Goal: Task Accomplishment & Management: Complete application form

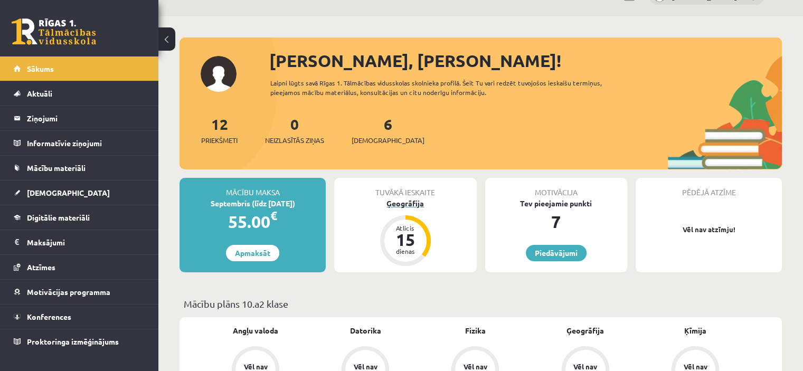
scroll to position [25, 0]
click at [367, 124] on link "6 Ieskaites" at bounding box center [387, 129] width 73 height 31
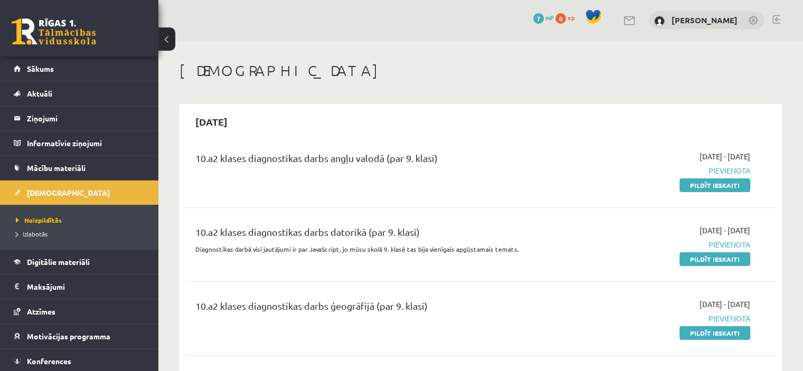
scroll to position [36, 0]
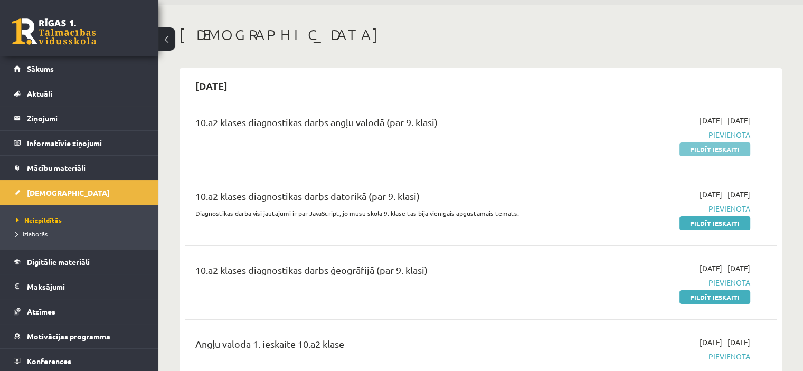
click at [729, 153] on link "Pildīt ieskaiti" at bounding box center [714, 149] width 71 height 14
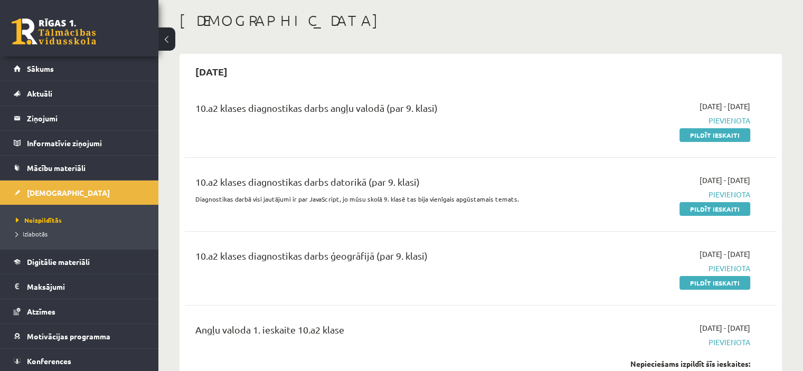
scroll to position [51, 0]
click at [709, 136] on link "Pildīt ieskaiti" at bounding box center [714, 135] width 71 height 14
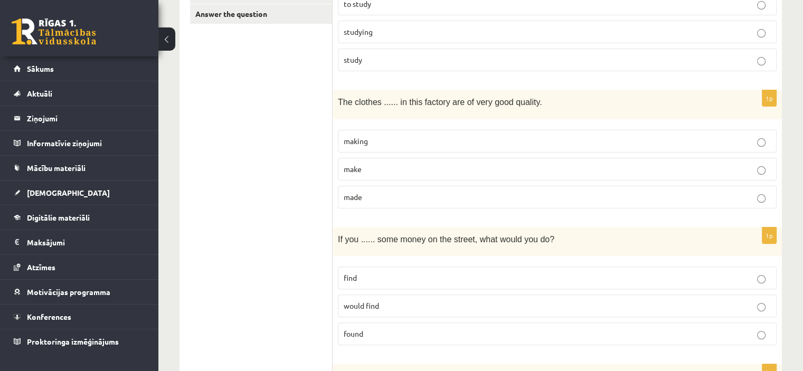
scroll to position [263, 0]
click at [765, 172] on p "make" at bounding box center [557, 171] width 427 height 11
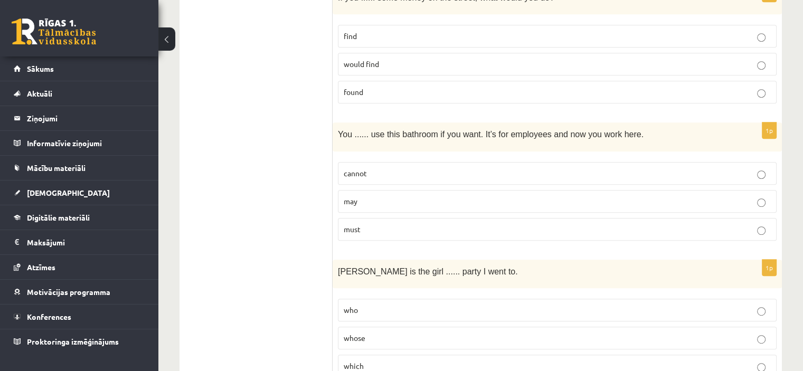
scroll to position [510, 0]
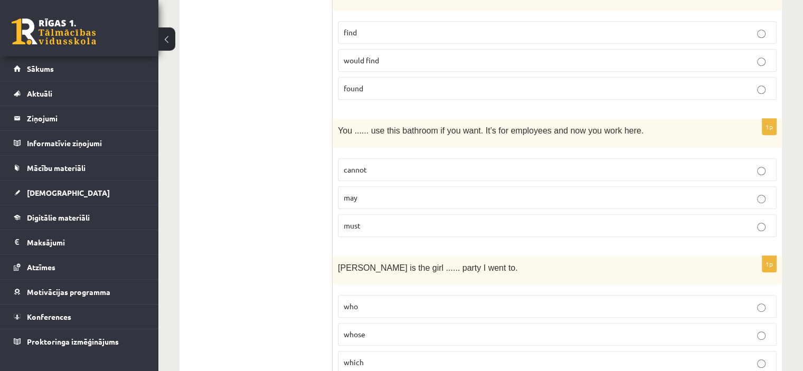
click at [768, 221] on p "must" at bounding box center [557, 225] width 427 height 11
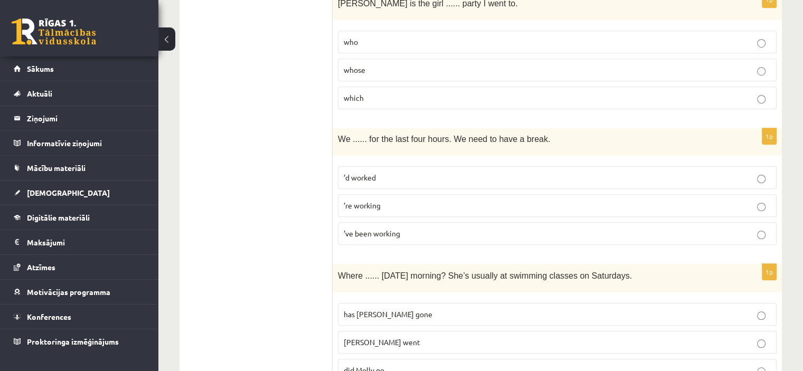
scroll to position [787, 0]
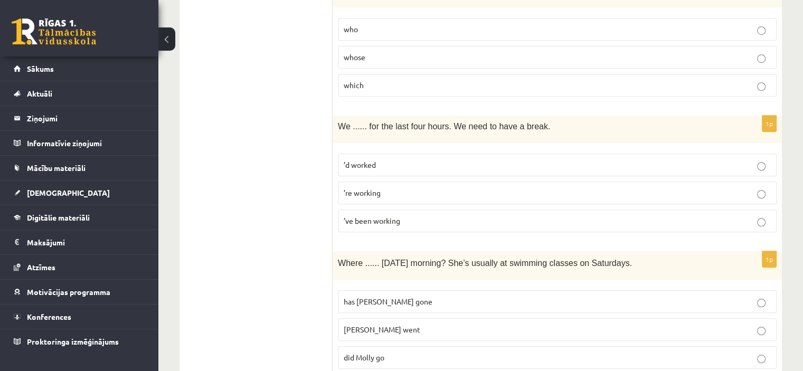
click at [766, 216] on p "’ve been working" at bounding box center [557, 220] width 427 height 11
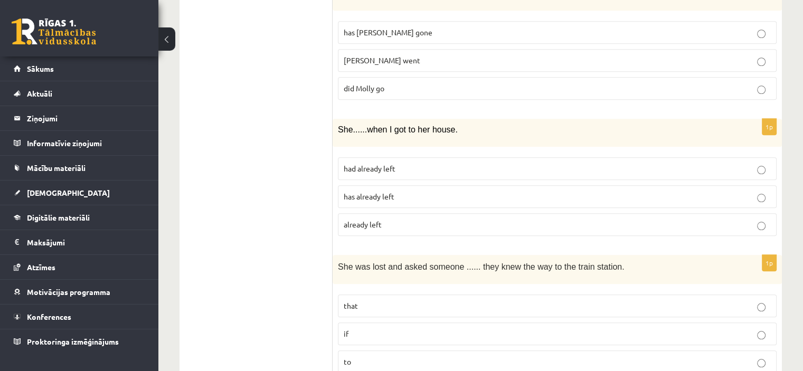
scroll to position [1070, 0]
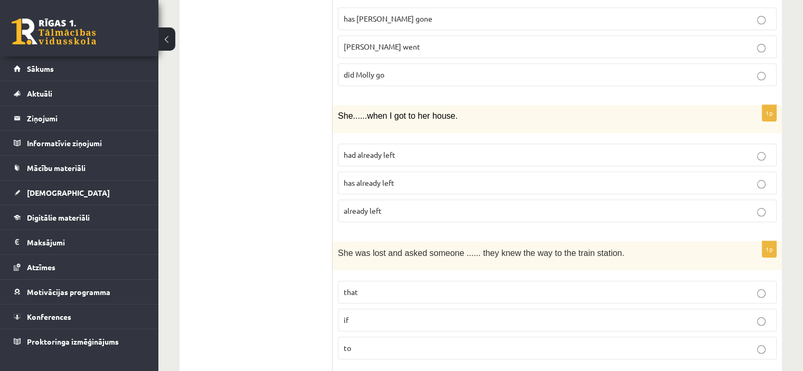
click at [766, 177] on p "has already left" at bounding box center [557, 182] width 427 height 11
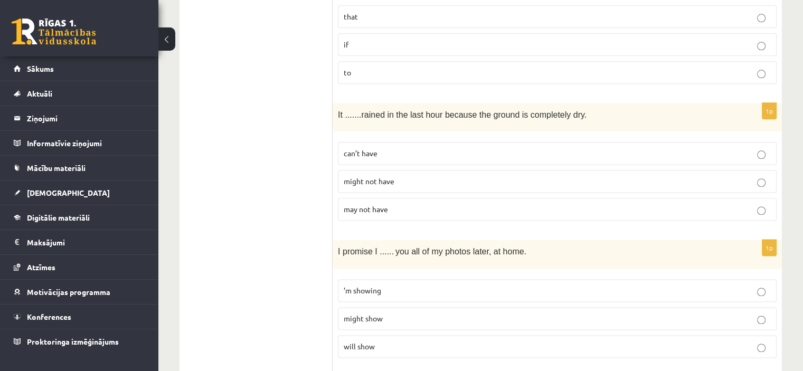
scroll to position [1348, 0]
click at [762, 150] on label "can’t have" at bounding box center [557, 150] width 439 height 23
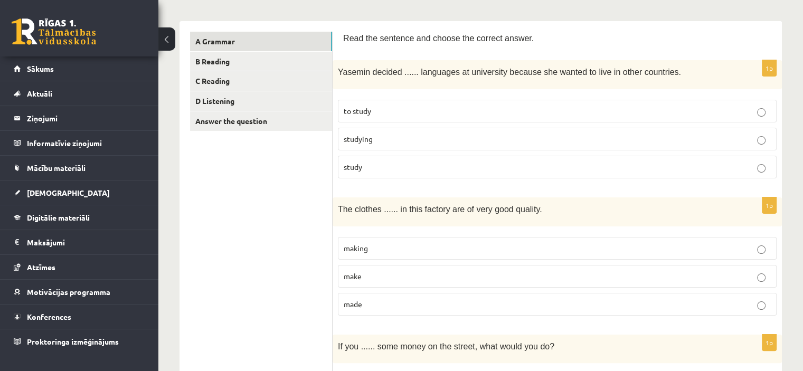
scroll to position [168, 0]
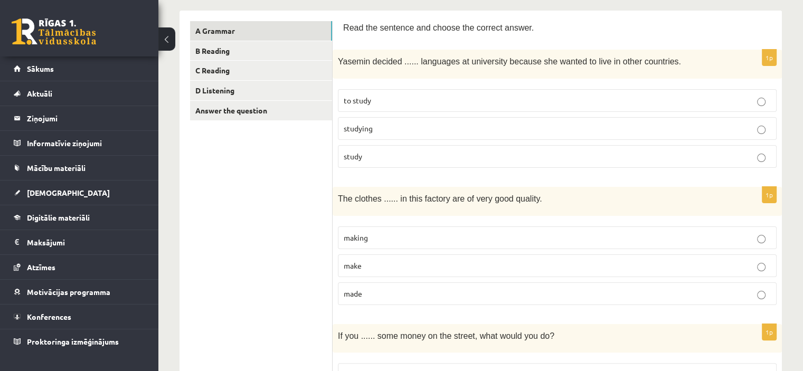
click at [762, 151] on p "study" at bounding box center [557, 156] width 427 height 11
click at [765, 266] on p "make" at bounding box center [557, 265] width 427 height 11
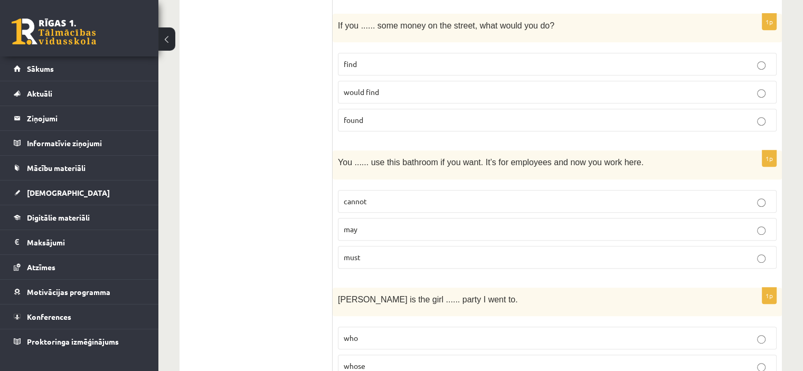
scroll to position [479, 0]
click at [161, 40] on button at bounding box center [166, 38] width 17 height 23
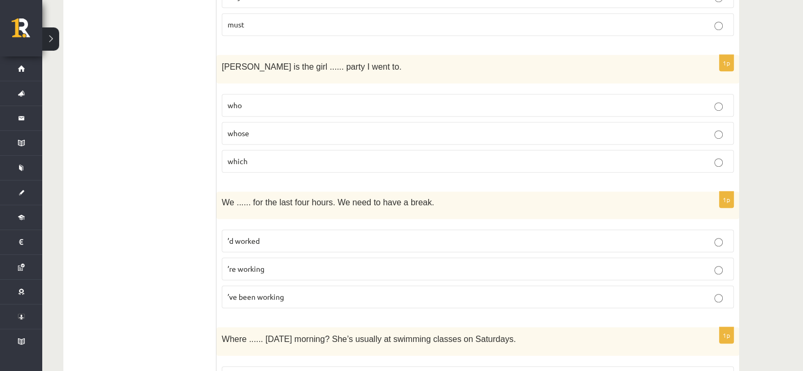
scroll to position [715, 0]
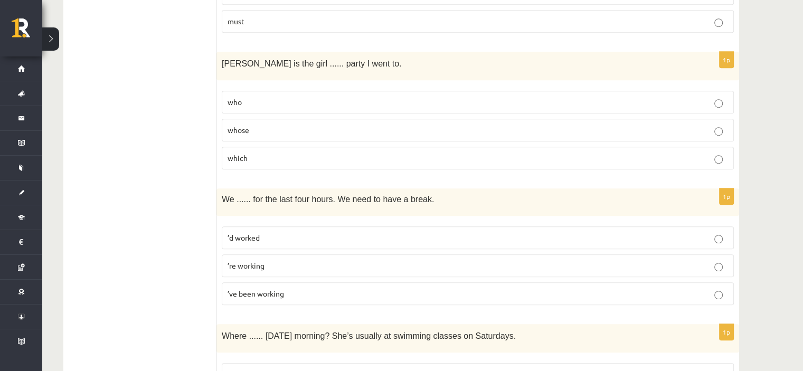
click at [724, 127] on p "whose" at bounding box center [477, 130] width 500 height 11
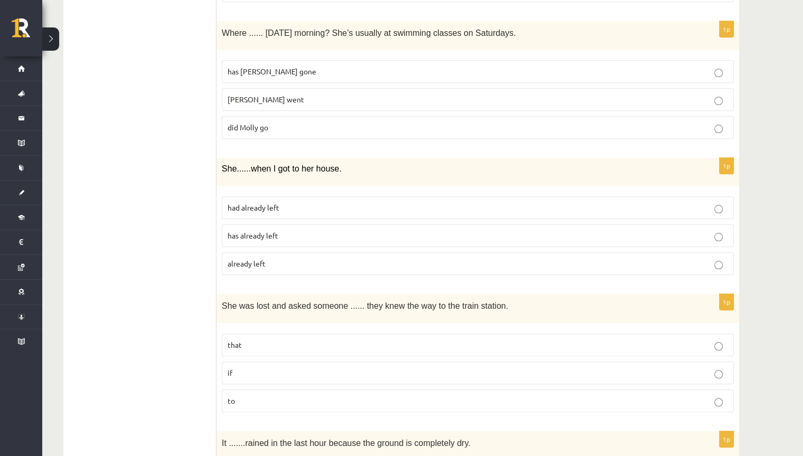
scroll to position [1019, 0]
click at [722, 367] on p "if" at bounding box center [477, 371] width 500 height 11
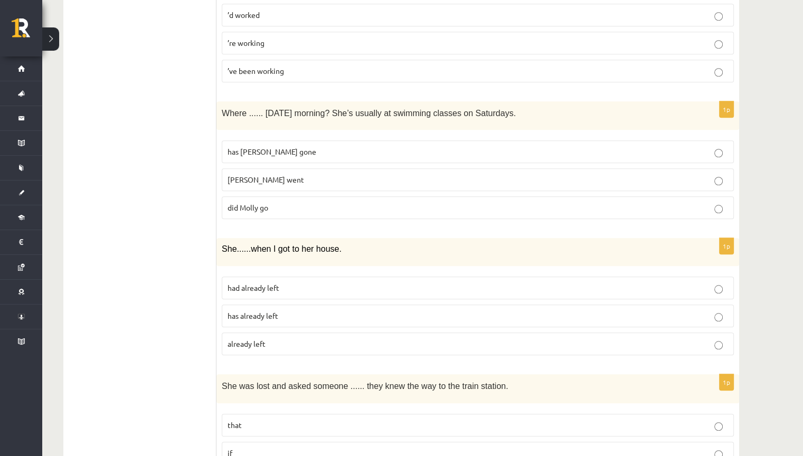
scroll to position [936, 0]
click at [718, 203] on p "did Molly go" at bounding box center [477, 208] width 500 height 11
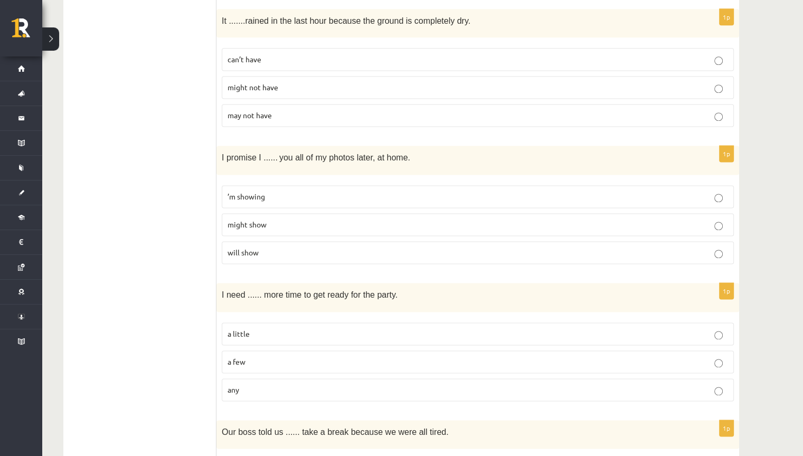
scroll to position [1440, 0]
click at [724, 329] on p "a little" at bounding box center [477, 333] width 500 height 11
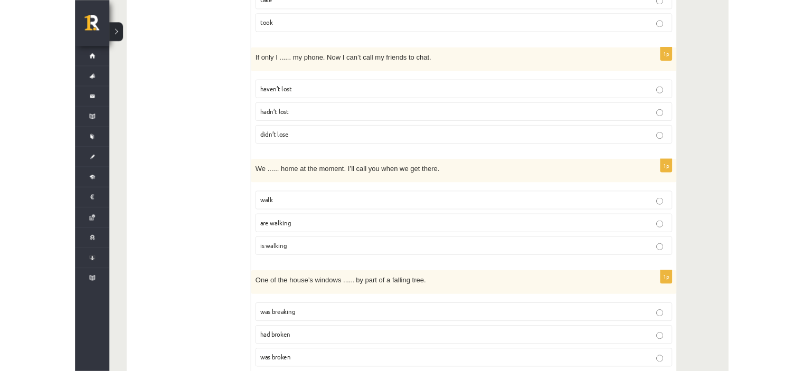
scroll to position [2504, 0]
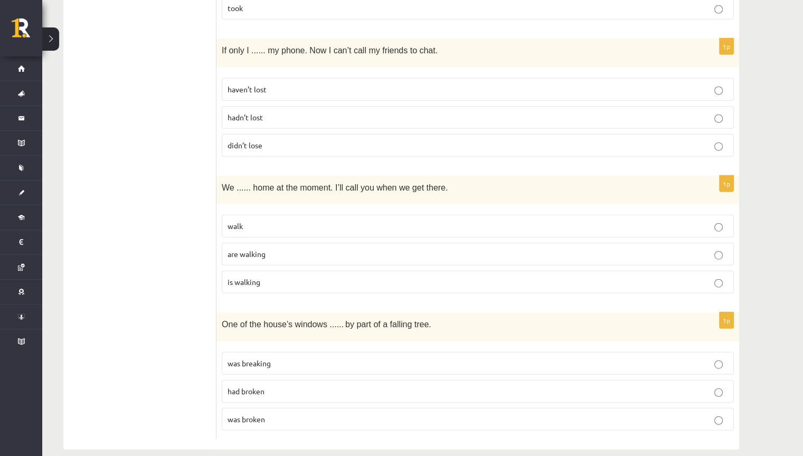
click at [722, 221] on p "walk" at bounding box center [477, 226] width 500 height 11
click at [716, 370] on label "was broken" at bounding box center [478, 419] width 512 height 23
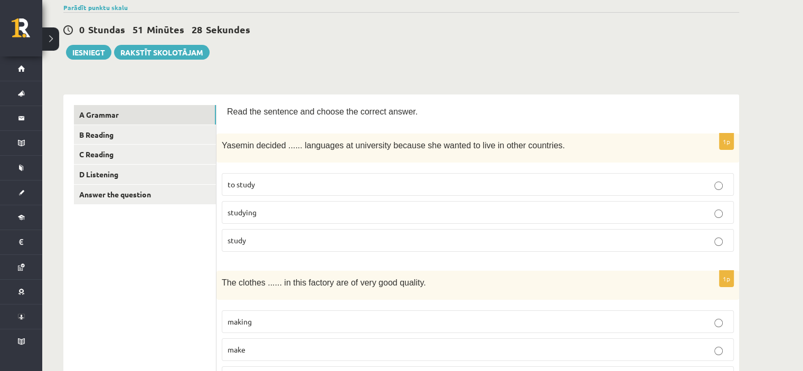
scroll to position [93, 0]
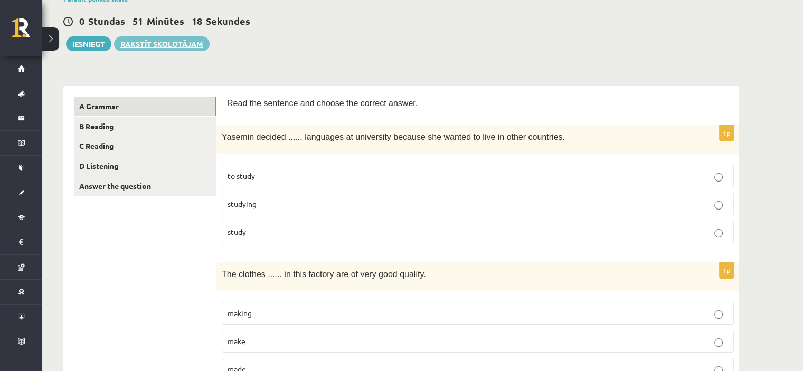
click at [165, 46] on link "Rakstīt skolotājam" at bounding box center [162, 43] width 96 height 15
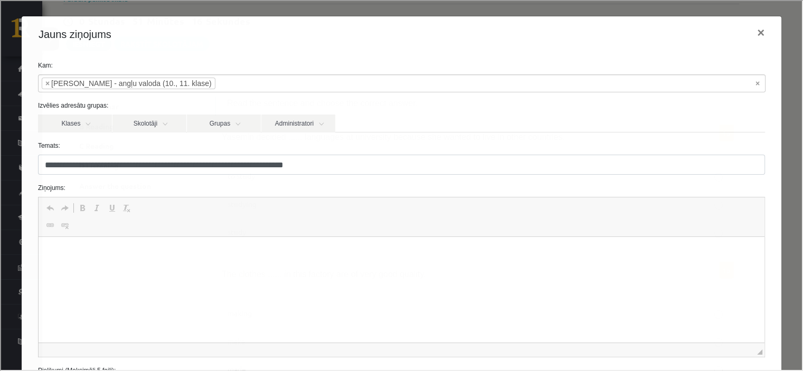
scroll to position [0, 0]
click at [749, 29] on button "×" at bounding box center [759, 32] width 24 height 30
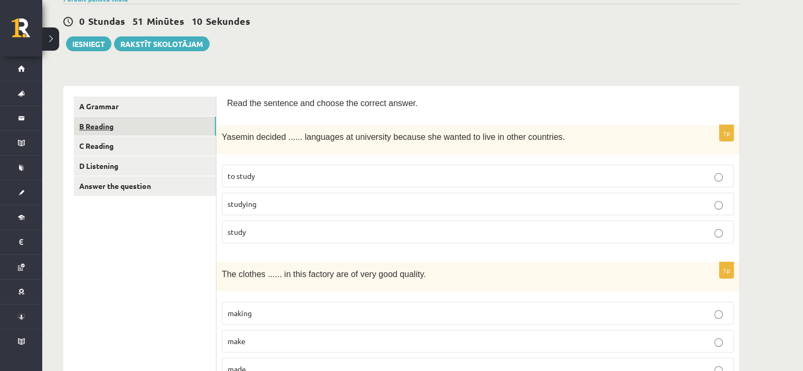
click at [118, 120] on link "B Reading" at bounding box center [145, 127] width 142 height 20
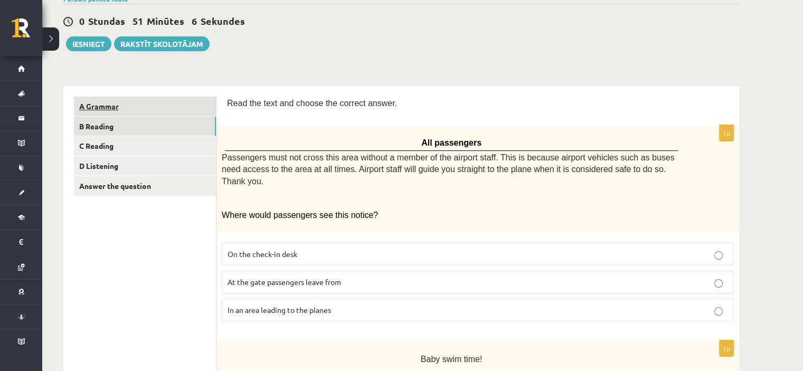
click at [184, 110] on link "A Grammar" at bounding box center [145, 107] width 142 height 20
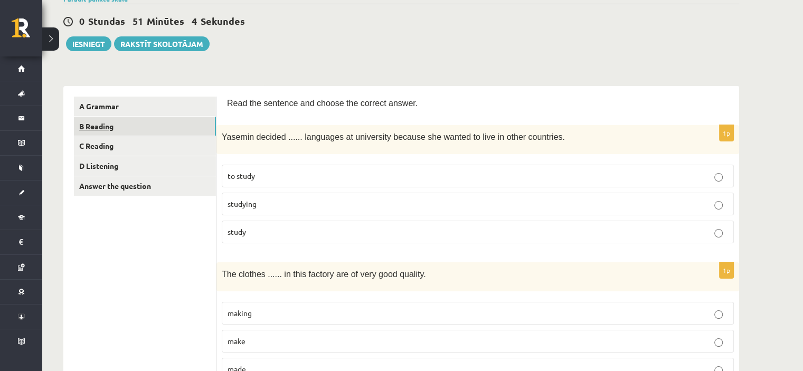
click at [174, 130] on link "B Reading" at bounding box center [145, 127] width 142 height 20
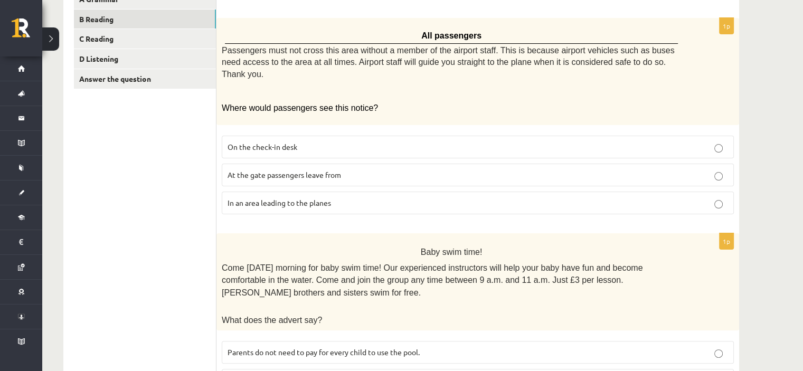
scroll to position [206, 0]
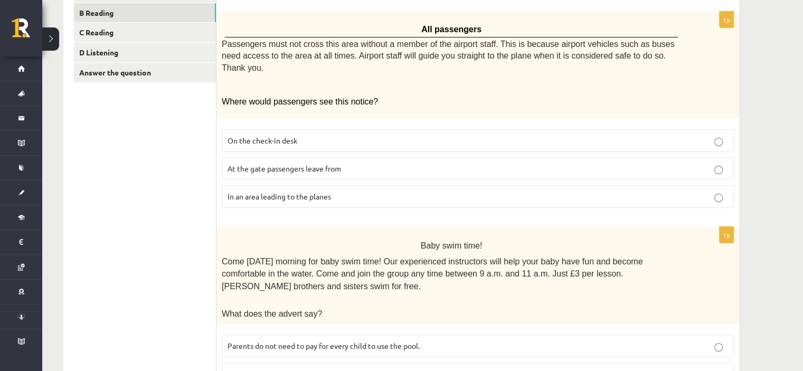
click at [727, 163] on p "At the gate passengers leave from" at bounding box center [477, 168] width 500 height 11
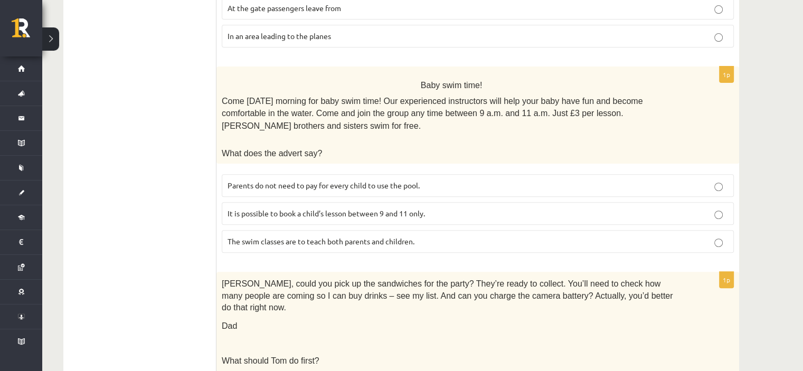
scroll to position [374, 0]
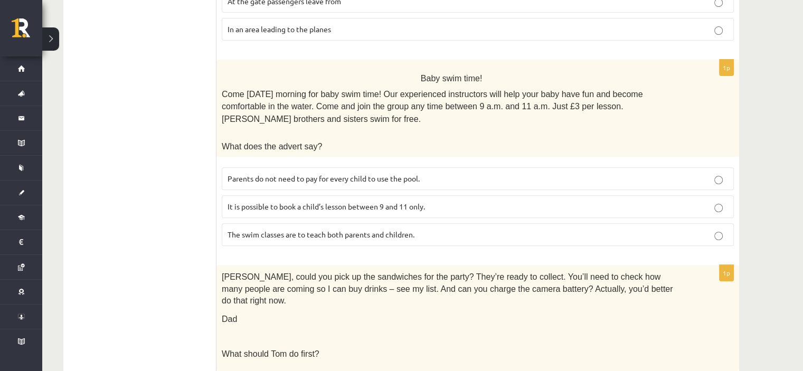
click at [712, 201] on p "It is possible to book a child’s lesson between 9 and 11 only." at bounding box center [477, 206] width 500 height 11
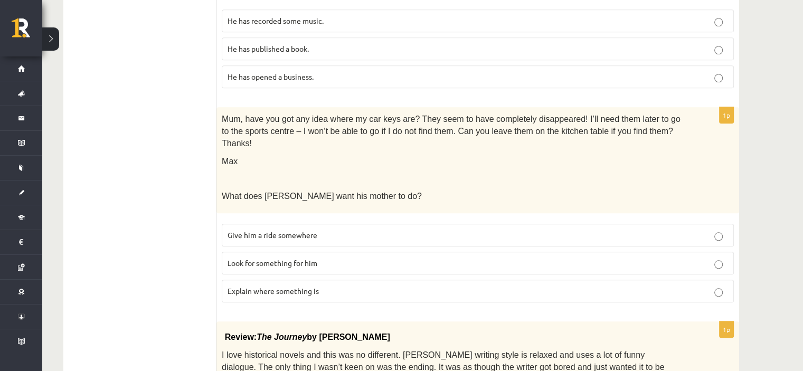
scroll to position [984, 0]
click at [718, 162] on div "1p Mum, have you got any idea where my car keys are? They seem to have complete…" at bounding box center [477, 209] width 522 height 204
click at [718, 224] on label "Give him a ride somewhere" at bounding box center [478, 235] width 512 height 23
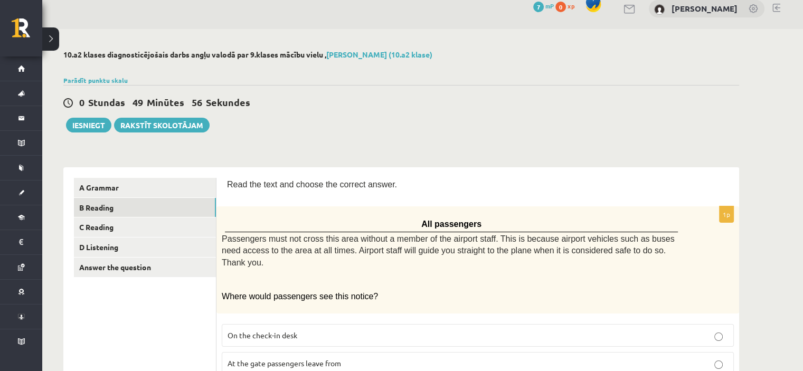
scroll to position [0, 0]
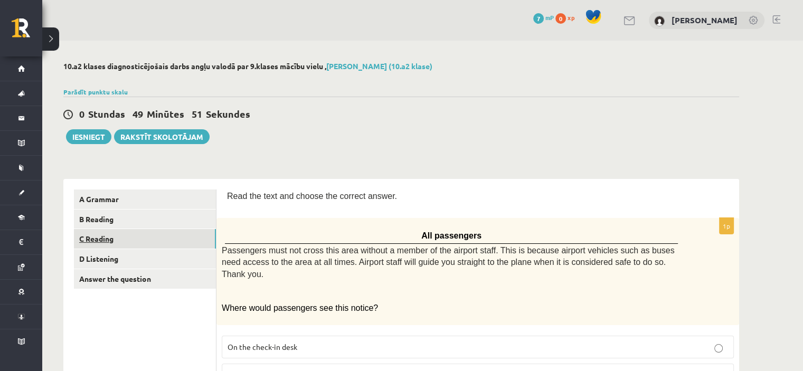
click at [174, 236] on link "C Reading" at bounding box center [145, 239] width 142 height 20
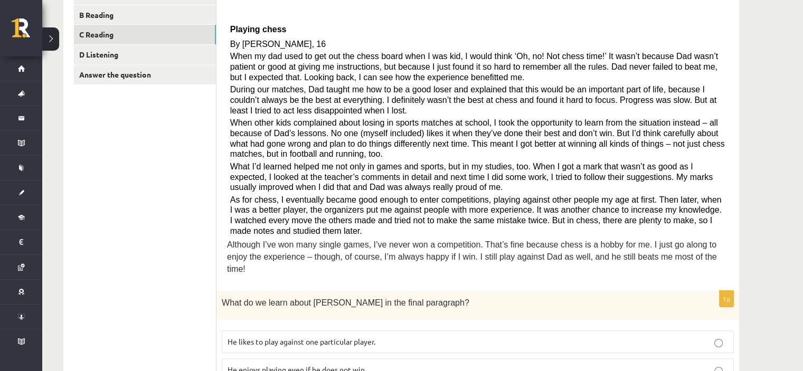
scroll to position [204, 0]
click at [383, 240] on span "Although I’ve won many single games, I’ve never won a competition. That’s fine …" at bounding box center [472, 256] width 490 height 33
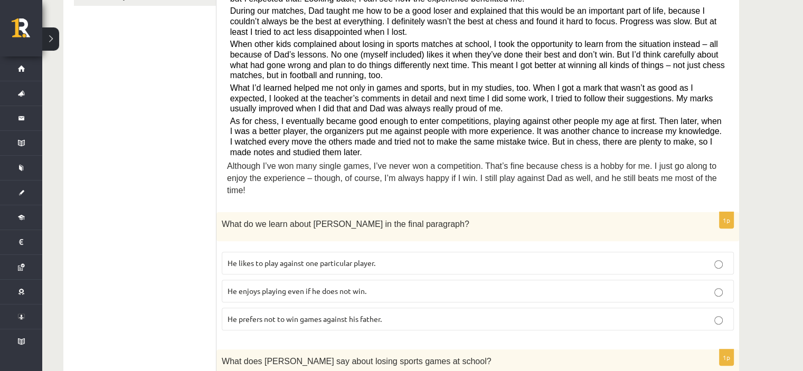
scroll to position [282, 0]
click at [458, 286] on p "He enjoys playing even if he does not win." at bounding box center [477, 291] width 500 height 11
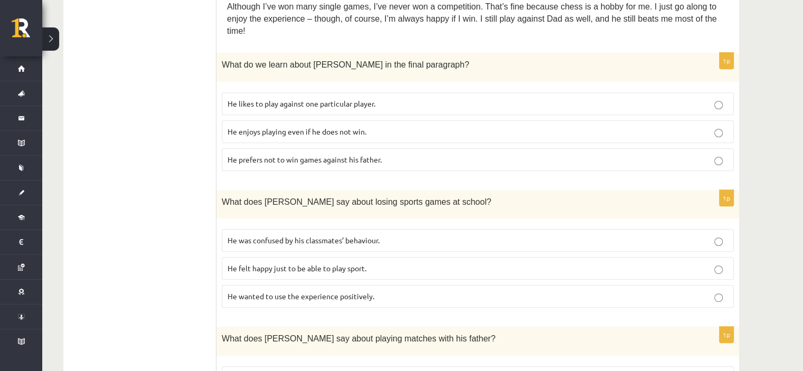
scroll to position [460, 0]
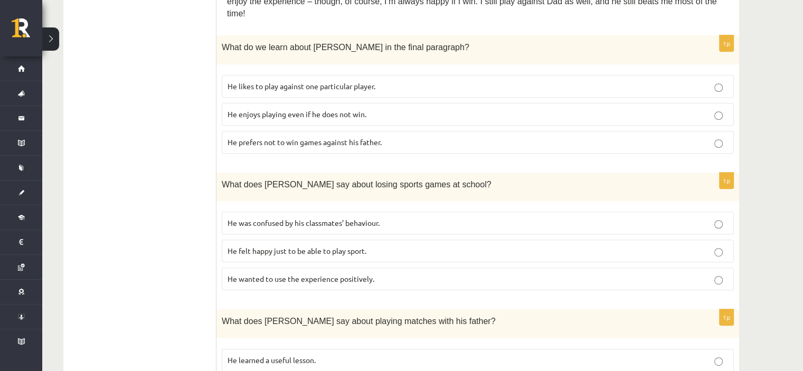
click at [725, 217] on p "He was confused by his classmates’ behaviour." at bounding box center [477, 222] width 500 height 11
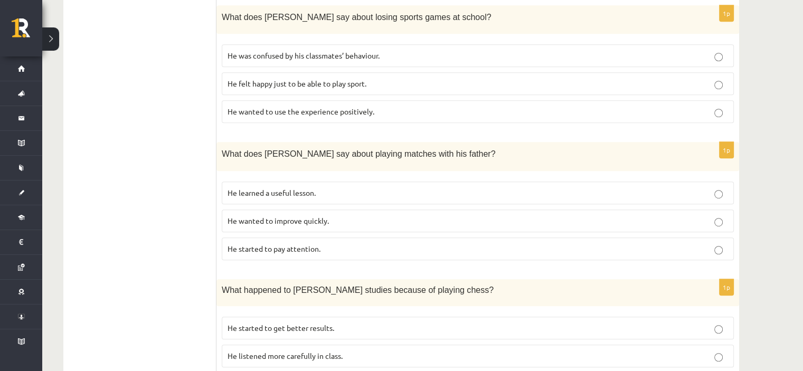
scroll to position [629, 0]
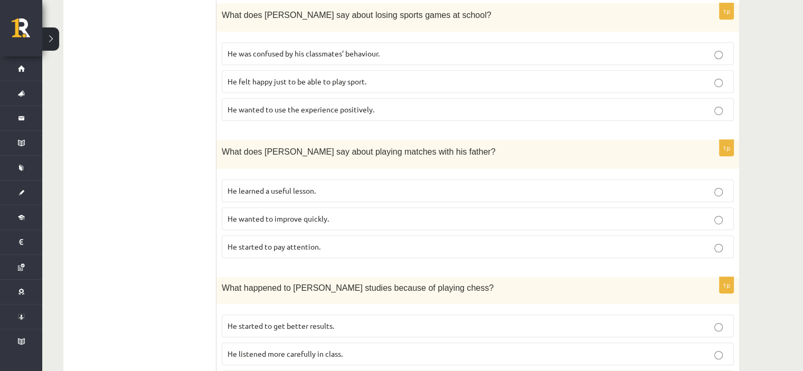
click at [721, 209] on label "He wanted to improve quickly." at bounding box center [478, 218] width 512 height 23
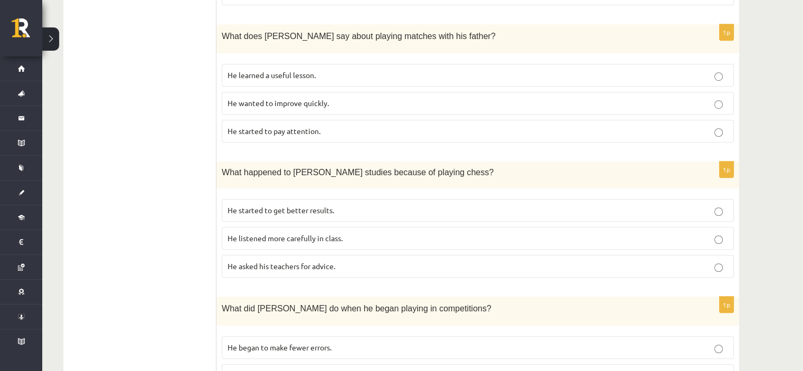
scroll to position [744, 0]
click at [717, 202] on label "He started to get better results." at bounding box center [478, 210] width 512 height 23
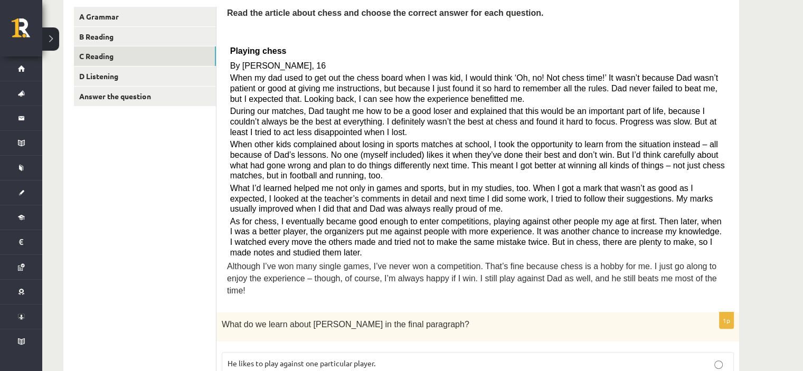
scroll to position [0, 0]
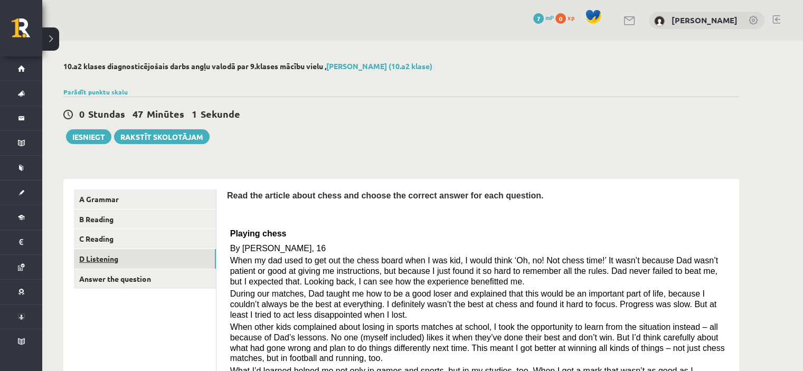
click at [170, 257] on link "D Listening" at bounding box center [145, 259] width 142 height 20
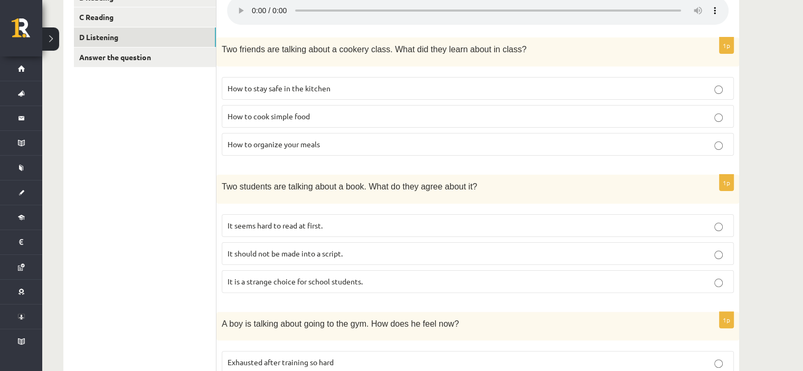
scroll to position [221, 0]
click at [239, 93] on span "How to stay safe in the kitchen" at bounding box center [278, 88] width 103 height 9
click at [484, 116] on p "How to cook simple food" at bounding box center [477, 117] width 500 height 11
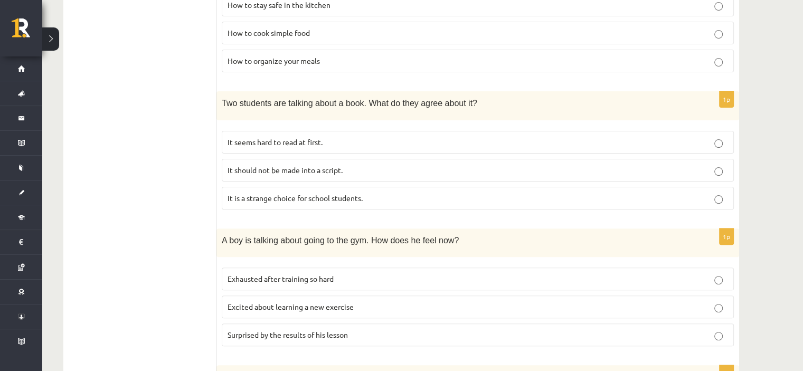
scroll to position [304, 0]
click at [719, 194] on p "It is a strange choice for school students." at bounding box center [477, 199] width 500 height 11
click at [716, 164] on p "It is the director’s best movie." at bounding box center [477, 169] width 500 height 11
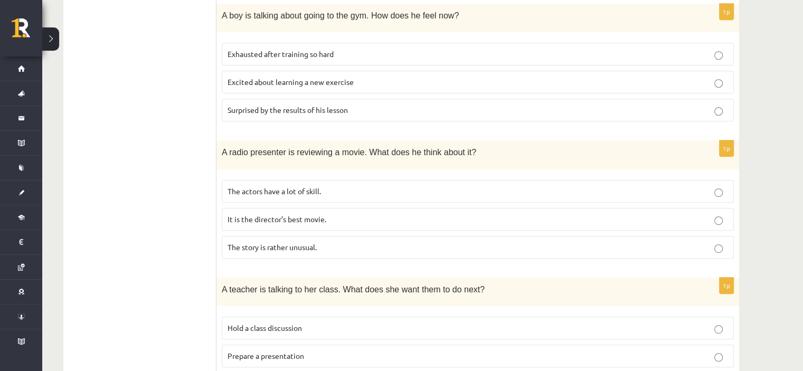
scroll to position [530, 0]
click at [720, 74] on label "Excited about learning a new exercise" at bounding box center [478, 82] width 512 height 23
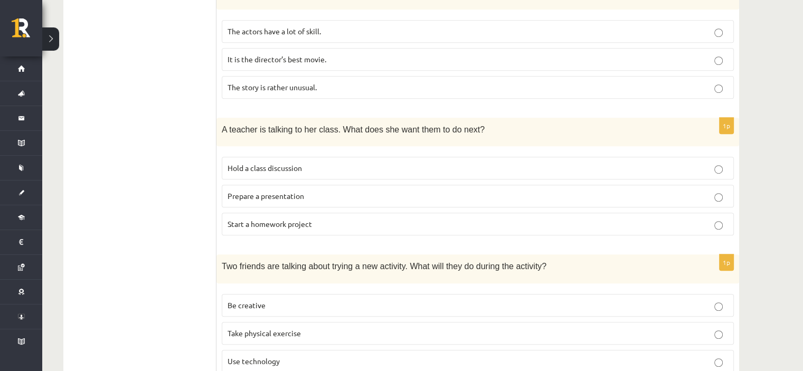
scroll to position [727, 0]
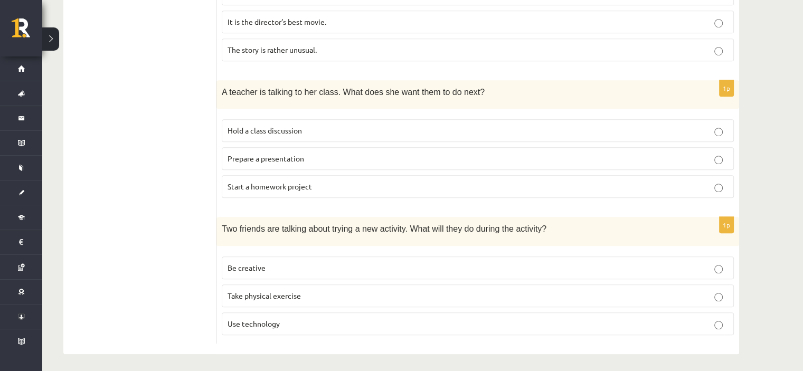
click at [724, 157] on p "Prepare a presentation" at bounding box center [477, 158] width 500 height 11
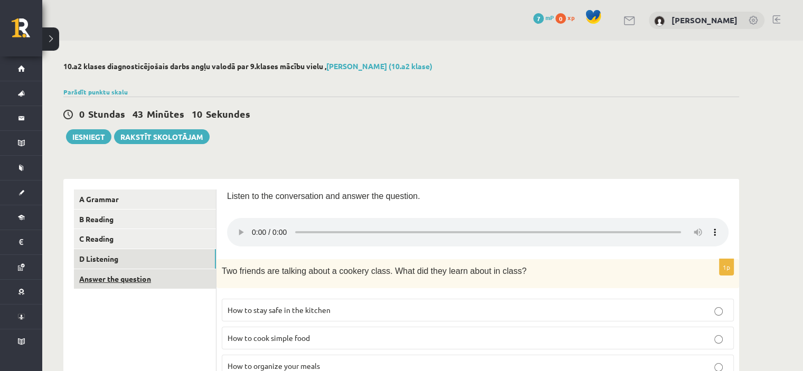
click at [140, 270] on link "Answer the question" at bounding box center [145, 279] width 142 height 20
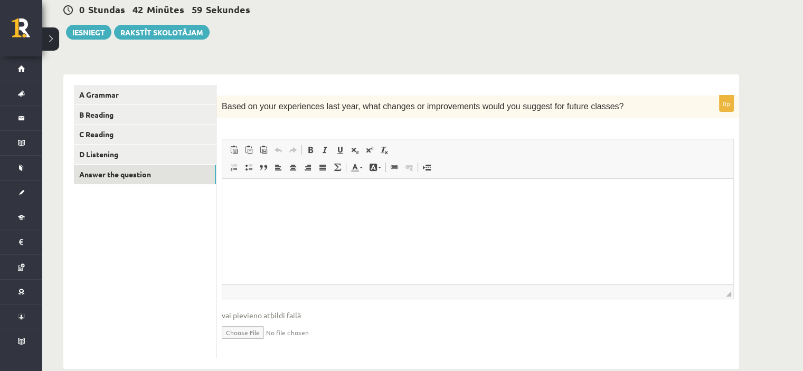
scroll to position [123, 0]
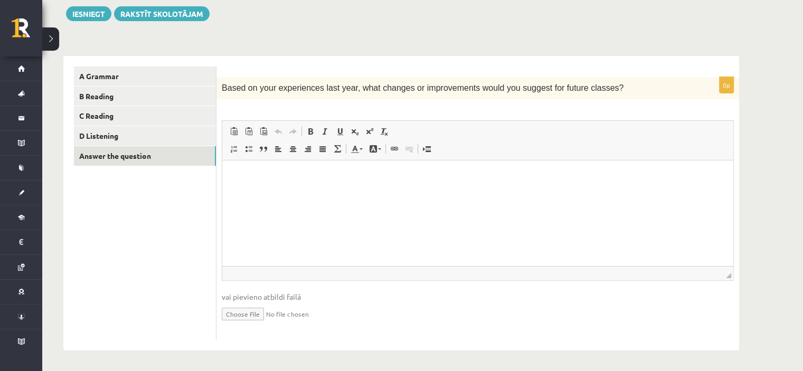
click at [222, 86] on span "Based on your experiences last year, what changes or improvements would you sug…" at bounding box center [423, 87] width 402 height 9
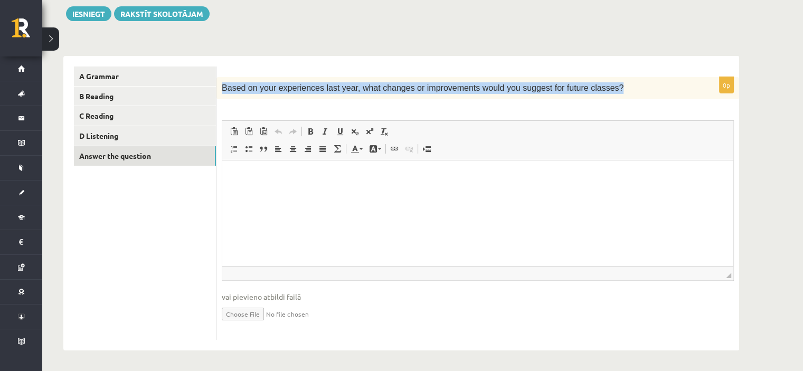
drag, startPoint x: 585, startPoint y: 85, endPoint x: 218, endPoint y: 76, distance: 366.9
click at [218, 76] on div "0p Based on your experiences last year, what changes or improvements would you …" at bounding box center [477, 203] width 522 height 294
copy span "Based on your experiences last year, what changes or improvements would you sug…"
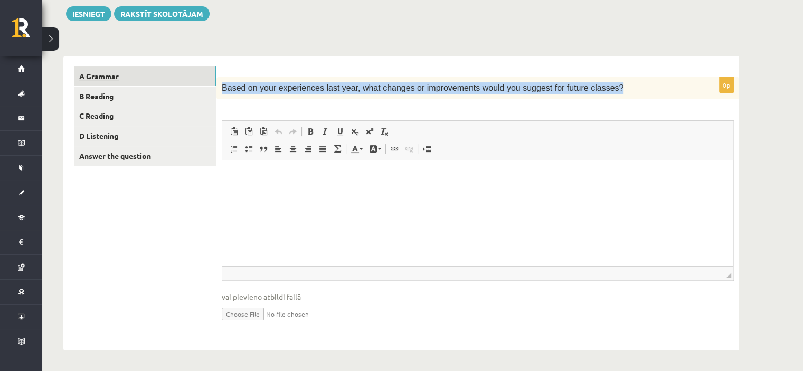
click at [139, 82] on link "A Grammar" at bounding box center [145, 76] width 142 height 20
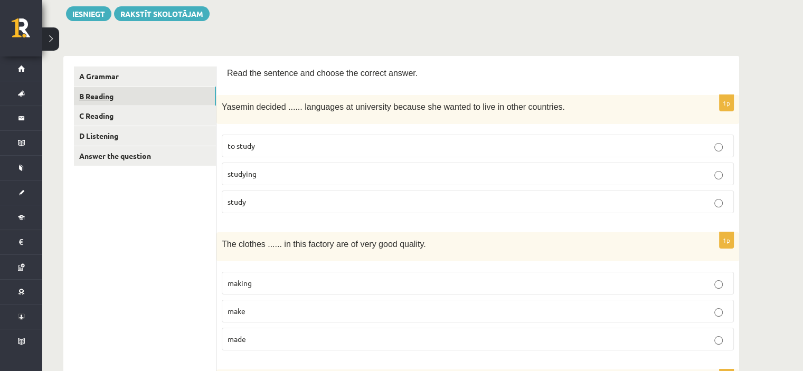
click at [136, 88] on link "B Reading" at bounding box center [145, 97] width 142 height 20
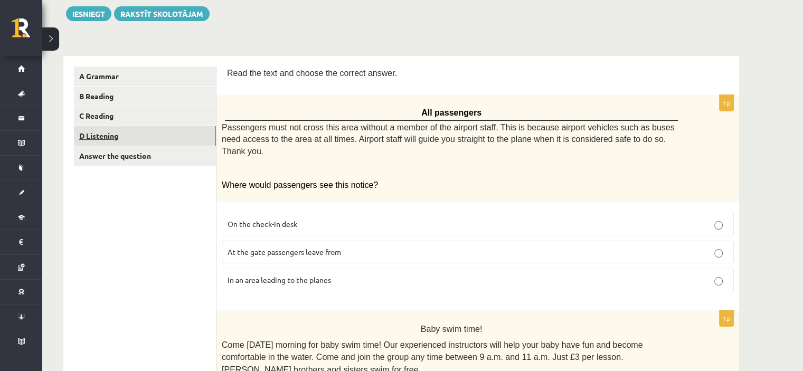
click at [127, 135] on link "D Listening" at bounding box center [145, 136] width 142 height 20
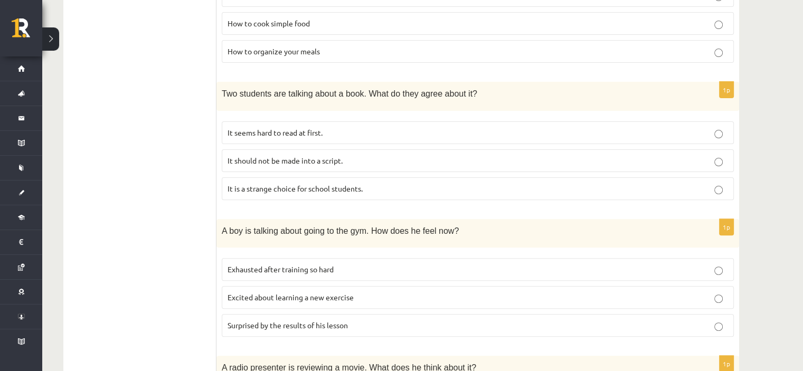
scroll to position [0, 0]
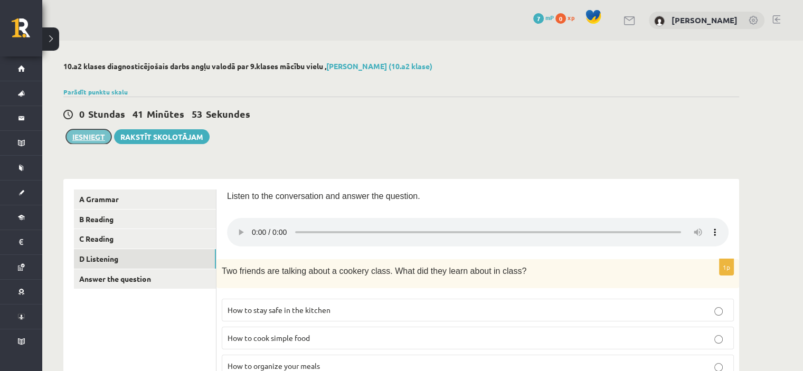
click at [97, 139] on button "Iesniegt" at bounding box center [88, 136] width 45 height 15
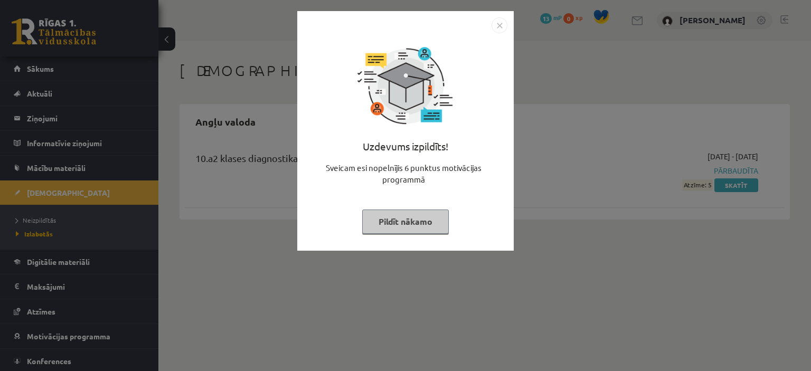
click at [399, 219] on button "Pildīt nākamo" at bounding box center [405, 222] width 87 height 24
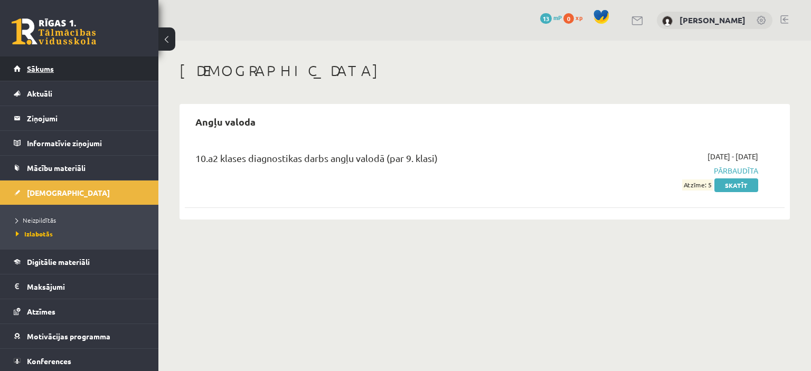
click at [92, 71] on link "Sākums" at bounding box center [79, 68] width 131 height 24
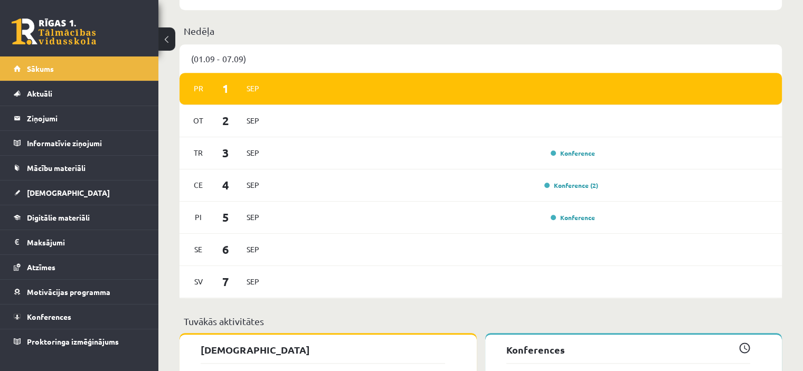
scroll to position [635, 0]
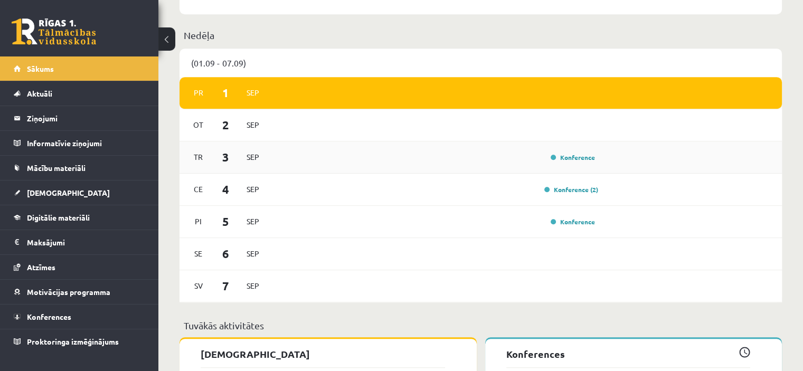
click at [536, 156] on div "Konference" at bounding box center [435, 157] width 327 height 12
click at [567, 156] on link "Konference" at bounding box center [572, 157] width 44 height 8
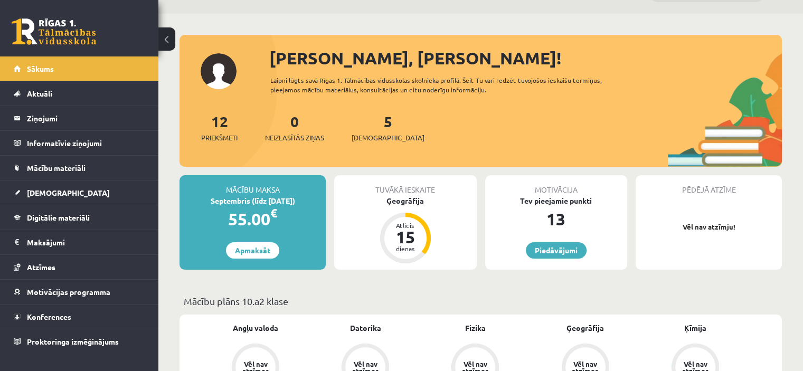
scroll to position [26, 0]
click at [705, 226] on p "Vēl nav atzīmju!" at bounding box center [709, 227] width 136 height 11
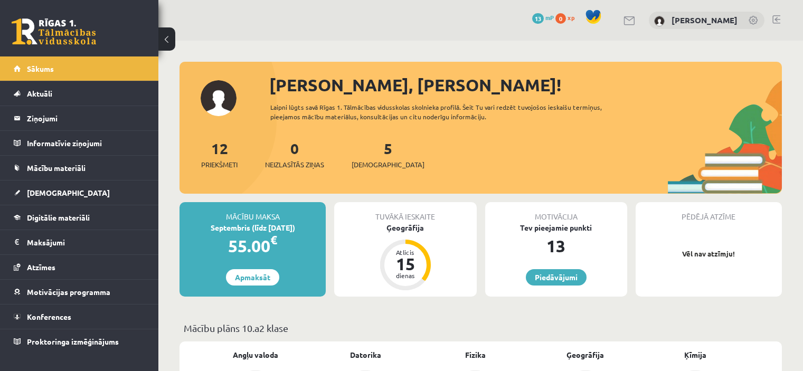
scroll to position [26, 0]
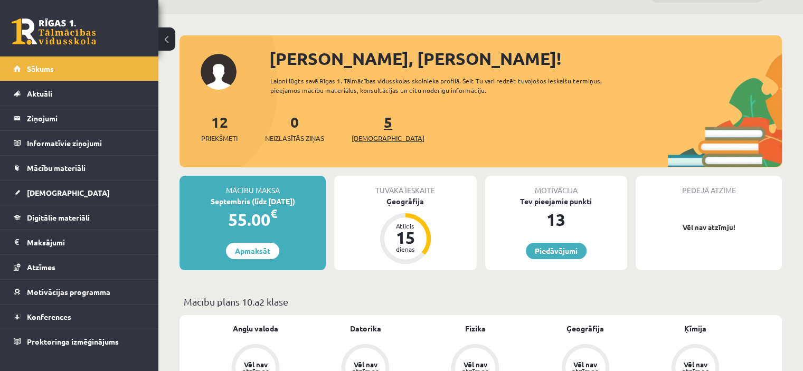
click at [368, 133] on span "[DEMOGRAPHIC_DATA]" at bounding box center [387, 138] width 73 height 11
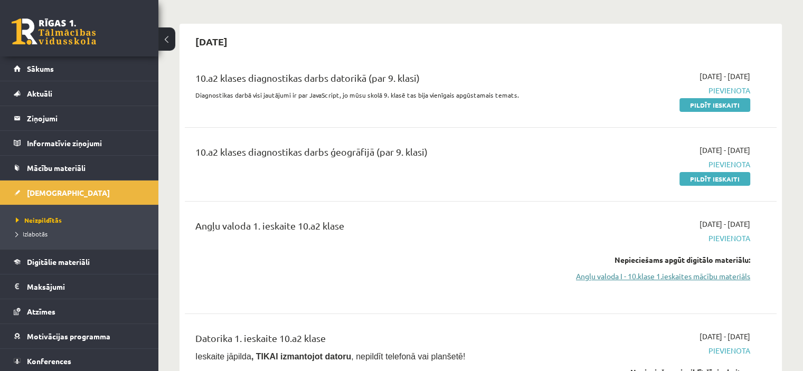
scroll to position [80, 0]
click at [742, 180] on link "Pildīt ieskaiti" at bounding box center [714, 180] width 71 height 14
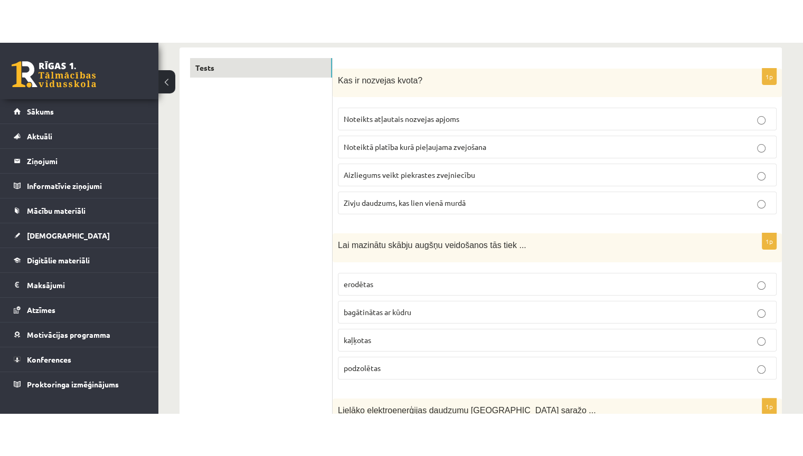
scroll to position [173, 0]
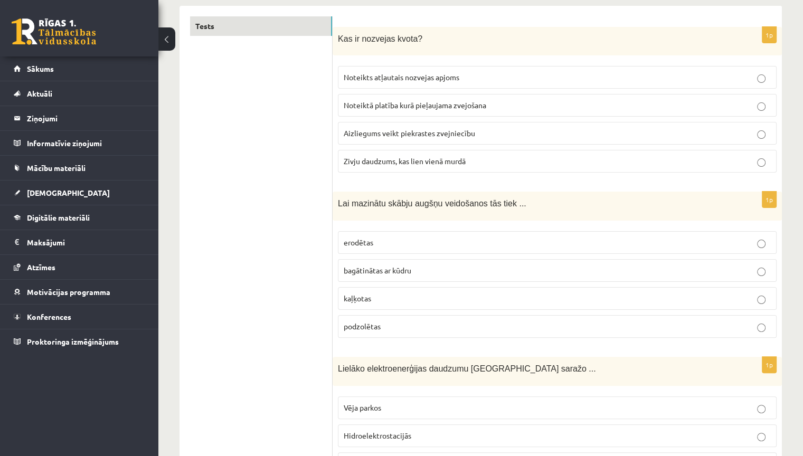
click at [162, 42] on button at bounding box center [166, 38] width 17 height 23
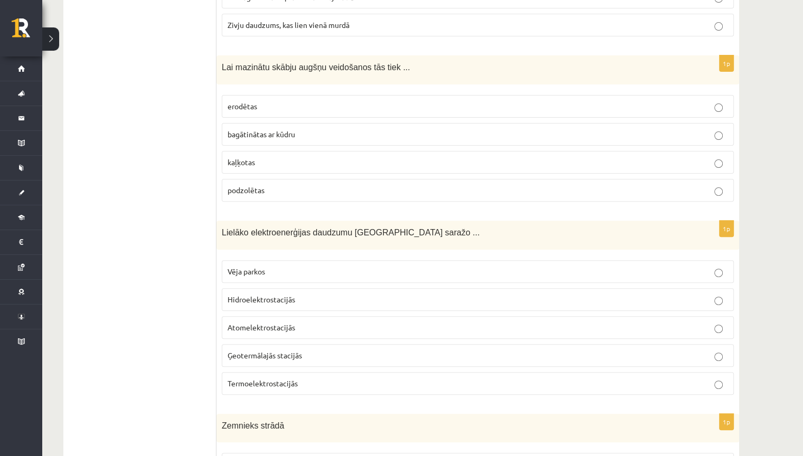
scroll to position [308, 0]
click at [713, 131] on p "bagātinātas ar kūdru" at bounding box center [477, 135] width 500 height 11
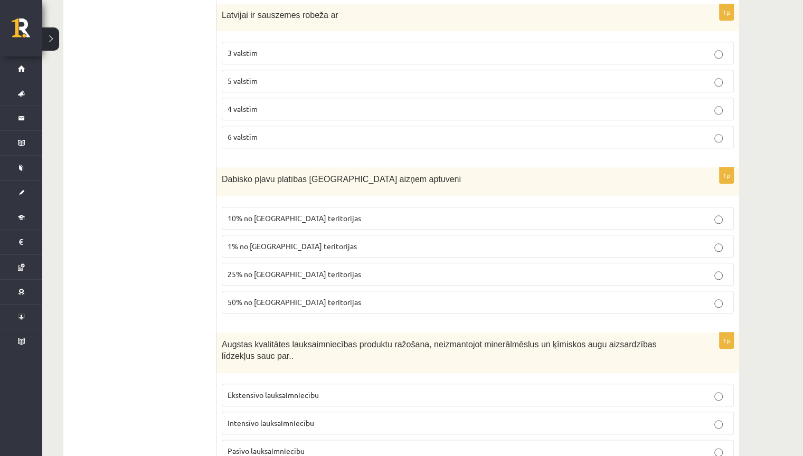
scroll to position [1076, 0]
click at [712, 104] on p "4 valstīm" at bounding box center [477, 109] width 500 height 11
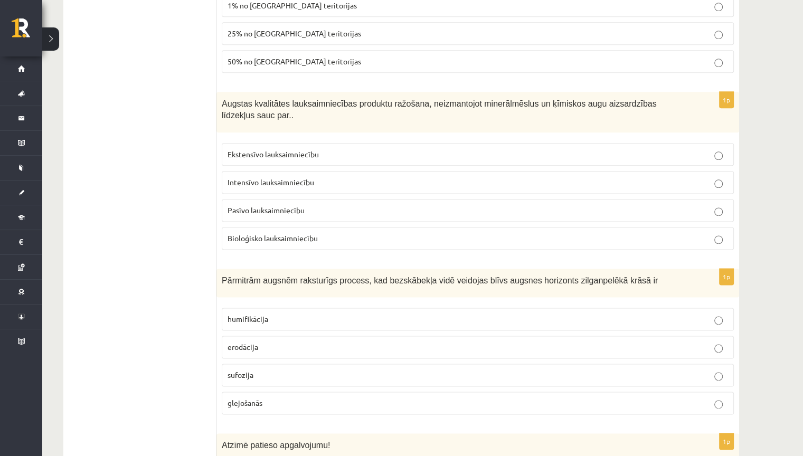
scroll to position [1317, 0]
click at [711, 149] on p "Ekstensīvo lauksaimniecību" at bounding box center [477, 154] width 500 height 11
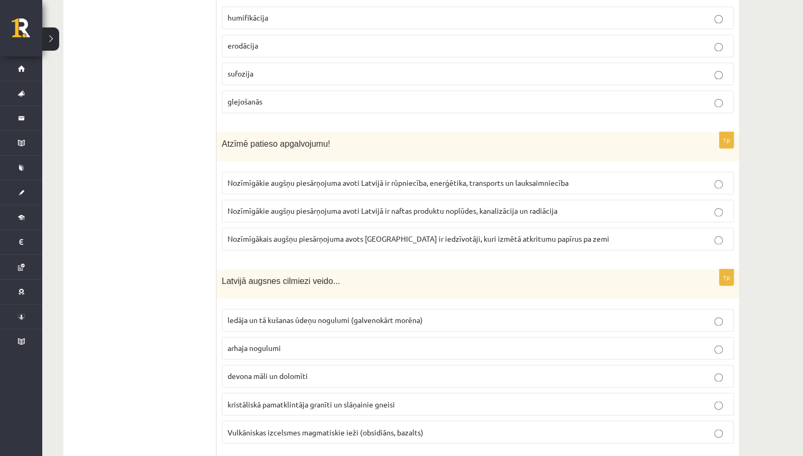
scroll to position [1634, 0]
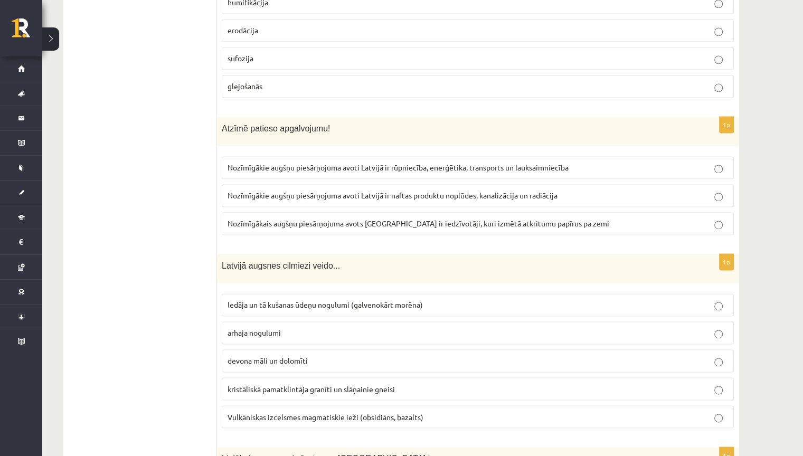
click at [722, 218] on p "Nozīmīgākais augšņu piesārņojuma avots Latvijā ir iedzīvotāji, kuri izmētā atkr…" at bounding box center [477, 223] width 500 height 11
click at [717, 190] on p "Nozīmīgākie augšņu piesārņojuma avoti Latvijā ir naftas produktu noplūdes, kana…" at bounding box center [477, 195] width 500 height 11
click at [719, 156] on label "Nozīmīgākie augšņu piesārņojuma avoti Latvijā ir rūpniecība, enerģētika, transp…" at bounding box center [478, 167] width 512 height 23
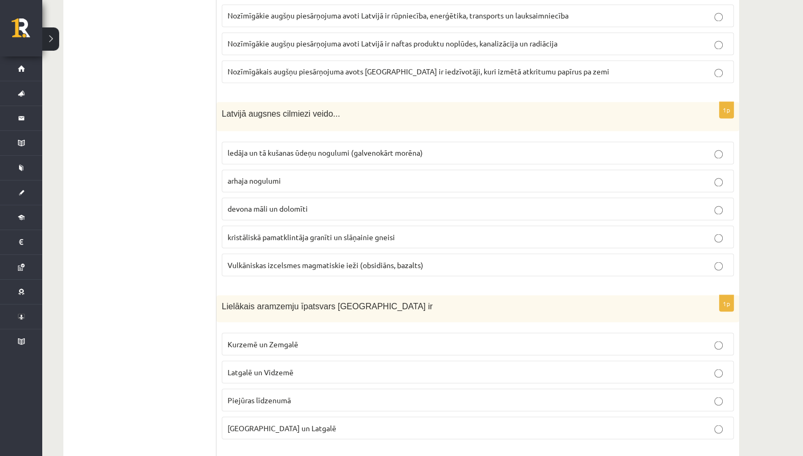
scroll to position [1786, 0]
click at [712, 175] on p "arhaja nogulumi" at bounding box center [477, 180] width 500 height 11
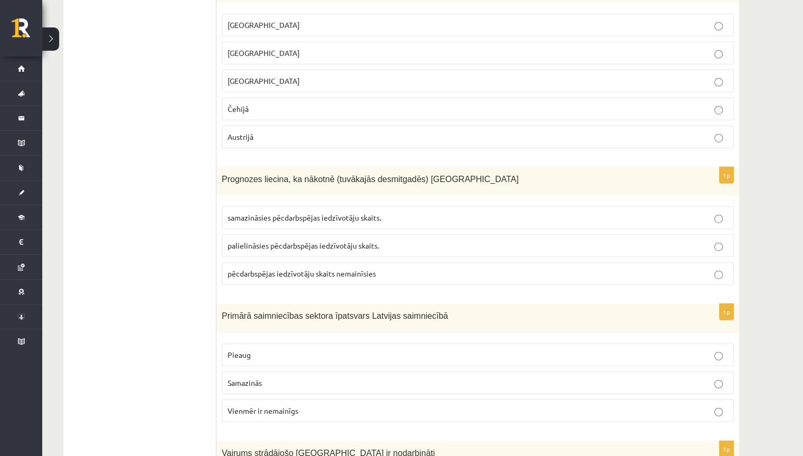
scroll to position [2659, 0]
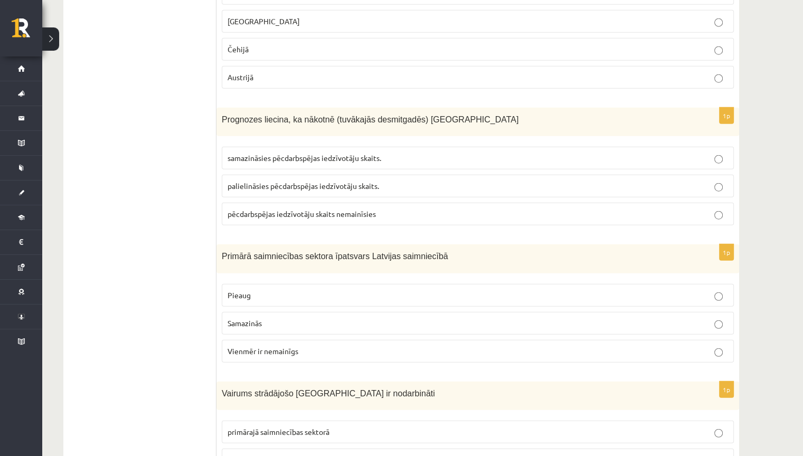
click at [726, 153] on p "samazināsies pēcdarbspējas iedzīvotāju skaits." at bounding box center [477, 158] width 500 height 11
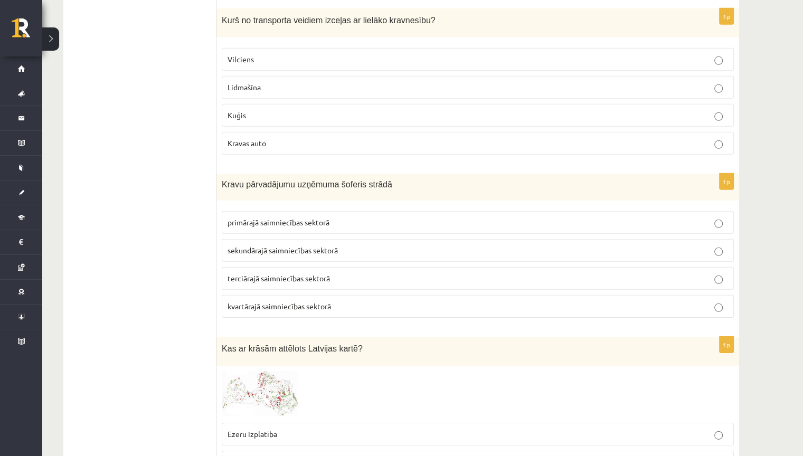
scroll to position [3194, 0]
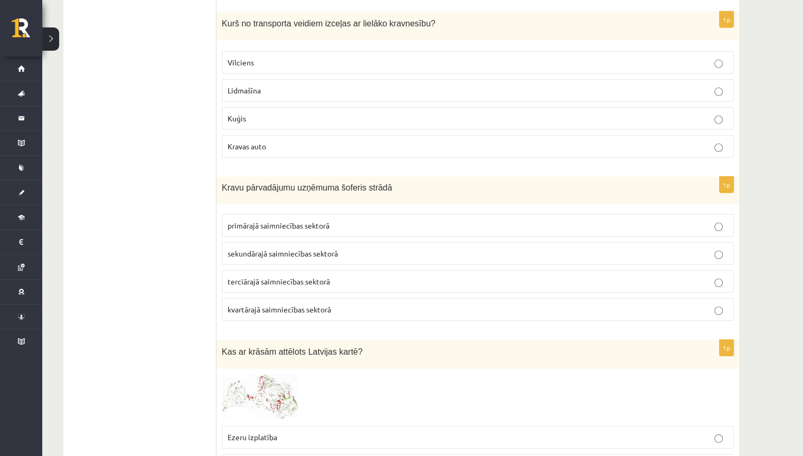
click at [724, 107] on label "Kuģis" at bounding box center [478, 118] width 512 height 23
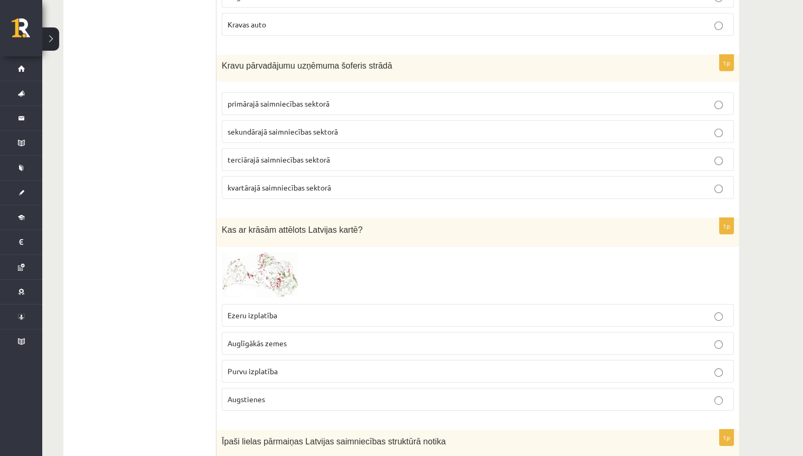
scroll to position [3316, 0]
click at [720, 154] on p "terciārajā saimniecības sektorā" at bounding box center [477, 159] width 500 height 11
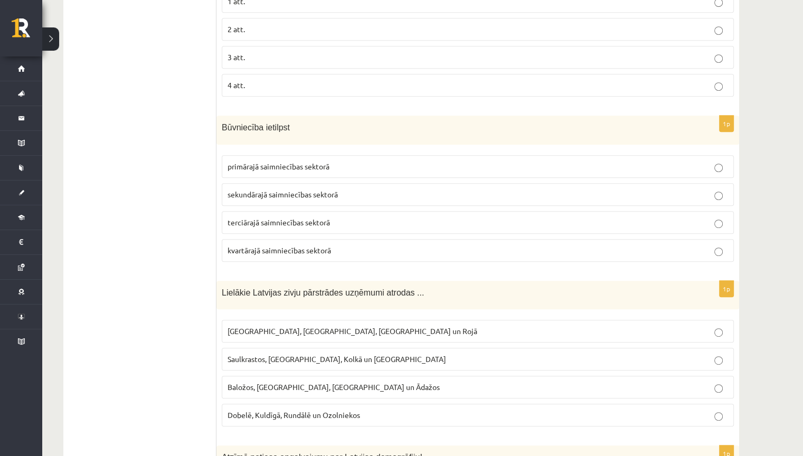
scroll to position [4805, 0]
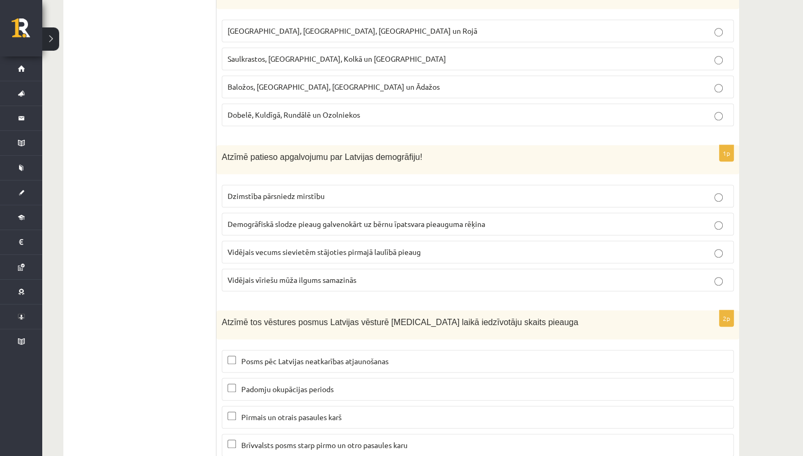
click at [722, 185] on label "Dzimstība pārsniedz mirstību" at bounding box center [478, 196] width 512 height 23
click at [713, 274] on p "Vidējais vīriešu mūža ilgums samazinās" at bounding box center [477, 279] width 500 height 11
click at [236, 370] on p "Brīvvalsts posms starp pirmo un otro pasaules karu" at bounding box center [477, 445] width 500 height 11
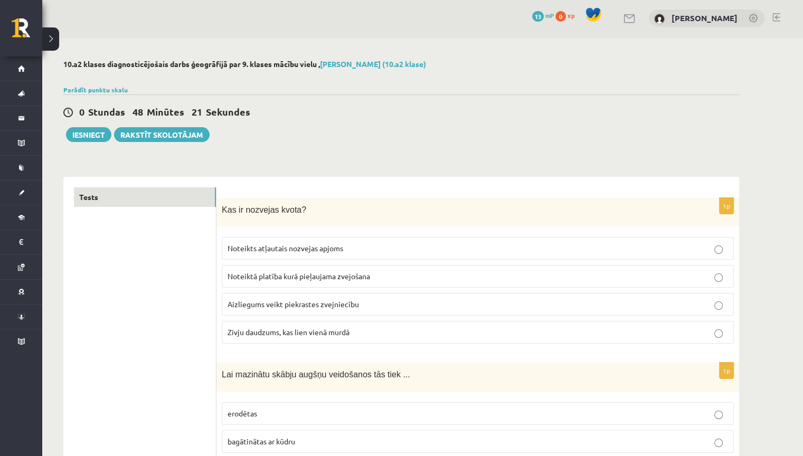
scroll to position [0, 0]
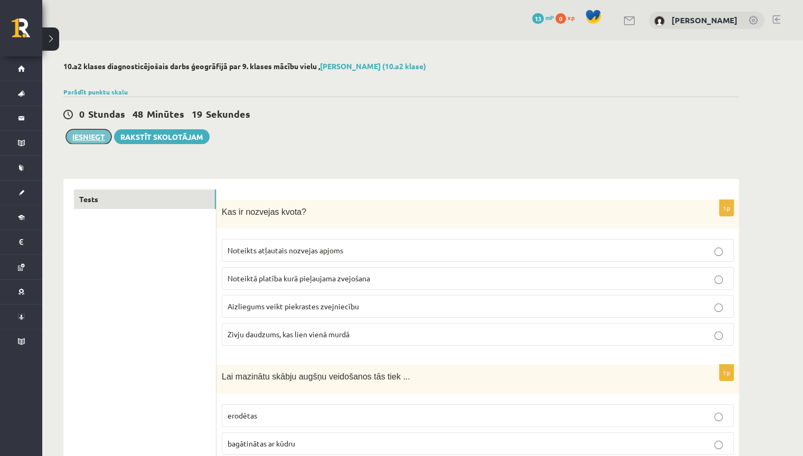
click at [89, 132] on button "Iesniegt" at bounding box center [88, 136] width 45 height 15
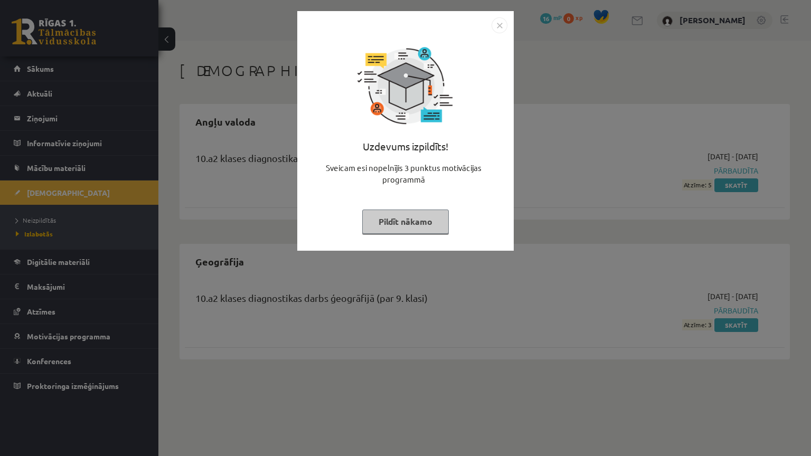
click at [389, 225] on button "Pildīt nākamo" at bounding box center [405, 222] width 87 height 24
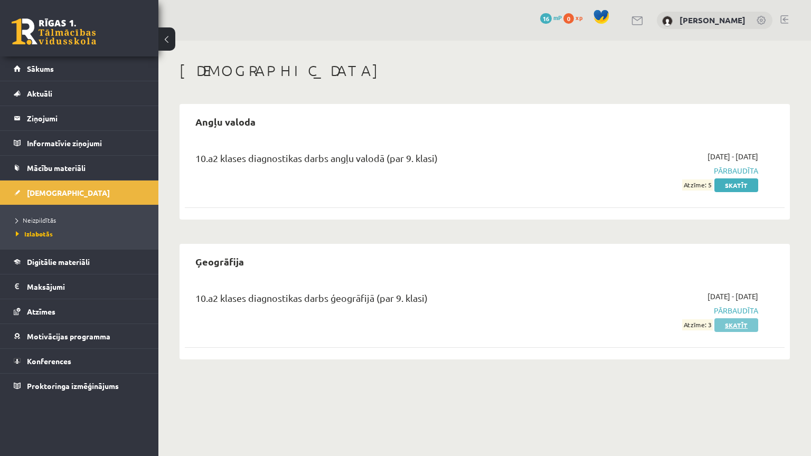
click at [735, 326] on link "Skatīt" at bounding box center [736, 325] width 44 height 14
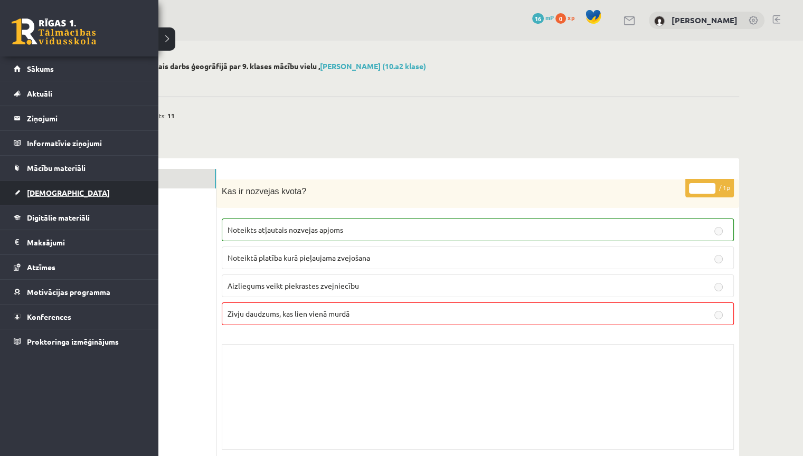
click at [64, 198] on link "[DEMOGRAPHIC_DATA]" at bounding box center [79, 192] width 131 height 24
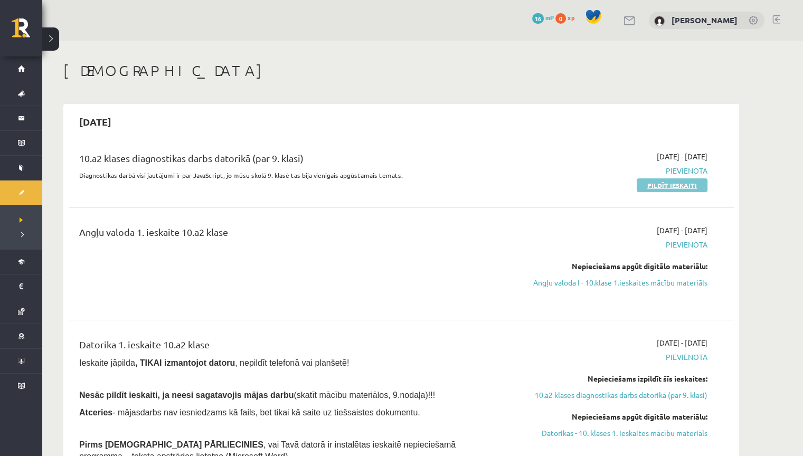
click at [685, 184] on link "Pildīt ieskaiti" at bounding box center [671, 185] width 71 height 14
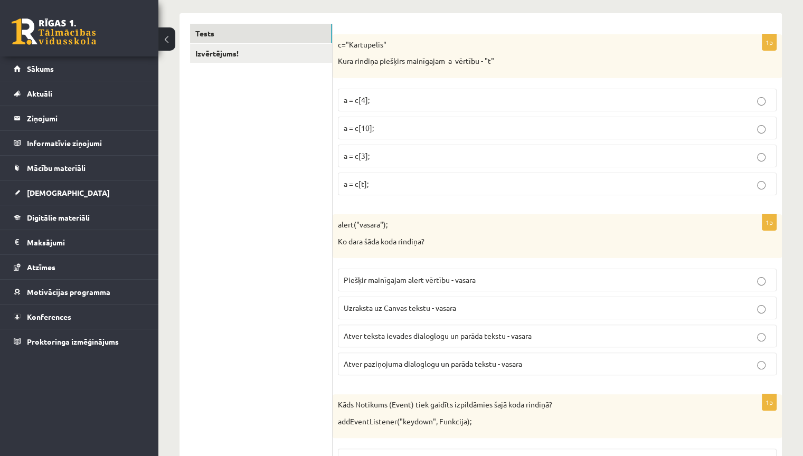
scroll to position [184, 0]
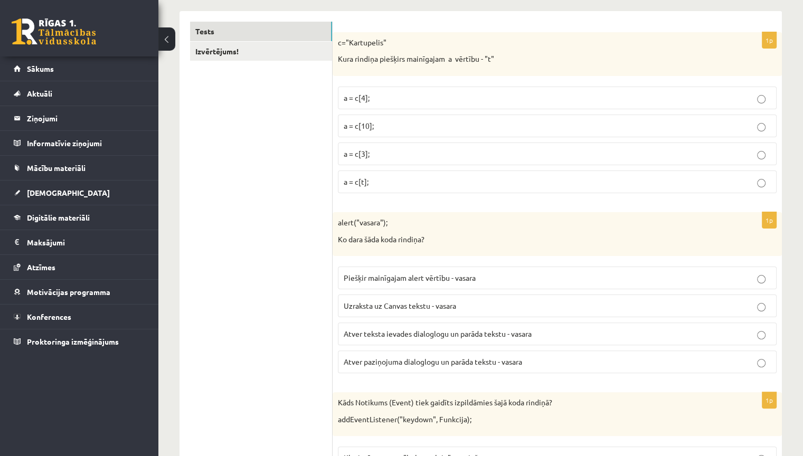
click at [337, 44] on div "c="Kartupelis" Kura rindiņa piešķirs mainīgajam a vērtību - "t"" at bounding box center [556, 54] width 449 height 44
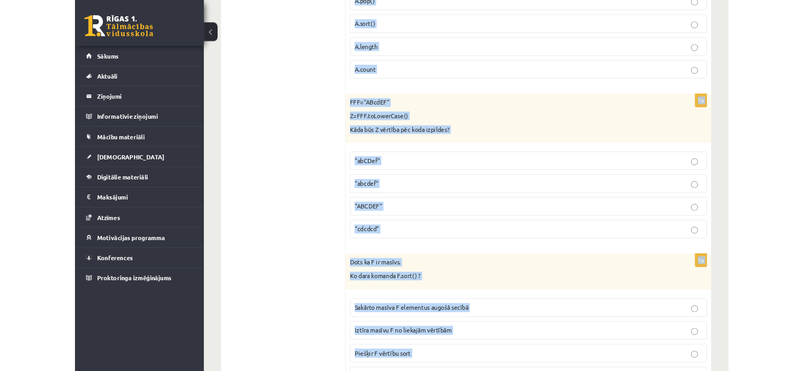
scroll to position [5255, 0]
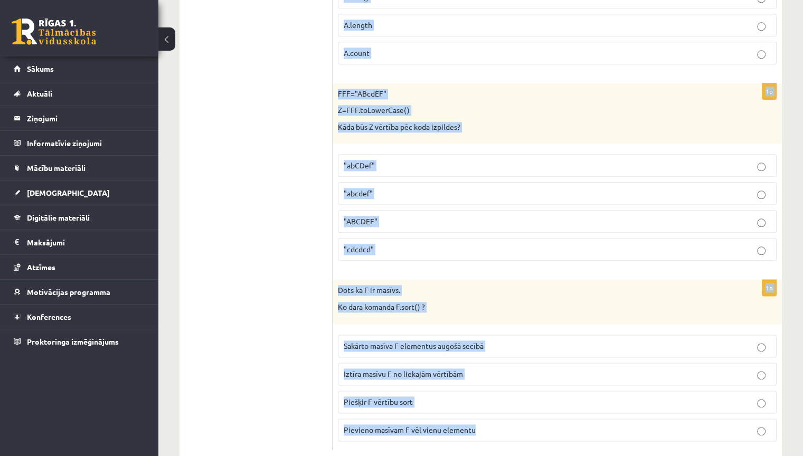
drag, startPoint x: 337, startPoint y: 44, endPoint x: 486, endPoint y: 455, distance: 437.2
copy form "c="Kartupelis" Kura rindiņa piešķirs mainīgajam a vērtību - "t" a = c[4]; a = c…"
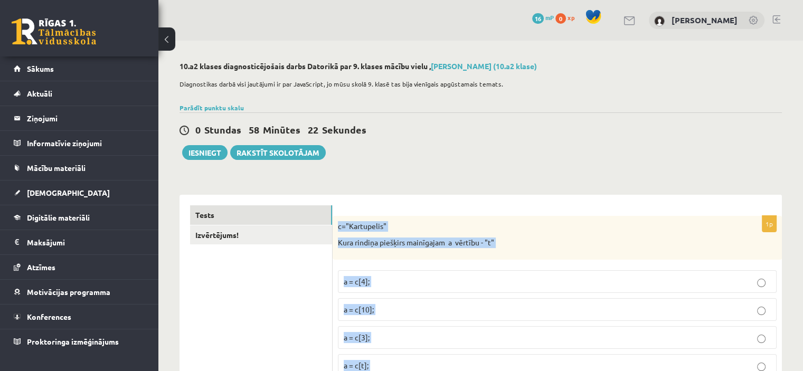
scroll to position [277, 0]
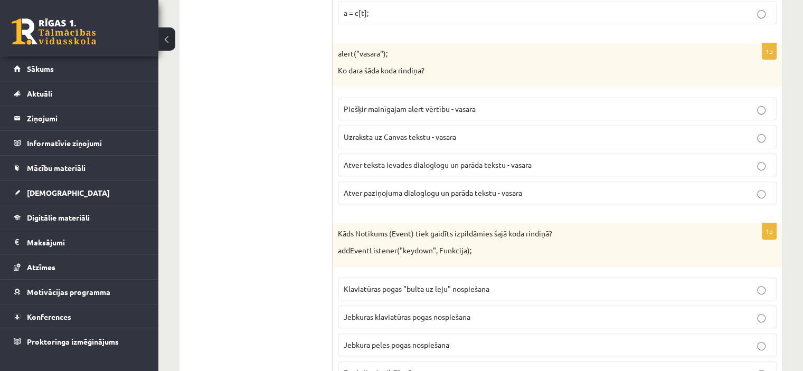
scroll to position [353, 0]
click at [766, 191] on p "Atver paziņojuma dialoglogu un parāda tekstu - vasara" at bounding box center [557, 192] width 427 height 11
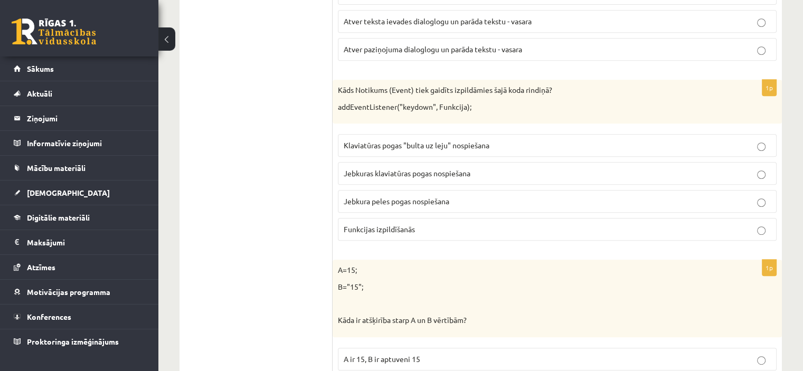
scroll to position [496, 0]
click at [770, 173] on label "Jebkuras klaviatūras pogas nospiešana" at bounding box center [557, 173] width 439 height 23
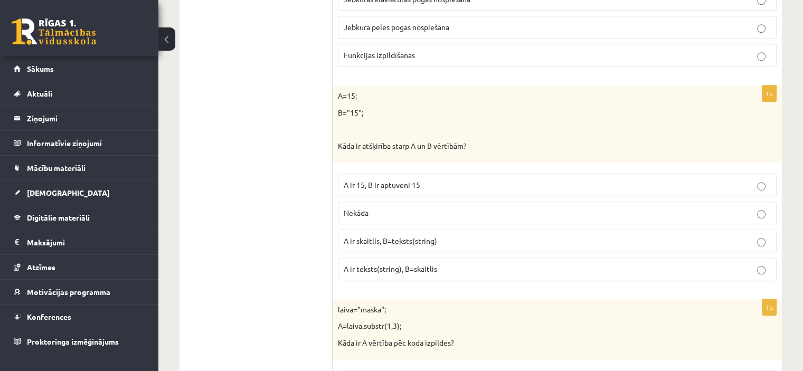
scroll to position [682, 0]
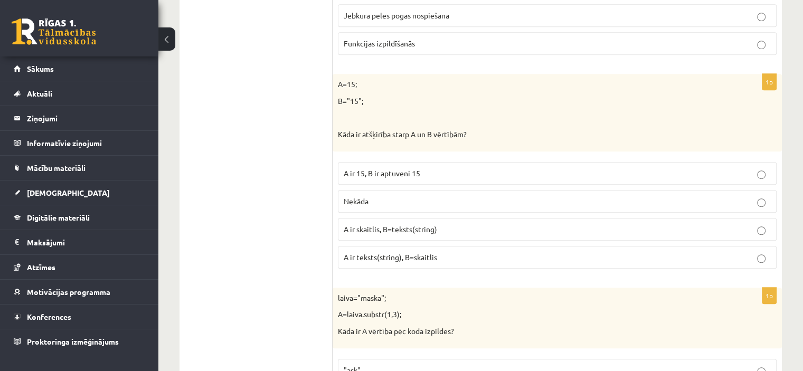
click at [725, 232] on label "A ir skaitlis, B=teksts(string)" at bounding box center [557, 229] width 439 height 23
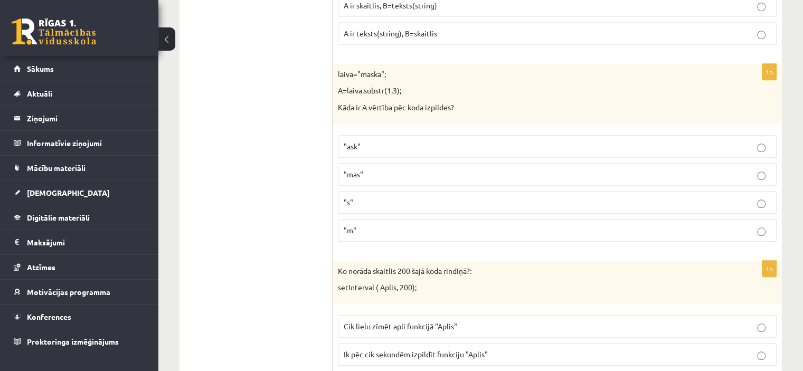
scroll to position [913, 0]
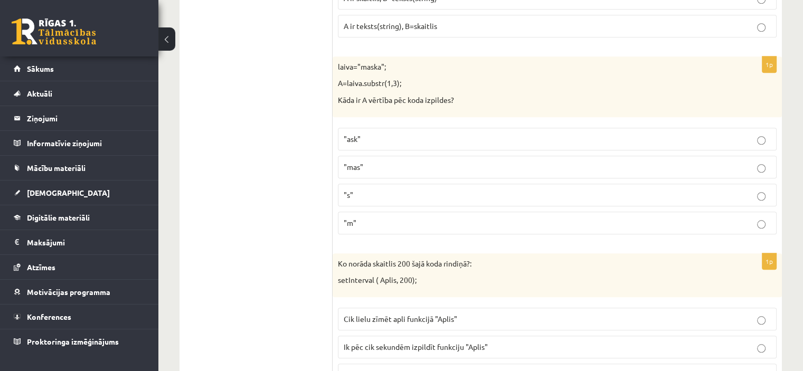
click at [756, 134] on p ""ask"" at bounding box center [557, 139] width 427 height 11
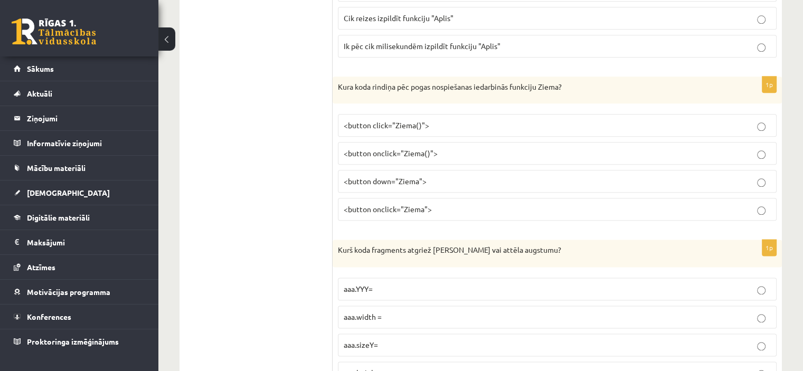
scroll to position [1270, 0]
click at [506, 141] on label "<button onclick="Ziema()">" at bounding box center [557, 152] width 439 height 23
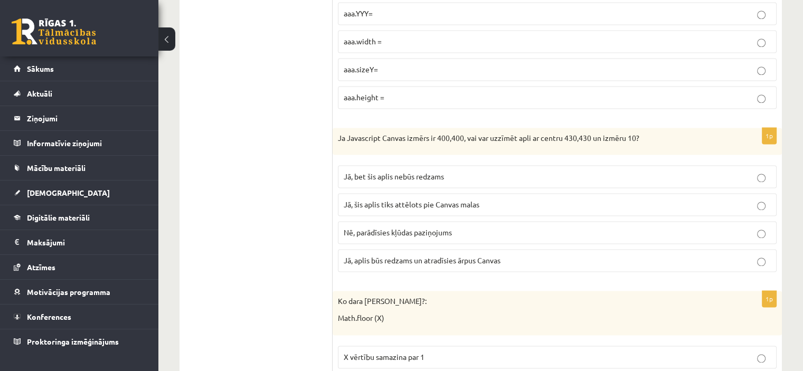
scroll to position [1547, 0]
click at [518, 92] on p "aaa.height =" at bounding box center [557, 95] width 427 height 11
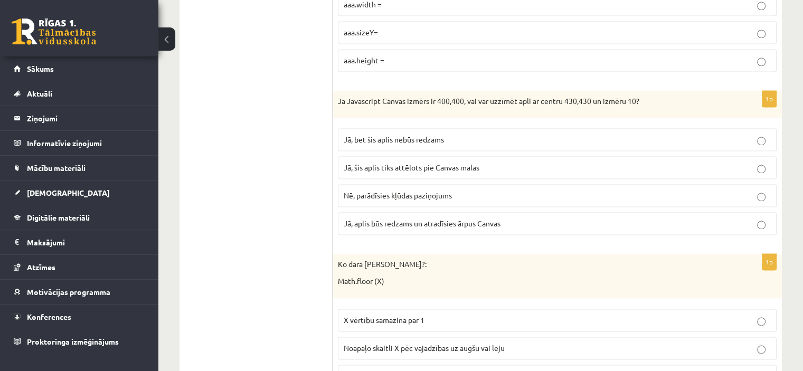
scroll to position [1583, 0]
click at [515, 134] on p "Jā, bet šis aplis nebūs redzams" at bounding box center [557, 138] width 427 height 11
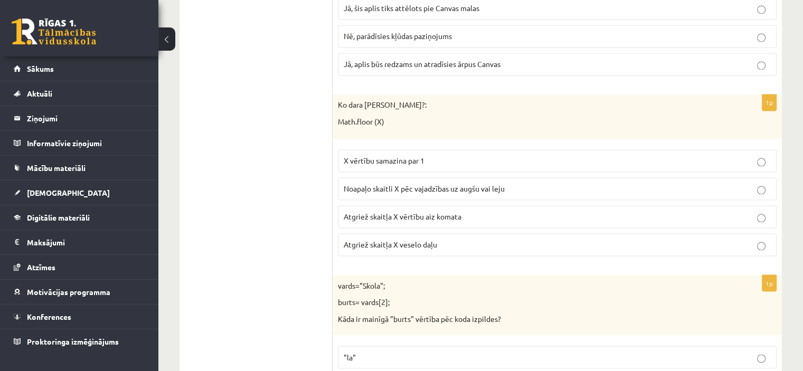
scroll to position [1744, 0]
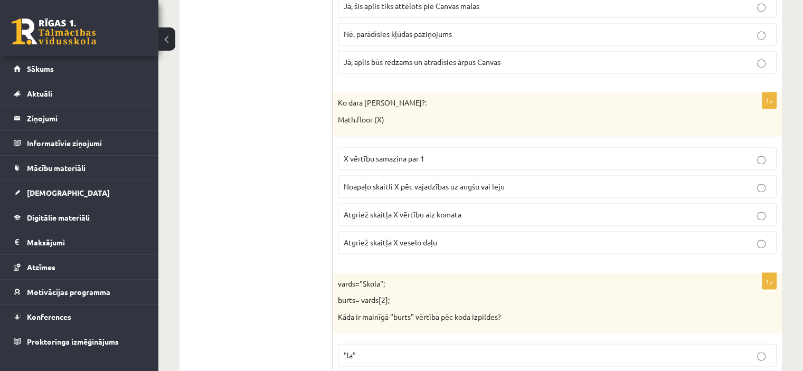
click at [445, 203] on label "Atgriež skaitļa X vērtību aiz komata" at bounding box center [557, 214] width 439 height 23
click at [393, 217] on label "Atgriež skaitļa X vērtību aiz komata" at bounding box center [557, 214] width 439 height 23
click at [399, 237] on span "Atgriež skaitļa X veselo daļu" at bounding box center [390, 241] width 93 height 9
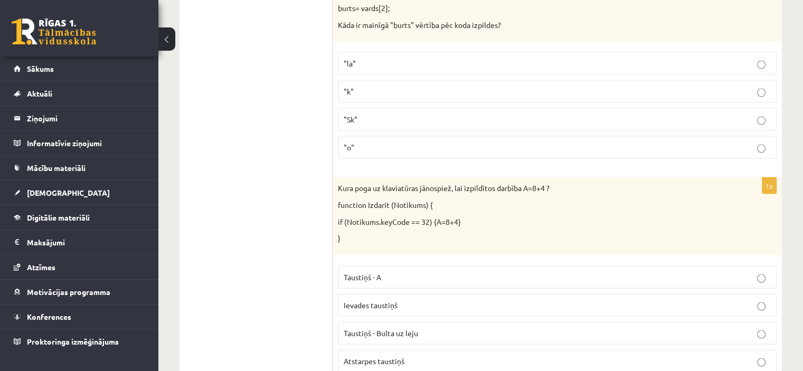
scroll to position [2036, 0]
click at [451, 135] on label ""o"" at bounding box center [557, 146] width 439 height 23
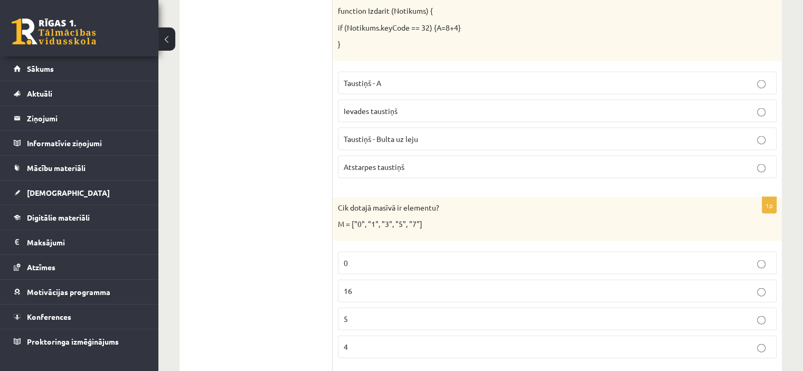
scroll to position [2255, 0]
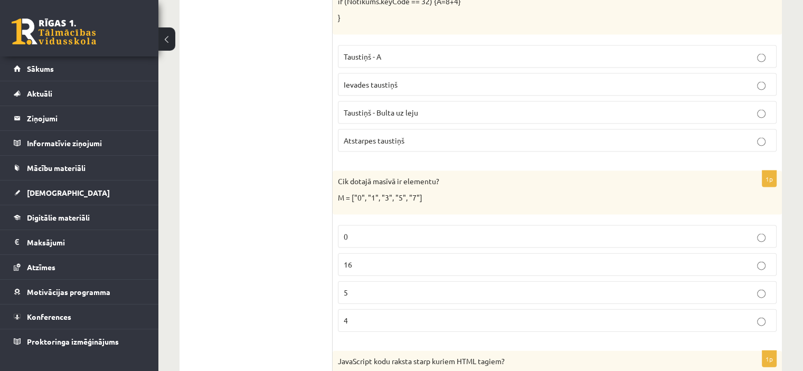
click at [392, 135] on p "Atstarpes taustiņš" at bounding box center [557, 140] width 427 height 11
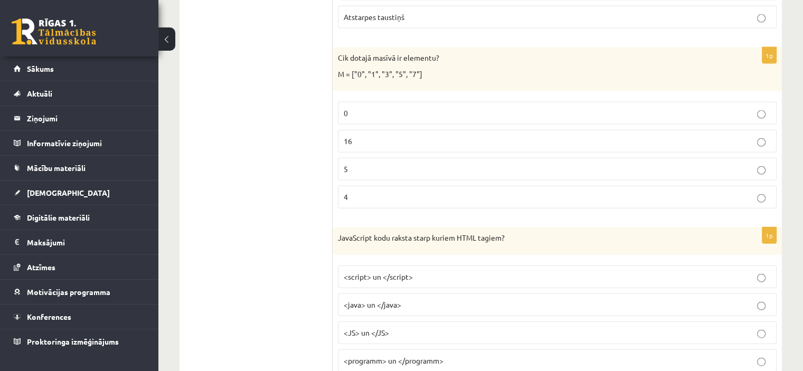
scroll to position [2380, 0]
click at [389, 191] on p "4" at bounding box center [557, 196] width 427 height 11
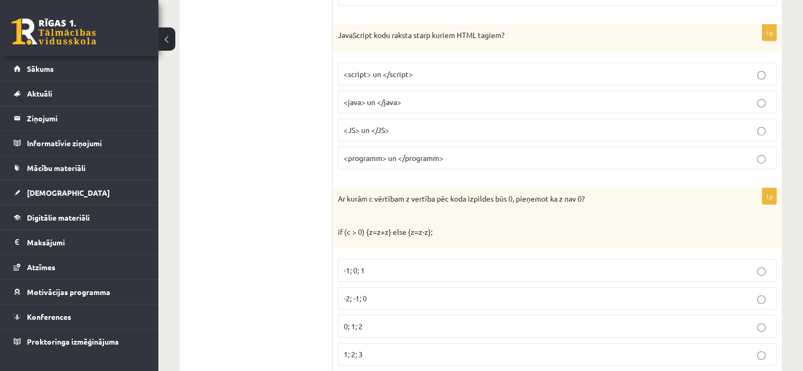
scroll to position [2592, 0]
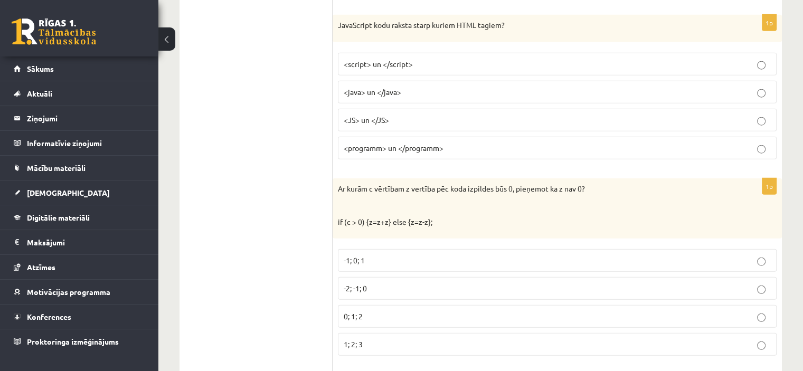
click at [414, 81] on label "<java> un </java>" at bounding box center [557, 92] width 439 height 23
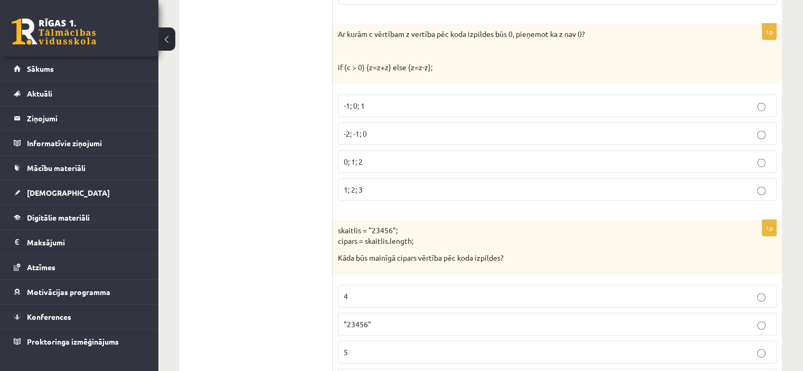
scroll to position [2748, 0]
click at [431, 127] on p "-2; -1; 0" at bounding box center [557, 132] width 427 height 11
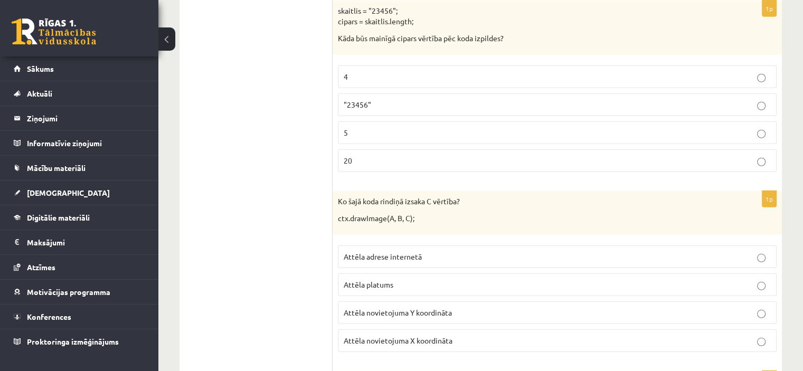
scroll to position [2974, 0]
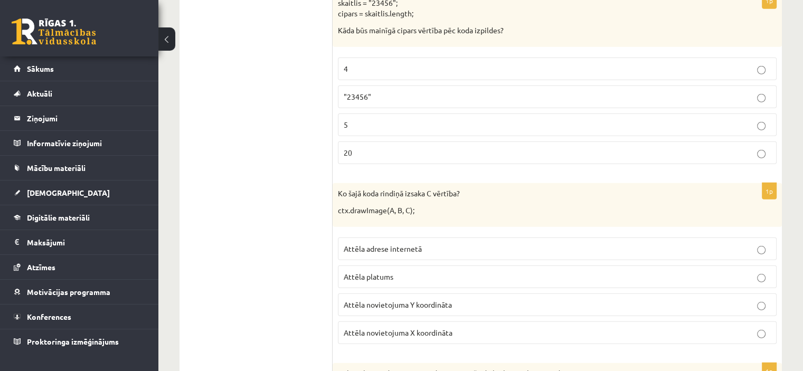
click at [384, 148] on label "20" at bounding box center [557, 152] width 439 height 23
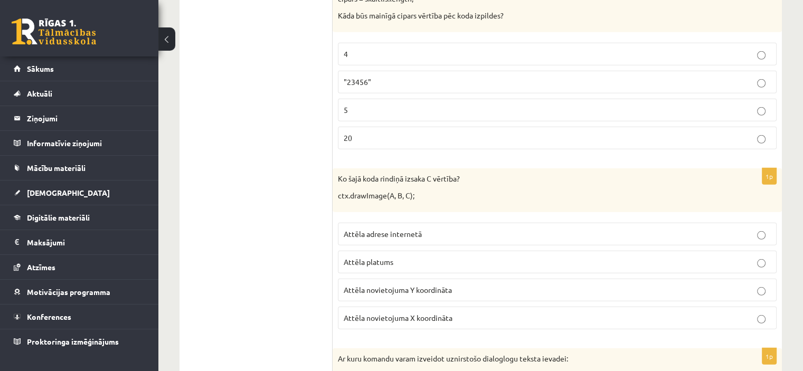
scroll to position [2993, 0]
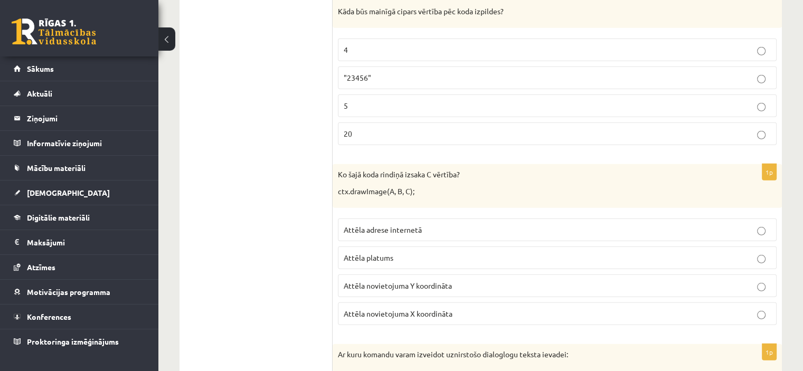
click at [395, 73] on label ""23456"" at bounding box center [557, 77] width 439 height 23
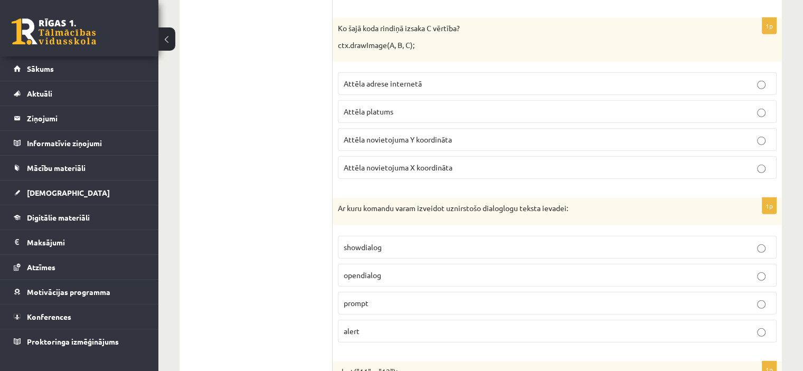
scroll to position [3129, 0]
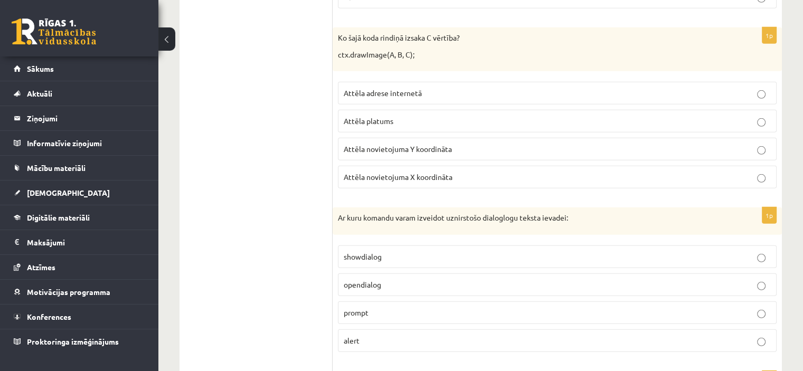
click at [403, 116] on p "Attēla platums" at bounding box center [557, 121] width 427 height 11
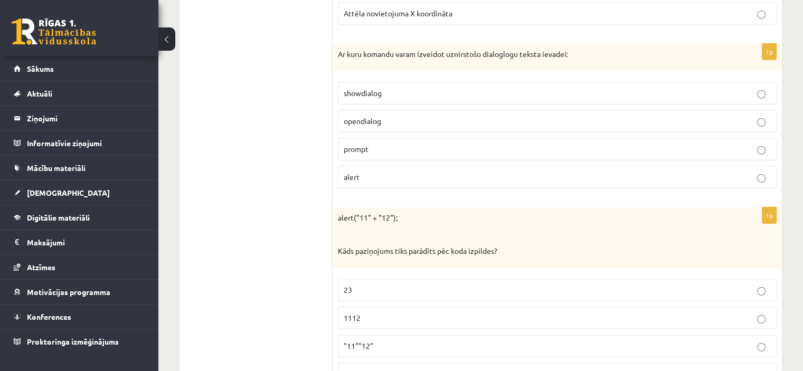
scroll to position [3292, 0]
click at [405, 172] on p "alert" at bounding box center [557, 177] width 427 height 11
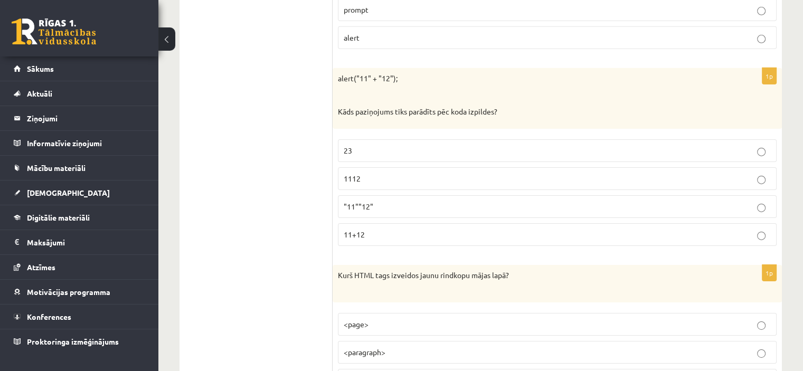
scroll to position [3445, 0]
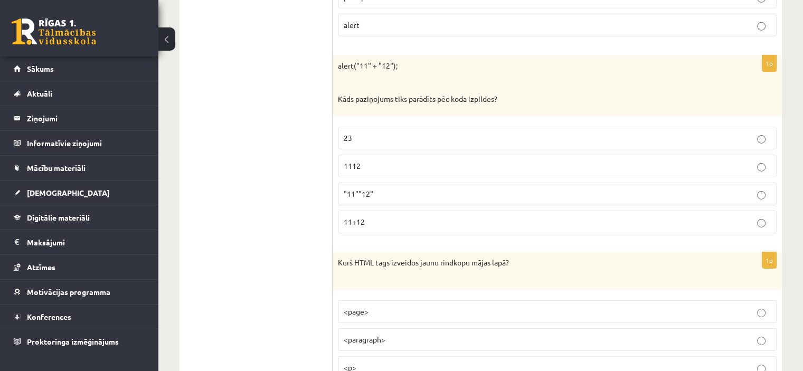
click at [490, 160] on p "1112" at bounding box center [557, 165] width 427 height 11
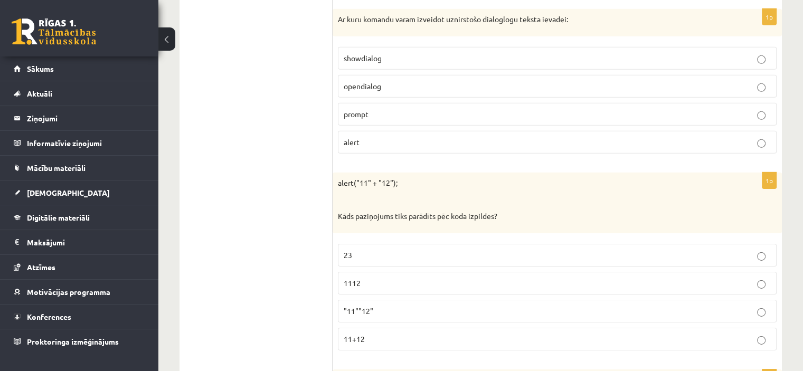
scroll to position [3324, 0]
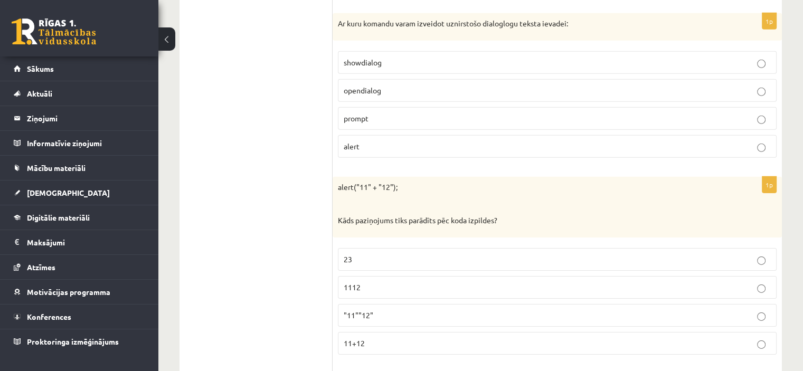
click at [504, 112] on label "prompt" at bounding box center [557, 118] width 439 height 23
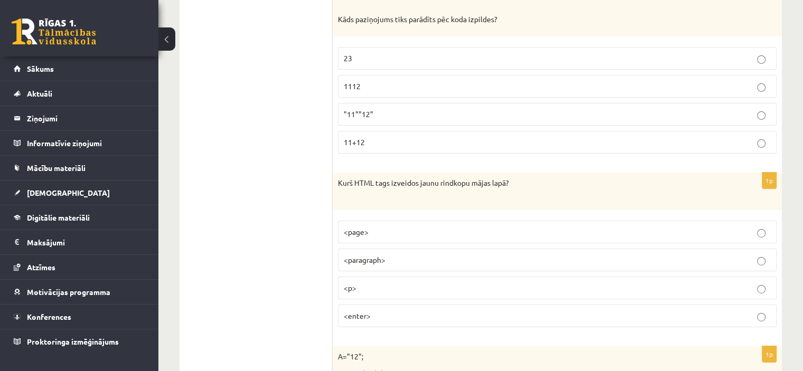
scroll to position [3565, 0]
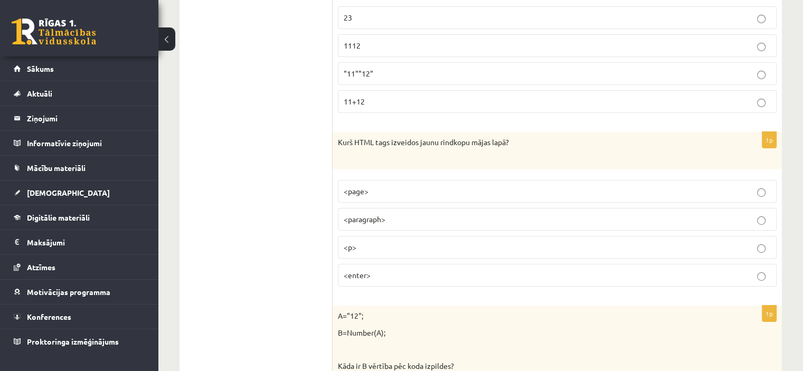
click at [375, 242] on p "<p>" at bounding box center [557, 247] width 427 height 11
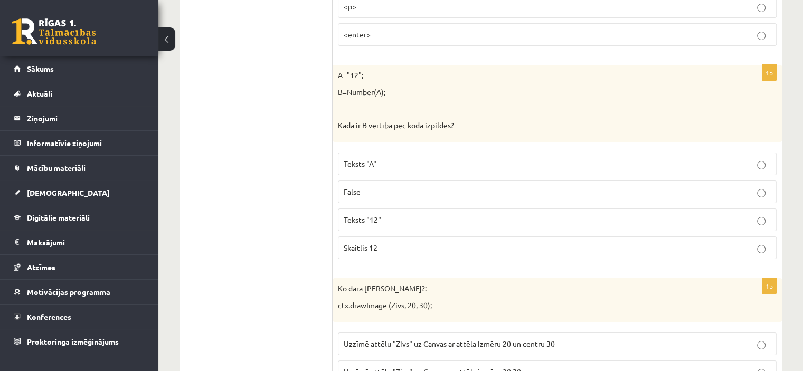
scroll to position [3808, 0]
click at [393, 240] on p "Skaitlis 12" at bounding box center [557, 245] width 427 height 11
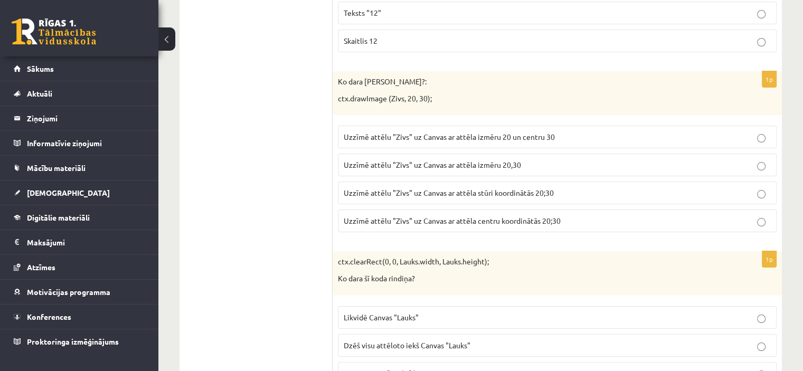
scroll to position [4013, 0]
click at [464, 340] on span "Dzēš visu attēloto iekš Canvas "Lauks"" at bounding box center [407, 344] width 127 height 9
click at [588, 126] on label "Uzzīmē attēlu "Zivs" uz Canvas ar attēla izmēru 20 un centru 30" at bounding box center [557, 137] width 439 height 23
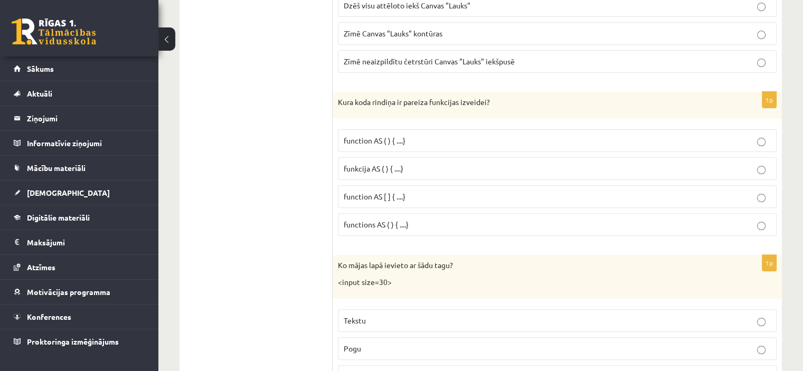
scroll to position [4352, 0]
click at [389, 136] on span "function AS ( ) { ....}" at bounding box center [375, 140] width 62 height 9
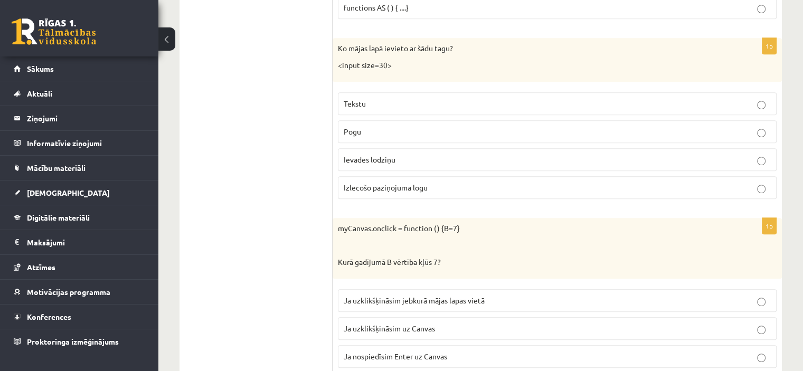
scroll to position [4572, 0]
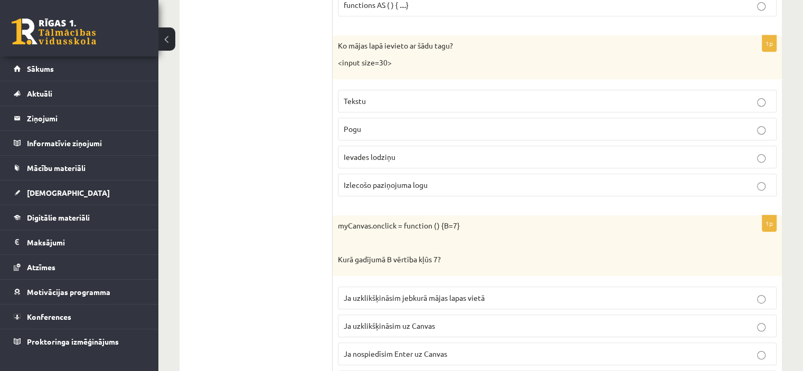
click at [400, 146] on label "Ievades lodziņu" at bounding box center [557, 157] width 439 height 23
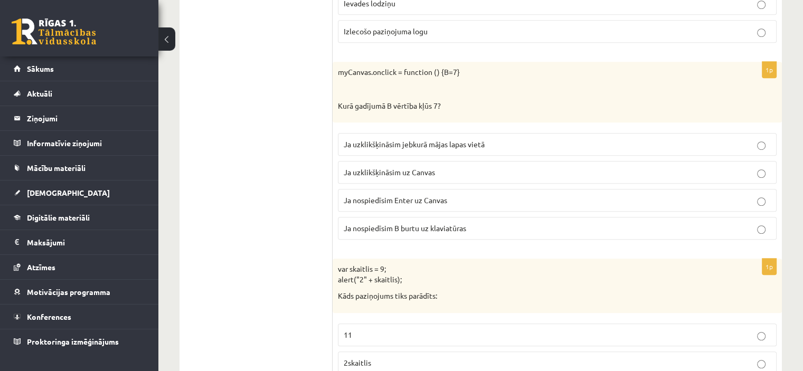
scroll to position [4726, 0]
click at [436, 166] on p "Ja uzklikšķināsim uz Canvas" at bounding box center [557, 171] width 427 height 11
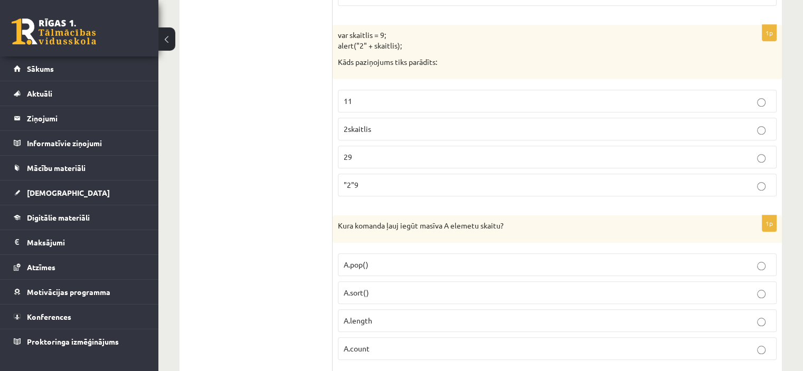
scroll to position [4960, 0]
click at [430, 173] on label ""2"9" at bounding box center [557, 184] width 439 height 23
click at [403, 151] on p "29" at bounding box center [557, 156] width 427 height 11
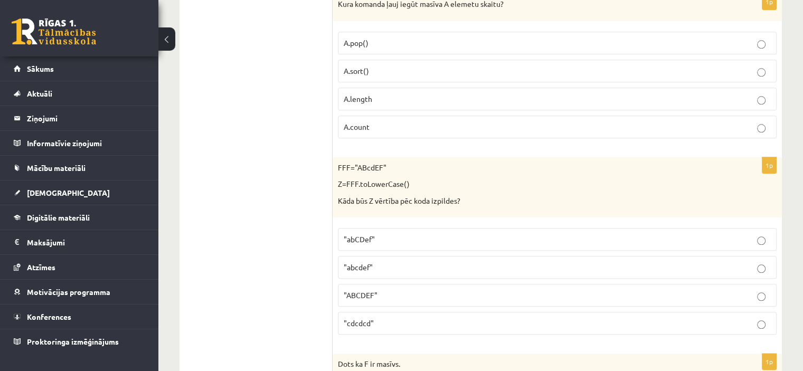
scroll to position [5182, 0]
click at [375, 87] on label "A.length" at bounding box center [557, 98] width 439 height 23
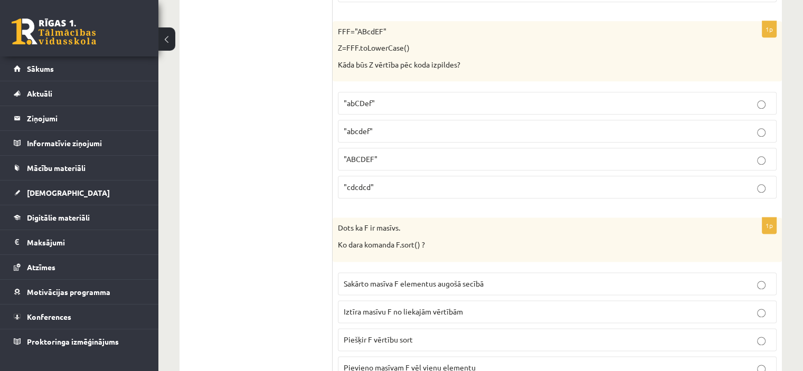
scroll to position [5340, 0]
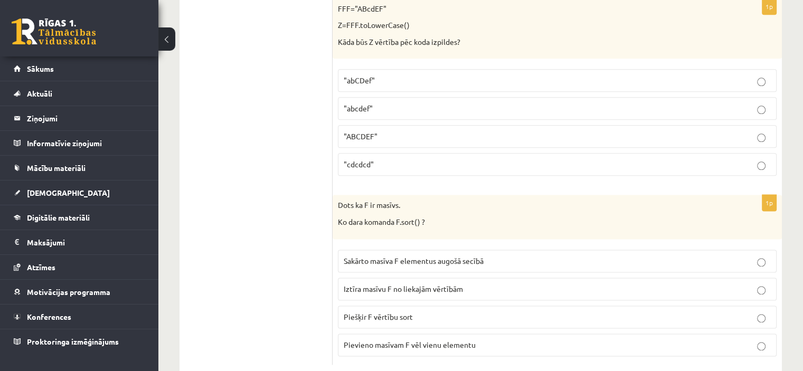
click at [456, 159] on p ""cdcdcd"" at bounding box center [557, 164] width 427 height 11
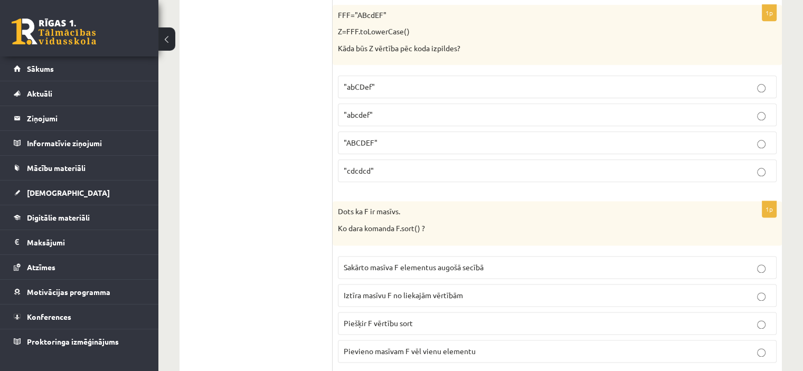
scroll to position [5333, 0]
click at [663, 256] on label "Sakārto masīva F elementus augošā secībā" at bounding box center [557, 267] width 439 height 23
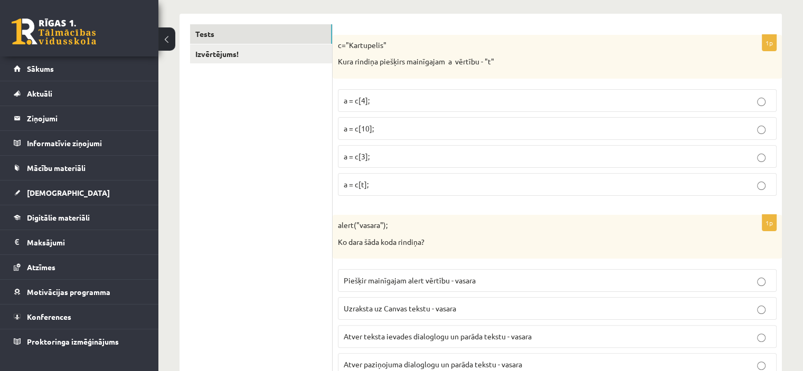
scroll to position [0, 0]
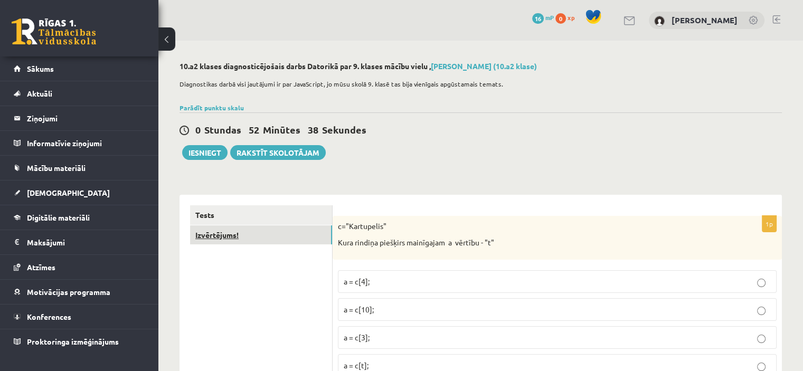
click at [249, 233] on link "Izvērtējums!" at bounding box center [261, 235] width 142 height 20
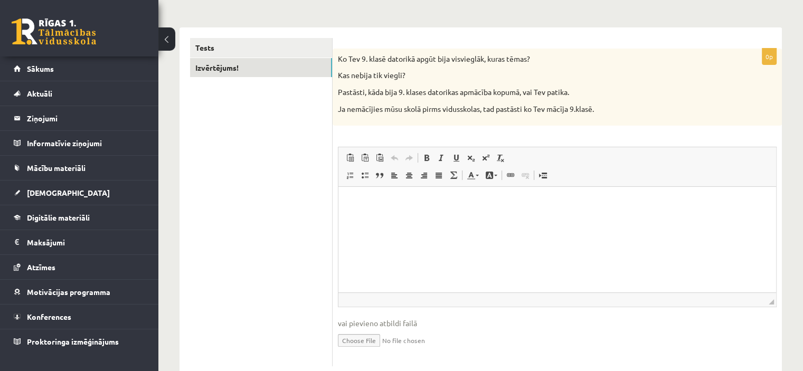
scroll to position [169, 0]
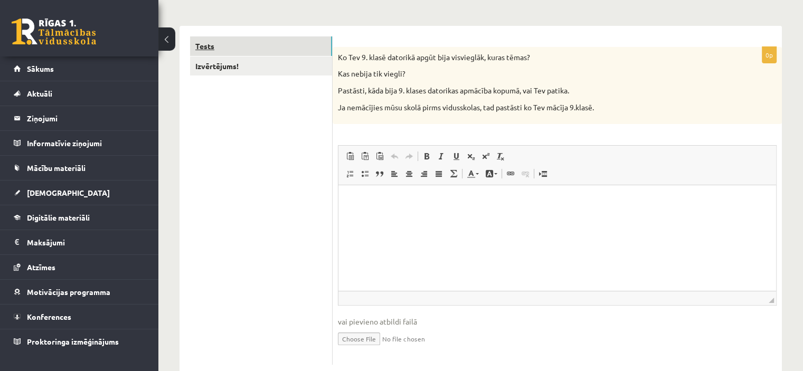
click at [224, 50] on link "Tests" at bounding box center [261, 46] width 142 height 20
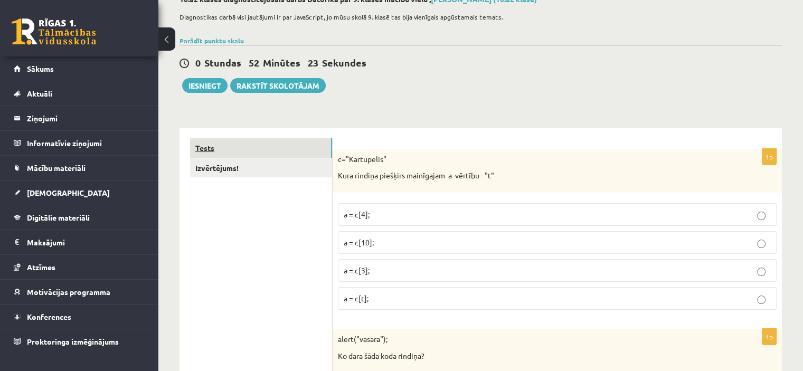
scroll to position [65, 0]
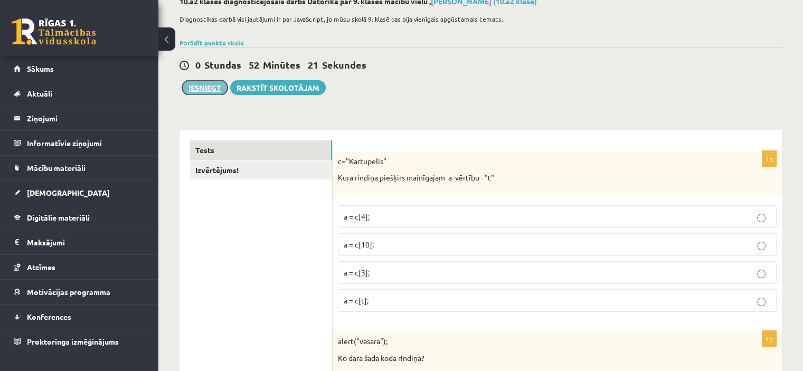
click at [209, 91] on button "Iesniegt" at bounding box center [204, 87] width 45 height 15
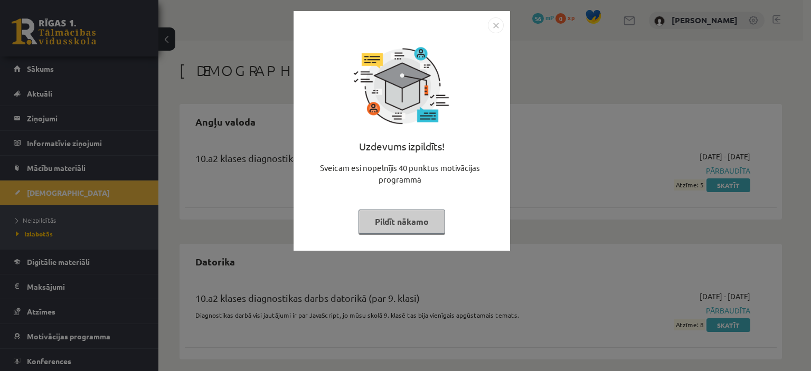
click at [397, 220] on button "Pildīt nākamo" at bounding box center [401, 222] width 87 height 24
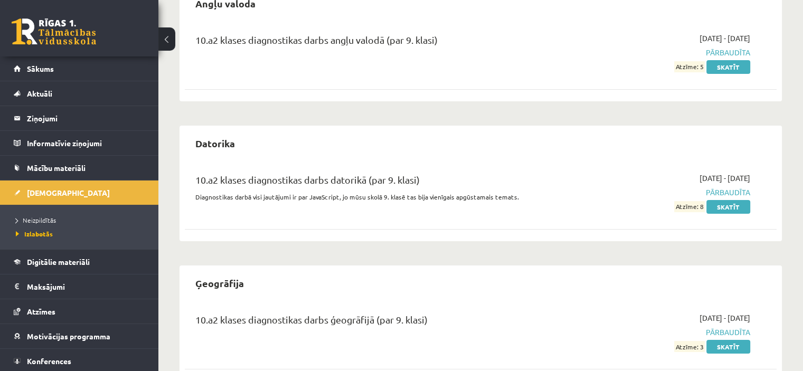
scroll to position [148, 0]
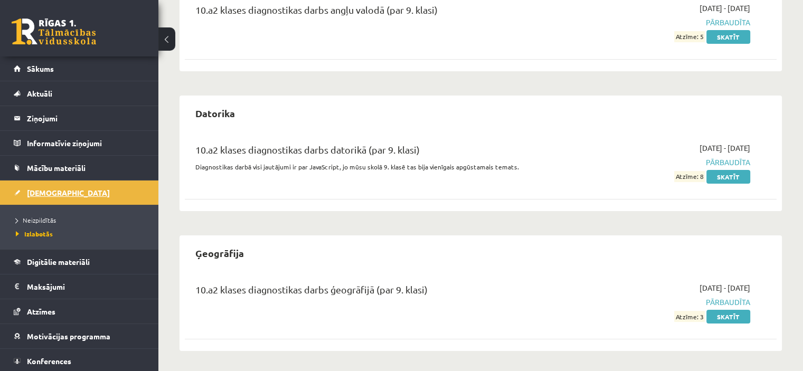
click at [65, 195] on link "[DEMOGRAPHIC_DATA]" at bounding box center [79, 192] width 131 height 24
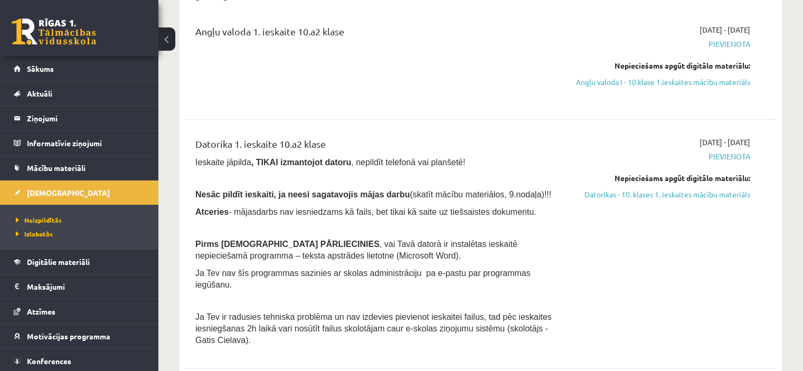
scroll to position [114, 0]
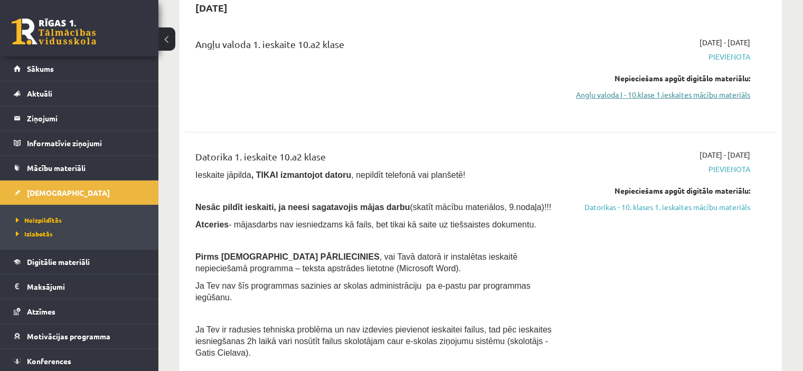
click at [673, 100] on link "Angļu valoda I - 10.klase 1.ieskaites mācību materiāls" at bounding box center [663, 94] width 174 height 11
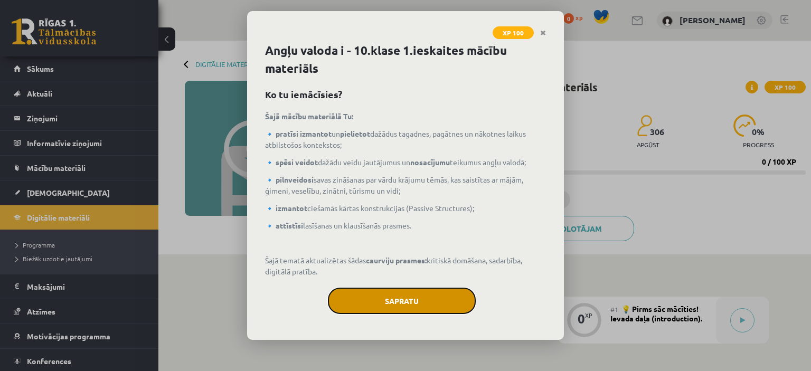
click at [423, 293] on button "Sapratu" at bounding box center [402, 301] width 148 height 26
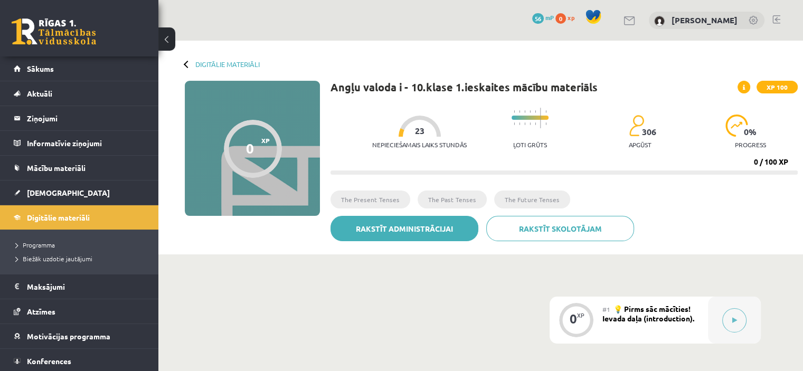
click at [433, 225] on link "Rakstīt administrācijai" at bounding box center [404, 228] width 148 height 25
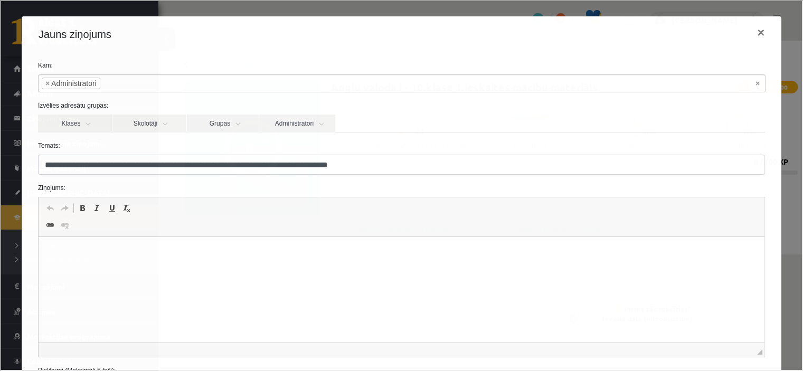
drag, startPoint x: 782, startPoint y: 9, endPoint x: 757, endPoint y: 29, distance: 32.3
click at [757, 29] on div "**********" at bounding box center [400, 184] width 801 height 369
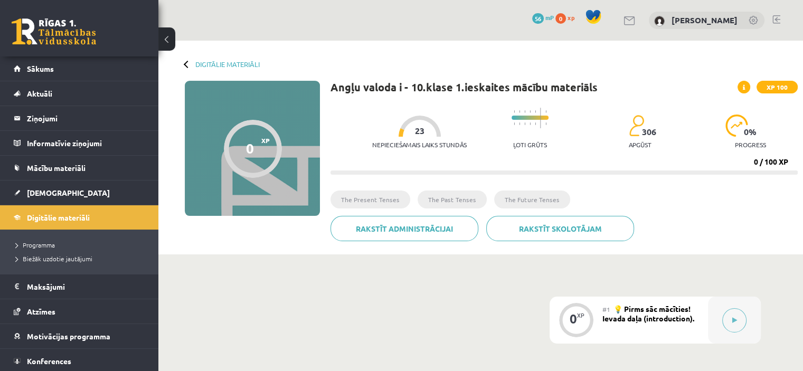
click at [165, 31] on button at bounding box center [166, 38] width 17 height 23
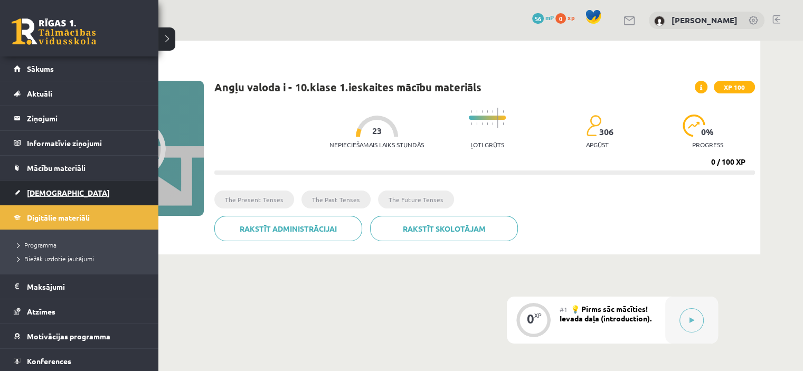
click at [72, 187] on link "[DEMOGRAPHIC_DATA]" at bounding box center [79, 192] width 131 height 24
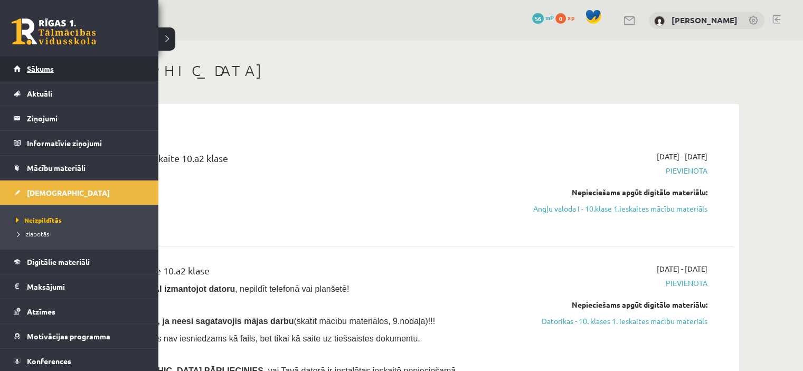
click at [47, 78] on link "Sākums" at bounding box center [79, 68] width 131 height 24
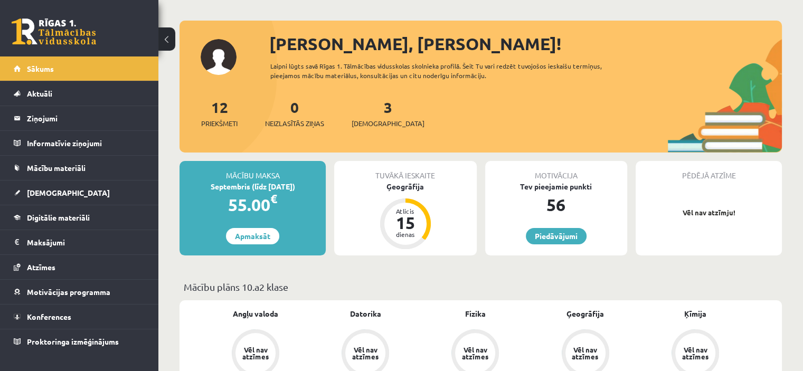
scroll to position [8, 0]
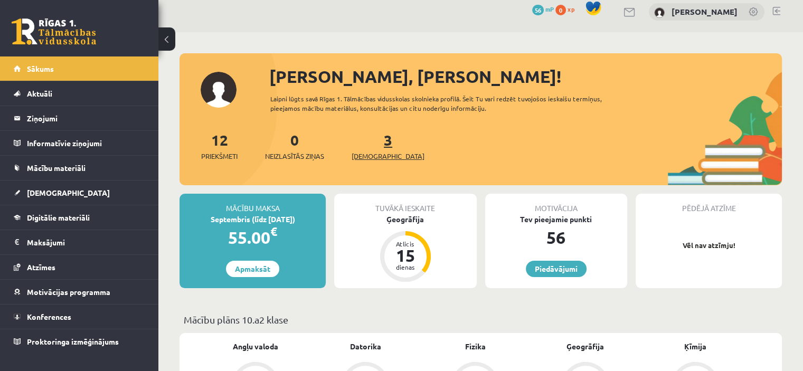
click at [370, 147] on link "3 Ieskaites" at bounding box center [387, 145] width 73 height 31
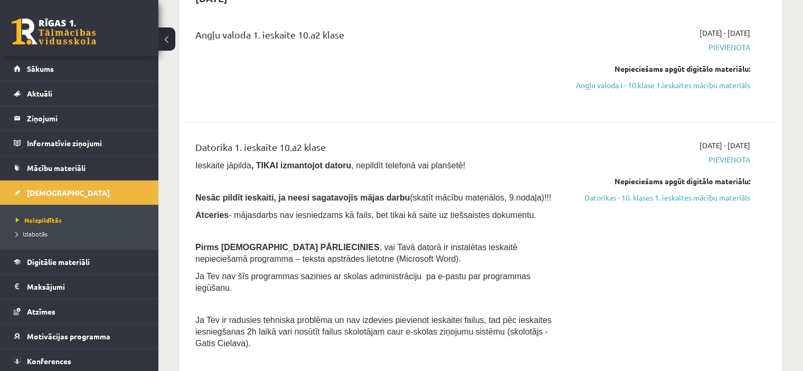
scroll to position [122, 0]
click at [663, 204] on link "Datorikas - 10. klases 1. ieskaites mācību materiāls" at bounding box center [663, 198] width 174 height 11
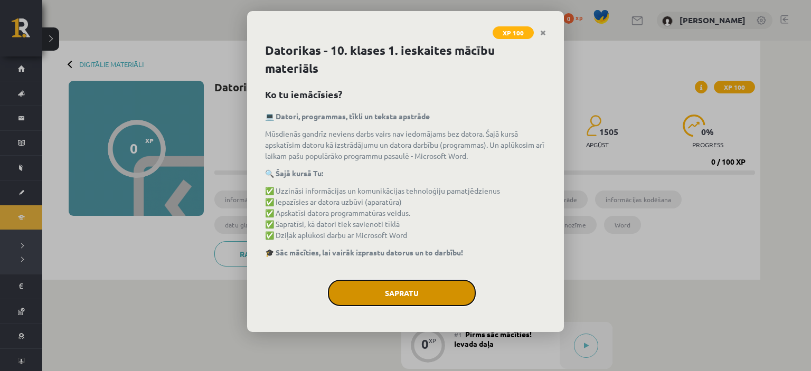
click at [370, 300] on button "Sapratu" at bounding box center [402, 293] width 148 height 26
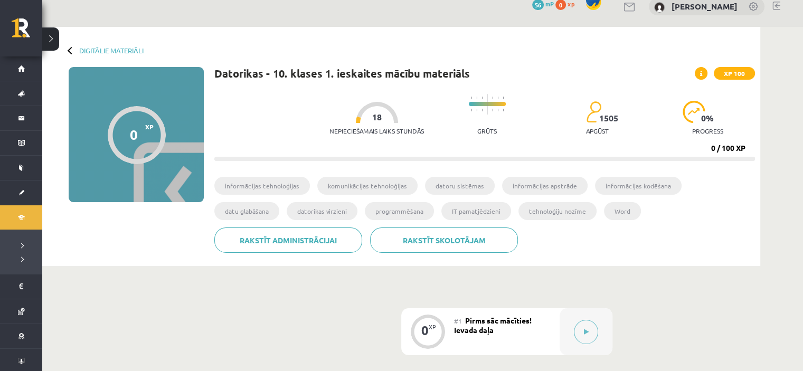
scroll to position [4, 0]
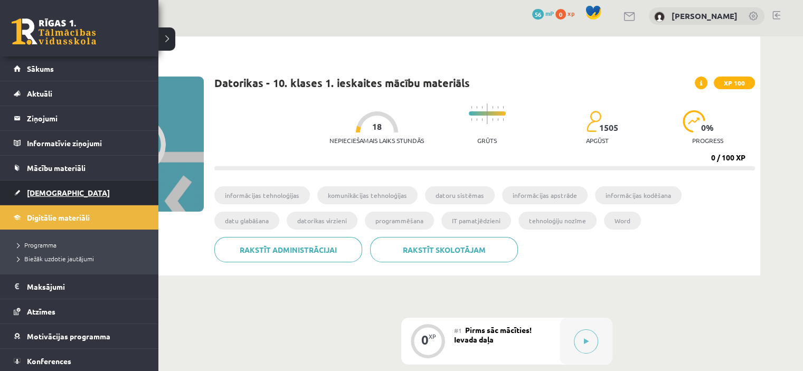
click at [32, 189] on span "[DEMOGRAPHIC_DATA]" at bounding box center [68, 192] width 83 height 9
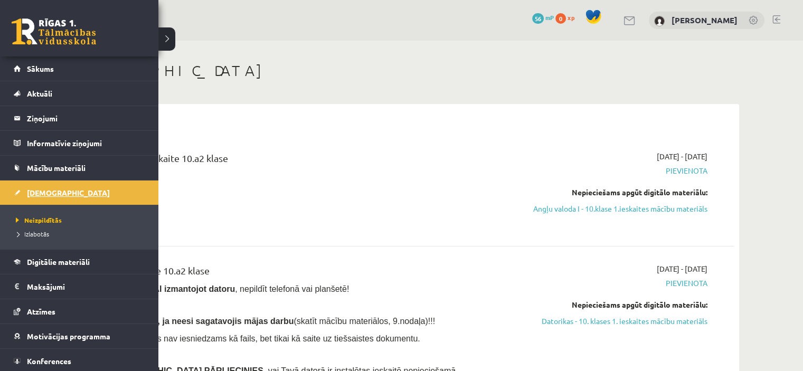
click at [87, 192] on link "[DEMOGRAPHIC_DATA]" at bounding box center [79, 192] width 131 height 24
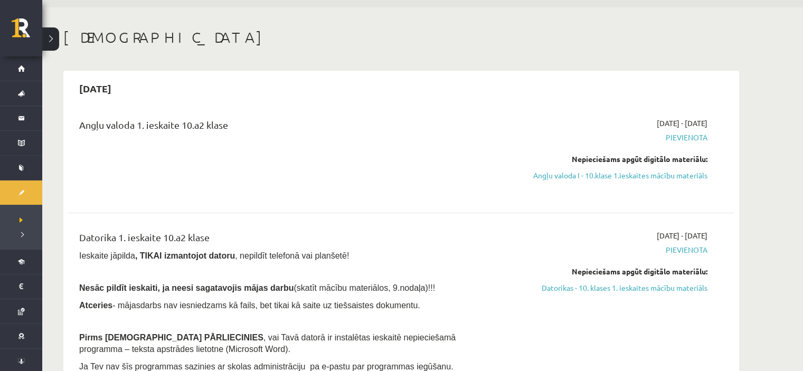
scroll to position [23, 0]
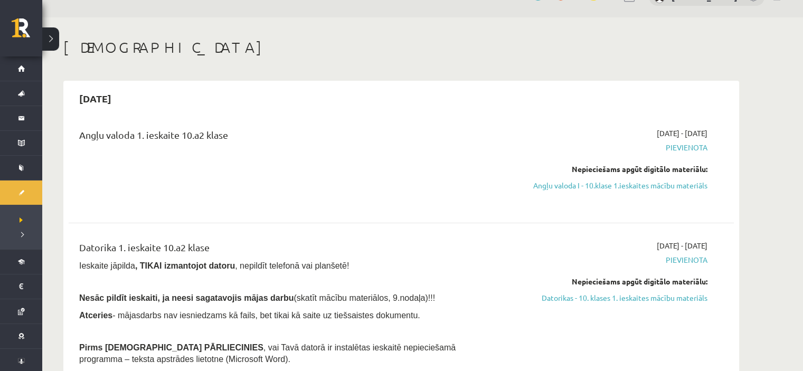
click at [680, 261] on span "Pievienota" at bounding box center [607, 259] width 199 height 11
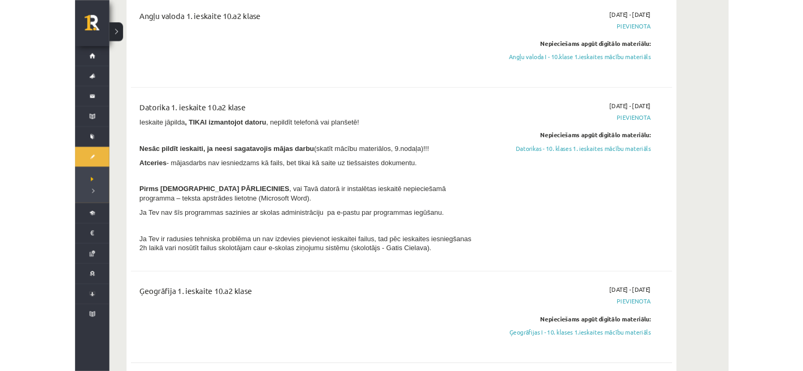
scroll to position [139, 0]
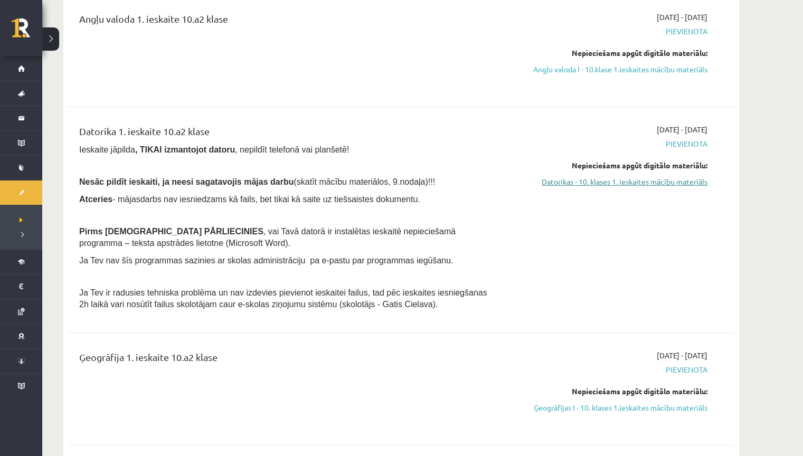
click at [659, 184] on link "Datorikas - 10. klases 1. ieskaites mācību materiāls" at bounding box center [607, 181] width 199 height 11
click at [597, 184] on link "Datorikas - 10. klases 1. ieskaites mācību materiāls" at bounding box center [607, 181] width 199 height 11
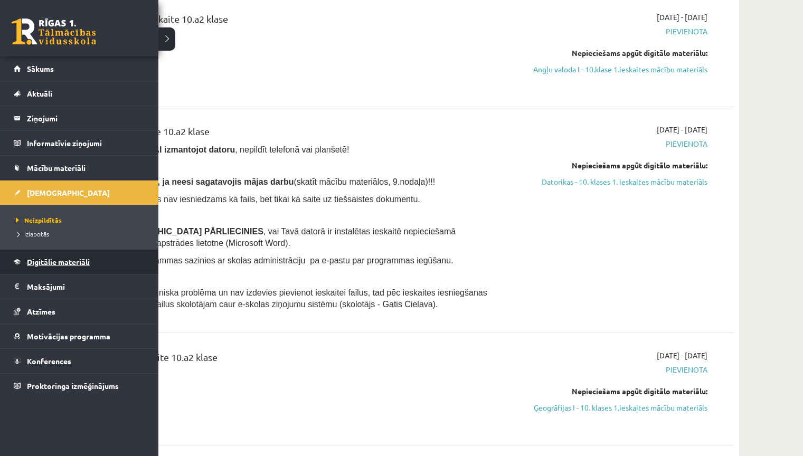
click at [82, 264] on span "Digitālie materiāli" at bounding box center [58, 261] width 63 height 9
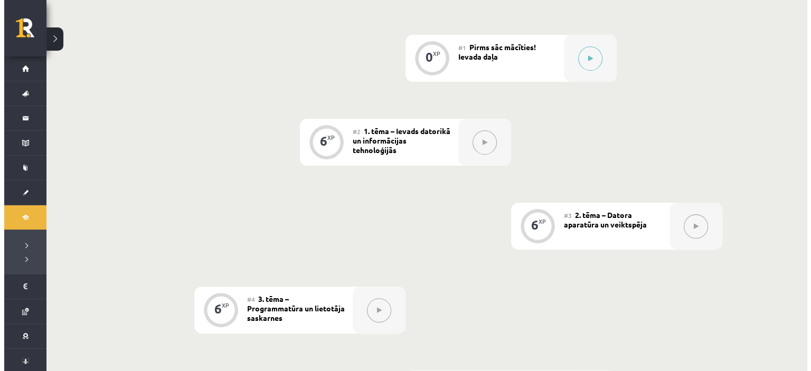
scroll to position [289, 0]
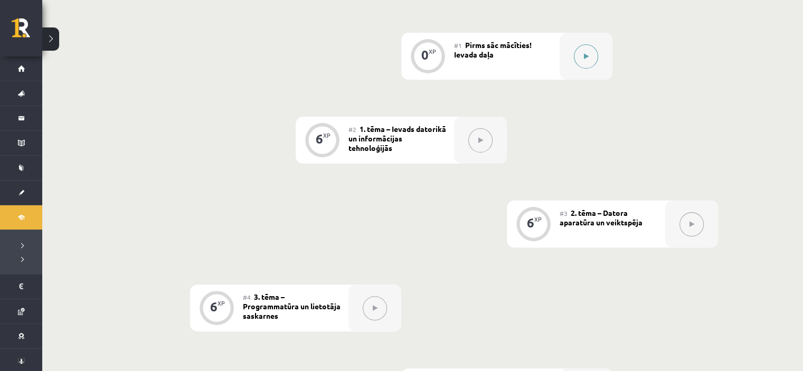
click at [587, 59] on icon at bounding box center [586, 56] width 5 height 6
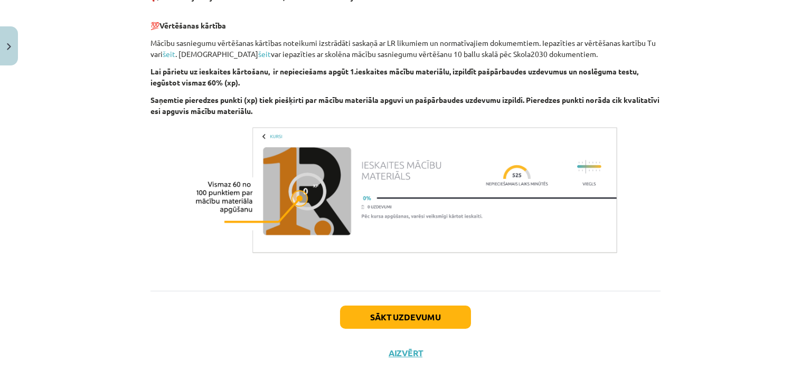
scroll to position [748, 0]
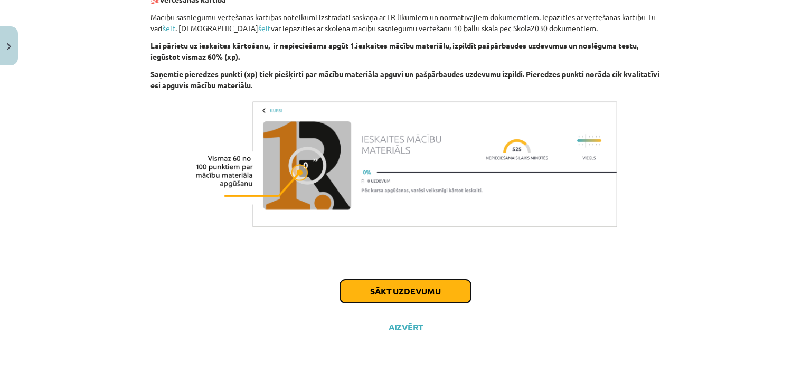
click at [382, 298] on button "Sākt uzdevumu" at bounding box center [405, 291] width 131 height 23
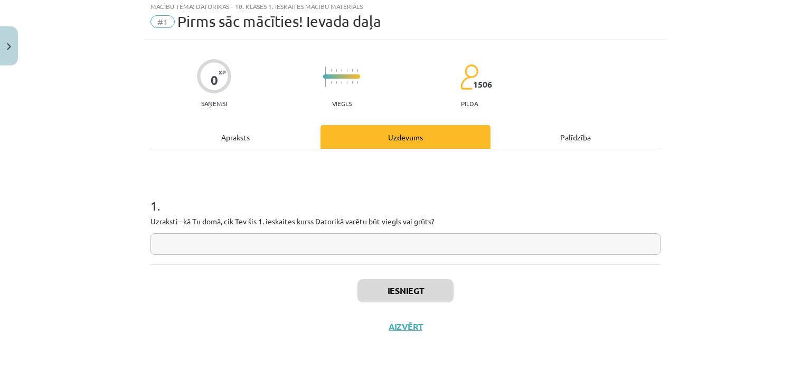
scroll to position [26, 0]
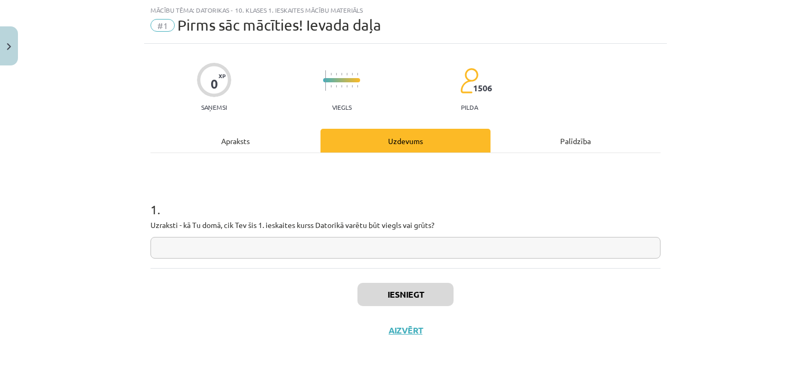
click at [318, 240] on input "text" at bounding box center [405, 248] width 510 height 22
type input "**********"
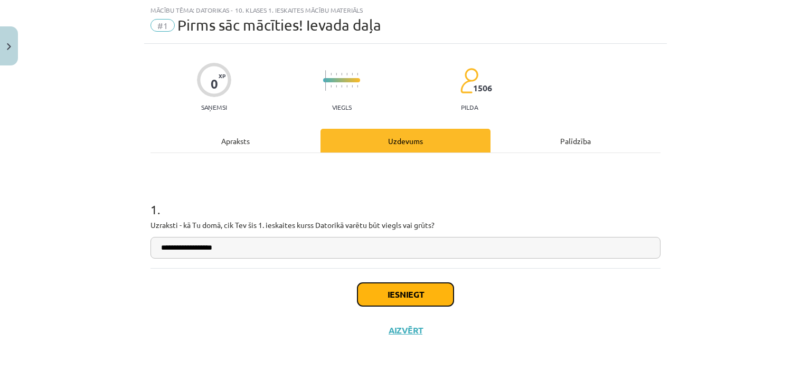
click at [387, 289] on button "Iesniegt" at bounding box center [405, 294] width 96 height 23
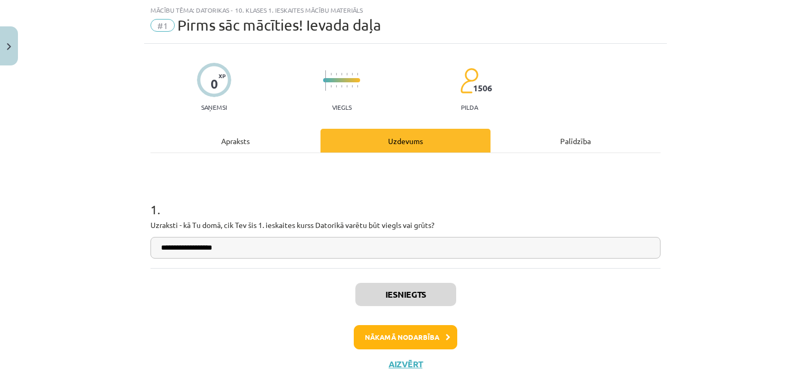
scroll to position [290, 0]
click at [431, 331] on button "Nākamā nodarbība" at bounding box center [405, 337] width 103 height 24
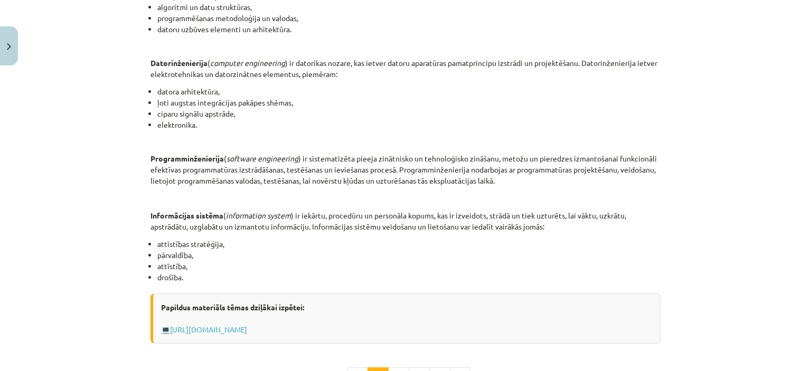
scroll to position [531, 0]
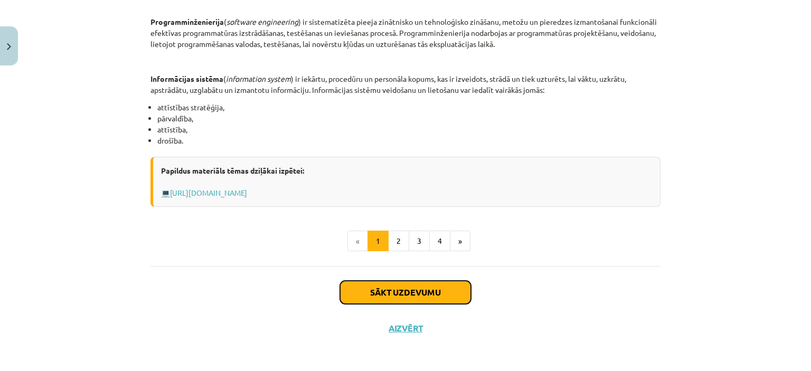
click at [376, 283] on button "Sākt uzdevumu" at bounding box center [405, 292] width 131 height 23
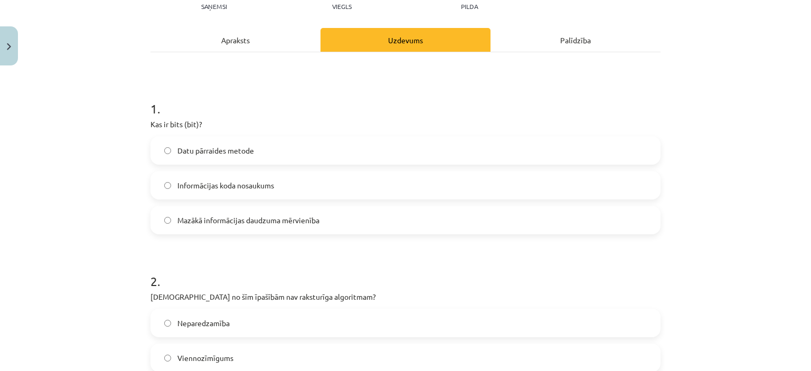
scroll to position [135, 0]
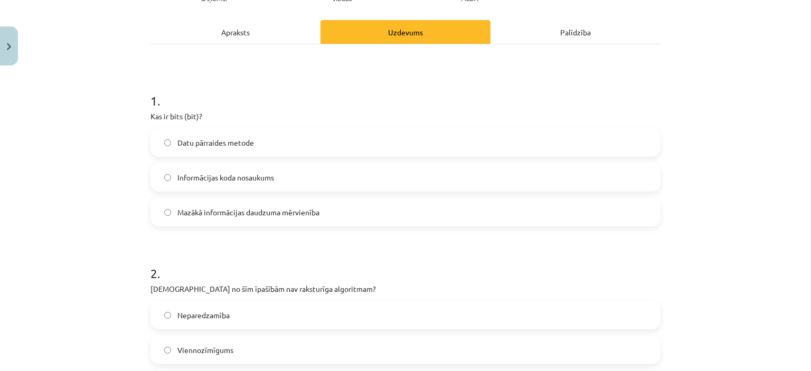
click at [211, 149] on label "Datu pārraides metode" at bounding box center [405, 142] width 508 height 26
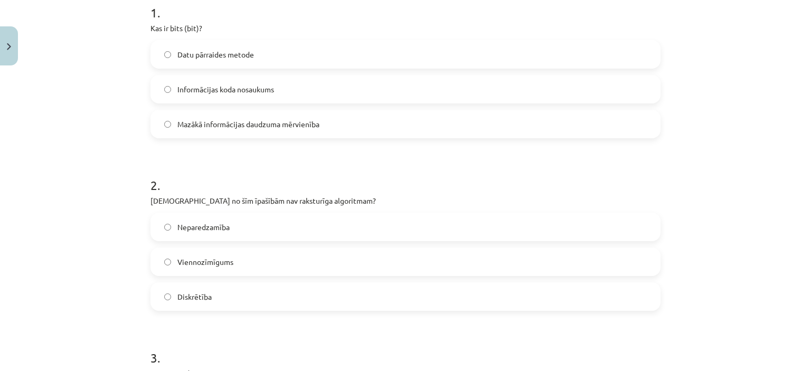
scroll to position [224, 0]
click at [218, 83] on span "Informācijas koda nosaukums" at bounding box center [225, 88] width 97 height 11
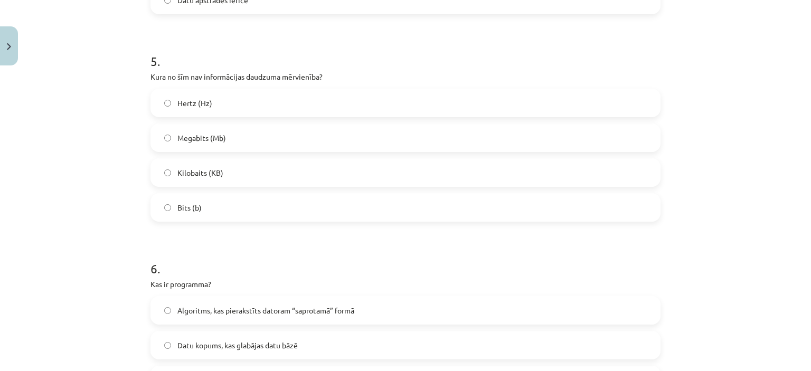
scroll to position [1045, 0]
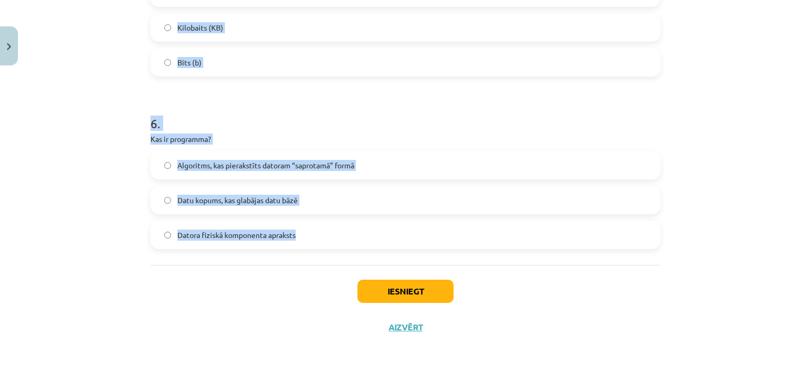
drag, startPoint x: 147, startPoint y: 61, endPoint x: 321, endPoint y: 243, distance: 251.9
copy form "1 . Kas ir bits (bit)? Datu pārraides metode Informācijas koda nosaukums Mazākā…"
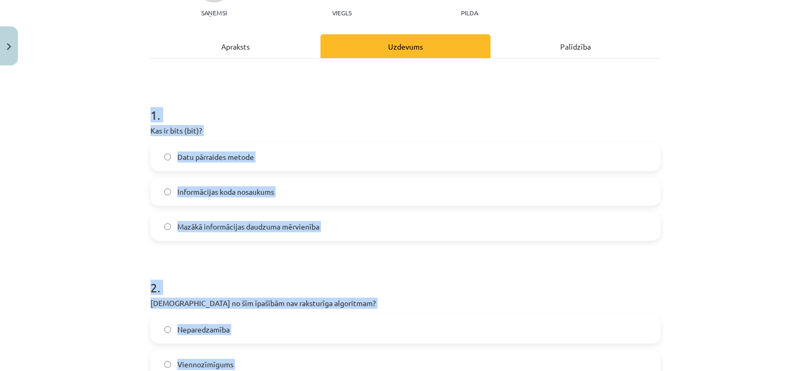
scroll to position [0, 0]
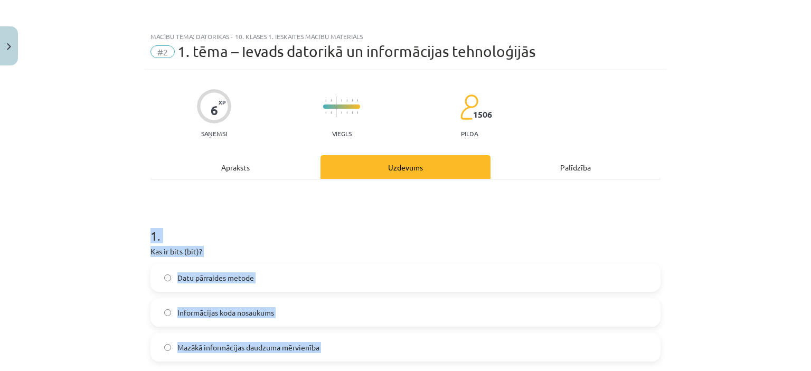
click at [77, 240] on div "Mācību tēma: Datorikas - 10. klases 1. ieskaites mācību materiāls #2 1. tēma – …" at bounding box center [405, 185] width 811 height 371
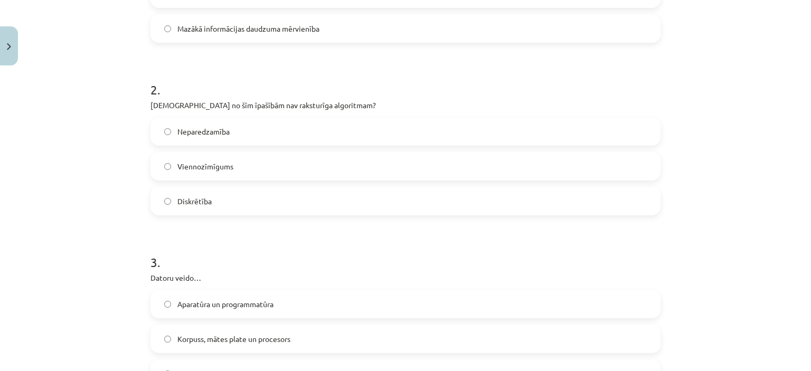
scroll to position [319, 0]
click at [203, 132] on span "Neparedzamība" at bounding box center [203, 131] width 52 height 11
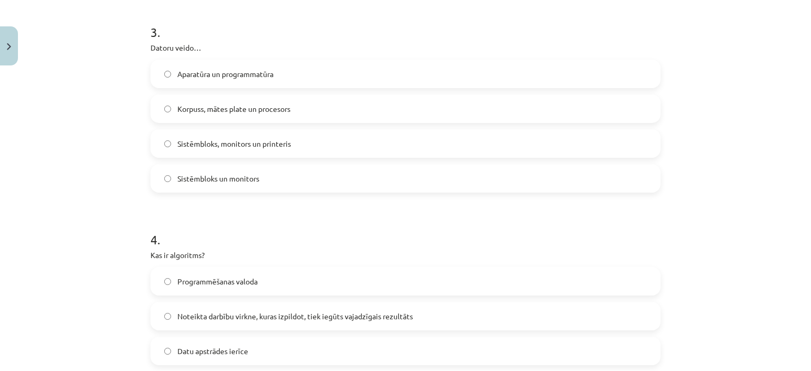
scroll to position [553, 0]
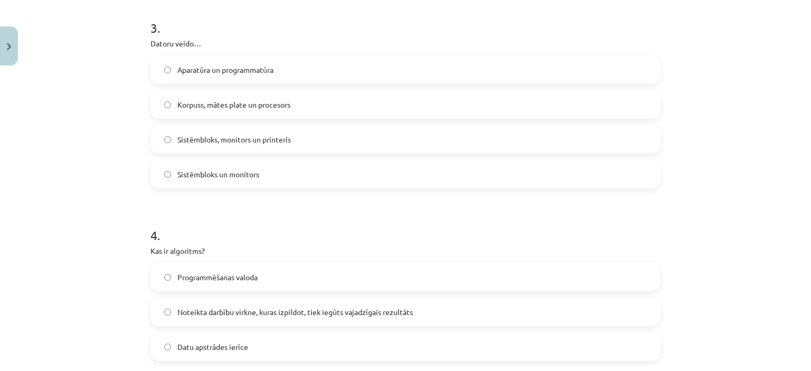
click at [207, 60] on label "Aparatūra un programmatūra" at bounding box center [405, 69] width 508 height 26
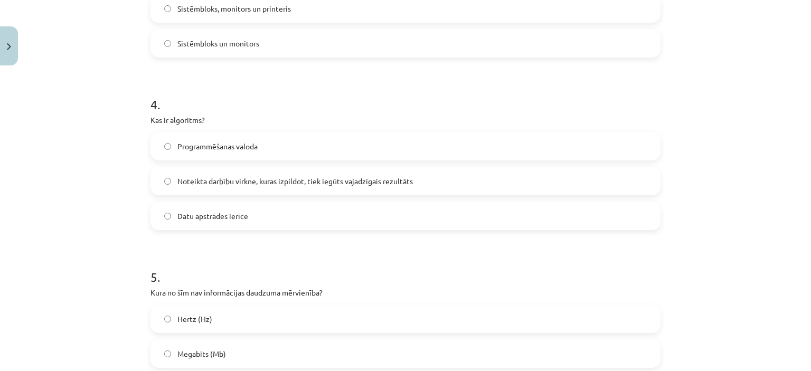
scroll to position [684, 0]
click at [242, 180] on span "Noteikta darbību virkne, kuras izpildot, tiek iegūts vajadzīgais rezultāts" at bounding box center [294, 181] width 235 height 11
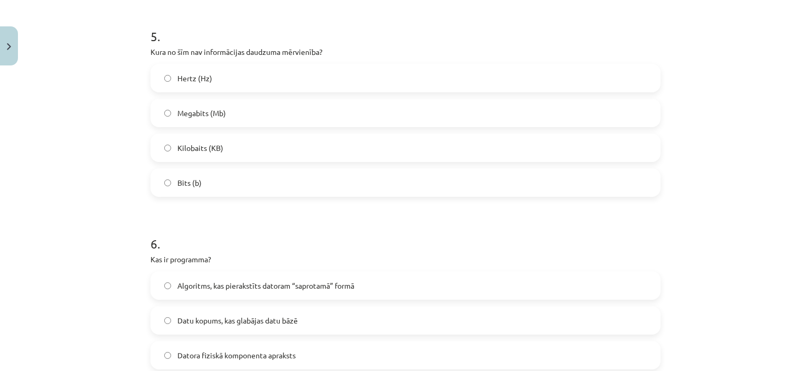
scroll to position [941, 0]
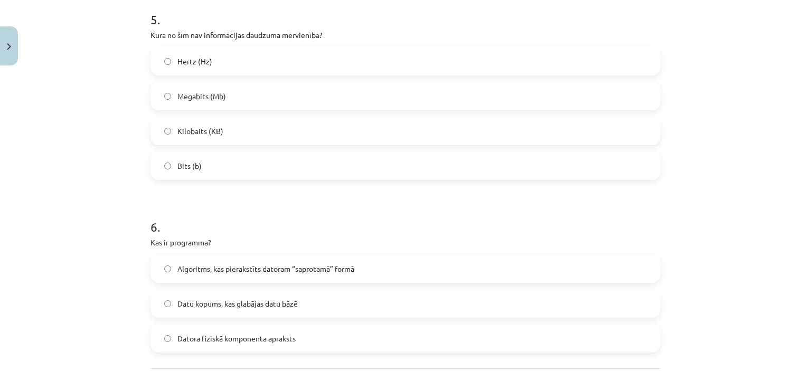
click at [222, 66] on label "Hertz (Hz)" at bounding box center [405, 61] width 508 height 26
click at [224, 90] on label "Megabits (Mb)" at bounding box center [405, 96] width 508 height 26
click at [222, 118] on label "Kilobaits (KB)" at bounding box center [405, 131] width 508 height 26
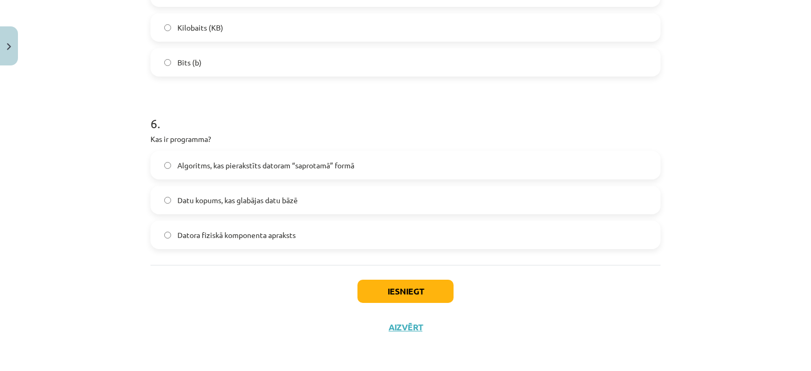
click at [242, 167] on span "Algoritms, kas pierakstīts datoram “saprotamā” formā" at bounding box center [265, 165] width 177 height 11
click at [395, 286] on button "Iesniegt" at bounding box center [405, 291] width 96 height 23
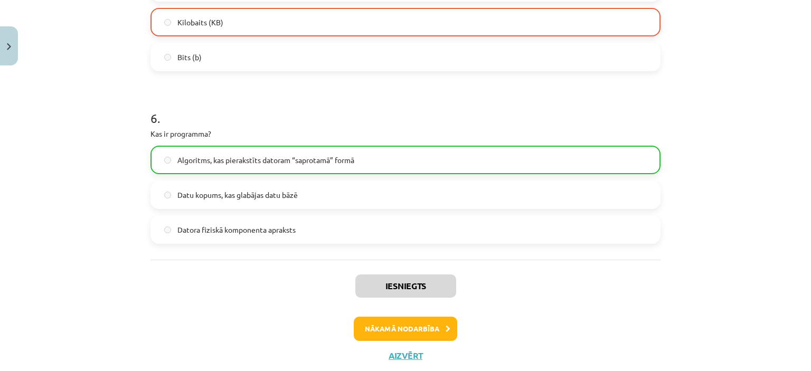
scroll to position [1078, 0]
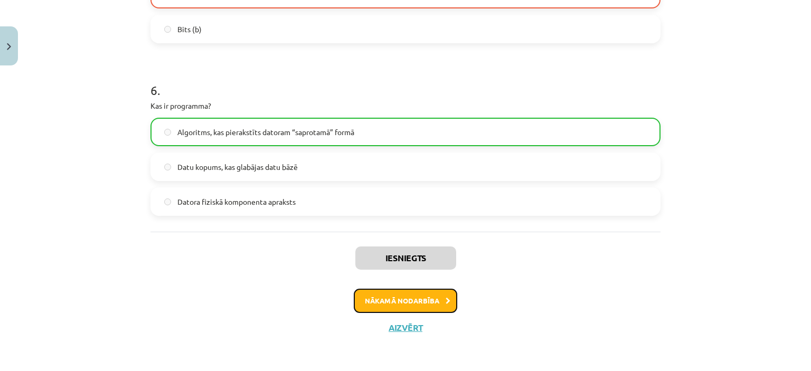
click at [392, 306] on button "Nākamā nodarbība" at bounding box center [405, 301] width 103 height 24
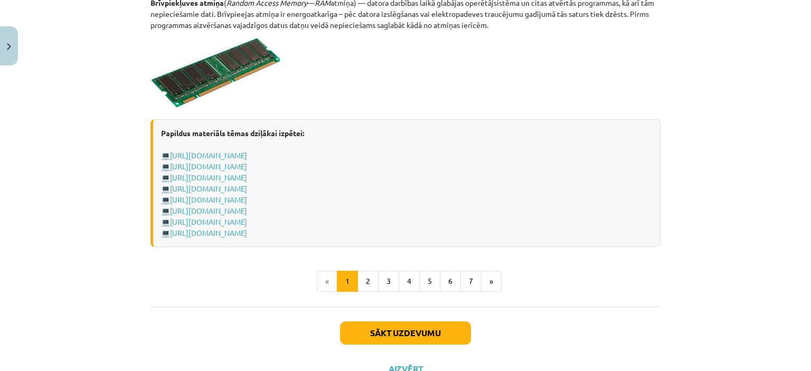
scroll to position [1888, 0]
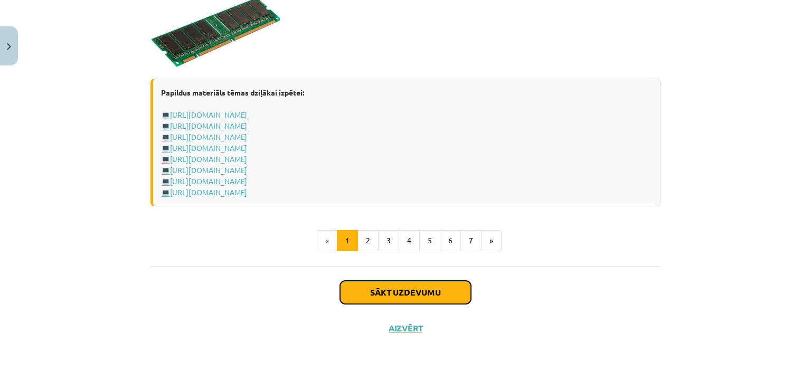
click at [379, 290] on button "Sākt uzdevumu" at bounding box center [405, 292] width 131 height 23
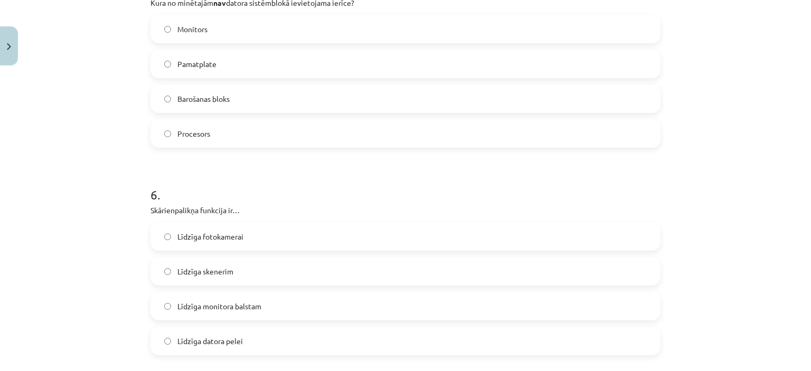
scroll to position [1184, 0]
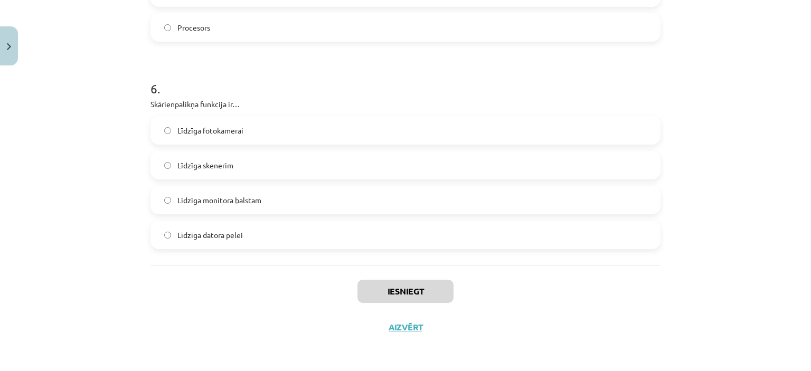
drag, startPoint x: 144, startPoint y: 233, endPoint x: 286, endPoint y: 243, distance: 142.8
copy form "1 . Kurš no šiem datoru tipiem būs visjaudīgākais (spēs apstrādāt visvairāk dat…"
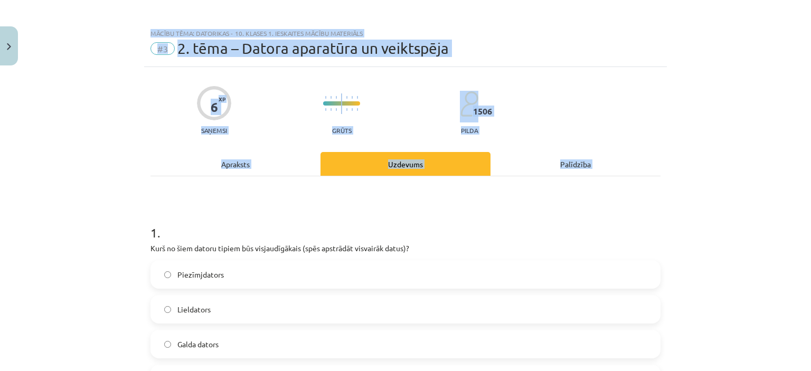
scroll to position [0, 0]
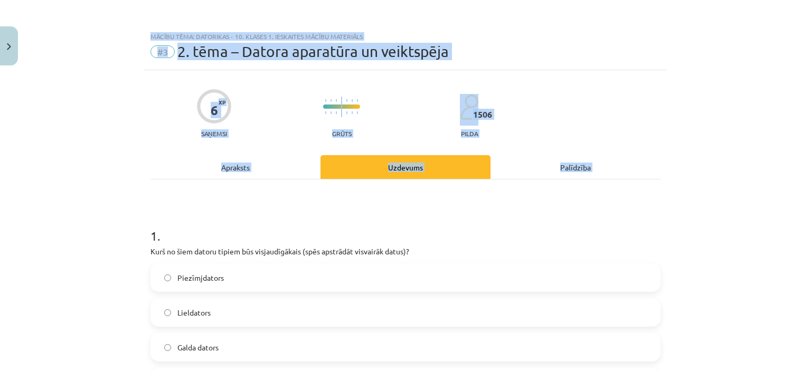
click at [187, 221] on h1 "1 ." at bounding box center [405, 226] width 510 height 33
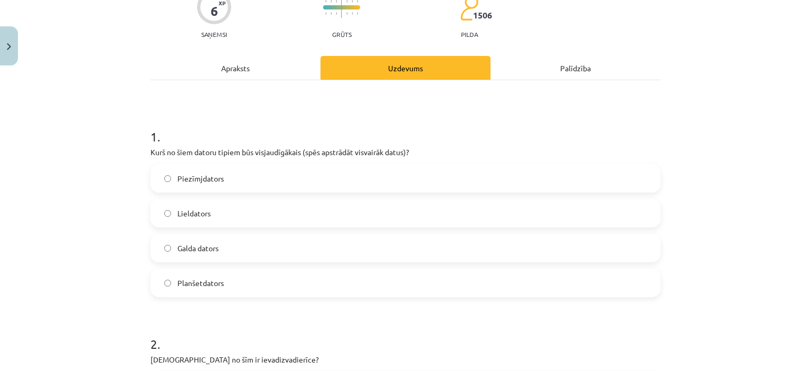
scroll to position [101, 0]
click at [192, 202] on label "Lieldators" at bounding box center [405, 211] width 508 height 26
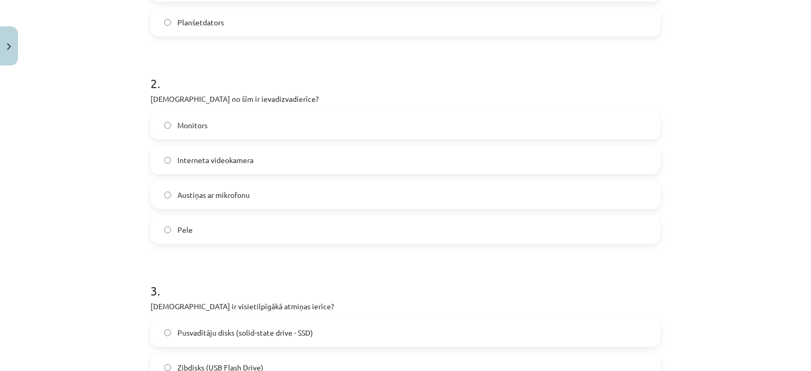
scroll to position [360, 0]
click at [277, 187] on label "Austiņas ar mikrofonu" at bounding box center [405, 194] width 508 height 26
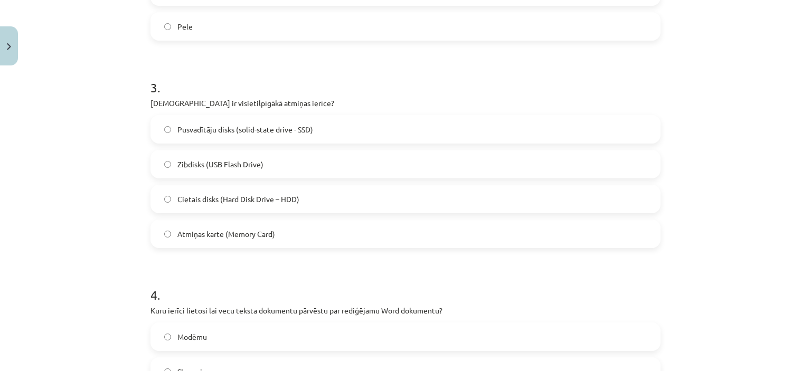
scroll to position [566, 0]
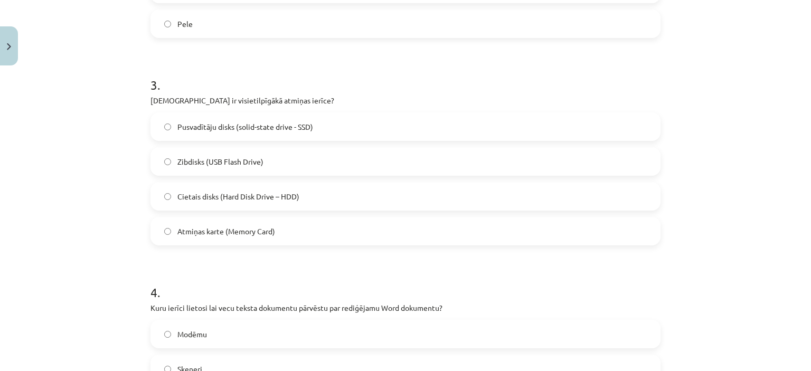
click at [242, 192] on span "Cietais disks (Hard Disk Drive – HDD)" at bounding box center [238, 196] width 122 height 11
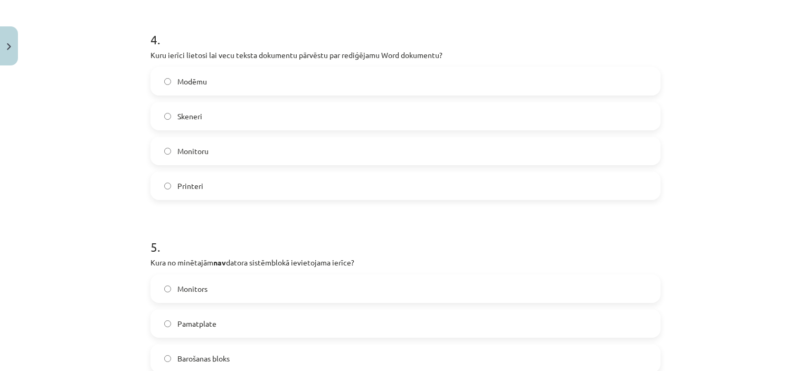
scroll to position [819, 0]
click at [241, 119] on label "Skeneri" at bounding box center [405, 115] width 508 height 26
click at [215, 293] on label "Monitors" at bounding box center [405, 288] width 508 height 26
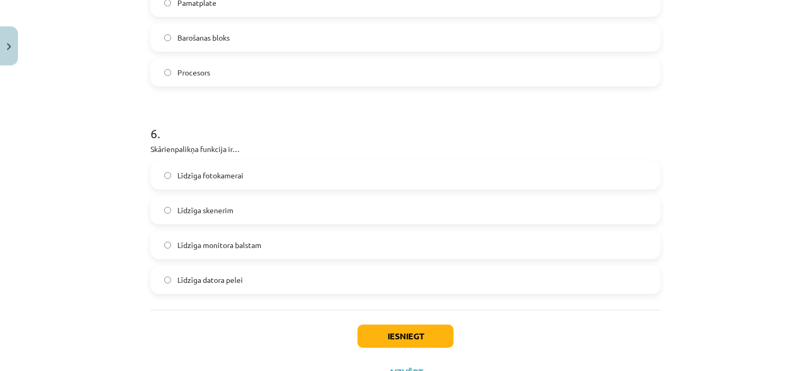
scroll to position [1146, 0]
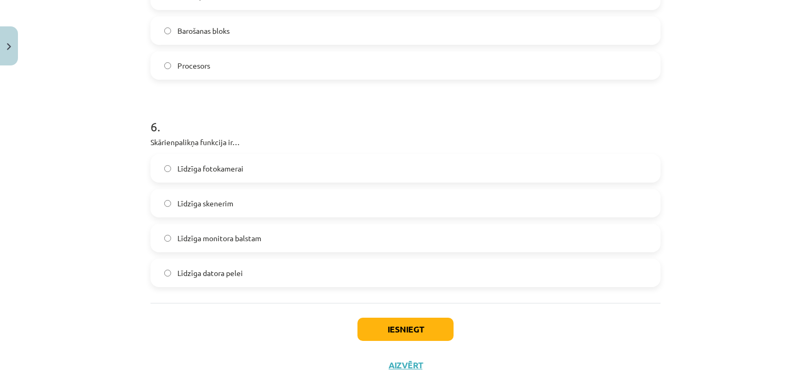
click at [251, 266] on label "Līdzīga datora pelei" at bounding box center [405, 273] width 508 height 26
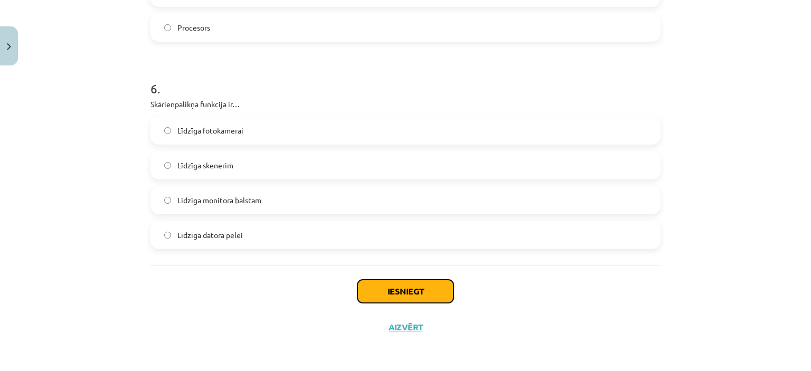
click at [371, 288] on button "Iesniegt" at bounding box center [405, 291] width 96 height 23
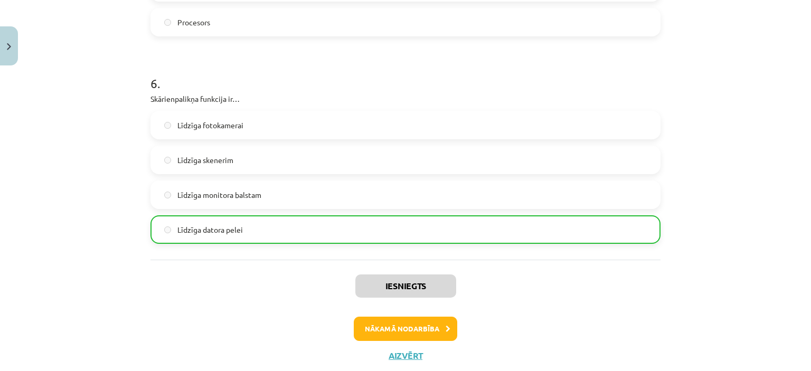
scroll to position [1203, 0]
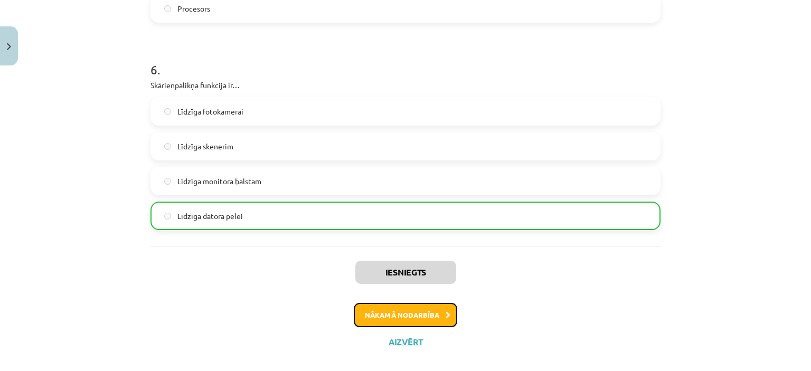
click at [434, 320] on button "Nākamā nodarbība" at bounding box center [405, 315] width 103 height 24
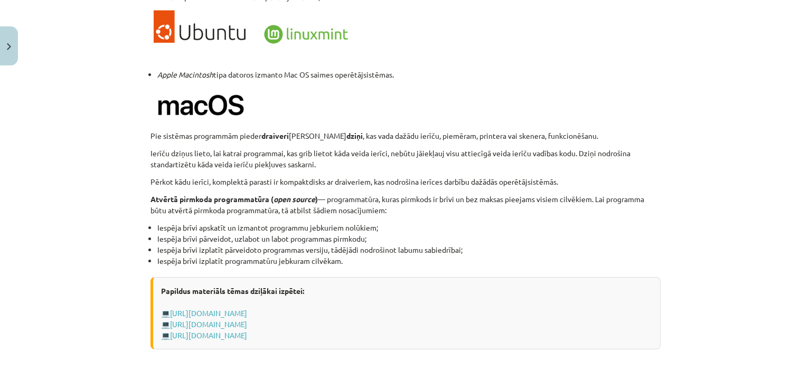
scroll to position [1122, 0]
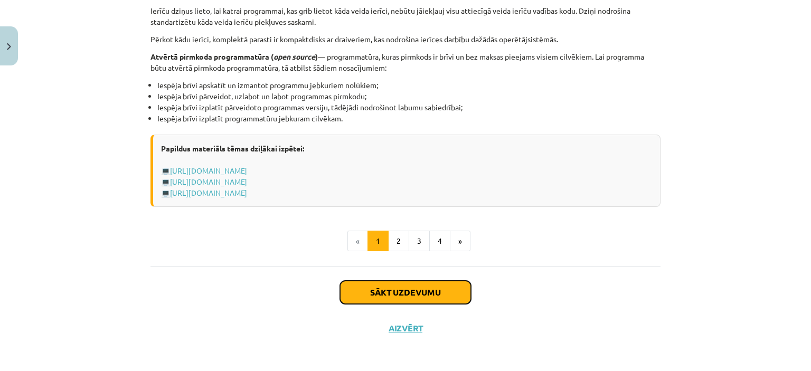
click at [396, 289] on button "Sākt uzdevumu" at bounding box center [405, 292] width 131 height 23
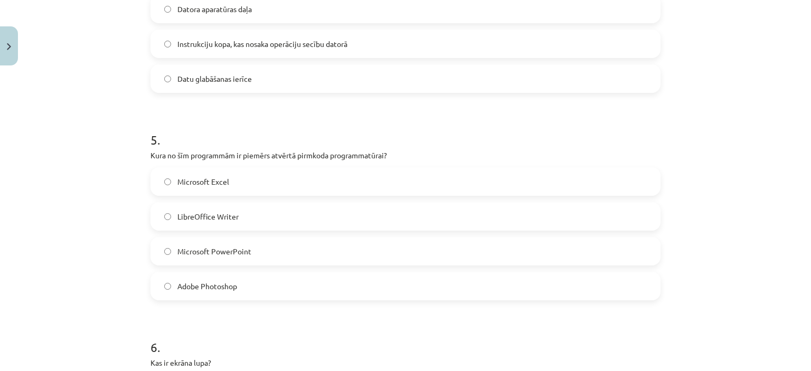
scroll to position [1115, 0]
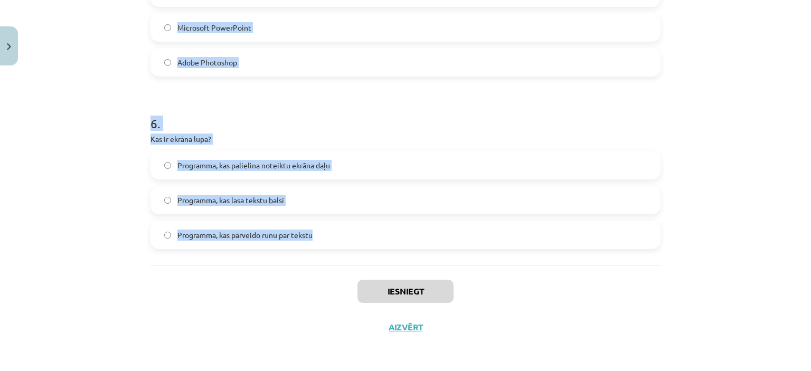
drag, startPoint x: 145, startPoint y: 223, endPoint x: 321, endPoint y: 232, distance: 175.9
copy form "Kas raksturo atvērtā pirmkoda programmatūru? Pirmkods ir pieejams, bet to nedrī…"
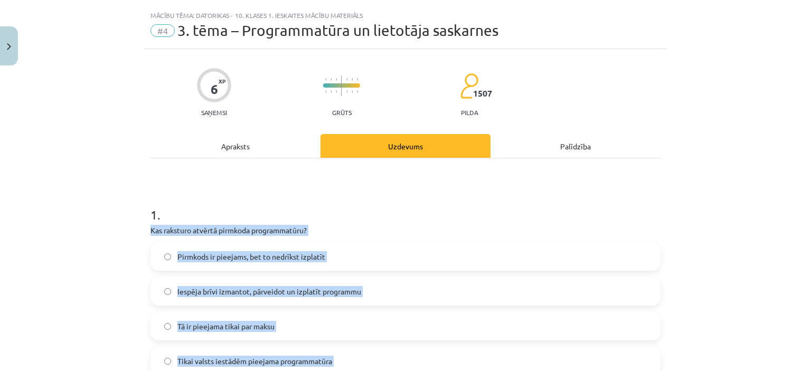
scroll to position [0, 0]
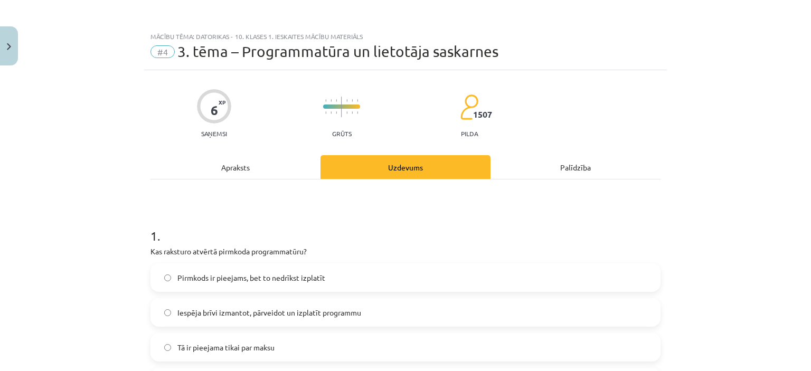
click at [49, 219] on div "Mācību tēma: Datorikas - 10. klases 1. ieskaites mācību materiāls #4 3. tēma – …" at bounding box center [405, 185] width 811 height 371
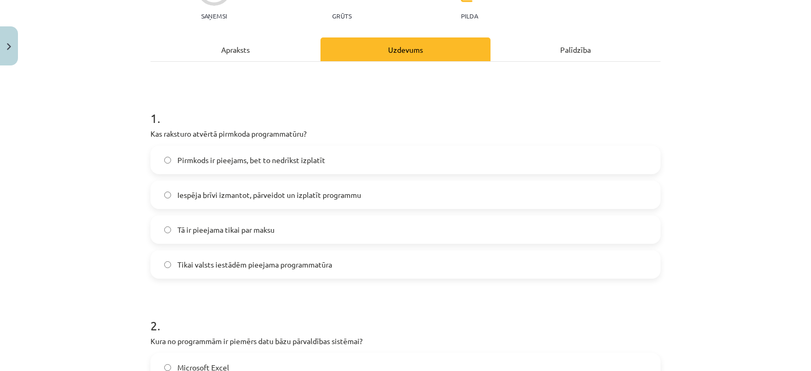
scroll to position [121, 0]
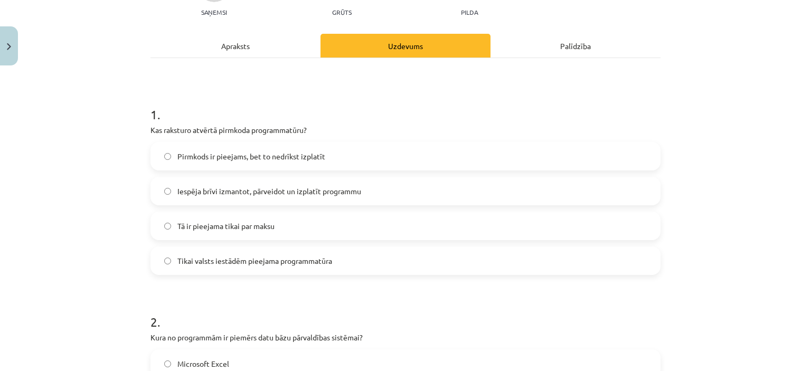
click at [253, 178] on label "Iespēja brīvi izmantot, pārveidot un izplatīt programmu" at bounding box center [405, 191] width 508 height 26
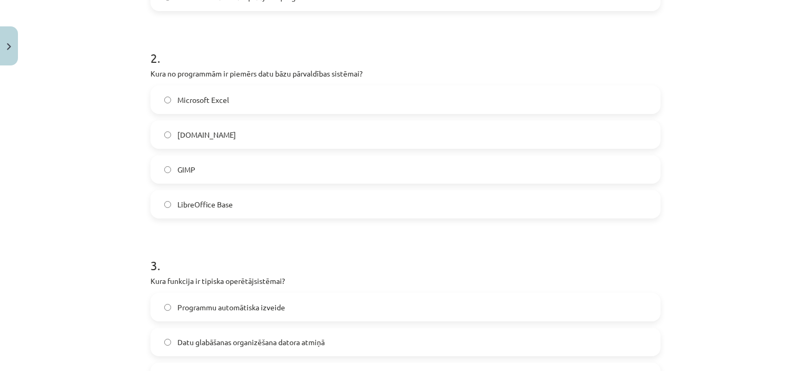
scroll to position [405, 0]
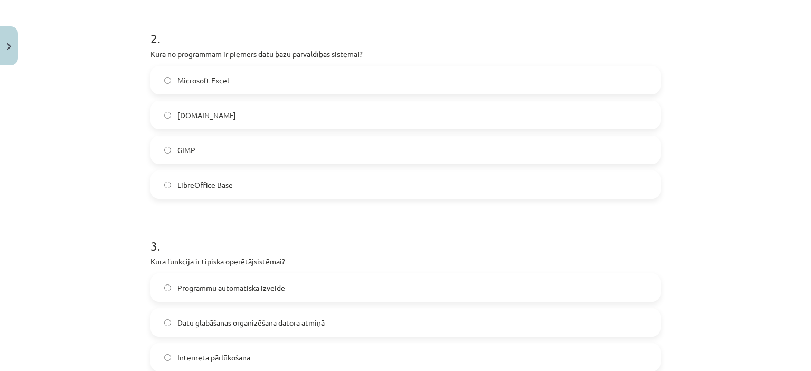
click at [227, 73] on label "Microsoft Excel" at bounding box center [405, 80] width 508 height 26
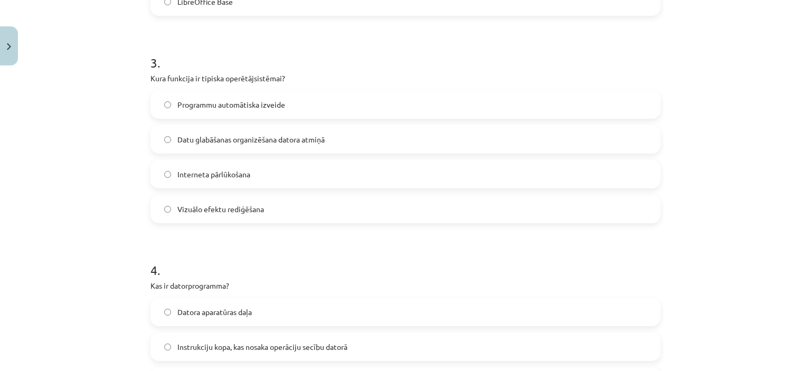
scroll to position [588, 0]
click at [193, 131] on label "Datu glabāšanas organizēšana datora atmiņā" at bounding box center [405, 139] width 508 height 26
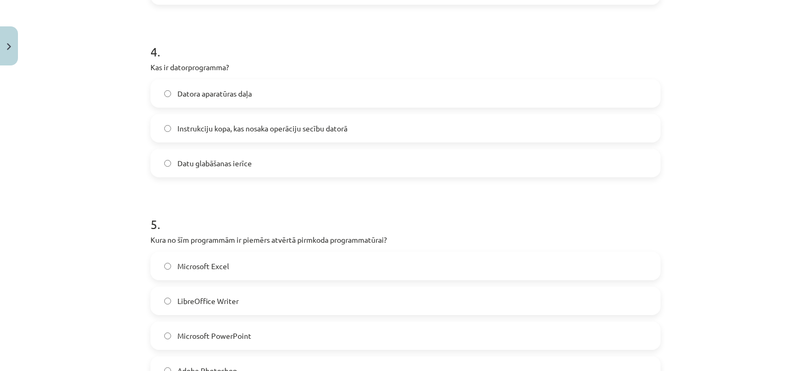
scroll to position [819, 0]
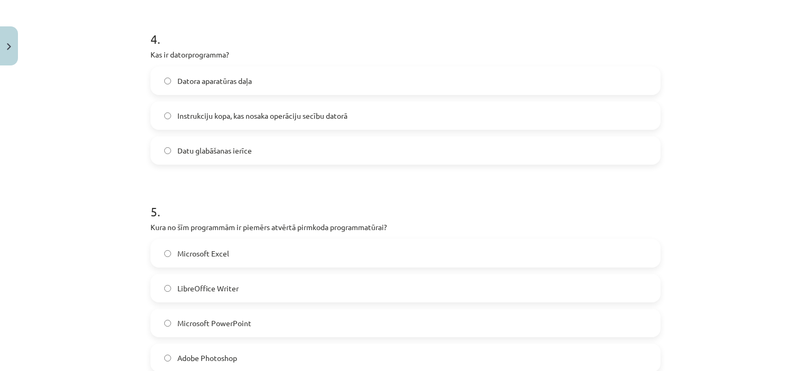
click at [206, 279] on label "LibreOffice Writer" at bounding box center [405, 288] width 508 height 26
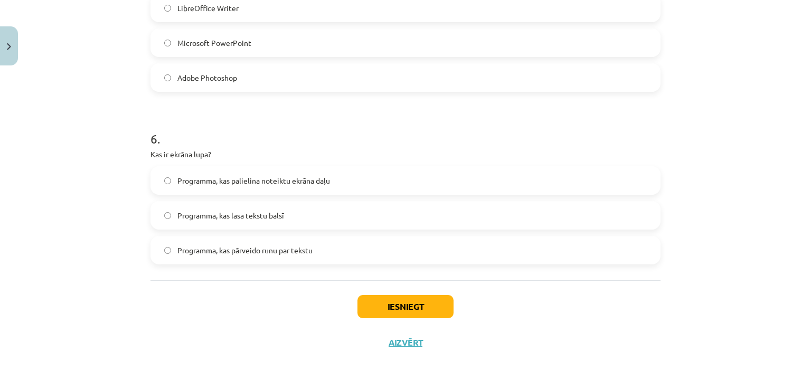
scroll to position [1115, 0]
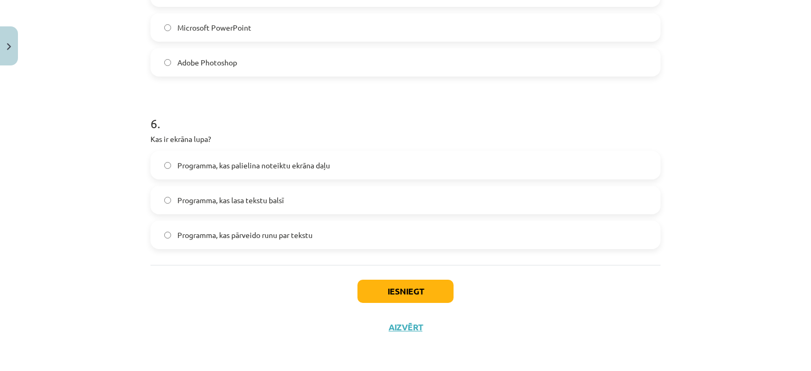
click at [255, 156] on label "Programma, kas palielina noteiktu ekrāna daļu" at bounding box center [405, 165] width 508 height 26
click at [389, 287] on button "Iesniegt" at bounding box center [405, 291] width 96 height 23
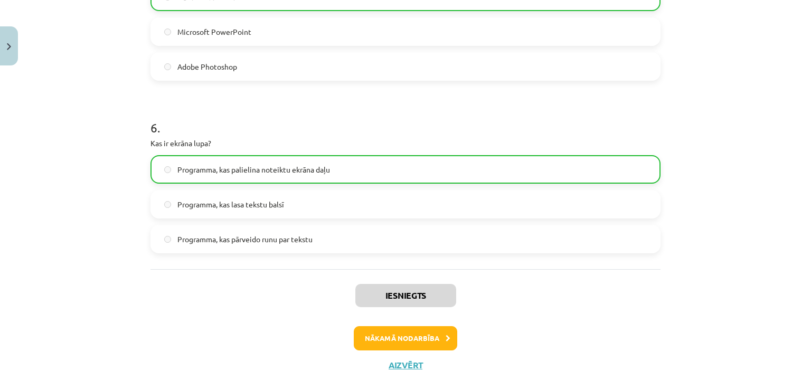
scroll to position [1148, 0]
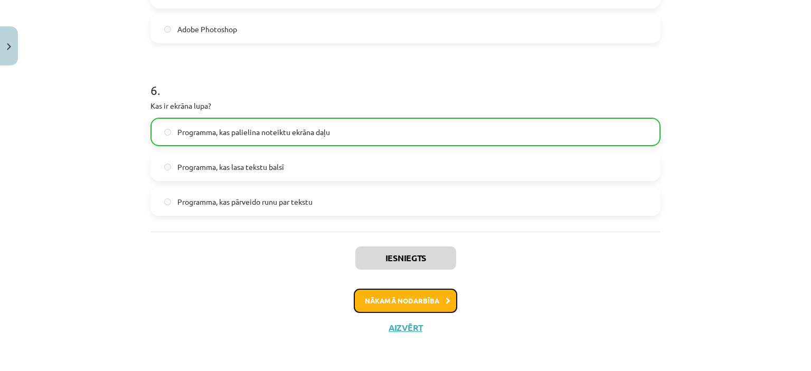
click at [390, 289] on button "Nākamā nodarbība" at bounding box center [405, 301] width 103 height 24
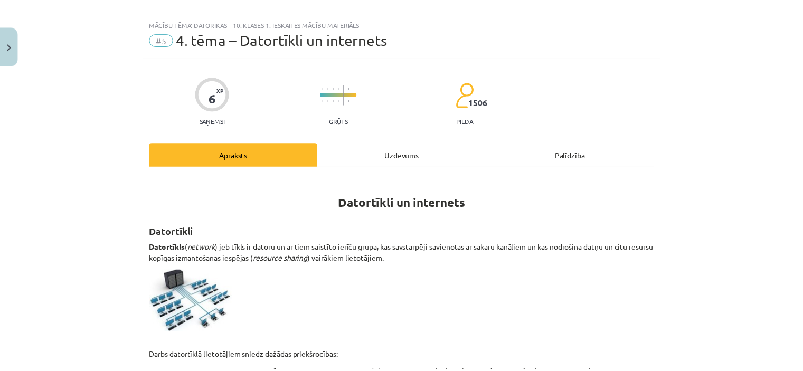
scroll to position [0, 0]
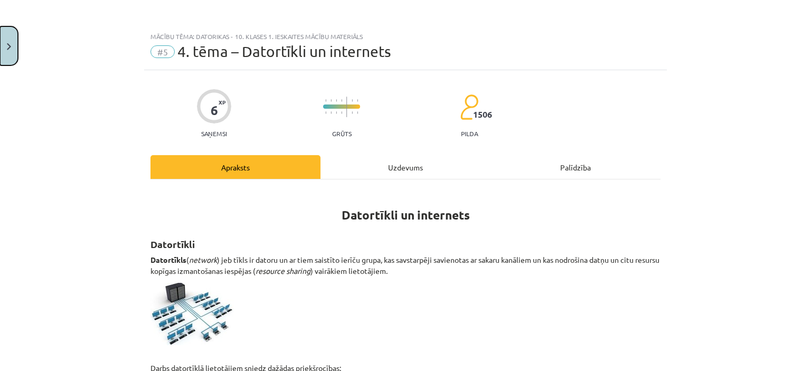
click at [10, 32] on button "Close" at bounding box center [9, 45] width 18 height 39
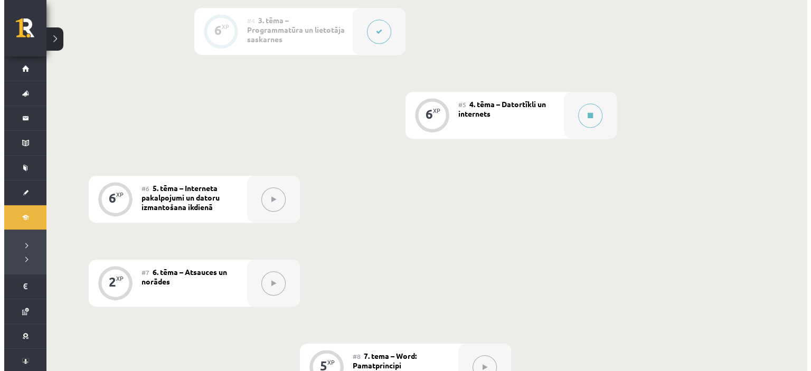
scroll to position [566, 0]
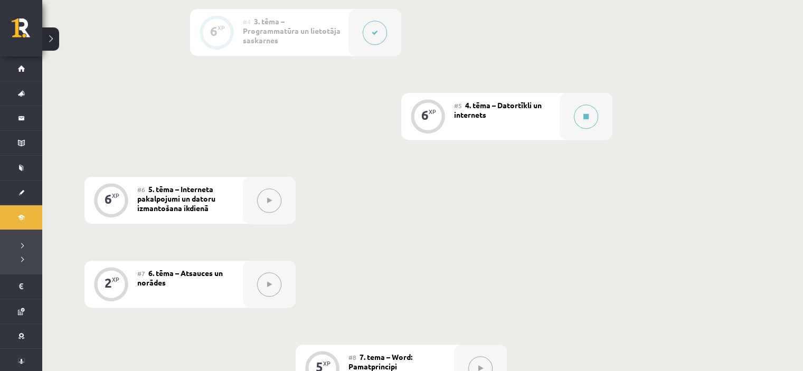
click at [497, 115] on div "#5 4. tēma – Datortīkli un internets" at bounding box center [507, 116] width 106 height 47
click at [583, 120] on button at bounding box center [586, 116] width 24 height 24
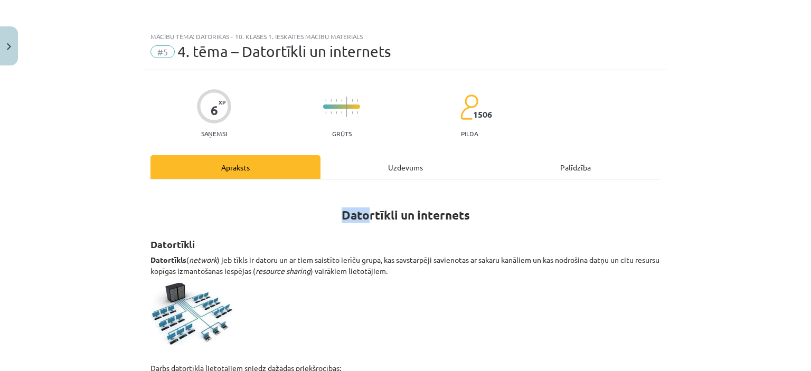
drag, startPoint x: 280, startPoint y: 206, endPoint x: 370, endPoint y: 184, distance: 92.4
click at [391, 167] on div "Uzdevums" at bounding box center [405, 167] width 170 height 24
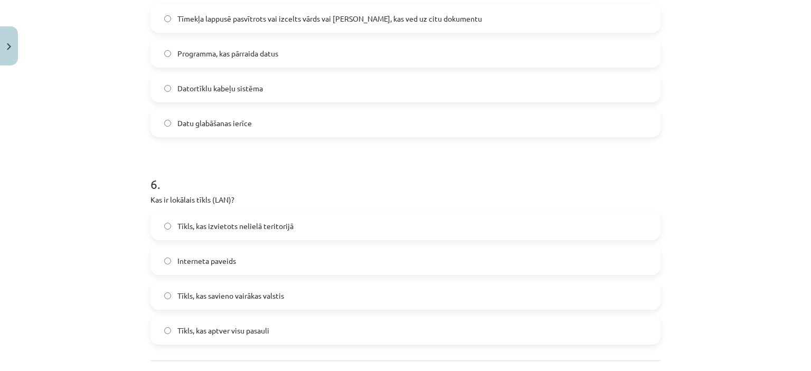
scroll to position [1184, 0]
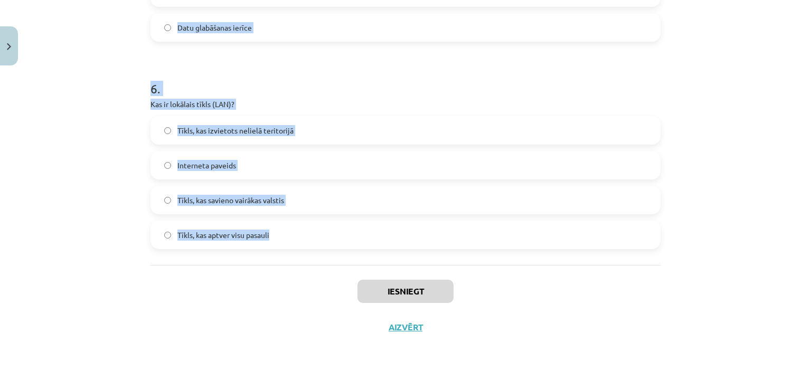
drag, startPoint x: 146, startPoint y: 224, endPoint x: 285, endPoint y: 225, distance: 139.3
copy form "Kas ir URL? Datora aparatūras sastāvdaļa Internets Tīmekļa vietnes adrese pārlū…"
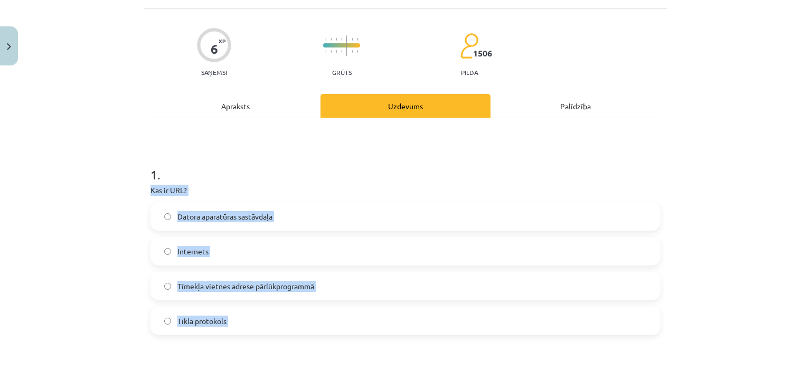
scroll to position [0, 0]
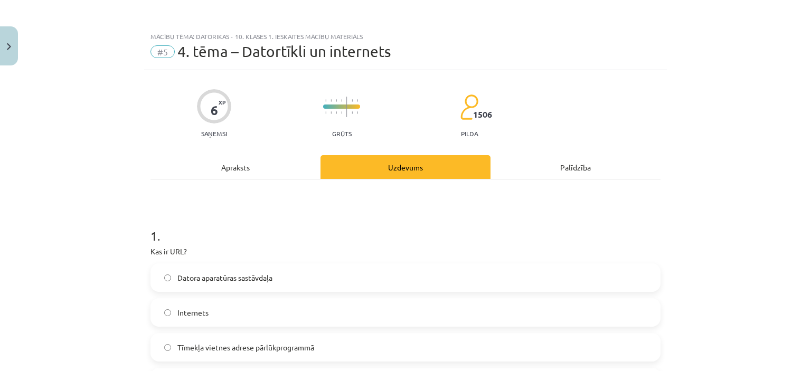
click at [112, 233] on div "Mācību tēma: Datorikas - 10. klases 1. ieskaites mācību materiāls #5 4. tēma – …" at bounding box center [405, 185] width 811 height 371
click at [198, 347] on span "Tīmekļa vietnes adrese pārlūkprogrammā" at bounding box center [245, 347] width 137 height 11
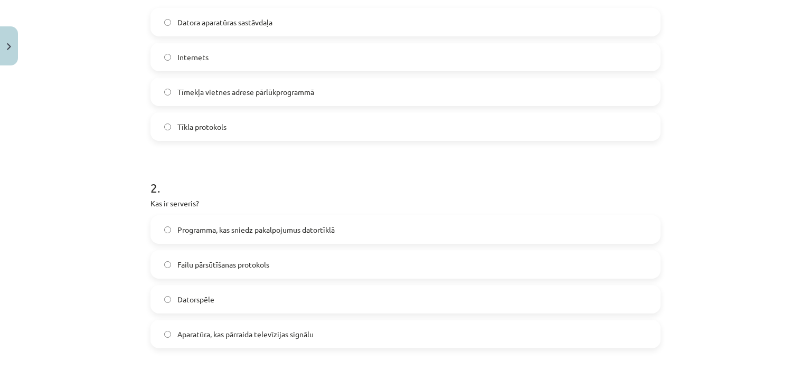
scroll to position [343, 0]
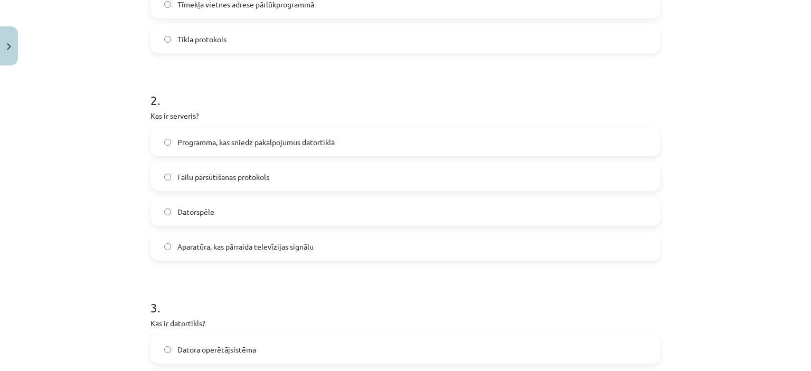
click at [225, 134] on label "Programma, kas sniedz pakalpojumus datortīklā" at bounding box center [405, 142] width 508 height 26
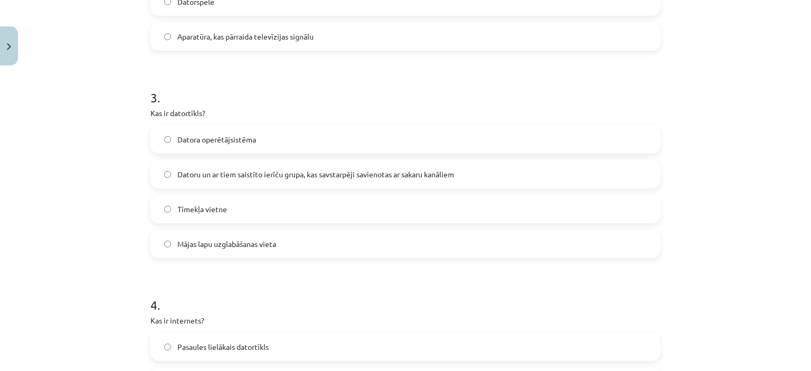
scroll to position [553, 0]
click at [260, 177] on span "Datoru un ar tiem saistīto ierīču grupa, kas savstarpēji savienotas ar sakaru k…" at bounding box center [315, 174] width 277 height 11
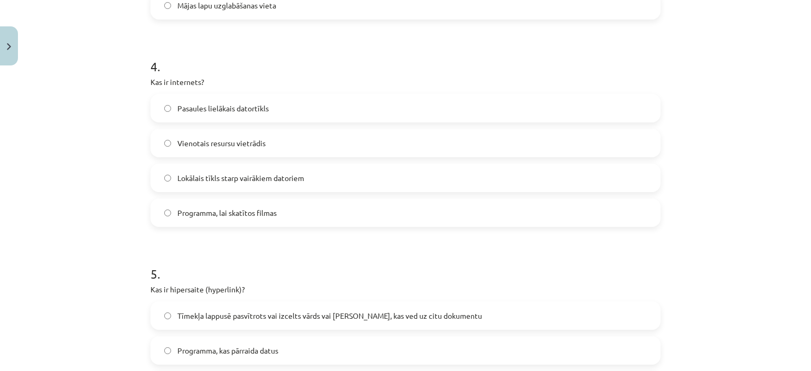
scroll to position [804, 0]
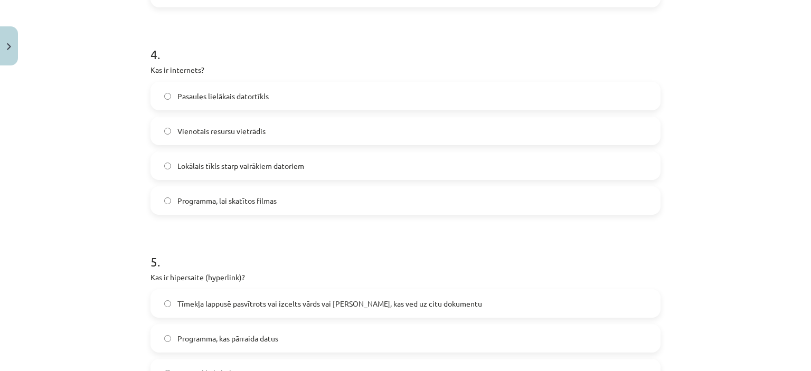
click at [277, 97] on label "Pasaules lielākais datortīkls" at bounding box center [405, 96] width 508 height 26
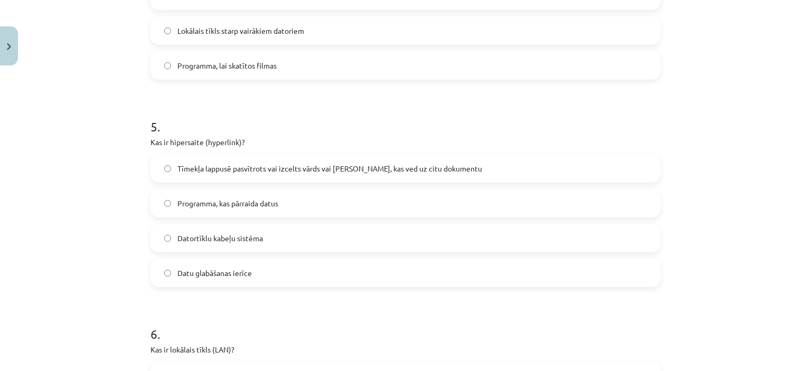
scroll to position [939, 0]
click at [194, 156] on label "Tīmekļa lappusē pasvītrots vai izcelts vārds vai frāze, kas ved uz citu dokumen…" at bounding box center [405, 168] width 508 height 26
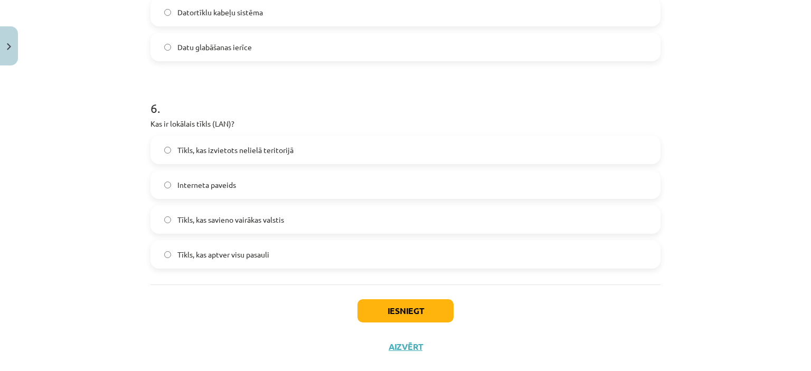
scroll to position [1165, 0]
click at [240, 224] on label "Tīkls, kas savieno vairākas valstis" at bounding box center [405, 219] width 508 height 26
click at [395, 320] on button "Iesniegt" at bounding box center [405, 310] width 96 height 23
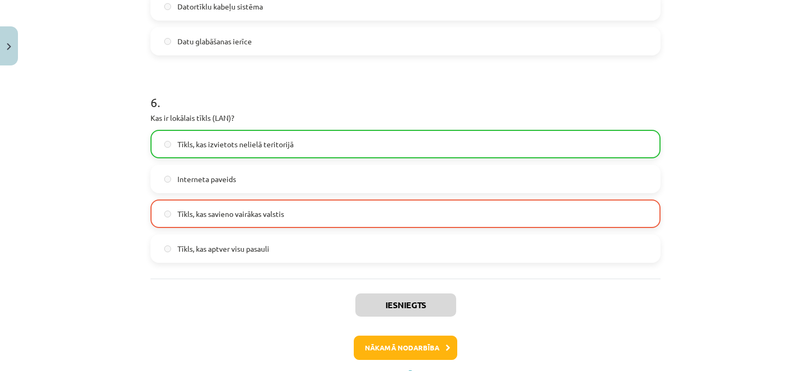
scroll to position [1217, 0]
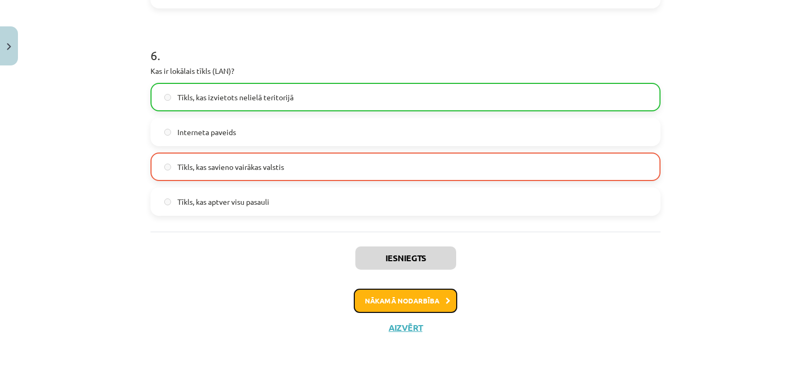
click at [404, 293] on button "Nākamā nodarbība" at bounding box center [405, 301] width 103 height 24
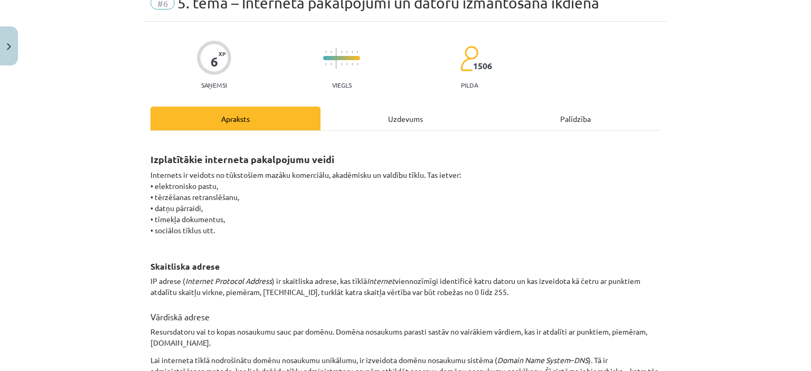
scroll to position [26, 0]
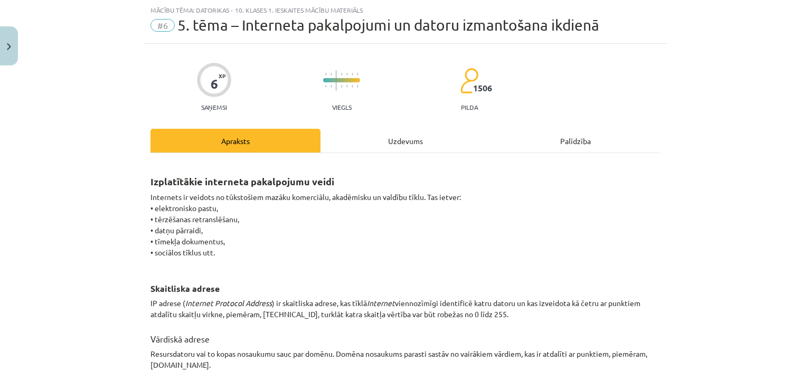
click at [393, 130] on div "Uzdevums" at bounding box center [405, 141] width 170 height 24
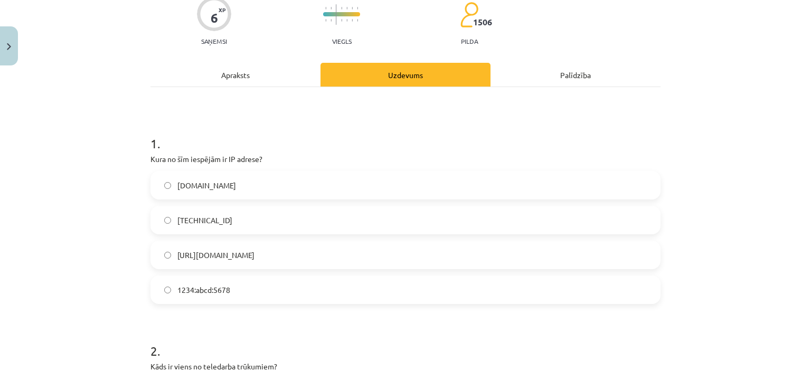
scroll to position [96, 0]
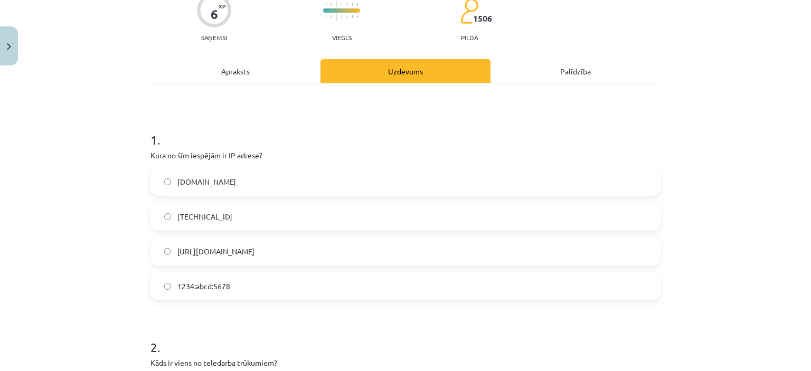
click at [205, 206] on label "192.100.81.101" at bounding box center [405, 216] width 508 height 26
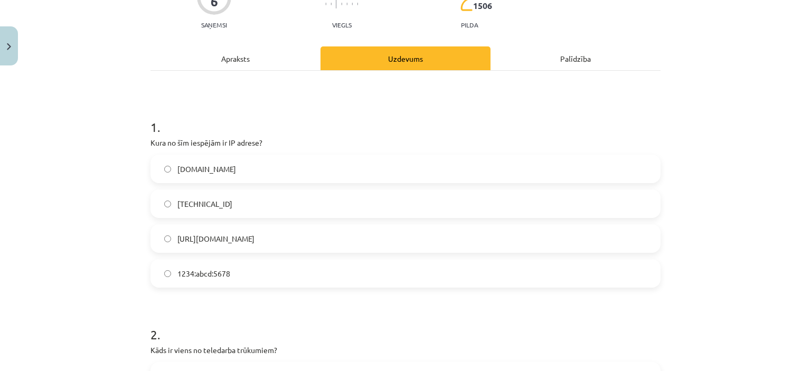
scroll to position [108, 0]
click at [150, 142] on p "Kura no šīm iespējām ir IP adrese?" at bounding box center [405, 143] width 510 height 11
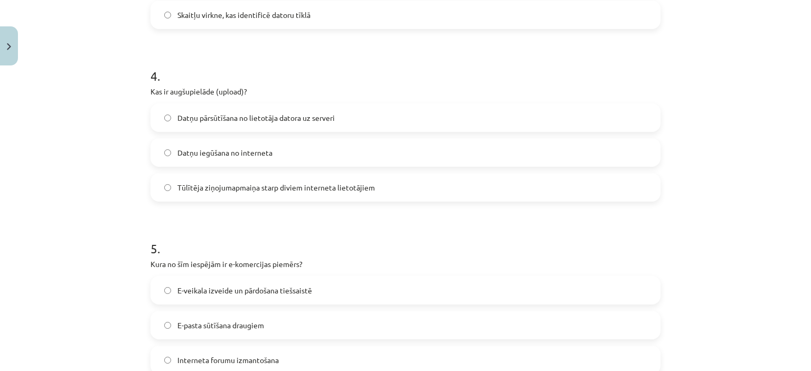
scroll to position [1115, 0]
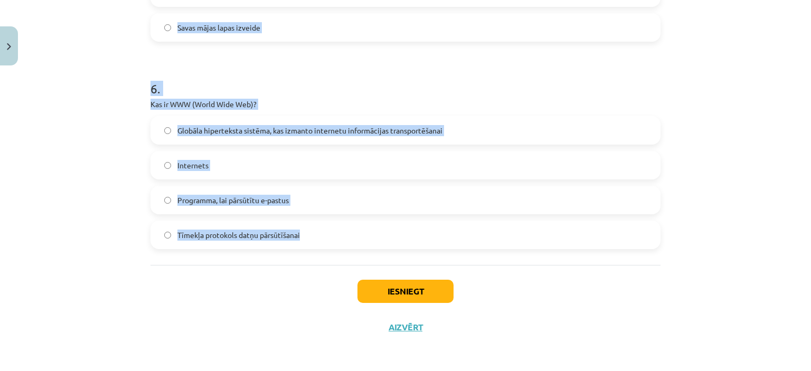
drag, startPoint x: 146, startPoint y: 142, endPoint x: 333, endPoint y: 220, distance: 202.5
copy form "Kura no šīm iespējām ir IP adrese? www.example.com 192.100.81.101 http://IP.com…"
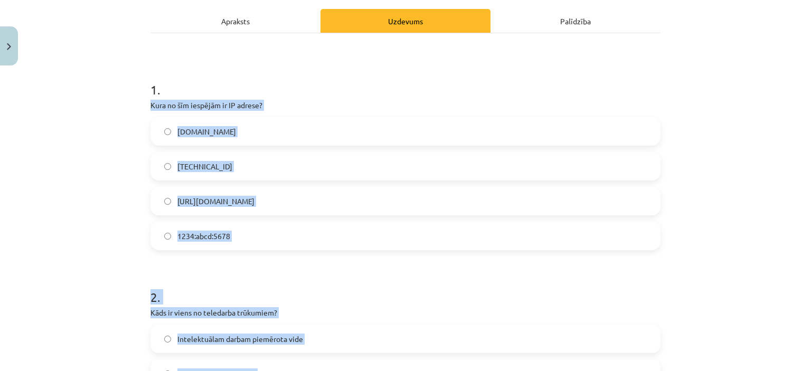
scroll to position [310, 0]
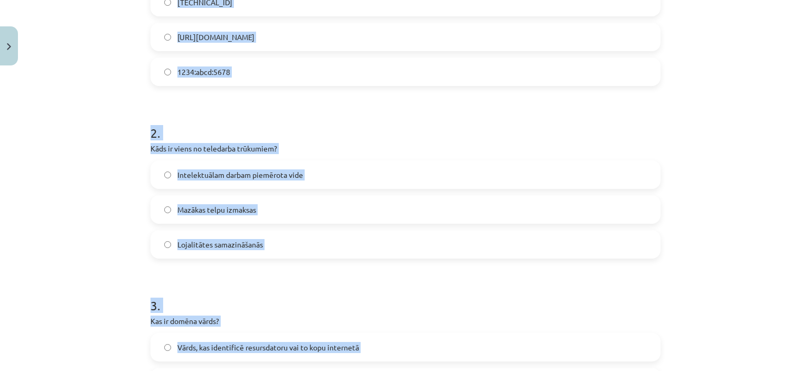
click at [216, 240] on span "Lojalitātes samazināšanās" at bounding box center [219, 244] width 85 height 11
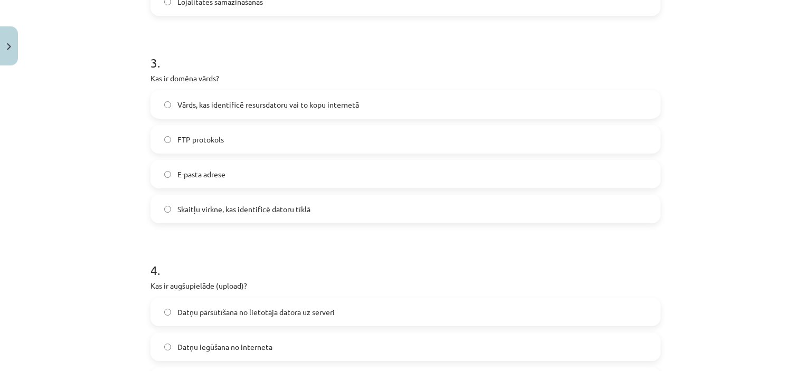
scroll to position [558, 0]
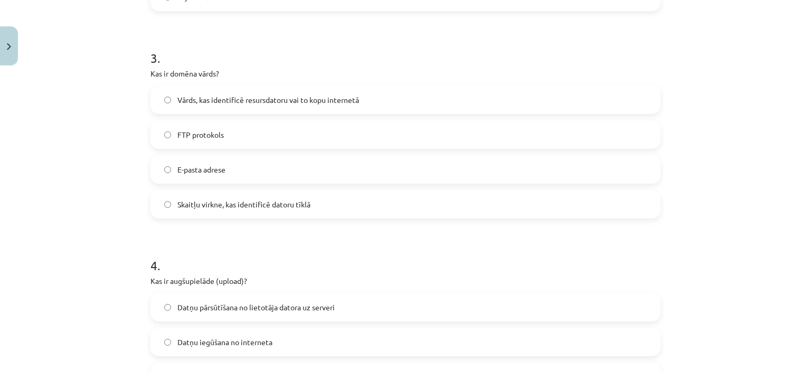
click at [230, 89] on label "Vārds, kas identificē resursdatoru vai to kopu internetā" at bounding box center [405, 100] width 508 height 26
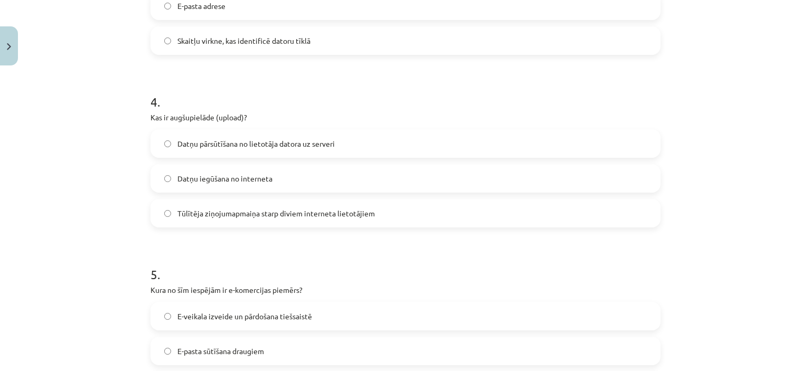
scroll to position [722, 0]
click at [232, 147] on span "Datņu pārsūtīšana no lietotāja datora uz serveri" at bounding box center [255, 143] width 157 height 11
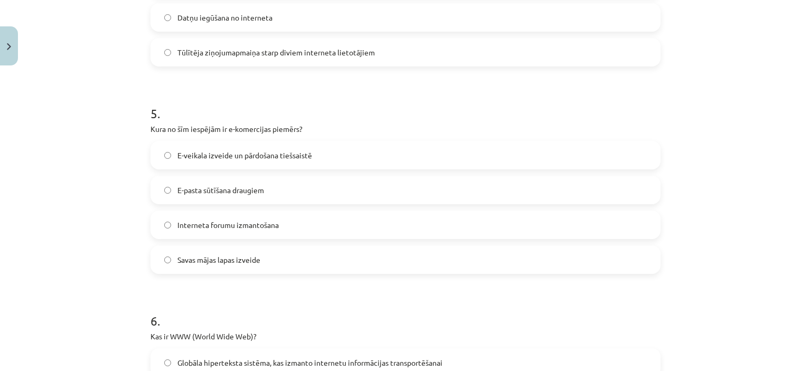
scroll to position [899, 0]
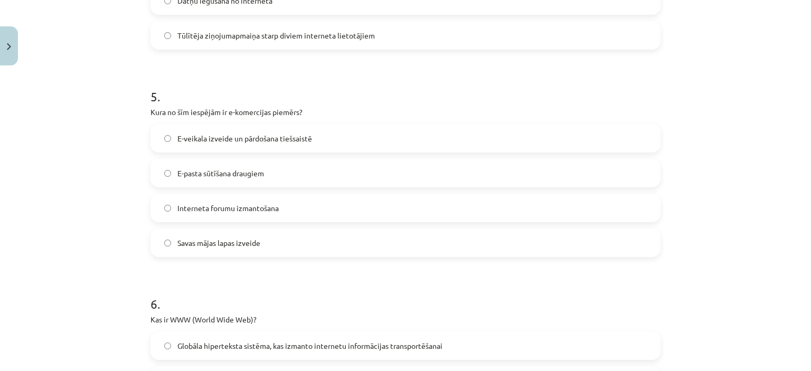
click at [245, 141] on span "E-veikala izveide un pārdošana tiešsaistē" at bounding box center [244, 138] width 135 height 11
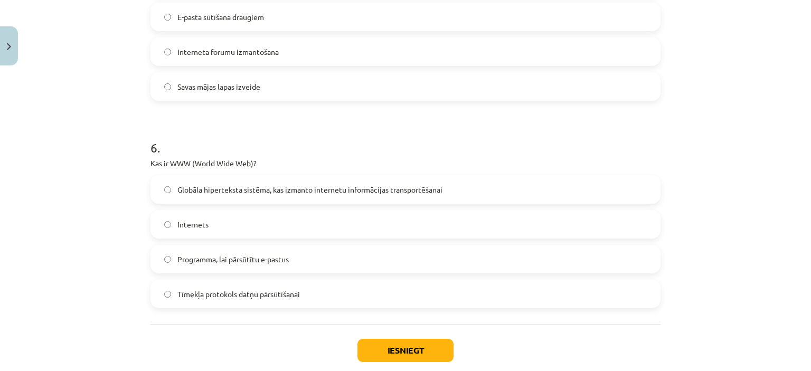
scroll to position [1057, 0]
click at [243, 180] on label "Globāla hiperteksta sistēma, kas izmanto internetu informācijas transportēšanai" at bounding box center [405, 188] width 508 height 26
click at [426, 344] on button "Iesniegt" at bounding box center [405, 348] width 96 height 23
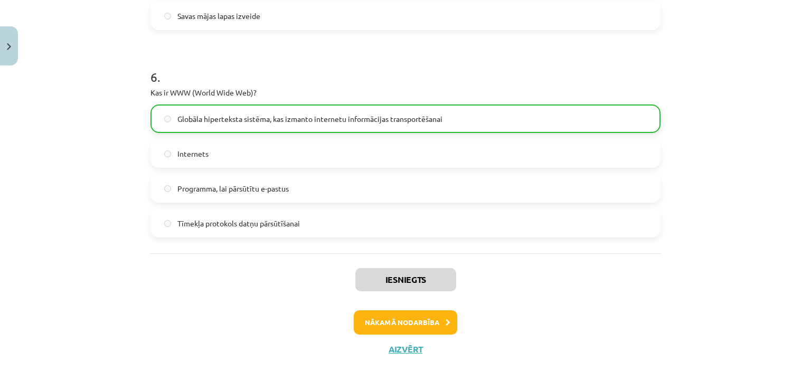
scroll to position [1148, 0]
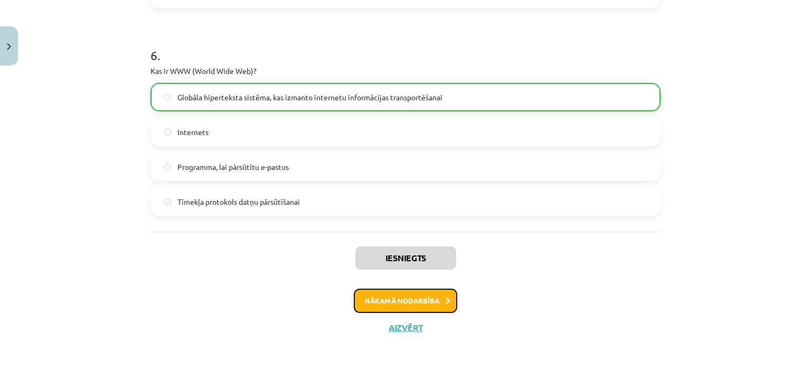
click at [425, 303] on button "Nākamā nodarbība" at bounding box center [405, 301] width 103 height 24
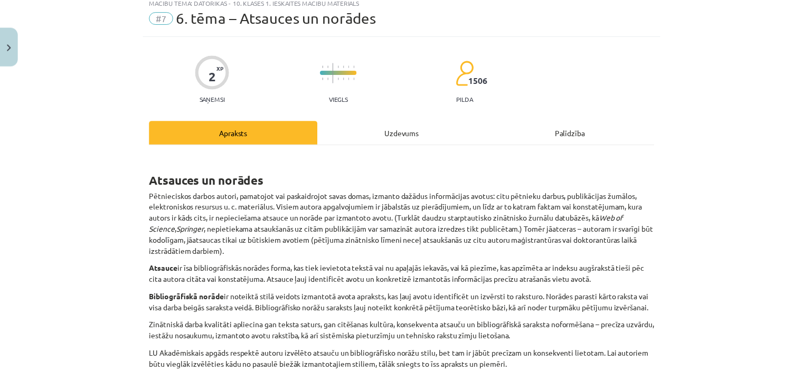
scroll to position [26, 0]
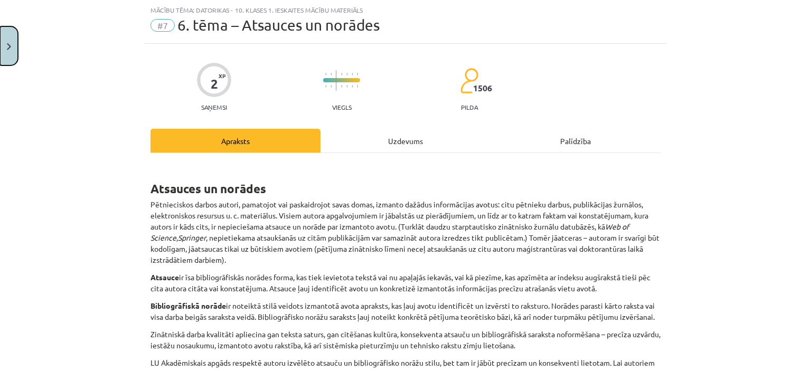
click at [13, 46] on button "Close" at bounding box center [9, 45] width 18 height 39
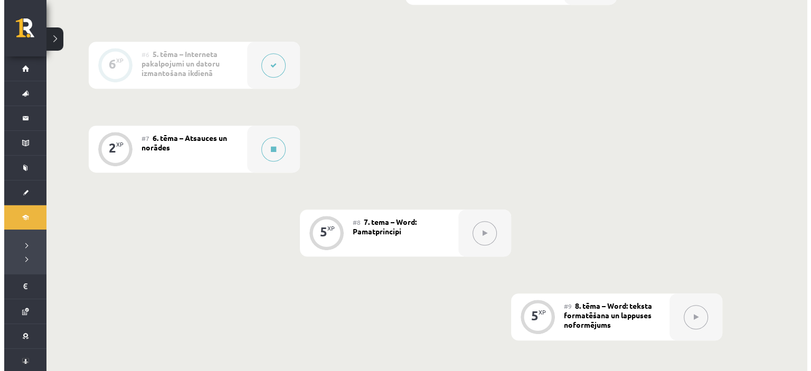
scroll to position [701, 0]
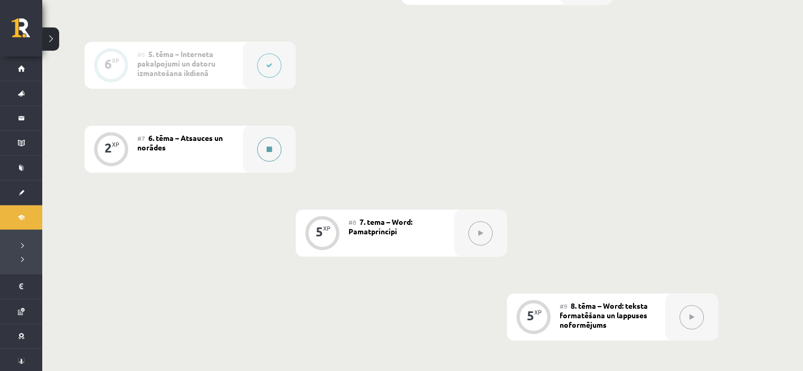
click at [274, 145] on button at bounding box center [269, 149] width 24 height 24
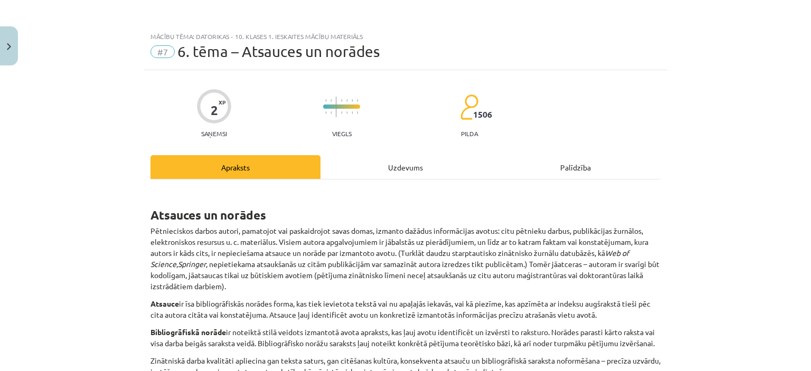
click at [360, 166] on div "Uzdevums" at bounding box center [405, 167] width 170 height 24
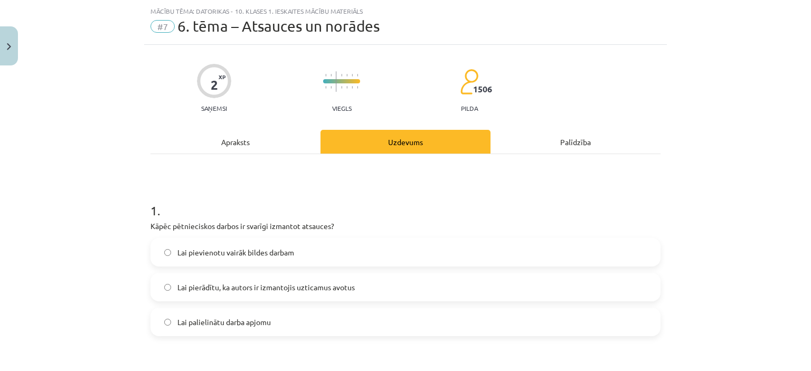
scroll to position [26, 0]
drag, startPoint x: 136, startPoint y: 202, endPoint x: 144, endPoint y: 208, distance: 9.7
click at [144, 208] on div "Mācību tēma: Datorikas - 10. klases 1. ieskaites mācību materiāls #7 6. tēma – …" at bounding box center [405, 185] width 811 height 371
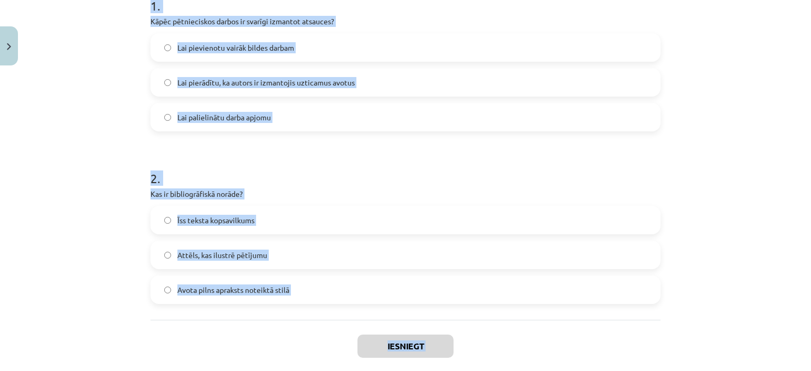
scroll to position [285, 0]
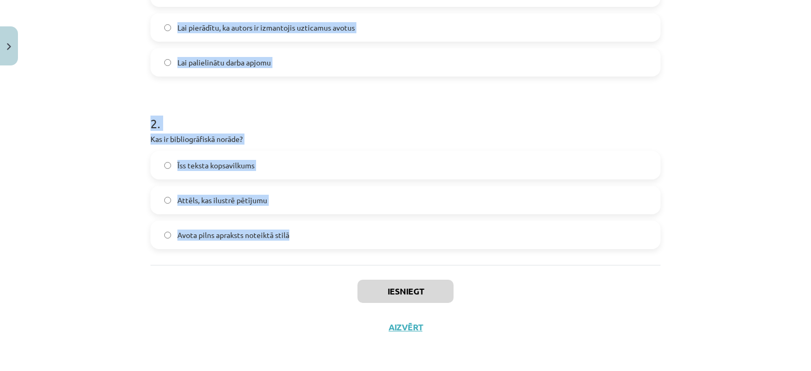
drag, startPoint x: 144, startPoint y: 208, endPoint x: 291, endPoint y: 229, distance: 149.2
click at [291, 229] on div "2 XP Saņemsi Viegls 1506 pilda Apraksts Uzdevums Palīdzība 1 . Kāpēc pētniecisk…" at bounding box center [405, 65] width 522 height 560
click at [198, 144] on p "Kas ir bibliogrāfiskā norāde?" at bounding box center [405, 139] width 510 height 11
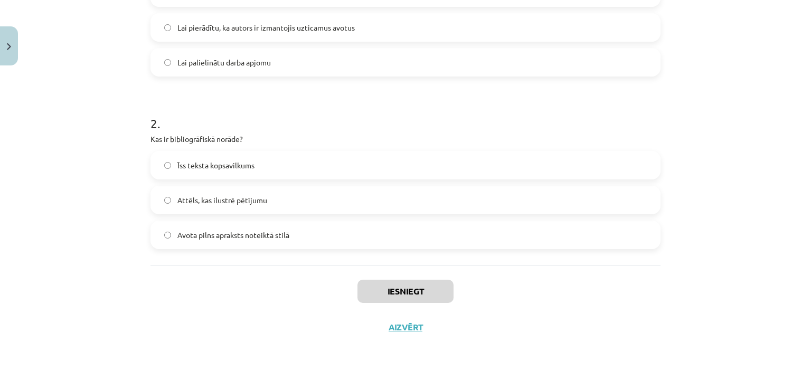
click at [302, 233] on label "Avota pilns apraksts noteiktā stilā" at bounding box center [405, 235] width 508 height 26
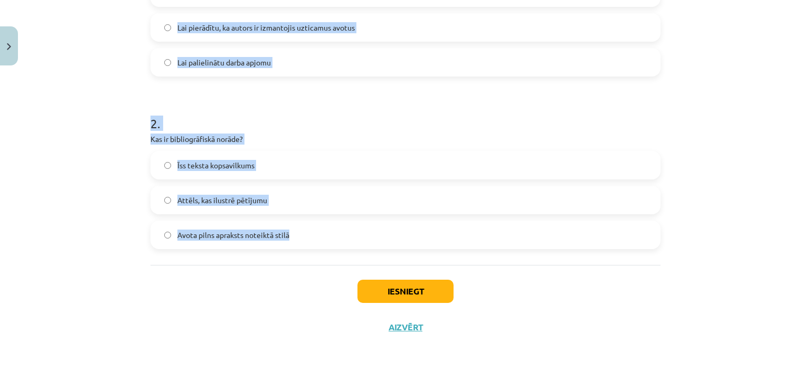
drag, startPoint x: 147, startPoint y: 67, endPoint x: 307, endPoint y: 235, distance: 231.8
click at [307, 235] on form "1 . Kāpēc pētnieciskos darbos ir svarīgi izmantot atsauces? Lai pievienotu vair…" at bounding box center [405, 87] width 510 height 324
copy form "1 . Kāpēc pētnieciskos darbos ir svarīgi izmantot atsauces? Lai pievienotu vair…"
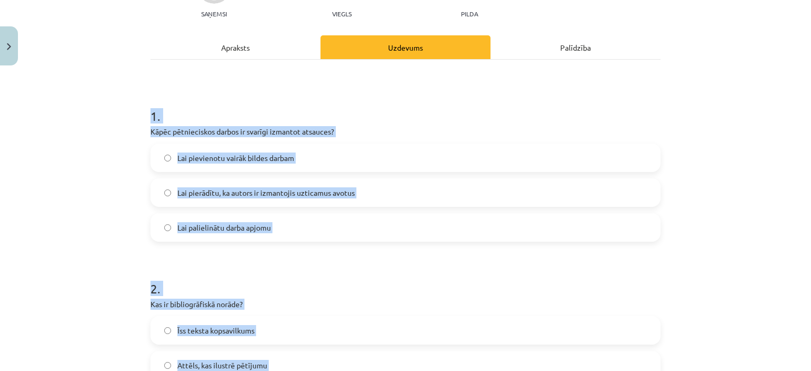
scroll to position [117, 0]
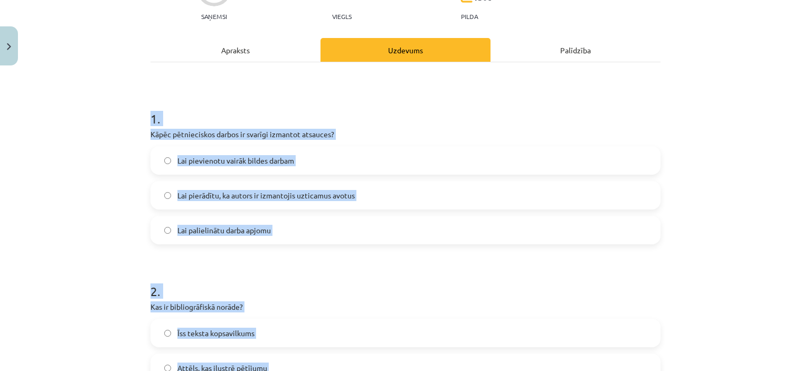
click at [226, 193] on span "Lai pierādītu, ka autors ir izmantojis uzticamus avotus" at bounding box center [265, 195] width 177 height 11
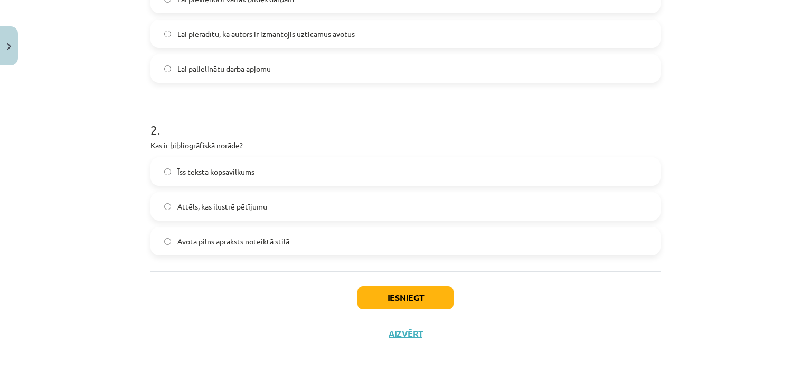
scroll to position [285, 0]
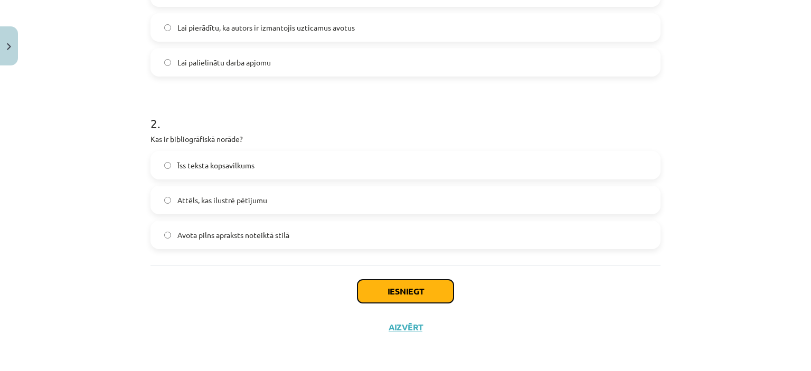
click at [387, 283] on button "Iesniegt" at bounding box center [405, 291] width 96 height 23
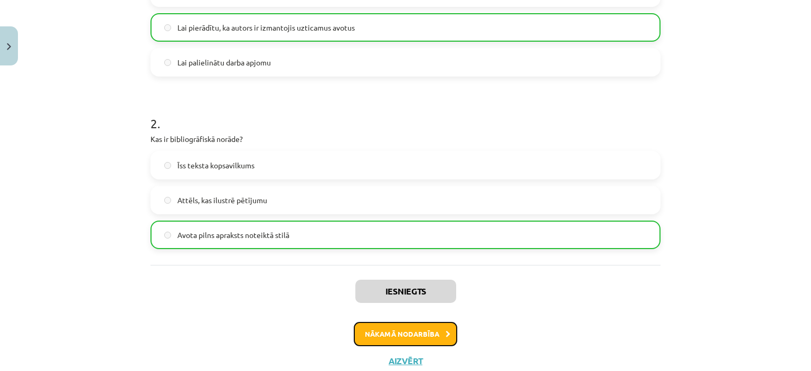
click at [407, 341] on button "Nākamā nodarbība" at bounding box center [405, 334] width 103 height 24
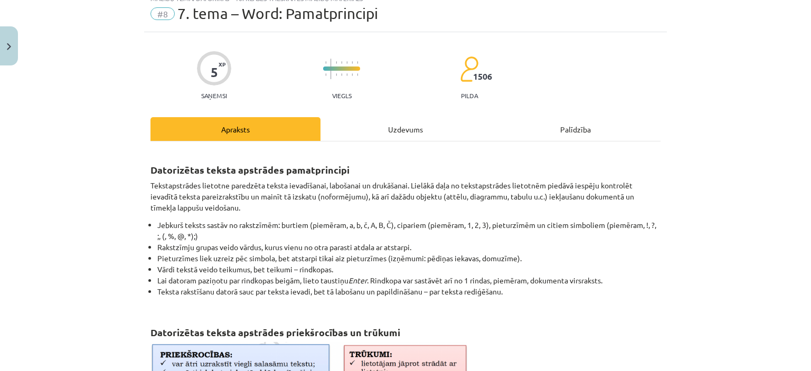
scroll to position [26, 0]
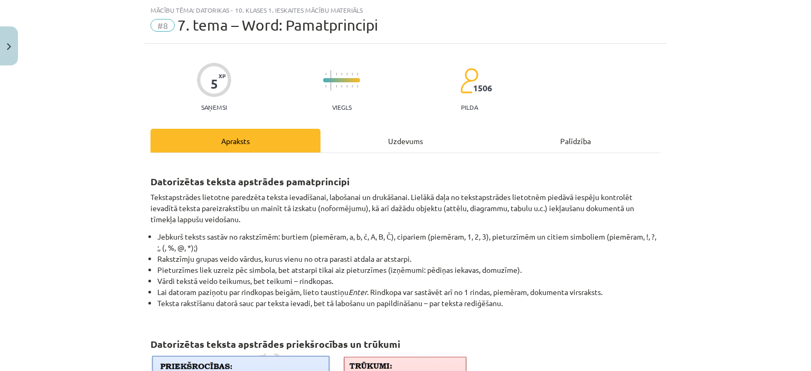
click at [391, 139] on div "Uzdevums" at bounding box center [405, 141] width 170 height 24
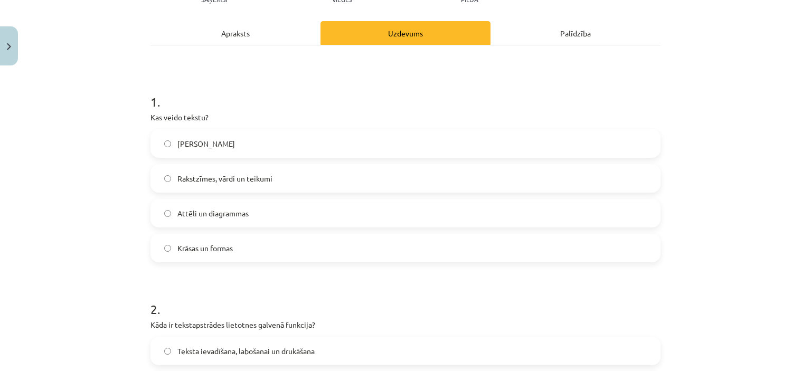
scroll to position [147, 0]
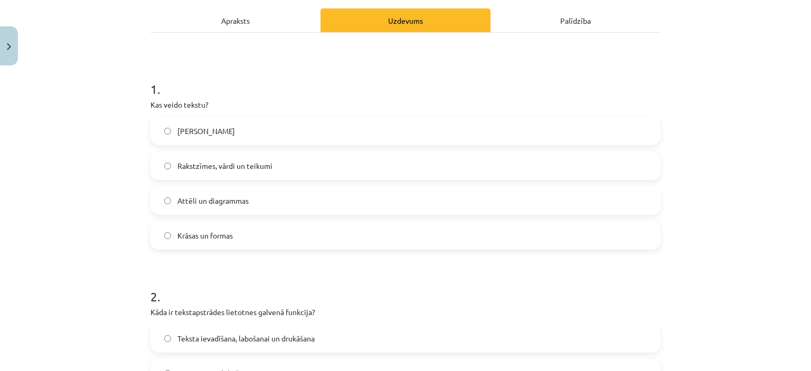
click at [194, 165] on span "Rakstzīmes, vārdi un teikumi" at bounding box center [224, 165] width 95 height 11
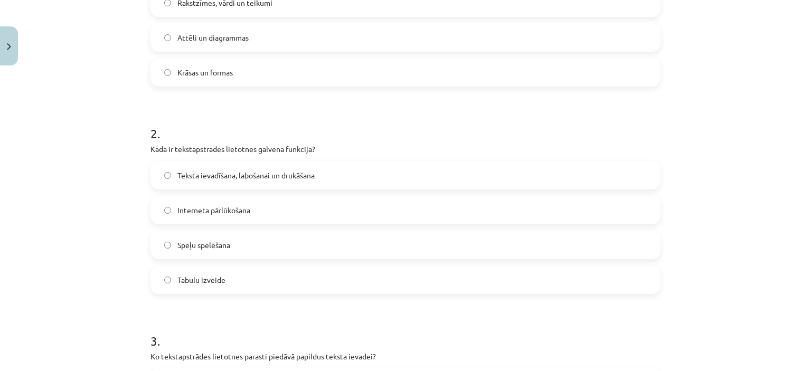
scroll to position [323, 0]
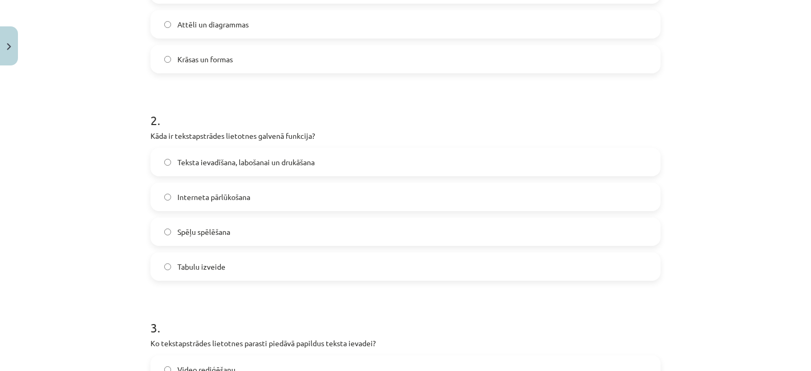
click at [198, 158] on span "Teksta ievadīšana, labošanai un drukāšana" at bounding box center [245, 162] width 137 height 11
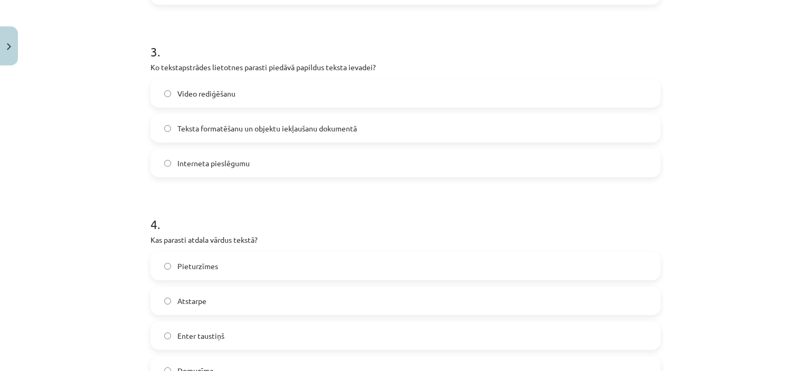
scroll to position [611, 0]
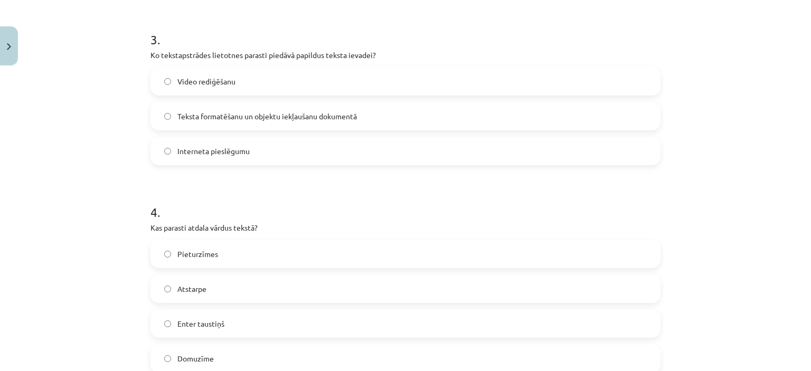
click at [209, 112] on span "Teksta formatēšanu un objektu iekļaušanu dokumentā" at bounding box center [266, 116] width 179 height 11
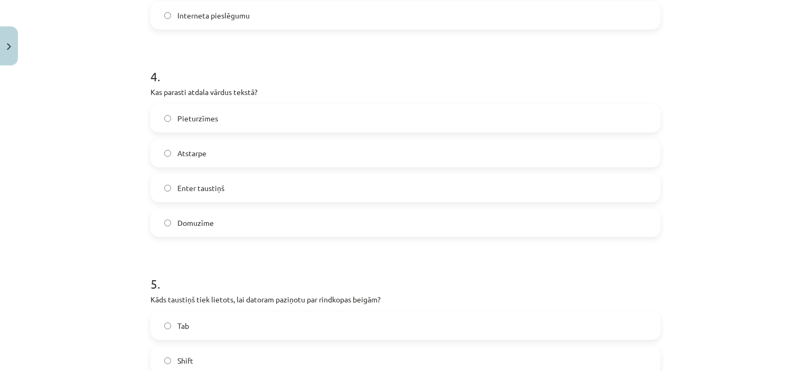
scroll to position [748, 0]
click at [182, 142] on label "Atstarpe" at bounding box center [405, 151] width 508 height 26
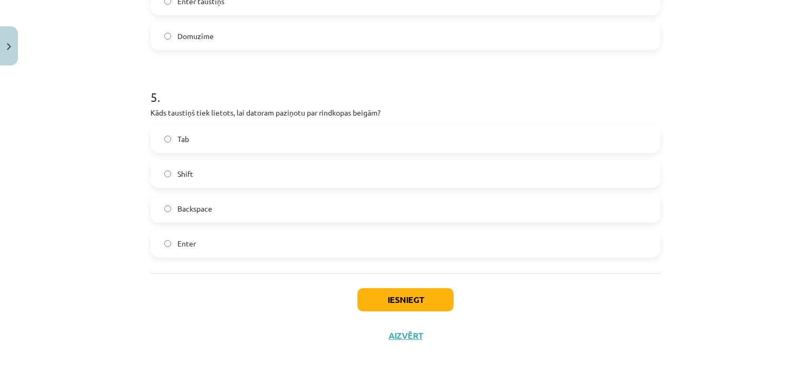
scroll to position [936, 0]
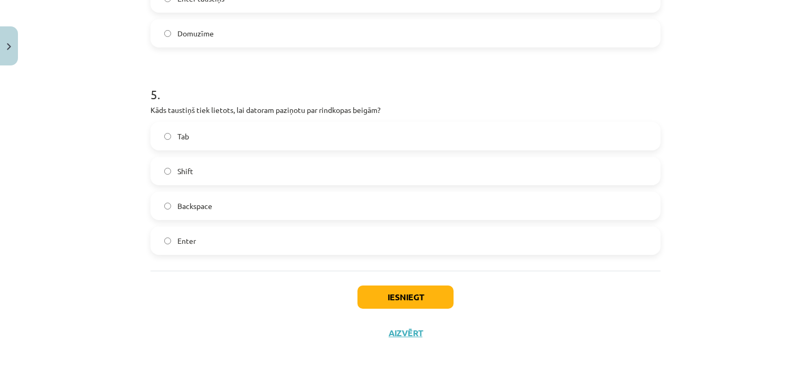
click at [172, 134] on label "Tab" at bounding box center [405, 136] width 508 height 26
click at [179, 164] on label "Shift" at bounding box center [405, 171] width 508 height 26
click at [182, 134] on span "Tab" at bounding box center [183, 136] width 12 height 11
click at [379, 294] on button "Iesniegt" at bounding box center [405, 296] width 96 height 23
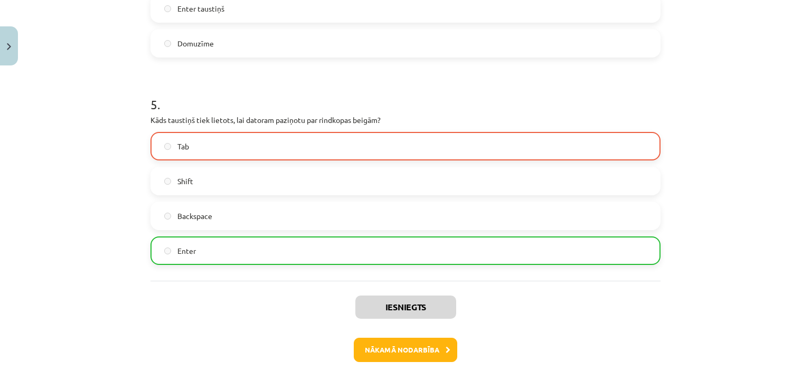
scroll to position [975, 0]
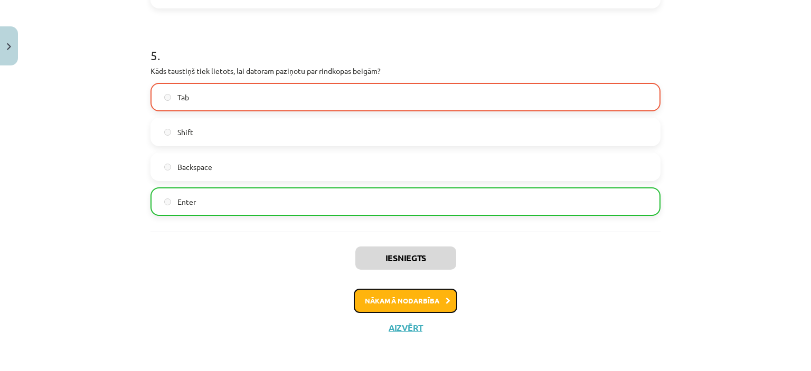
click at [395, 308] on button "Nākamā nodarbība" at bounding box center [405, 301] width 103 height 24
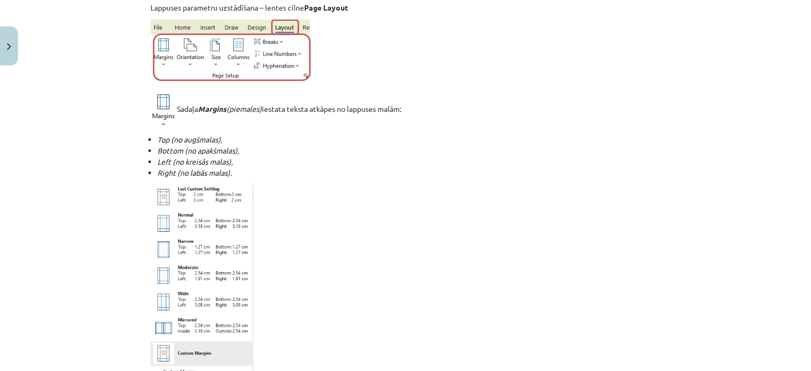
scroll to position [26, 0]
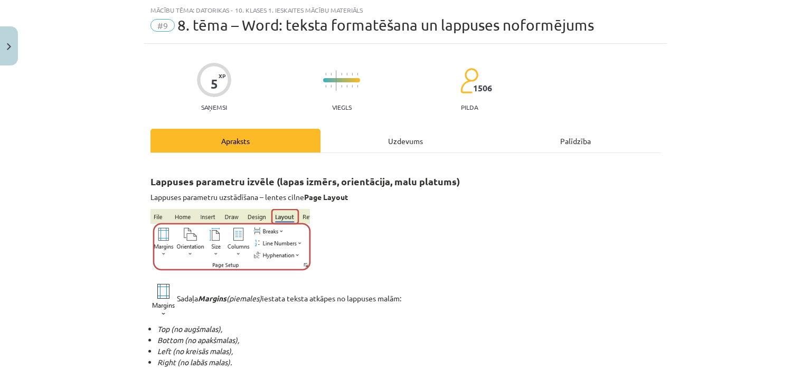
click at [358, 142] on div "Uzdevums" at bounding box center [405, 141] width 170 height 24
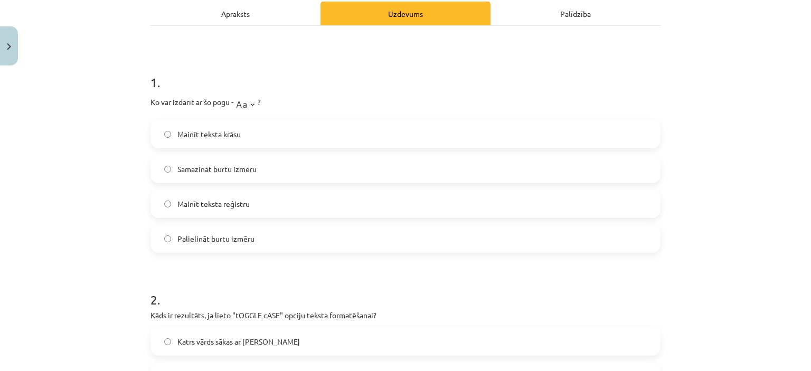
scroll to position [155, 0]
click at [250, 104] on img at bounding box center [245, 101] width 24 height 21
click at [212, 201] on span "Mainīt teksta reģistru" at bounding box center [213, 202] width 72 height 11
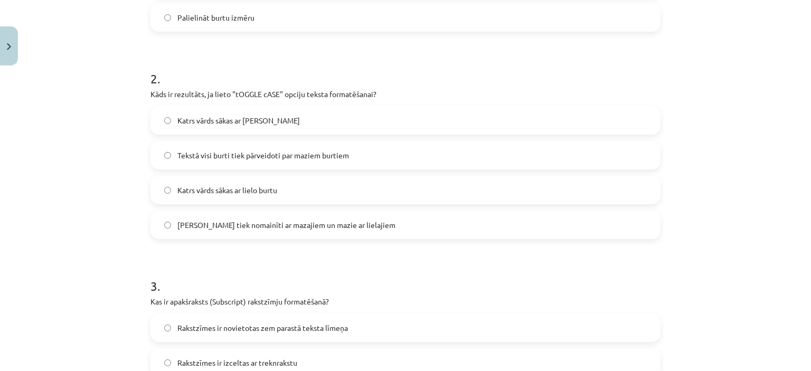
scroll to position [376, 0]
click at [221, 111] on label "Katrs vārds sākas ar mazo burtu" at bounding box center [405, 119] width 508 height 26
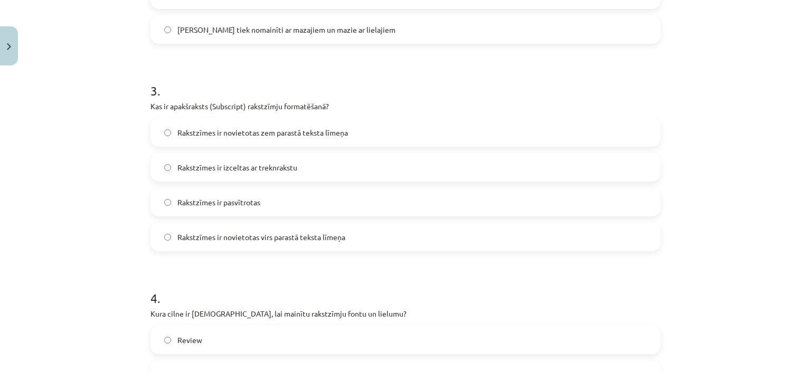
scroll to position [570, 0]
click at [198, 198] on span "Rakstzīmes ir pasvītrotas" at bounding box center [218, 201] width 83 height 11
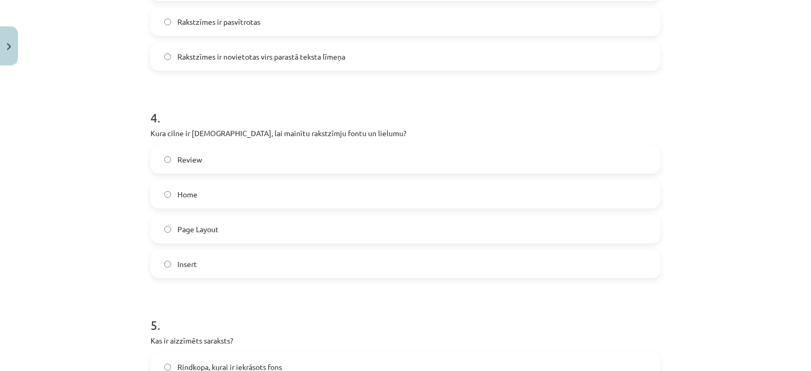
scroll to position [750, 0]
click at [202, 186] on label "Home" at bounding box center [405, 194] width 508 height 26
click at [201, 229] on span "Page Layout" at bounding box center [197, 229] width 41 height 11
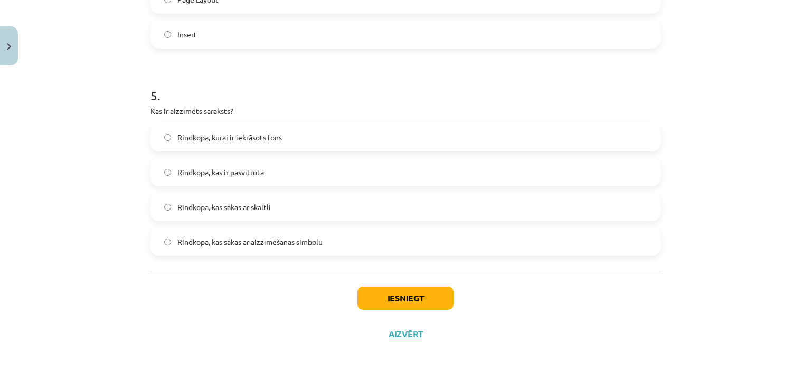
scroll to position [983, 0]
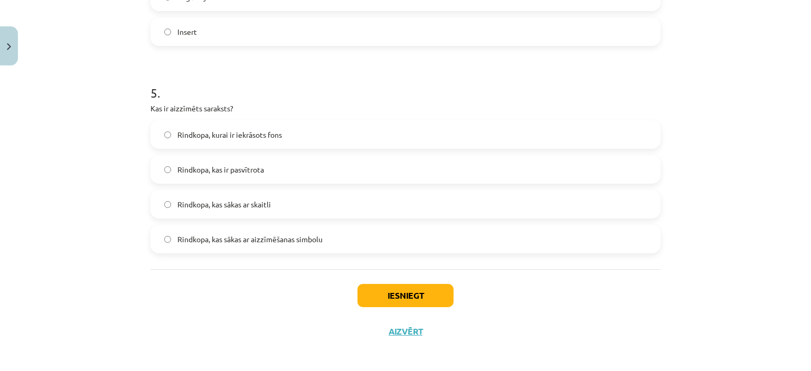
click at [207, 31] on label "Insert" at bounding box center [405, 31] width 508 height 26
click at [231, 121] on label "Rindkopa, kurai ir iekrāsots fons" at bounding box center [405, 134] width 508 height 26
click at [391, 293] on button "Iesniegt" at bounding box center [405, 295] width 96 height 23
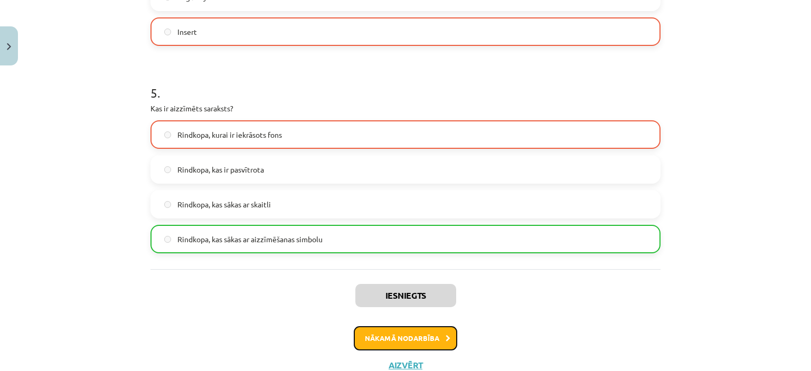
click at [402, 346] on button "Nākamā nodarbība" at bounding box center [405, 338] width 103 height 24
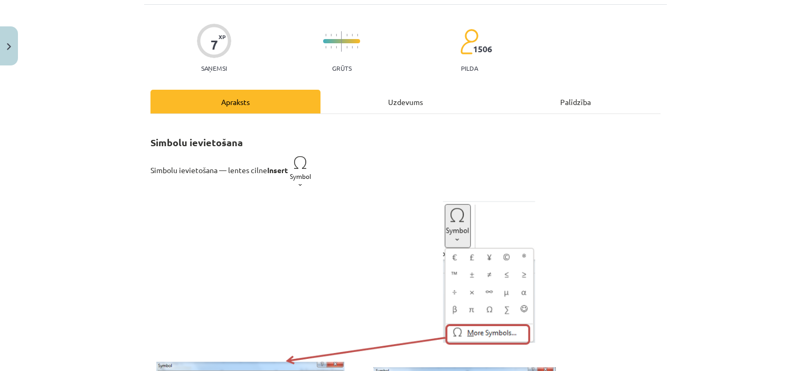
scroll to position [26, 0]
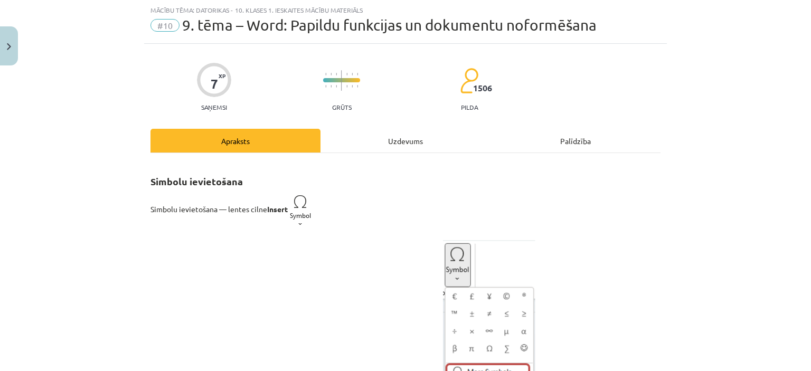
click at [361, 149] on div "Uzdevums" at bounding box center [405, 141] width 170 height 24
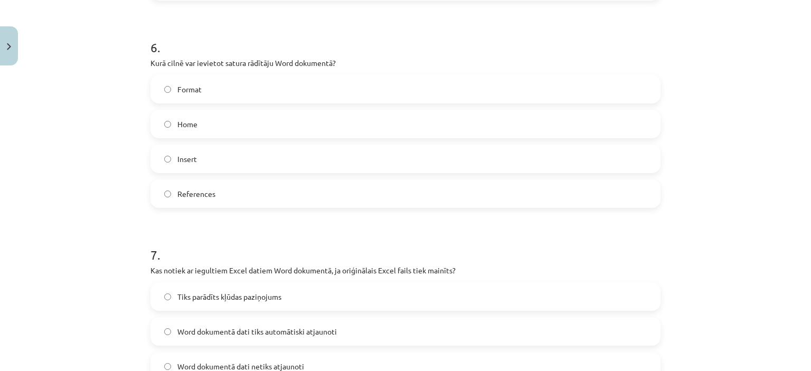
scroll to position [1322, 0]
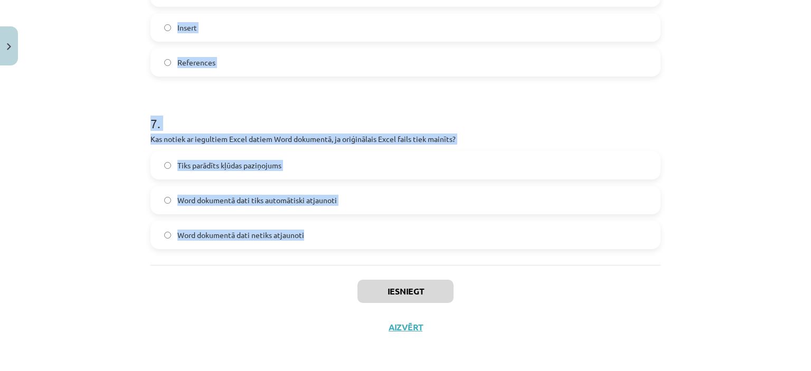
drag, startPoint x: 144, startPoint y: 204, endPoint x: 310, endPoint y: 243, distance: 170.8
copy form "1 . Kas notiek, ja Word dokumentā dzēšat vēres numuru pamattekstā? Vēre tiek pā…"
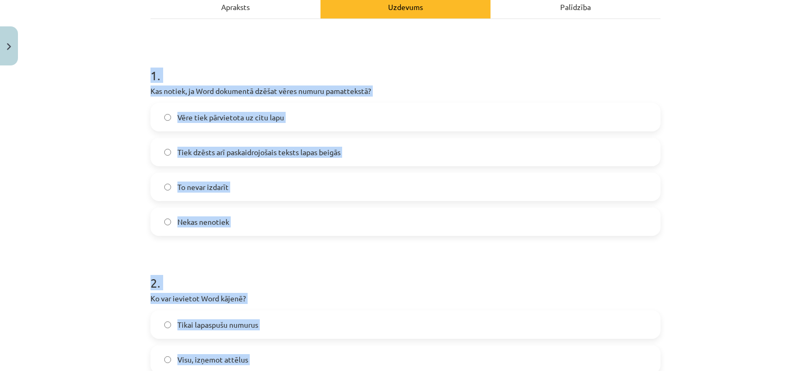
scroll to position [150, 0]
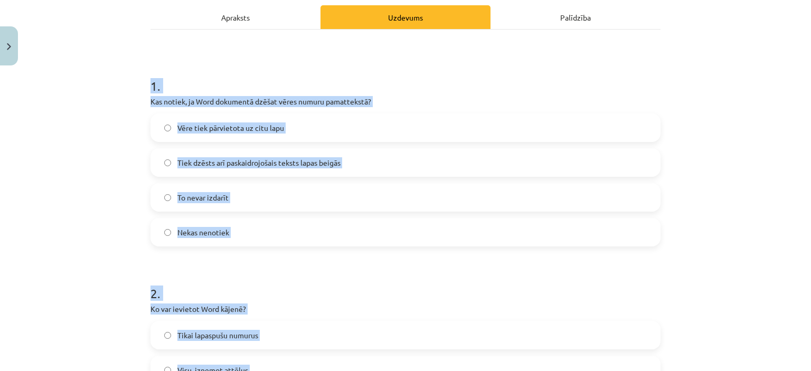
click at [215, 235] on span "Nekas nenotiek" at bounding box center [203, 232] width 52 height 11
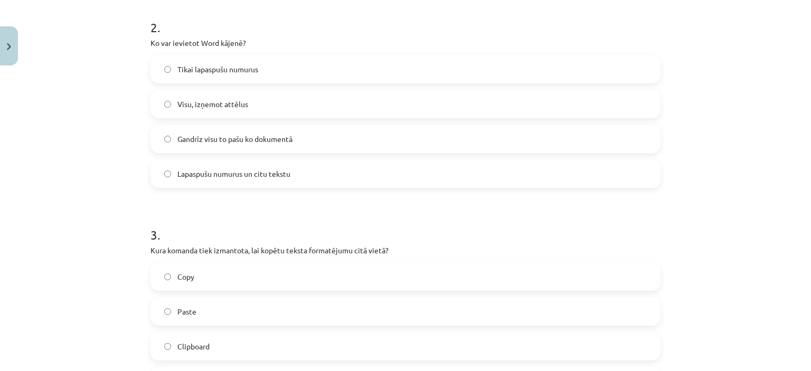
scroll to position [416, 0]
click at [233, 69] on span "Tikai lapaspušu numurus" at bounding box center [217, 69] width 81 height 11
click at [241, 175] on span "Lapaspušu numurus un citu tekstu" at bounding box center [233, 173] width 113 height 11
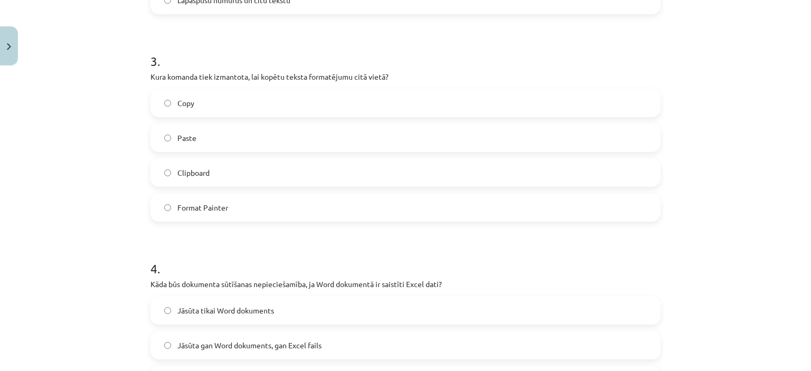
scroll to position [595, 0]
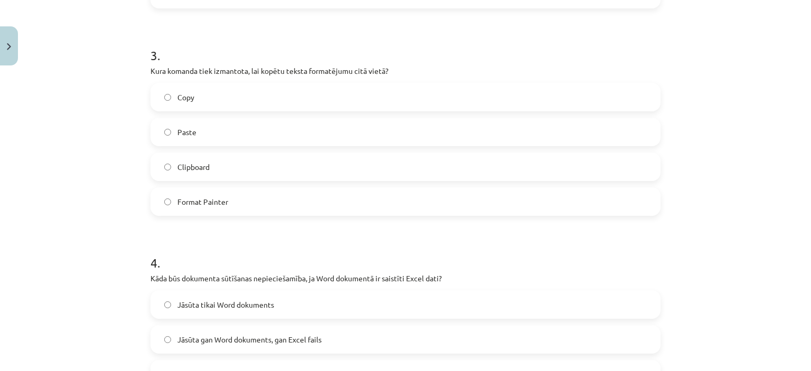
click at [227, 203] on label "Format Painter" at bounding box center [405, 201] width 508 height 26
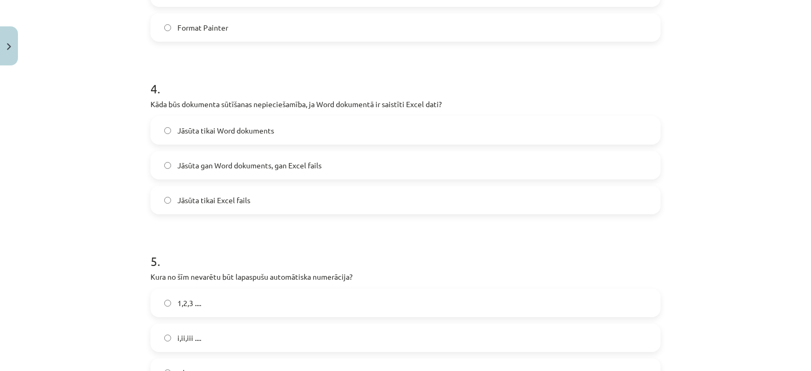
scroll to position [773, 0]
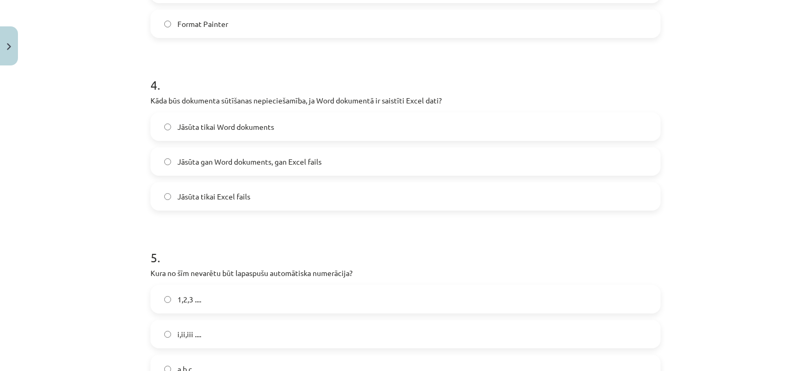
click at [231, 129] on span "Jāsūta tikai Word dokuments" at bounding box center [225, 126] width 97 height 11
click at [230, 158] on span "Jāsūta gan Word dokuments, gan Excel fails" at bounding box center [249, 161] width 144 height 11
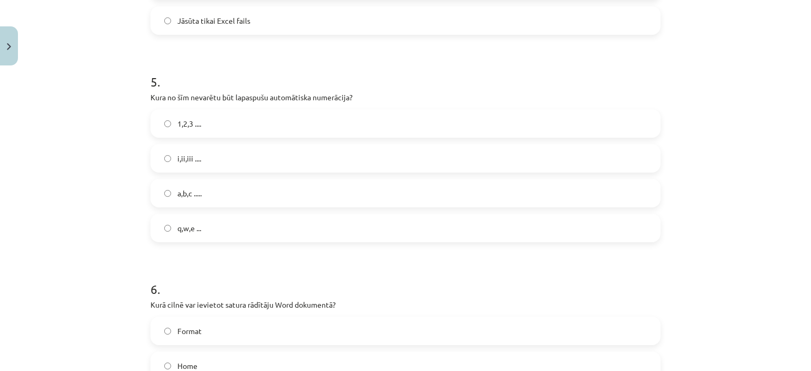
scroll to position [950, 0]
click at [191, 227] on span "q,w,e ..." at bounding box center [189, 227] width 24 height 11
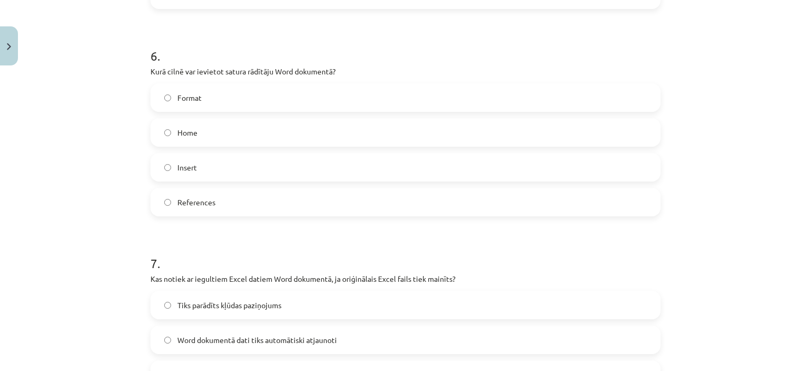
scroll to position [1201, 0]
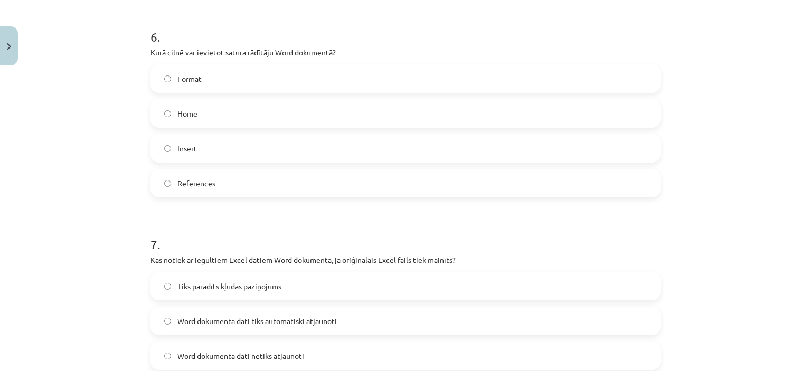
click at [173, 175] on label "References" at bounding box center [405, 183] width 508 height 26
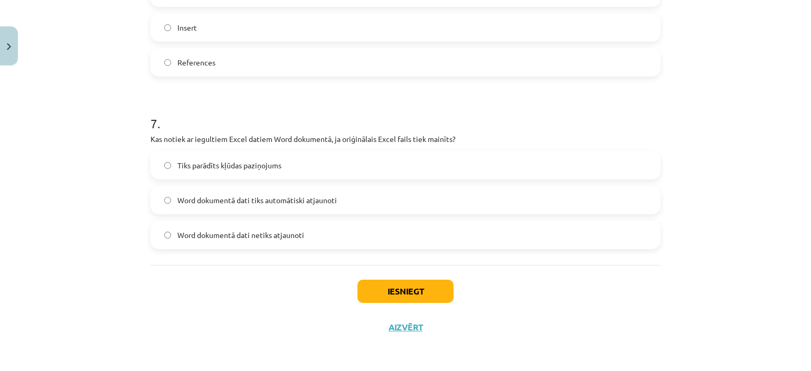
click at [252, 199] on span "Word dokumentā dati tiks automātiski atjaunoti" at bounding box center [256, 200] width 159 height 11
click at [380, 290] on button "Iesniegt" at bounding box center [405, 291] width 96 height 23
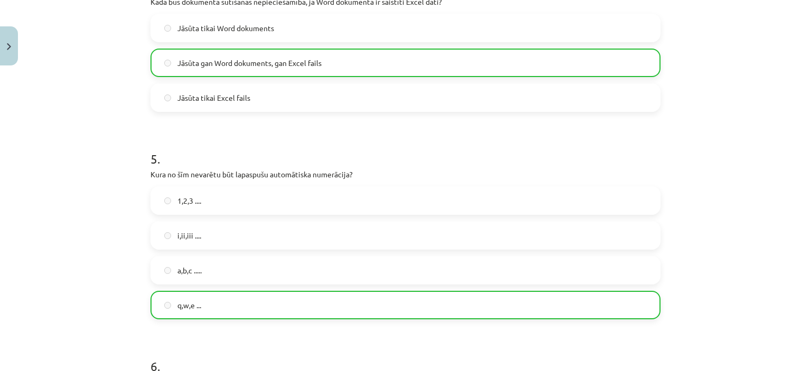
scroll to position [1355, 0]
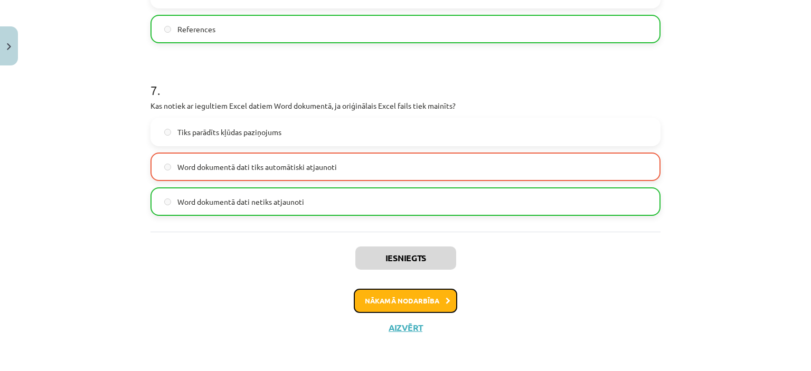
click at [380, 290] on button "Nākamā nodarbība" at bounding box center [405, 301] width 103 height 24
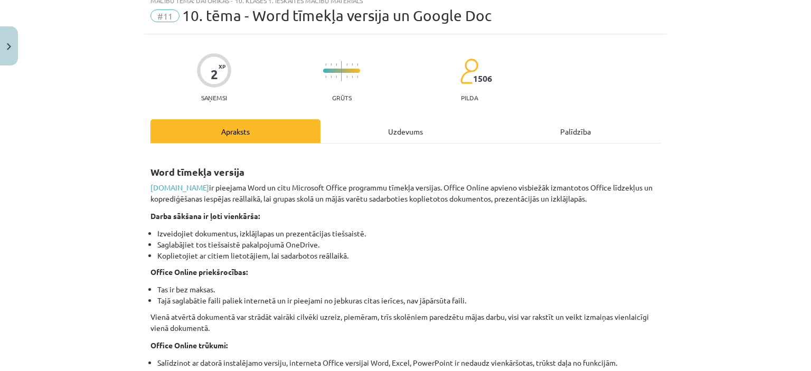
scroll to position [26, 0]
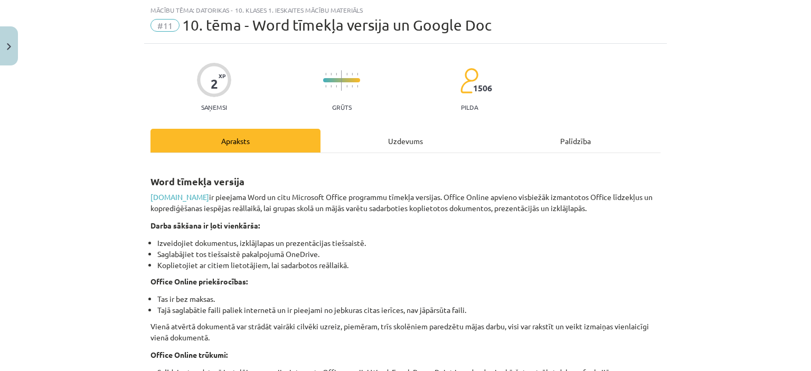
click at [372, 137] on div "Uzdevums" at bounding box center [405, 141] width 170 height 24
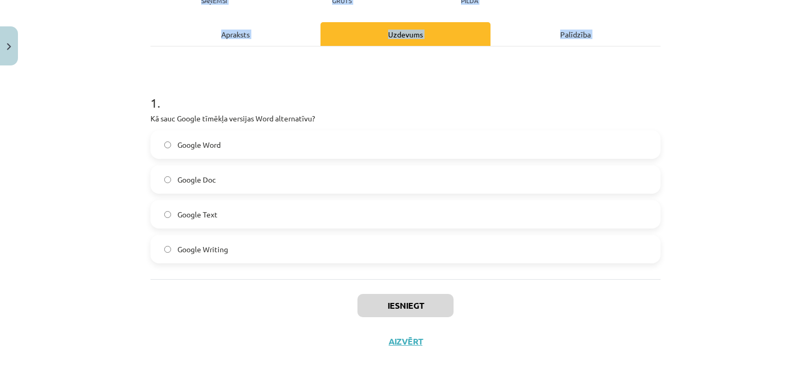
scroll to position [147, 0]
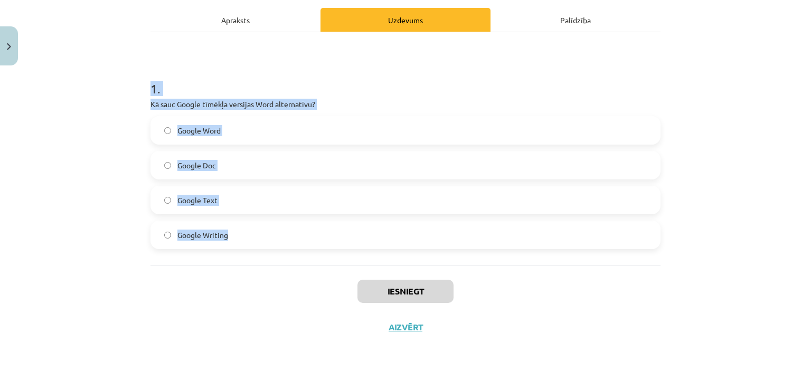
drag, startPoint x: 146, startPoint y: 206, endPoint x: 238, endPoint y: 223, distance: 93.4
click at [238, 223] on div "1 . Kā sauc Google tīmēkļa versijas Word alternatīvu? Google Word Google Doc Go…" at bounding box center [405, 156] width 510 height 186
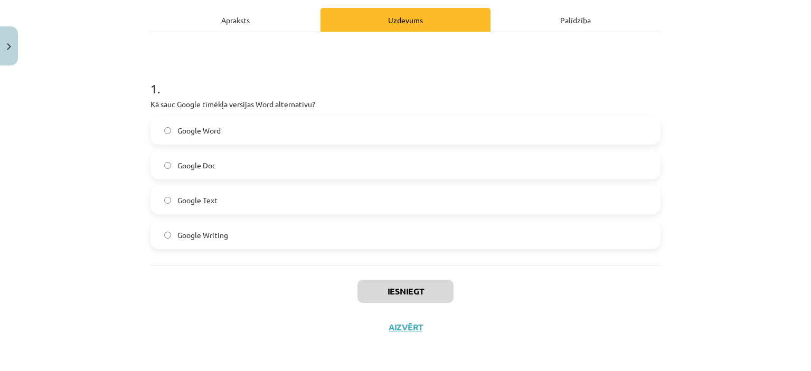
click at [226, 284] on div "Iesniegt Aizvērt" at bounding box center [405, 302] width 510 height 74
click at [188, 130] on span "Google Word" at bounding box center [198, 130] width 43 height 11
click at [212, 239] on span "Google Writing" at bounding box center [202, 235] width 51 height 11
click at [393, 292] on button "Iesniegt" at bounding box center [405, 291] width 96 height 23
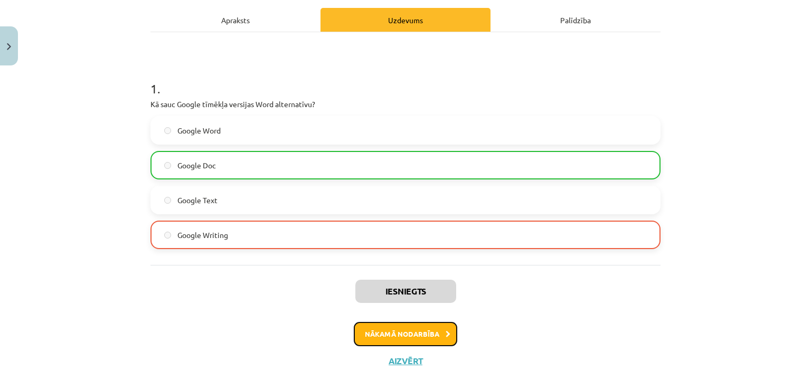
click at [422, 335] on button "Nākamā nodarbība" at bounding box center [405, 334] width 103 height 24
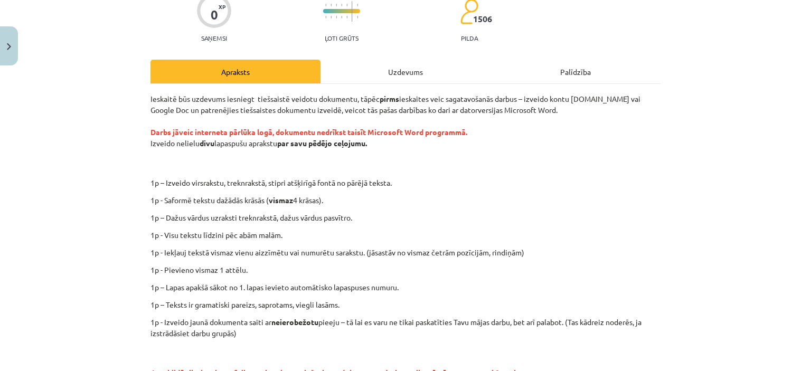
scroll to position [96, 0]
click at [397, 59] on div "Uzdevums" at bounding box center [405, 71] width 170 height 24
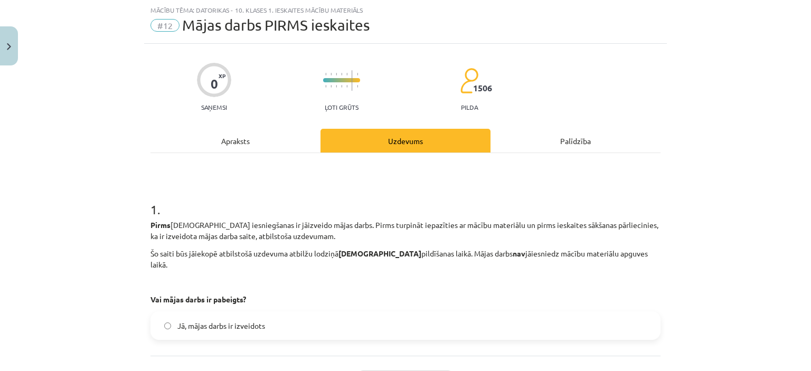
scroll to position [106, 0]
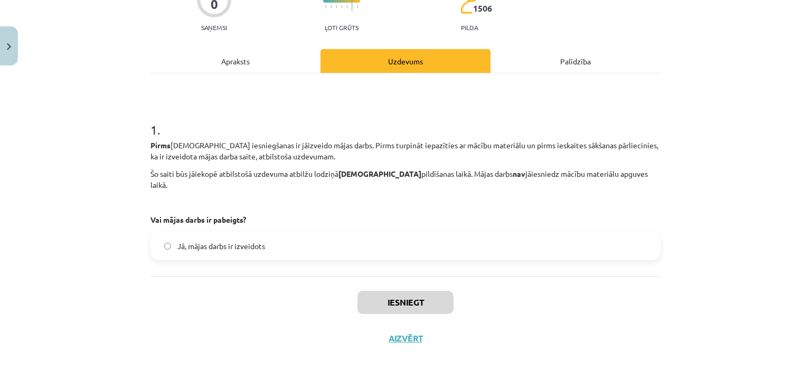
click at [178, 241] on span "Jā, mājas darbs ir izveidots" at bounding box center [221, 246] width 88 height 11
click at [369, 291] on button "Iesniegt" at bounding box center [405, 302] width 96 height 23
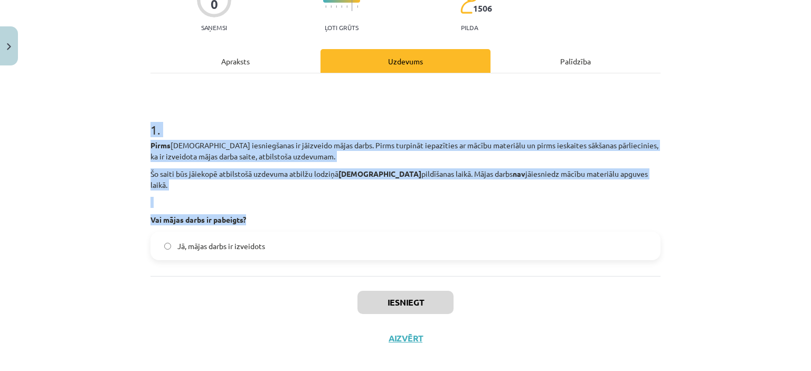
drag, startPoint x: 144, startPoint y: 121, endPoint x: 285, endPoint y: 211, distance: 167.2
click at [285, 211] on div "0 XP Saņemsi Ļoti grūts 1506 pilda Apraksts Uzdevums Palīdzība 1 . Pirms ieskai…" at bounding box center [405, 160] width 522 height 392
copy div "1 . Pirms ieskaites iesniegšanas ir jāizveido mājas darbs. Pirms turpināt iepaz…"
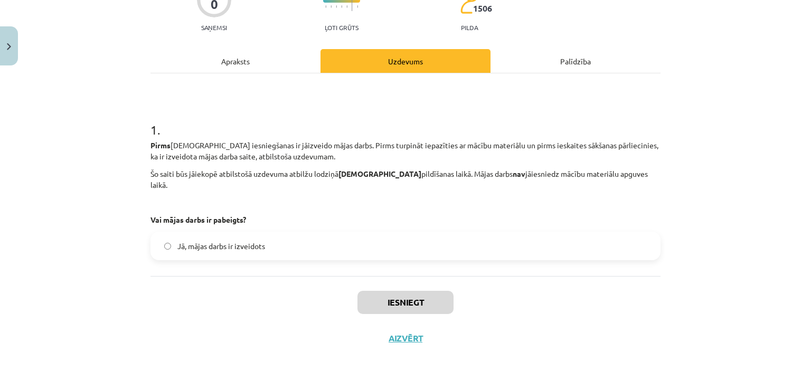
click at [217, 276] on div "Iesniegt Aizvērt" at bounding box center [405, 313] width 510 height 74
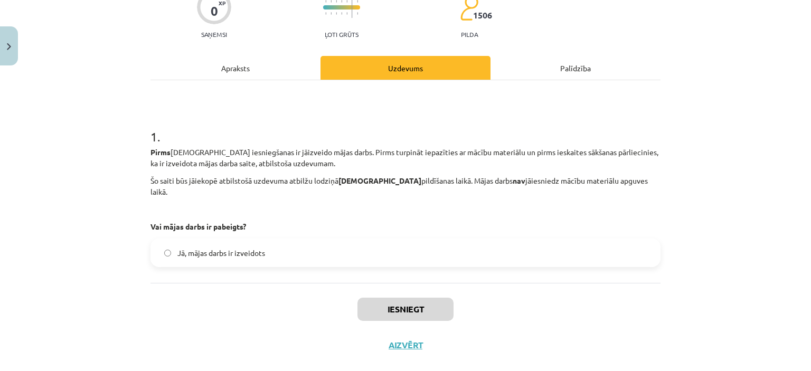
scroll to position [100, 0]
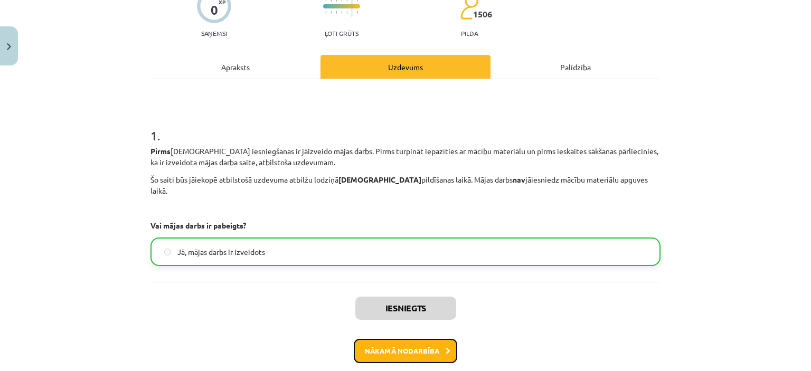
click at [433, 342] on button "Nākamā nodarbība" at bounding box center [405, 351] width 103 height 24
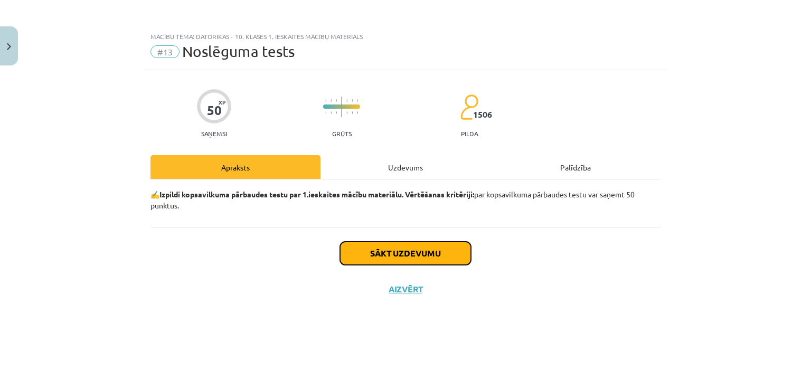
click at [372, 263] on button "Sākt uzdevumu" at bounding box center [405, 253] width 131 height 23
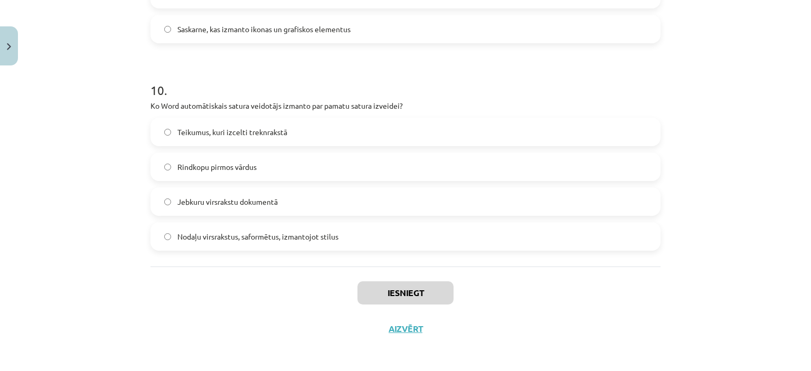
scroll to position [1994, 0]
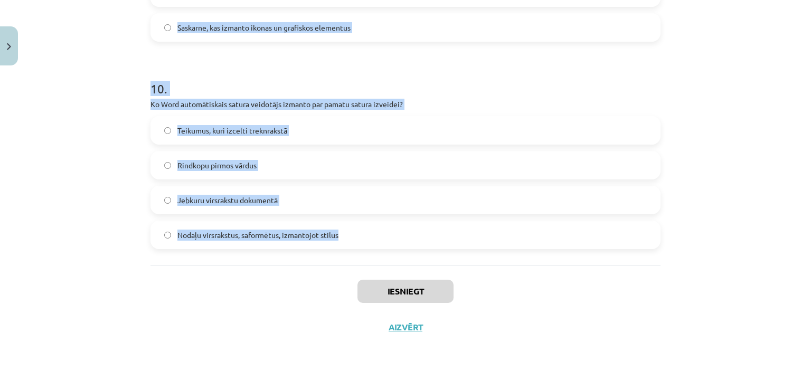
drag, startPoint x: 140, startPoint y: 97, endPoint x: 337, endPoint y: 238, distance: 241.9
copy form "1 . Kas ir teritoriālais tīkls (WAN)? Tīkls, kas aptver nelielu teritoriju un a…"
click at [88, 243] on div "Mācību tēma: Datorikas - 10. klases 1. ieskaites mācību materiāls #13 Noslēguma…" at bounding box center [405, 185] width 811 height 371
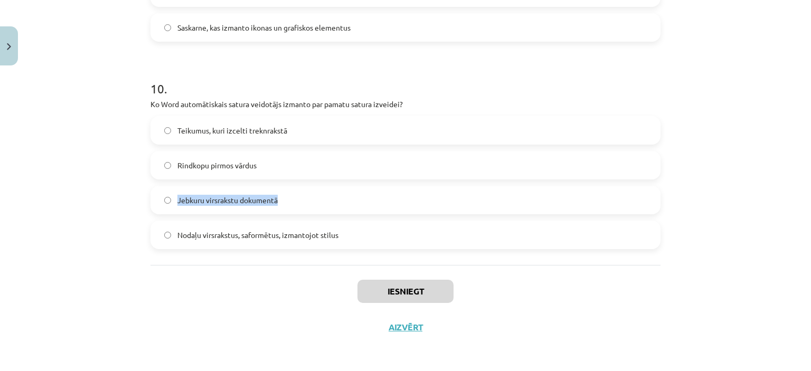
drag, startPoint x: 88, startPoint y: 243, endPoint x: 319, endPoint y: 168, distance: 242.3
click at [319, 168] on div "Mācību tēma: Datorikas - 10. klases 1. ieskaites mācību materiāls #13 Noslēguma…" at bounding box center [405, 185] width 811 height 371
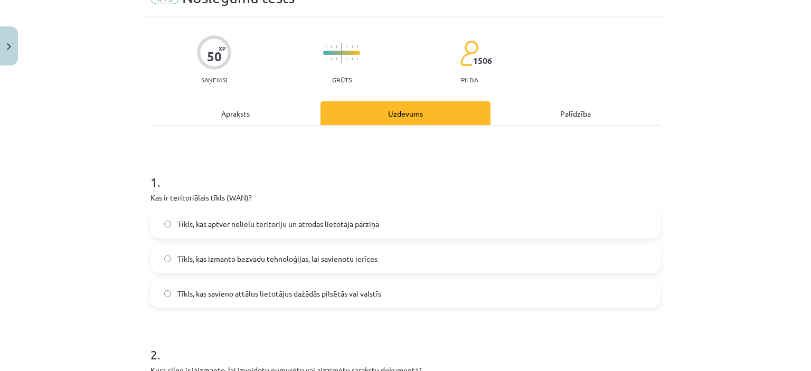
scroll to position [125, 0]
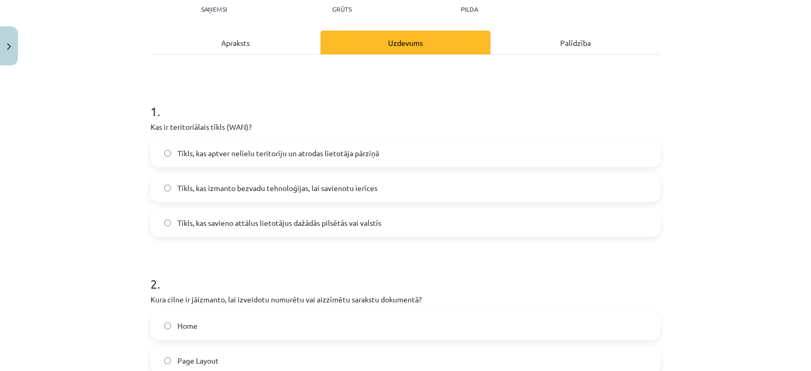
click at [260, 225] on span "Tīkls, kas savieno attālus lietotājus dažādās pilsētās vai valstīs" at bounding box center [279, 222] width 204 height 11
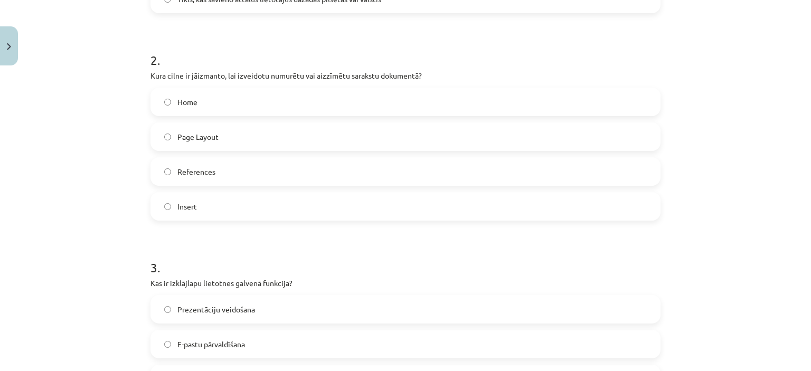
scroll to position [352, 0]
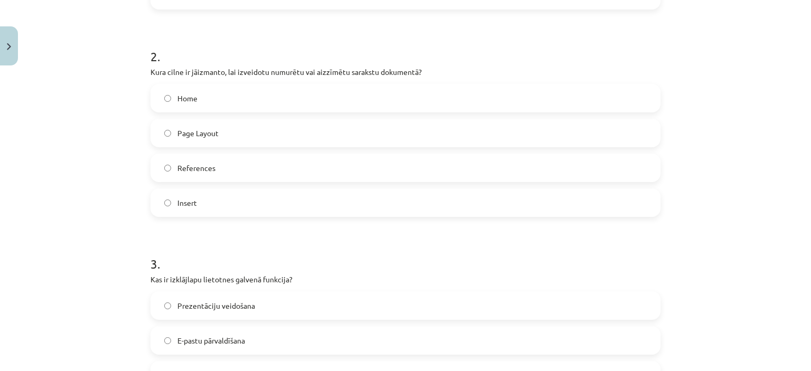
click at [226, 96] on label "Home" at bounding box center [405, 98] width 508 height 26
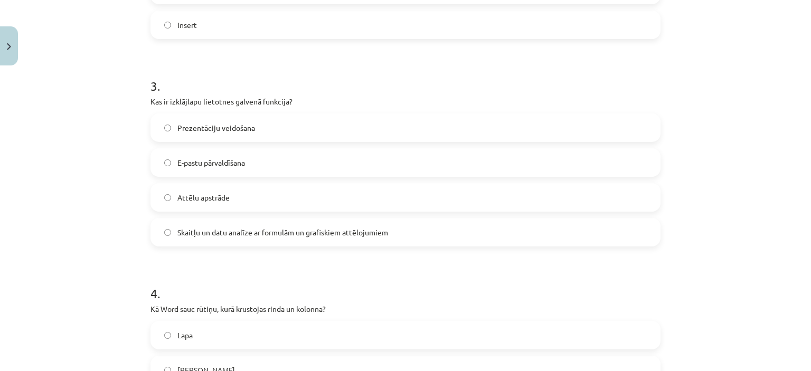
scroll to position [530, 0]
click at [227, 230] on span "Skaitļu un datu analīze ar formulām un grafiskiem attēlojumiem" at bounding box center [282, 232] width 211 height 11
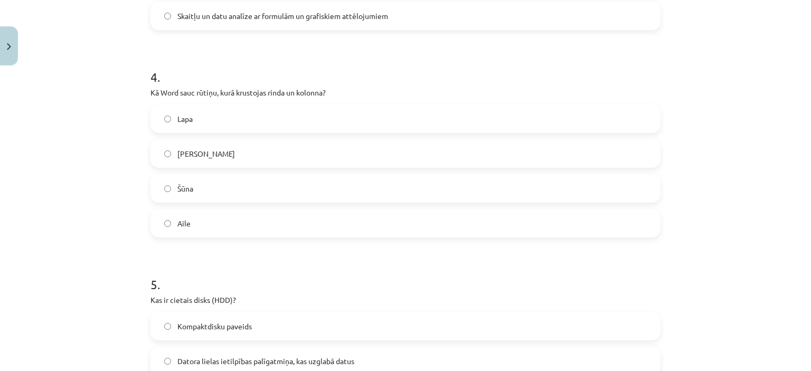
scroll to position [751, 0]
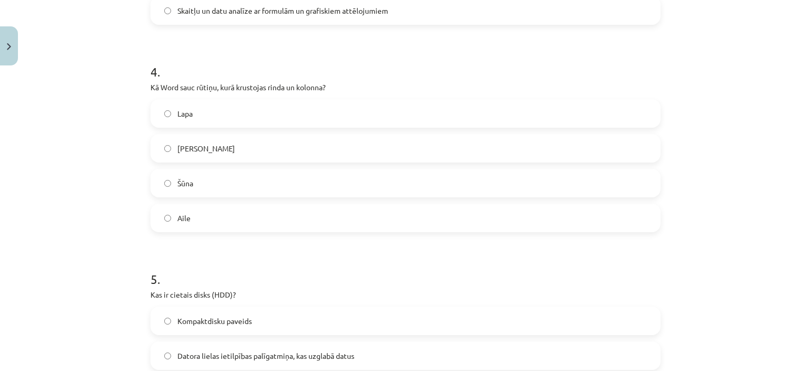
click at [209, 173] on label "Šūna" at bounding box center [405, 183] width 508 height 26
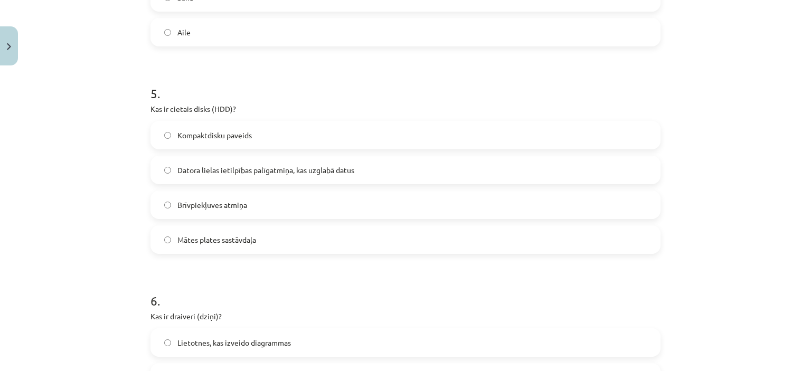
scroll to position [939, 0]
click at [225, 166] on span "Datora lielas ietilpības palīgatmiņa, kas uzglabā datus" at bounding box center [265, 168] width 177 height 11
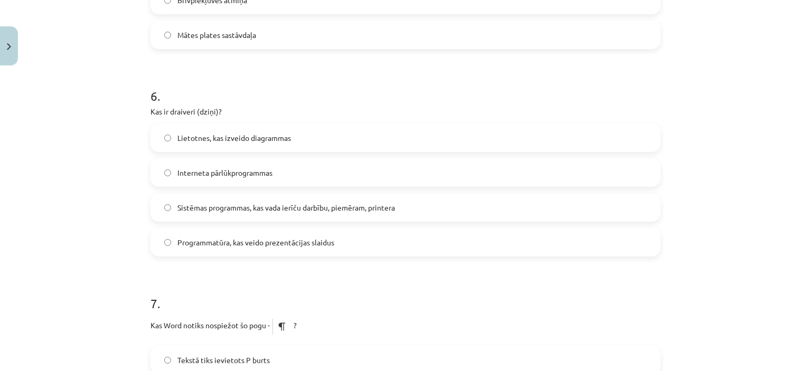
scroll to position [1142, 0]
click at [239, 211] on span "Sistēmas programmas, kas vada ierīču darbību, piemēram, printera" at bounding box center [285, 207] width 217 height 11
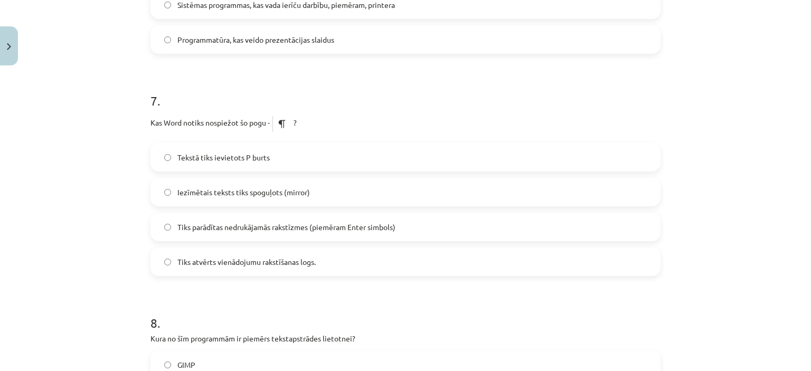
scroll to position [1348, 0]
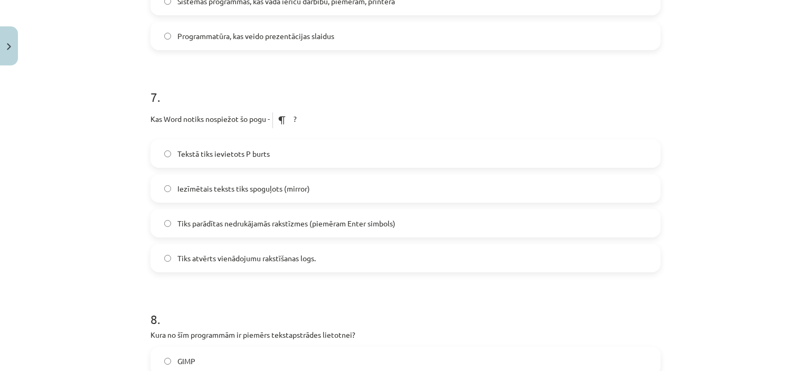
click at [255, 218] on span "Tiks parādītas nedrukājamās rakstīzmes (piemēram Enter simbols)" at bounding box center [286, 223] width 218 height 11
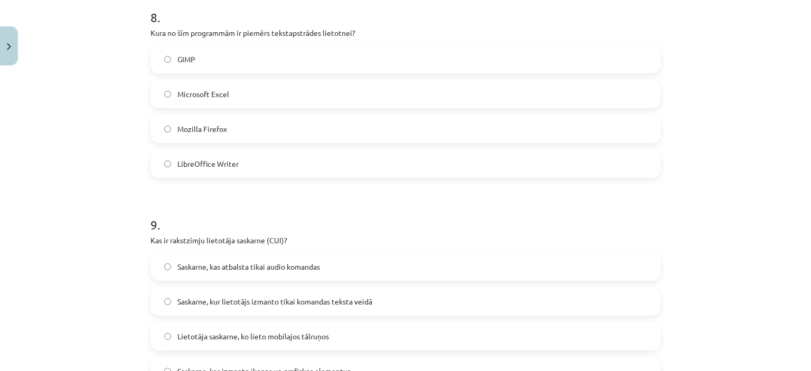
scroll to position [1652, 0]
click at [251, 153] on label "LibreOffice Writer" at bounding box center [405, 162] width 508 height 26
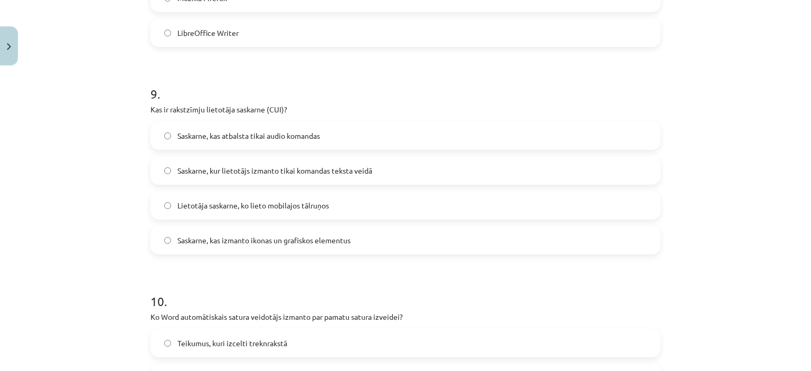
scroll to position [1788, 0]
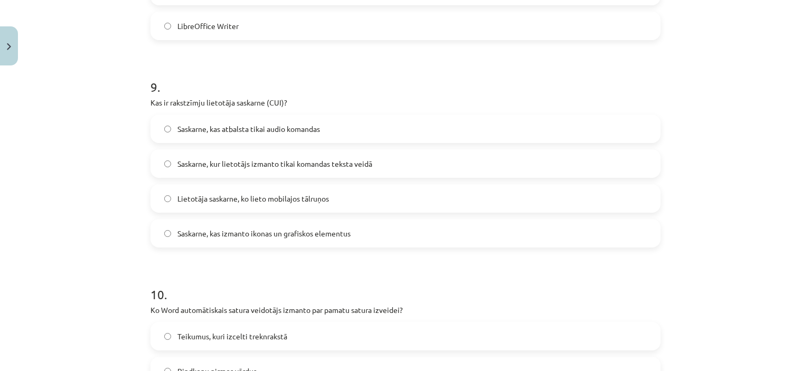
click at [246, 124] on span "Saskarne, kas atbalsta tikai audio komandas" at bounding box center [248, 128] width 142 height 11
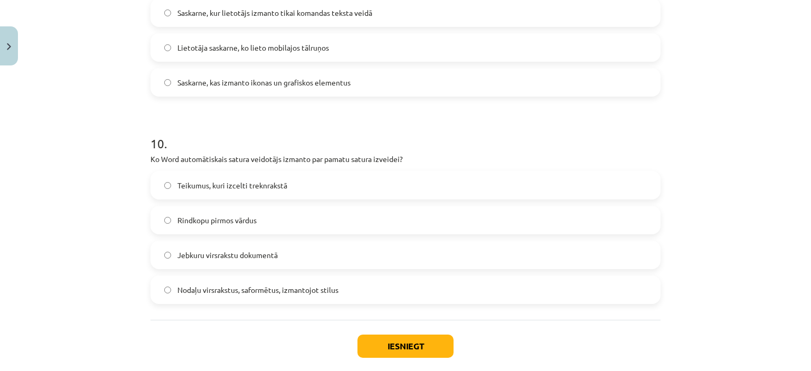
scroll to position [1994, 0]
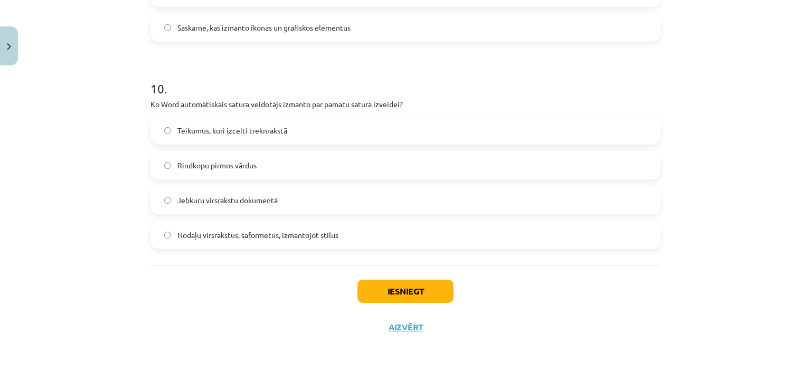
click at [268, 241] on label "Nodaļu virsrakstus, saformētus, izmantojot stilus" at bounding box center [405, 235] width 508 height 26
click at [389, 293] on button "Iesniegt" at bounding box center [405, 291] width 96 height 23
click at [403, 283] on button "Iesniegt" at bounding box center [405, 291] width 96 height 23
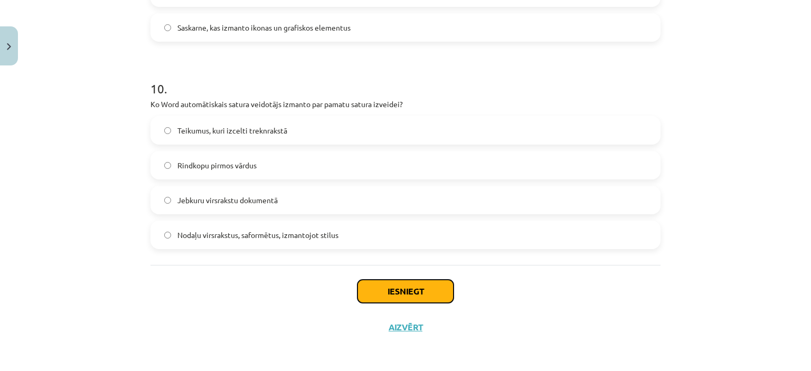
click at [403, 283] on button "Iesniegt" at bounding box center [405, 291] width 96 height 23
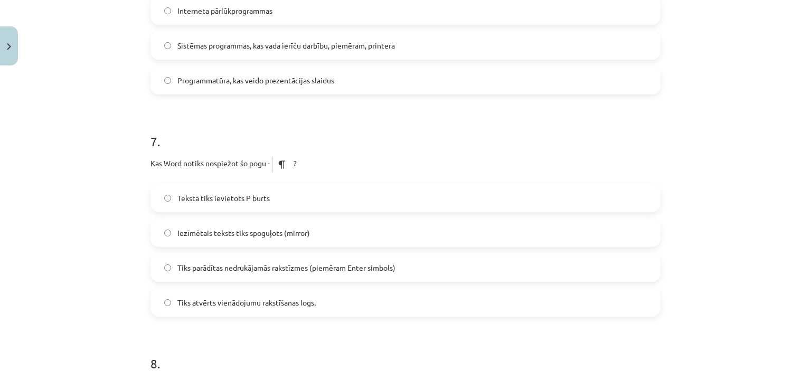
scroll to position [1305, 0]
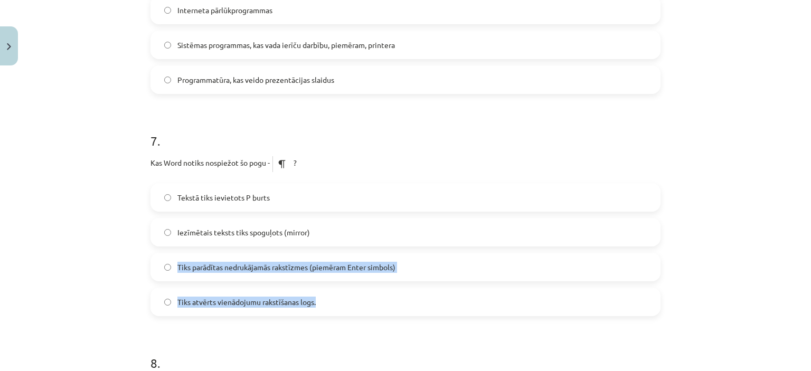
drag, startPoint x: 403, startPoint y: 283, endPoint x: 423, endPoint y: 243, distance: 44.4
click at [423, 243] on div "Tekstā tiks ievietots P burts Iezīmētais teksts tiks spoguļots (mirror) Tiks pa…" at bounding box center [405, 249] width 510 height 133
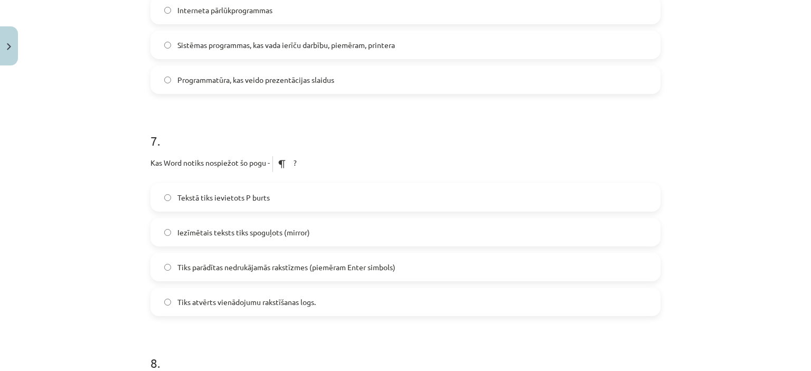
click at [458, 166] on p "Kas Word notiks nospiežot šo pogu - ?" at bounding box center [405, 164] width 510 height 26
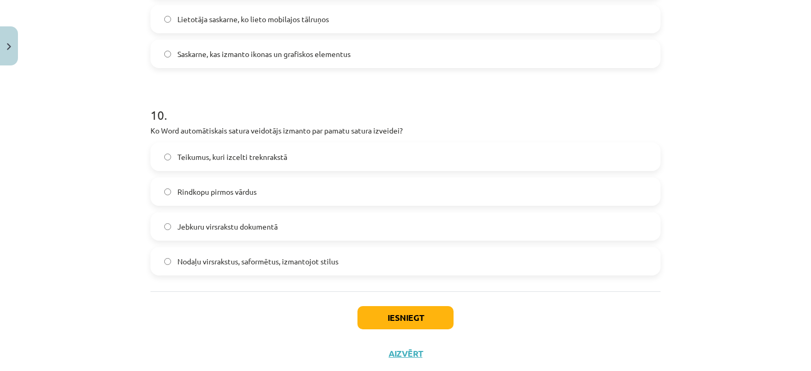
scroll to position [1994, 0]
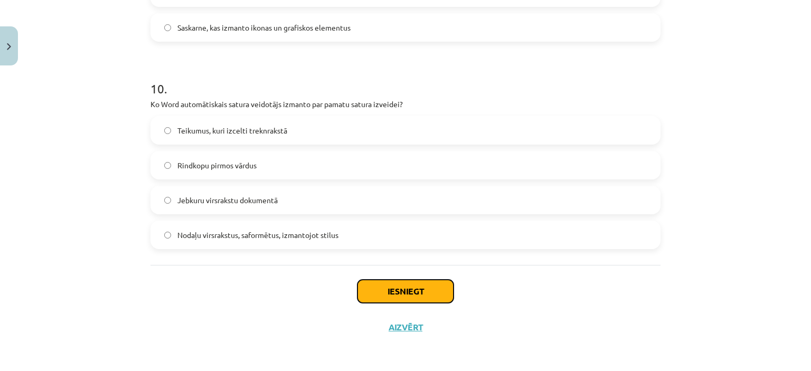
click at [397, 287] on button "Iesniegt" at bounding box center [405, 291] width 96 height 23
click at [435, 283] on button "Iesniegt" at bounding box center [405, 291] width 96 height 23
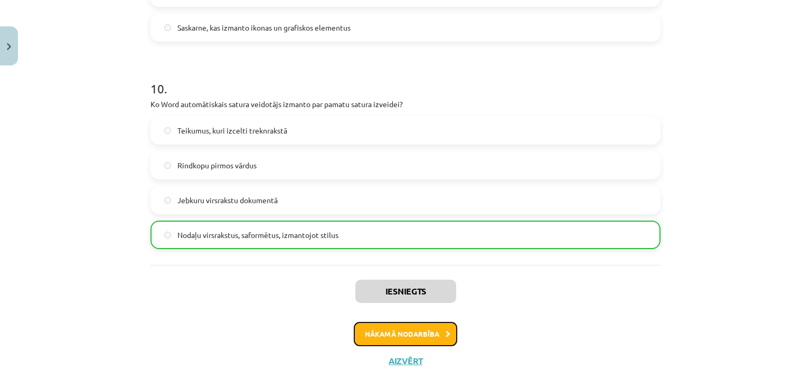
click at [415, 338] on button "Nākamā nodarbība" at bounding box center [405, 334] width 103 height 24
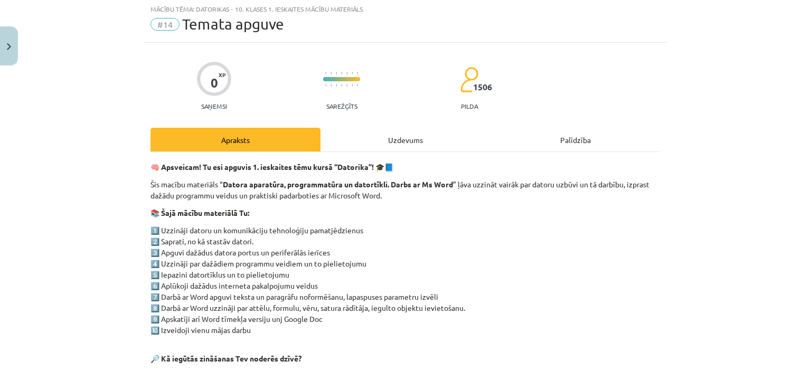
scroll to position [26, 0]
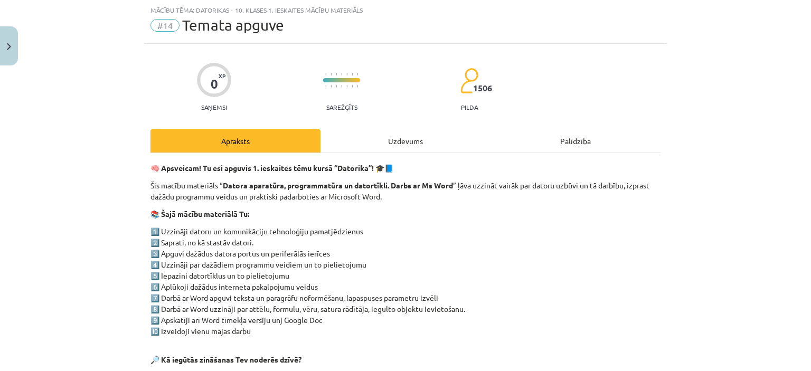
click at [394, 137] on div "Uzdevums" at bounding box center [405, 141] width 170 height 24
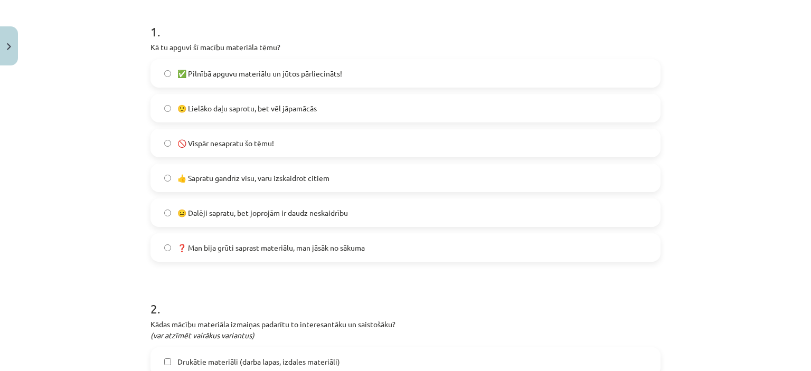
scroll to position [204, 0]
click at [241, 99] on label "🙂 Lielāko daļu saprotu, bet vēl jāpamācās" at bounding box center [405, 109] width 508 height 26
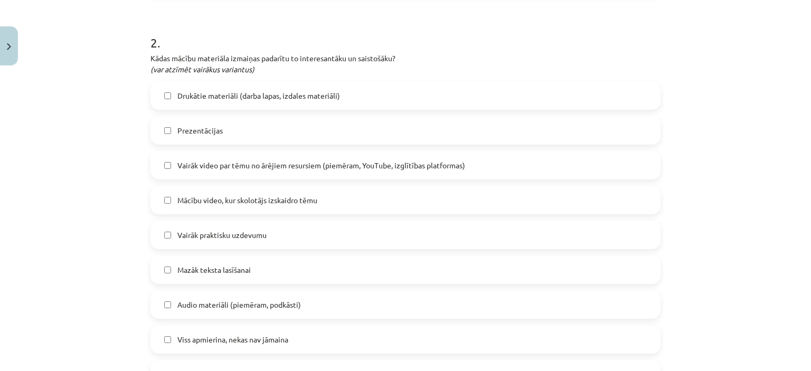
scroll to position [465, 0]
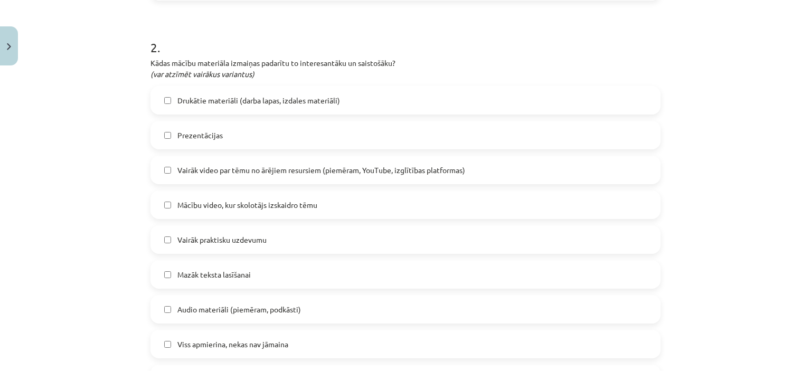
click at [204, 133] on span "Prezentācijas" at bounding box center [199, 135] width 45 height 11
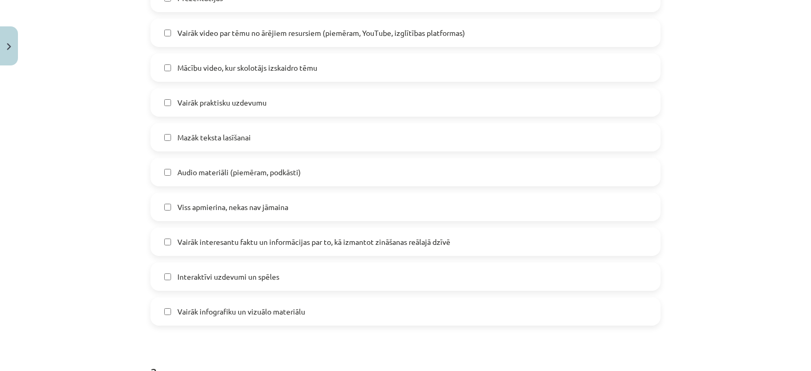
scroll to position [604, 0]
click at [207, 206] on span "Viss apmierina, nekas nav jāmaina" at bounding box center [232, 206] width 111 height 11
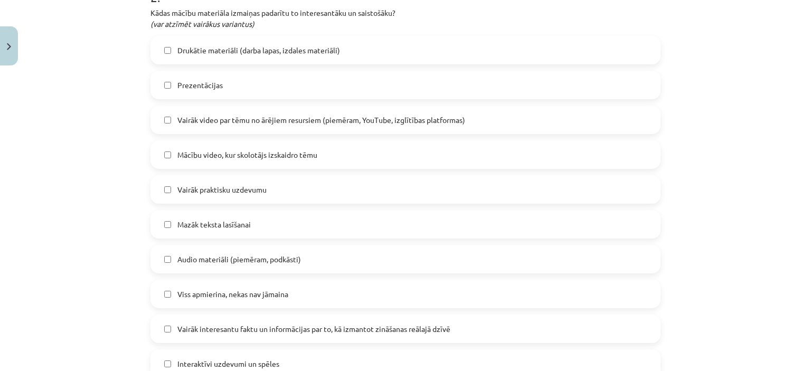
scroll to position [516, 0]
click at [163, 73] on label "Prezentācijas" at bounding box center [405, 84] width 508 height 26
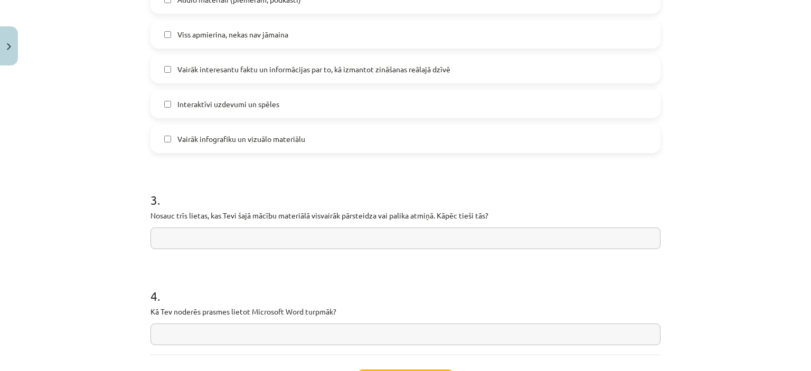
scroll to position [865, 0]
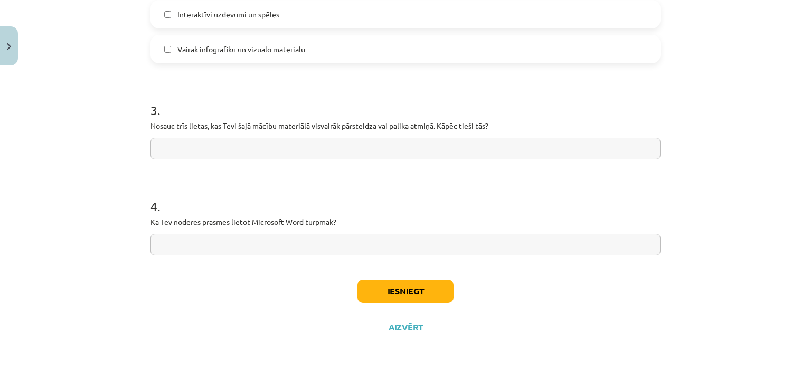
click at [258, 142] on input "text" at bounding box center [405, 149] width 510 height 22
click at [414, 148] on input "text" at bounding box center [405, 149] width 510 height 22
type input "*****"
click at [403, 253] on input "text" at bounding box center [405, 245] width 510 height 22
type input "*****"
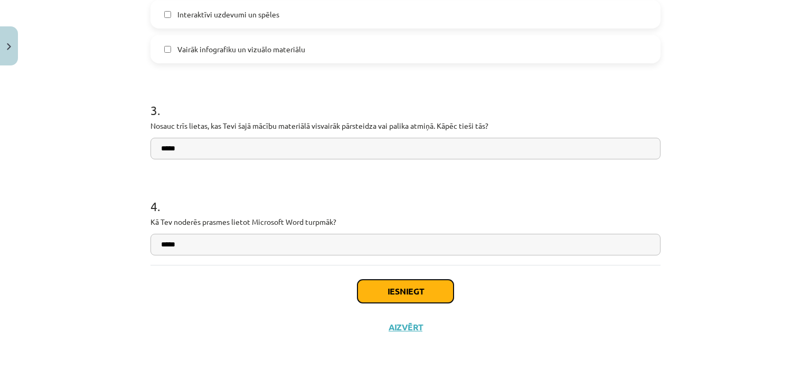
click at [413, 289] on button "Iesniegt" at bounding box center [405, 291] width 96 height 23
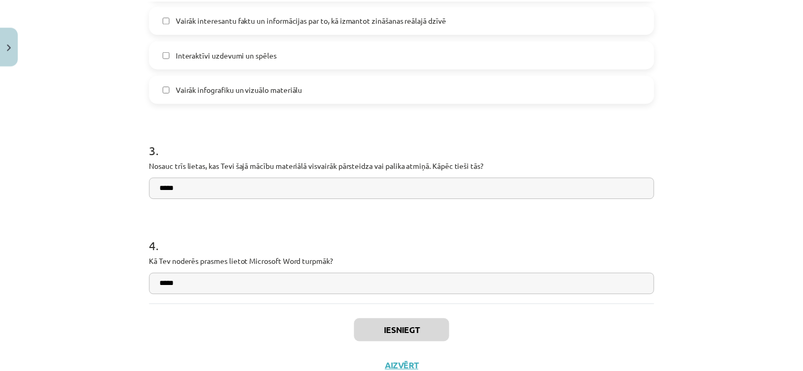
scroll to position [700, 0]
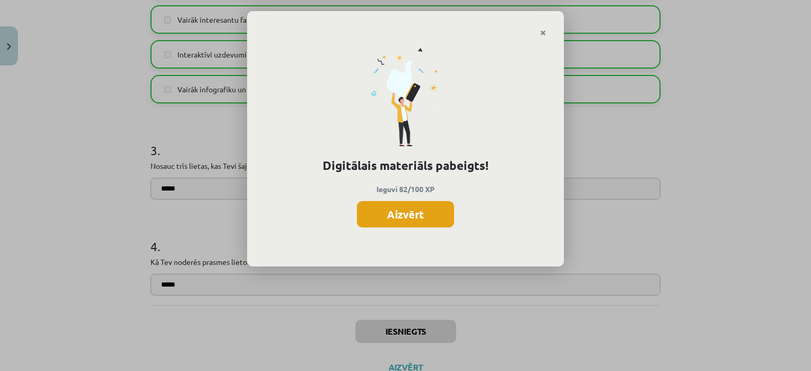
click at [397, 212] on button "Aizvērt" at bounding box center [405, 214] width 97 height 26
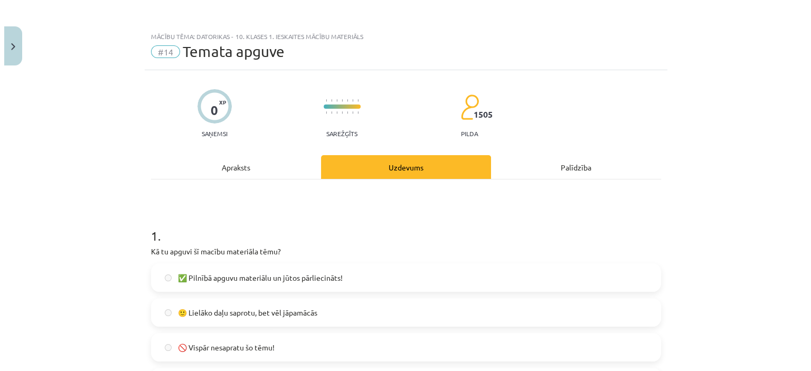
scroll to position [0, 0]
click at [3, 51] on button "Close" at bounding box center [9, 45] width 18 height 39
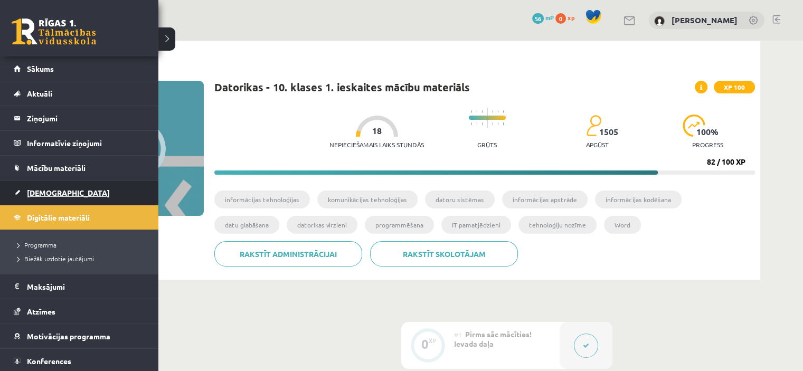
click at [14, 195] on link "[DEMOGRAPHIC_DATA]" at bounding box center [79, 192] width 131 height 24
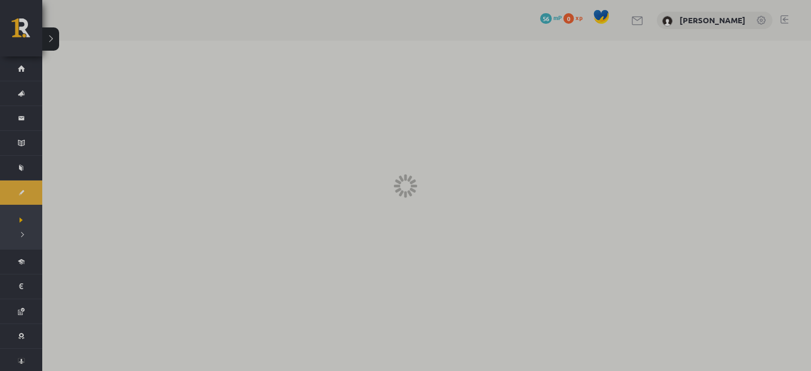
click at [14, 69] on div at bounding box center [405, 185] width 811 height 371
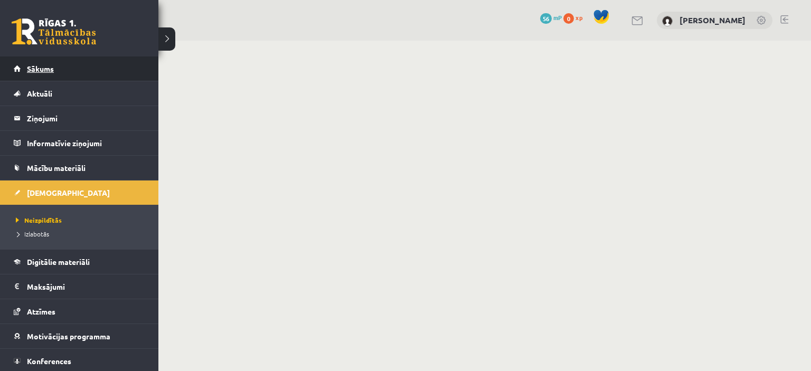
click at [42, 63] on link "Sākums" at bounding box center [79, 68] width 131 height 24
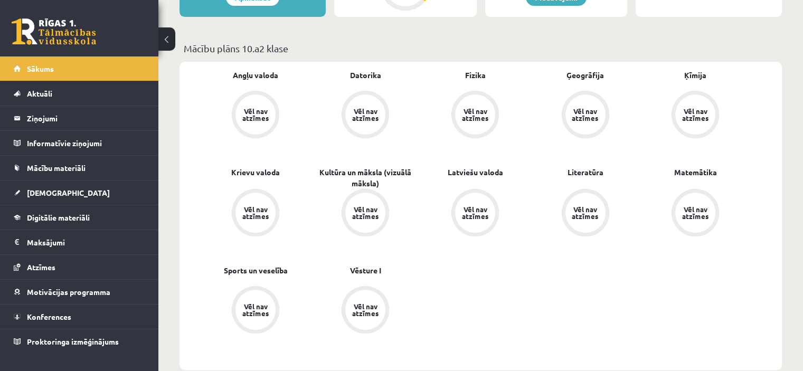
scroll to position [272, 0]
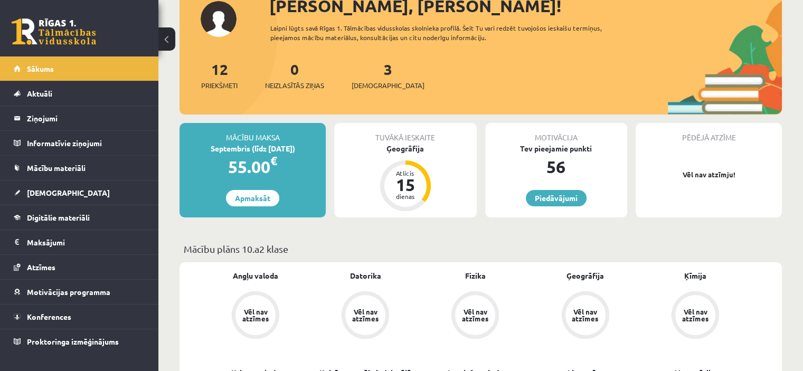
scroll to position [76, 0]
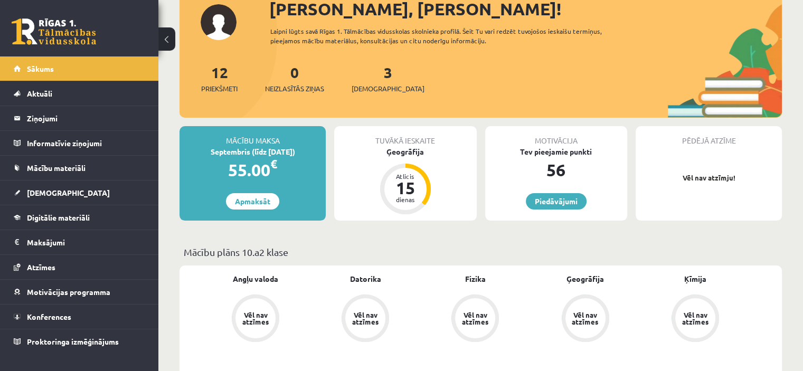
click at [384, 85] on span "[DEMOGRAPHIC_DATA]" at bounding box center [387, 88] width 73 height 11
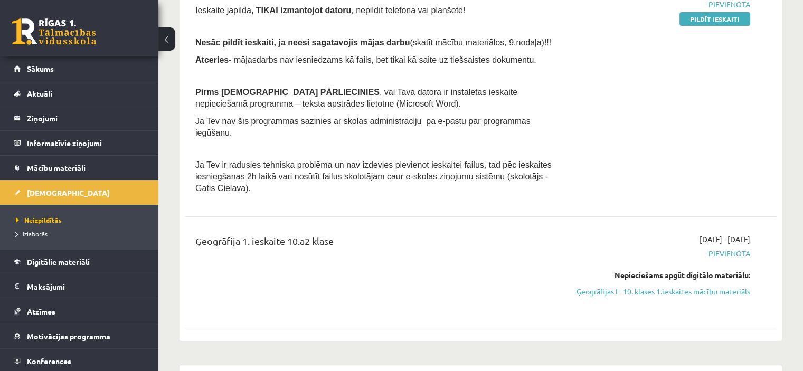
scroll to position [297, 0]
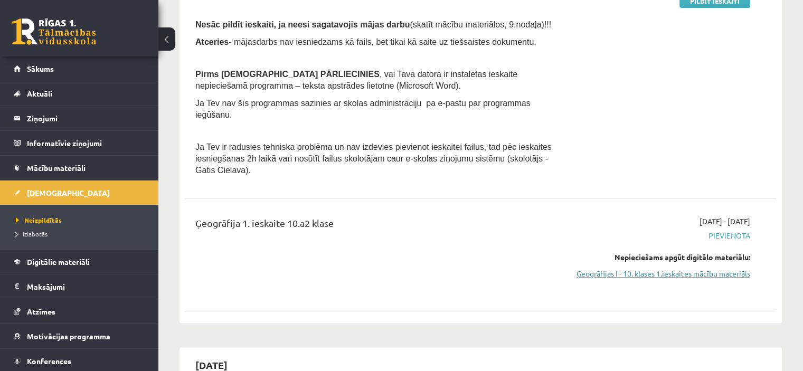
click at [637, 273] on link "Ģeogrāfijas I - 10. klases 1.ieskaites mācību materiāls" at bounding box center [663, 273] width 174 height 11
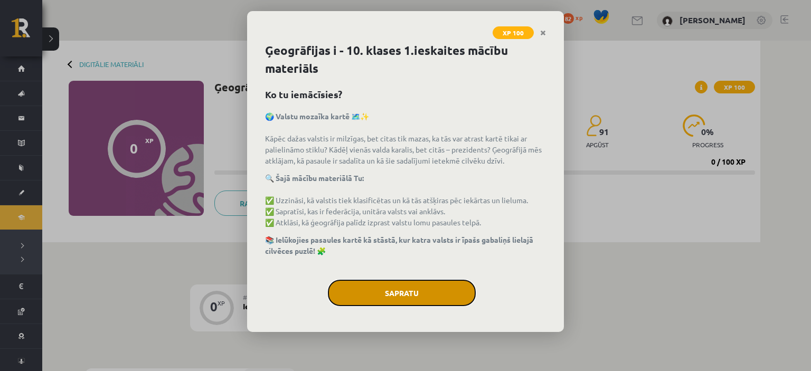
click at [363, 283] on button "Sapratu" at bounding box center [402, 293] width 148 height 26
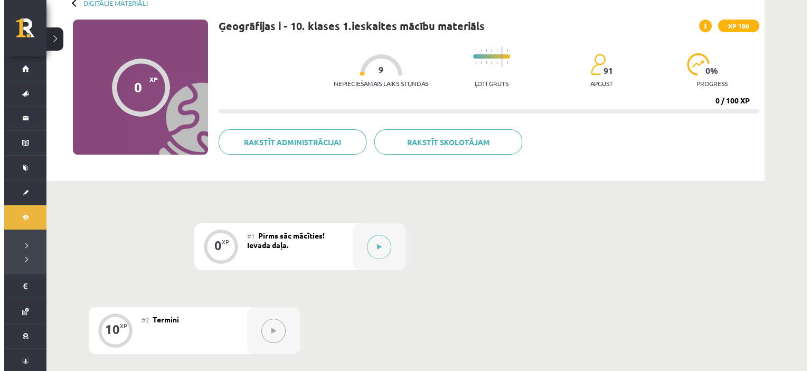
scroll to position [42, 0]
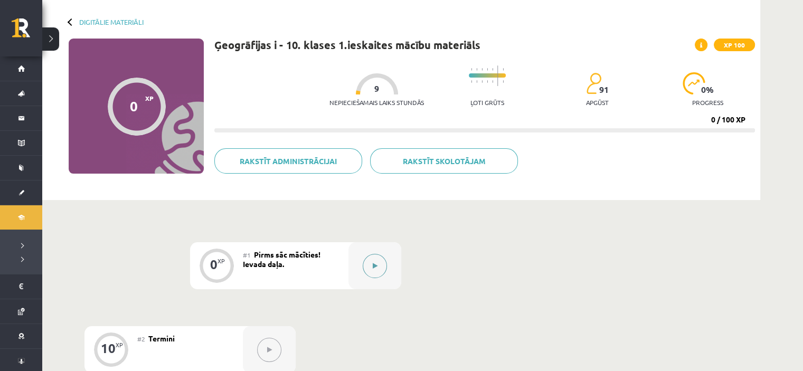
click at [376, 264] on icon at bounding box center [375, 266] width 5 height 6
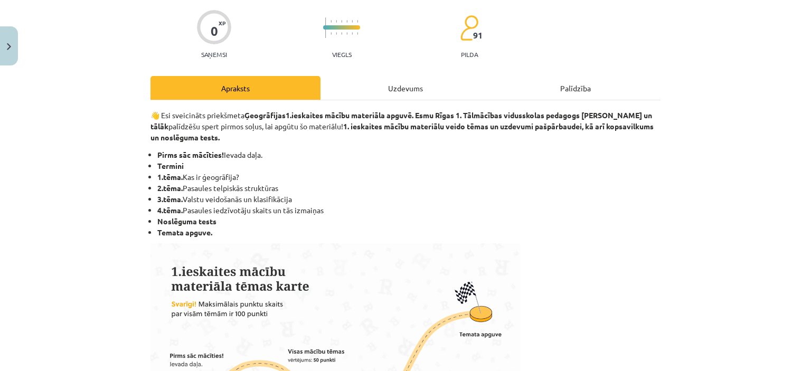
click at [421, 89] on div "Uzdevums" at bounding box center [405, 88] width 170 height 24
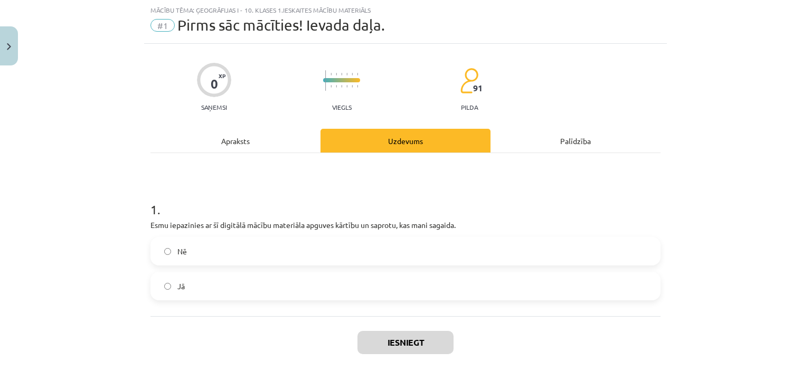
scroll to position [78, 0]
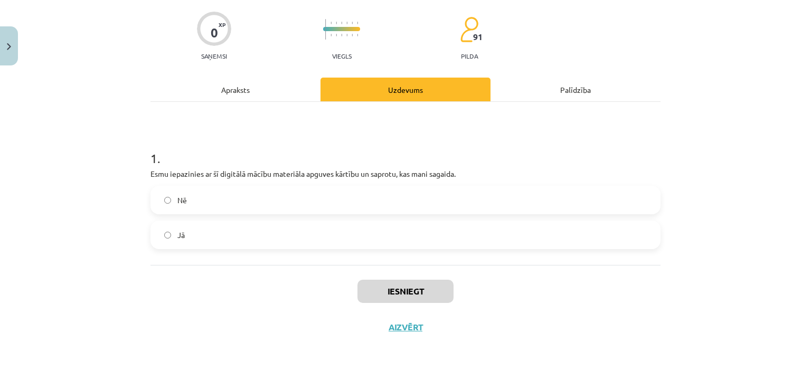
click at [206, 222] on label "Jā" at bounding box center [405, 235] width 508 height 26
click at [434, 286] on button "Iesniegt" at bounding box center [405, 291] width 96 height 23
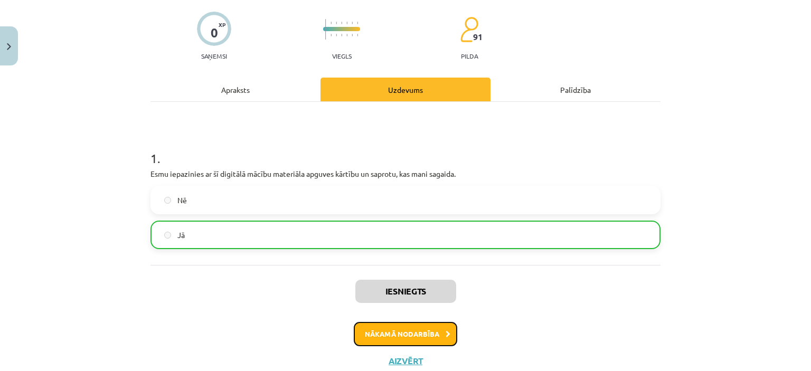
click at [402, 331] on button "Nākamā nodarbība" at bounding box center [405, 334] width 103 height 24
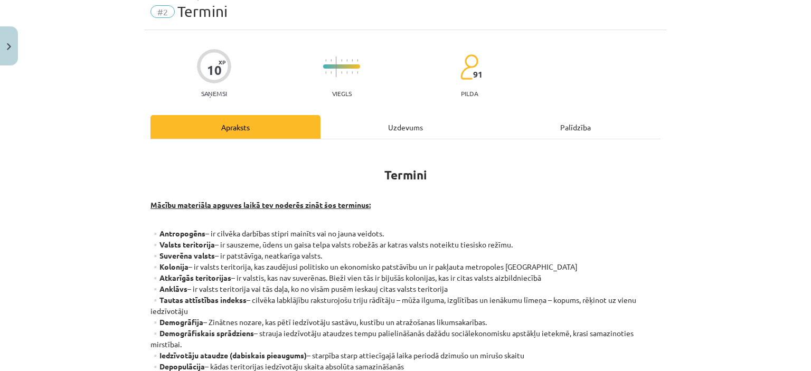
scroll to position [26, 0]
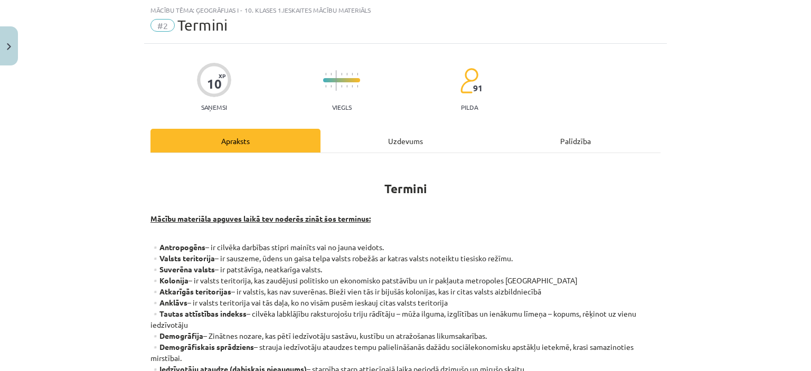
click at [397, 132] on div "Uzdevums" at bounding box center [405, 141] width 170 height 24
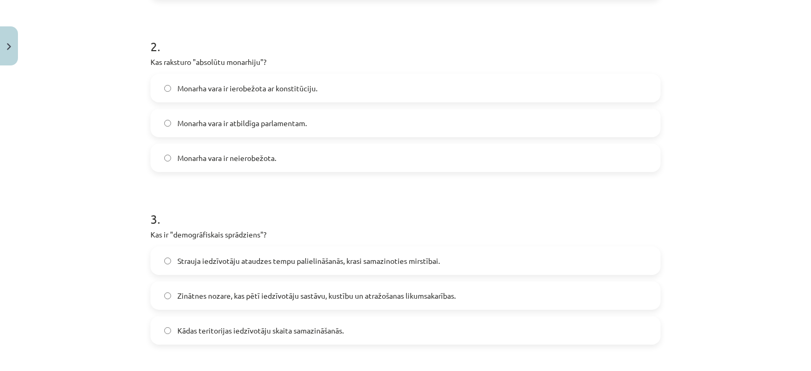
scroll to position [743, 0]
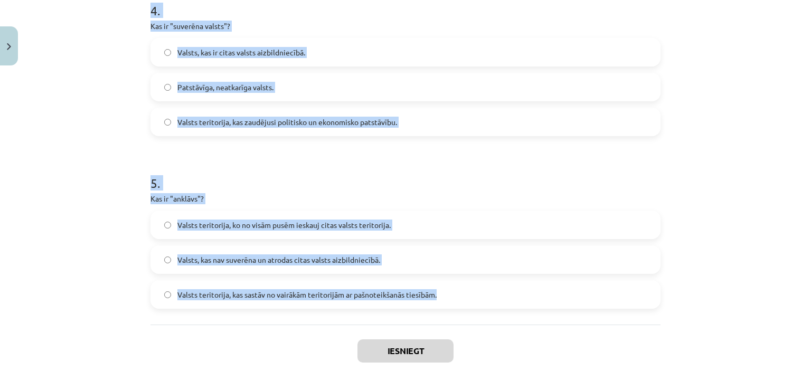
drag, startPoint x: 133, startPoint y: 81, endPoint x: 483, endPoint y: 285, distance: 405.6
click at [483, 285] on div "Mācību tēma: Ģeogrāfijas i - 10. klases 1.ieskaites mācību materiāls #2 Termini…" at bounding box center [405, 185] width 811 height 371
copy form "1 . Kā tiek aprēķināts tautas attīstības indekss? Pamatojoties uz iedzīvotāju s…"
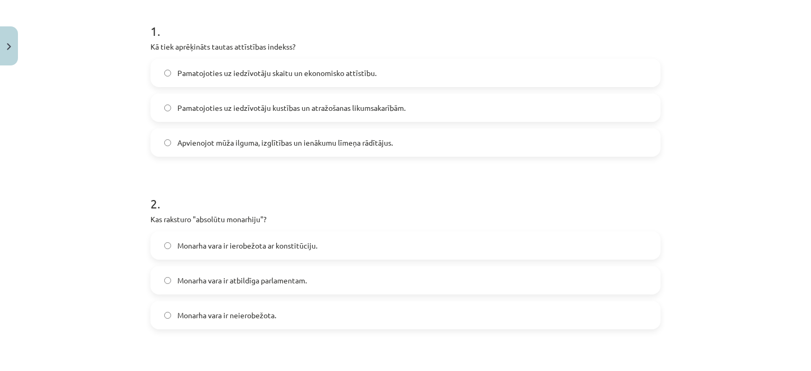
scroll to position [228, 0]
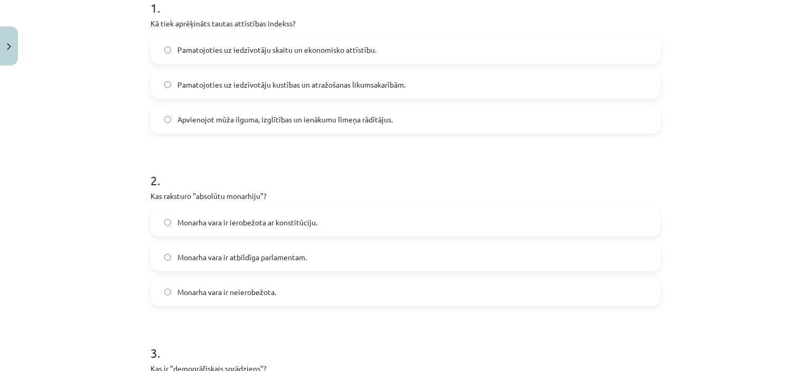
click at [321, 119] on span "Apvienojot mūža ilguma, izglītības un ienākumu līmeņa rādītājus." at bounding box center [284, 119] width 215 height 11
click at [261, 244] on label "Monarha vara ir atbildīga parlamentam." at bounding box center [405, 257] width 508 height 26
click at [255, 298] on label "Monarha vara ir neierobežota." at bounding box center [405, 292] width 508 height 26
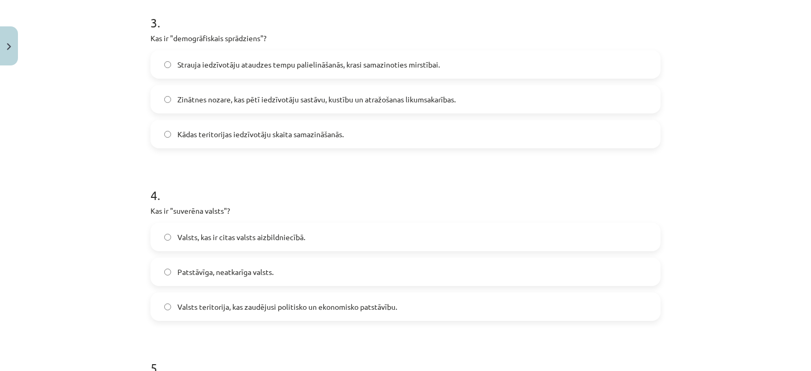
scroll to position [572, 0]
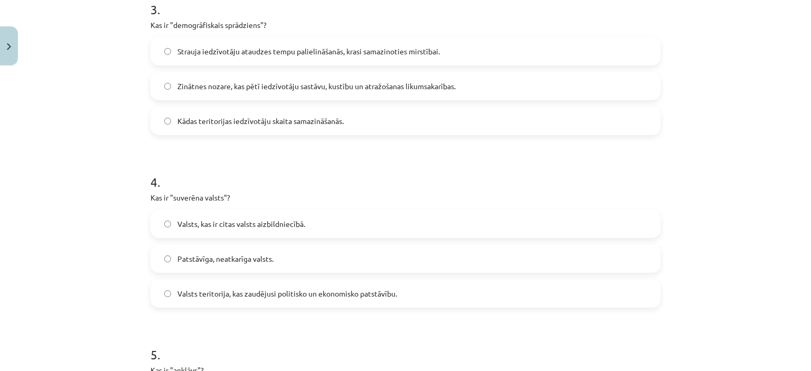
click at [279, 47] on span "Strauja iedzīvotāju ataudzes tempu palielināšanās, krasi samazinoties mirstībai." at bounding box center [308, 51] width 262 height 11
click at [235, 238] on div "Valsts, kas ir citas valsts aizbildniecībā. Patstāvīga, neatkarīga valsts. Vals…" at bounding box center [405, 259] width 510 height 98
click at [244, 265] on label "Patstāvīga, neatkarīga valsts." at bounding box center [405, 258] width 508 height 26
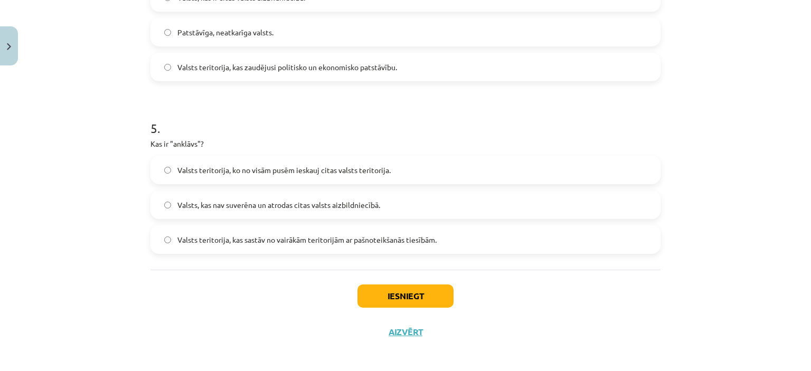
scroll to position [803, 0]
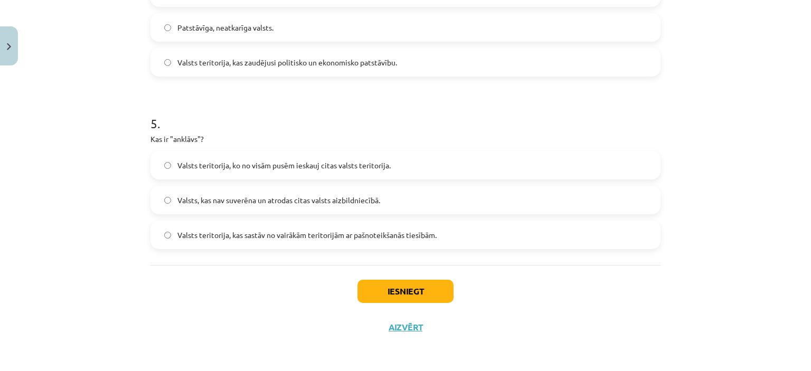
click at [247, 239] on span "Valsts teritorija, kas sastāv no vairākām teritorijām ar pašnoteikšanās tiesībā…" at bounding box center [306, 235] width 259 height 11
click at [244, 163] on span "Valsts teritorija, ko no visām pusēm ieskauj citas valsts teritorija." at bounding box center [283, 165] width 213 height 11
click at [379, 280] on button "Iesniegt" at bounding box center [405, 291] width 96 height 23
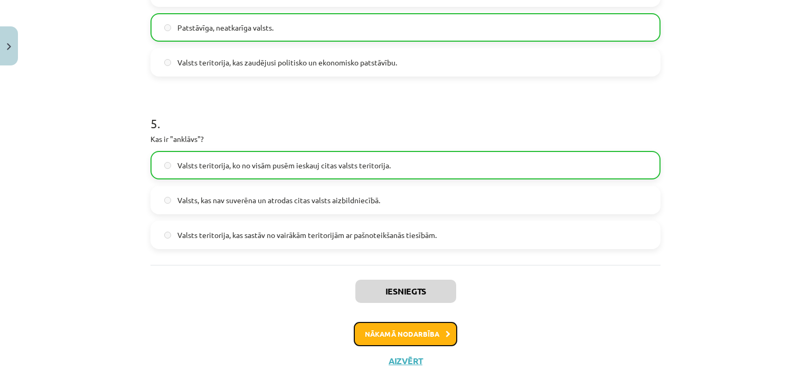
click at [414, 332] on button "Nākamā nodarbība" at bounding box center [405, 334] width 103 height 24
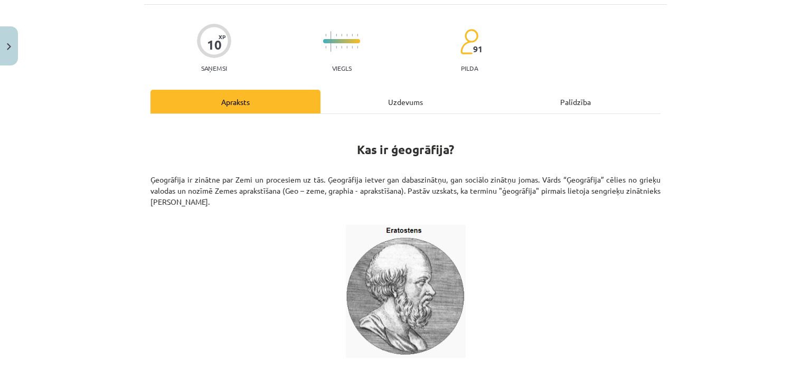
scroll to position [26, 0]
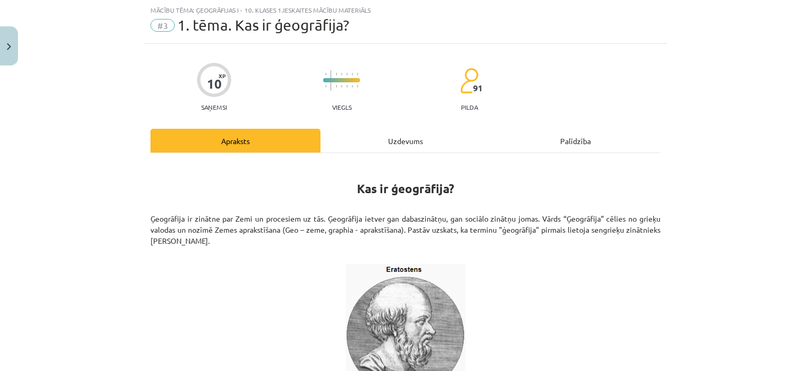
click at [380, 137] on div "Uzdevums" at bounding box center [405, 141] width 170 height 24
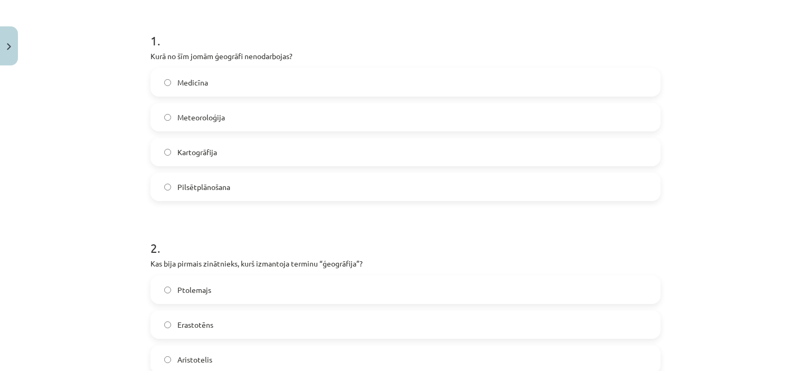
scroll to position [196, 0]
drag, startPoint x: 144, startPoint y: 46, endPoint x: 136, endPoint y: 29, distance: 18.7
click at [136, 29] on div "Mācību tēma: Ģeogrāfijas i - 10. klases 1.ieskaites mācību materiāls #3 1. tēma…" at bounding box center [405, 185] width 811 height 371
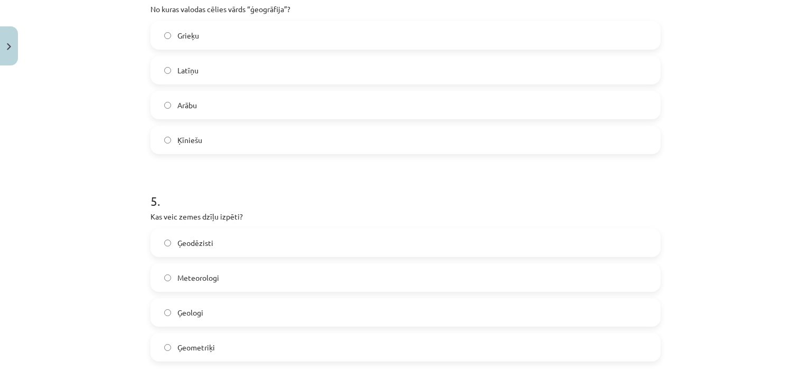
scroll to position [977, 0]
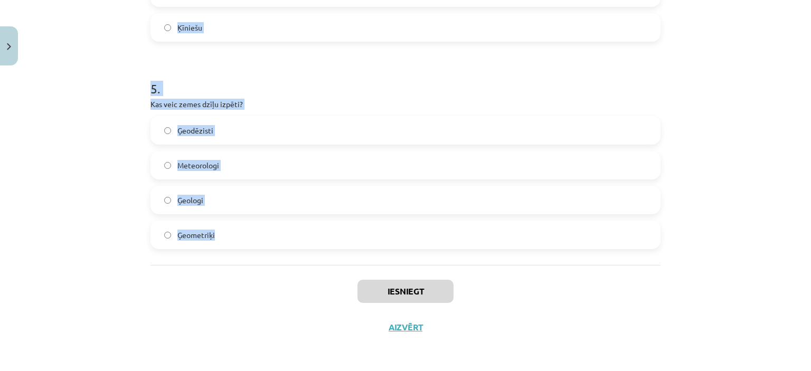
drag, startPoint x: 136, startPoint y: 29, endPoint x: 281, endPoint y: 232, distance: 249.4
click at [281, 232] on div "Mācību tēma: Ģeogrāfijas i - 10. klases 1.ieskaites mācību materiāls #3 1. tēma…" at bounding box center [405, 185] width 811 height 371
copy form "1 . Kurā no šīm jomām ģeogrāfi nenodarbojas? Medicīna Meteoroloģija Kartogrāfij…"
click at [250, 92] on h1 "5 ." at bounding box center [405, 79] width 510 height 33
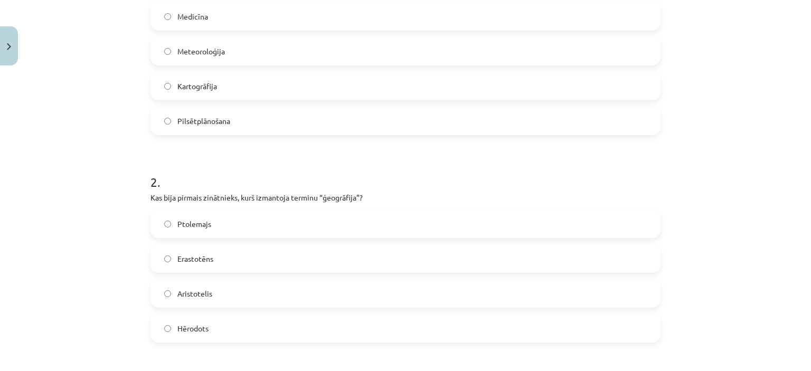
scroll to position [260, 0]
click at [224, 22] on label "Medicīna" at bounding box center [405, 18] width 508 height 26
click at [237, 264] on label "Erastotēns" at bounding box center [405, 260] width 508 height 26
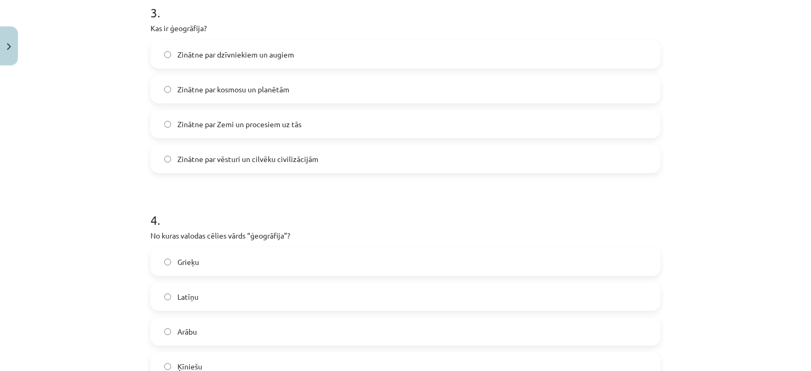
scroll to position [639, 0]
click at [292, 126] on span "Zinātne par Zemi un procesiem uz tās" at bounding box center [239, 123] width 124 height 11
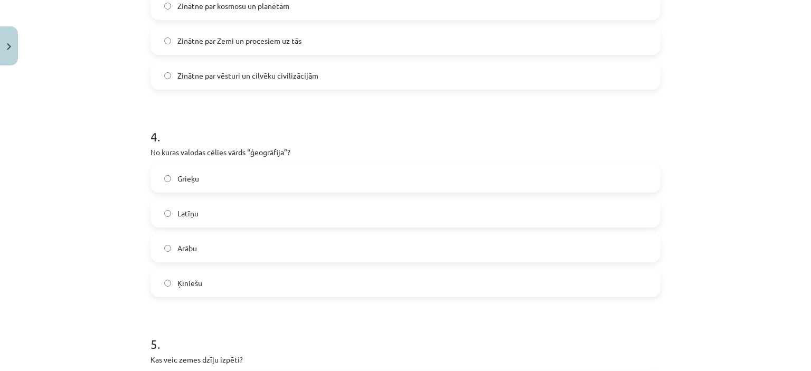
scroll to position [735, 0]
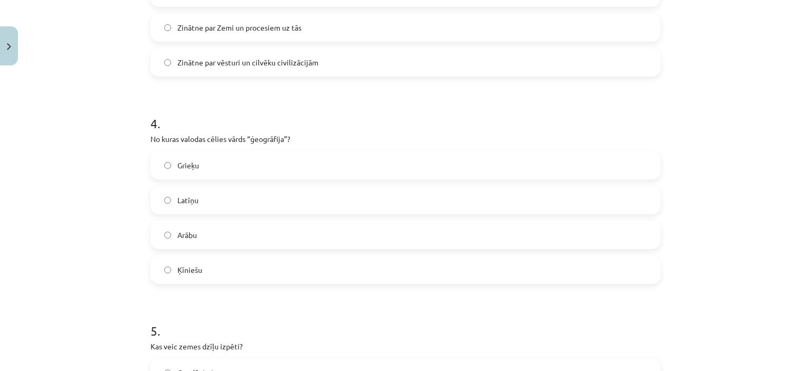
click at [230, 158] on label "Grieķu" at bounding box center [405, 165] width 508 height 26
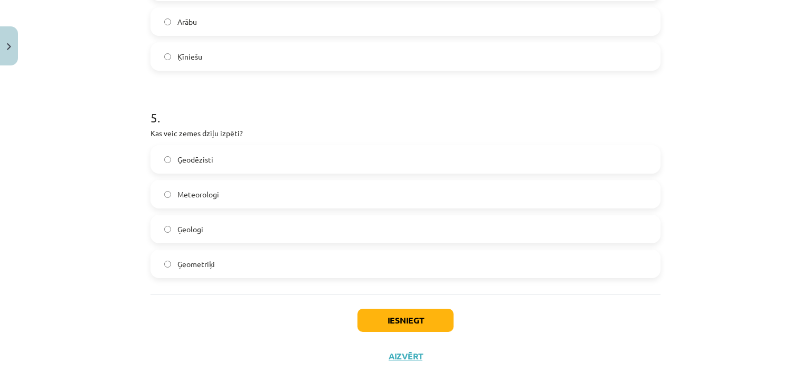
scroll to position [950, 0]
click at [232, 218] on label "Ģeologi" at bounding box center [405, 227] width 508 height 26
click at [370, 322] on button "Iesniegt" at bounding box center [405, 318] width 96 height 23
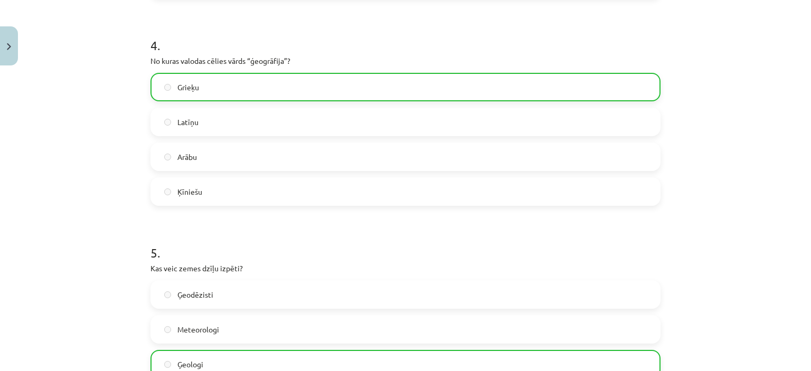
scroll to position [1010, 0]
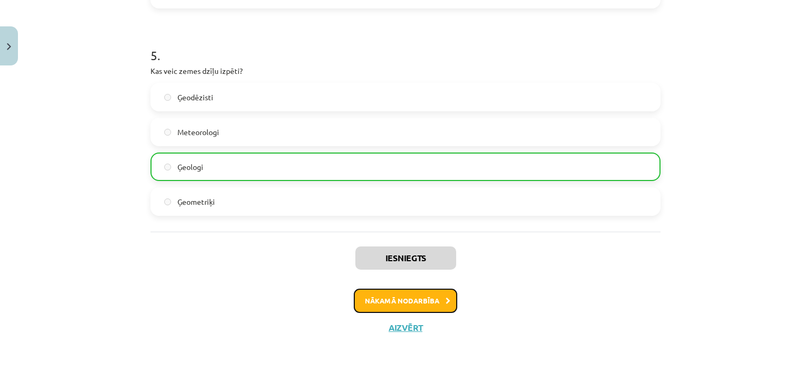
click at [385, 308] on button "Nākamā nodarbība" at bounding box center [405, 301] width 103 height 24
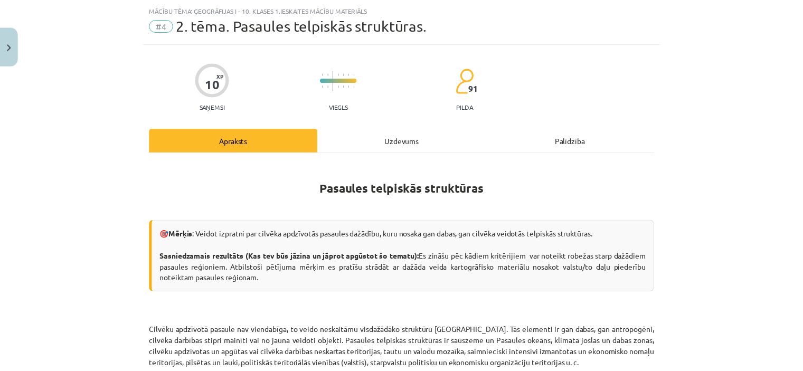
scroll to position [0, 0]
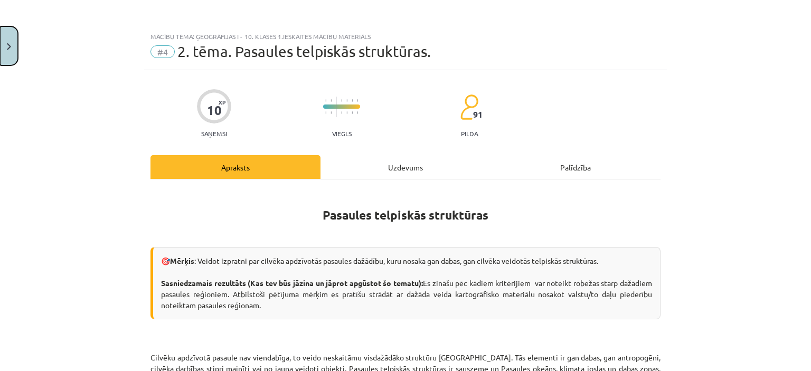
click at [0, 38] on button "Close" at bounding box center [9, 45] width 18 height 39
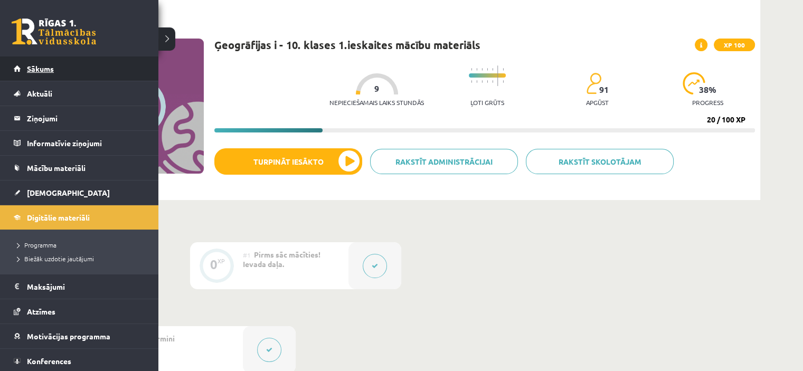
click at [64, 65] on link "Sākums" at bounding box center [79, 68] width 131 height 24
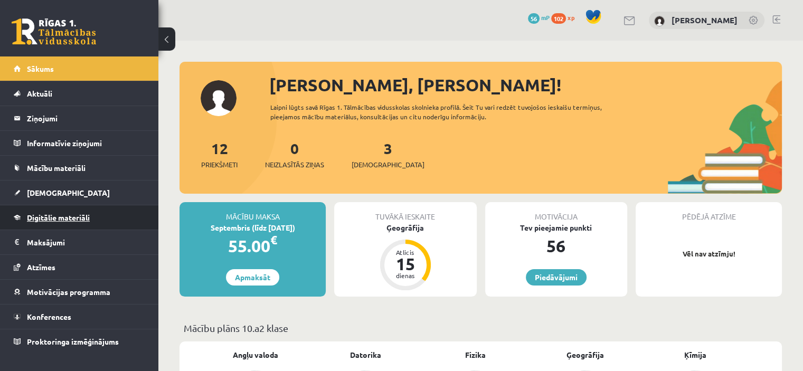
click at [72, 210] on link "Digitālie materiāli" at bounding box center [79, 217] width 131 height 24
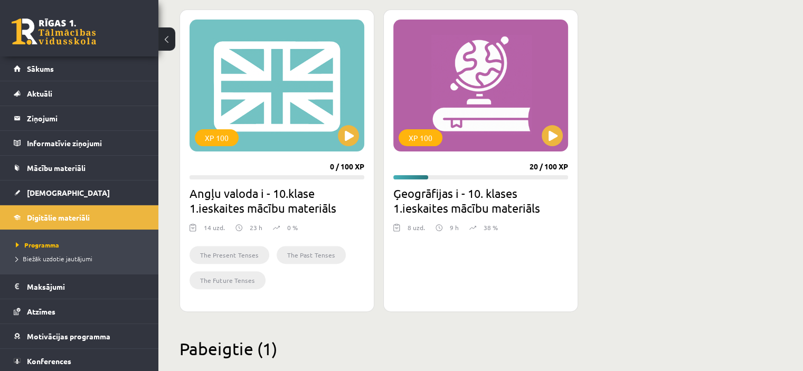
scroll to position [296, 0]
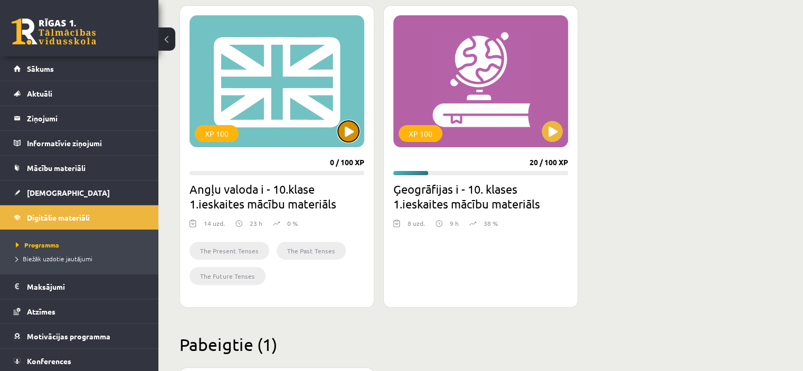
click at [345, 135] on button at bounding box center [348, 131] width 21 height 21
click at [553, 130] on button at bounding box center [551, 131] width 21 height 21
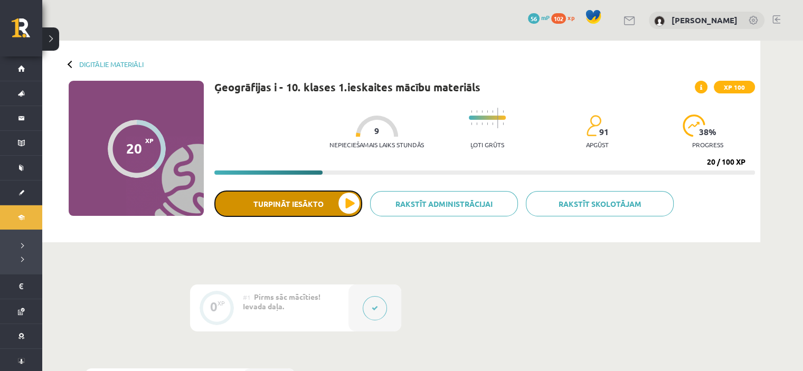
click at [316, 200] on button "Turpināt iesākto" at bounding box center [288, 204] width 148 height 26
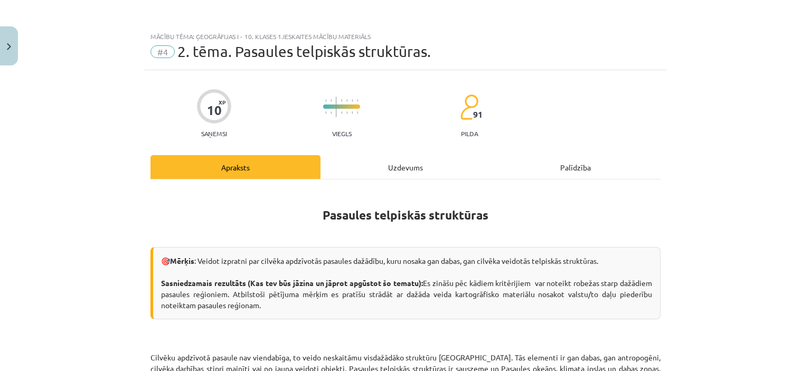
click at [356, 164] on div "Uzdevums" at bounding box center [405, 167] width 170 height 24
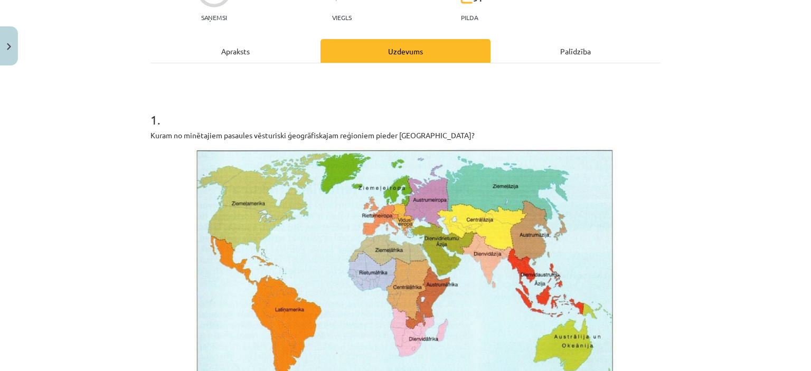
scroll to position [115, 0]
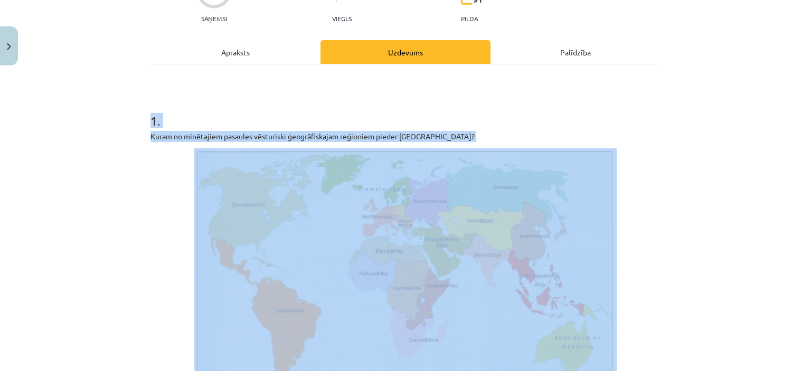
drag, startPoint x: 149, startPoint y: 122, endPoint x: 325, endPoint y: 348, distance: 286.2
click at [325, 348] on div "1 . Kuram no minētajiem pasaules vēsturiski ģeogrāfiskajam reģioniem pieder Mad…" at bounding box center [405, 335] width 510 height 480
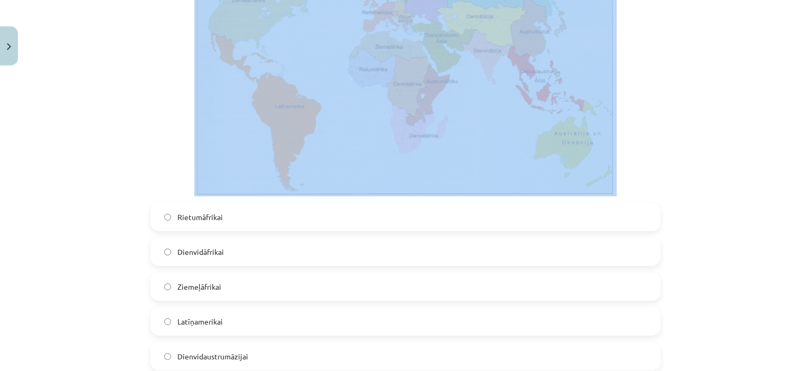
scroll to position [320, 0]
click at [131, 121] on div "Mācību tēma: Ģeogrāfijas i - 10. klases 1.ieskaites mācību materiāls #4 2. tēma…" at bounding box center [405, 185] width 811 height 371
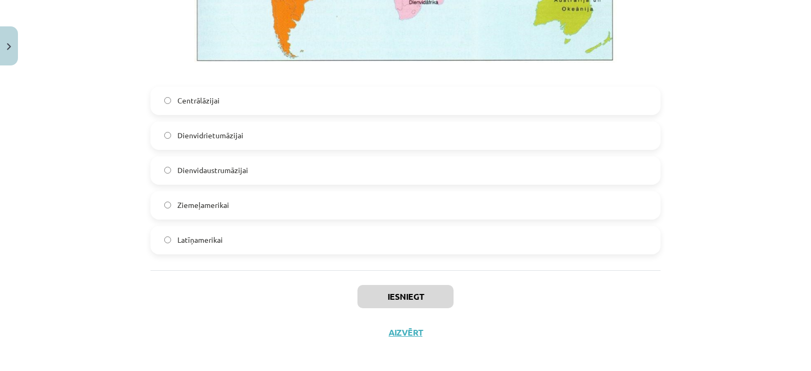
scroll to position [2514, 0]
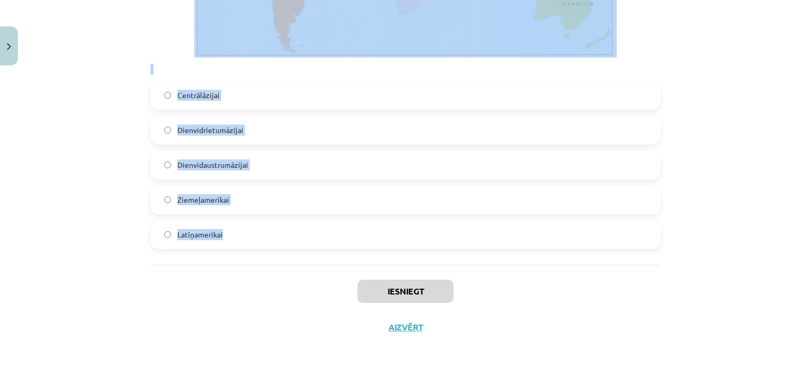
drag, startPoint x: 144, startPoint y: 78, endPoint x: 337, endPoint y: 242, distance: 253.8
copy form "1 . Kuram no minētajiem pasaules vēsturiski ģeogrāfiskajam reģioniem pieder Mad…"
click at [48, 238] on div "Mācību tēma: Ģeogrāfijas i - 10. klases 1.ieskaites mācību materiāls #4 2. tēma…" at bounding box center [405, 185] width 811 height 371
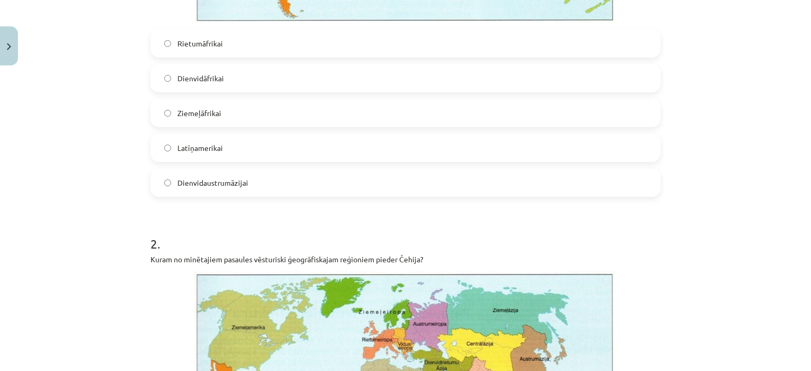
scroll to position [493, 0]
click at [219, 189] on label "Dienvidaustrumāzijai" at bounding box center [405, 182] width 508 height 26
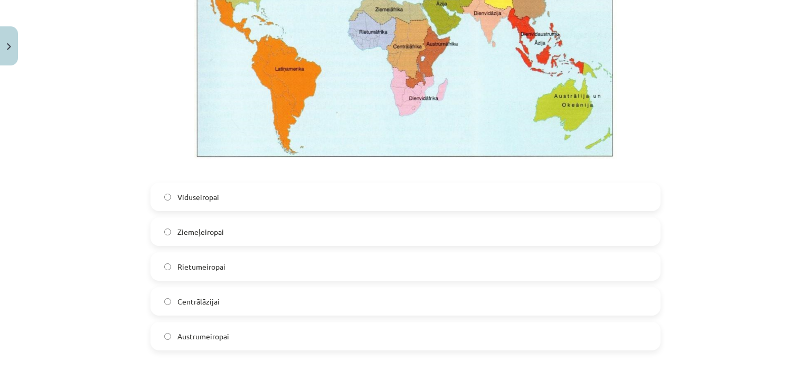
scroll to position [861, 0]
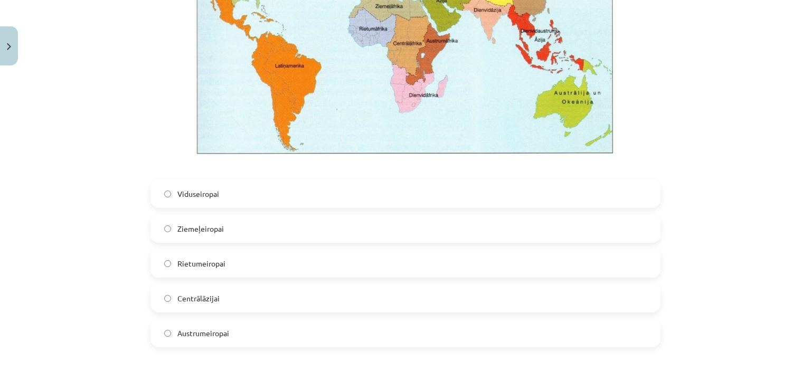
click at [166, 203] on label "Viduseiropai" at bounding box center [405, 193] width 508 height 26
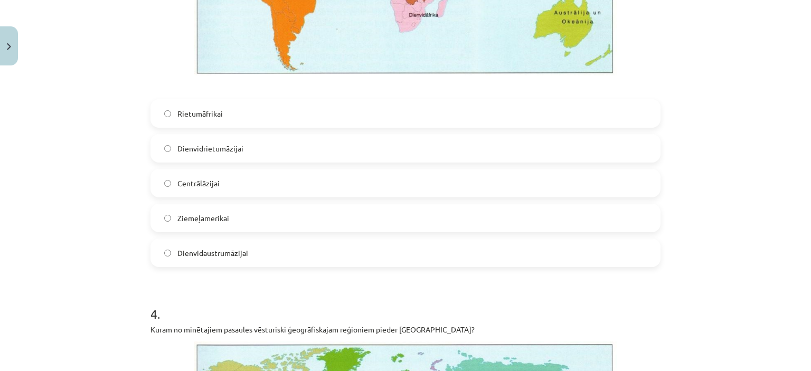
scroll to position [1464, 0]
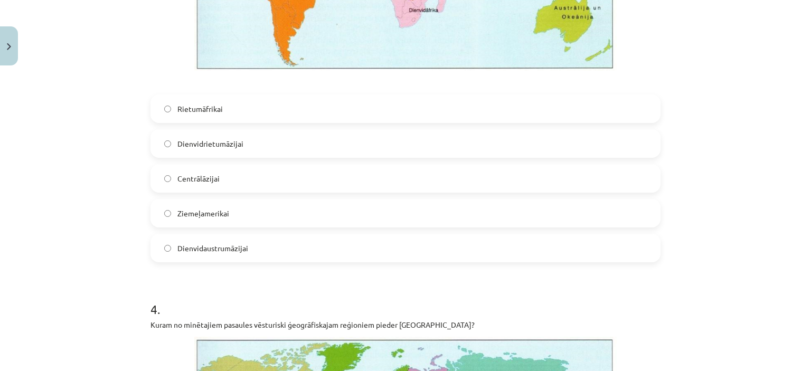
click at [255, 244] on label "Dienvidaustrumāzijai" at bounding box center [405, 248] width 508 height 26
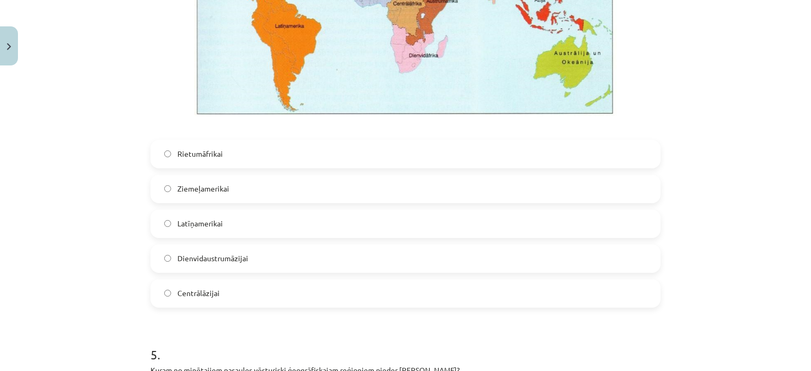
scroll to position [1958, 0]
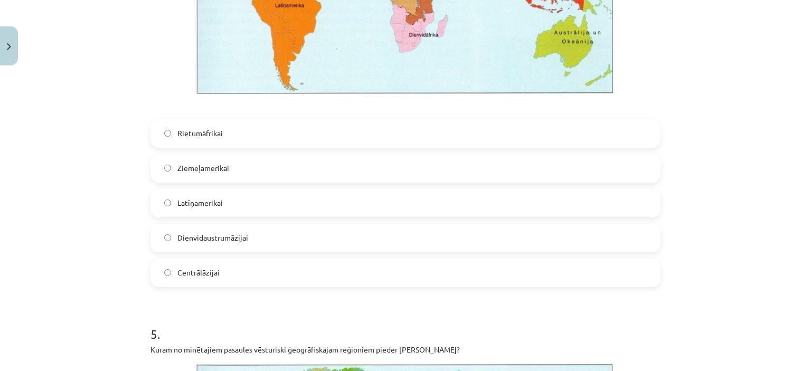
click at [188, 203] on span "Latīņamerikai" at bounding box center [199, 202] width 45 height 11
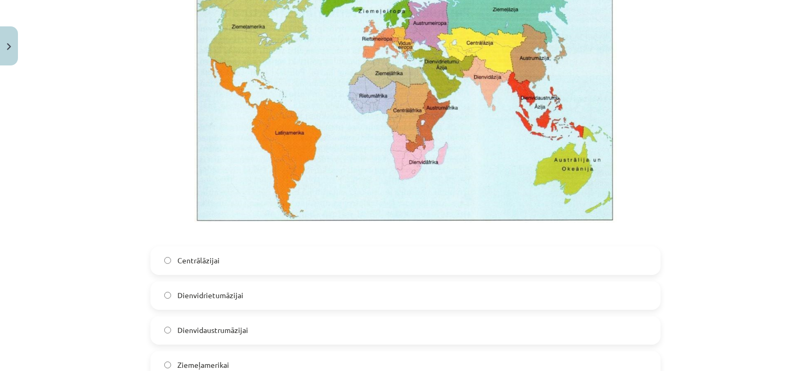
scroll to position [2514, 0]
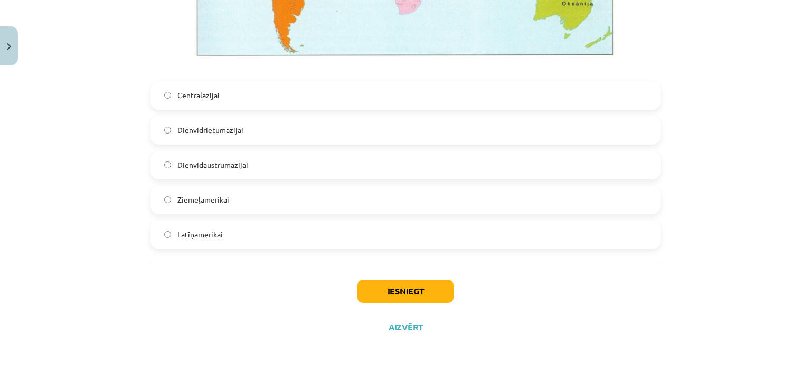
click at [216, 126] on span "Dienvidrietumāzijai" at bounding box center [210, 130] width 66 height 11
click at [419, 299] on button "Iesniegt" at bounding box center [405, 291] width 96 height 23
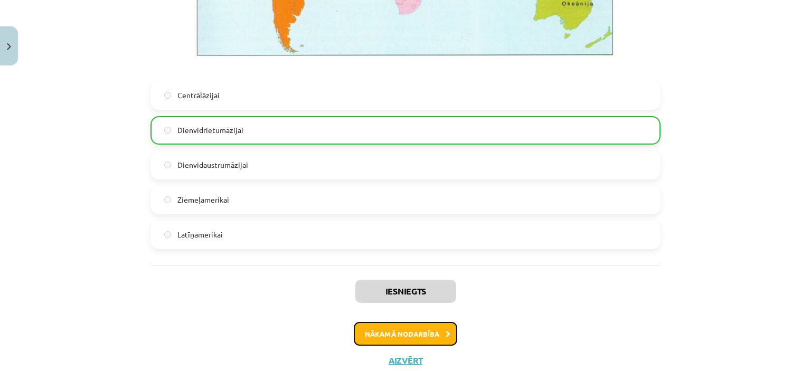
click at [422, 337] on button "Nākamā nodarbība" at bounding box center [405, 334] width 103 height 24
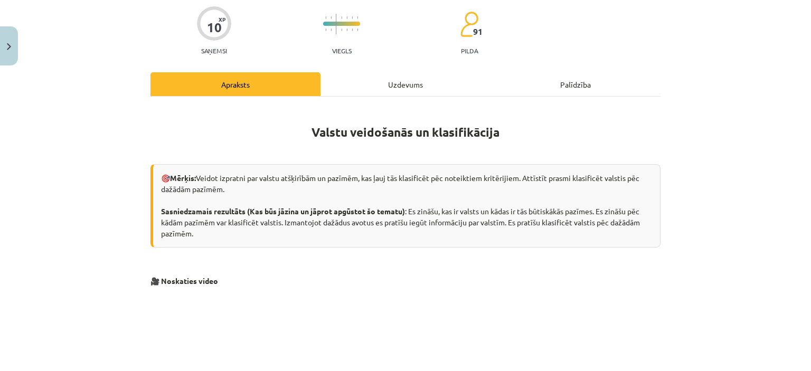
scroll to position [26, 0]
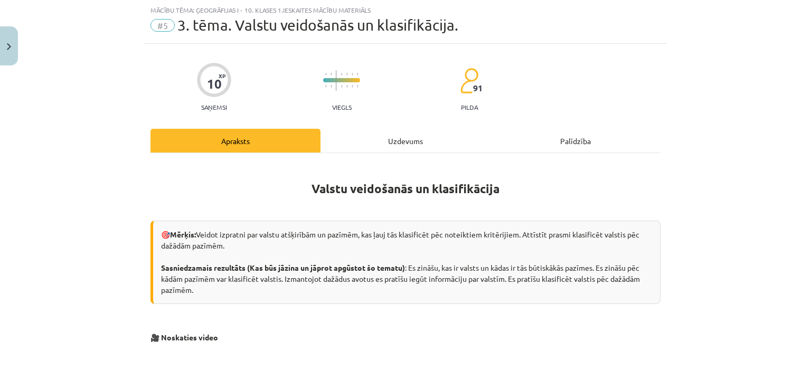
click at [368, 137] on div "Uzdevums" at bounding box center [405, 141] width 170 height 24
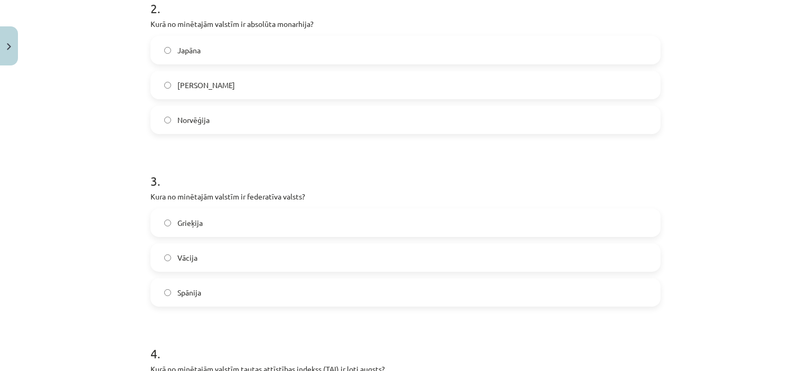
scroll to position [803, 0]
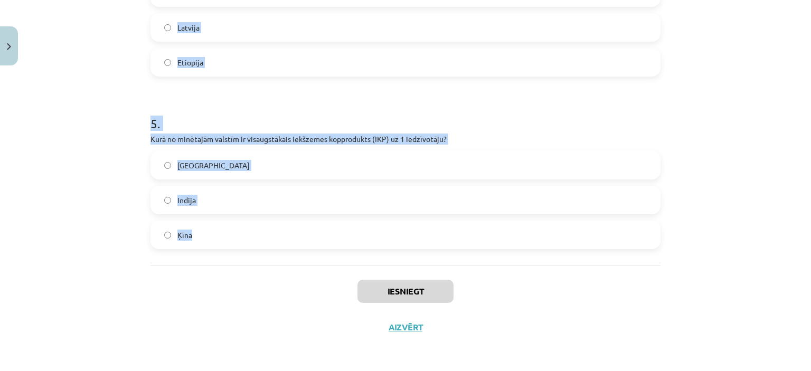
drag, startPoint x: 147, startPoint y: 207, endPoint x: 209, endPoint y: 234, distance: 67.1
copy form "1 . Kura valsts ir pilnībā ieskauta citas valsts teritorijā (anklāvs)? Madagask…"
click at [62, 177] on div "Mācību tēma: Ģeogrāfijas i - 10. klases 1.ieskaites mācību materiāls #5 3. tēma…" at bounding box center [405, 185] width 811 height 371
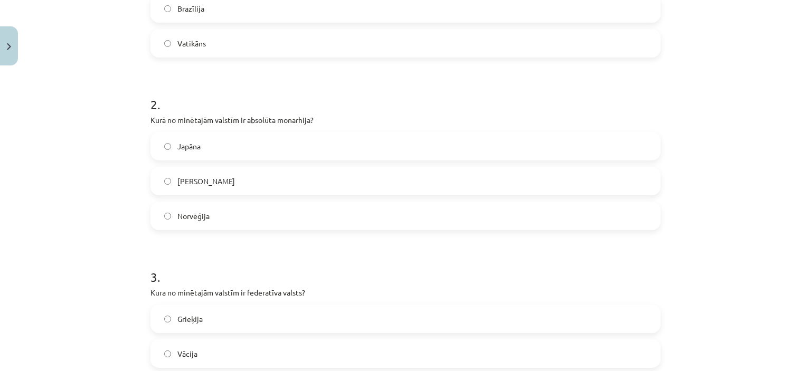
scroll to position [304, 0]
click at [202, 36] on label "Vatikāns" at bounding box center [405, 43] width 508 height 26
click at [240, 176] on label "Saūda Arābija" at bounding box center [405, 181] width 508 height 26
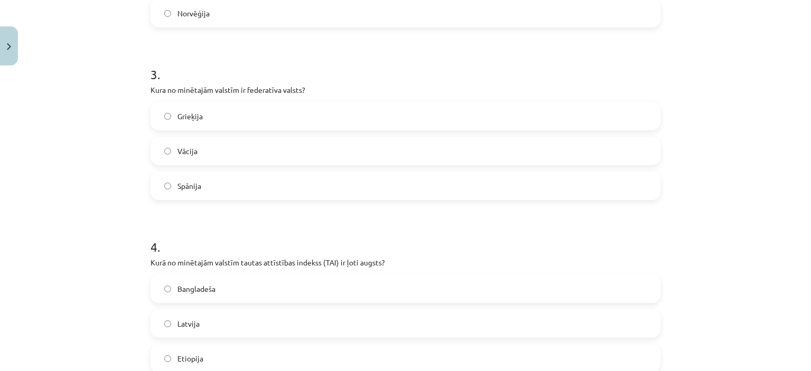
scroll to position [509, 0]
click at [189, 149] on span "Vācija" at bounding box center [187, 149] width 20 height 11
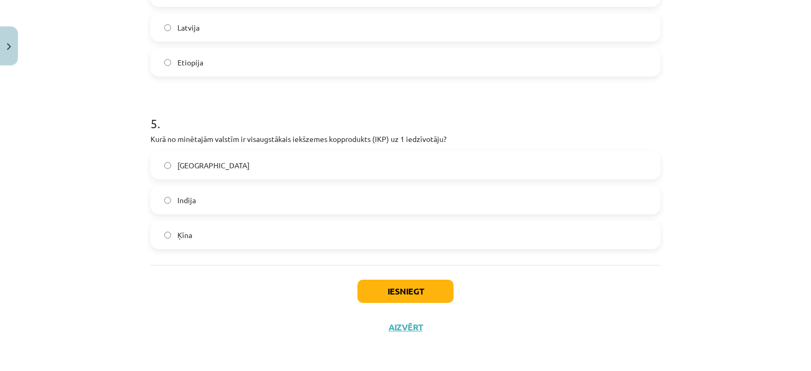
scroll to position [802, 0]
click at [216, 21] on label "Latvija" at bounding box center [405, 28] width 508 height 26
click at [253, 147] on div "5 . Kurā no minētajām valstīm ir visaugstākais iekšzemes kopprodukts (IKP) uz 1…" at bounding box center [405, 173] width 510 height 151
click at [263, 165] on label "ASV" at bounding box center [405, 166] width 508 height 26
click at [397, 295] on button "Iesniegt" at bounding box center [405, 291] width 96 height 23
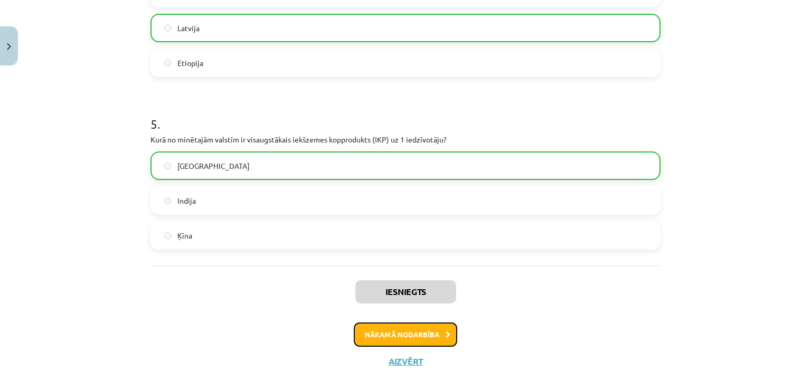
click at [415, 336] on button "Nākamā nodarbība" at bounding box center [405, 334] width 103 height 24
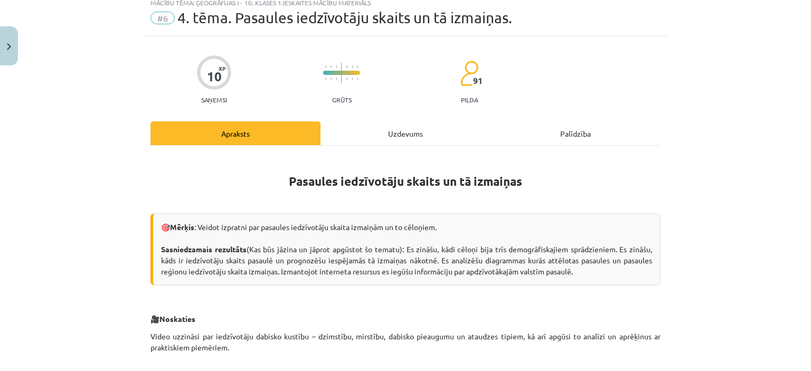
scroll to position [26, 0]
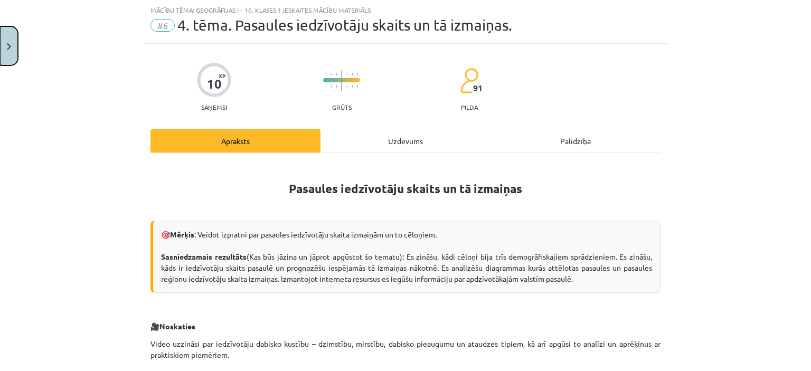
click at [15, 45] on button "Close" at bounding box center [9, 45] width 18 height 39
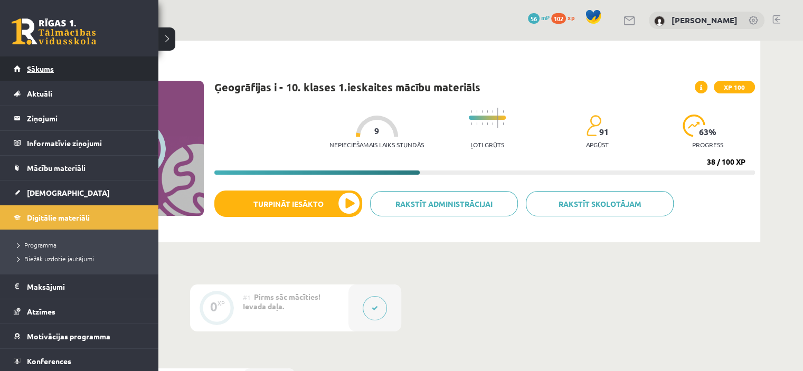
click at [25, 67] on link "Sākums" at bounding box center [79, 68] width 131 height 24
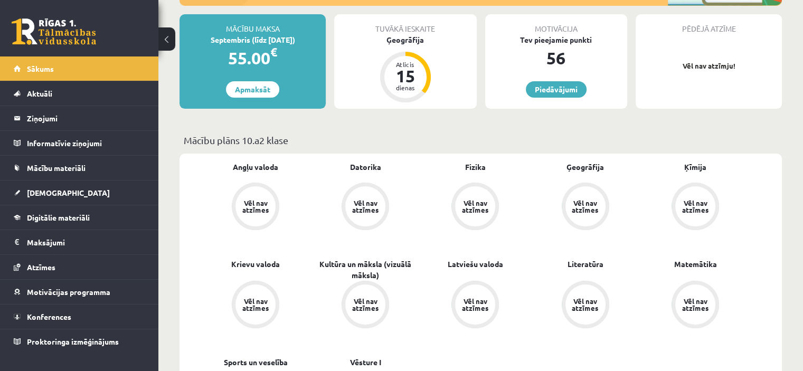
scroll to position [188, 0]
click at [253, 204] on div "Vēl nav atzīmes" at bounding box center [256, 206] width 30 height 14
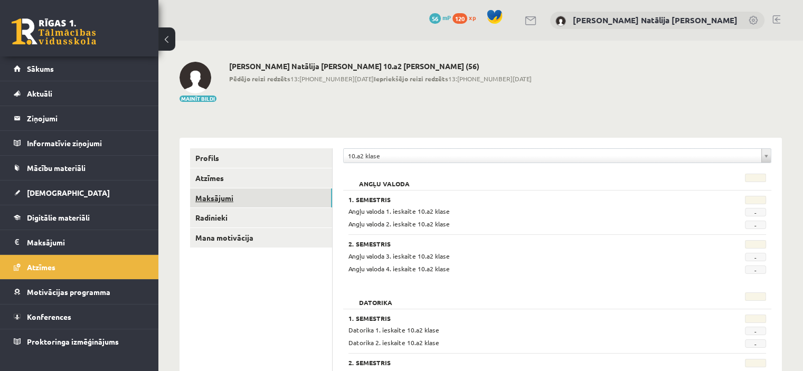
click at [256, 197] on link "Maksājumi" at bounding box center [261, 198] width 142 height 20
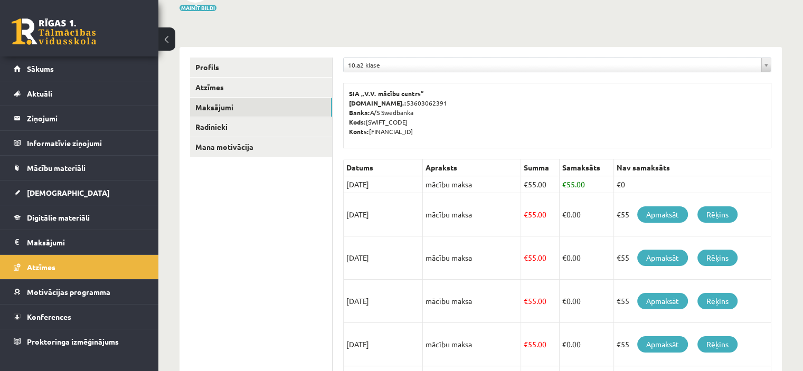
scroll to position [97, 0]
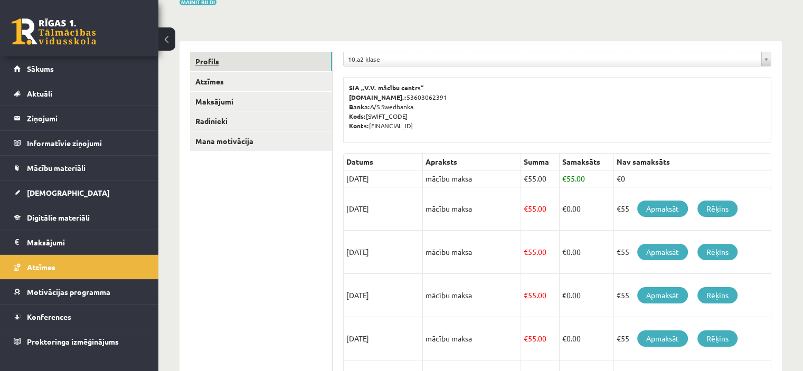
click at [216, 55] on link "Profils" at bounding box center [261, 62] width 142 height 20
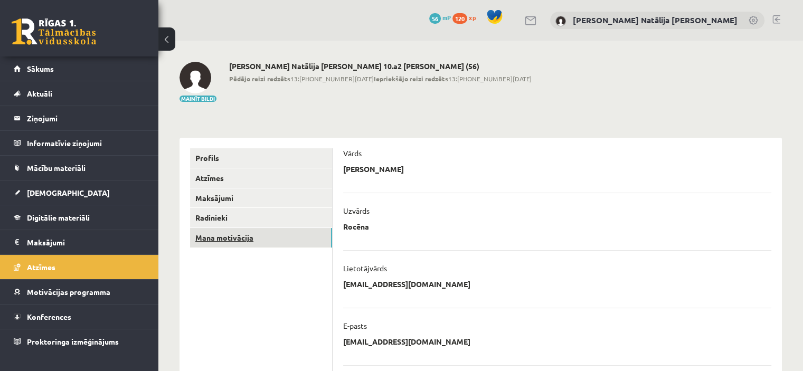
click at [226, 237] on link "Mana motivācija" at bounding box center [261, 238] width 142 height 20
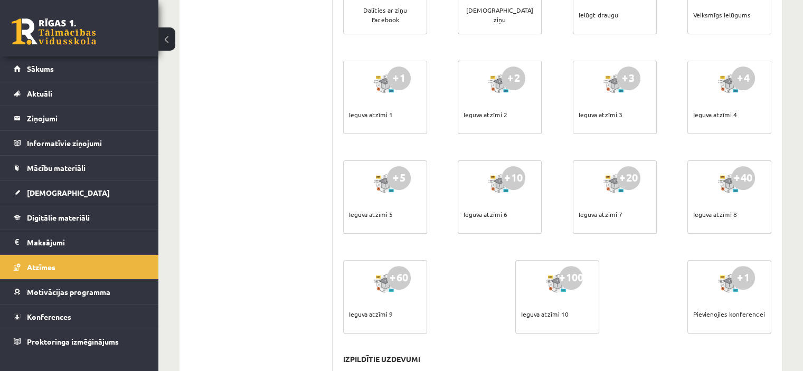
scroll to position [327, 0]
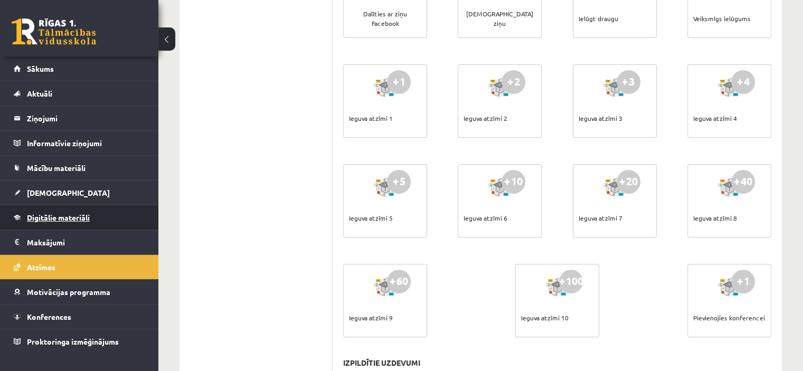
click at [65, 218] on span "Digitālie materiāli" at bounding box center [58, 217] width 63 height 9
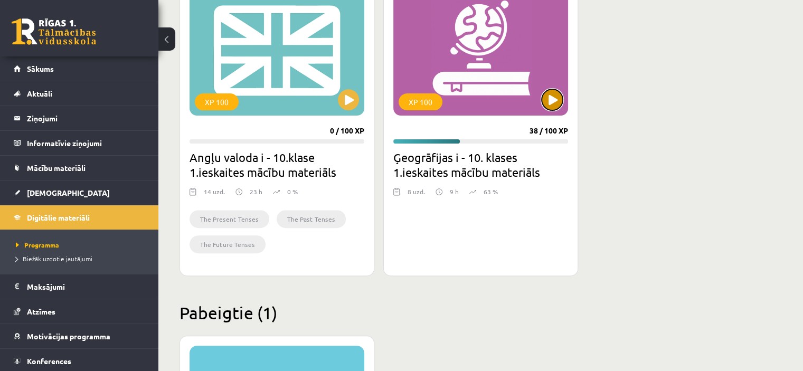
click at [549, 103] on button at bounding box center [551, 99] width 21 height 21
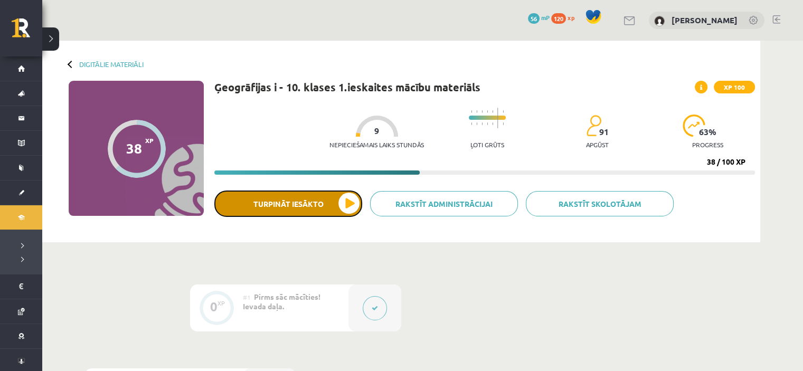
click at [351, 203] on button "Turpināt iesākto" at bounding box center [288, 204] width 148 height 26
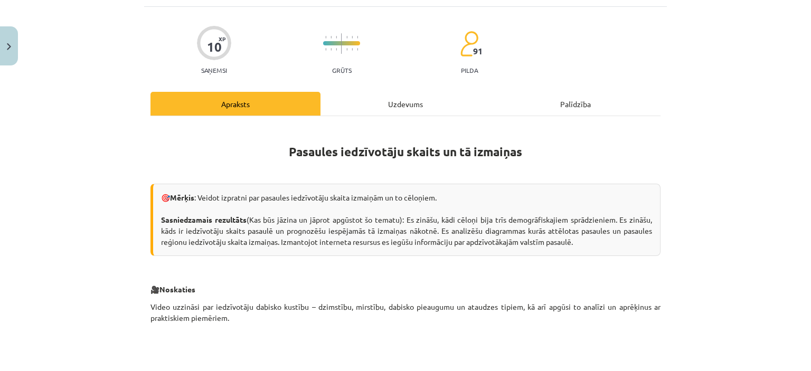
scroll to position [63, 0]
click at [368, 106] on div "Uzdevums" at bounding box center [405, 104] width 170 height 24
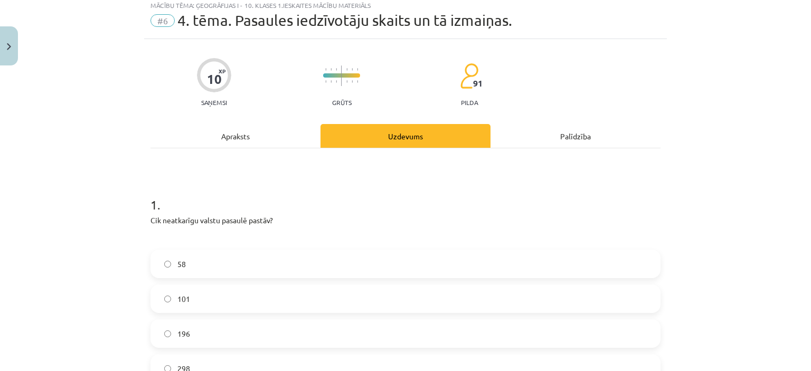
scroll to position [26, 0]
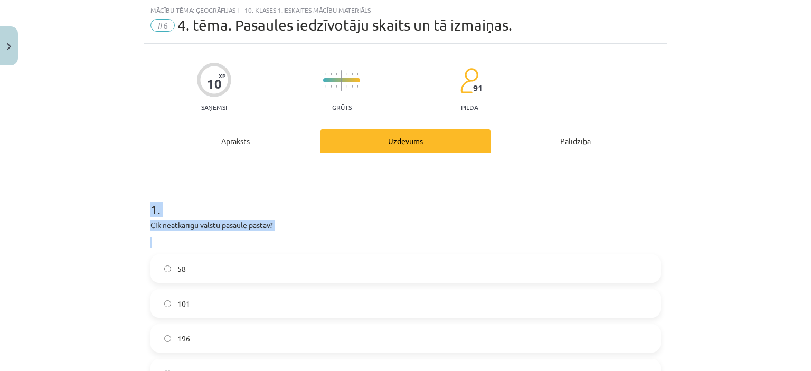
drag, startPoint x: 145, startPoint y: 212, endPoint x: 128, endPoint y: 265, distance: 56.4
click at [128, 265] on div "Mācību tēma: Ģeogrāfijas i - 10. klases 1.ieskaites mācību materiāls #6 4. tēma…" at bounding box center [405, 185] width 811 height 371
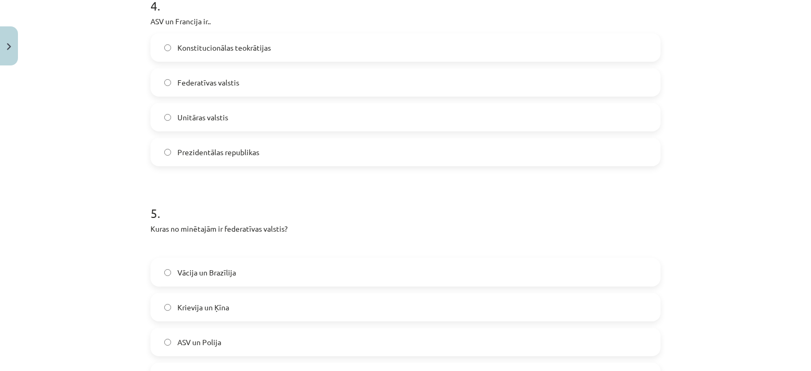
scroll to position [994, 0]
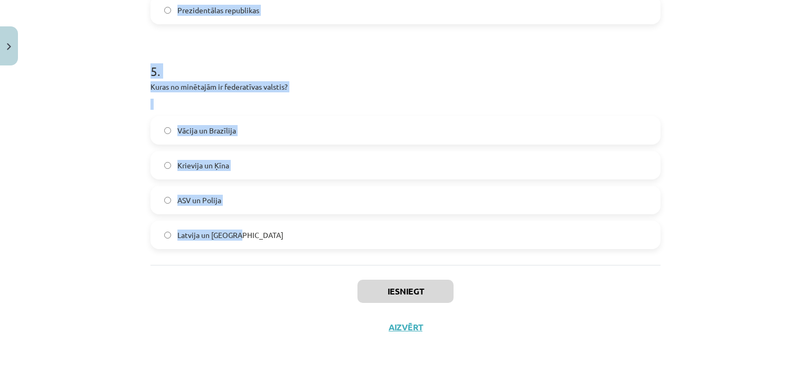
drag, startPoint x: 144, startPoint y: 206, endPoint x: 249, endPoint y: 222, distance: 106.1
copy form "1 . Cik neatkarīgu valstu pasaulē pastāv? 58 101 196 298 2 . “Lēto karogu” vals…"
click at [73, 232] on div "Mācību tēma: Ģeogrāfijas i - 10. klases 1.ieskaites mācību materiāls #6 4. tēma…" at bounding box center [405, 185] width 811 height 371
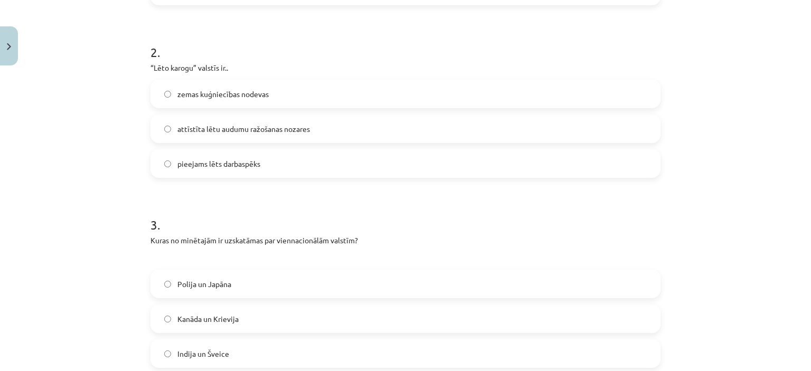
scroll to position [412, 0]
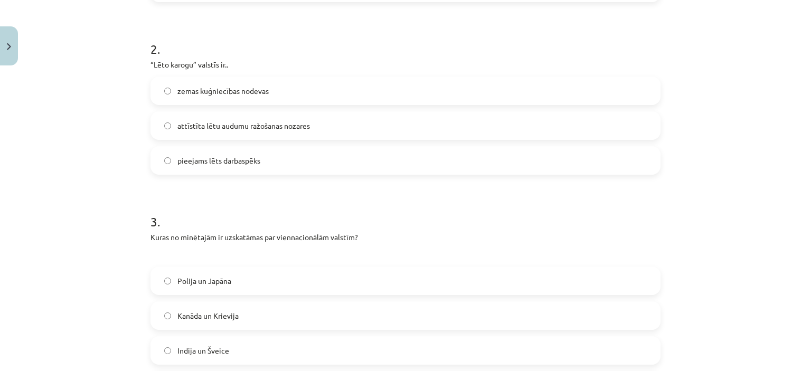
click at [226, 164] on span "pieejams lēts darbaspēks" at bounding box center [218, 160] width 83 height 11
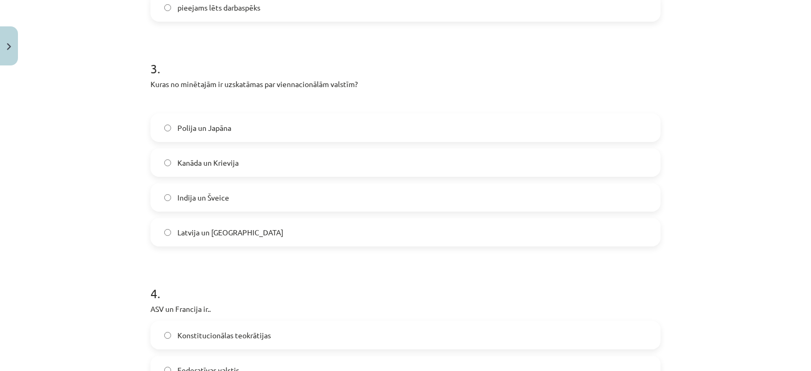
scroll to position [591, 0]
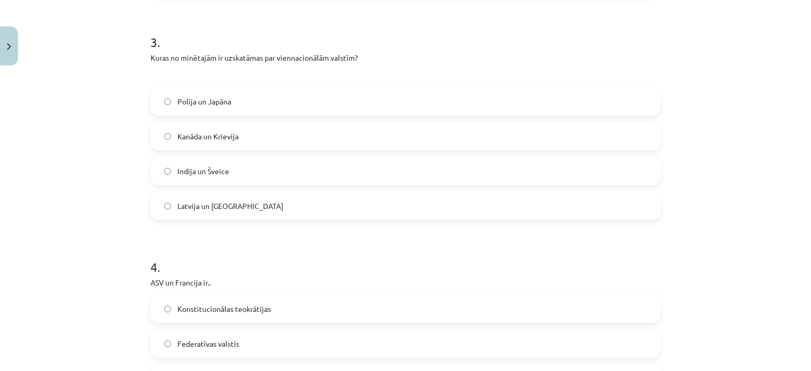
click at [208, 106] on span "Polija un Japāna" at bounding box center [204, 101] width 54 height 11
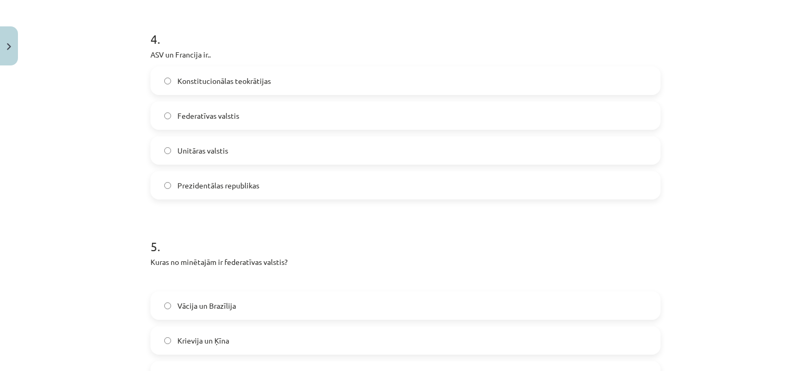
scroll to position [849, 0]
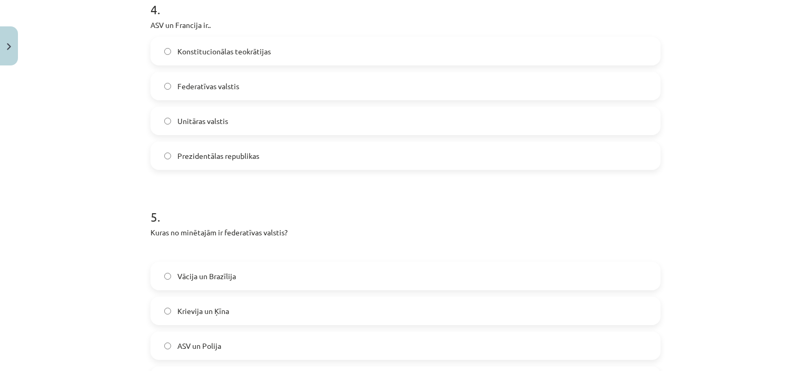
click at [207, 77] on label "Federatīvas valstis" at bounding box center [405, 86] width 508 height 26
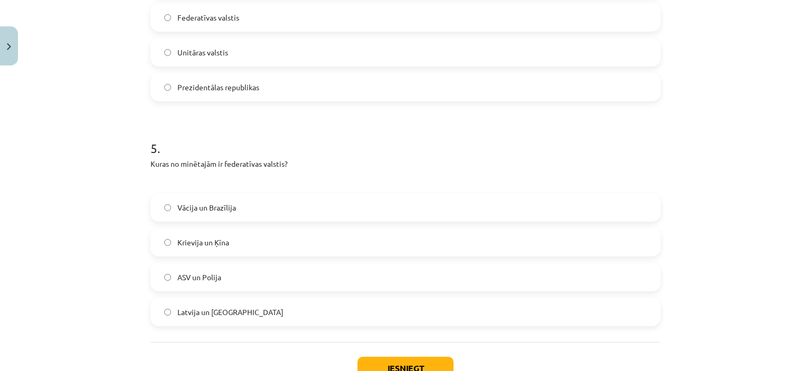
scroll to position [918, 0]
click at [194, 46] on span "Unitāras valstis" at bounding box center [202, 51] width 51 height 11
click at [223, 279] on label "ASV un Polija" at bounding box center [405, 276] width 508 height 26
click at [207, 196] on label "Vācija un Brazīlija" at bounding box center [405, 207] width 508 height 26
click at [426, 356] on button "Iesniegt" at bounding box center [405, 367] width 96 height 23
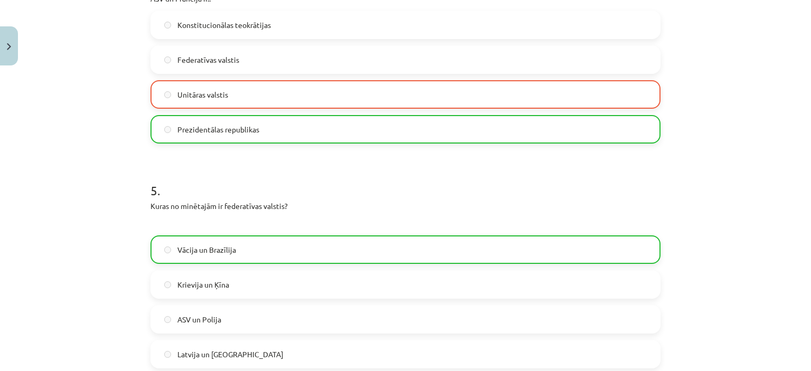
scroll to position [873, 0]
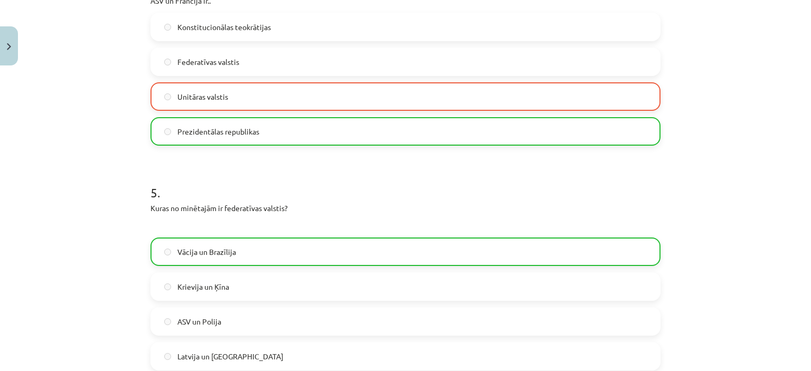
click at [329, 125] on label "Prezidentālas republikas" at bounding box center [405, 131] width 508 height 26
click at [331, 127] on label "Prezidentālas republikas" at bounding box center [405, 131] width 508 height 26
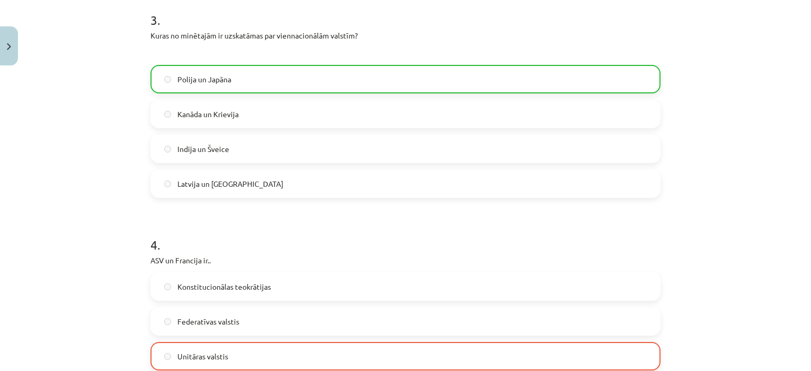
scroll to position [1027, 0]
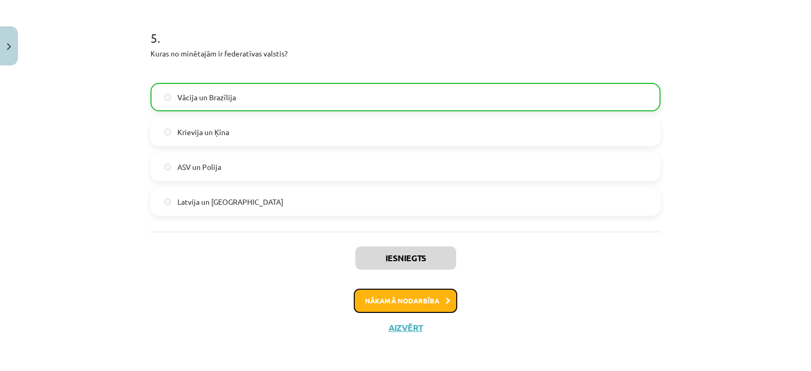
click at [393, 295] on button "Nākamā nodarbība" at bounding box center [405, 301] width 103 height 24
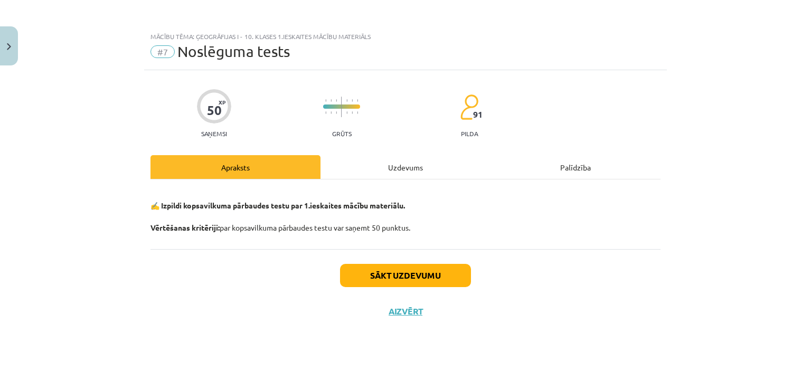
scroll to position [0, 0]
click at [412, 270] on button "Sākt uzdevumu" at bounding box center [405, 275] width 131 height 23
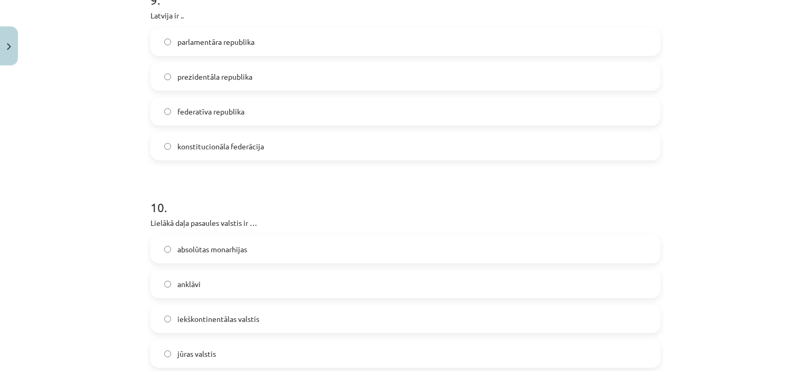
scroll to position [2255, 0]
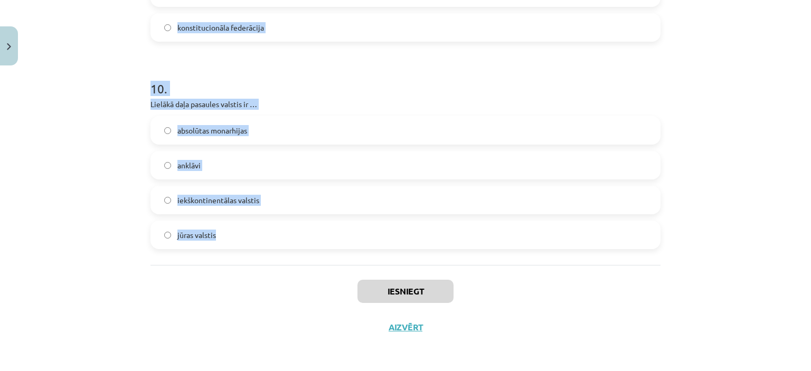
drag, startPoint x: 146, startPoint y: 101, endPoint x: 235, endPoint y: 248, distance: 172.4
copy form "9 . Loremip dolorsitametco adipiscing elits do … eiusmodte incididuntu labo etd…"
click at [84, 170] on div "Mācību tēma: Ģeogrāfijas i - 10. klases 1.ieskaites mācību materiāls #7 Noslēgu…" at bounding box center [405, 185] width 811 height 371
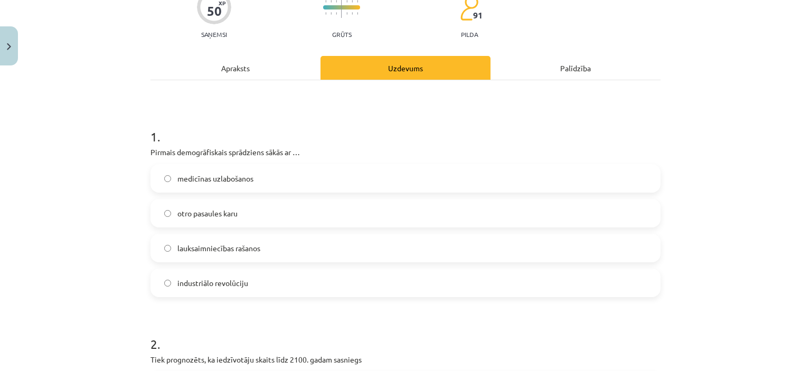
scroll to position [98, 0]
click at [210, 279] on span "industriālo revolūciju" at bounding box center [212, 284] width 71 height 11
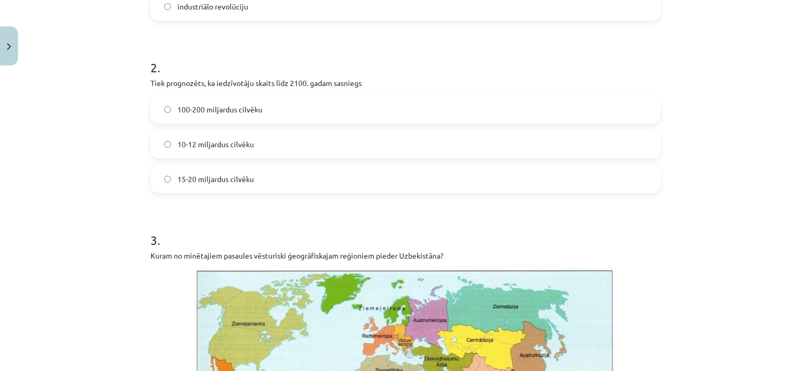
scroll to position [378, 0]
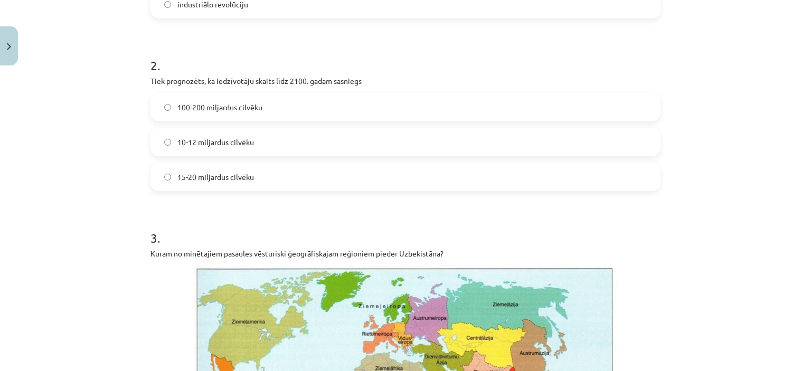
click at [197, 140] on span "10-12 miljardus cilvēku" at bounding box center [215, 142] width 77 height 11
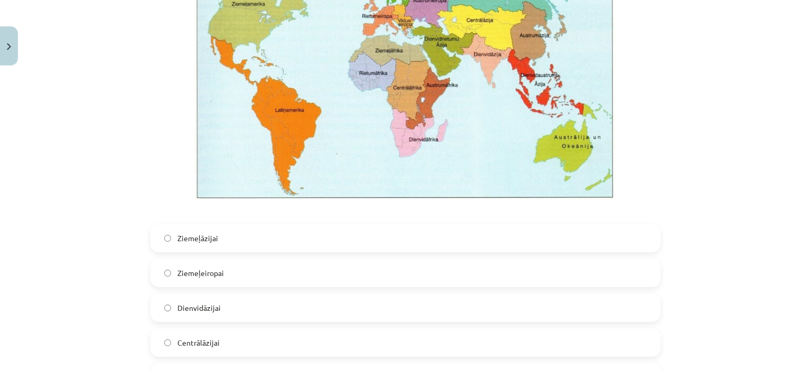
scroll to position [716, 0]
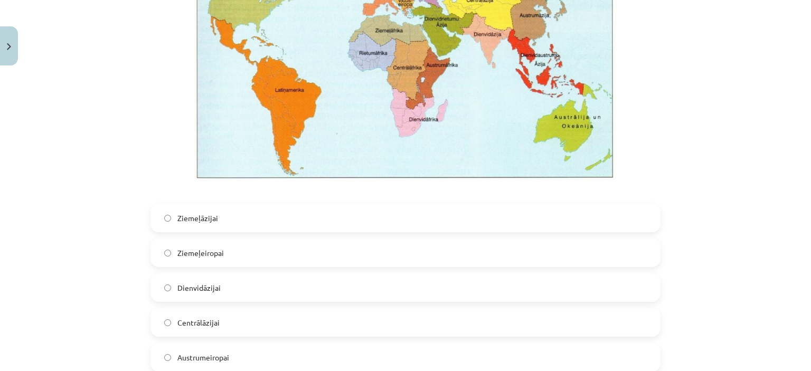
click at [236, 315] on label "Centrālāzijai" at bounding box center [405, 322] width 508 height 26
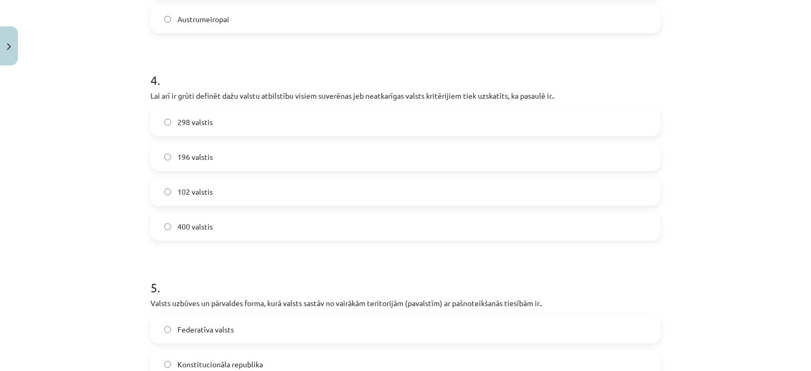
scroll to position [1056, 0]
click at [200, 155] on span "196 valstis" at bounding box center [194, 154] width 35 height 11
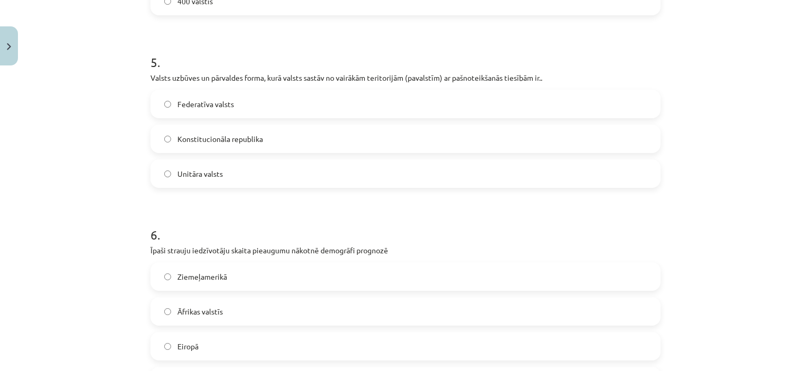
scroll to position [1288, 0]
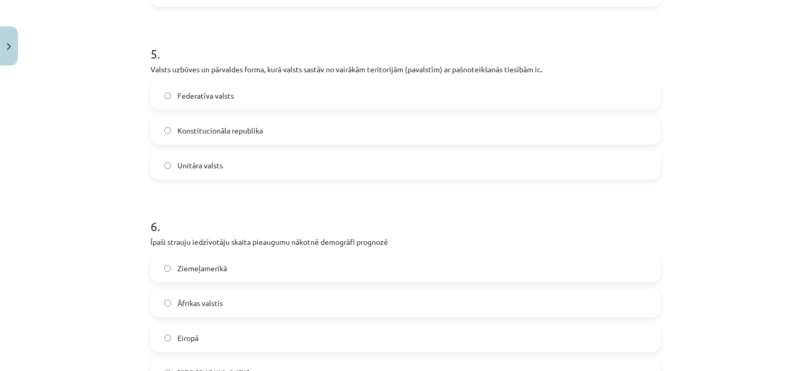
click at [245, 94] on label "Federatīva valsts" at bounding box center [405, 95] width 508 height 26
click at [225, 308] on label "Āfrikas valstīs" at bounding box center [405, 303] width 508 height 26
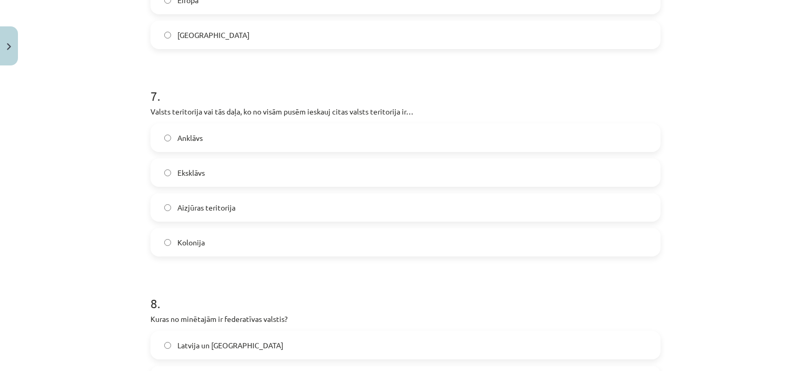
scroll to position [1625, 0]
click at [196, 139] on span "Anklāvs" at bounding box center [189, 137] width 25 height 11
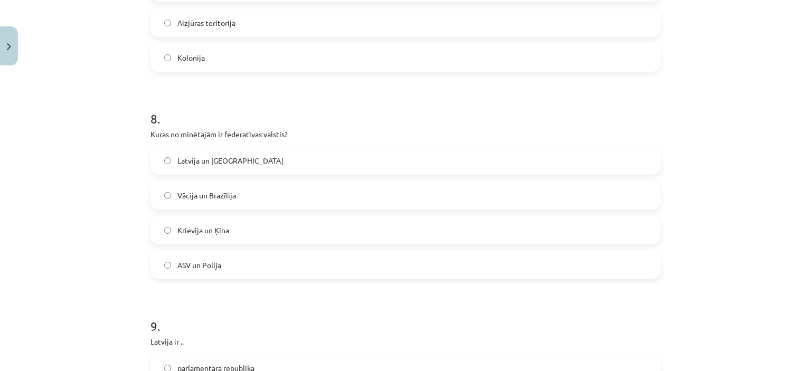
scroll to position [1866, 0]
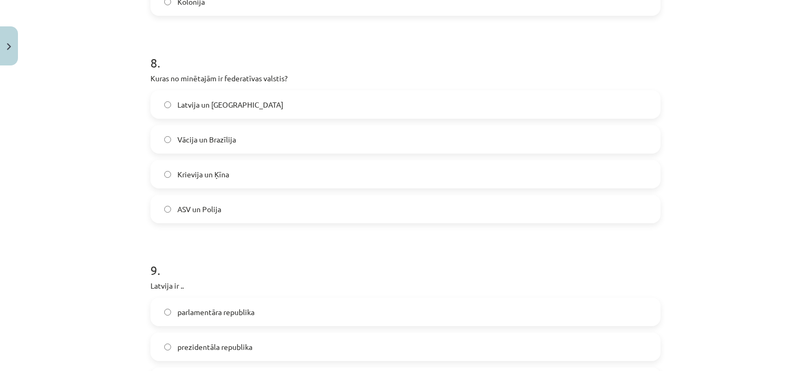
click at [211, 131] on label "Vācija un Brazīlija" at bounding box center [405, 139] width 508 height 26
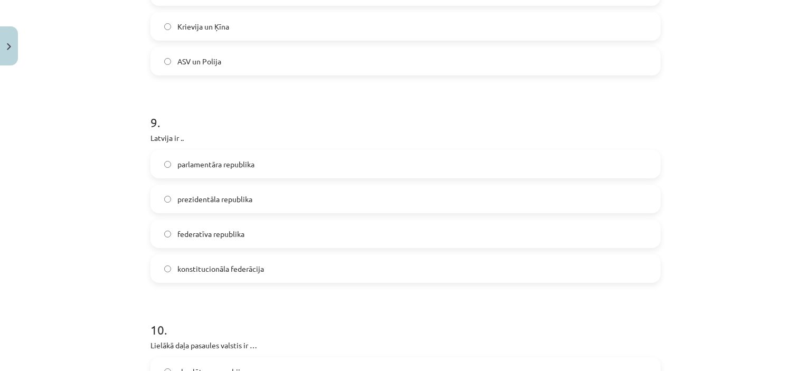
scroll to position [2035, 0]
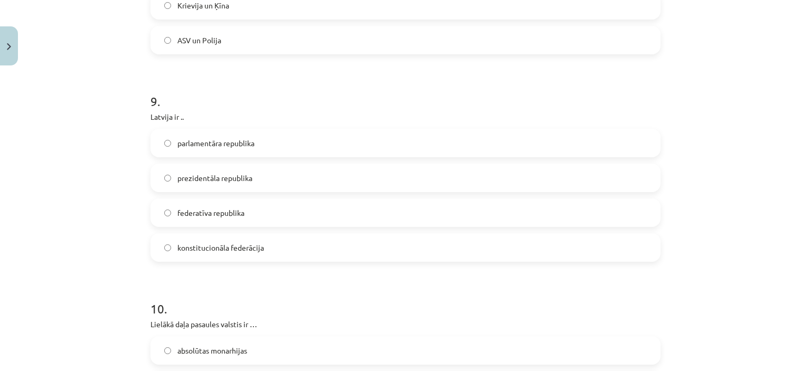
click at [243, 138] on span "parlamentāra republika" at bounding box center [215, 143] width 77 height 11
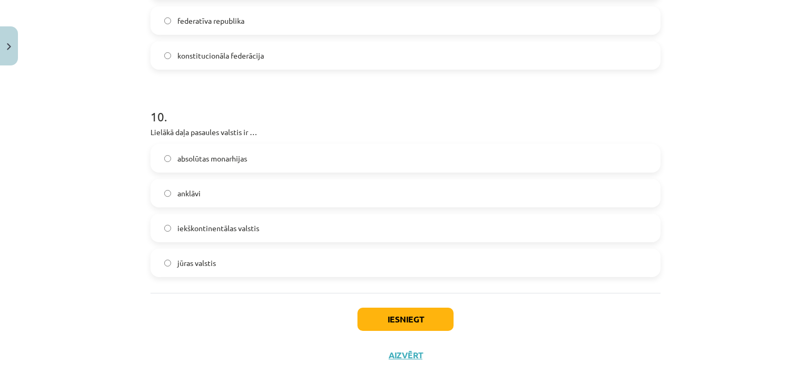
scroll to position [2232, 0]
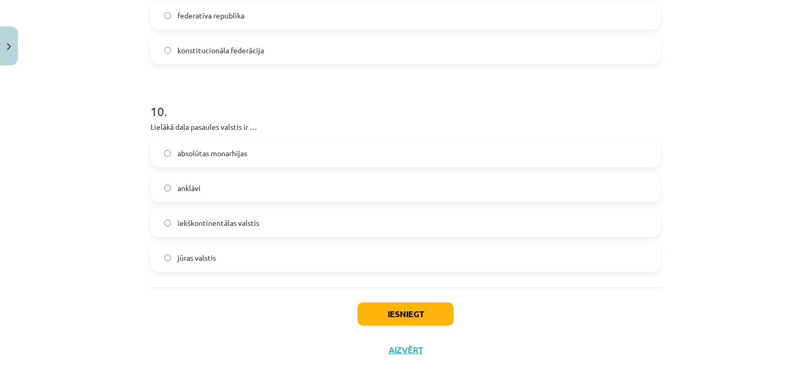
click at [265, 224] on label "iekškontinentālas valstis" at bounding box center [405, 223] width 508 height 26
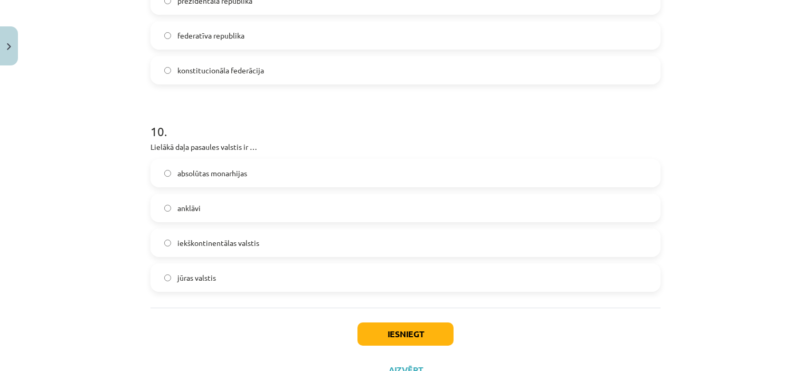
scroll to position [2255, 0]
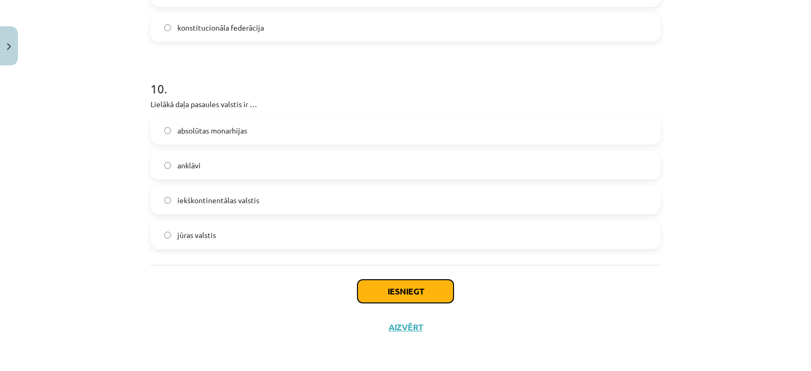
click at [395, 284] on button "Iesniegt" at bounding box center [405, 291] width 96 height 23
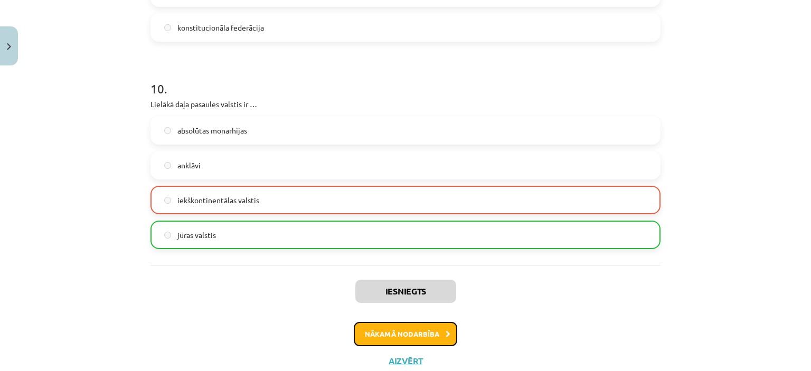
click at [427, 325] on button "Nākamā nodarbība" at bounding box center [405, 334] width 103 height 24
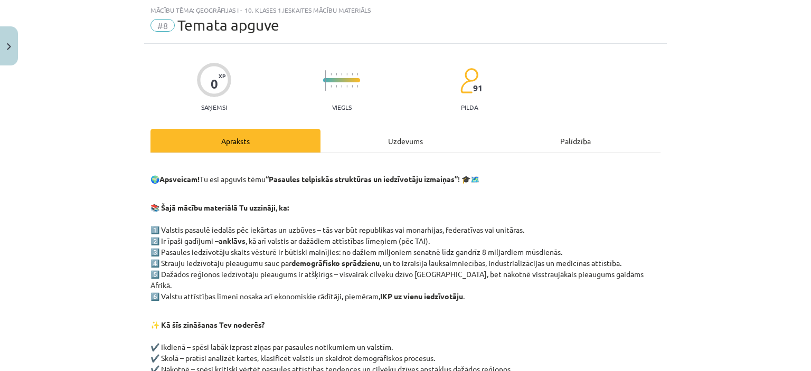
scroll to position [193, 0]
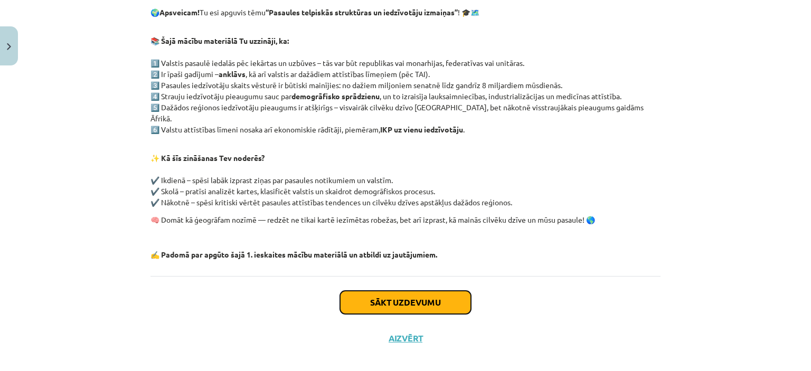
click at [394, 295] on button "Sākt uzdevumu" at bounding box center [405, 302] width 131 height 23
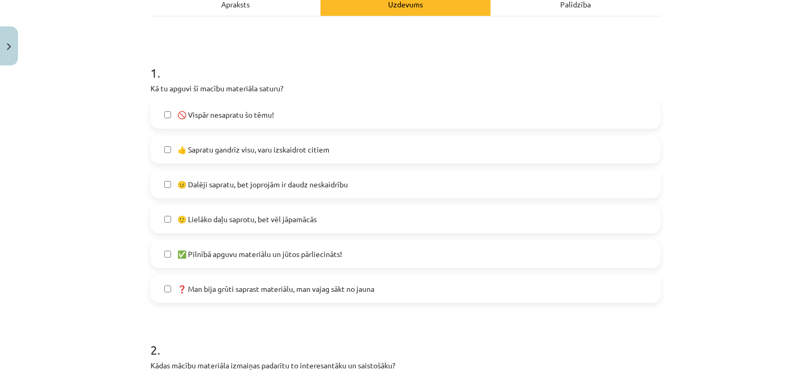
scroll to position [166, 0]
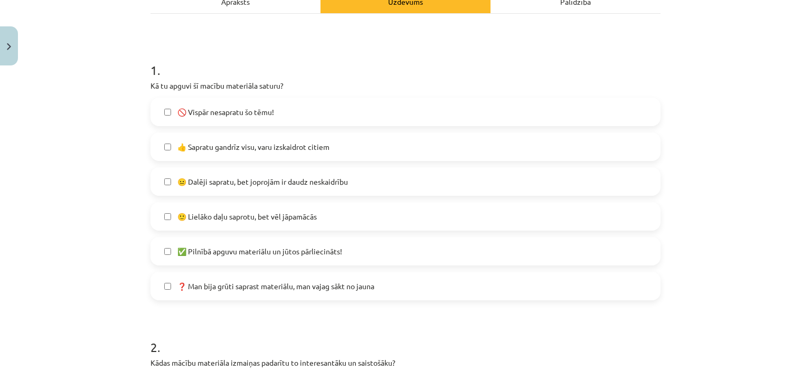
click at [252, 186] on span "😐 Dalēji sapratu, bet joprojām ir daudz neskaidrību" at bounding box center [262, 181] width 170 height 11
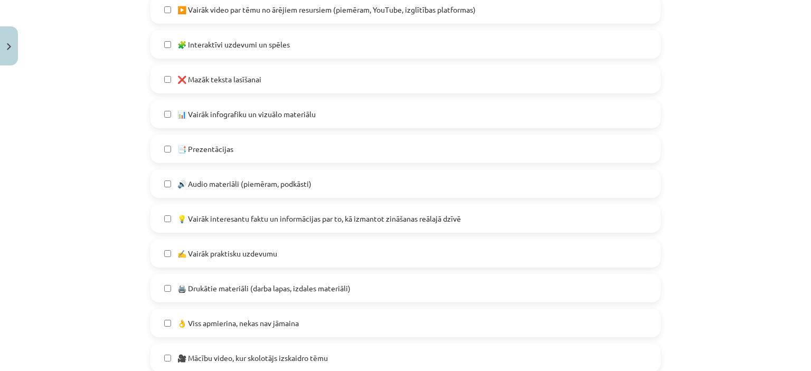
scroll to position [558, 0]
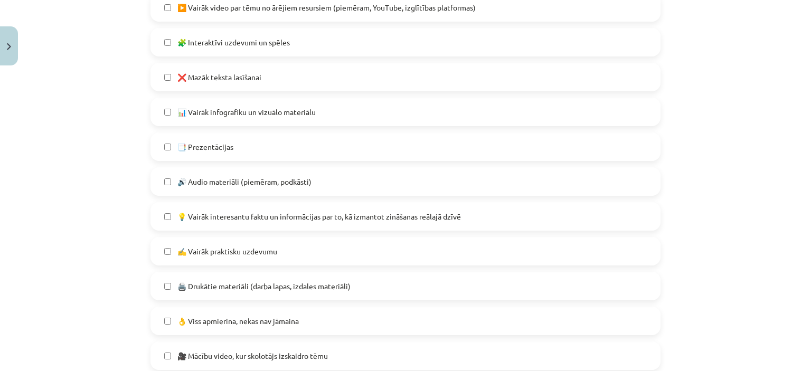
click at [162, 177] on label "🔊 Audio materiāli (piemēram, podkāsti)" at bounding box center [405, 181] width 508 height 26
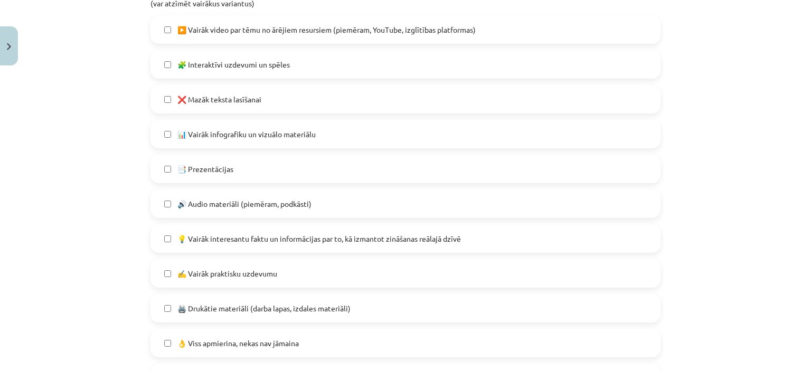
scroll to position [534, 0]
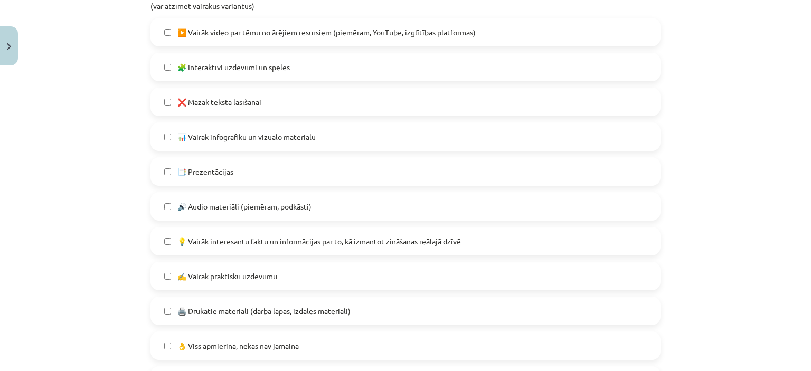
click at [165, 106] on label "❌ Mazāk teksta lasīšanai" at bounding box center [405, 102] width 508 height 26
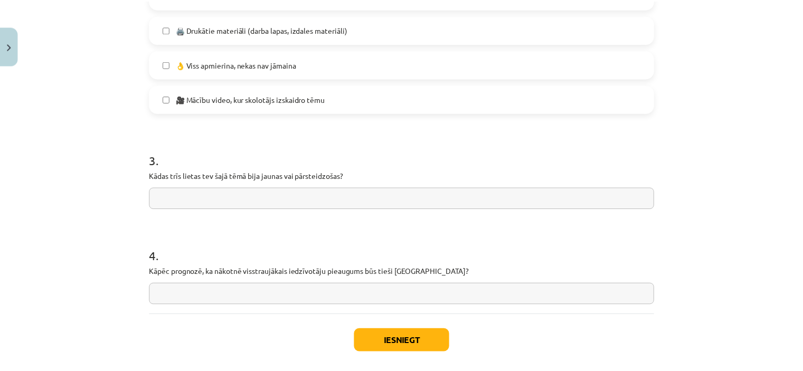
scroll to position [865, 0]
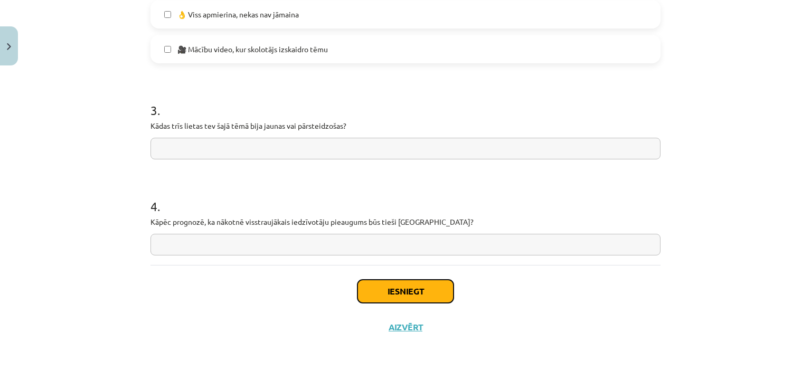
click at [401, 285] on button "Iesniegt" at bounding box center [405, 291] width 96 height 23
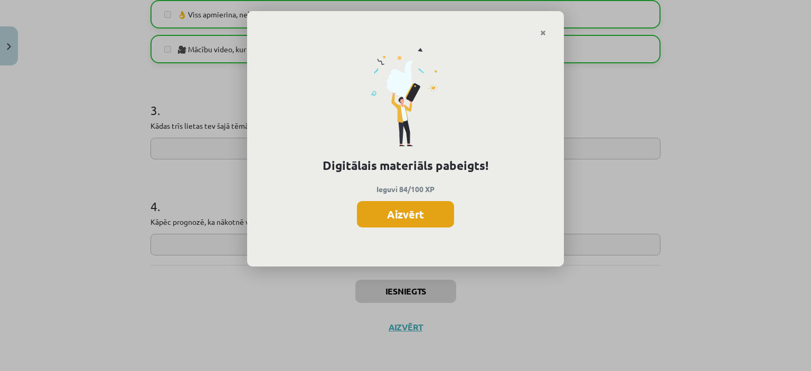
click at [405, 214] on button "Aizvērt" at bounding box center [405, 214] width 97 height 26
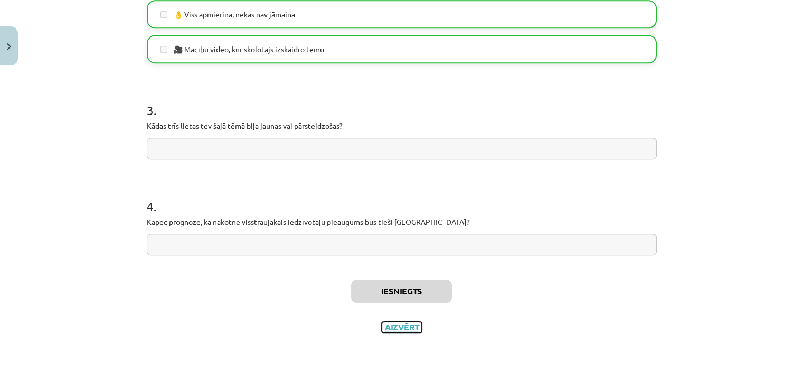
click at [388, 322] on button "Aizvērt" at bounding box center [402, 327] width 40 height 11
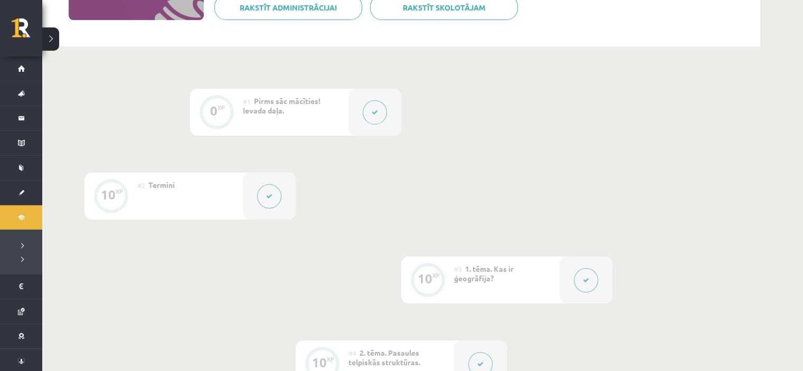
scroll to position [0, 0]
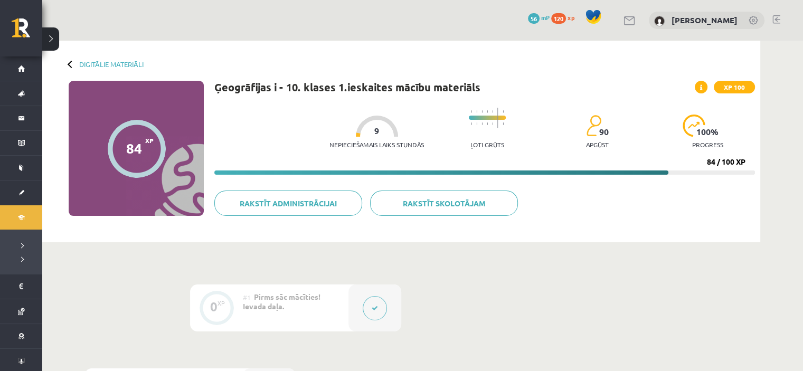
click at [65, 63] on div "Digitālie materiāli 84 XP XP 100 84 / 100 XP Ģeogrāfijas i - 10. klases 1.ieska…" at bounding box center [401, 142] width 718 height 202
click at [72, 62] on div at bounding box center [71, 63] width 7 height 7
click at [82, 61] on link "Digitālie materiāli" at bounding box center [111, 64] width 64 height 8
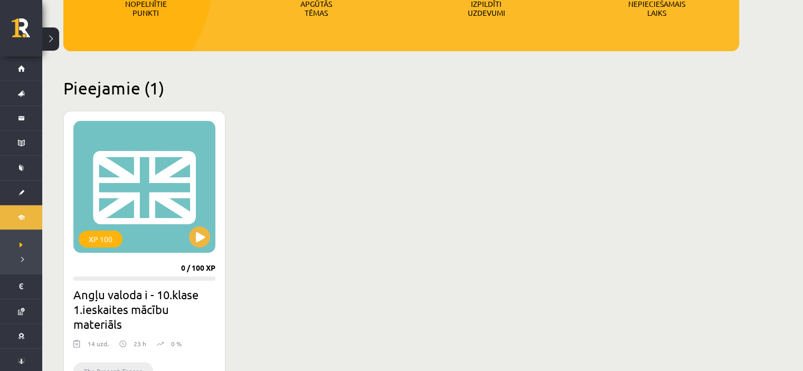
scroll to position [199, 0]
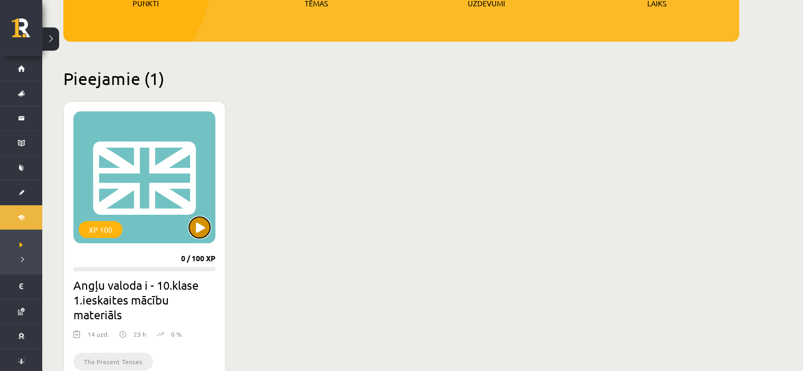
click at [205, 225] on button at bounding box center [199, 227] width 21 height 21
click at [132, 207] on div "XP 100" at bounding box center [144, 177] width 142 height 132
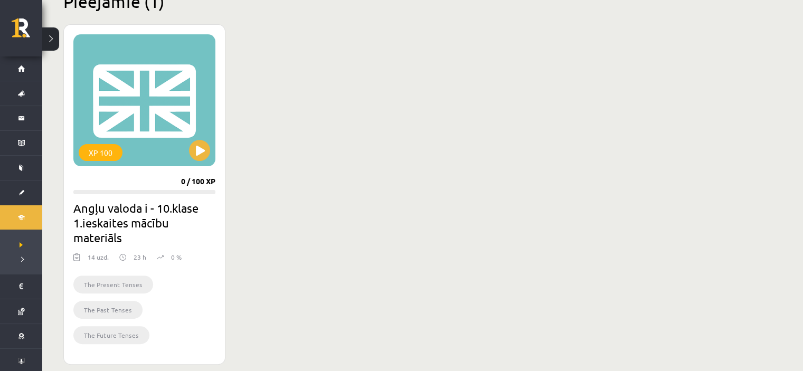
scroll to position [275, 0]
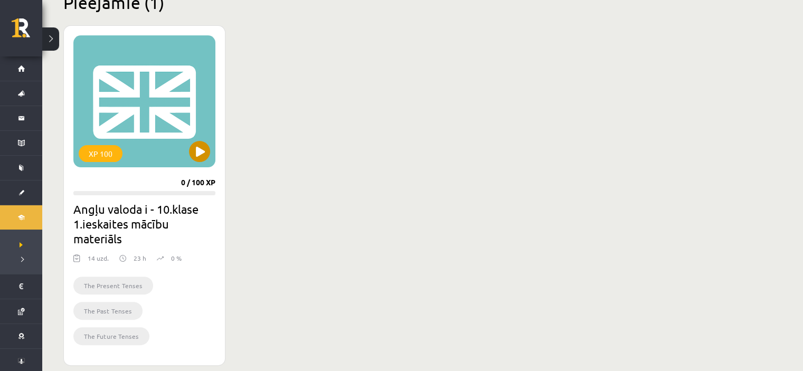
click at [150, 89] on div "XP 100" at bounding box center [144, 101] width 142 height 132
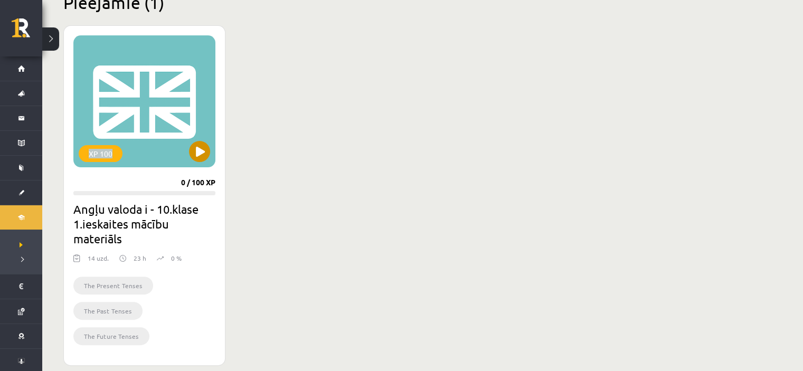
click at [150, 89] on div "XP 100" at bounding box center [144, 101] width 142 height 132
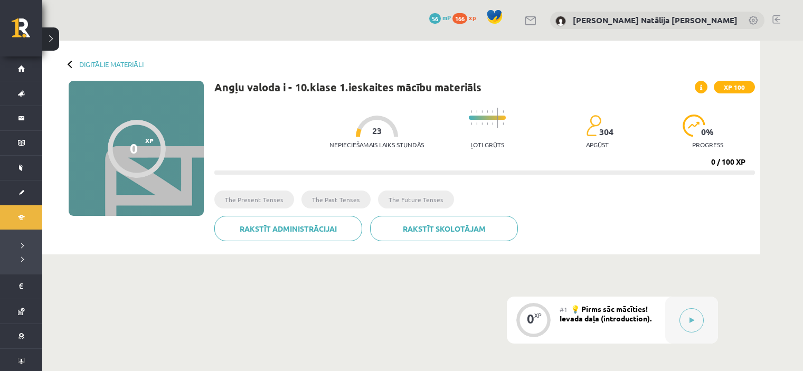
click at [150, 89] on div "0 XP XP 100" at bounding box center [136, 148] width 135 height 135
click at [694, 329] on button at bounding box center [691, 320] width 24 height 24
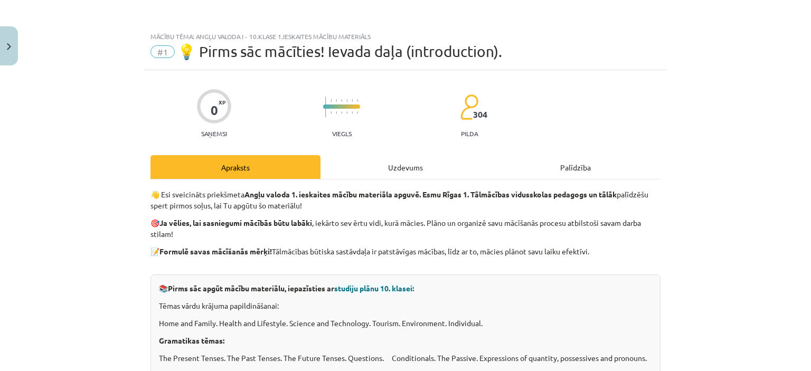
click at [417, 156] on div "Uzdevums" at bounding box center [405, 167] width 170 height 24
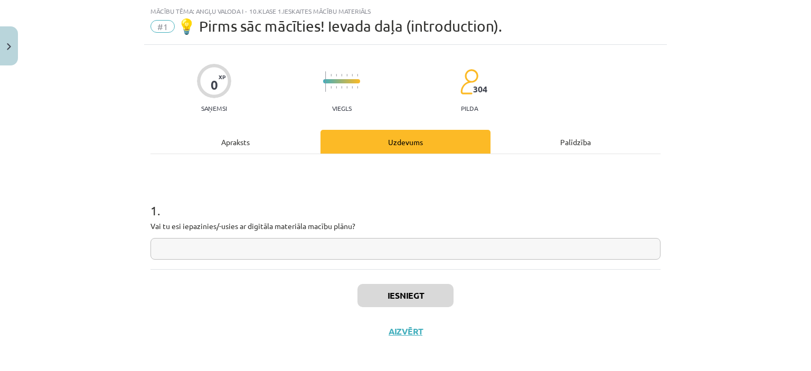
scroll to position [26, 0]
click at [241, 142] on div "Apraksts" at bounding box center [235, 141] width 170 height 24
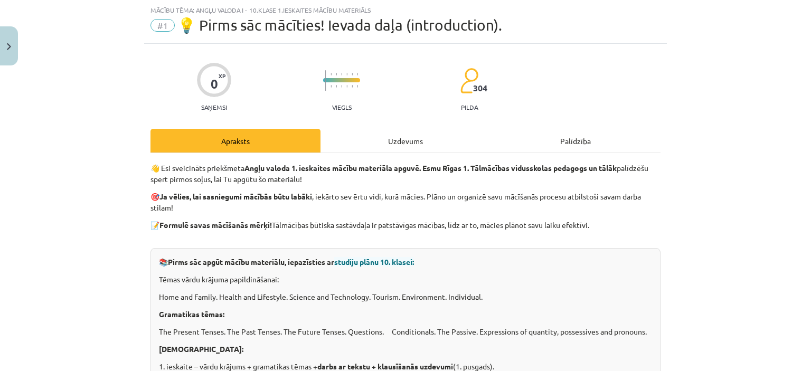
click at [393, 140] on div "Uzdevums" at bounding box center [405, 141] width 170 height 24
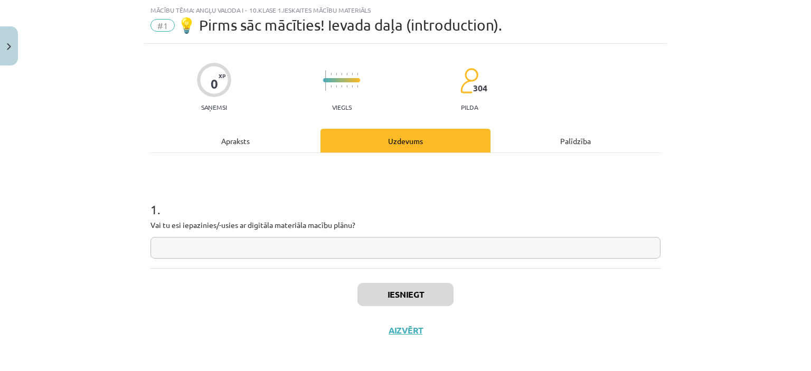
click at [369, 251] on input "text" at bounding box center [405, 248] width 510 height 22
type input "**"
click at [409, 297] on button "Iesniegt" at bounding box center [405, 294] width 96 height 23
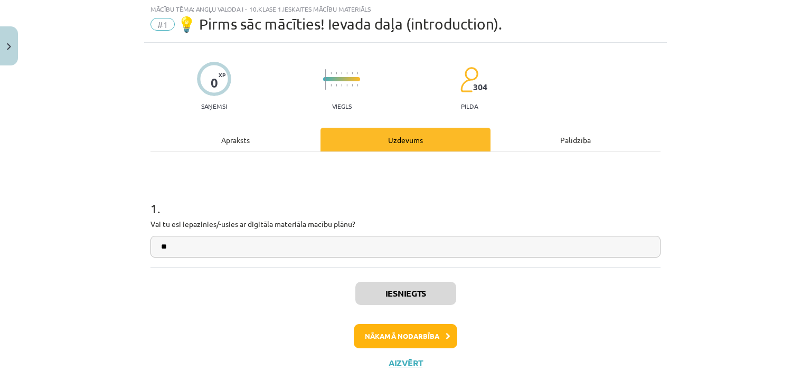
scroll to position [63, 0]
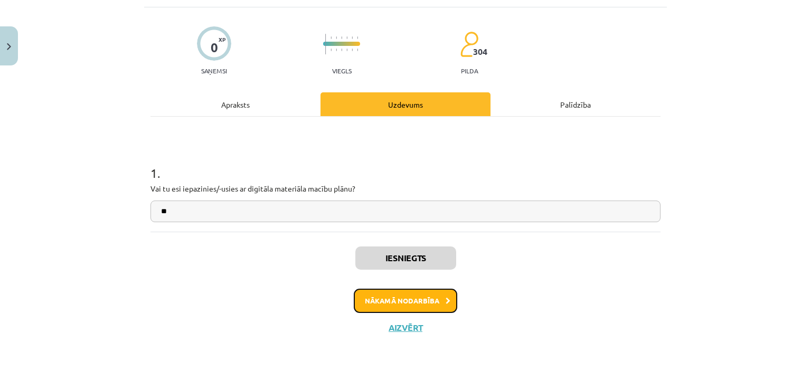
click at [411, 303] on button "Nākamā nodarbība" at bounding box center [405, 301] width 103 height 24
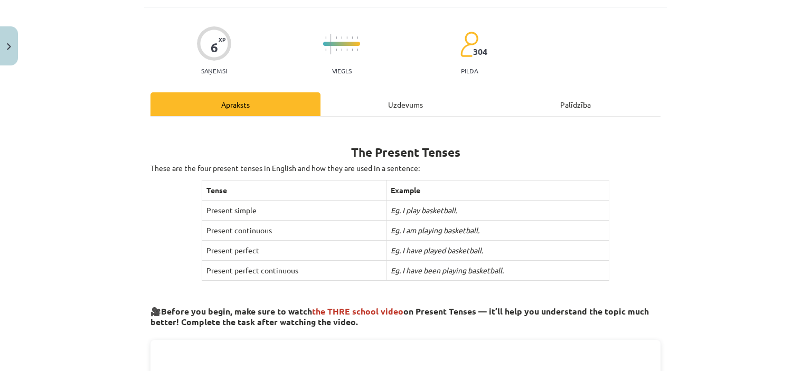
scroll to position [26, 0]
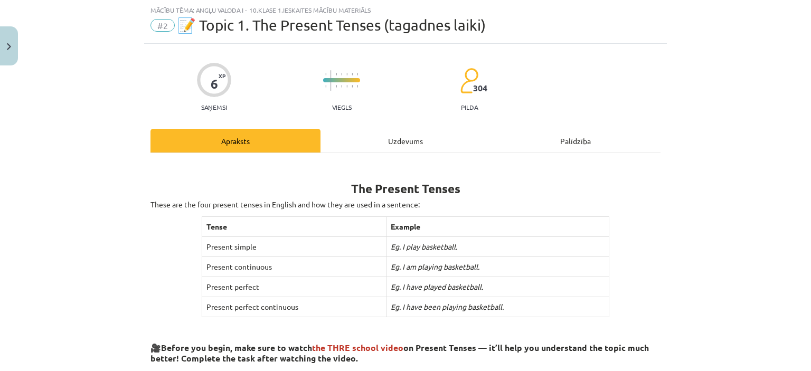
click at [371, 137] on div "Uzdevums" at bounding box center [405, 141] width 170 height 24
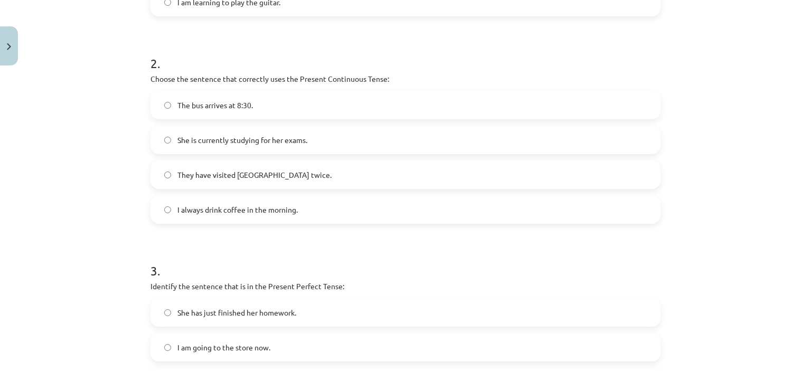
scroll to position [562, 0]
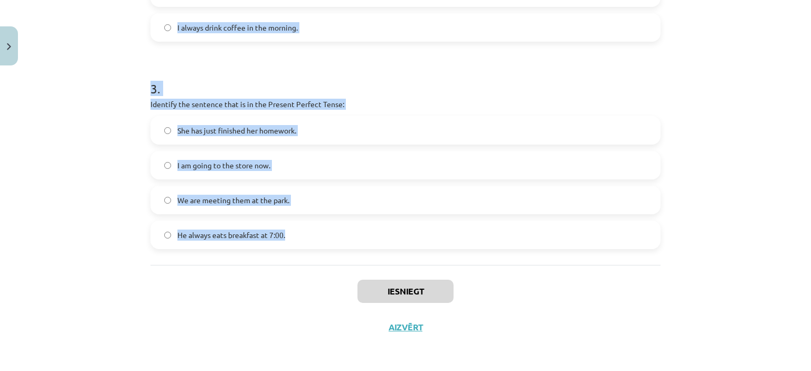
drag, startPoint x: 141, startPoint y: 92, endPoint x: 318, endPoint y: 236, distance: 227.3
copy form "1 . Which sentence is in the Simple Present Tense? She is watching TV right now…"
click at [93, 119] on div "Mācību tēma: Angļu valoda i - 10.klase 1.ieskaites mācību materiāls #2 📝 Topic …" at bounding box center [405, 185] width 811 height 371
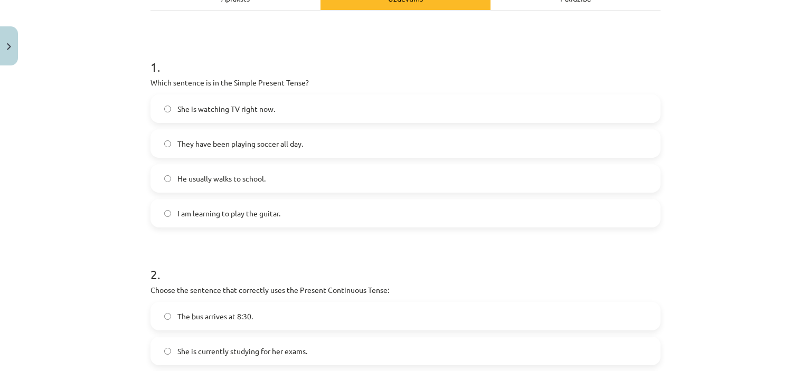
scroll to position [165, 0]
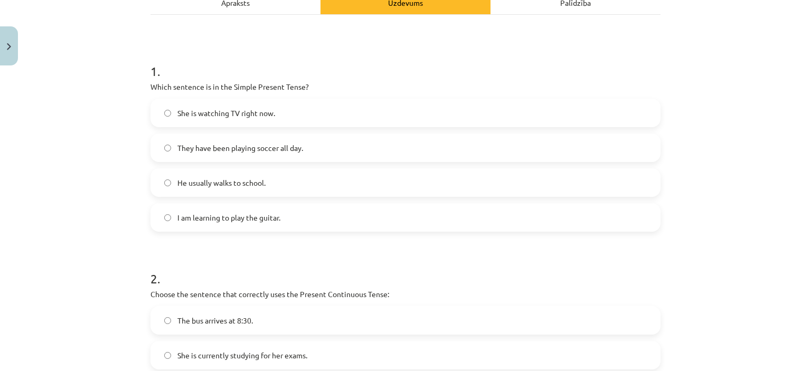
click at [232, 177] on span "He usually walks to school." at bounding box center [221, 182] width 88 height 11
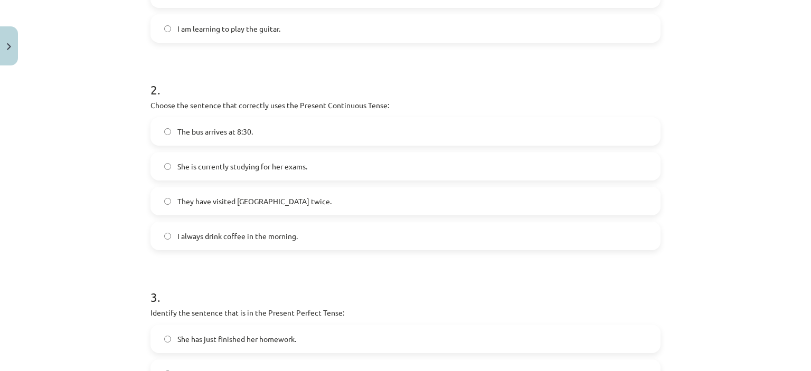
scroll to position [454, 0]
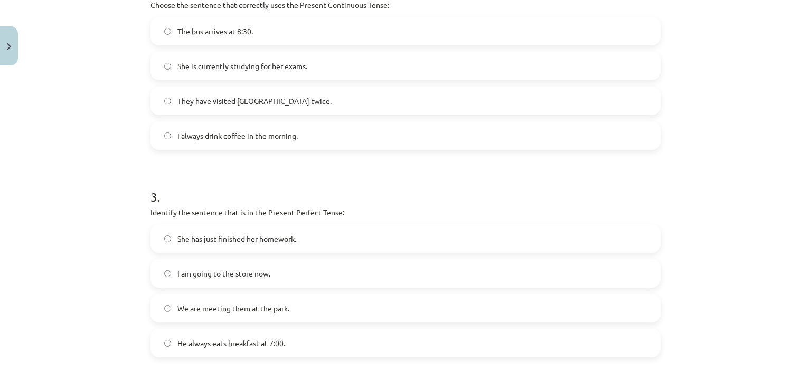
click at [271, 70] on span "She is currently studying for her exams." at bounding box center [242, 66] width 130 height 11
click at [264, 239] on span "She has just finished her homework." at bounding box center [236, 238] width 119 height 11
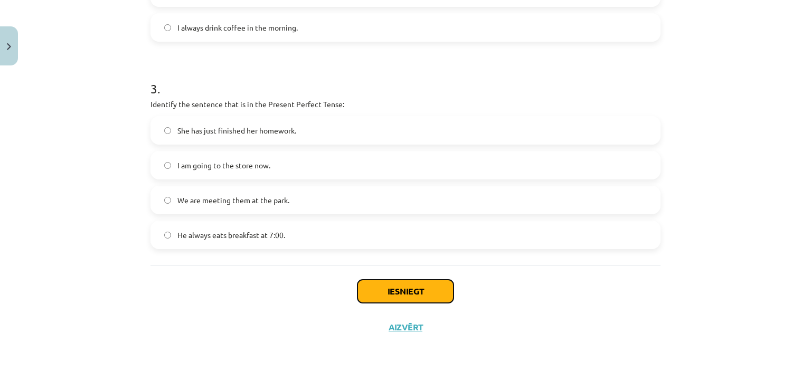
click at [405, 299] on button "Iesniegt" at bounding box center [405, 291] width 96 height 23
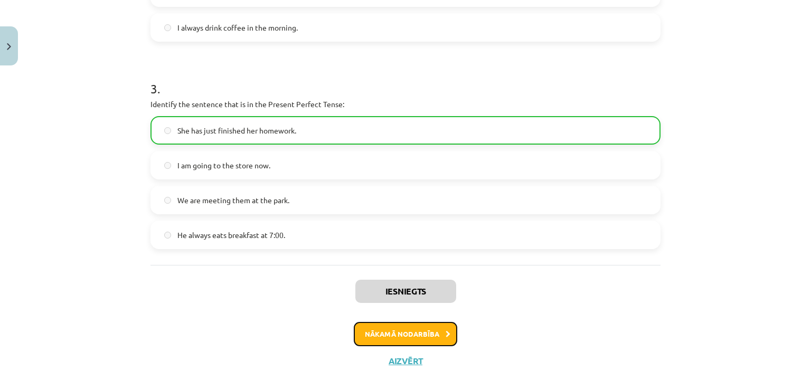
click at [405, 339] on button "Nākamā nodarbība" at bounding box center [405, 334] width 103 height 24
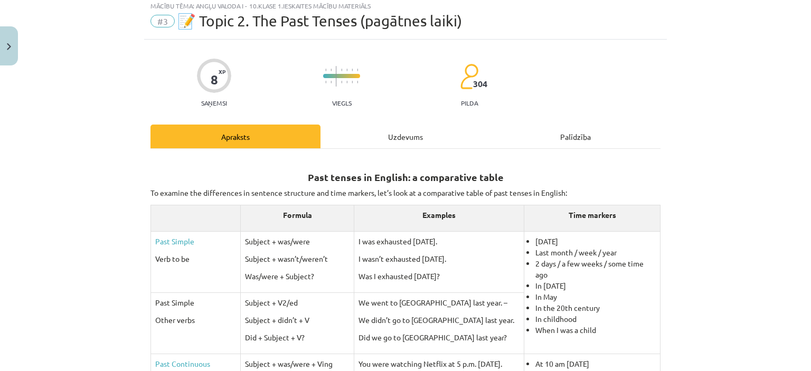
scroll to position [26, 0]
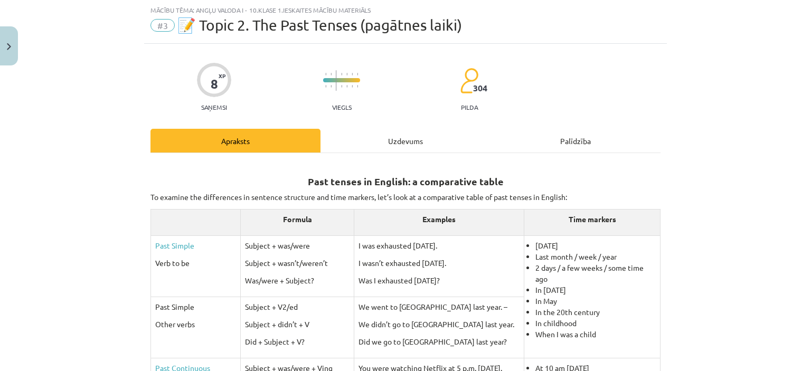
click at [395, 140] on div "Uzdevums" at bounding box center [405, 141] width 170 height 24
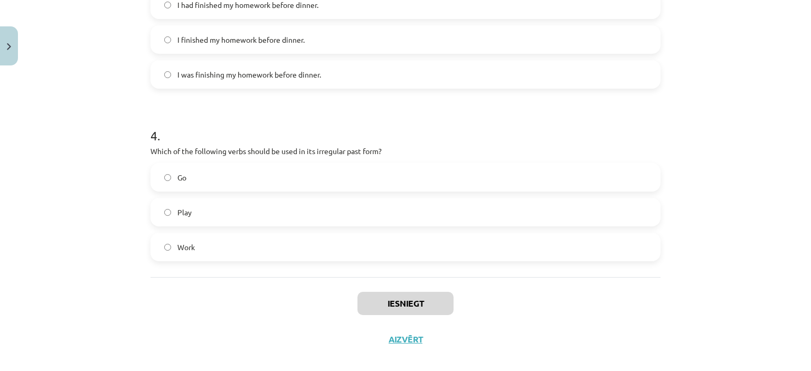
scroll to position [630, 0]
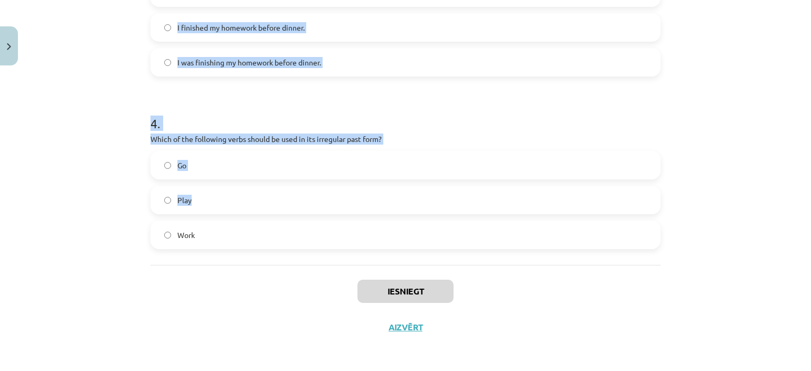
drag, startPoint x: 142, startPoint y: 206, endPoint x: 339, endPoint y: 212, distance: 197.5
click at [119, 85] on div "Mācību tēma: Angļu valoda i - 10.klase 1.ieskaites mācību materiāls #3 📝 Topic …" at bounding box center [405, 185] width 811 height 371
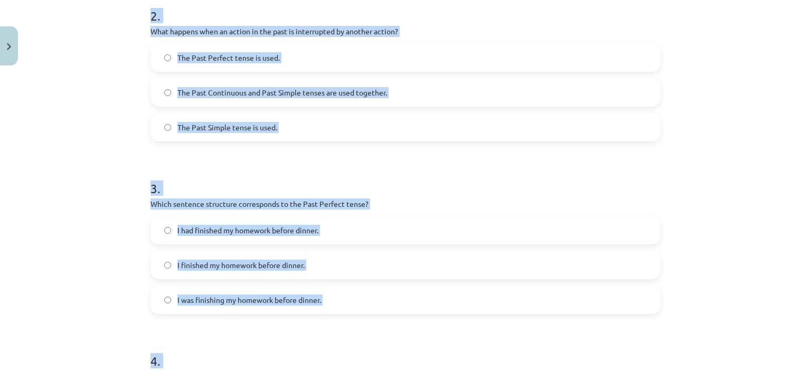
scroll to position [0, 0]
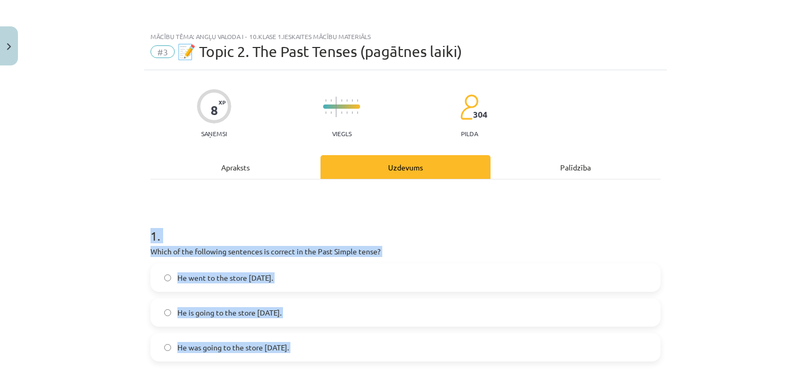
drag, startPoint x: 59, startPoint y: 164, endPoint x: 116, endPoint y: 189, distance: 61.9
click at [116, 189] on div "Mācību tēma: Angļu valoda i - 10.klase 1.ieskaites mācību materiāls #3 📝 Topic …" at bounding box center [405, 185] width 811 height 371
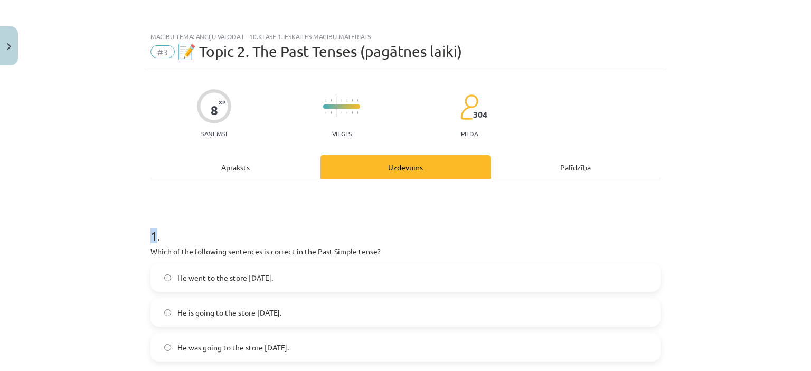
click at [116, 189] on div "Mācību tēma: Angļu valoda i - 10.klase 1.ieskaites mācību materiāls #3 📝 Topic …" at bounding box center [405, 185] width 811 height 371
click at [117, 201] on div "Mācību tēma: Angļu valoda i - 10.klase 1.ieskaites mācību materiāls #3 📝 Topic …" at bounding box center [405, 185] width 811 height 371
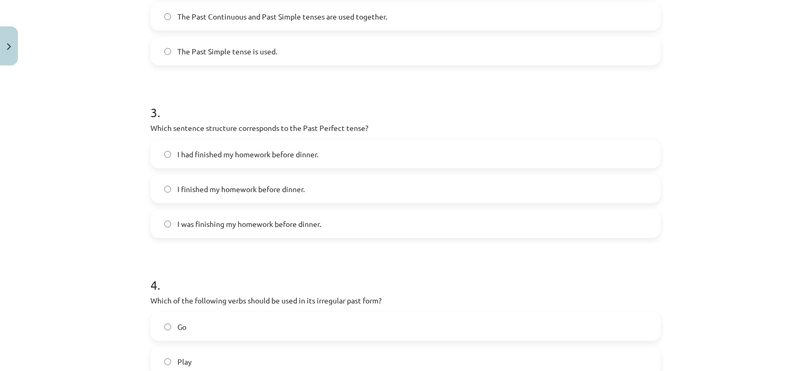
scroll to position [630, 0]
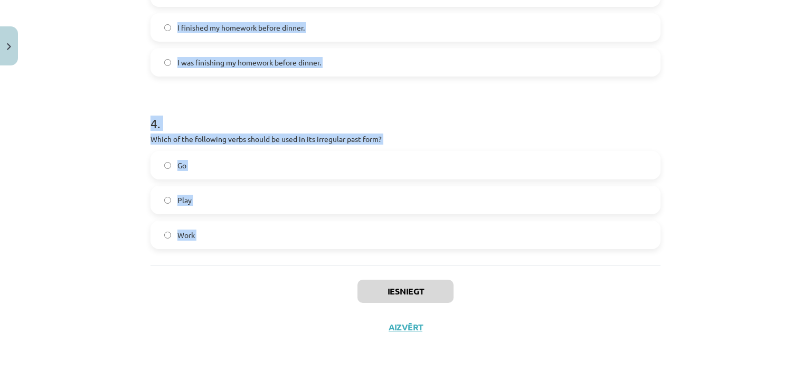
drag, startPoint x: 117, startPoint y: 201, endPoint x: 234, endPoint y: 225, distance: 119.1
click at [234, 225] on div "Mācību tēma: Angļu valoda i - 10.klase 1.ieskaites mācību materiāls #3 📝 Topic …" at bounding box center [405, 185] width 811 height 371
click at [98, 126] on div "Mācību tēma: Angļu valoda i - 10.klase 1.ieskaites mācību materiāls #3 📝 Topic …" at bounding box center [405, 185] width 811 height 371
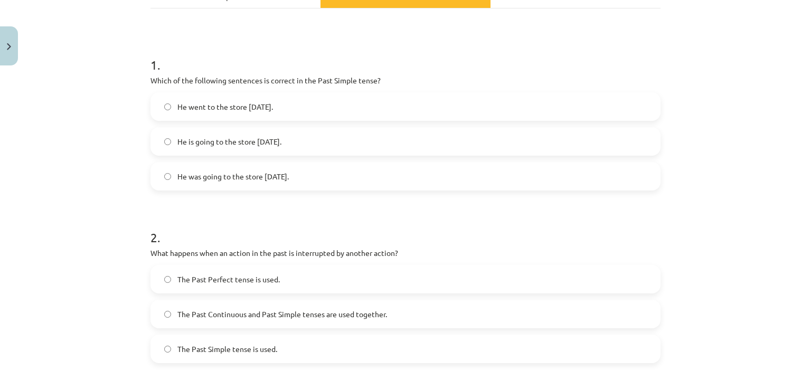
scroll to position [170, 0]
click at [198, 164] on label "He was going to the store yesterday." at bounding box center [405, 177] width 508 height 26
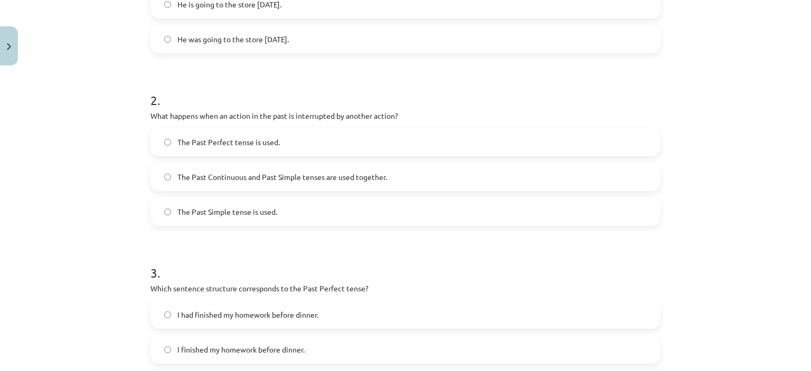
scroll to position [344, 0]
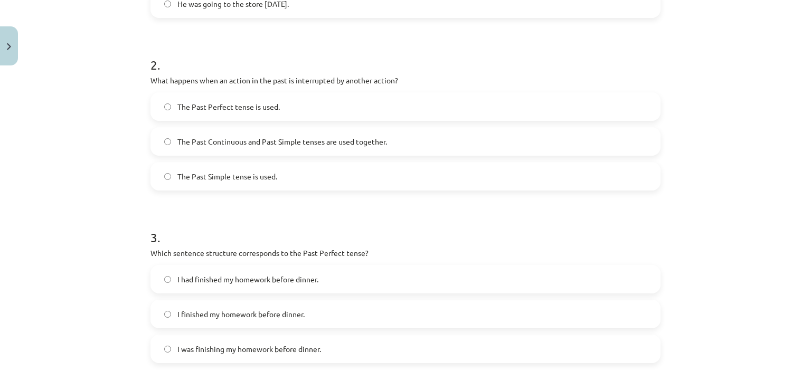
click at [289, 136] on span "The Past Continuous and Past Simple tenses are used together." at bounding box center [282, 141] width 210 height 11
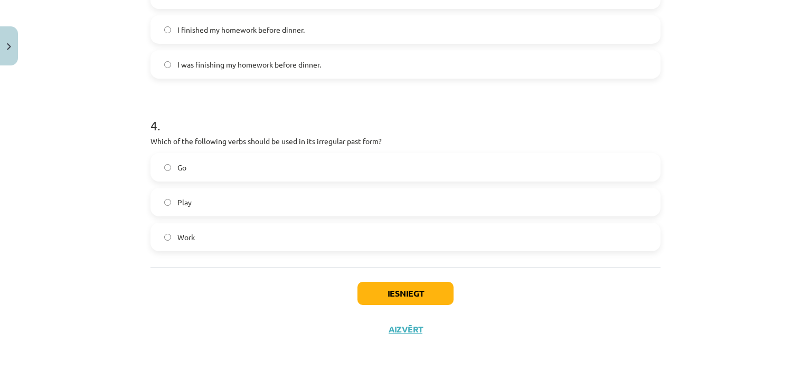
scroll to position [629, 0]
click at [219, 168] on label "Go" at bounding box center [405, 167] width 508 height 26
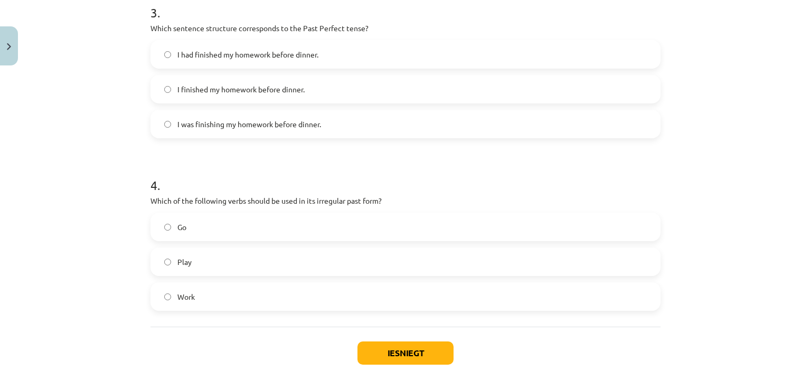
scroll to position [567, 0]
click at [253, 54] on span "I had finished my homework before dinner." at bounding box center [247, 55] width 141 height 11
click at [404, 354] on button "Iesniegt" at bounding box center [405, 353] width 96 height 23
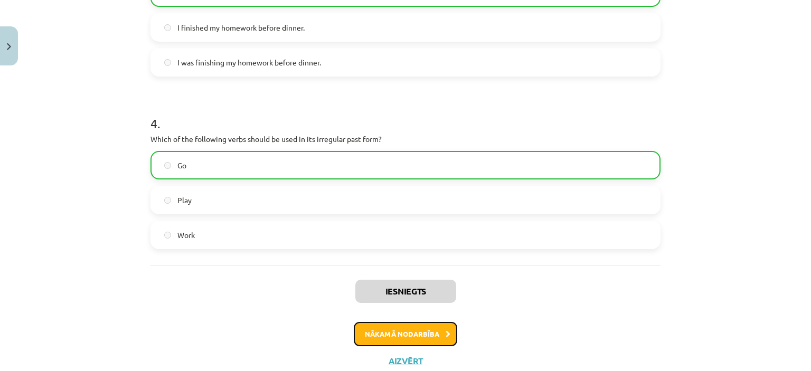
click at [407, 329] on button "Nākamā nodarbība" at bounding box center [405, 334] width 103 height 24
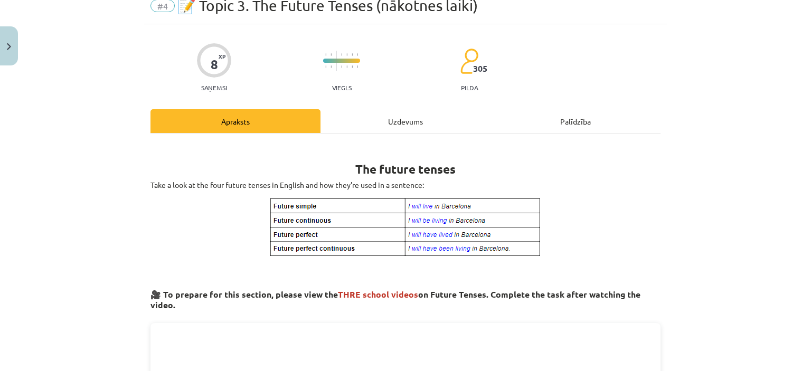
scroll to position [26, 0]
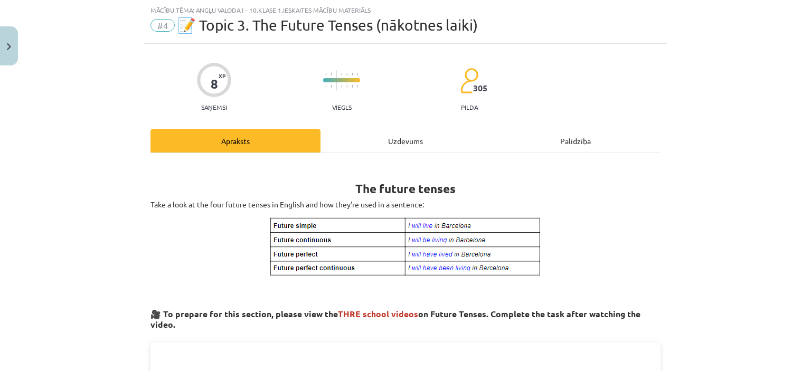
click at [372, 141] on div "Uzdevums" at bounding box center [405, 141] width 170 height 24
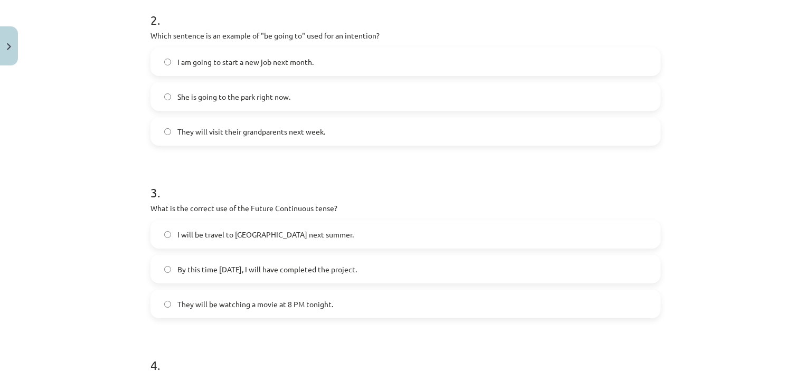
scroll to position [630, 0]
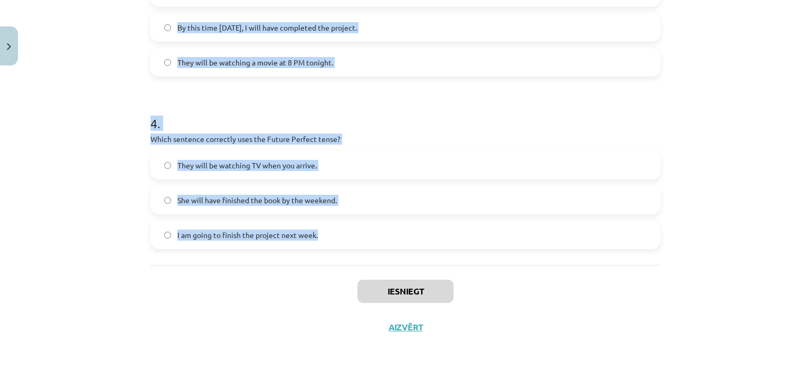
drag, startPoint x: 144, startPoint y: 204, endPoint x: 342, endPoint y: 225, distance: 199.5
copy form "1 . Which sentence correctly uses "will" to make a prediction? I think it will …"
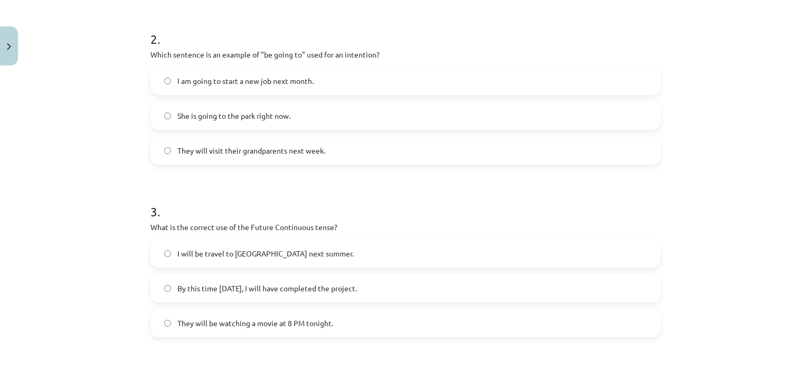
scroll to position [368, 0]
click at [336, 116] on label "She is going to the park right now." at bounding box center [405, 117] width 508 height 26
click at [312, 286] on span "By this time tomorrow, I will have completed the project." at bounding box center [266, 289] width 179 height 11
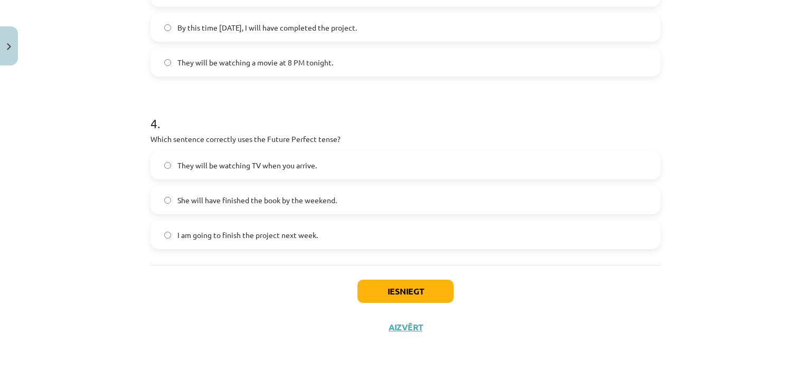
scroll to position [630, 0]
click at [348, 174] on label "They will be watching TV when you arrive." at bounding box center [405, 166] width 508 height 26
click at [403, 291] on button "Iesniegt" at bounding box center [405, 291] width 96 height 23
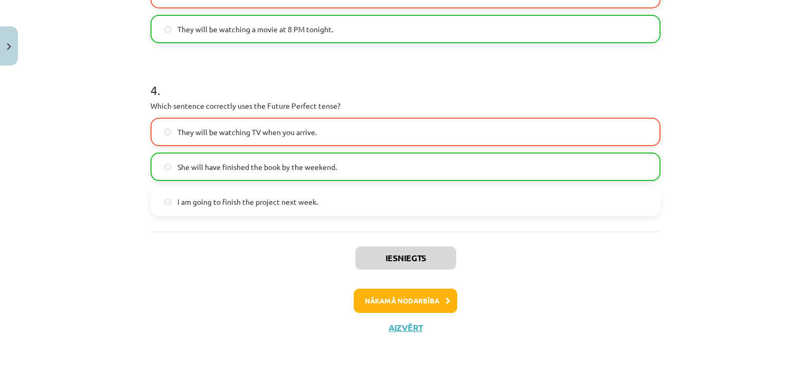
scroll to position [663, 0]
click at [416, 304] on button "Nākamā nodarbība" at bounding box center [405, 301] width 103 height 24
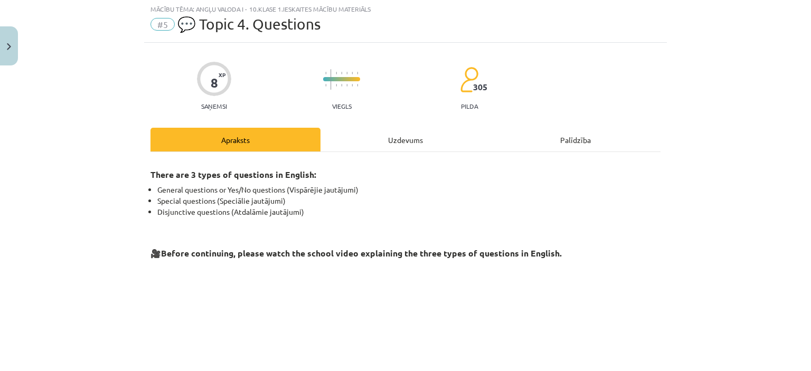
scroll to position [26, 0]
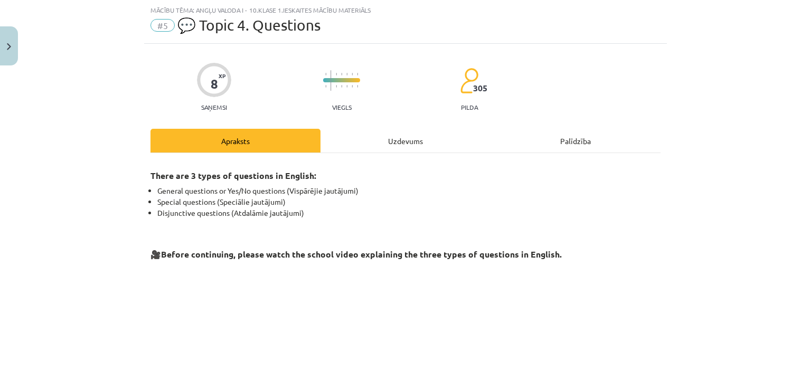
click at [402, 140] on div "Uzdevums" at bounding box center [405, 141] width 170 height 24
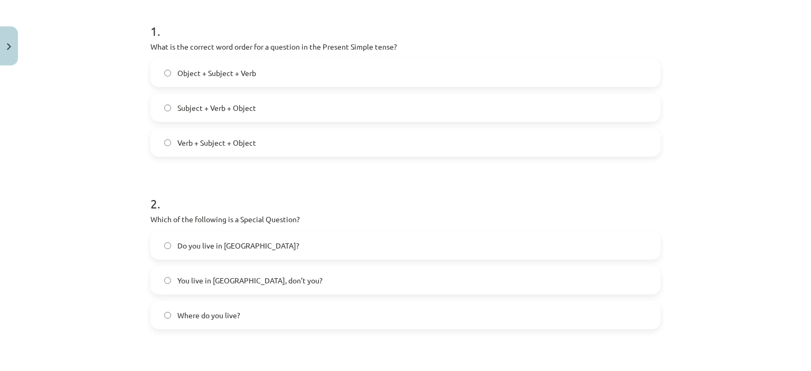
scroll to position [204, 0]
click at [209, 110] on span "Subject + Verb + Object" at bounding box center [216, 108] width 79 height 11
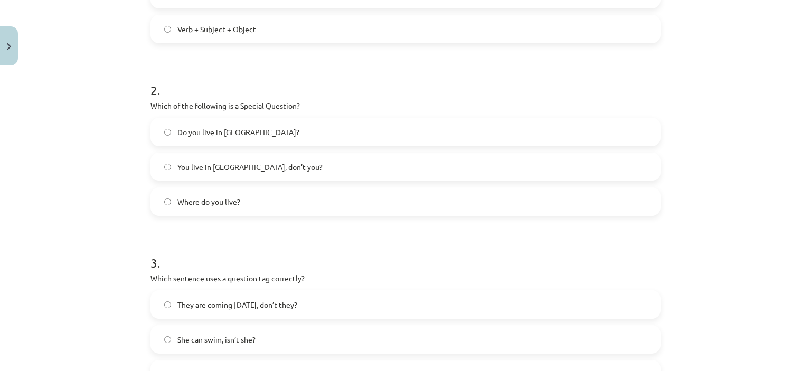
scroll to position [322, 0]
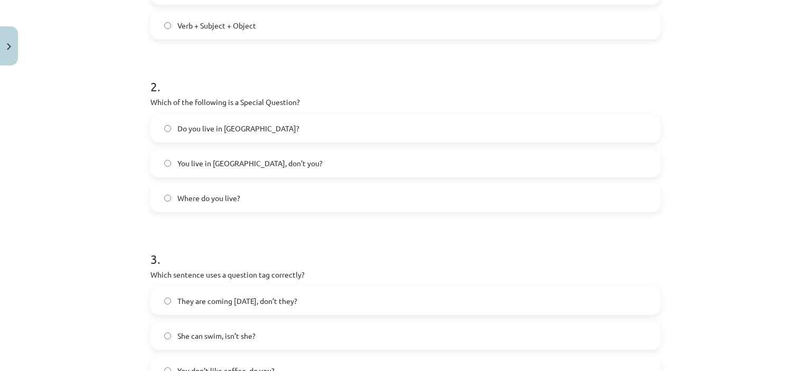
click at [224, 128] on span "Do you live in Riga?" at bounding box center [238, 128] width 122 height 11
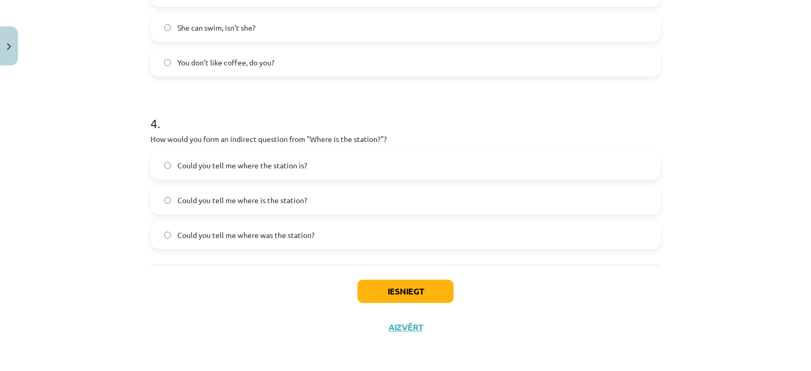
scroll to position [630, 0]
drag, startPoint x: 243, startPoint y: 52, endPoint x: 274, endPoint y: 101, distance: 57.4
click at [274, 101] on h1 "4 ." at bounding box center [405, 114] width 510 height 33
click at [225, 62] on span "You don’t like coffee, do you?" at bounding box center [225, 62] width 97 height 11
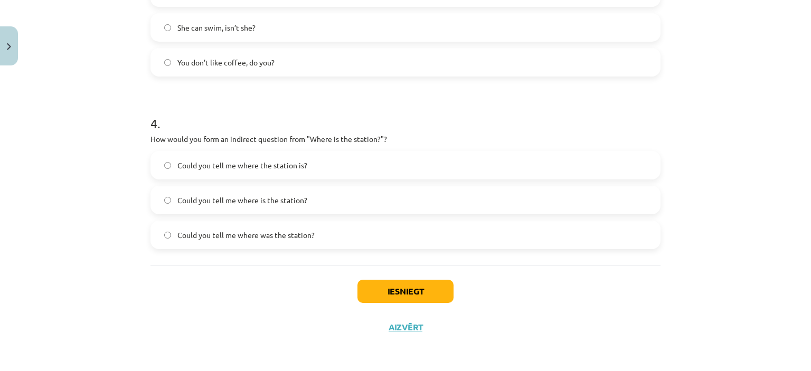
click at [260, 196] on span "Could you tell me where is the station?" at bounding box center [242, 200] width 130 height 11
click at [415, 297] on button "Iesniegt" at bounding box center [405, 291] width 96 height 23
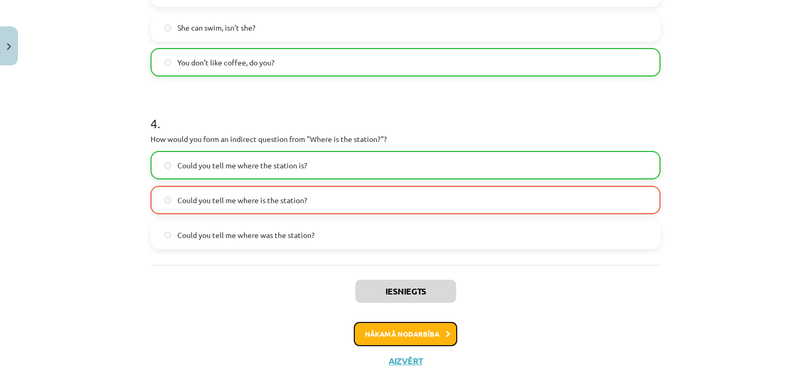
click at [403, 323] on button "Nākamā nodarbība" at bounding box center [405, 334] width 103 height 24
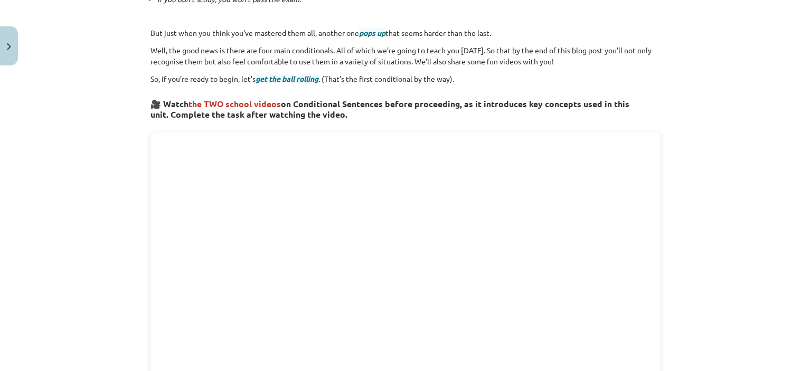
scroll to position [26, 0]
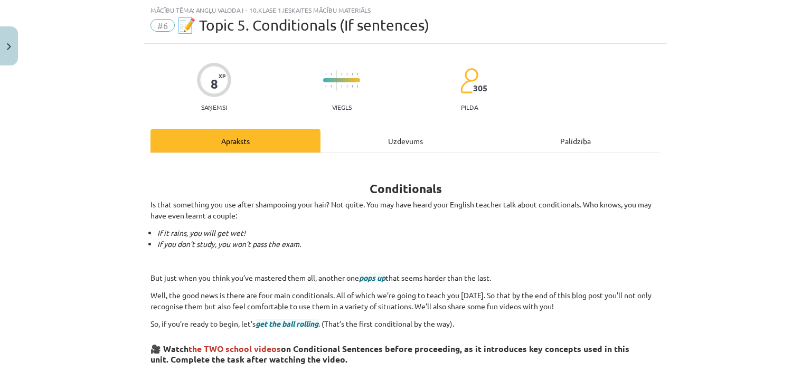
click at [384, 147] on div "Uzdevums" at bounding box center [405, 141] width 170 height 24
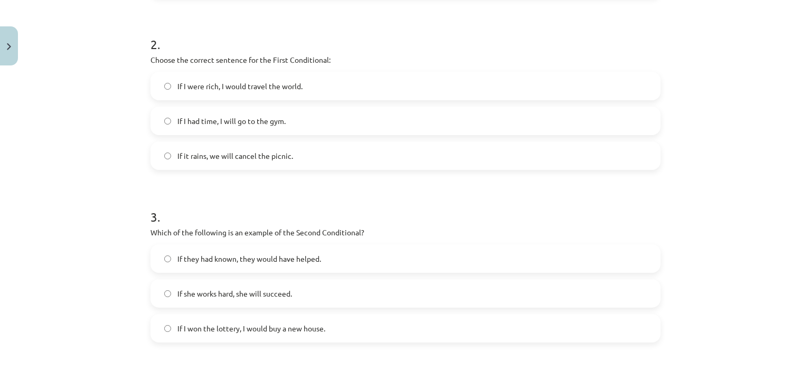
scroll to position [630, 0]
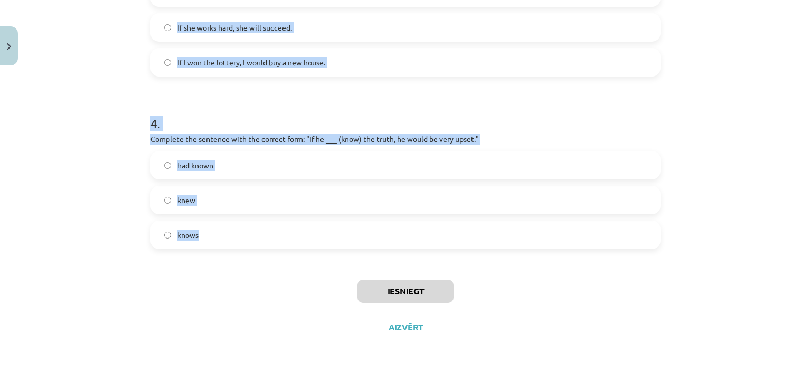
drag, startPoint x: 141, startPoint y: 213, endPoint x: 291, endPoint y: 240, distance: 152.3
copy form "1 . Which conditional is used to express a general truth? Second Conditional Fi…"
click at [105, 159] on div "Mācību tēma: Angļu valoda i - 10.klase 1.ieskaites mācību materiāls #6 📝 Topic …" at bounding box center [405, 185] width 811 height 371
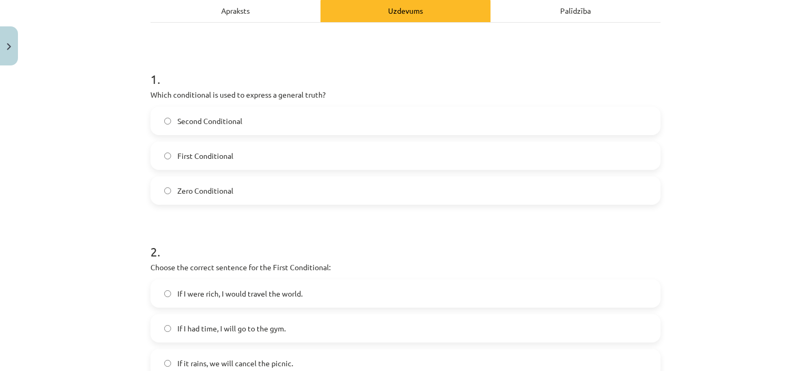
scroll to position [157, 0]
click at [291, 187] on label "Zero Conditional" at bounding box center [405, 190] width 508 height 26
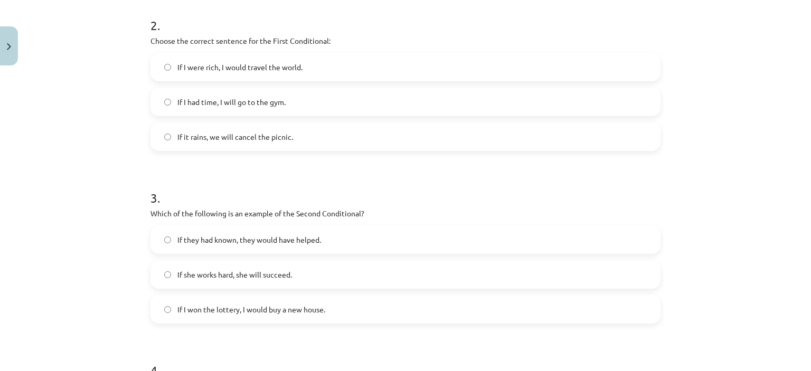
scroll to position [383, 0]
click at [255, 138] on span "If it rains, we will cancel the picnic." at bounding box center [235, 136] width 116 height 11
click at [293, 308] on span "If I won the lottery, I would buy a new house." at bounding box center [251, 309] width 148 height 11
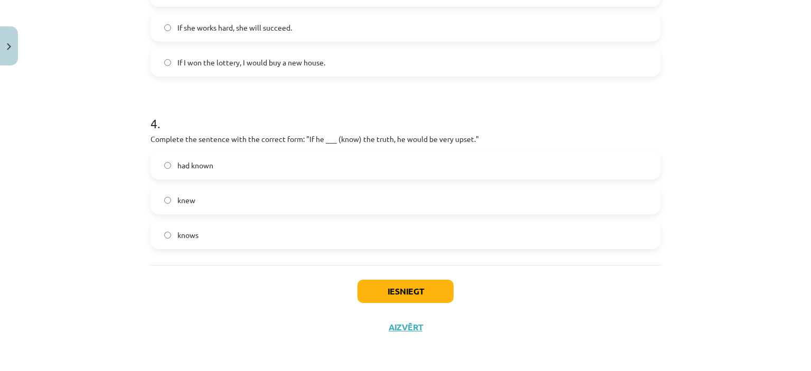
scroll to position [630, 0]
click at [226, 165] on label "had known" at bounding box center [405, 166] width 508 height 26
click at [421, 287] on button "Iesniegt" at bounding box center [405, 291] width 96 height 23
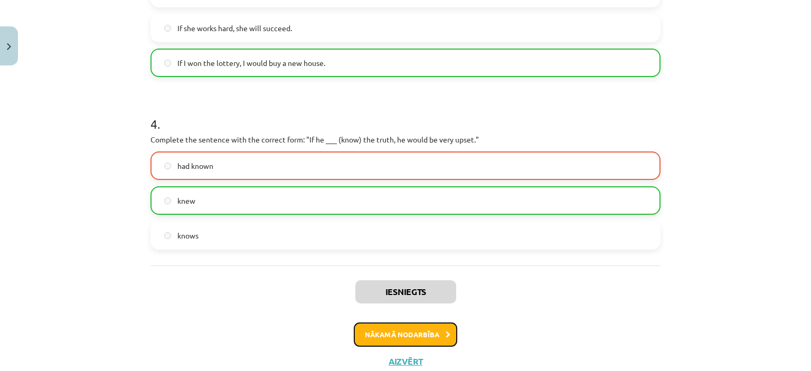
click at [416, 338] on button "Nākamā nodarbība" at bounding box center [405, 334] width 103 height 24
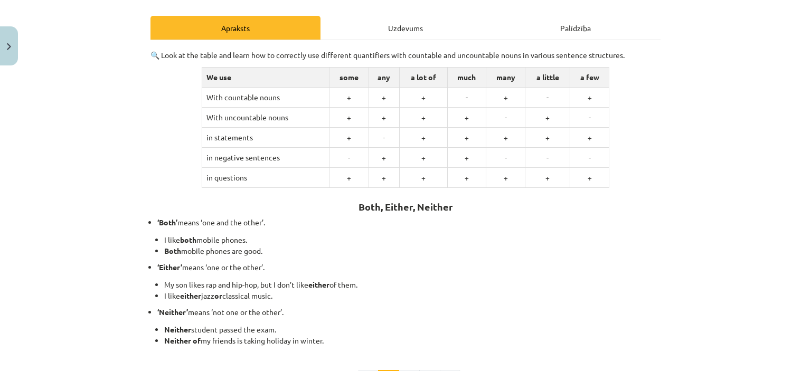
scroll to position [26, 0]
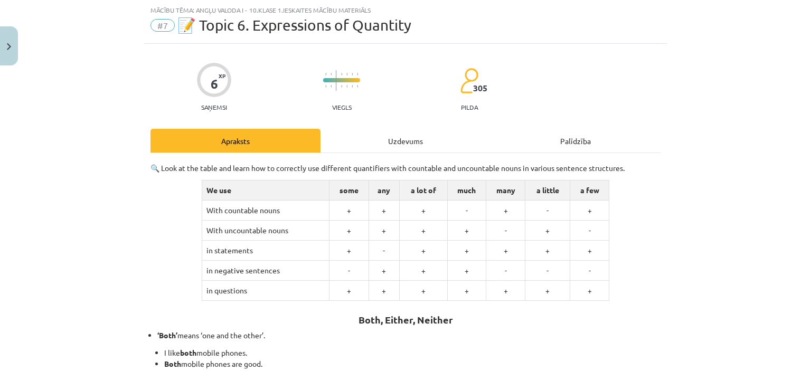
click at [404, 142] on div "Uzdevums" at bounding box center [405, 141] width 170 height 24
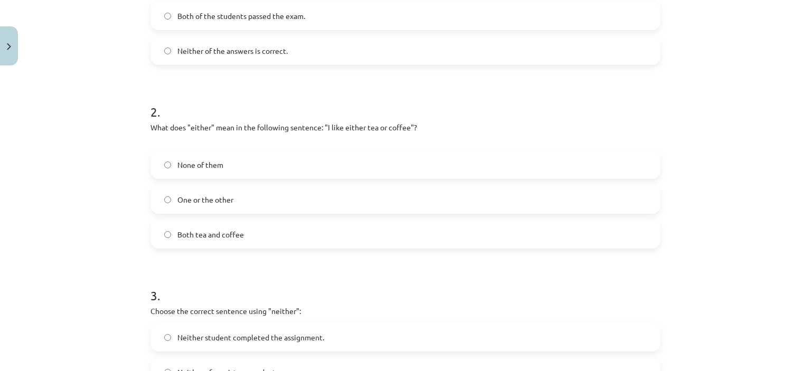
scroll to position [469, 0]
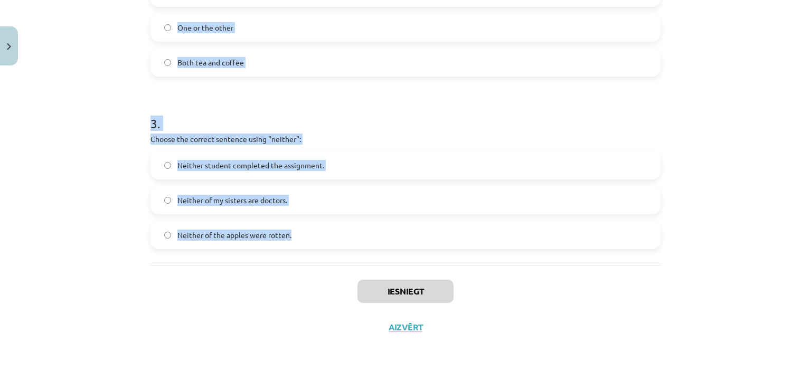
drag, startPoint x: 141, startPoint y: 200, endPoint x: 386, endPoint y: 228, distance: 246.5
copy form "1 . Which sentence correctly uses the word "both"? I like either of the mobile …"
click at [61, 200] on div "Mācību tēma: Angļu valoda i - 10.klase 1.ieskaites mācību materiāls #7 📝 Topic …" at bounding box center [405, 185] width 811 height 371
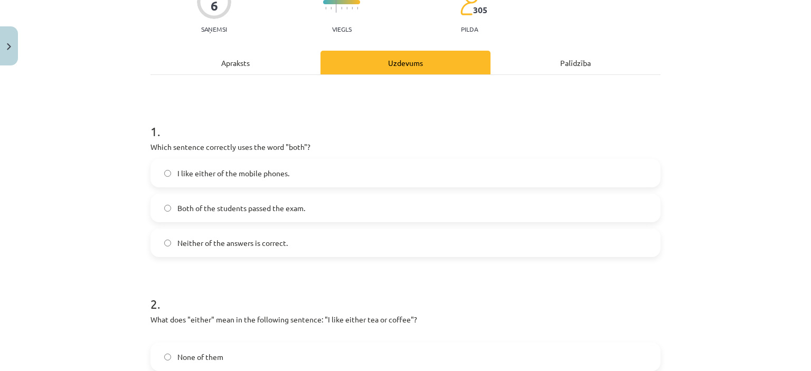
scroll to position [106, 0]
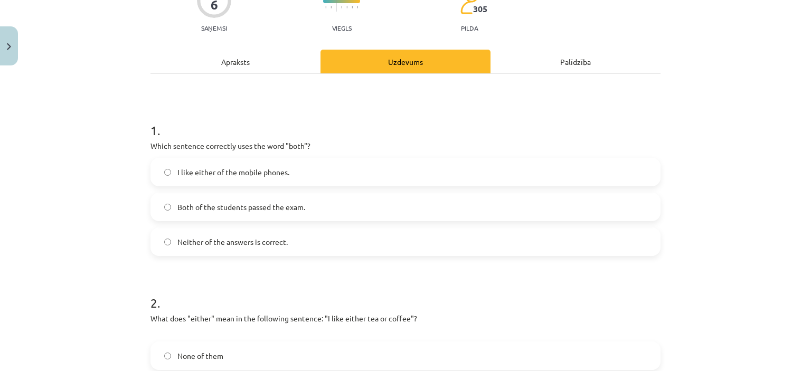
click at [266, 206] on span "Both of the students passed the exam." at bounding box center [241, 207] width 128 height 11
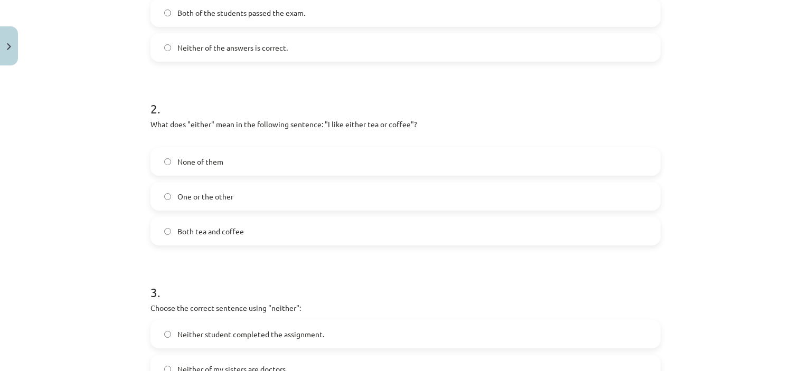
scroll to position [300, 0]
click at [220, 184] on label "One or the other" at bounding box center [405, 196] width 508 height 26
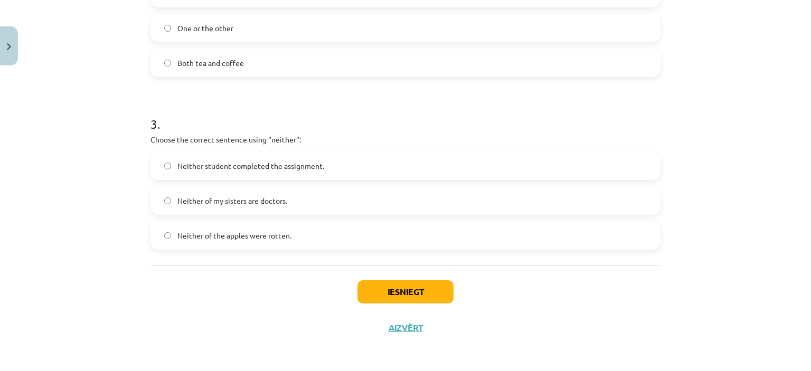
scroll to position [469, 0]
click at [274, 179] on div "Neither student completed the assignment." at bounding box center [405, 165] width 510 height 28
click at [274, 172] on label "Neither student completed the assignment." at bounding box center [405, 165] width 508 height 26
click at [411, 295] on button "Iesniegt" at bounding box center [405, 291] width 96 height 23
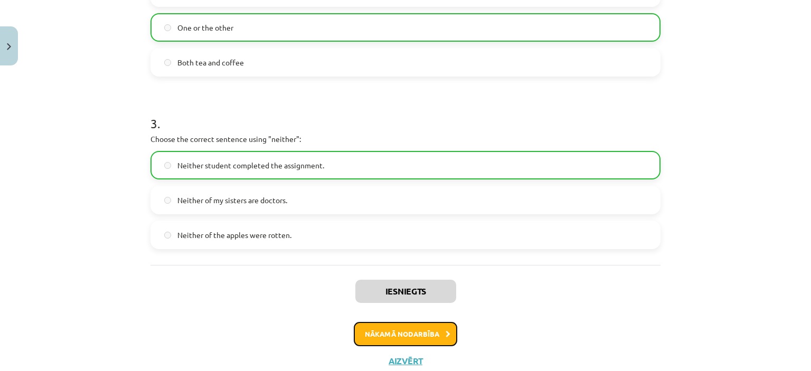
click at [420, 335] on button "Nākamā nodarbība" at bounding box center [405, 334] width 103 height 24
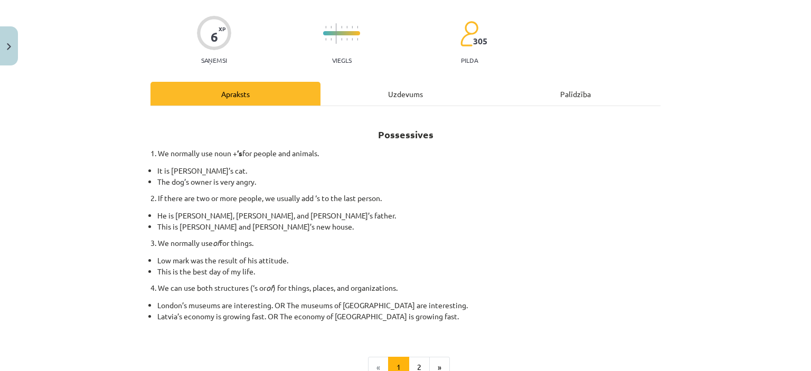
scroll to position [26, 0]
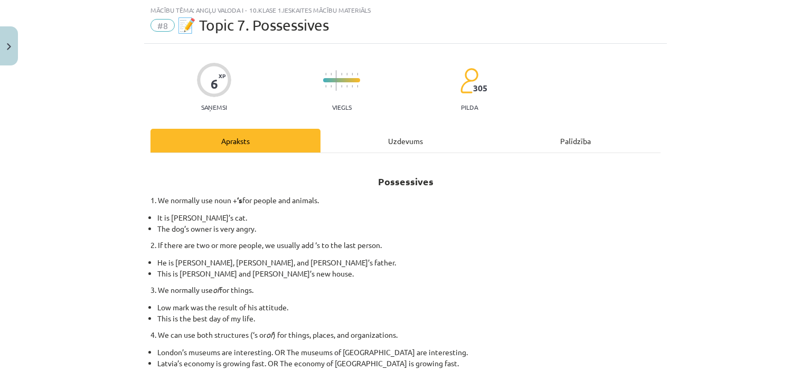
click at [411, 135] on div "Uzdevums" at bounding box center [405, 141] width 170 height 24
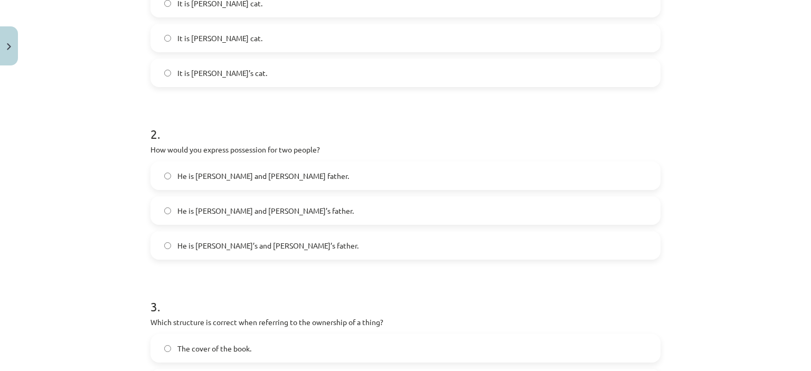
scroll to position [458, 0]
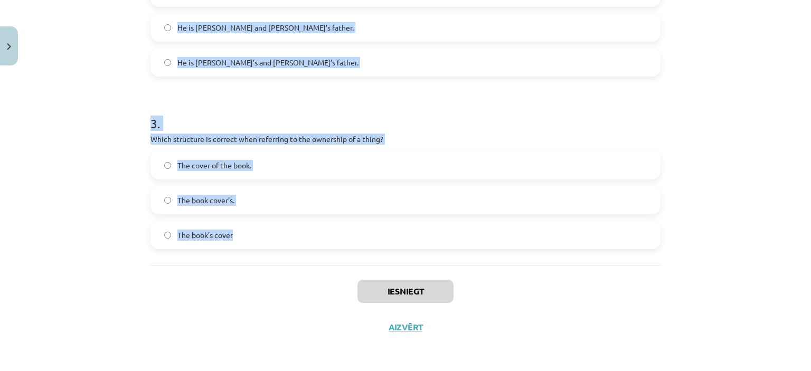
drag, startPoint x: 144, startPoint y: 199, endPoint x: 323, endPoint y: 241, distance: 183.8
copy form "1 . Which sentence correctly shows possession for a single person? It is Janes’…"
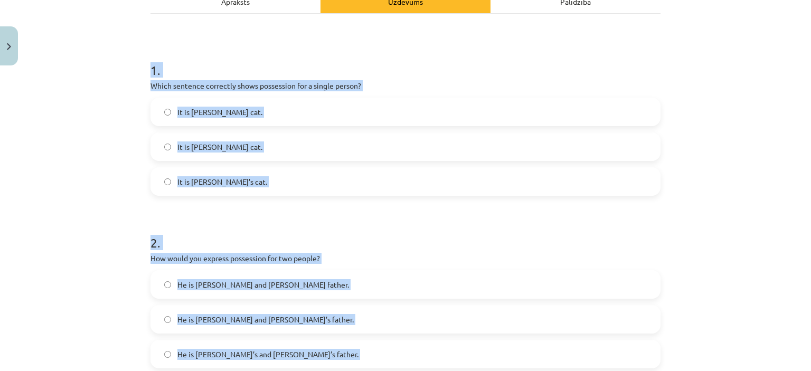
scroll to position [0, 0]
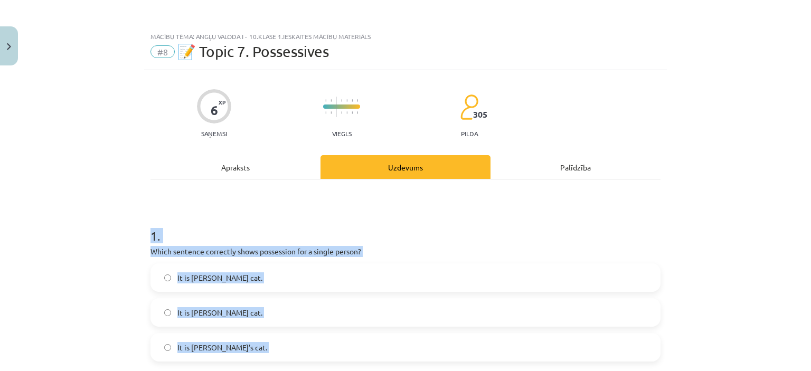
click at [195, 280] on span "It is Janes’s cat." at bounding box center [219, 277] width 85 height 11
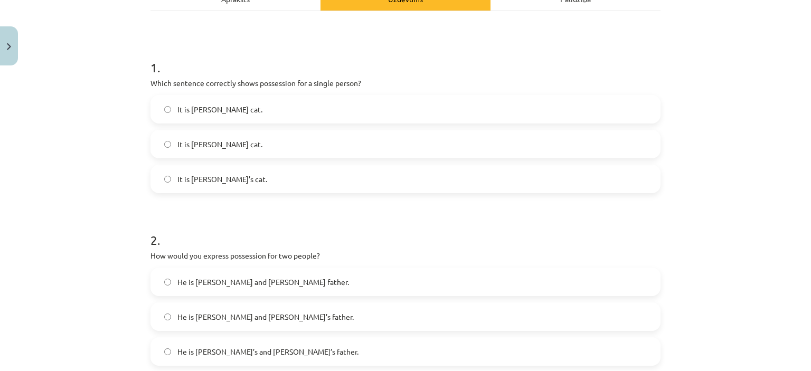
scroll to position [170, 0]
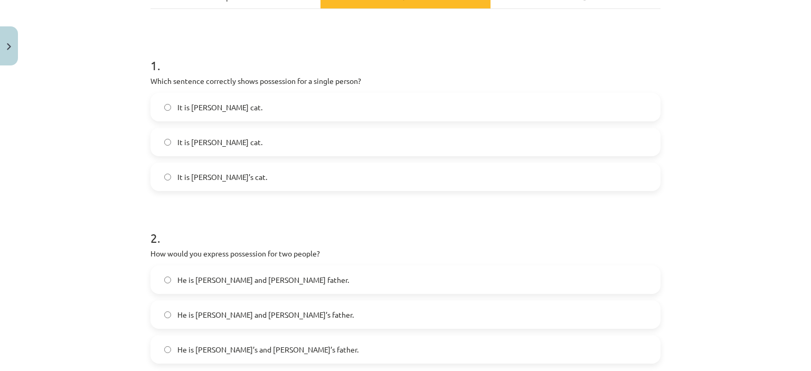
click at [223, 175] on label "It is Jane’s cat." at bounding box center [405, 177] width 508 height 26
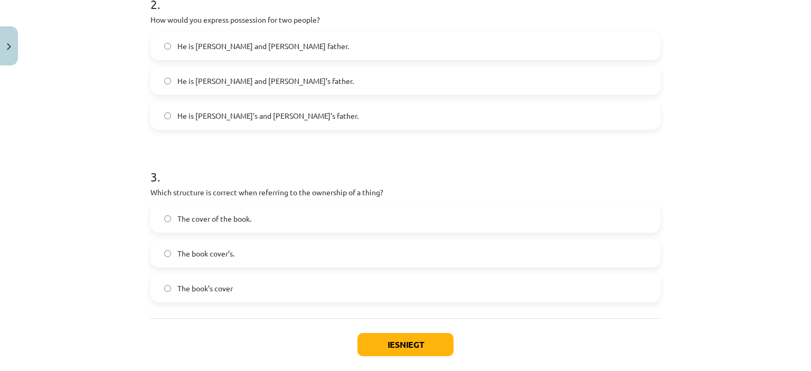
scroll to position [403, 0]
click at [285, 75] on label "He is Alice and James’s father." at bounding box center [405, 82] width 508 height 26
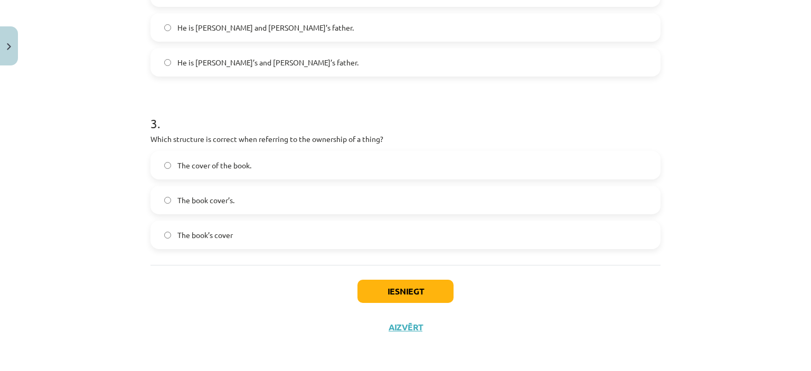
click at [255, 225] on label "The book’s cover" at bounding box center [405, 235] width 508 height 26
click at [412, 278] on div "Iesniegt Aizvērt" at bounding box center [405, 302] width 510 height 74
click at [425, 301] on button "Iesniegt" at bounding box center [405, 291] width 96 height 23
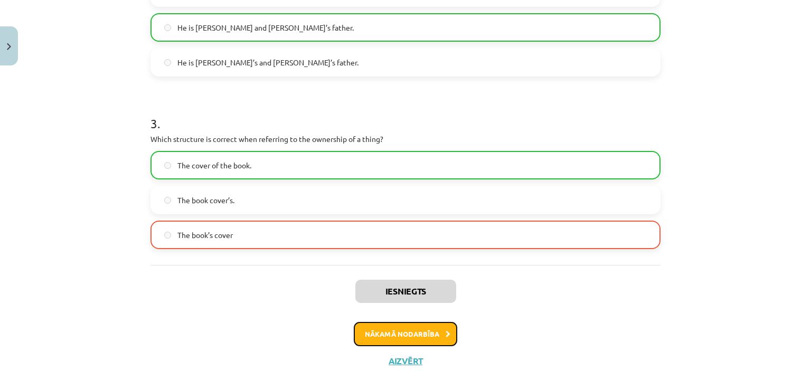
click at [436, 329] on button "Nākamā nodarbība" at bounding box center [405, 334] width 103 height 24
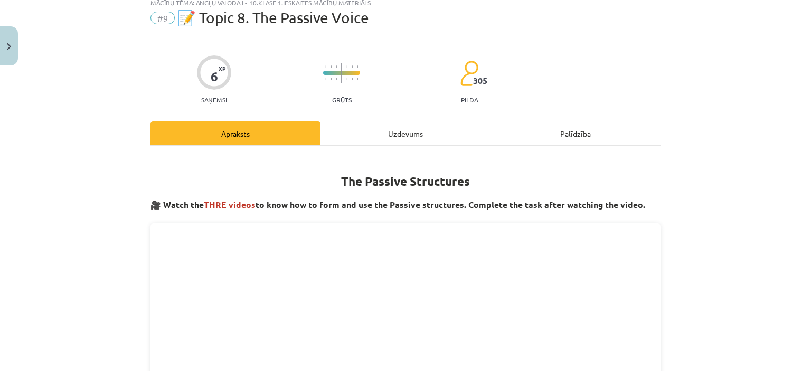
scroll to position [26, 0]
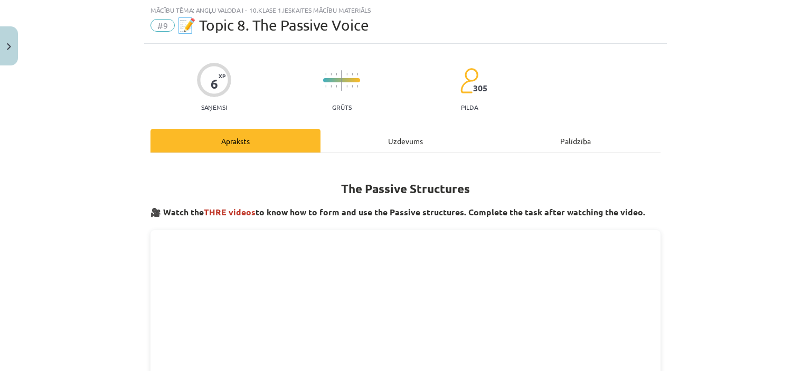
click at [365, 137] on div "Uzdevums" at bounding box center [405, 141] width 170 height 24
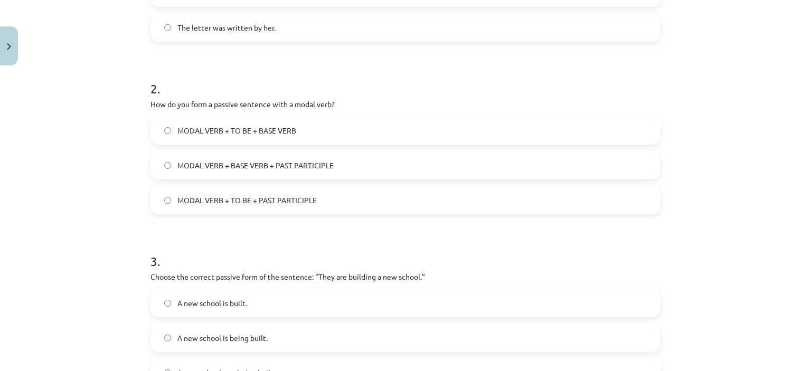
scroll to position [458, 0]
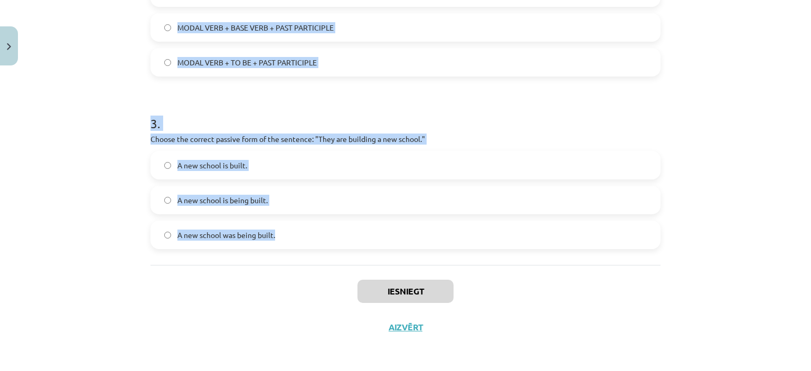
drag, startPoint x: 141, startPoint y: 208, endPoint x: 335, endPoint y: 237, distance: 195.8
copy form "1 . Which of the following sentences is in the passive voice? They will write a…"
click at [95, 204] on div "Mācību tēma: Angļu valoda i - 10.klase 1.ieskaites mācību materiāls #9 📝 Topic …" at bounding box center [405, 185] width 811 height 371
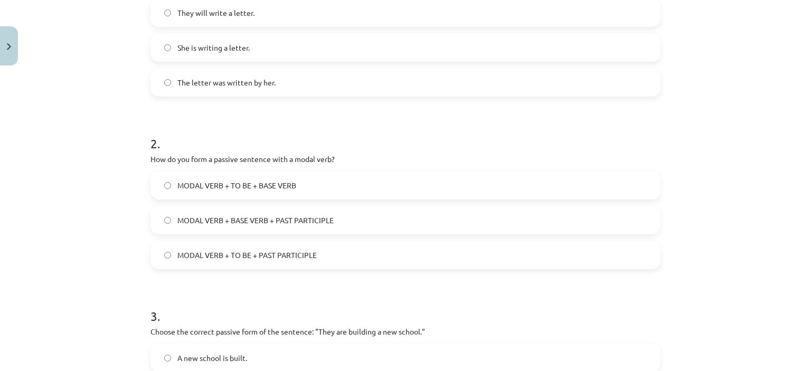
scroll to position [260, 0]
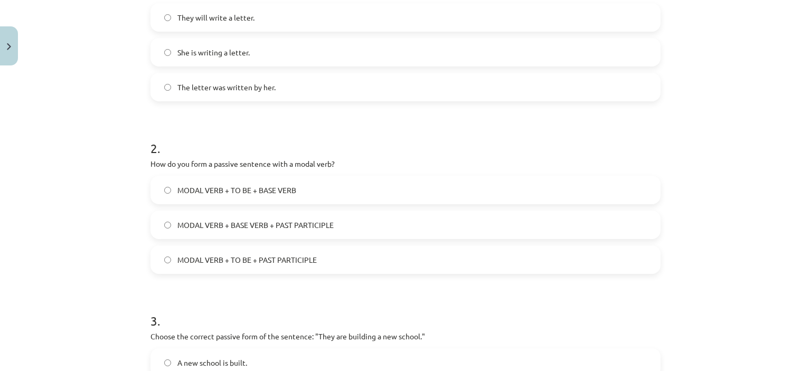
click at [233, 79] on label "The letter was written by her." at bounding box center [405, 87] width 508 height 26
click at [266, 255] on span "MODAL VERB + TO BE + PAST PARTICIPLE" at bounding box center [246, 259] width 139 height 11
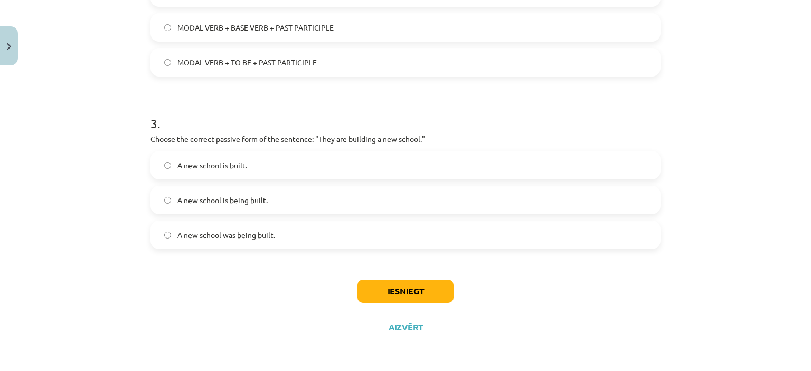
scroll to position [457, 0]
click at [230, 172] on label "A new school is built." at bounding box center [405, 166] width 508 height 26
click at [261, 226] on label "A new school was being built." at bounding box center [405, 235] width 508 height 26
click at [390, 277] on div "Iesniegt Aizvērt" at bounding box center [405, 302] width 510 height 74
click at [386, 282] on button "Iesniegt" at bounding box center [405, 291] width 96 height 23
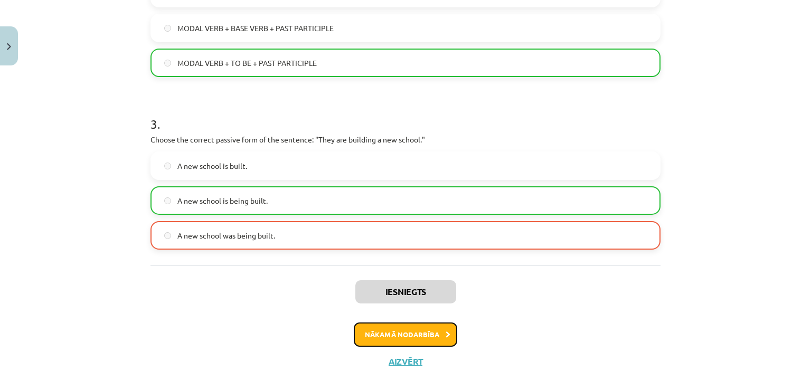
click at [393, 332] on button "Nākamā nodarbība" at bounding box center [405, 334] width 103 height 24
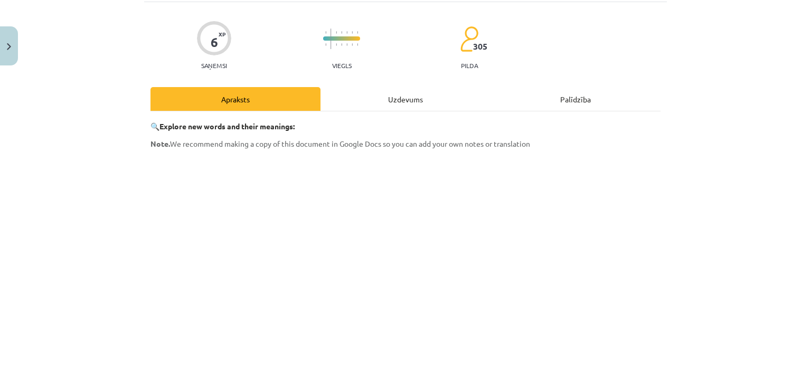
scroll to position [26, 0]
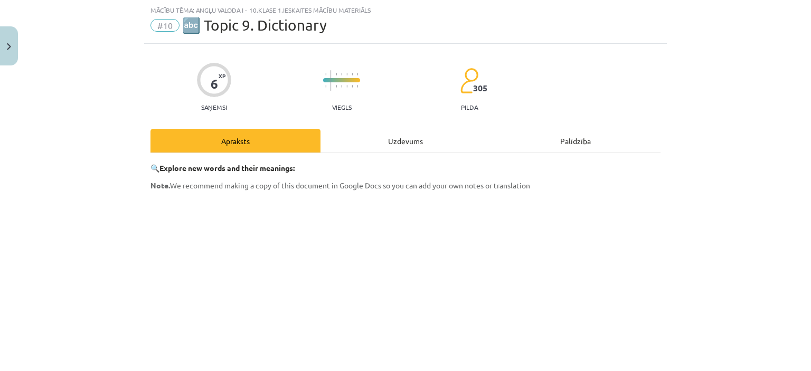
click at [370, 131] on div "Uzdevums" at bounding box center [405, 141] width 170 height 24
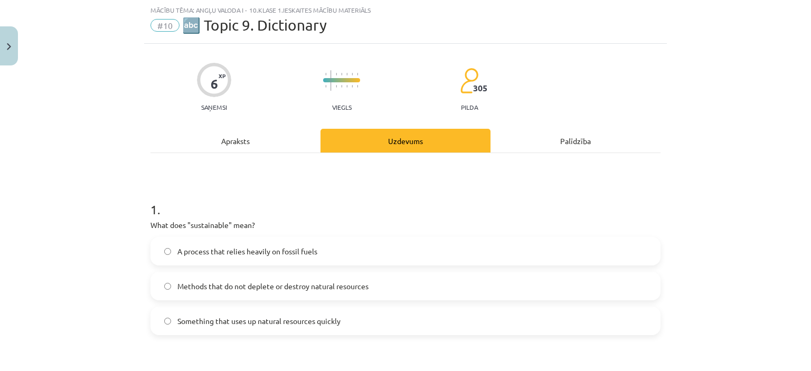
click at [212, 129] on div "Apraksts" at bounding box center [235, 141] width 170 height 24
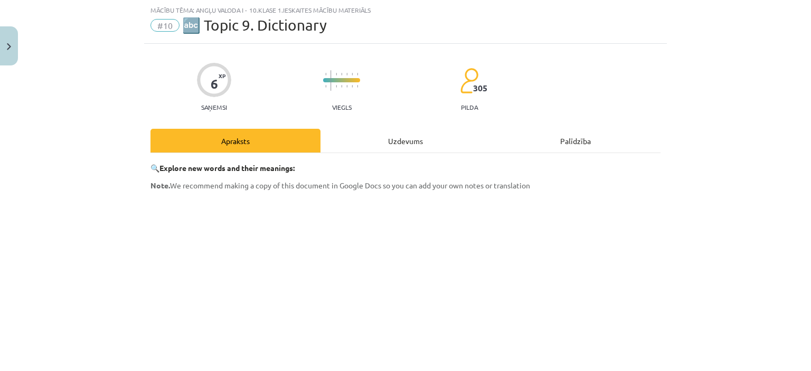
click at [382, 144] on div "Uzdevums" at bounding box center [405, 141] width 170 height 24
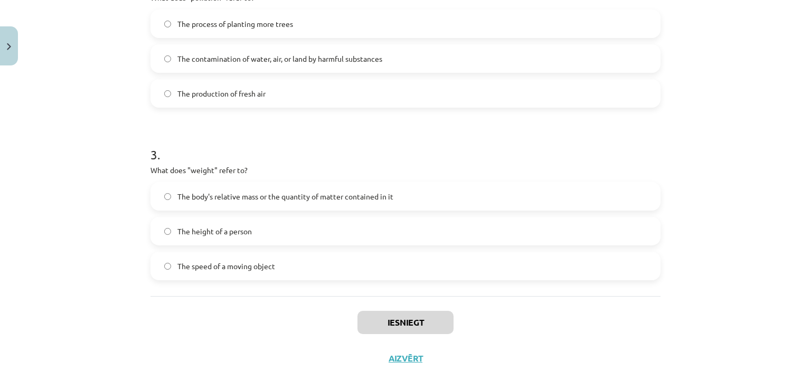
scroll to position [458, 0]
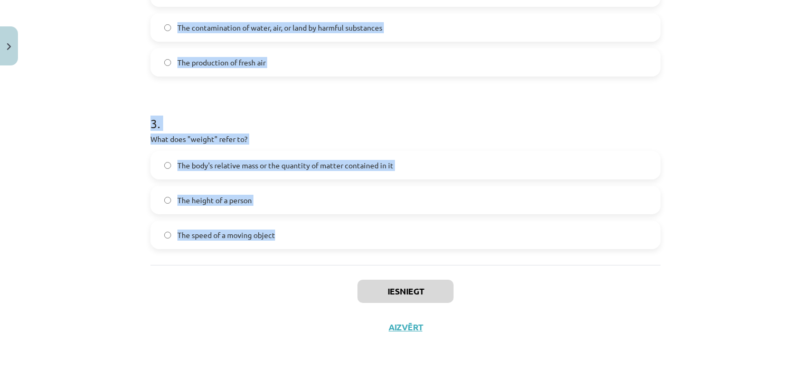
drag, startPoint x: 147, startPoint y: 211, endPoint x: 287, endPoint y: 230, distance: 141.6
click at [287, 230] on form "1 . What does "sustainable" mean? A process that relies heavily on fossil fuels…" at bounding box center [405, 1] width 510 height 497
copy form "1 . What does "sustainable" mean? A process that relies heavily on fossil fuels…"
click at [118, 194] on div "Mācību tēma: Angļu valoda i - 10.klase 1.ieskaites mācību materiāls #10 🔤 Topic…" at bounding box center [405, 185] width 811 height 371
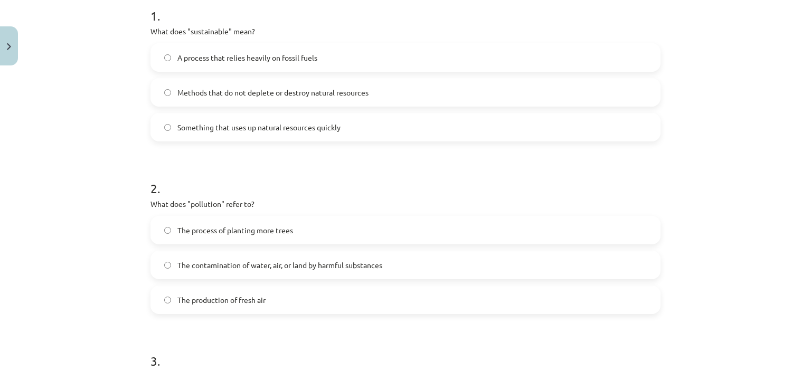
scroll to position [220, 0]
click at [201, 92] on span "Methods that do not deplete or destroy natural resources" at bounding box center [272, 93] width 191 height 11
click at [231, 269] on span "The contamination of water, air, or land by harmful substances" at bounding box center [279, 265] width 205 height 11
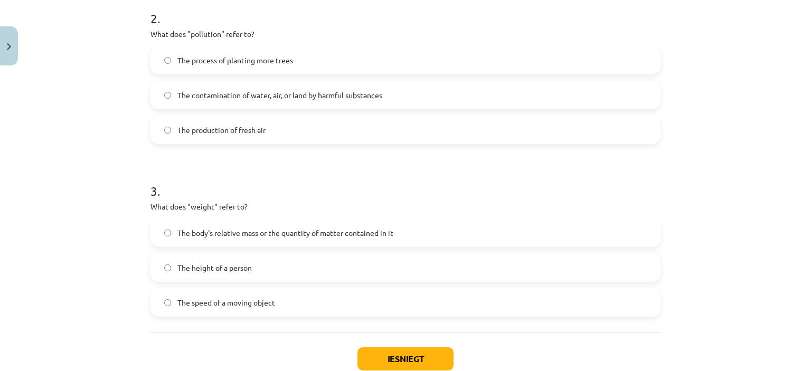
scroll to position [389, 0]
click at [228, 226] on label "The body's relative mass or the quantity of matter contained in it" at bounding box center [405, 233] width 508 height 26
click at [397, 363] on button "Iesniegt" at bounding box center [405, 359] width 96 height 23
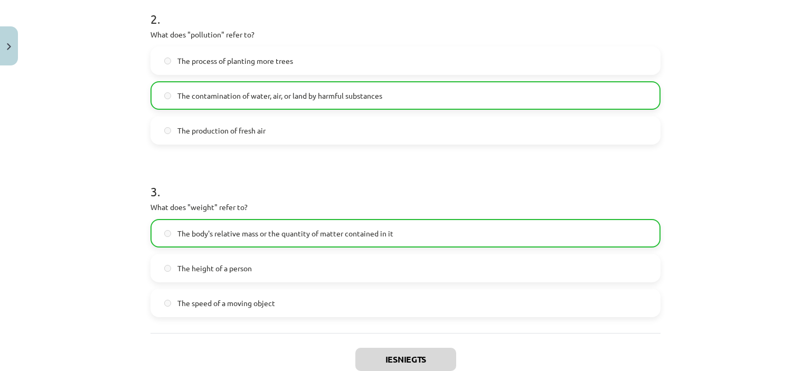
scroll to position [491, 0]
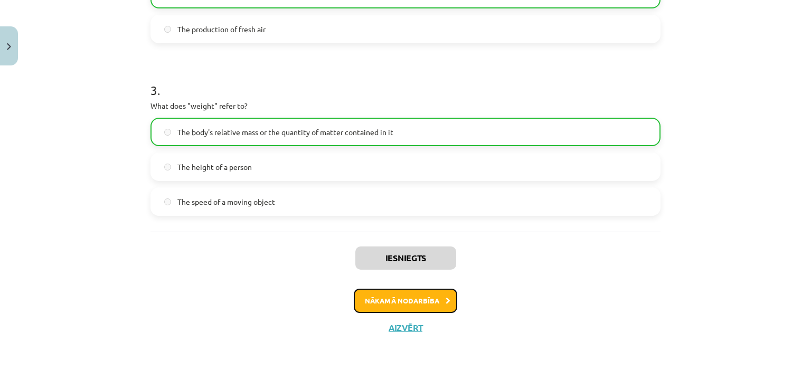
click at [408, 307] on button "Nākamā nodarbība" at bounding box center [405, 301] width 103 height 24
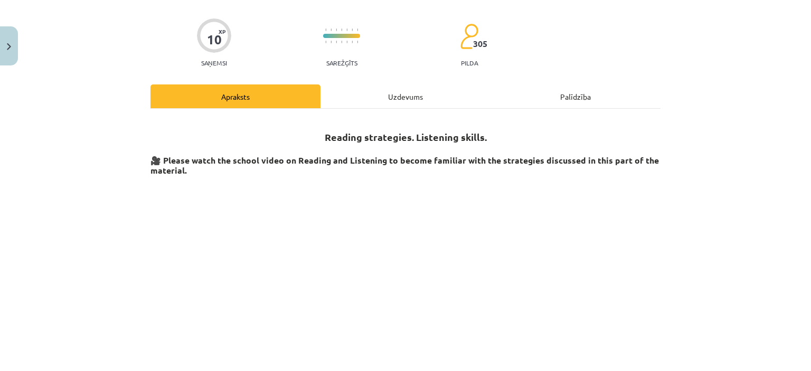
scroll to position [26, 0]
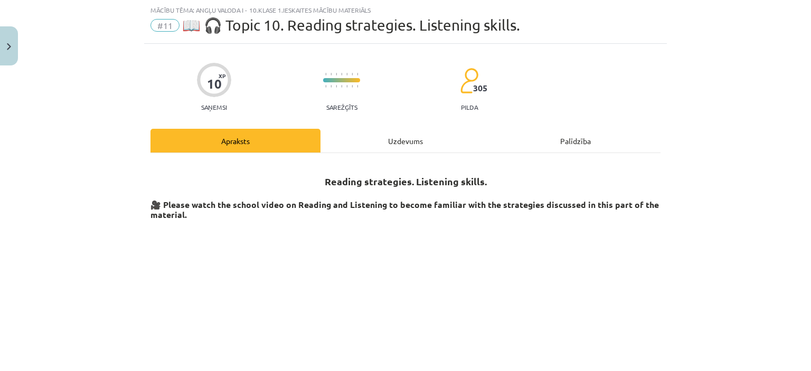
click at [386, 146] on div "Uzdevums" at bounding box center [405, 141] width 170 height 24
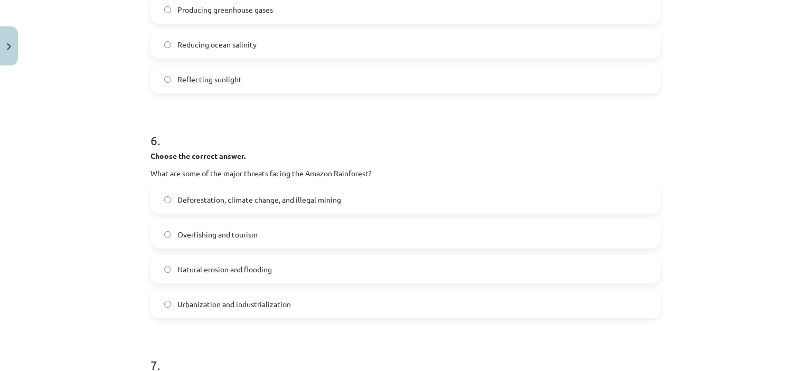
scroll to position [1235, 0]
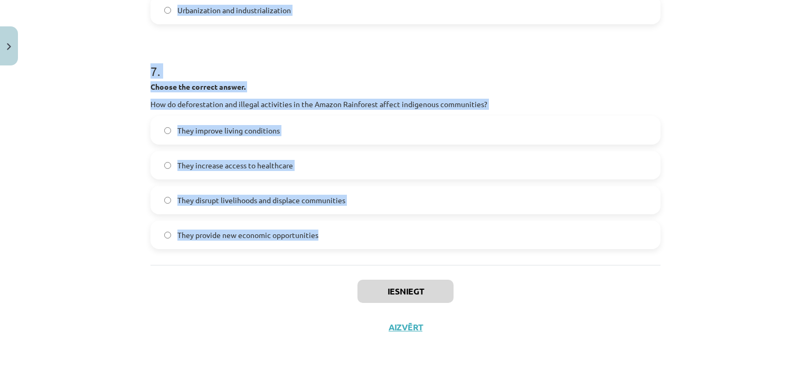
drag, startPoint x: 144, startPoint y: 203, endPoint x: 323, endPoint y: 232, distance: 181.8
copy form "1 . Choose whether the sentence is True or False. The Amazon Rainforest is ofte…"
click at [96, 185] on div "Mācību tēma: Angļu valoda i - 10.klase 1.ieskaites mācību materiāls #11 📖 🎧 Top…" at bounding box center [405, 185] width 811 height 371
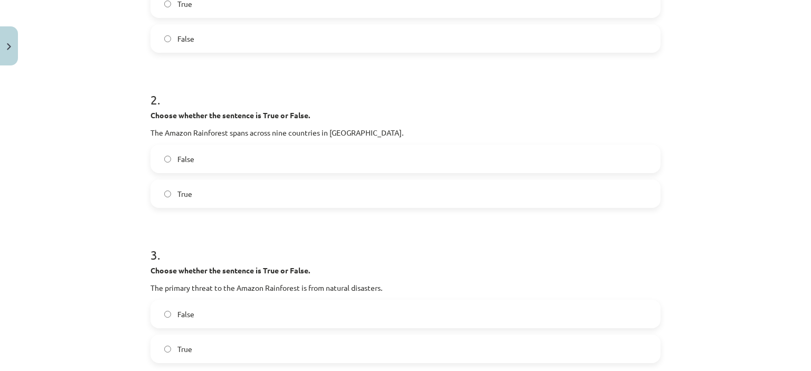
scroll to position [170, 0]
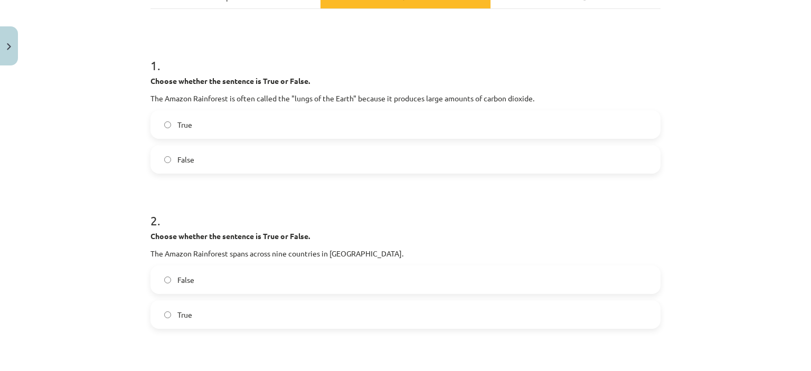
click at [218, 164] on label "False" at bounding box center [405, 159] width 508 height 26
click at [236, 316] on label "True" at bounding box center [405, 314] width 508 height 26
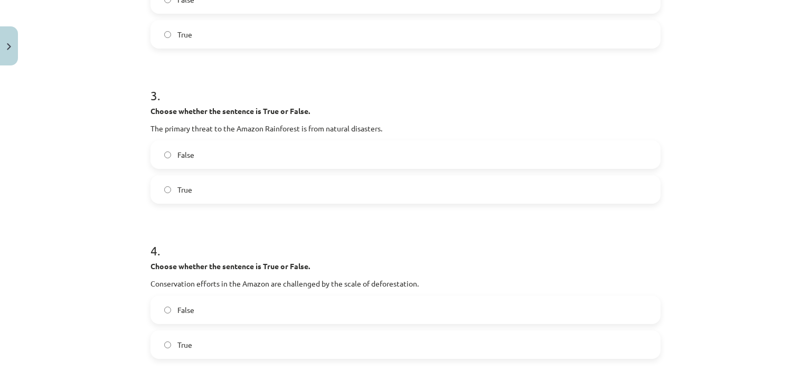
scroll to position [473, 0]
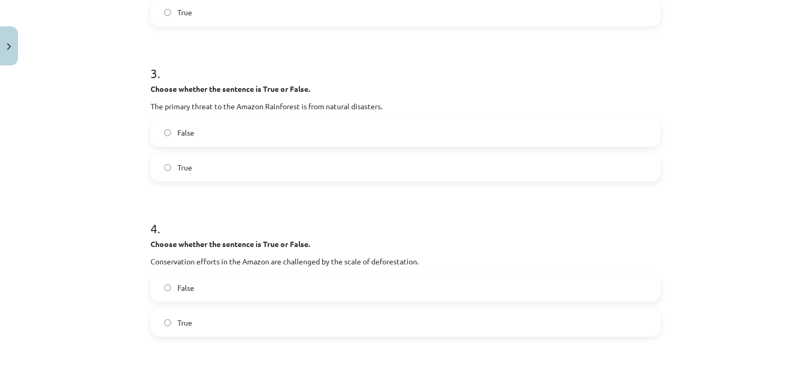
click at [208, 128] on label "False" at bounding box center [405, 132] width 508 height 26
click at [222, 321] on label "True" at bounding box center [405, 322] width 508 height 26
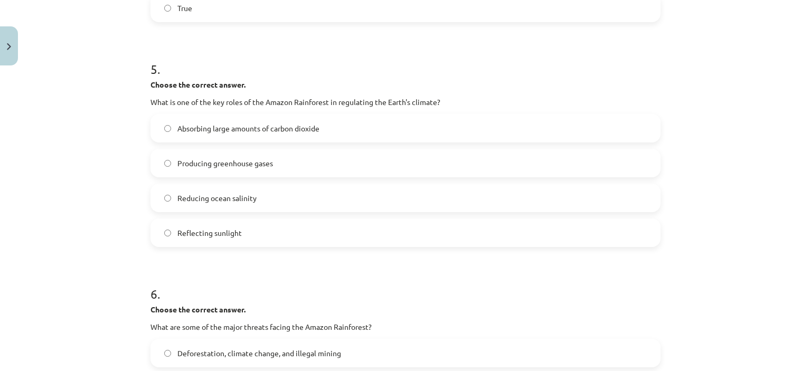
scroll to position [789, 0]
click at [212, 128] on span "Absorbing large amounts of carbon dioxide" at bounding box center [248, 126] width 142 height 11
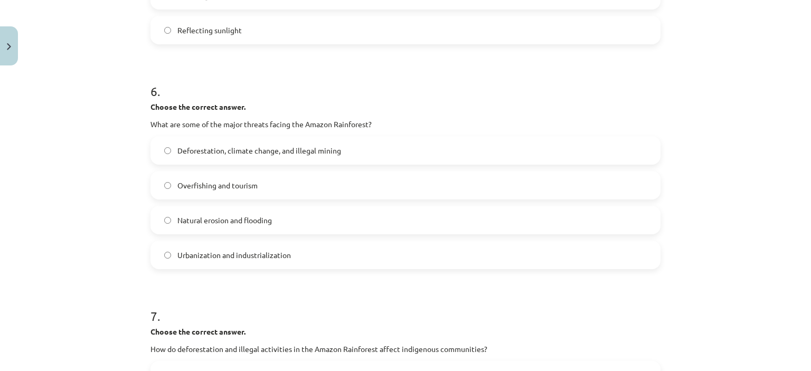
scroll to position [1005, 0]
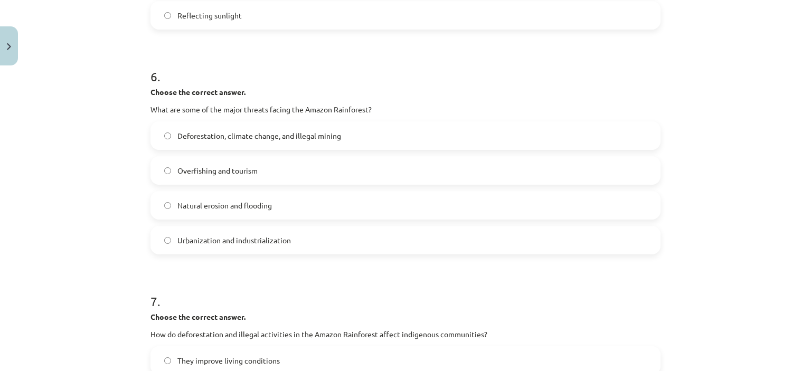
click at [246, 142] on label "Deforestation, climate change, and illegal mining" at bounding box center [405, 135] width 508 height 26
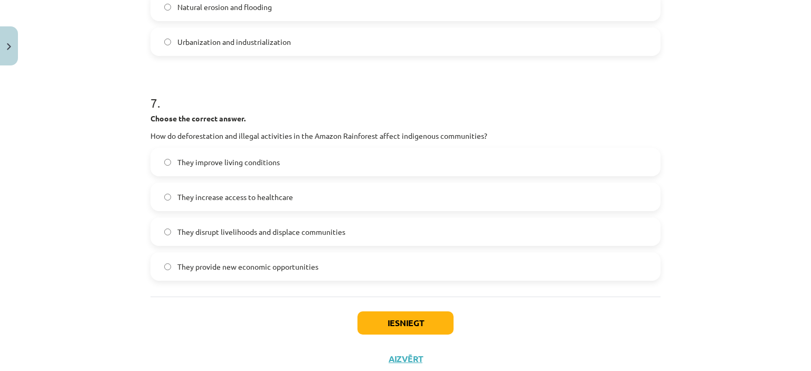
scroll to position [1235, 0]
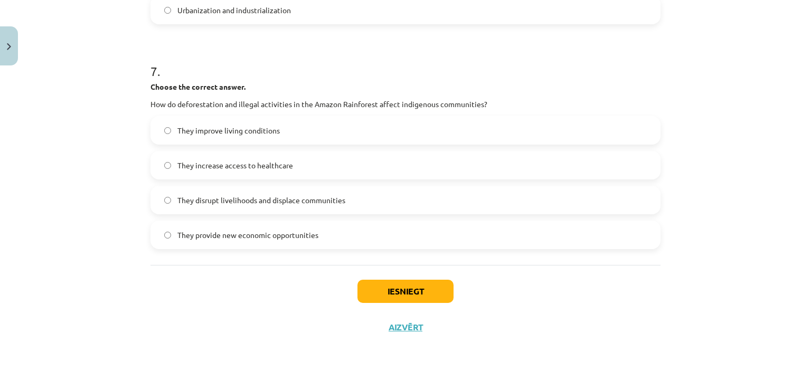
click at [240, 200] on span "They disrupt livelihoods and displace communities" at bounding box center [261, 200] width 168 height 11
click at [412, 292] on button "Iesniegt" at bounding box center [405, 291] width 96 height 23
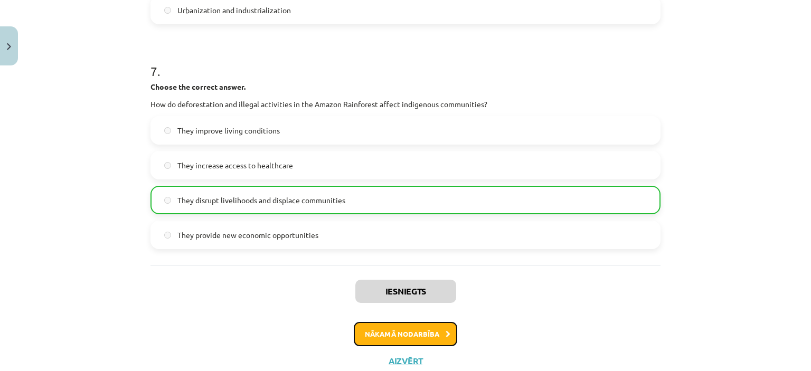
click at [405, 327] on button "Nākamā nodarbība" at bounding box center [405, 334] width 103 height 24
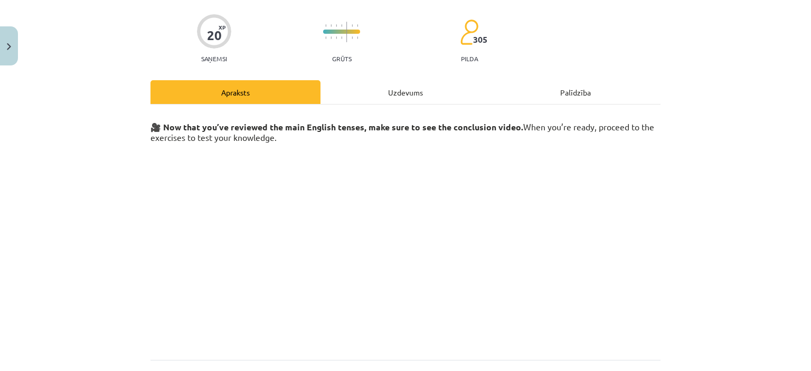
scroll to position [26, 0]
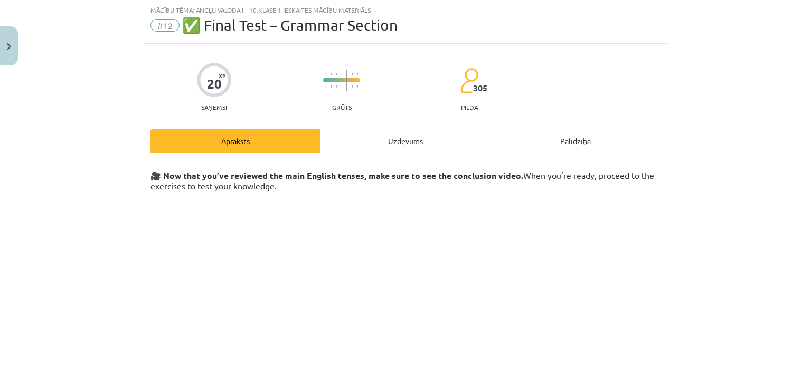
click at [385, 132] on div "Uzdevums" at bounding box center [405, 141] width 170 height 24
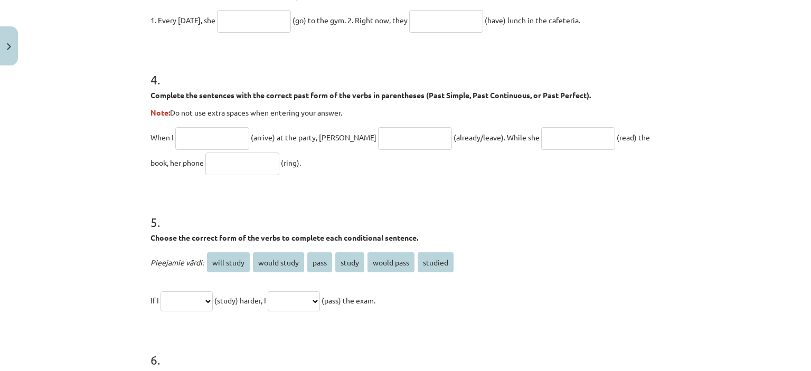
scroll to position [925, 0]
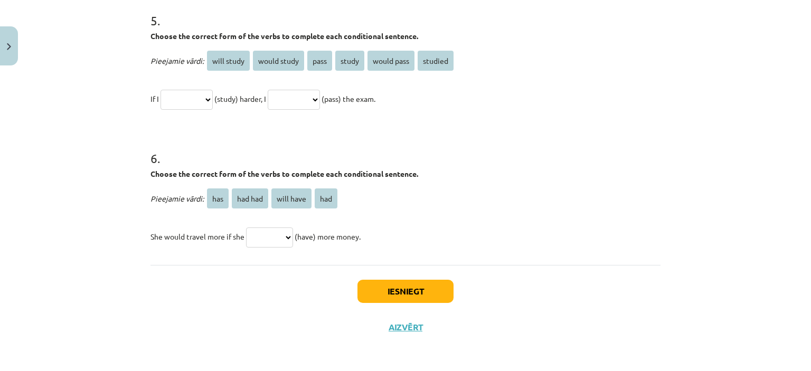
drag, startPoint x: 144, startPoint y: 207, endPoint x: 383, endPoint y: 258, distance: 244.4
copy form "1 . Choose the correct passive voice form for each sentence. The chef prepares …"
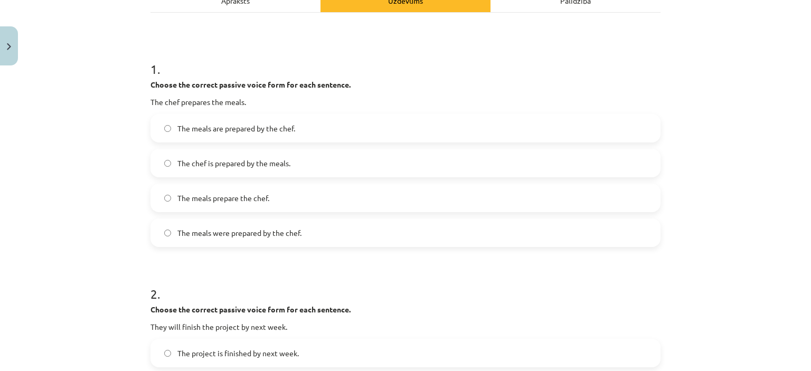
scroll to position [161, 0]
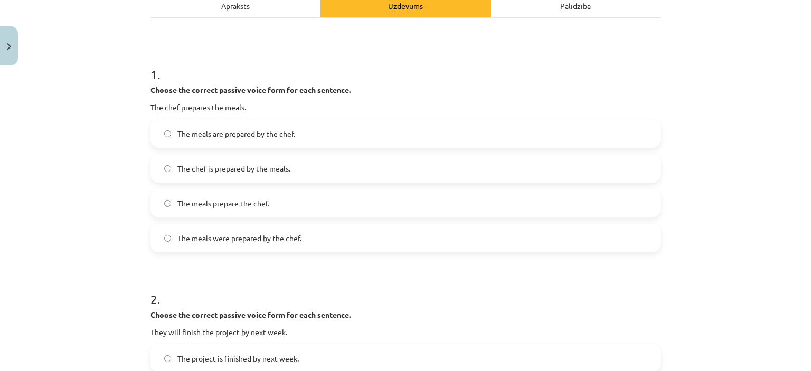
click at [246, 125] on label "The meals are prepared by the chef." at bounding box center [405, 133] width 508 height 26
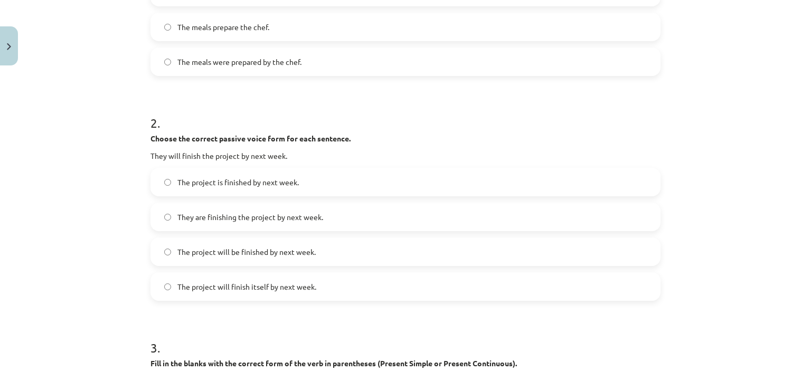
scroll to position [369, 0]
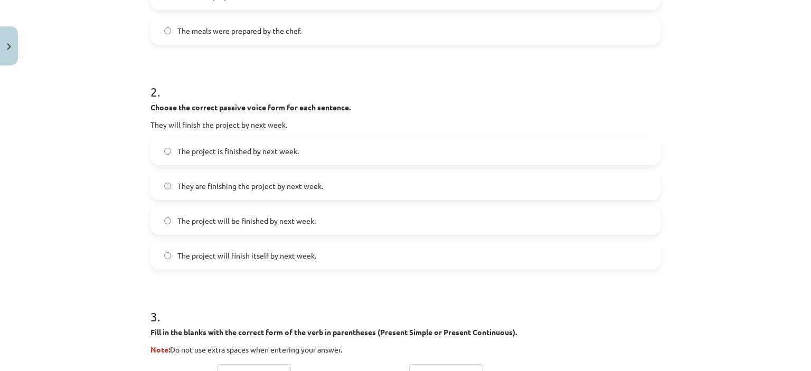
click at [274, 144] on label "The project is finished by next week." at bounding box center [405, 151] width 508 height 26
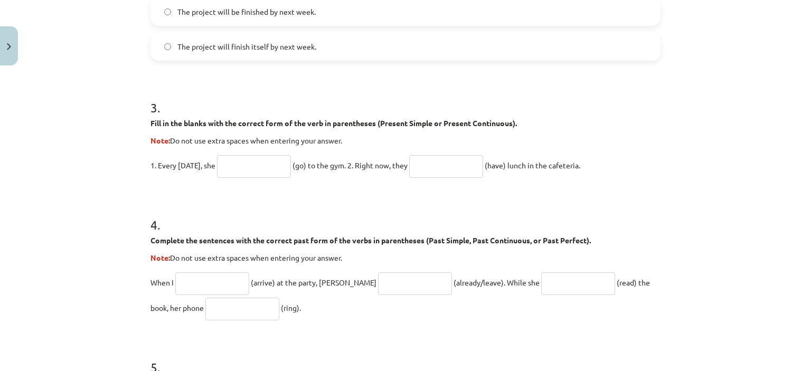
scroll to position [584, 0]
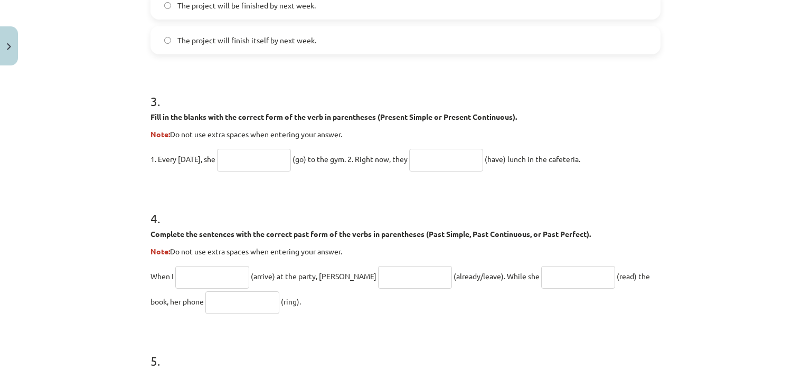
click at [254, 162] on input "text" at bounding box center [254, 160] width 74 height 23
type input "****"
click at [437, 158] on input "text" at bounding box center [446, 160] width 74 height 23
type input "**********"
click at [732, 151] on div "**********" at bounding box center [405, 185] width 811 height 371
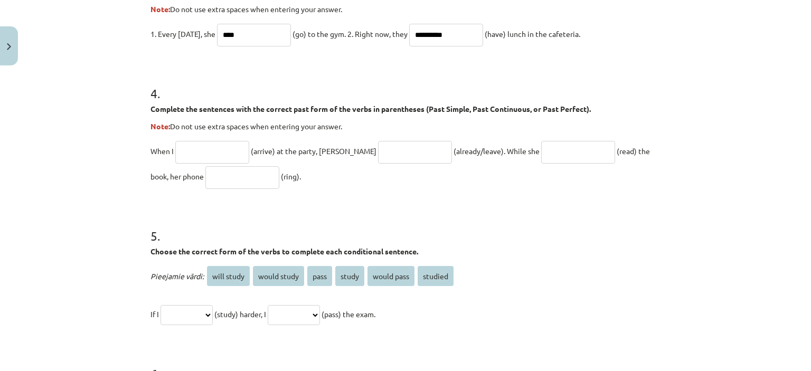
scroll to position [737, 0]
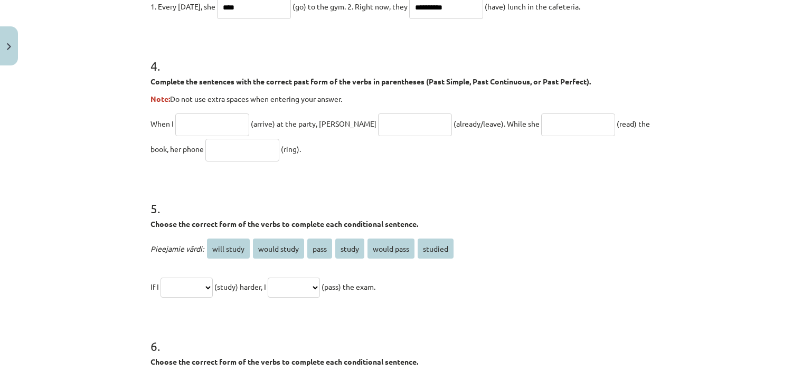
click at [230, 113] on input "text" at bounding box center [212, 124] width 74 height 23
type input "*******"
click at [378, 126] on input "text" at bounding box center [415, 124] width 74 height 23
type input "**********"
click at [558, 119] on input "text" at bounding box center [578, 124] width 74 height 23
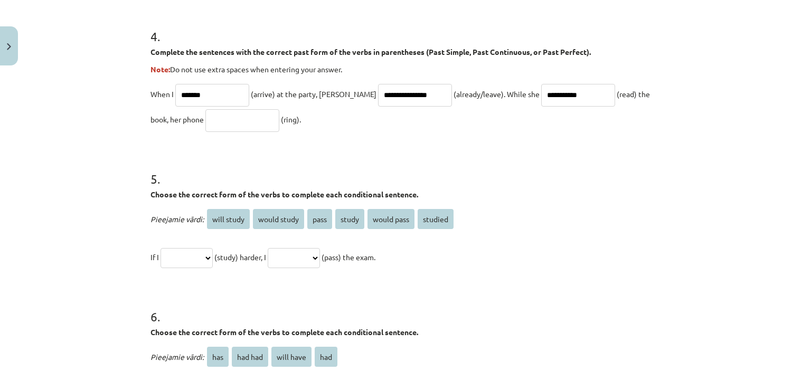
scroll to position [766, 0]
type input "**********"
click at [205, 117] on input "text" at bounding box center [242, 120] width 74 height 23
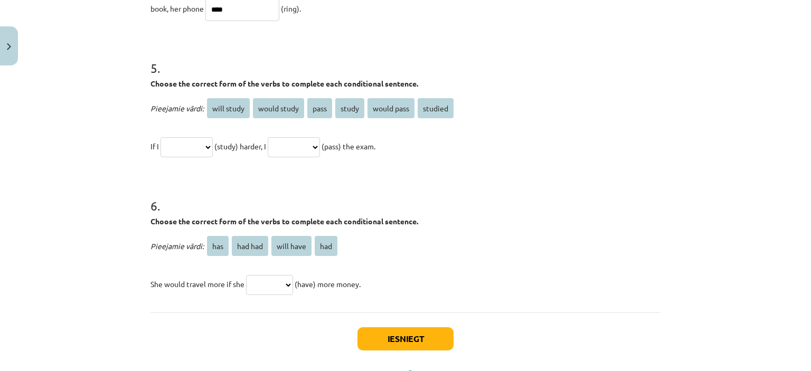
scroll to position [882, 0]
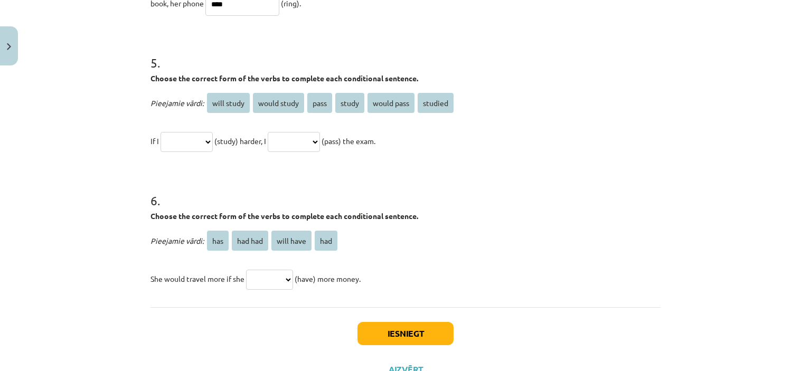
type input "****"
click at [213, 145] on select "**********" at bounding box center [186, 142] width 52 height 20
click at [213, 143] on select "**********" at bounding box center [186, 142] width 52 height 20
click at [435, 106] on span "studied" at bounding box center [435, 103] width 36 height 20
click at [213, 144] on select "**********" at bounding box center [186, 142] width 52 height 20
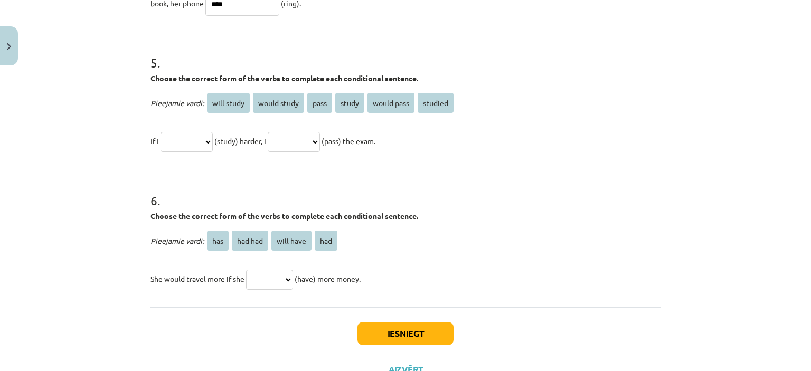
select select "*******"
click at [160, 132] on select "**********" at bounding box center [186, 142] width 52 height 20
click at [320, 140] on select "**********" at bounding box center [294, 142] width 52 height 20
select select "**********"
click at [280, 132] on select "**********" at bounding box center [294, 142] width 52 height 20
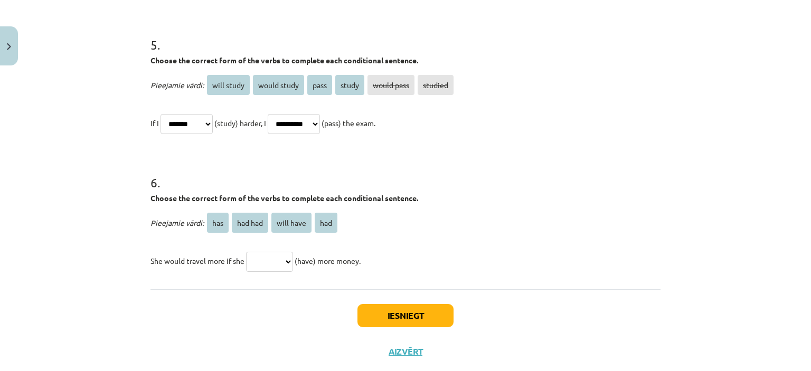
scroll to position [925, 0]
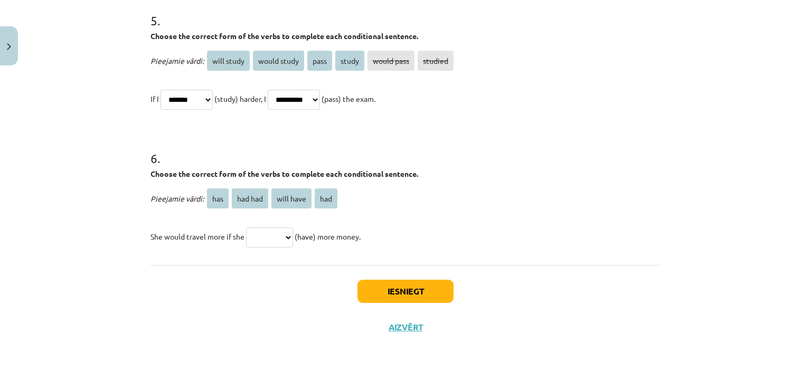
click at [281, 229] on select "*** ******* ********* ***" at bounding box center [269, 237] width 47 height 20
select select "***"
click at [246, 227] on select "*** ******* ********* ***" at bounding box center [269, 237] width 47 height 20
click at [384, 291] on button "Iesniegt" at bounding box center [405, 291] width 96 height 23
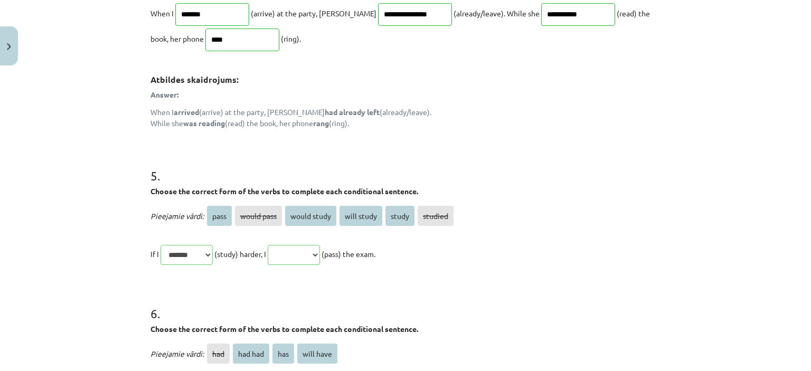
scroll to position [1079, 0]
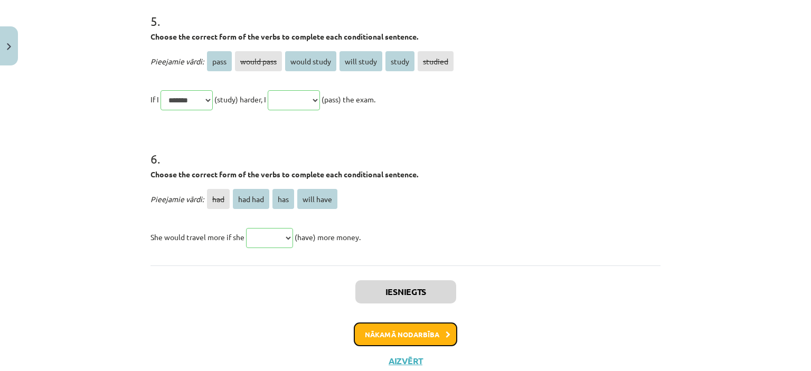
click at [399, 331] on button "Nākamā nodarbība" at bounding box center [405, 334] width 103 height 24
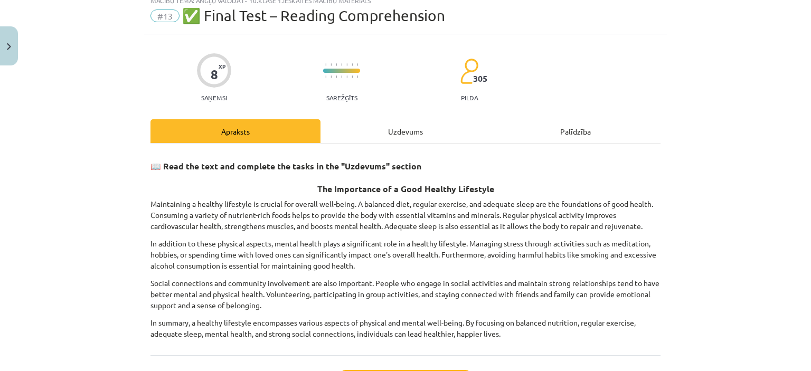
scroll to position [26, 0]
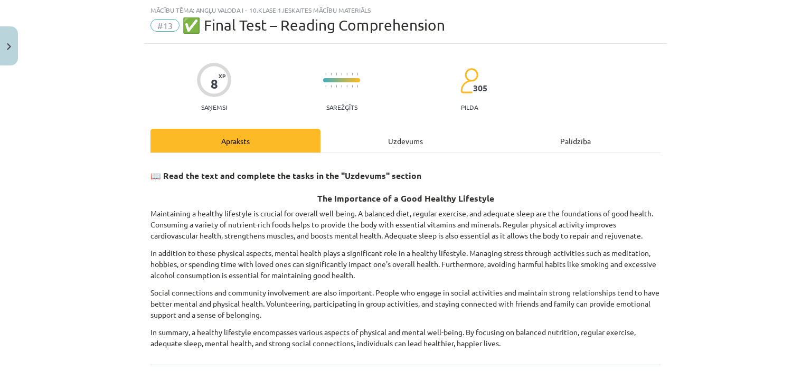
click at [388, 148] on div "Uzdevums" at bounding box center [405, 141] width 170 height 24
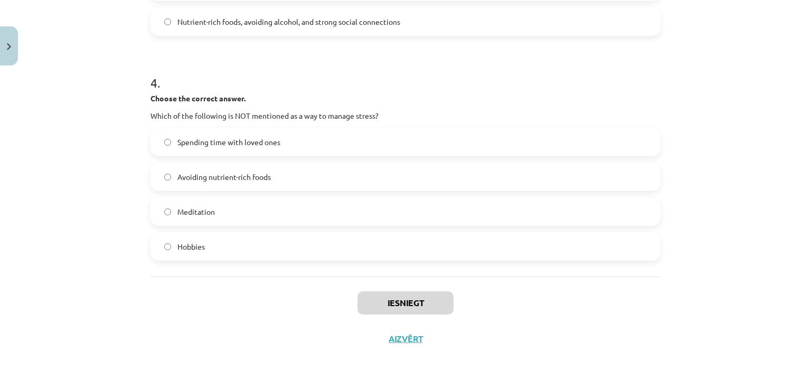
scroll to position [700, 0]
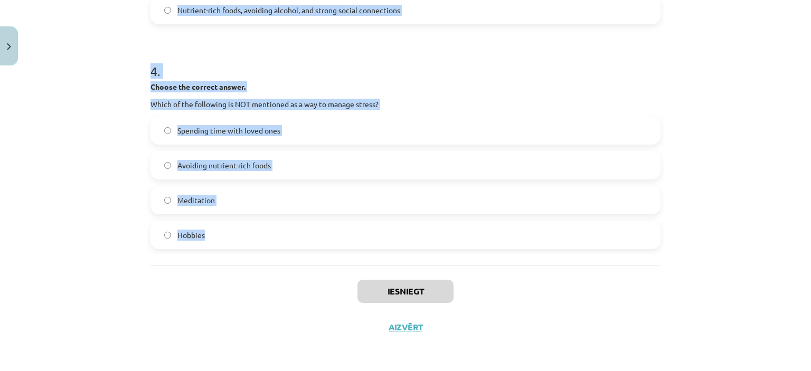
drag, startPoint x: 139, startPoint y: 23, endPoint x: 296, endPoint y: 235, distance: 263.8
click at [296, 235] on div "Mācību tēma: Angļu valoda i - 10.klase 1.ieskaites mācību materiāls #13 ✅ Final…" at bounding box center [405, 185] width 811 height 371
copy form "1 . Choose whether the sentence is True or False. A healthy lifestyle only focu…"
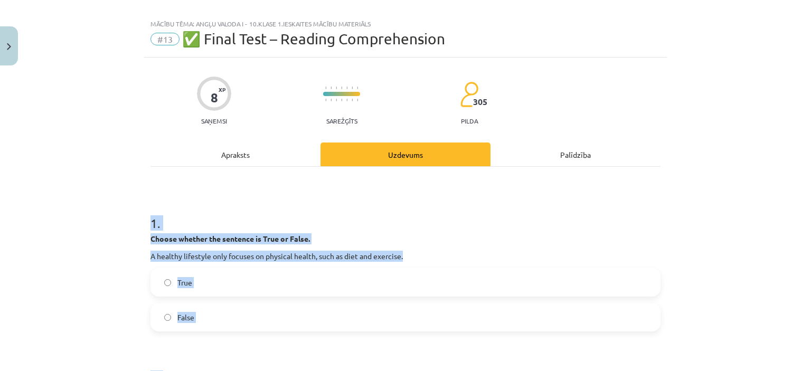
scroll to position [0, 0]
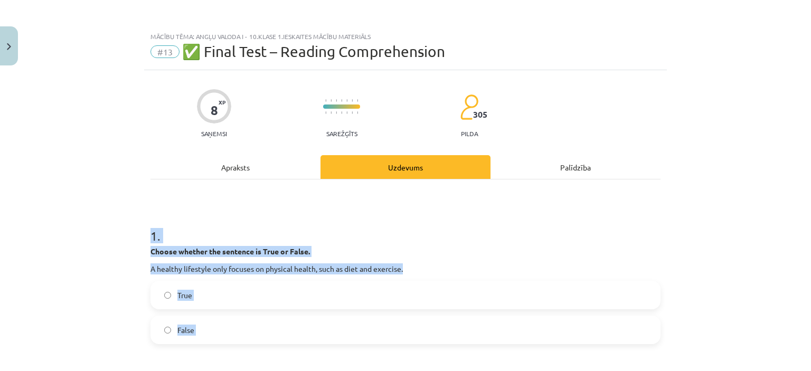
click at [69, 288] on div "Mācību tēma: Angļu valoda i - 10.klase 1.ieskaites mācību materiāls #13 ✅ Final…" at bounding box center [405, 185] width 811 height 371
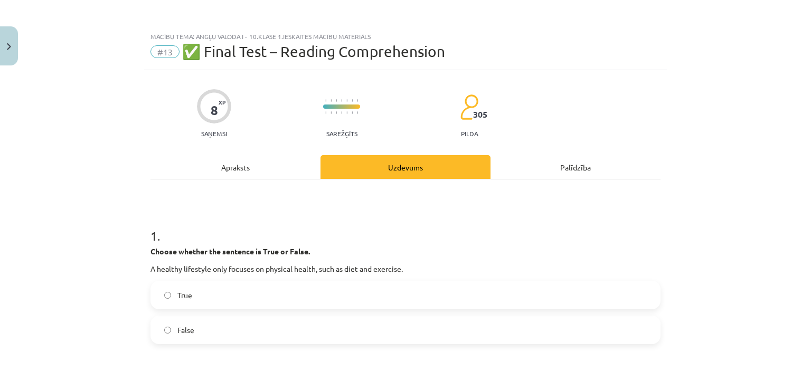
click at [156, 325] on label "False" at bounding box center [405, 330] width 508 height 26
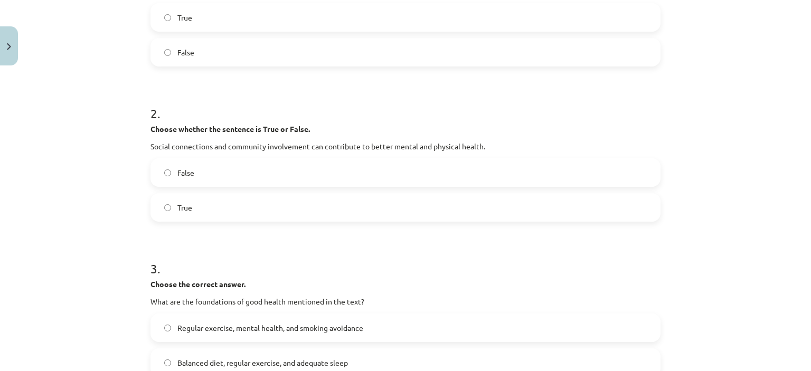
scroll to position [278, 0]
click at [219, 210] on label "True" at bounding box center [405, 207] width 508 height 26
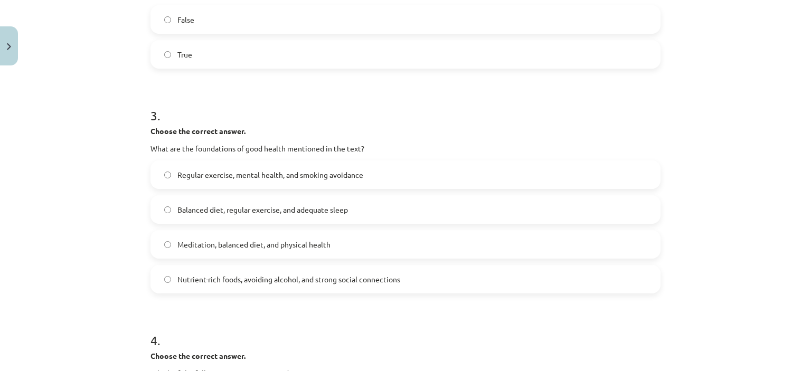
scroll to position [501, 0]
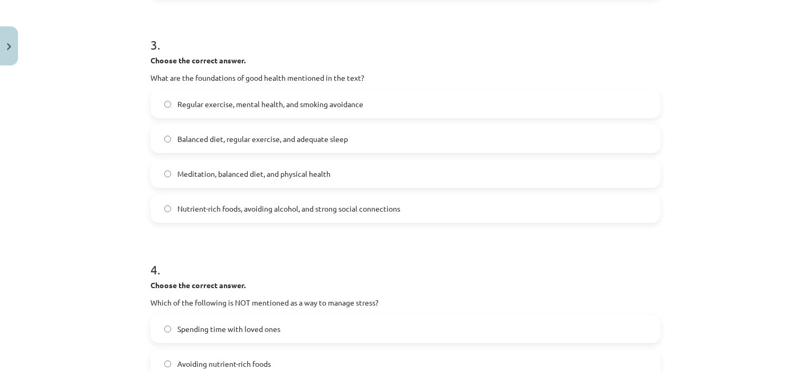
click at [242, 134] on span "Balanced diet, regular exercise, and adequate sleep" at bounding box center [262, 139] width 170 height 11
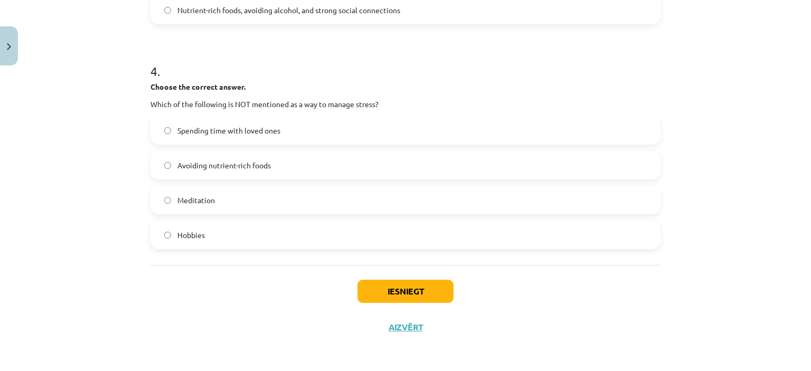
scroll to position [699, 0]
click at [224, 167] on span "Avoiding nutrient-rich foods" at bounding box center [223, 165] width 93 height 11
click at [393, 284] on button "Iesniegt" at bounding box center [405, 291] width 96 height 23
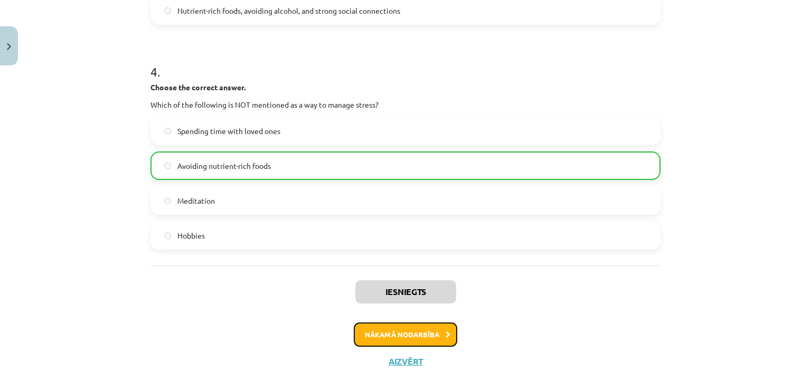
click at [382, 325] on button "Nākamā nodarbība" at bounding box center [405, 334] width 103 height 24
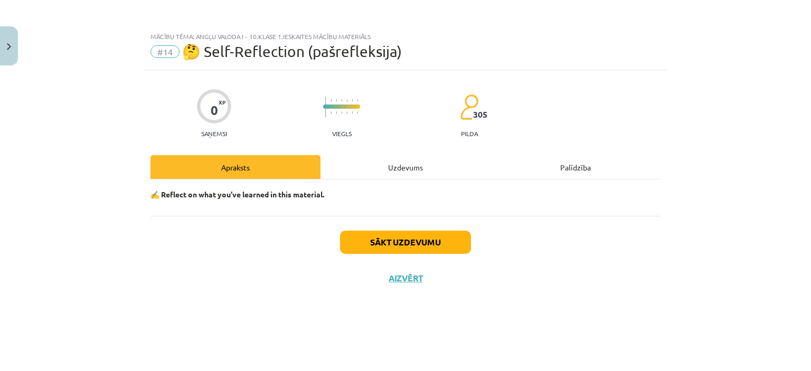
scroll to position [0, 0]
click at [368, 169] on div "Uzdevums" at bounding box center [405, 167] width 170 height 24
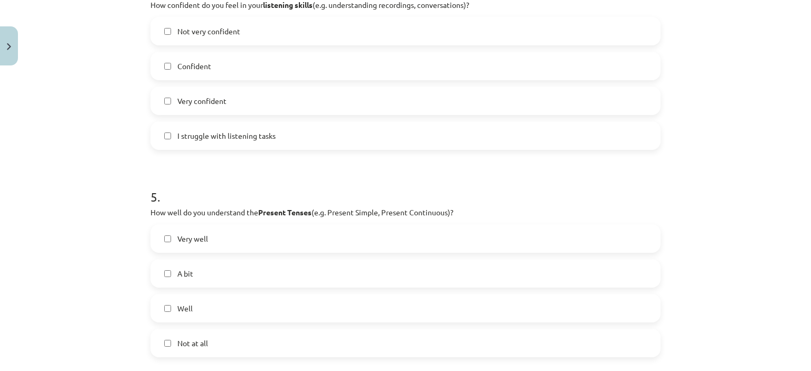
scroll to position [1149, 0]
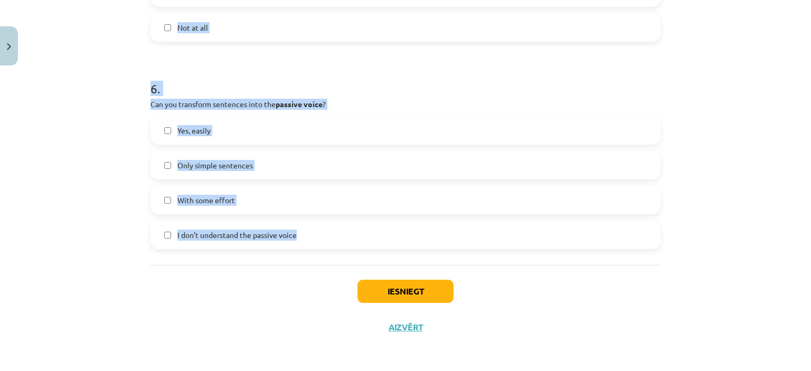
drag, startPoint x: 146, startPoint y: 98, endPoint x: 299, endPoint y: 235, distance: 205.9
click at [82, 184] on div "Mācību tēma: Angļu valoda i - 10.klase 1.ieskaites mācību materiāls #14 🤔 Self-…" at bounding box center [405, 185] width 811 height 371
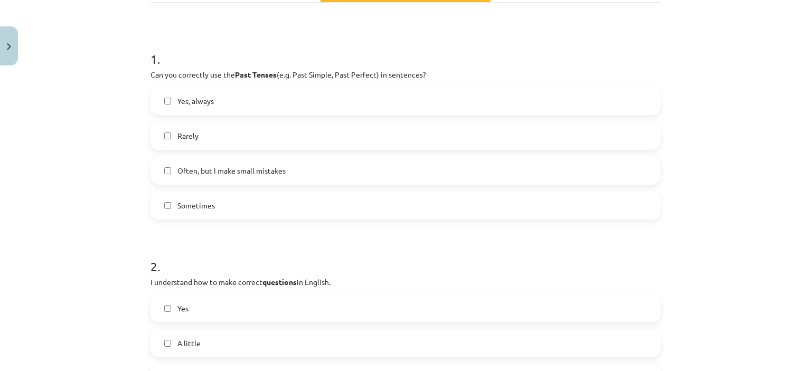
scroll to position [190, 0]
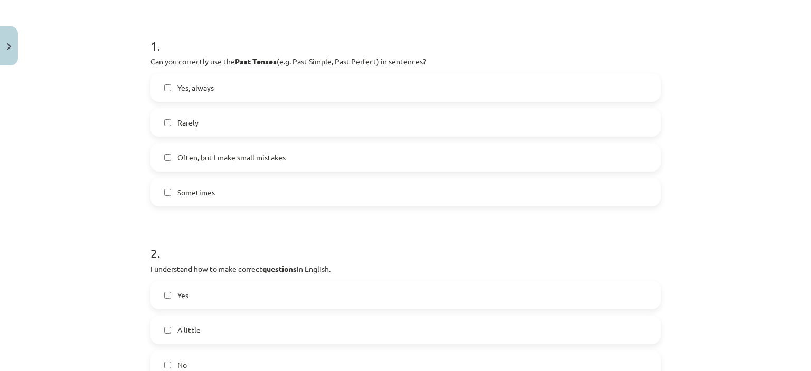
click at [231, 162] on span "Often, but I make small mistakes" at bounding box center [231, 157] width 108 height 11
click at [205, 293] on label "Yes" at bounding box center [405, 295] width 508 height 26
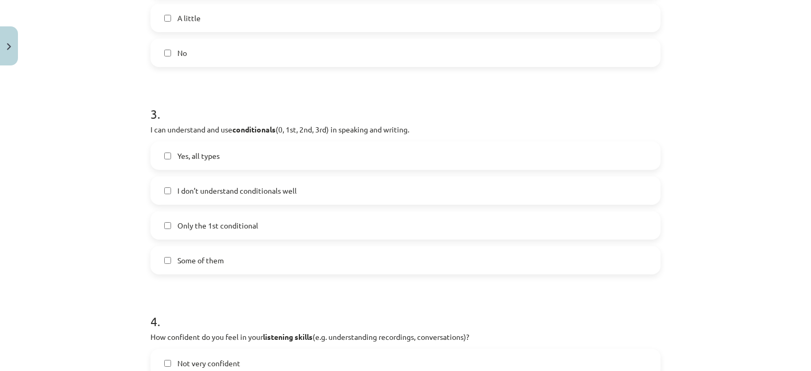
scroll to position [553, 0]
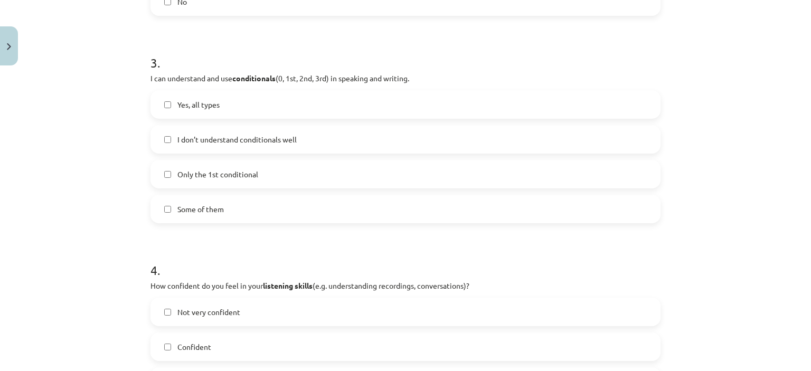
click at [224, 107] on label "Yes, all types" at bounding box center [405, 104] width 508 height 26
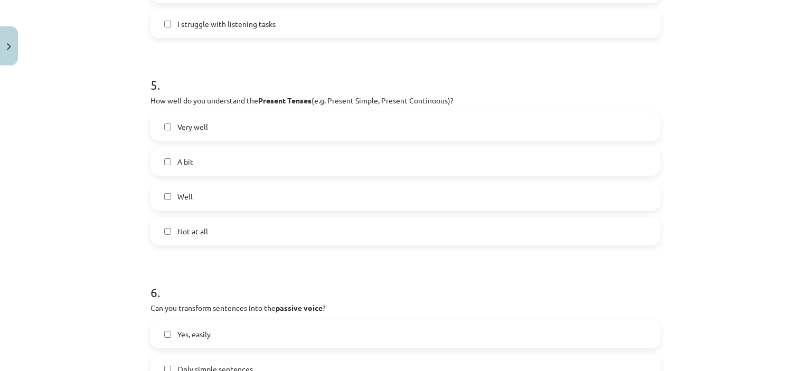
scroll to position [951, 0]
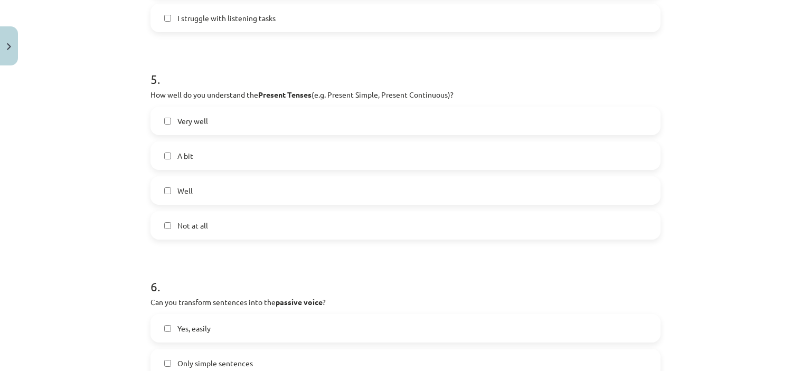
click at [224, 126] on label "Very well" at bounding box center [405, 121] width 508 height 26
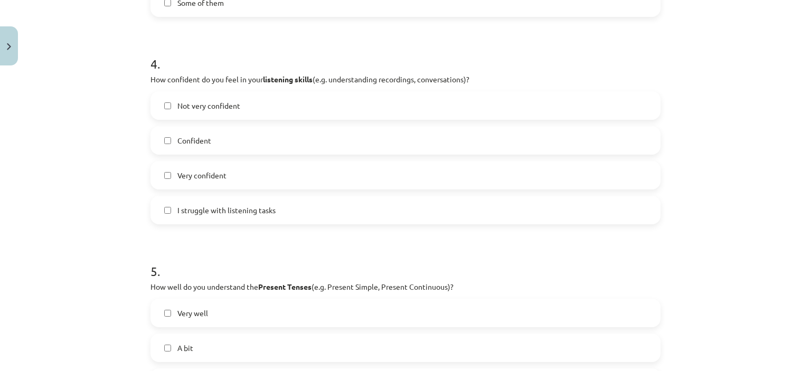
scroll to position [746, 0]
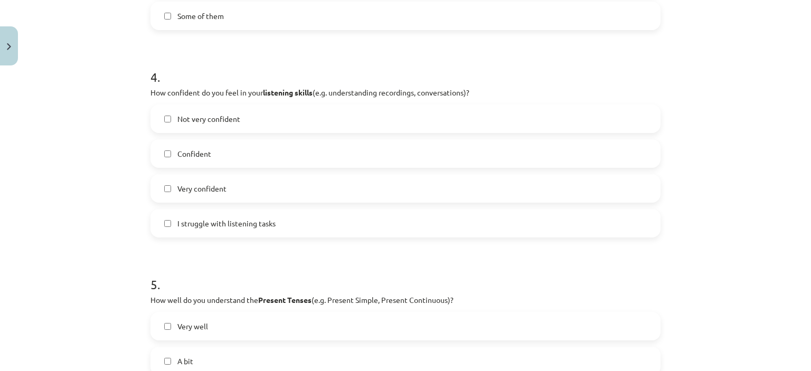
click at [279, 151] on label "Confident" at bounding box center [405, 153] width 508 height 26
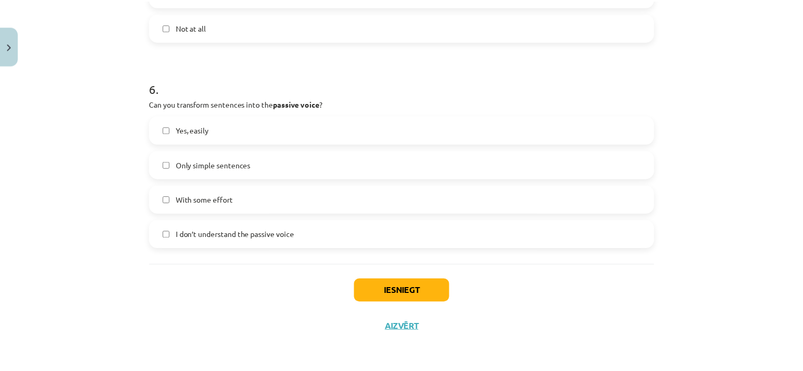
scroll to position [1149, 0]
click at [260, 132] on label "Yes, easily" at bounding box center [405, 130] width 508 height 26
click at [382, 288] on button "Iesniegt" at bounding box center [405, 291] width 96 height 23
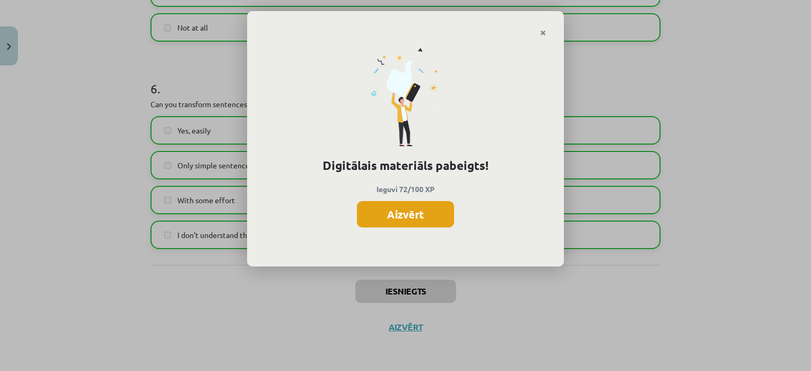
click at [418, 215] on button "Aizvērt" at bounding box center [405, 214] width 97 height 26
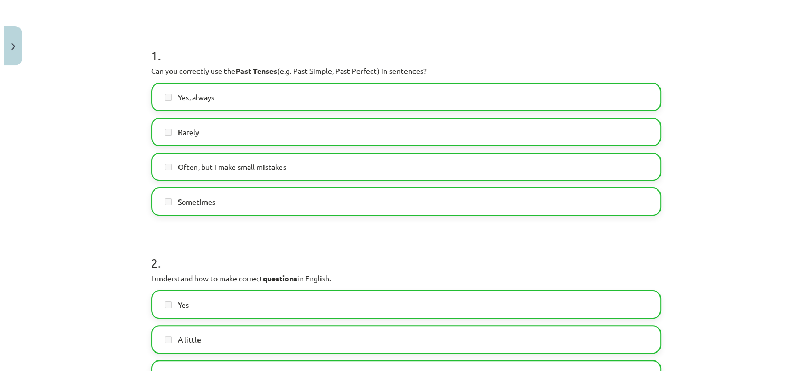
scroll to position [0, 0]
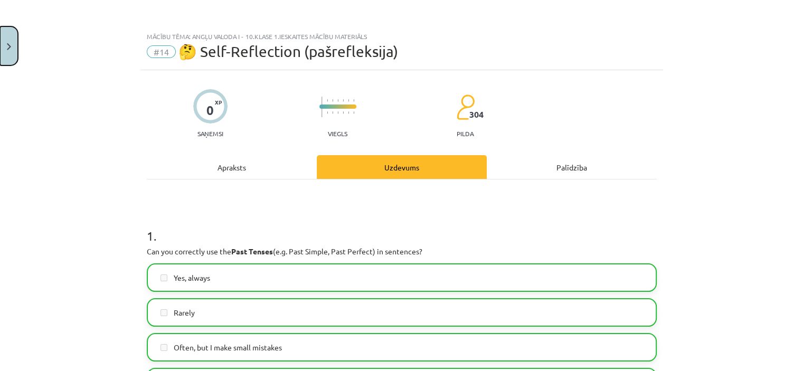
click at [5, 40] on button "Close" at bounding box center [9, 45] width 18 height 39
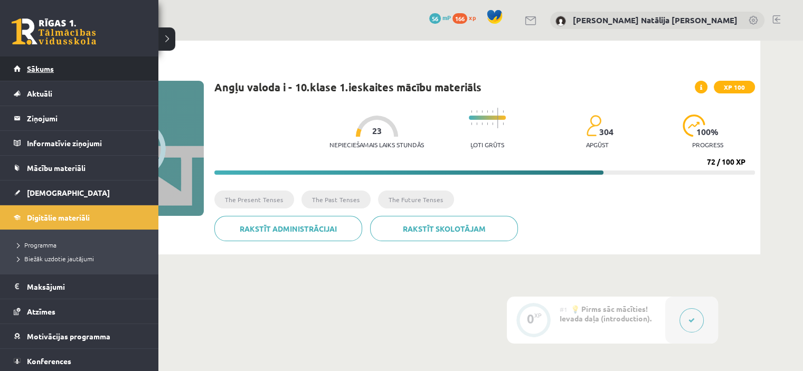
click at [38, 71] on span "Sākums" at bounding box center [40, 68] width 27 height 9
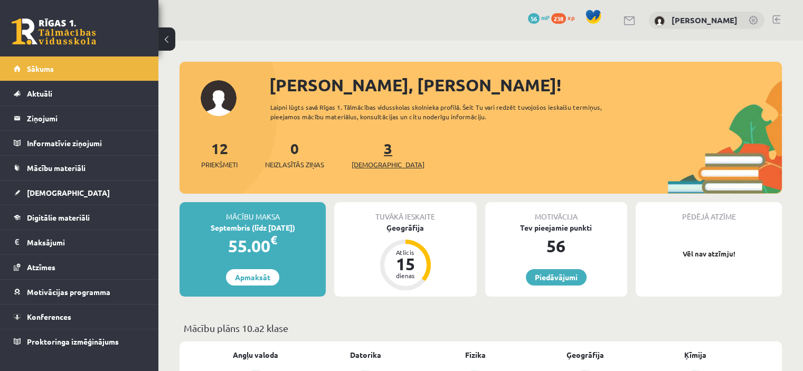
click at [374, 164] on span "[DEMOGRAPHIC_DATA]" at bounding box center [387, 164] width 73 height 11
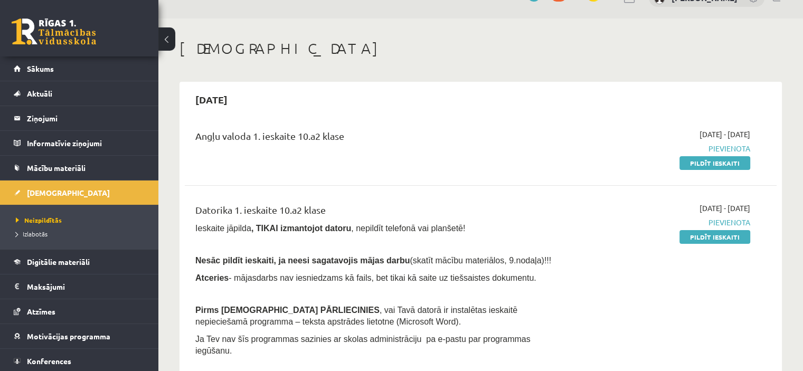
scroll to position [21, 0]
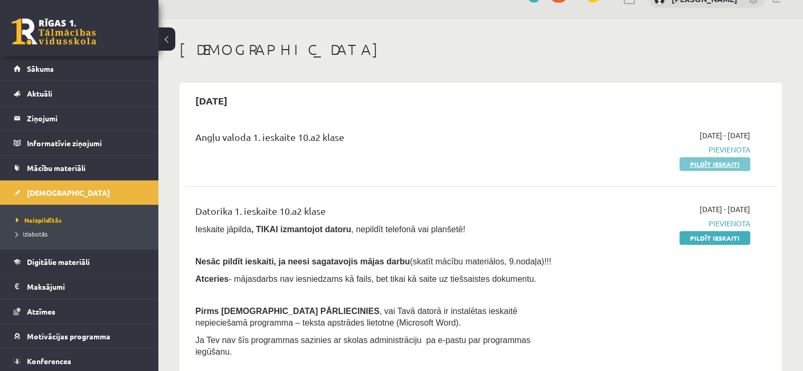
click at [707, 166] on link "Pildīt ieskaiti" at bounding box center [714, 164] width 71 height 14
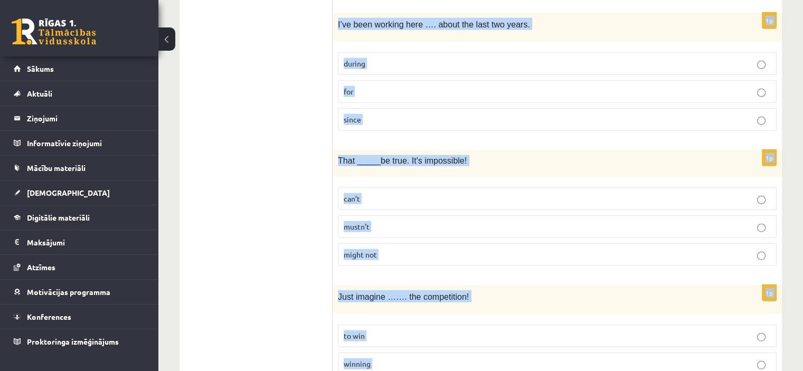
scroll to position [2555, 0]
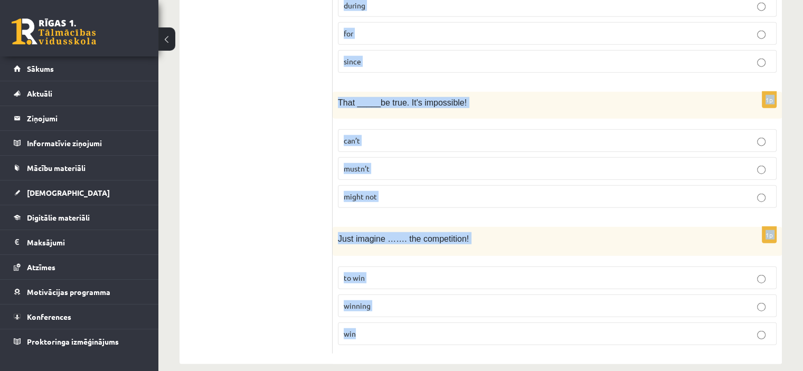
drag, startPoint x: 339, startPoint y: 141, endPoint x: 443, endPoint y: 329, distance: 215.0
copy form "Lore ip ____ dolo S amet cons adip. elit seddoeiusmo temp incididuntu lab etdo …"
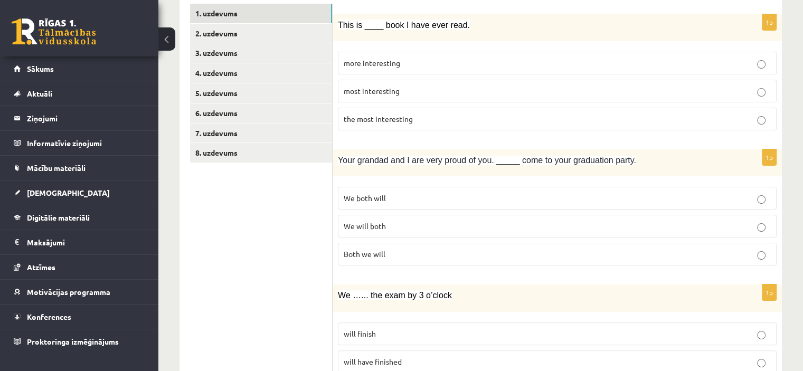
scroll to position [218, 0]
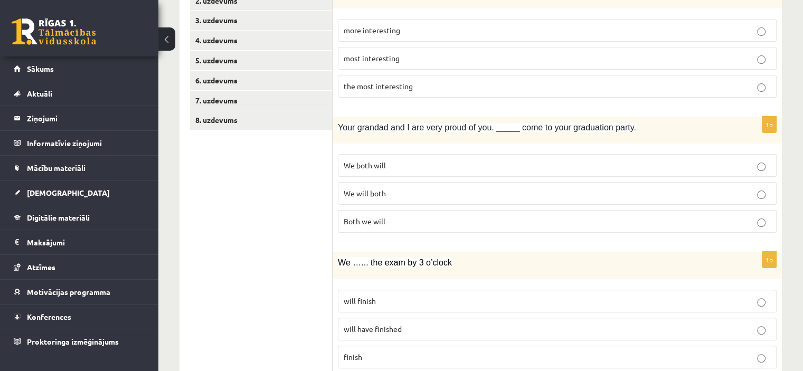
click at [411, 88] on span "the most interesting" at bounding box center [378, 85] width 69 height 9
click at [408, 164] on p "We both will" at bounding box center [557, 165] width 427 height 11
click at [407, 191] on p "We will both" at bounding box center [557, 193] width 427 height 11
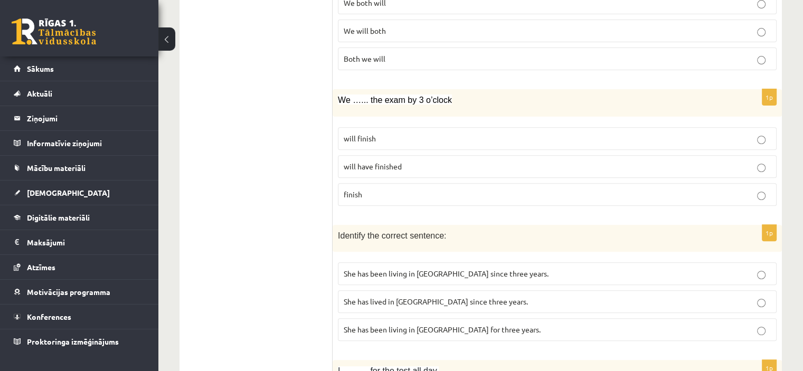
scroll to position [392, 0]
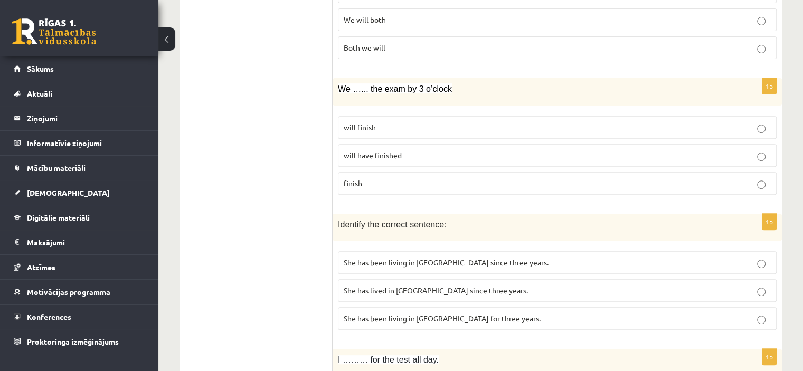
click at [405, 159] on label "will have finished" at bounding box center [557, 155] width 439 height 23
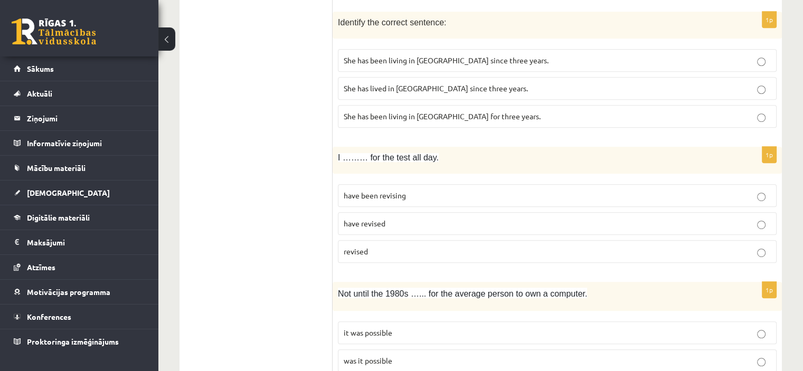
scroll to position [595, 0]
click at [508, 110] on p "She has been living in Paris for three years." at bounding box center [557, 115] width 427 height 11
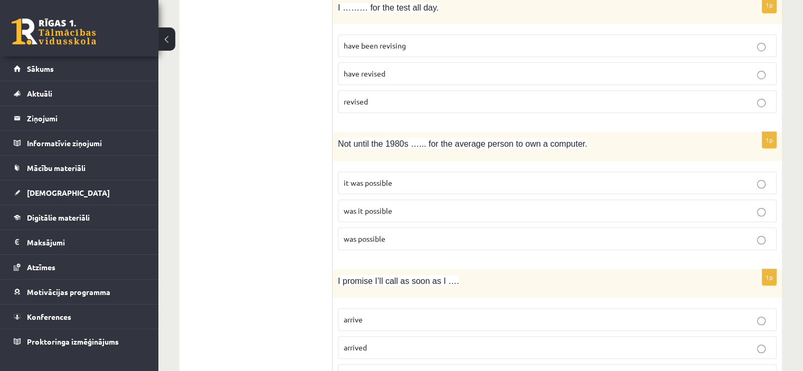
scroll to position [749, 0]
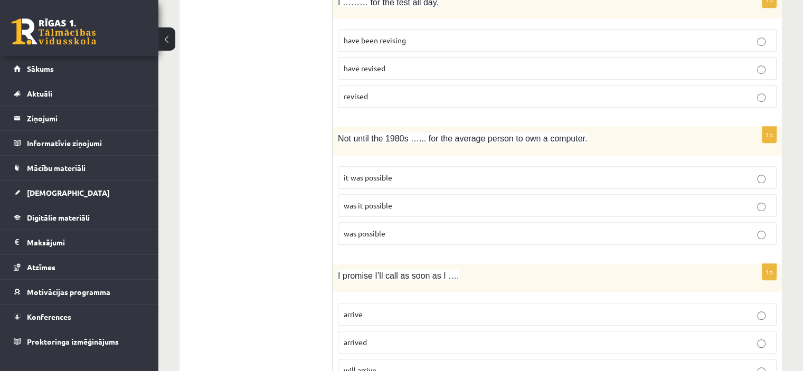
click at [450, 37] on p "have been revising" at bounding box center [557, 40] width 427 height 11
click at [403, 228] on p "was possible" at bounding box center [557, 233] width 427 height 11
click at [456, 200] on p "was it possible" at bounding box center [557, 205] width 427 height 11
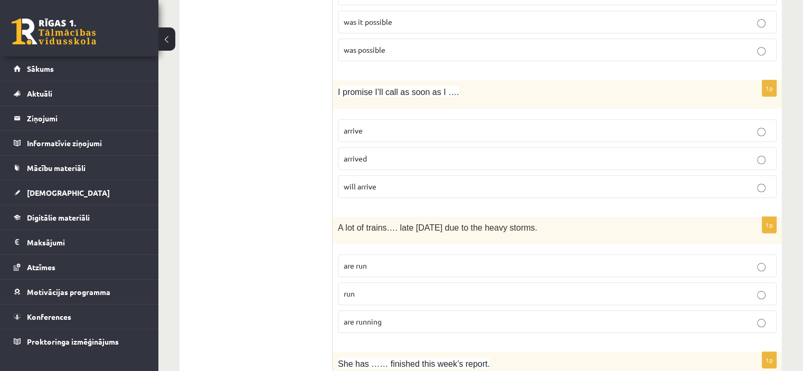
scroll to position [944, 0]
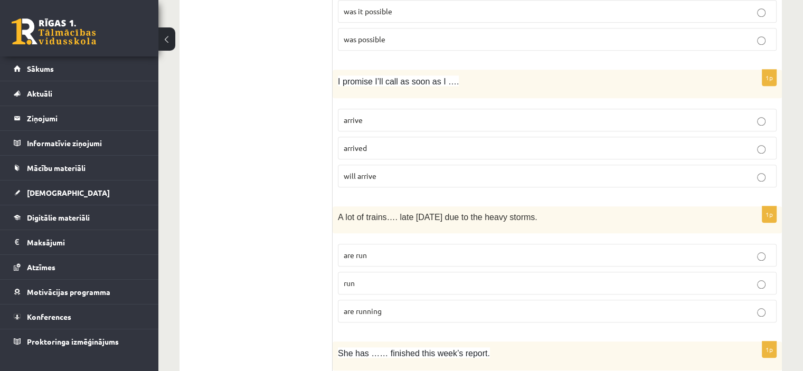
click at [410, 115] on p "arrive" at bounding box center [557, 120] width 427 height 11
click at [395, 306] on p "are running" at bounding box center [557, 311] width 427 height 11
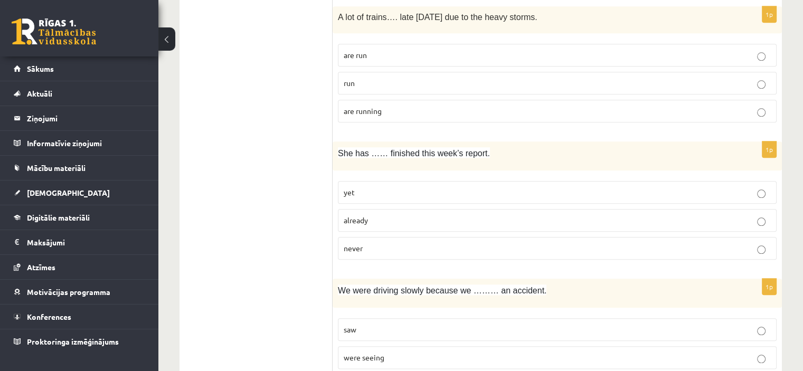
scroll to position [1145, 0]
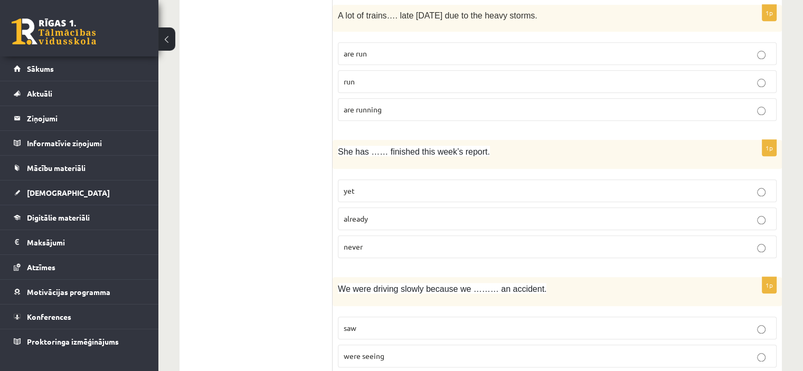
click at [466, 199] on fieldset "yet already never" at bounding box center [557, 217] width 439 height 87
click at [473, 213] on p "already" at bounding box center [557, 218] width 427 height 11
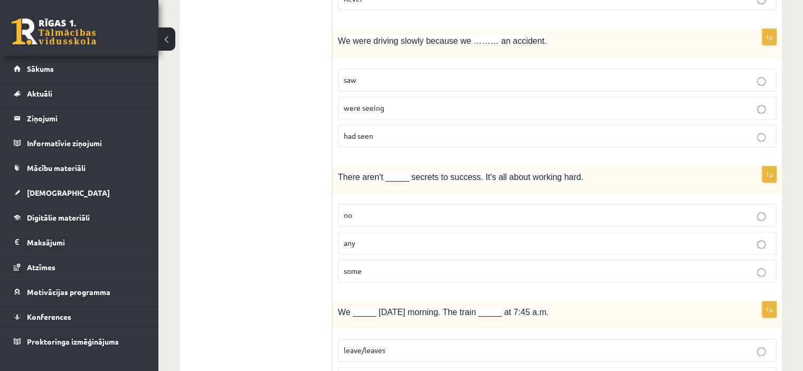
scroll to position [1397, 0]
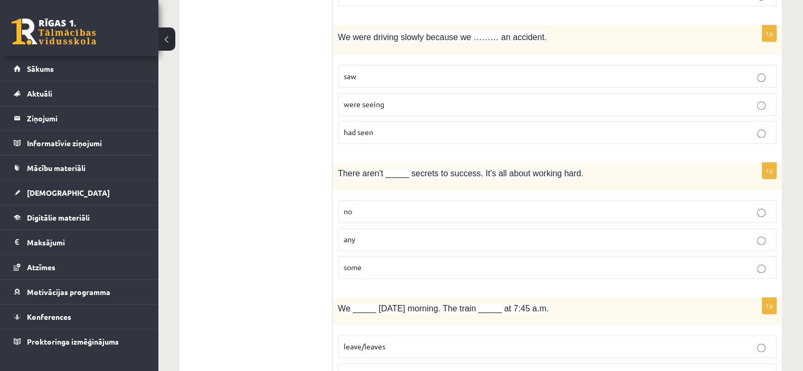
click at [373, 127] on span "had seen" at bounding box center [359, 131] width 30 height 9
click at [397, 240] on label "any" at bounding box center [557, 239] width 439 height 23
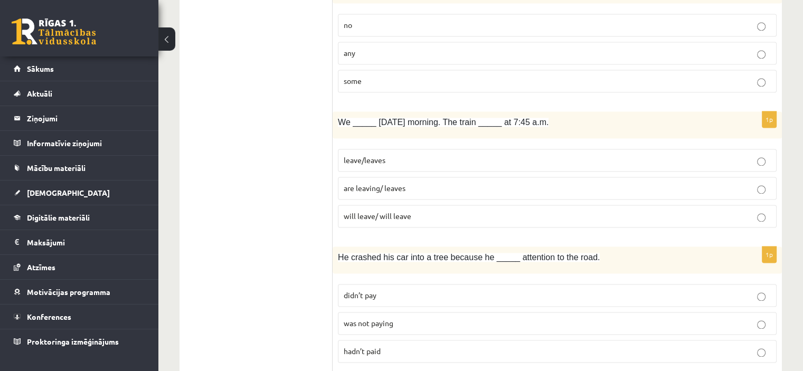
scroll to position [1585, 0]
click at [377, 181] on span "are leaving/ leaves" at bounding box center [375, 185] width 62 height 9
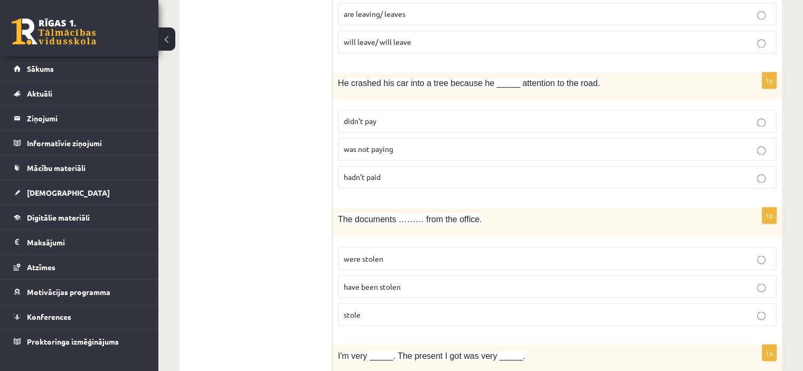
scroll to position [1807, 0]
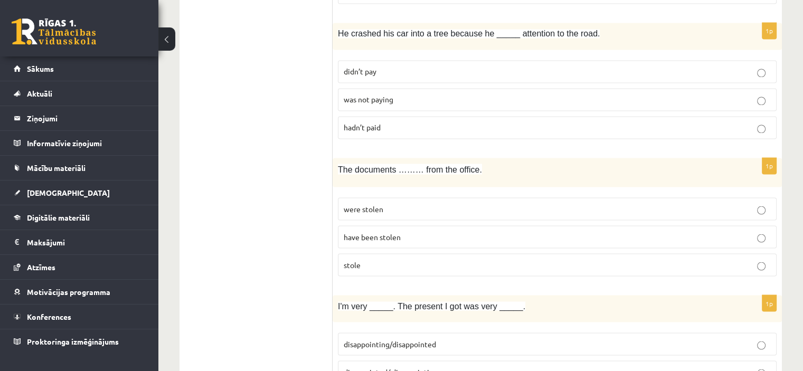
click at [423, 94] on p "was not paying" at bounding box center [557, 99] width 427 height 11
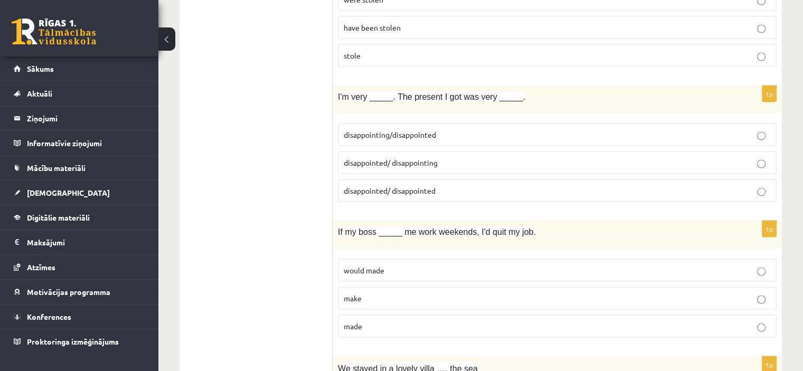
scroll to position [1977, 0]
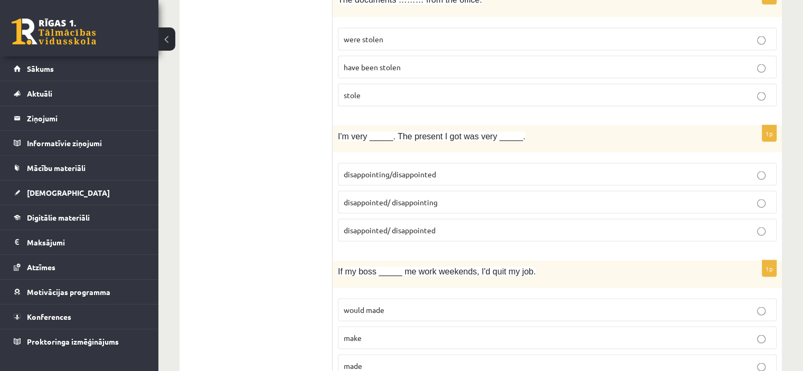
click at [422, 38] on label "were stolen" at bounding box center [557, 38] width 439 height 23
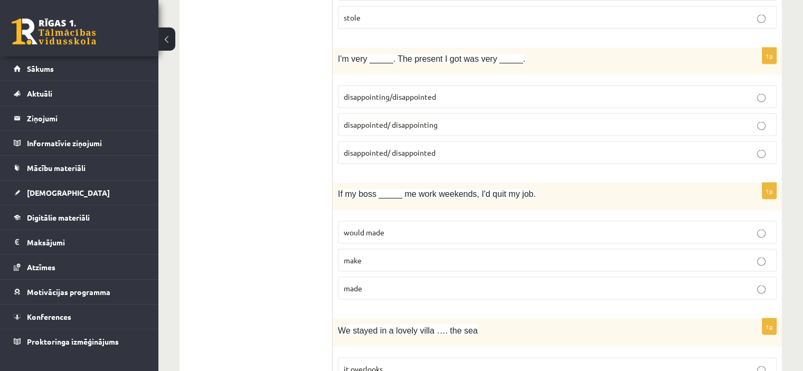
scroll to position [2054, 0]
click at [414, 147] on p "disappointed/ disappointed" at bounding box center [557, 152] width 427 height 11
click at [411, 148] on span "disappointed/ disappointed" at bounding box center [390, 152] width 92 height 9
click at [418, 120] on span "disappointed/ disappointing" at bounding box center [391, 124] width 94 height 9
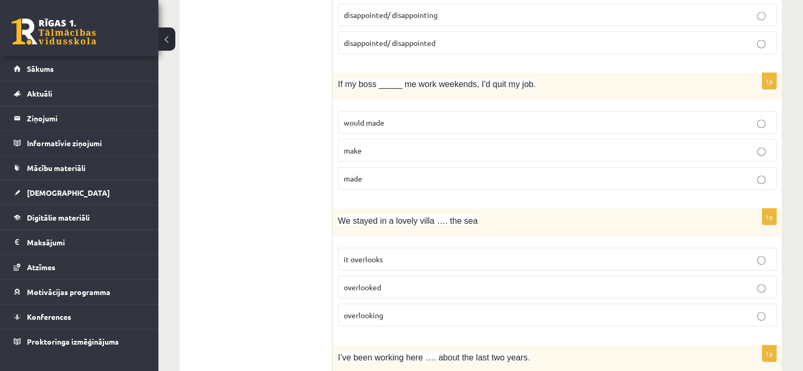
scroll to position [2166, 0]
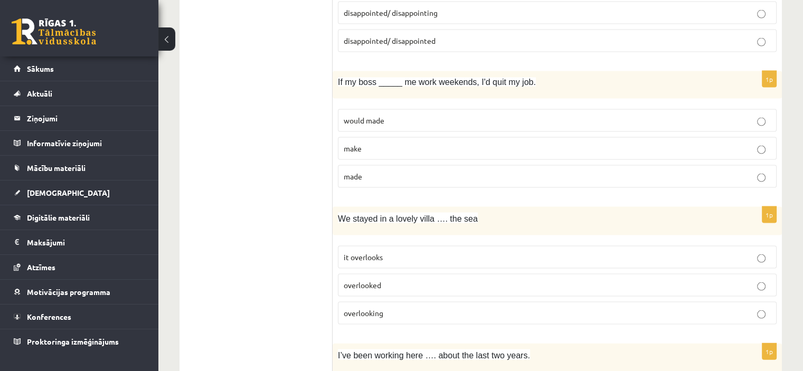
click at [420, 171] on p "made" at bounding box center [557, 176] width 427 height 11
click at [422, 274] on label "overlooked" at bounding box center [557, 285] width 439 height 23
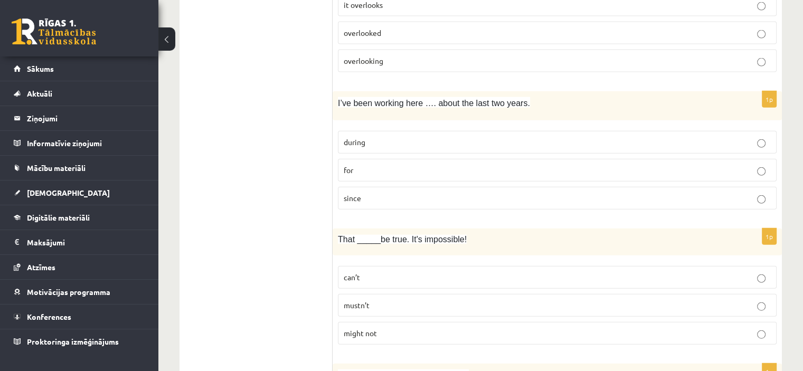
scroll to position [2417, 0]
click at [383, 164] on label "for" at bounding box center [557, 171] width 439 height 23
click at [377, 272] on label "can’t" at bounding box center [557, 278] width 439 height 23
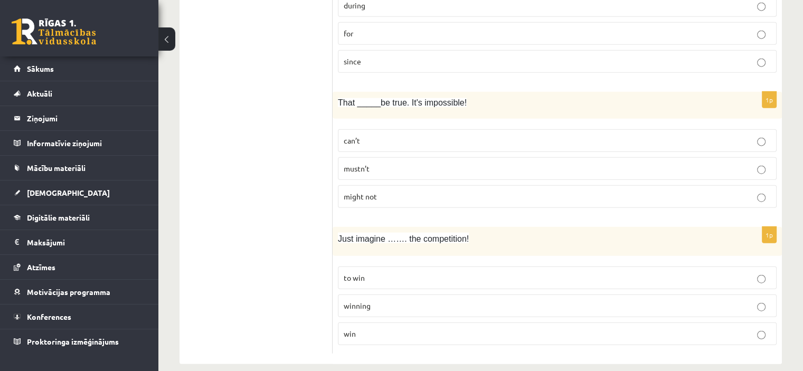
click at [397, 300] on p "winning" at bounding box center [557, 305] width 427 height 11
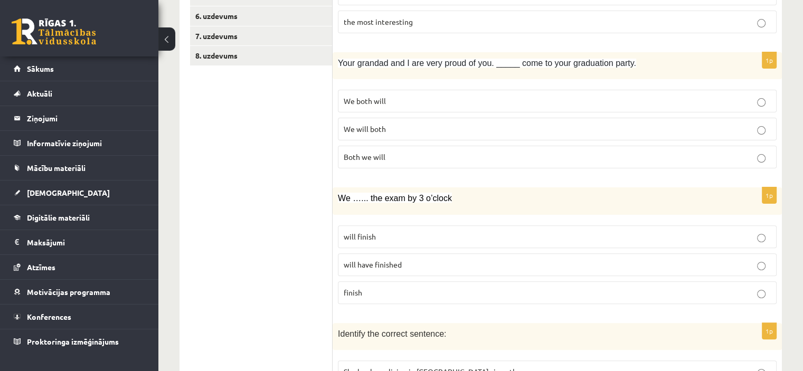
scroll to position [0, 0]
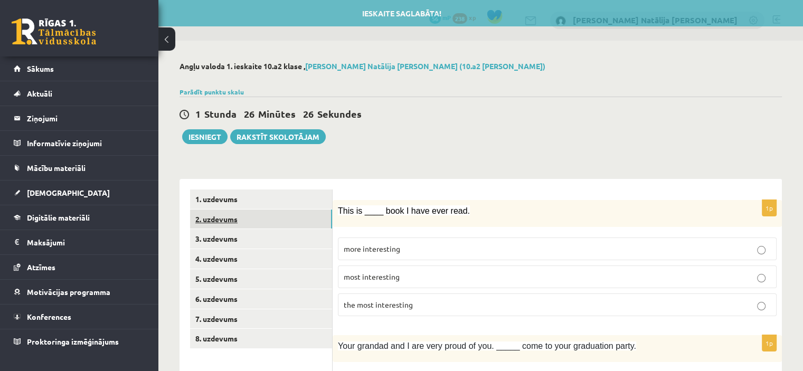
click at [265, 218] on link "2. uzdevums" at bounding box center [261, 220] width 142 height 20
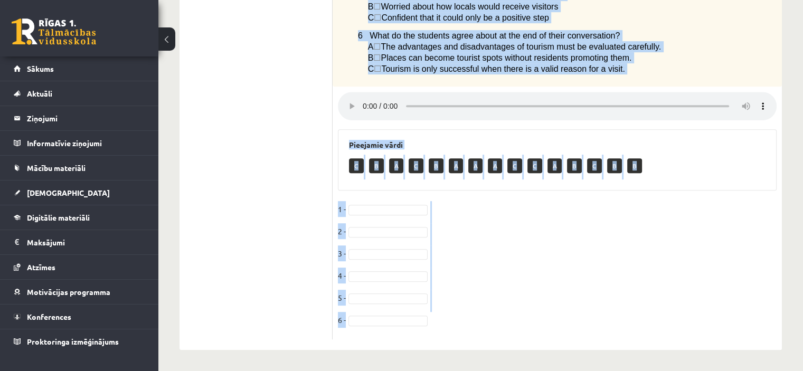
scroll to position [478, 0]
drag, startPoint x: 338, startPoint y: 55, endPoint x: 644, endPoint y: 82, distance: 307.3
copy div "Listen to two students discussing tourism in their town. Choose the correct ans…"
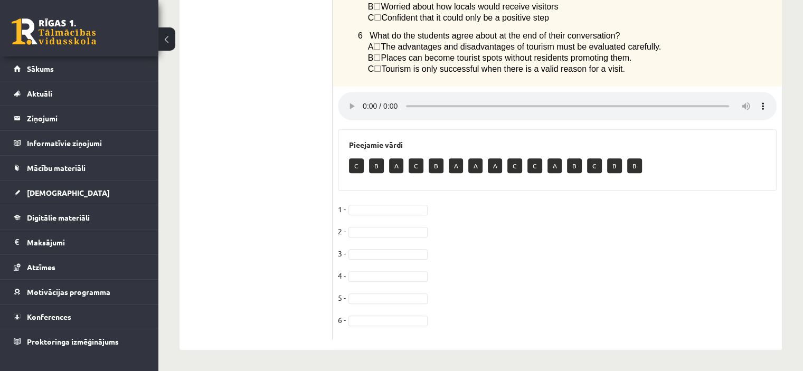
click at [376, 202] on fieldset "1 - 2 - 3 - 4 - 5 - 6 -" at bounding box center [557, 267] width 439 height 133
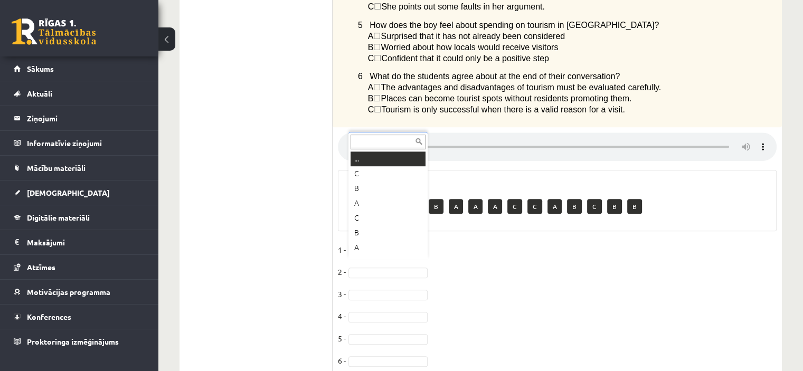
scroll to position [426, 0]
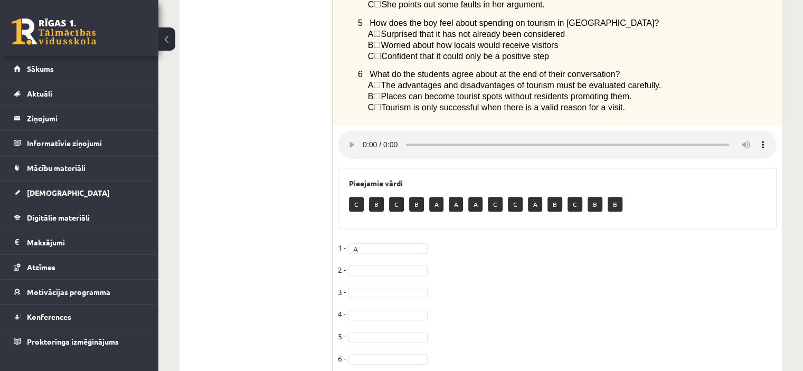
click at [401, 289] on fieldset "1 - A * 2 - 3 - 4 - 5 - 6 -" at bounding box center [557, 306] width 439 height 133
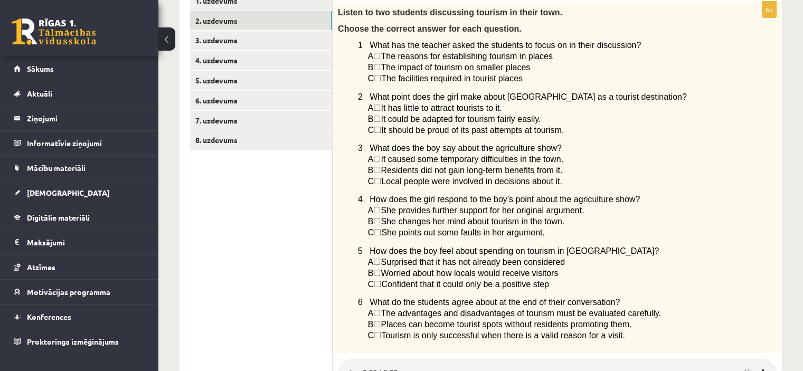
scroll to position [196, 0]
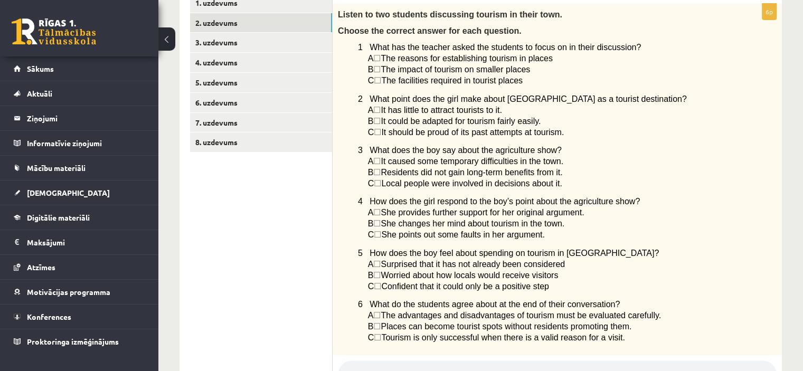
click at [381, 76] on span "☐" at bounding box center [377, 80] width 7 height 9
click at [380, 65] on span "☐" at bounding box center [376, 69] width 7 height 9
click at [328, 116] on link "7. uzdevums" at bounding box center [261, 123] width 142 height 20
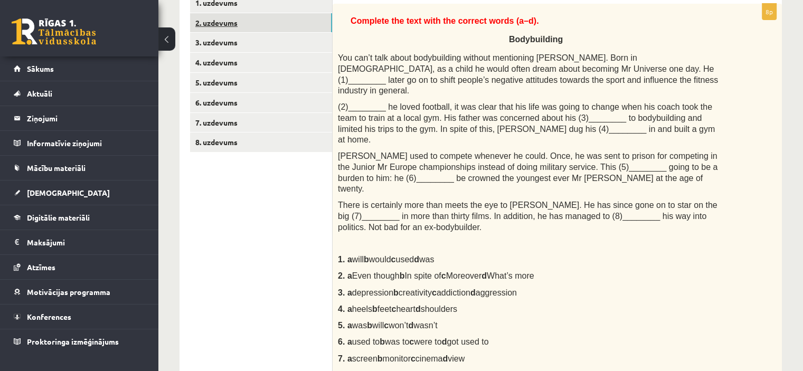
click at [252, 24] on link "2. uzdevums" at bounding box center [261, 23] width 142 height 20
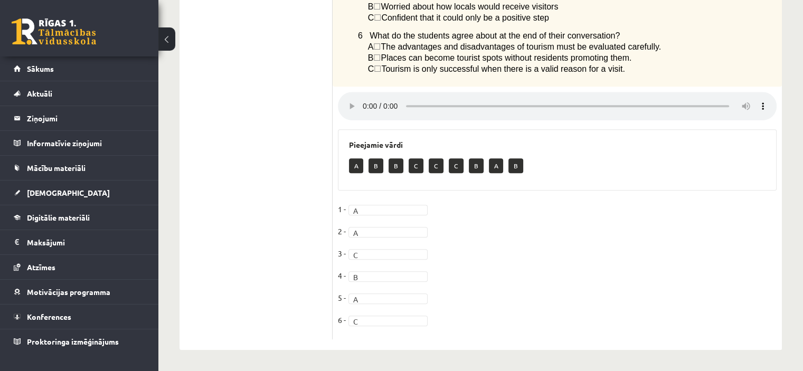
scroll to position [478, 0]
click at [370, 327] on fieldset "1 - B * 2 - B * 3 - A * 4 - C * 5 - B * 6 - C *" at bounding box center [557, 267] width 439 height 133
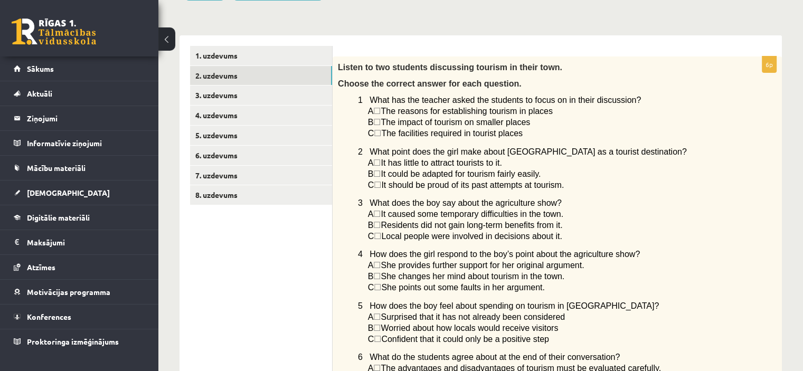
scroll to position [142, 0]
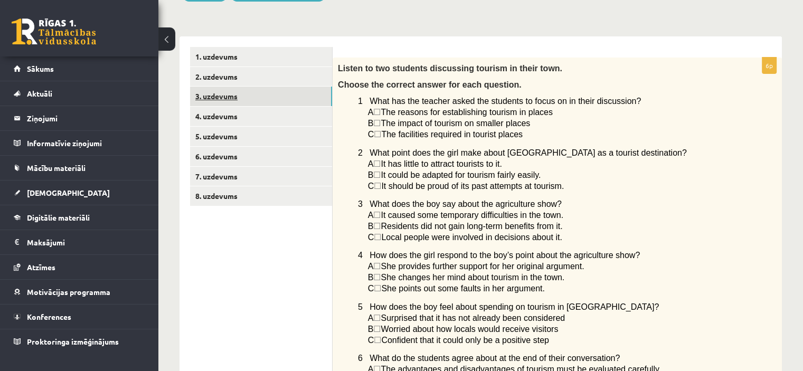
click at [259, 90] on link "3. uzdevums" at bounding box center [261, 97] width 142 height 20
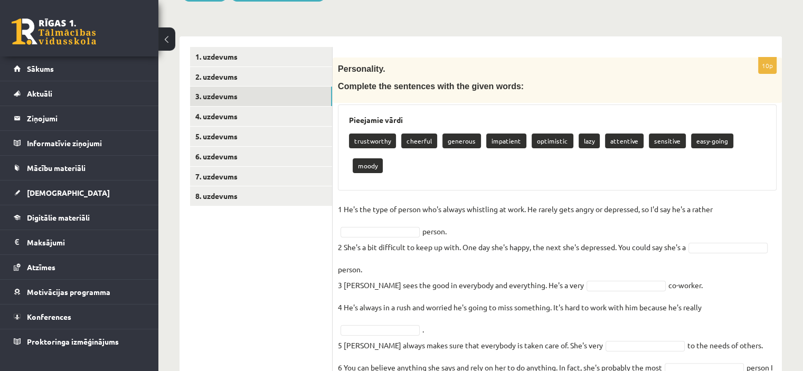
click at [348, 201] on fieldset "1 He's the type of person who's always whistling at work. He rarely gets angry …" at bounding box center [557, 359] width 439 height 317
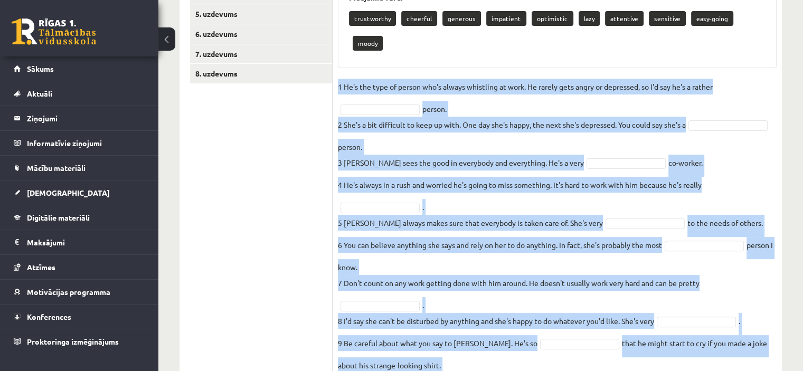
scroll to position [301, 0]
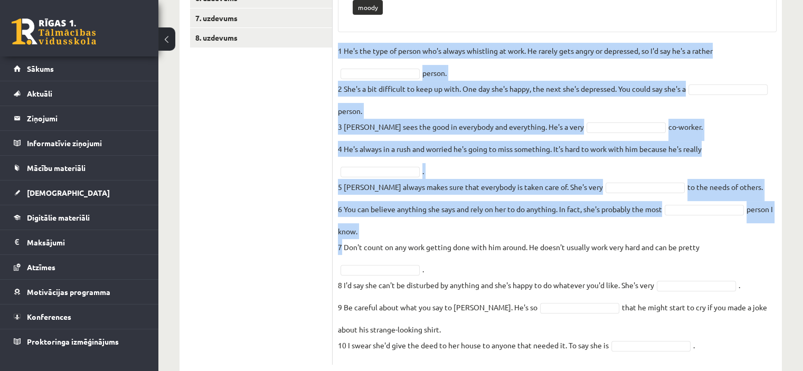
drag, startPoint x: 338, startPoint y: 181, endPoint x: 334, endPoint y: 234, distance: 52.9
click at [334, 234] on div "10p Personality. Complete the sentences with the given words: Pieejamie vārdi t…" at bounding box center [556, 131] width 449 height 465
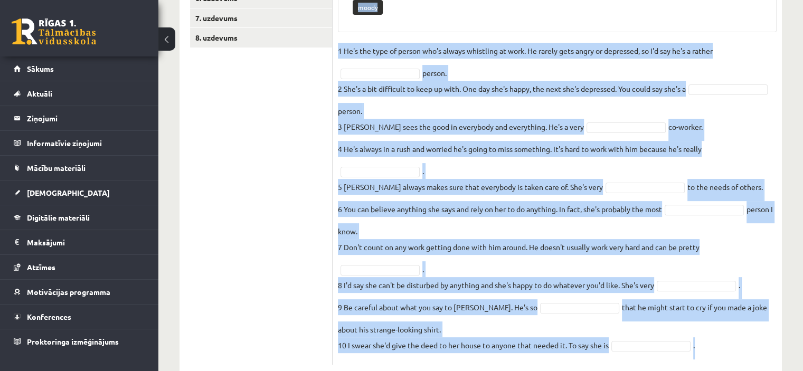
drag, startPoint x: 344, startPoint y: 257, endPoint x: 701, endPoint y: 325, distance: 364.1
click at [701, 325] on div "10p Personality. Complete the sentences with the given words: Pieejamie vārdi t…" at bounding box center [556, 131] width 449 height 465
copy div "Pieejamie vārdi trustworthy cheerful generous impatient optimistic lazy attenti…"
click at [368, 43] on fieldset "1 He's the type of person who's always whistling at work. He rarely gets angry …" at bounding box center [557, 201] width 439 height 317
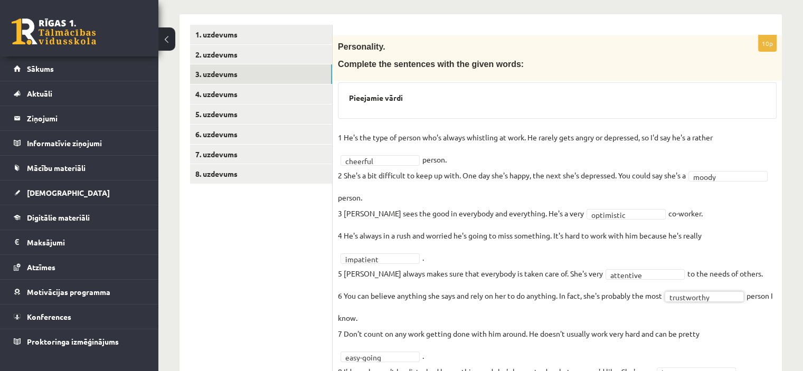
scroll to position [164, 0]
click at [251, 90] on link "4. uzdevums" at bounding box center [261, 95] width 142 height 20
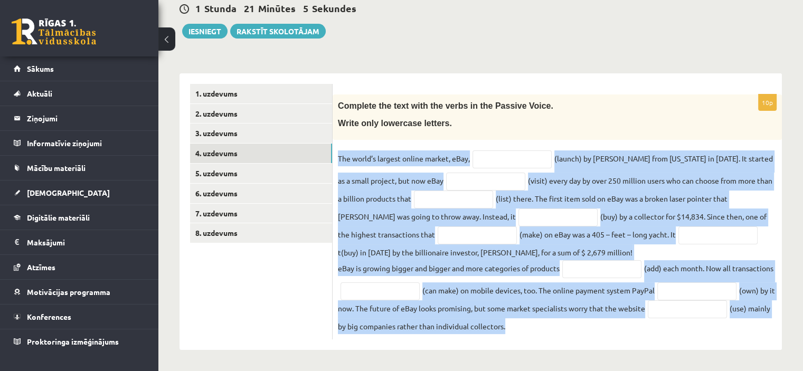
drag, startPoint x: 339, startPoint y: 151, endPoint x: 673, endPoint y: 320, distance: 375.0
click at [673, 320] on fieldset "The world’s largest online market, eBay, (launch) by Pierre Omidyar from Califo…" at bounding box center [557, 242] width 439 height 184
copy fieldset "The world’s largest online market, eBay, (launch) by Pierre Omidyar from Califo…"
click at [508, 156] on input "text" at bounding box center [511, 159] width 79 height 18
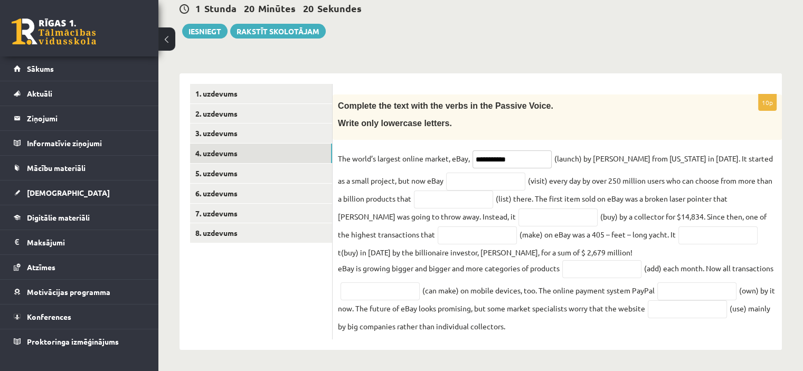
click at [488, 154] on input "**********" at bounding box center [511, 159] width 79 height 18
click at [491, 155] on input "**********" at bounding box center [511, 159] width 79 height 18
click at [487, 155] on input "**********" at bounding box center [511, 159] width 79 height 18
click at [487, 156] on input "**********" at bounding box center [511, 159] width 79 height 18
click at [489, 156] on input "**********" at bounding box center [511, 159] width 79 height 18
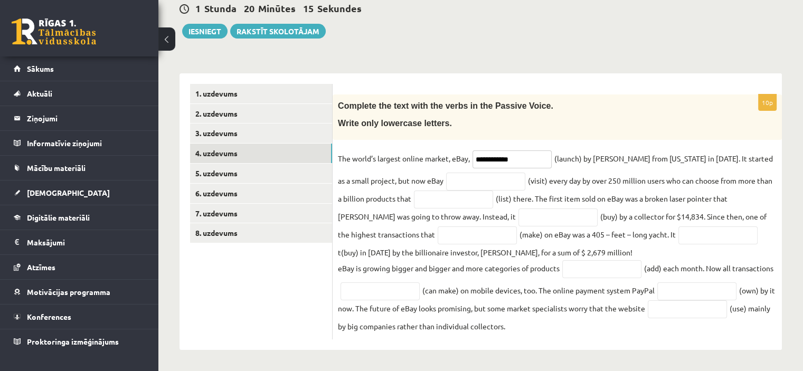
type input "**********"
click at [480, 179] on input "text" at bounding box center [485, 182] width 79 height 18
type input "**********"
click at [448, 203] on input "text" at bounding box center [453, 200] width 79 height 18
type input "**********"
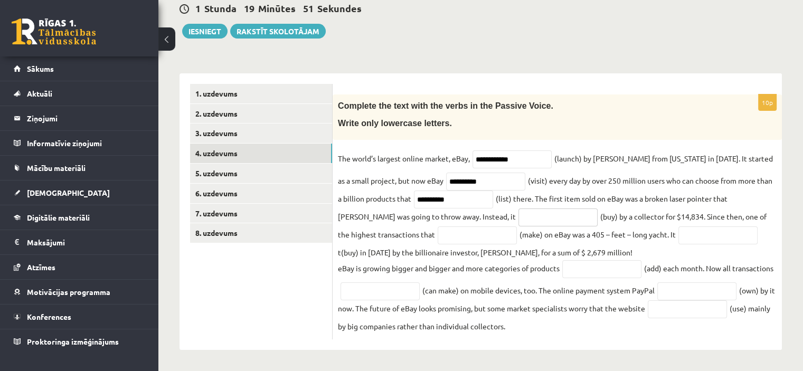
click at [518, 223] on input "text" at bounding box center [557, 217] width 79 height 18
type input "**********"
click at [437, 237] on input "text" at bounding box center [476, 235] width 79 height 18
type input "**********"
click at [683, 240] on input "text" at bounding box center [717, 235] width 79 height 18
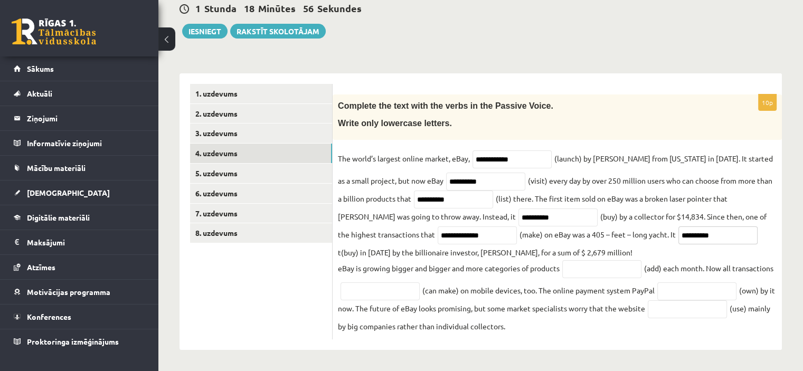
type input "**********"
click at [590, 264] on input "text" at bounding box center [601, 269] width 79 height 18
type input "*********"
click at [417, 295] on input "text" at bounding box center [379, 291] width 79 height 18
type input "**********"
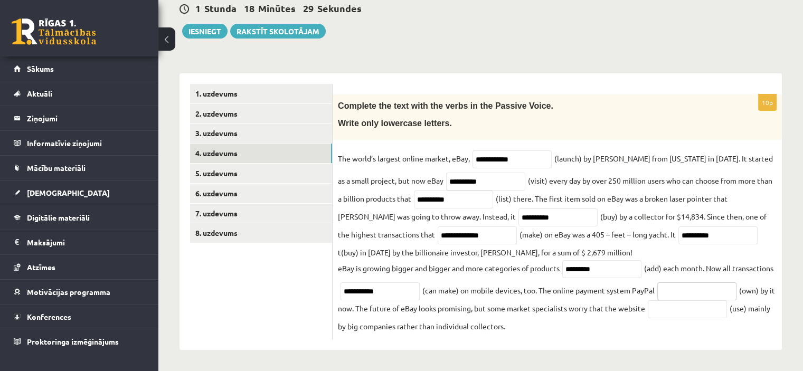
click at [657, 300] on input "text" at bounding box center [696, 291] width 79 height 18
type input "********"
click at [648, 318] on input "text" at bounding box center [687, 309] width 79 height 18
type input "*******"
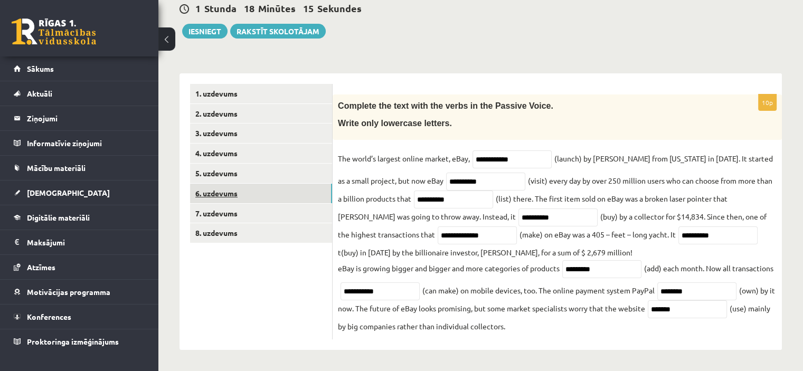
click at [258, 197] on link "6. uzdevums" at bounding box center [261, 194] width 142 height 20
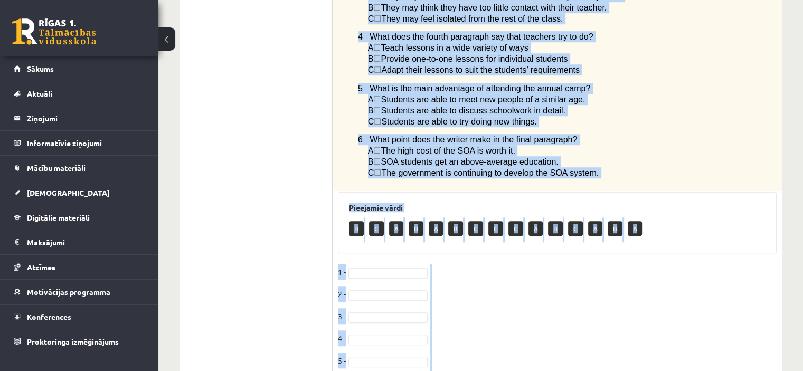
scroll to position [814, 0]
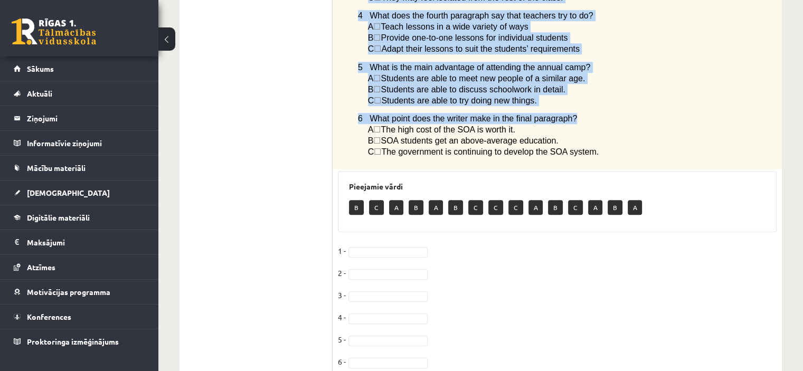
drag, startPoint x: 340, startPoint y: 256, endPoint x: 689, endPoint y: 78, distance: 391.5
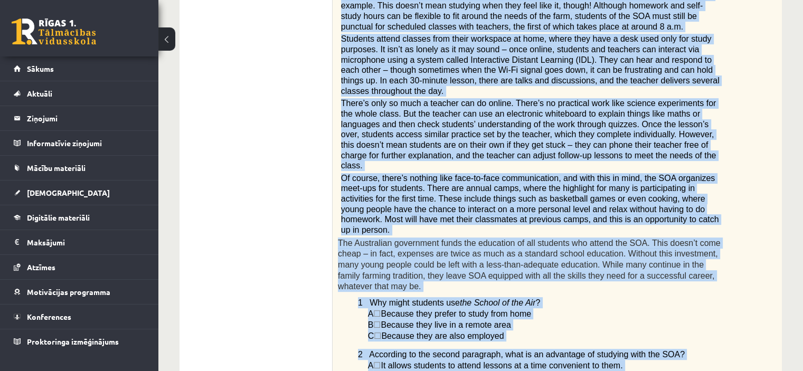
scroll to position [0, 0]
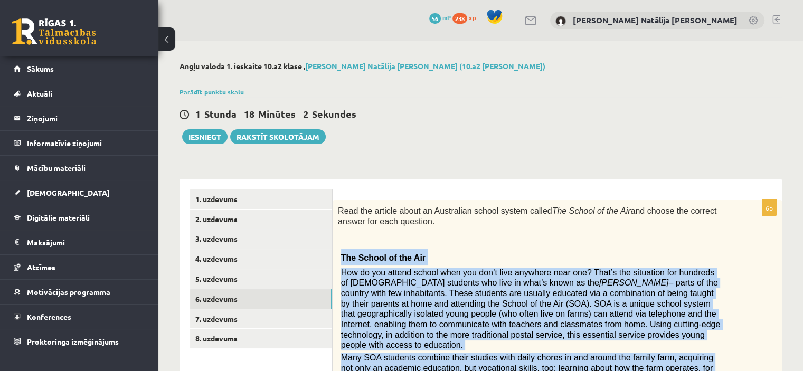
drag, startPoint x: 617, startPoint y: 120, endPoint x: 351, endPoint y: 255, distance: 298.1
click at [351, 255] on span "The School of the Air" at bounding box center [383, 257] width 84 height 9
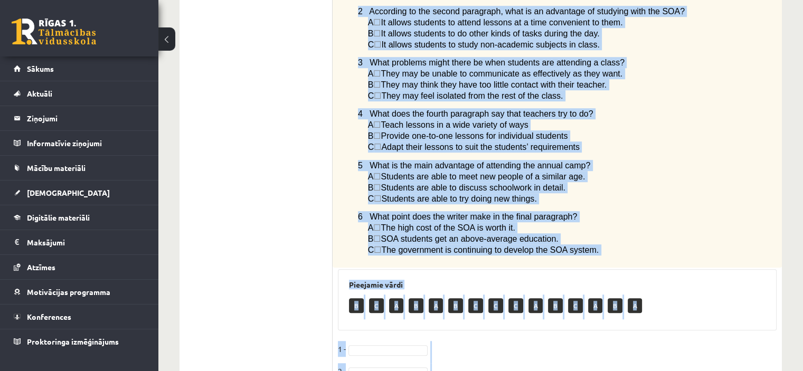
scroll to position [814, 0]
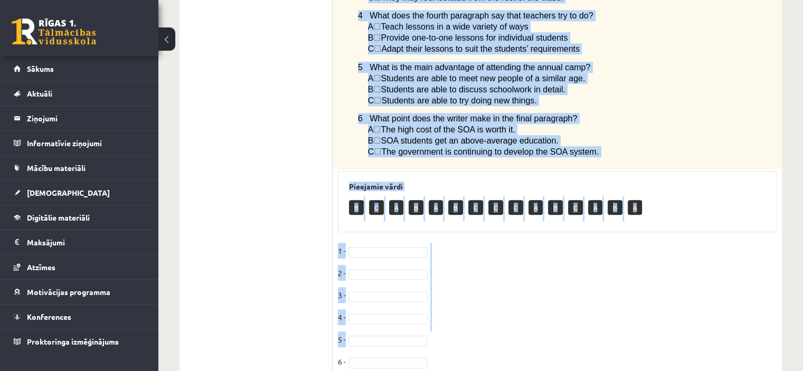
drag, startPoint x: 343, startPoint y: 256, endPoint x: 623, endPoint y: 116, distance: 312.9
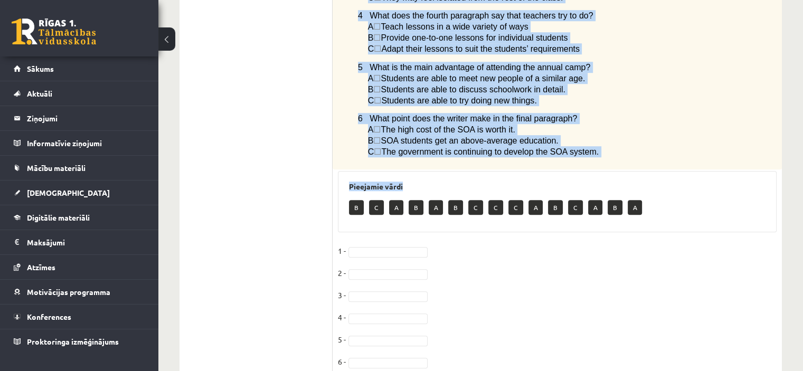
drag, startPoint x: 338, startPoint y: 100, endPoint x: 610, endPoint y: 114, distance: 272.7
copy div "The School of the Air How do you attend school when you don’t live anywhere nea…"
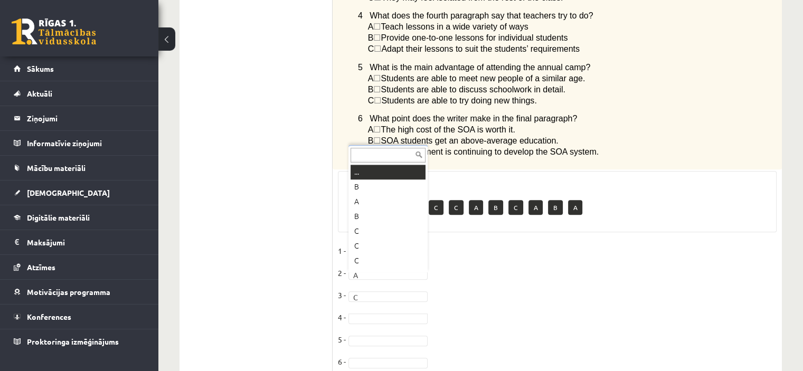
scroll to position [13, 0]
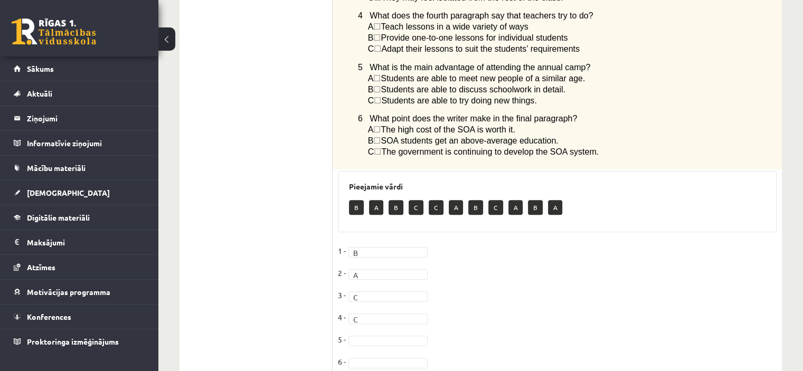
click at [396, 243] on fieldset "1 - B * 2 - A * 3 - C * 4 - C * 5 - 6 -" at bounding box center [557, 309] width 439 height 133
click at [386, 313] on fieldset "1 - B * 2 - B * 3 - A * 4 - C * 5 - C * 6 -" at bounding box center [557, 309] width 439 height 133
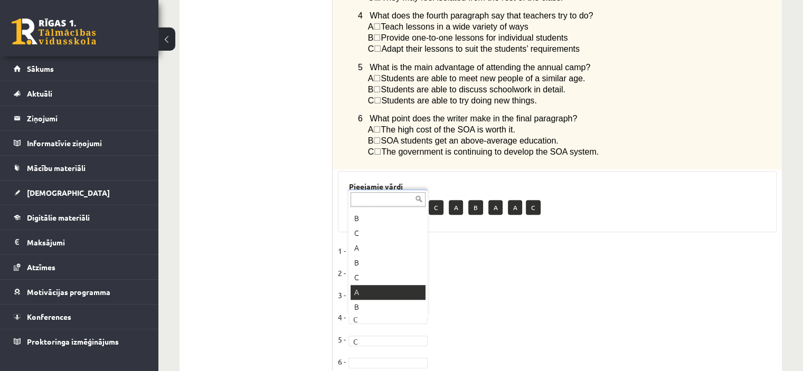
drag, startPoint x: 384, startPoint y: 305, endPoint x: 384, endPoint y: 288, distance: 17.4
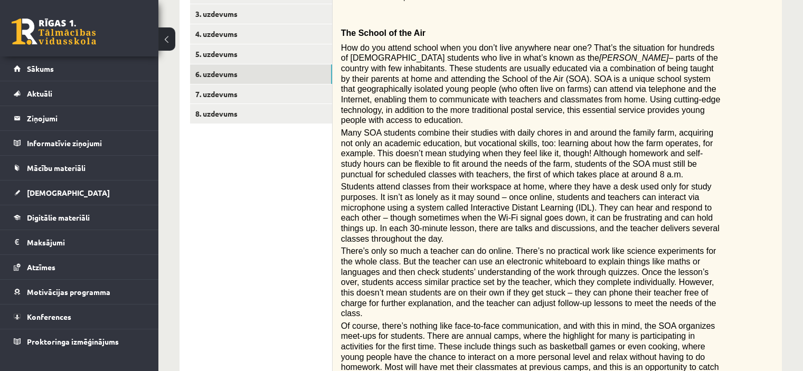
scroll to position [224, 0]
click at [255, 92] on link "7. uzdevums" at bounding box center [261, 95] width 142 height 20
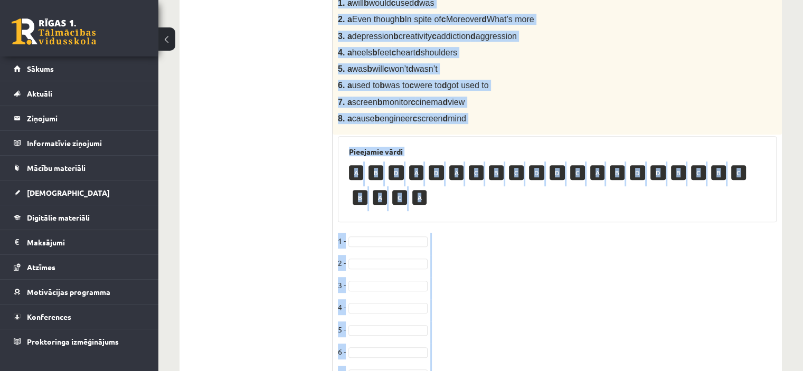
scroll to position [494, 0]
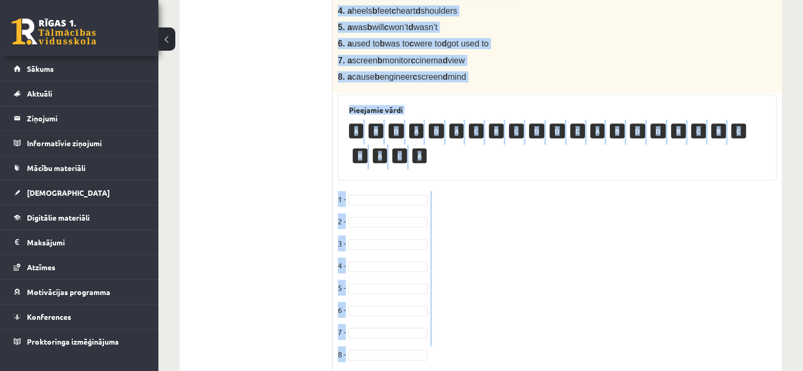
drag, startPoint x: 338, startPoint y: 133, endPoint x: 544, endPoint y: 47, distance: 222.9
copy div "You can’t talk about bodybuilding without mentioning Arnold Schwarzenegger. Bor…"
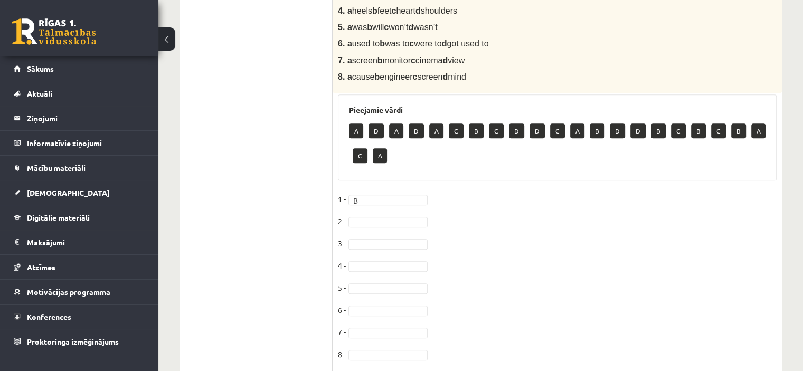
click at [394, 191] on fieldset "1 - B * 2 - 3 - 4 - 5 - 6 - 7 - 8 -" at bounding box center [557, 279] width 439 height 177
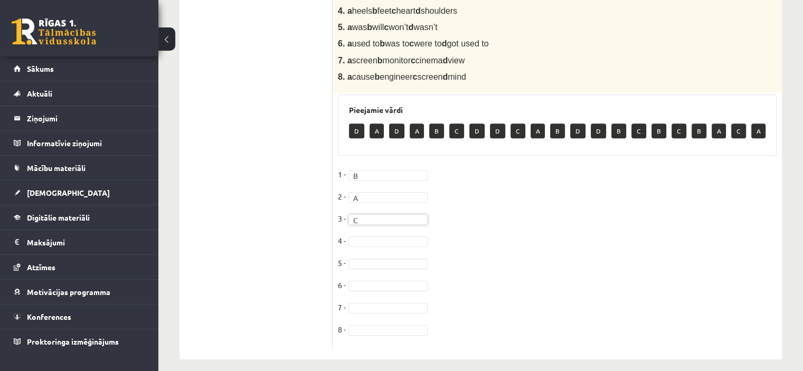
scroll to position [470, 0]
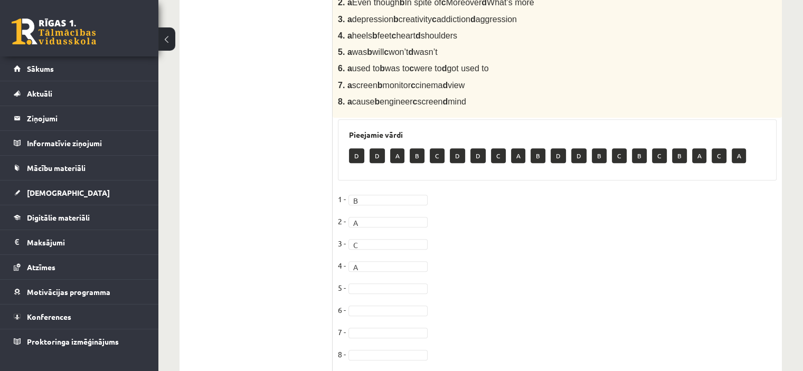
click at [385, 247] on fieldset "1 - B * 2 - A * 3 - C * 4 - A * 5 - 6 - 7 - 8 -" at bounding box center [557, 279] width 439 height 177
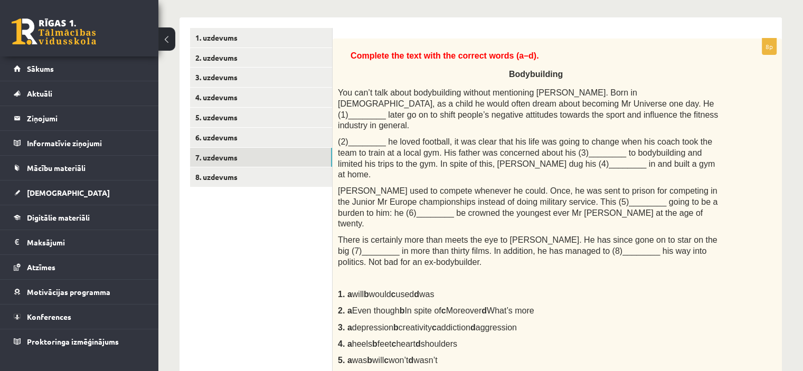
scroll to position [161, 0]
click at [283, 171] on link "8. uzdevums" at bounding box center [261, 178] width 142 height 20
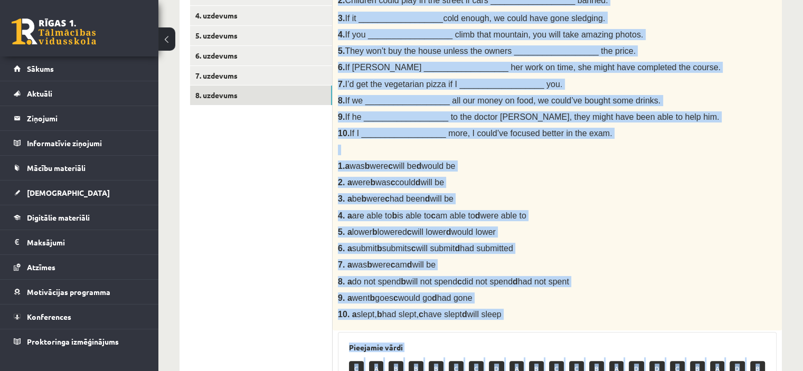
scroll to position [404, 0]
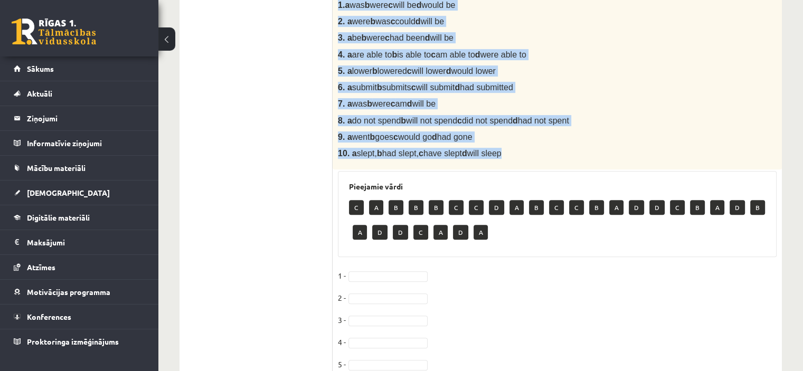
drag, startPoint x: 337, startPoint y: 61, endPoint x: 532, endPoint y: 153, distance: 216.0
copy div "1. If I __________________ fitter, I’d be able to run for longer. 2. Children c…"
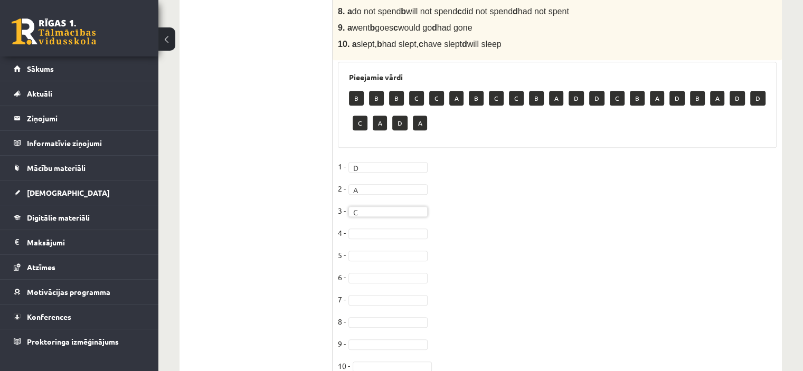
scroll to position [514, 0]
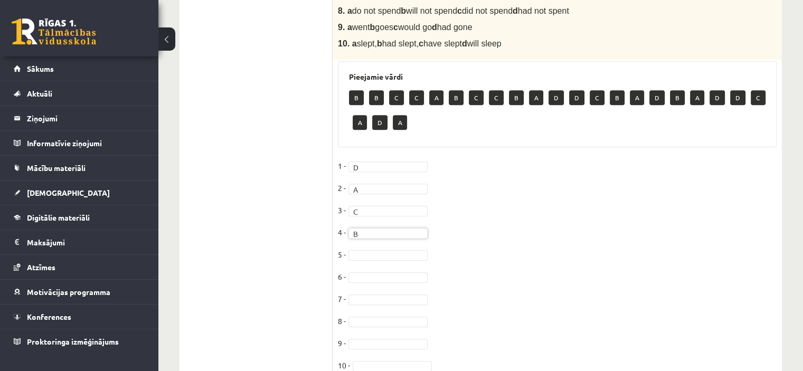
click at [369, 247] on fieldset "1 - D * 2 - A * 3 - C * 4 - B * 5 - 6 - 7 - 8 - 9 - 10 -" at bounding box center [557, 269] width 439 height 222
click at [374, 292] on fieldset "1 - D * 2 - A * 3 - C * 4 - B * 5 - B * 6 - D * 7 - 8 - 9 - 10 -" at bounding box center [557, 269] width 439 height 222
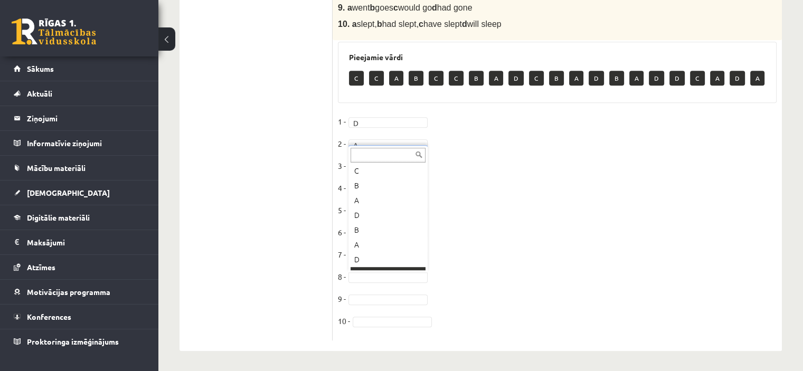
scroll to position [160, 0]
click at [376, 291] on fieldset "1 - D * 2 - A * 3 - C * 4 - B * 5 - B * 6 - D * 7 - B * 8 - D * 9 - 10 -" at bounding box center [557, 224] width 439 height 222
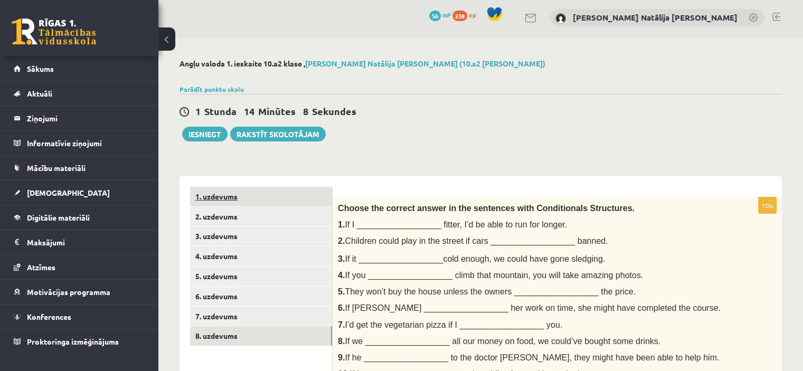
scroll to position [2, 0]
click at [203, 136] on button "Iesniegt" at bounding box center [204, 134] width 45 height 15
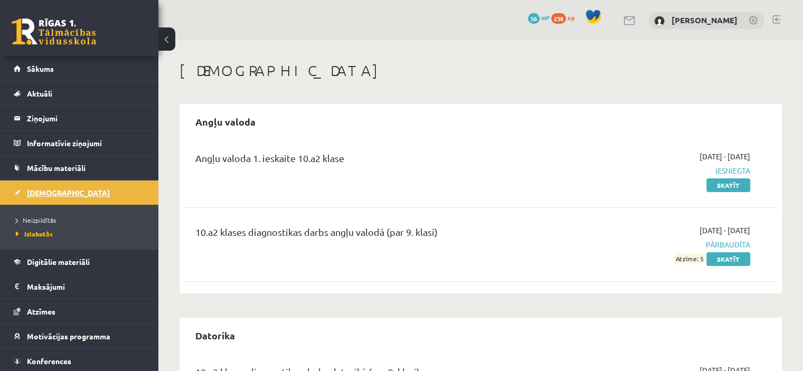
click at [51, 188] on span "[DEMOGRAPHIC_DATA]" at bounding box center [68, 192] width 83 height 9
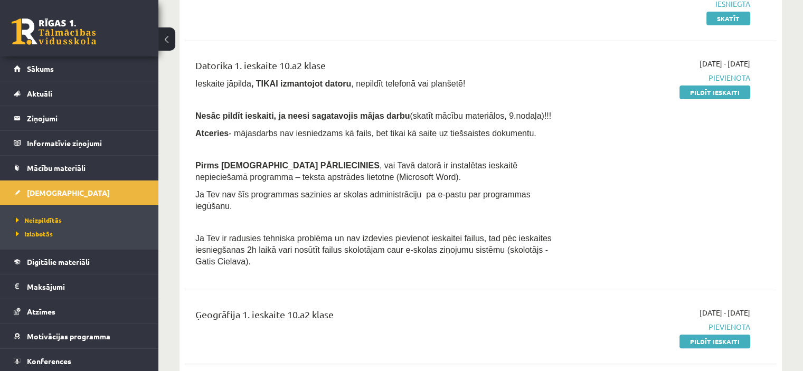
scroll to position [164, 0]
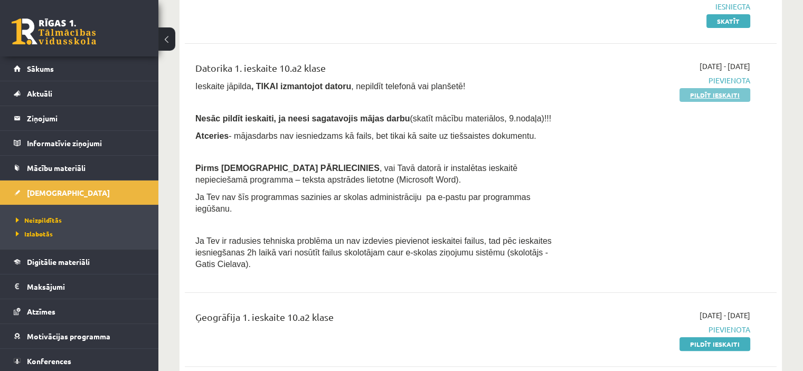
click at [725, 92] on link "Pildīt ieskaiti" at bounding box center [714, 95] width 71 height 14
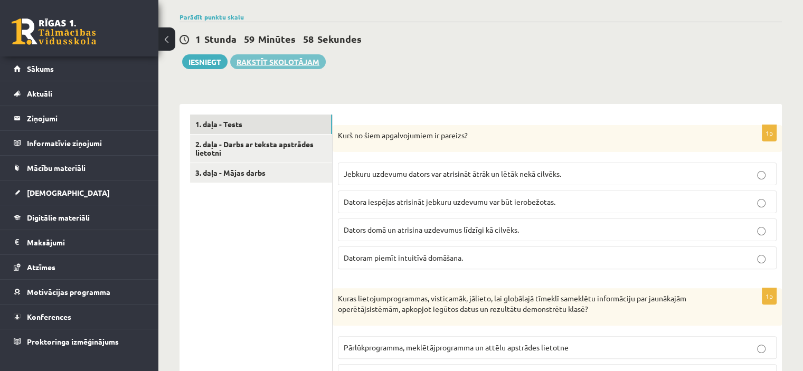
scroll to position [236, 0]
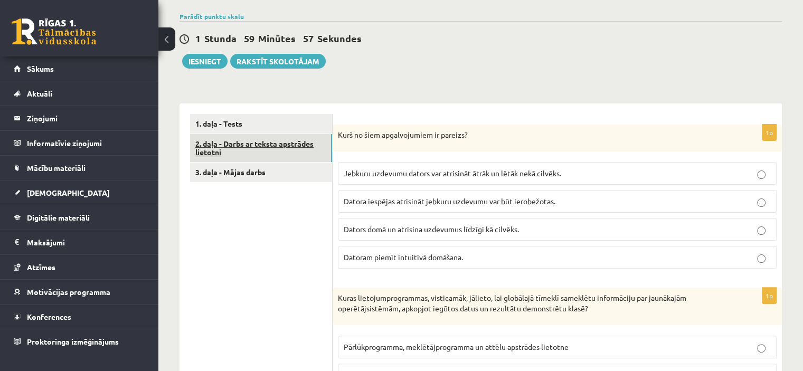
click at [247, 149] on link "2. daļa - Darbs ar teksta apstrādes lietotni" at bounding box center [261, 148] width 142 height 28
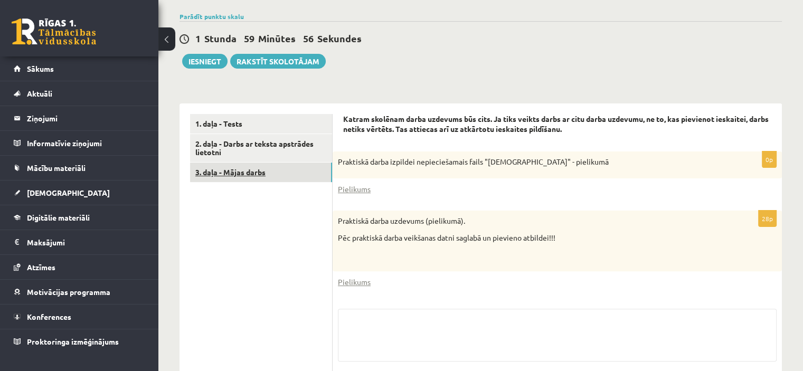
click at [259, 178] on link "3. daļa - Mājas darbs" at bounding box center [261, 173] width 142 height 20
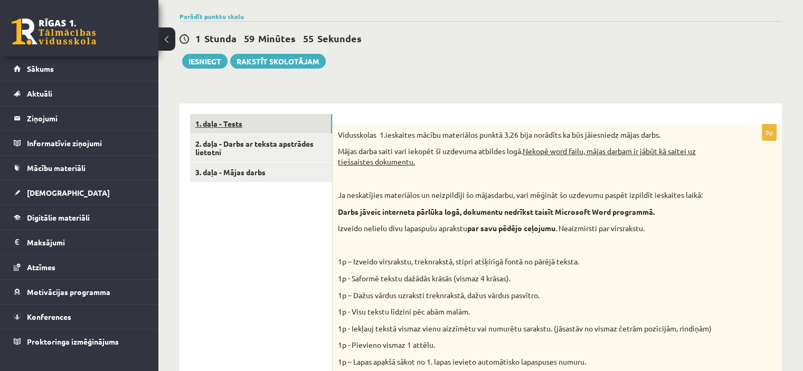
scroll to position [0, 0]
click at [241, 122] on link "1. daļa - Tests" at bounding box center [261, 124] width 142 height 20
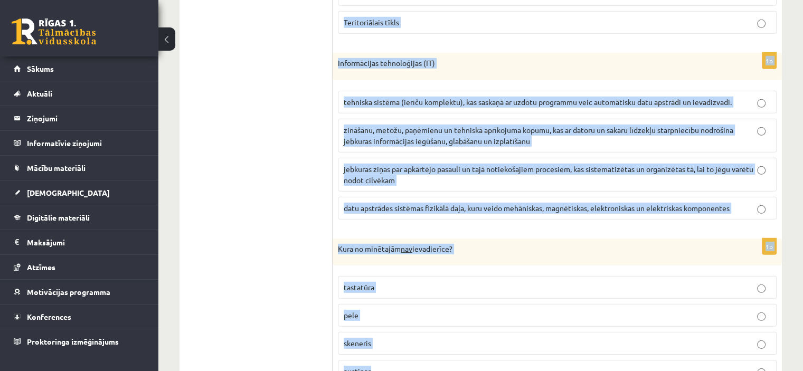
scroll to position [3204, 0]
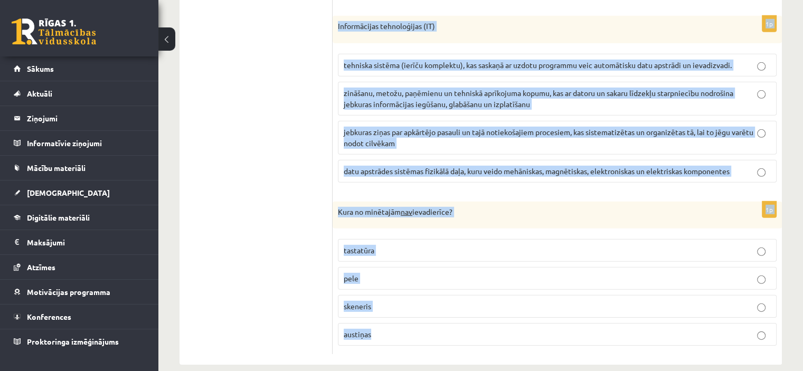
drag, startPoint x: 335, startPoint y: 132, endPoint x: 412, endPoint y: 316, distance: 198.9
copy form "Lore ip dolo sitametconsec ad elitsed? Doeiusm temporin utlabo etd magnaaliq en…"
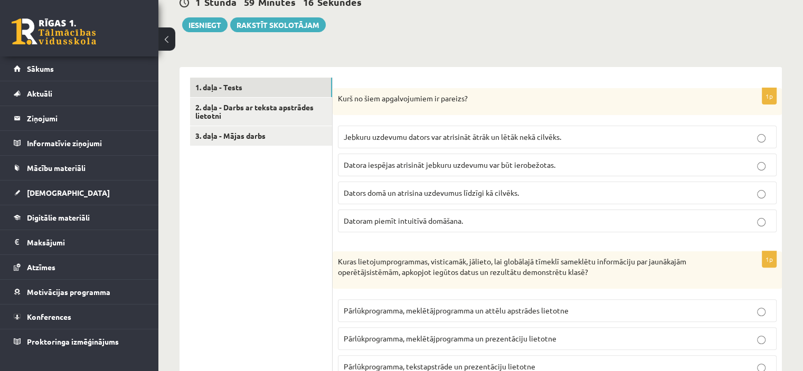
scroll to position [279, 0]
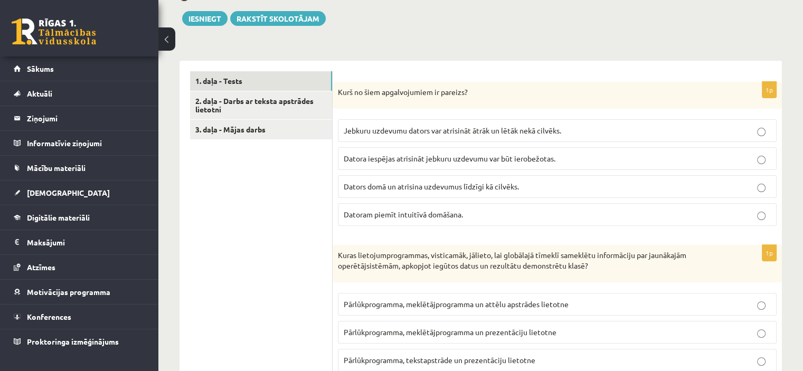
click at [442, 159] on span "Datora iespējas atrisināt jebkuru uzdevumu var būt ierobežotas." at bounding box center [450, 158] width 212 height 9
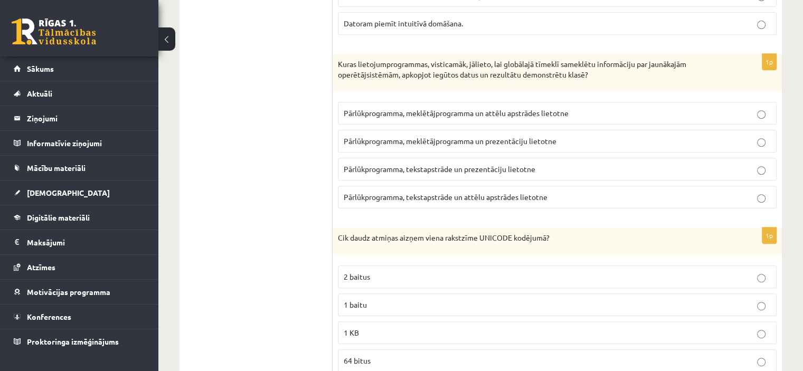
scroll to position [476, 0]
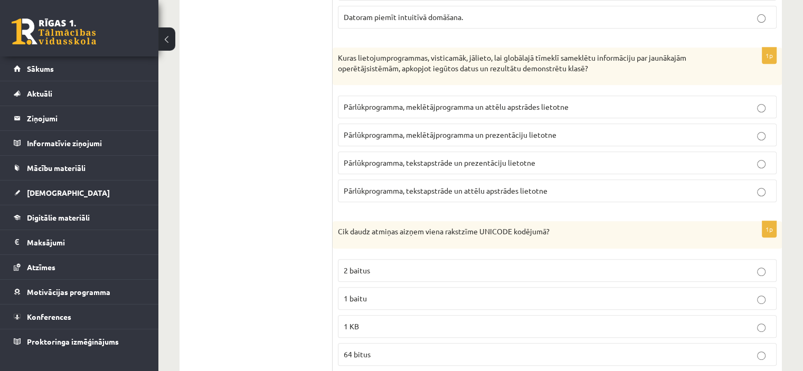
click at [449, 130] on span "Pārlūkprogramma, meklētājprogramma un prezentāciju lietotne" at bounding box center [450, 134] width 213 height 9
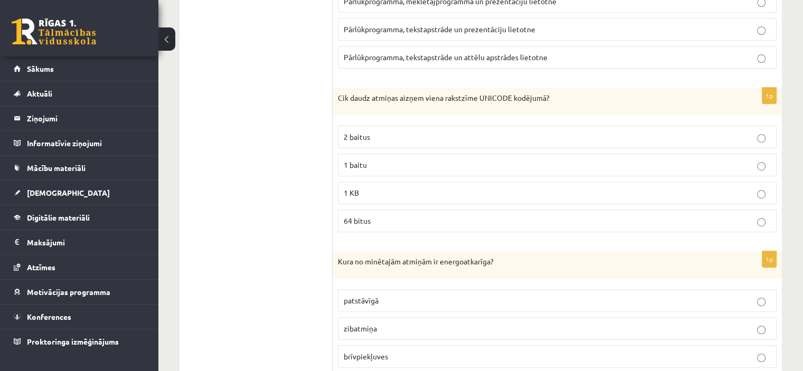
scroll to position [610, 0]
click at [452, 126] on label "2 baitus" at bounding box center [557, 136] width 439 height 23
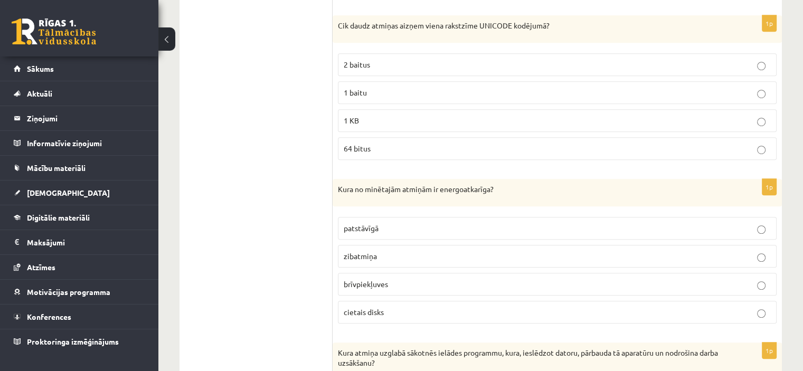
scroll to position [683, 0]
click at [398, 277] on p "brīvpiekļuves" at bounding box center [557, 282] width 427 height 11
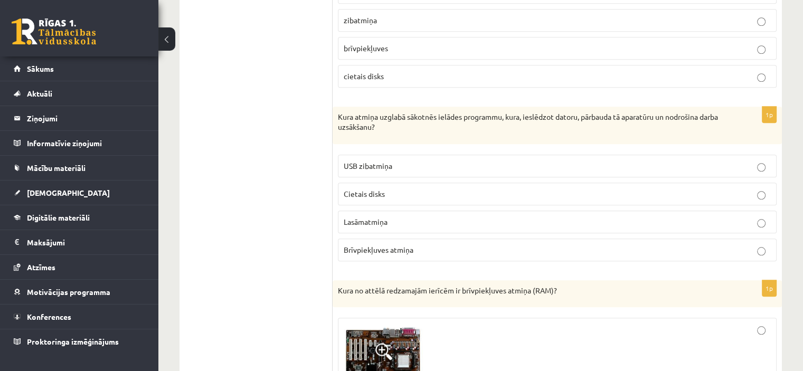
scroll to position [918, 0]
click at [464, 227] on label "Lasāmatmiņa" at bounding box center [557, 221] width 439 height 23
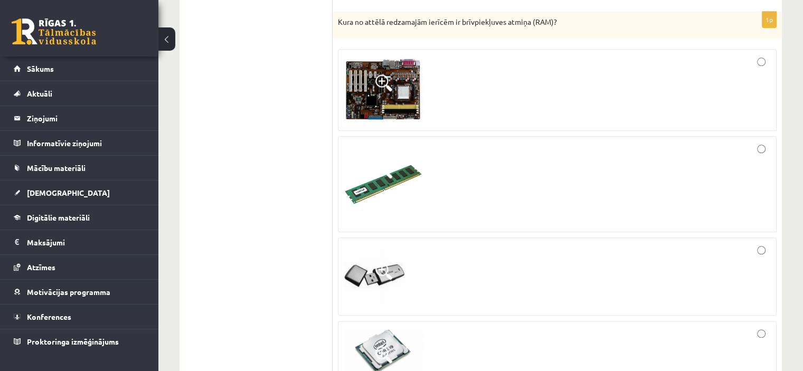
scroll to position [1188, 0]
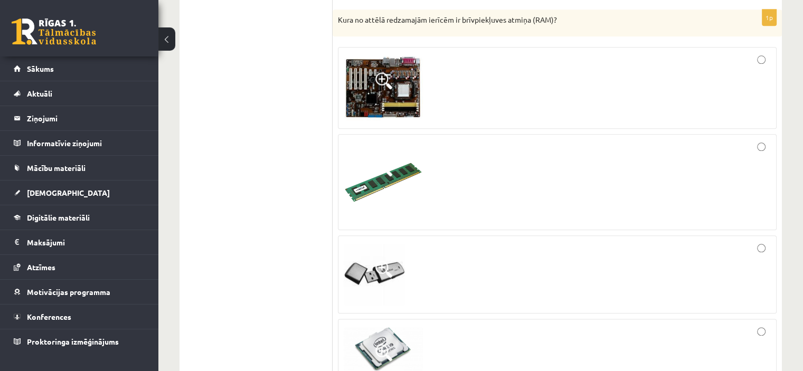
click at [746, 163] on div at bounding box center [557, 182] width 427 height 84
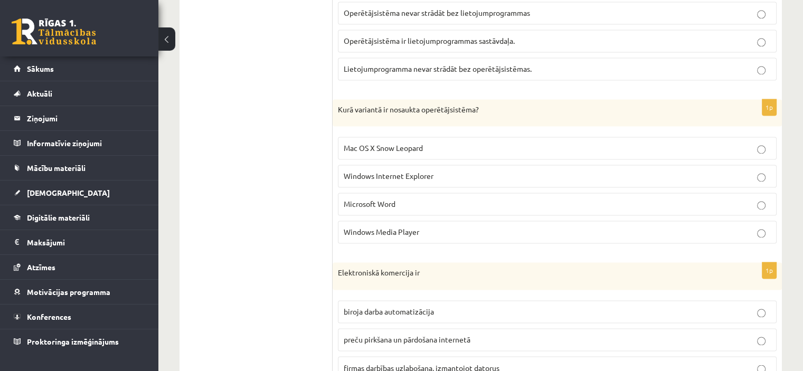
scroll to position [1660, 0]
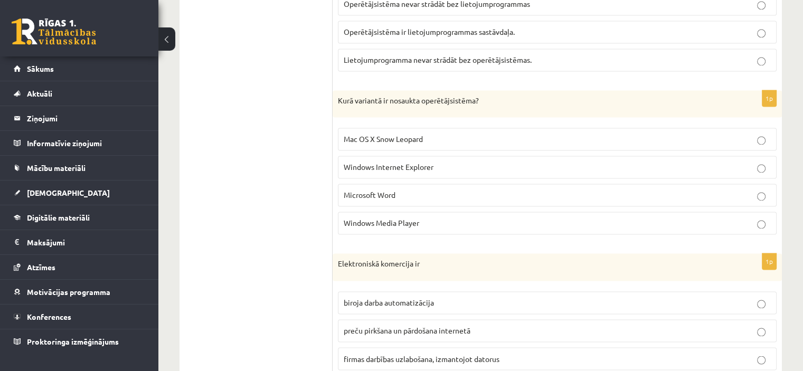
click at [529, 135] on p "Mac OS X Snow Leopard" at bounding box center [557, 139] width 427 height 11
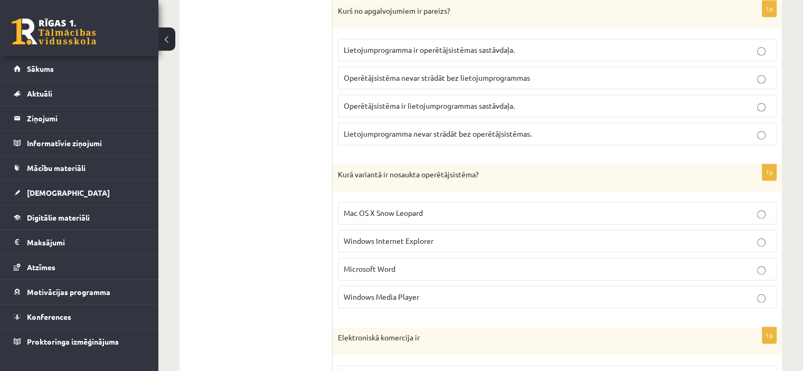
scroll to position [1582, 0]
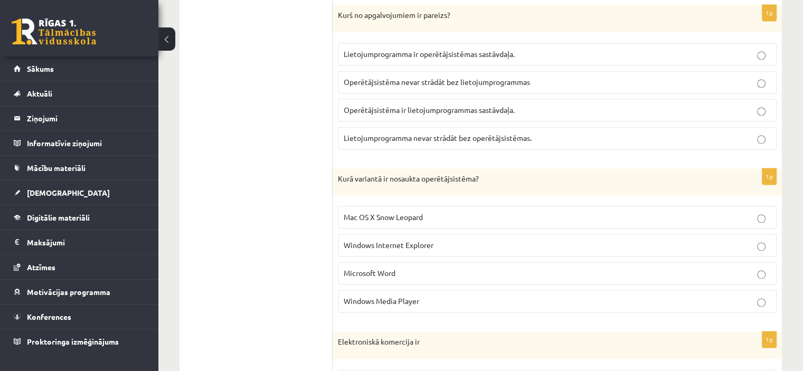
click at [429, 133] on span "Lietojumprogramma nevar strādāt bez operētājsistēmas." at bounding box center [438, 137] width 188 height 9
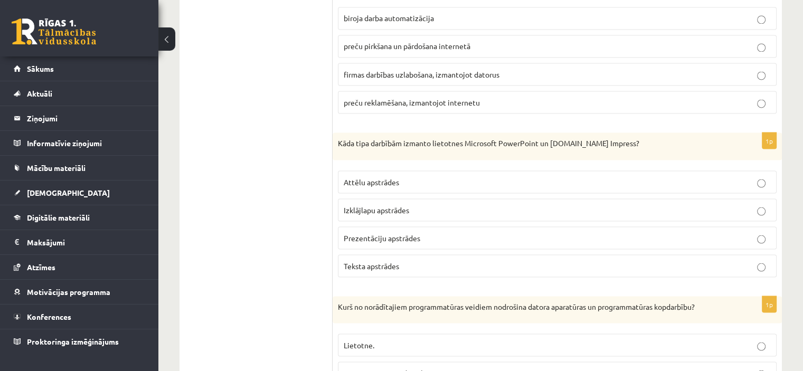
scroll to position [1946, 0]
click at [617, 231] on p "Prezentāciju apstrādes" at bounding box center [557, 236] width 427 height 11
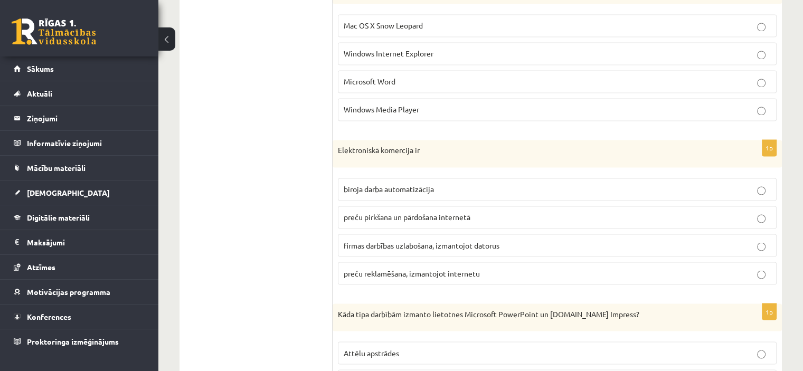
scroll to position [1822, 0]
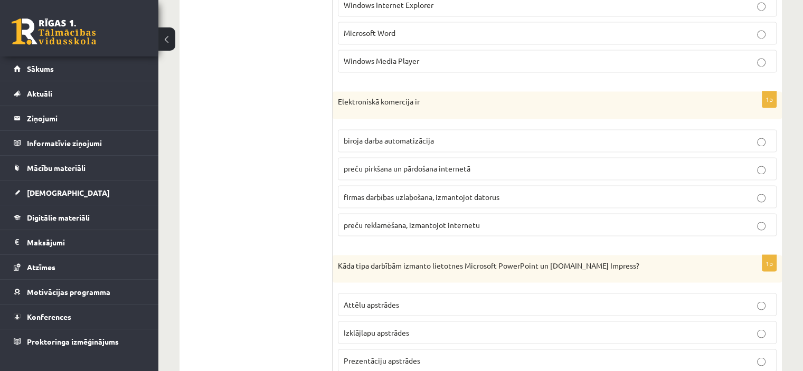
click at [439, 220] on span "preču reklamēšana, izmantojot internetu" at bounding box center [412, 224] width 136 height 9
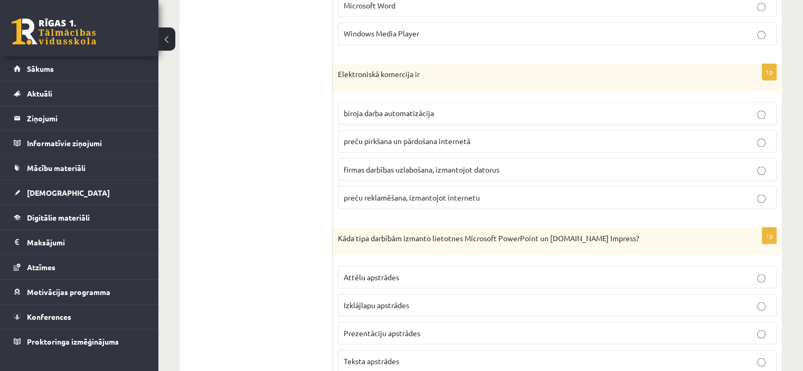
scroll to position [1850, 0]
click at [434, 135] on p "preču pirkšana un pārdošana internetā" at bounding box center [557, 140] width 427 height 11
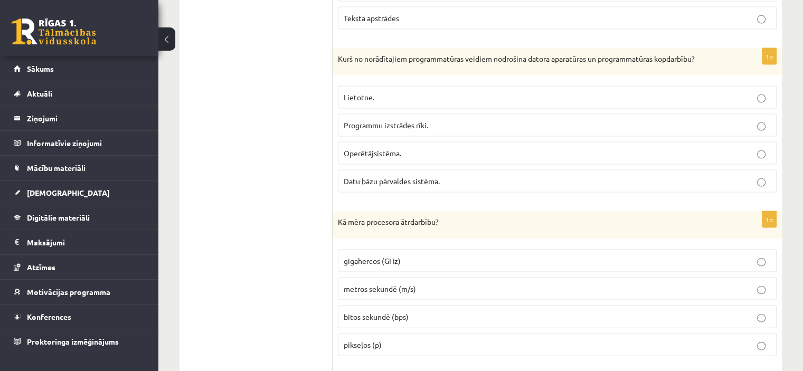
scroll to position [2191, 0]
click at [567, 142] on label "Operētājsistēma." at bounding box center [557, 153] width 439 height 23
click at [511, 256] on p "gigahercos (GHz)" at bounding box center [557, 261] width 427 height 11
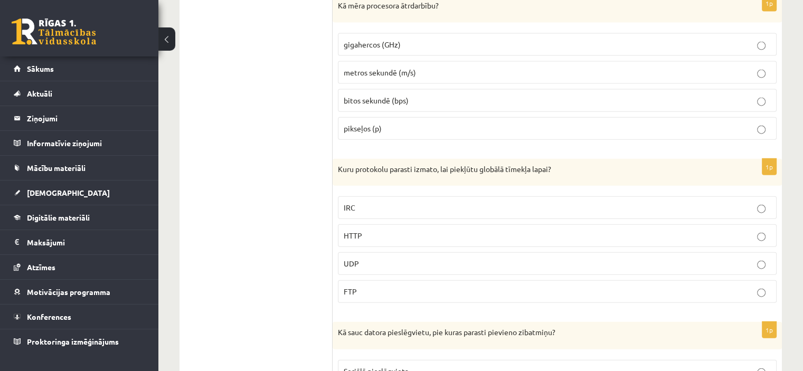
scroll to position [2432, 0]
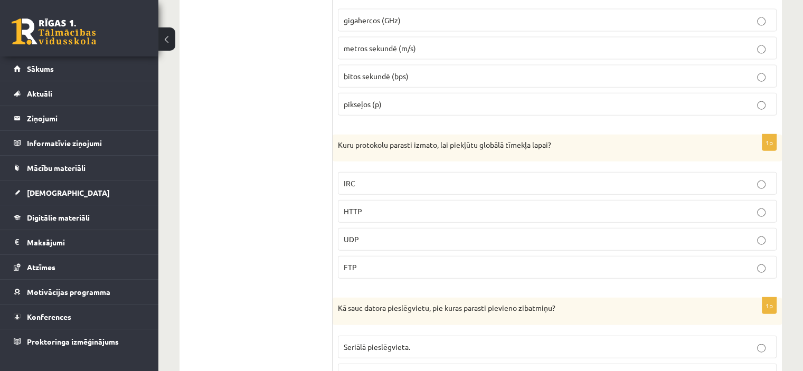
click at [462, 206] on p "HTTP" at bounding box center [557, 211] width 427 height 11
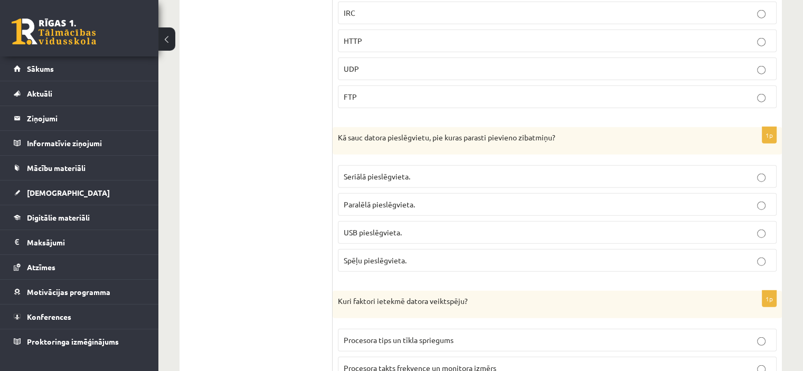
scroll to position [2643, 0]
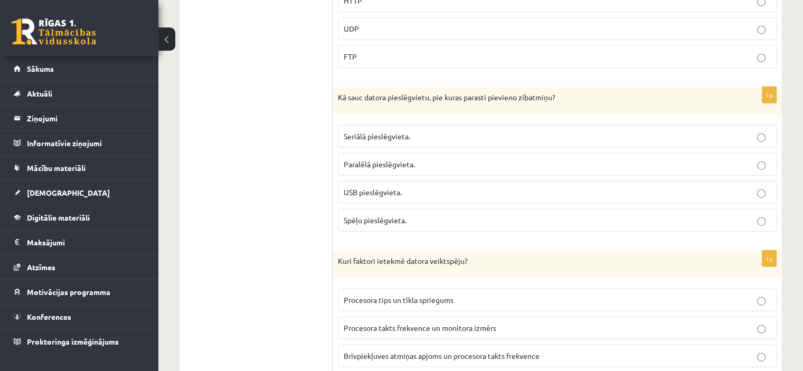
click at [379, 187] on span "USB pieslēgvieta." at bounding box center [373, 191] width 58 height 9
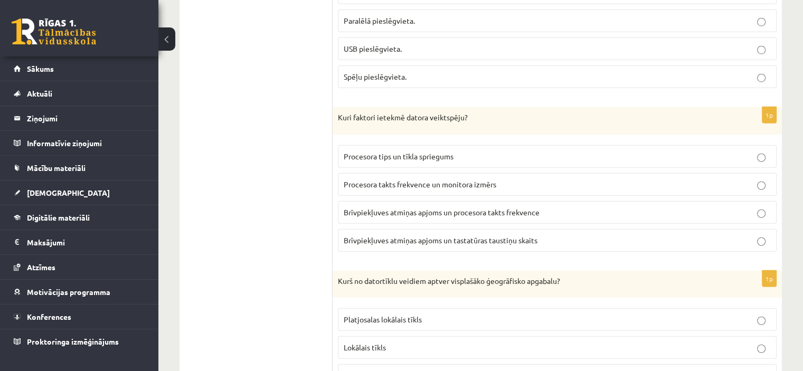
scroll to position [2801, 0]
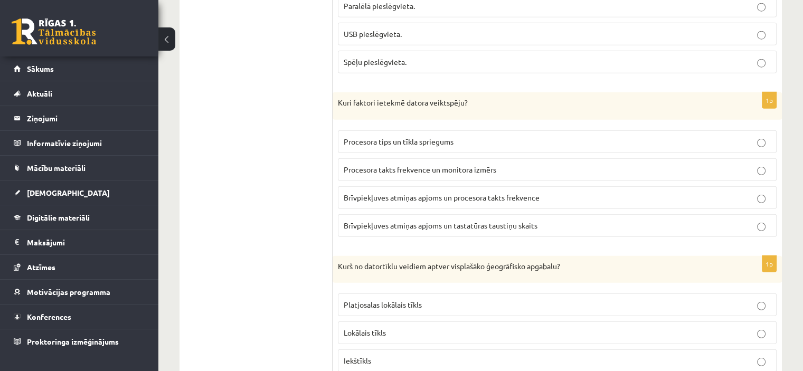
click at [437, 193] on label "Brīvpiekļuves atmiņas apjoms un procesora takts frekvence" at bounding box center [557, 197] width 439 height 23
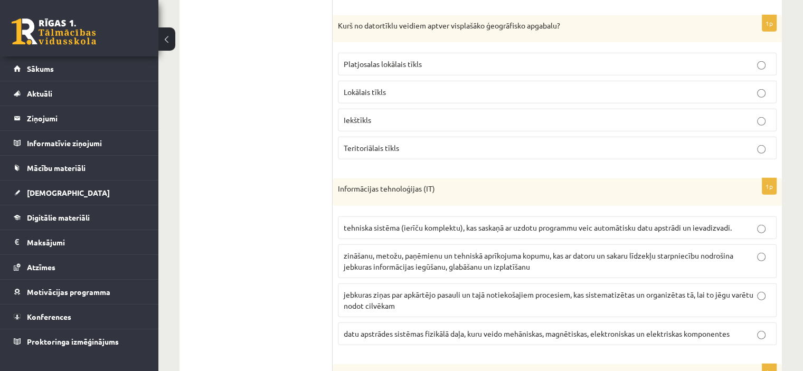
scroll to position [3042, 0]
click at [433, 81] on label "Lokālais tīkls" at bounding box center [557, 92] width 439 height 23
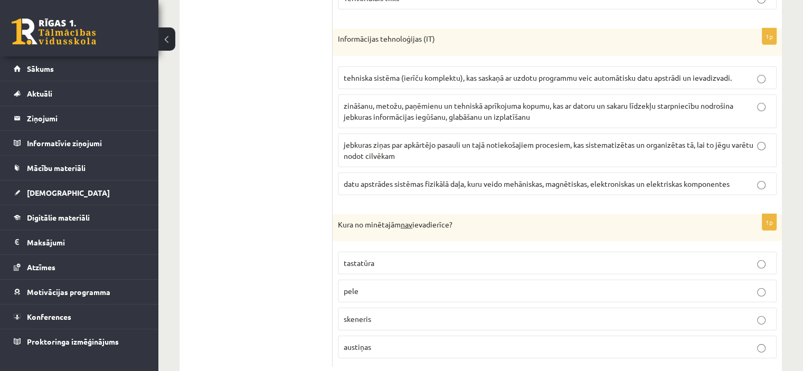
scroll to position [3192, 0]
click at [427, 101] on span "zināšanu, metožu, paņēmienu un tehniskā aprīkojuma kopumu, kas ar datoru un sak…" at bounding box center [538, 111] width 389 height 21
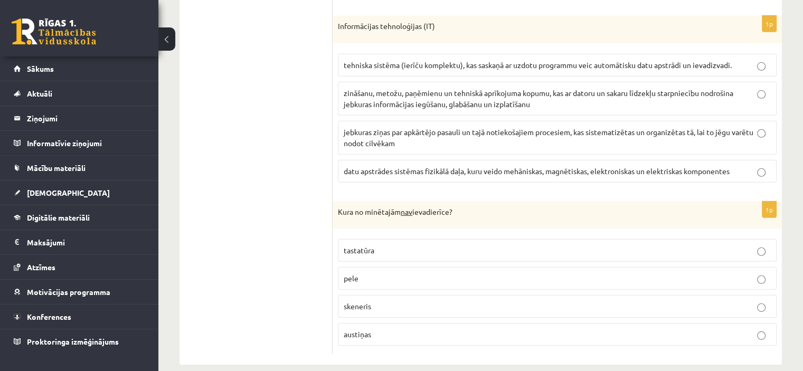
click at [440, 323] on label "austiņas" at bounding box center [557, 334] width 439 height 23
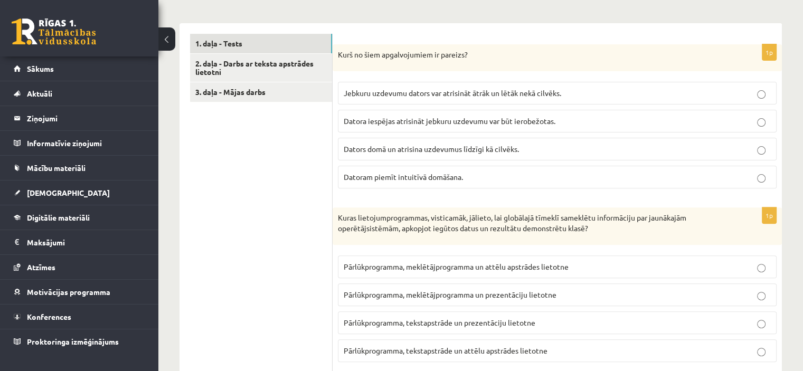
scroll to position [315, 0]
click at [264, 78] on link "2. daļa - Darbs ar teksta apstrādes lietotni" at bounding box center [261, 69] width 142 height 28
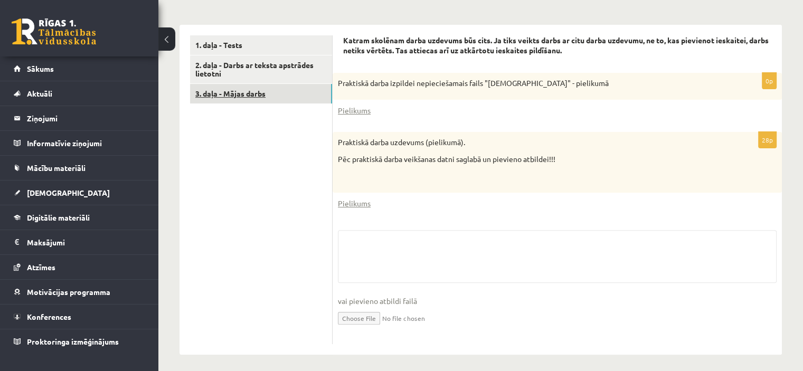
click at [268, 87] on link "3. daļa - Mājas darbs" at bounding box center [261, 94] width 142 height 20
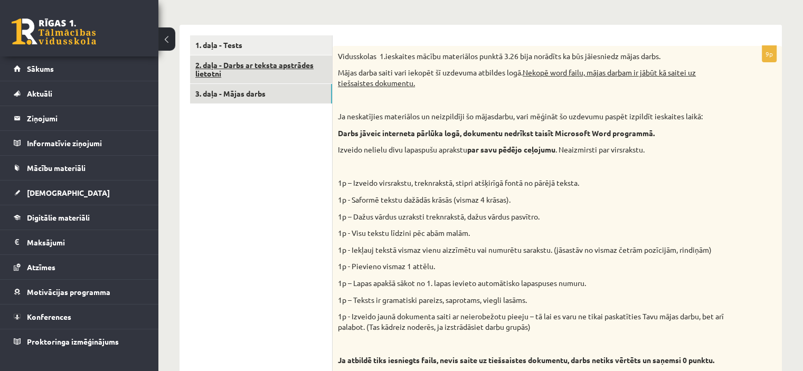
scroll to position [0, 0]
click at [241, 70] on link "2. daļa - Darbs ar teksta apstrādes lietotni" at bounding box center [261, 69] width 142 height 28
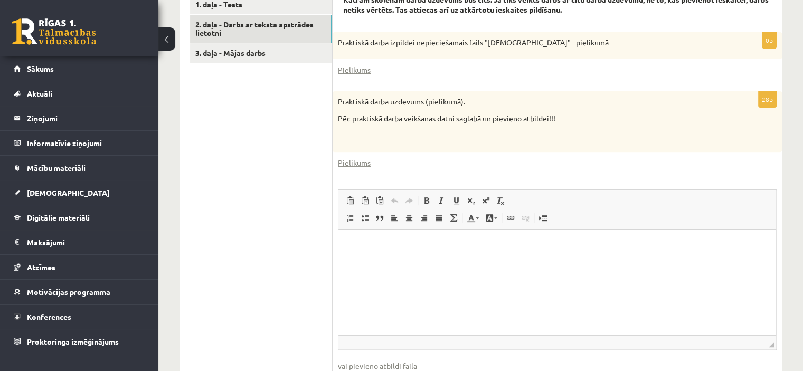
scroll to position [355, 0]
click at [351, 162] on link "Pielikums" at bounding box center [354, 163] width 33 height 11
click at [255, 47] on link "3. daļa - Mājas darbs" at bounding box center [261, 54] width 142 height 20
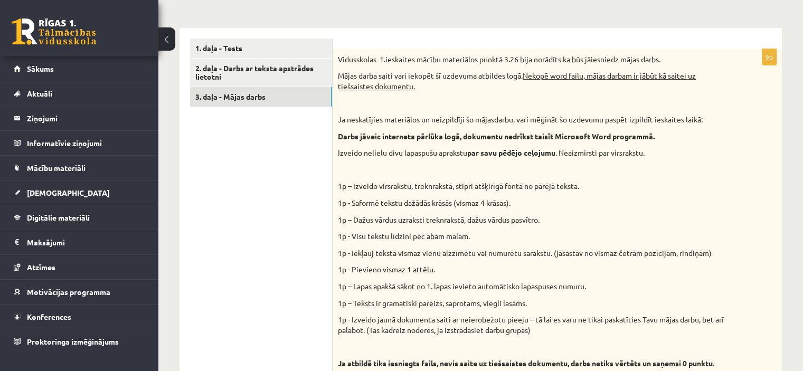
scroll to position [311, 0]
click at [293, 65] on link "2. daļa - Darbs ar teksta apstrādes lietotni" at bounding box center [261, 73] width 142 height 28
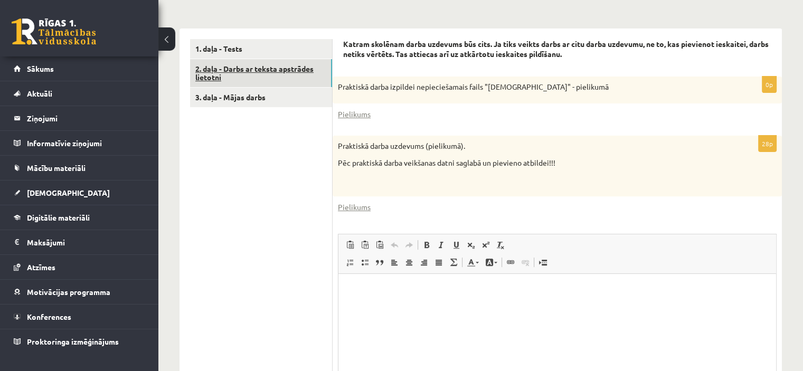
scroll to position [0, 0]
click at [357, 113] on link "Pielikums" at bounding box center [354, 114] width 33 height 11
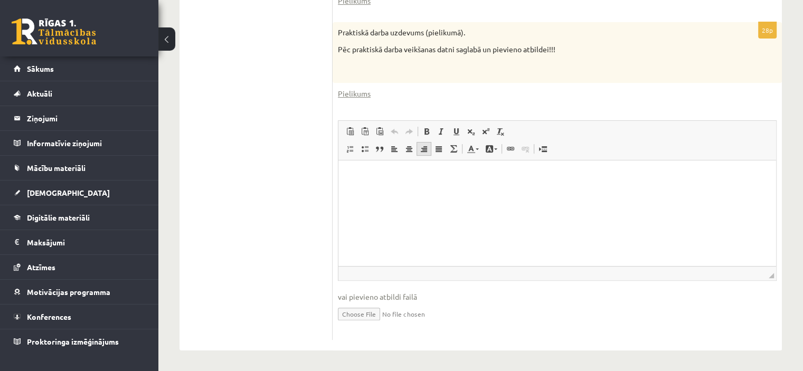
scroll to position [424, 0]
click at [368, 321] on input "file" at bounding box center [557, 313] width 439 height 22
type input "**********"
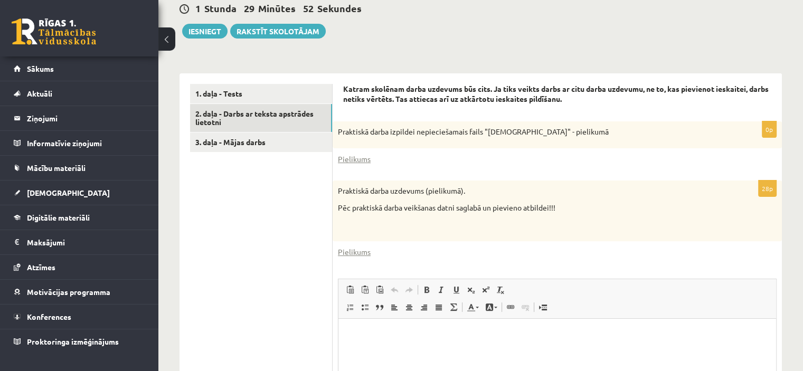
scroll to position [264, 0]
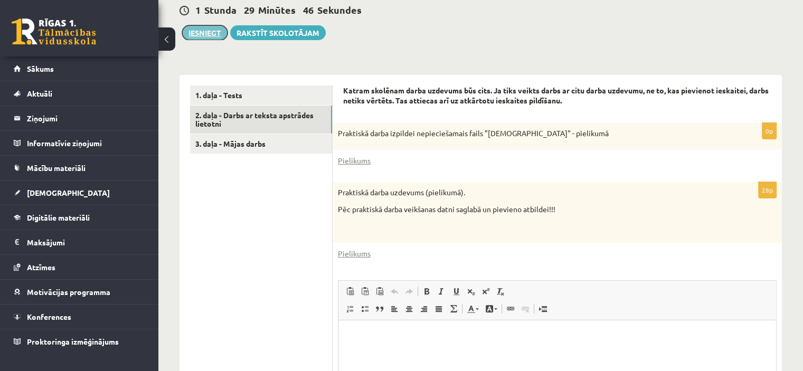
click at [207, 32] on button "Iesniegt" at bounding box center [204, 32] width 45 height 15
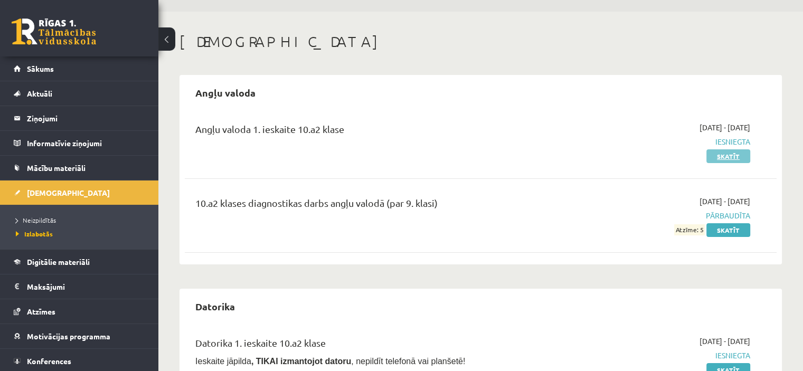
scroll to position [27, 0]
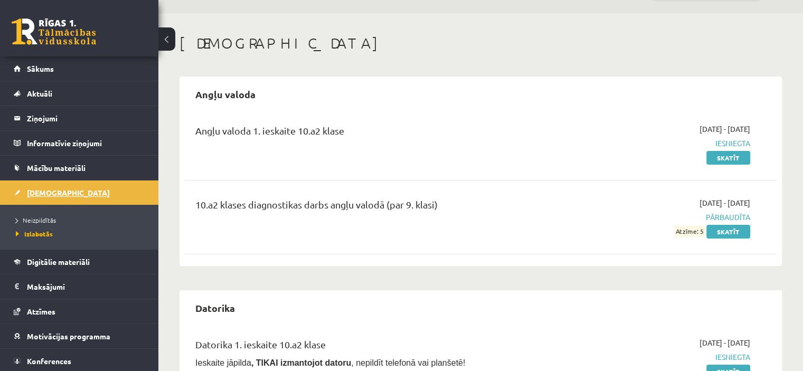
click at [101, 204] on link "[DEMOGRAPHIC_DATA]" at bounding box center [79, 192] width 131 height 24
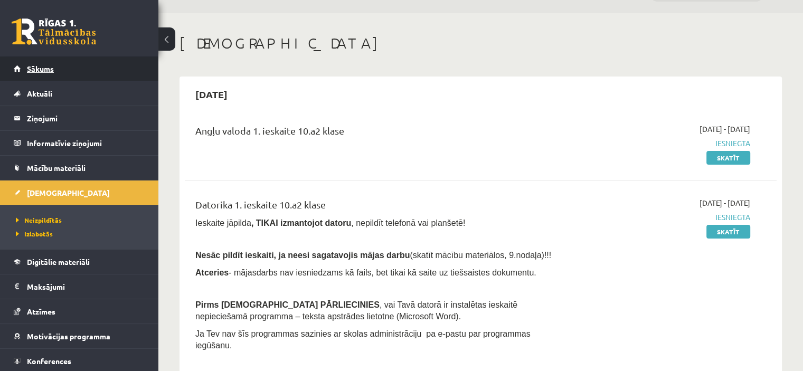
click at [57, 76] on link "Sākums" at bounding box center [79, 68] width 131 height 24
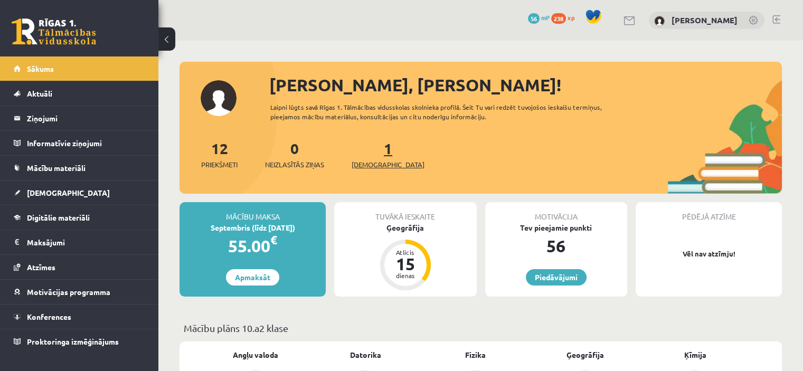
click at [374, 149] on link "1 Ieskaites" at bounding box center [387, 154] width 73 height 31
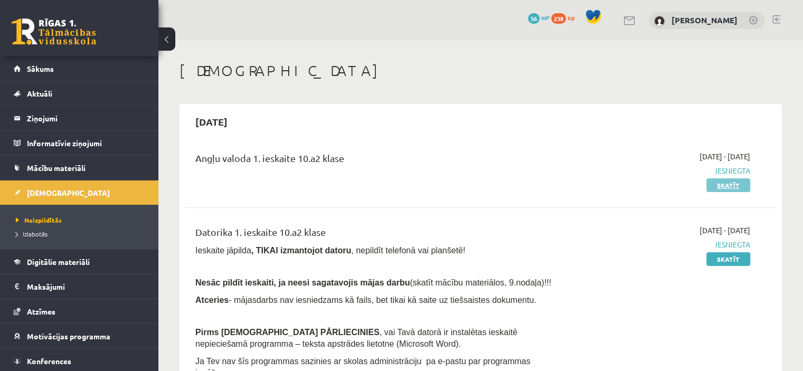
click at [720, 185] on link "Skatīt" at bounding box center [728, 185] width 44 height 14
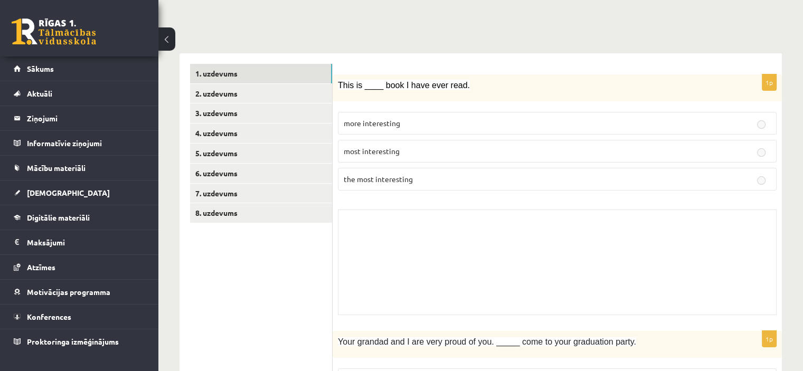
scroll to position [107, 0]
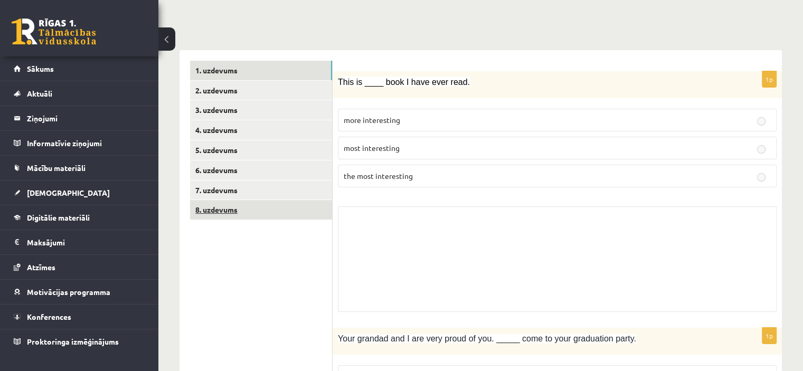
click at [220, 206] on link "8. uzdevums" at bounding box center [261, 210] width 142 height 20
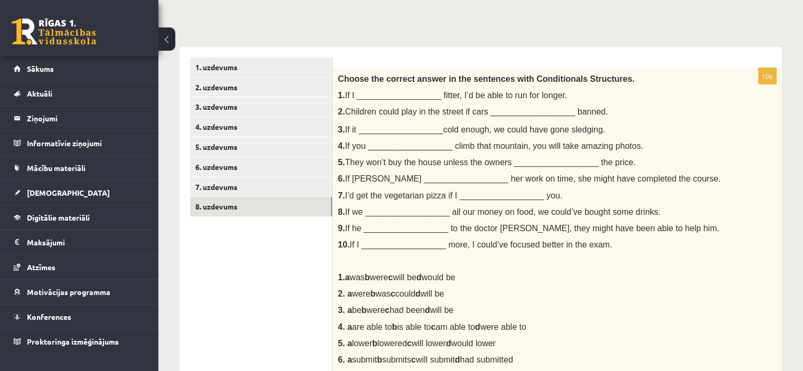
scroll to position [55, 0]
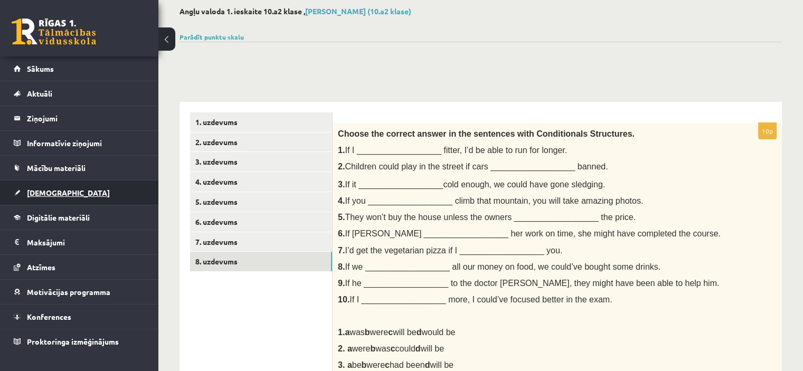
click at [68, 198] on link "[DEMOGRAPHIC_DATA]" at bounding box center [79, 192] width 131 height 24
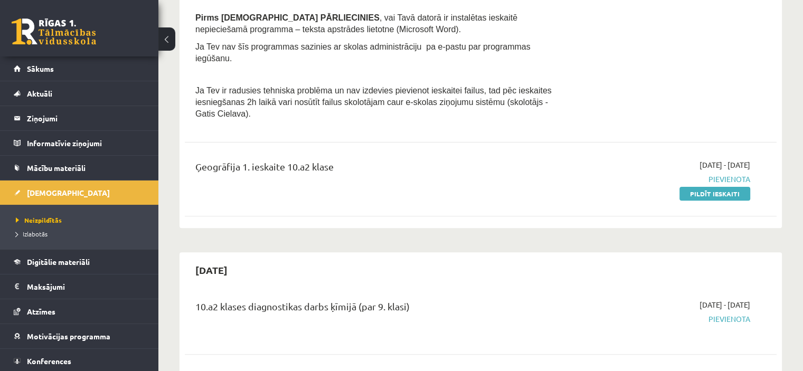
scroll to position [315, 0]
click at [699, 187] on link "Pildīt ieskaiti" at bounding box center [714, 194] width 71 height 14
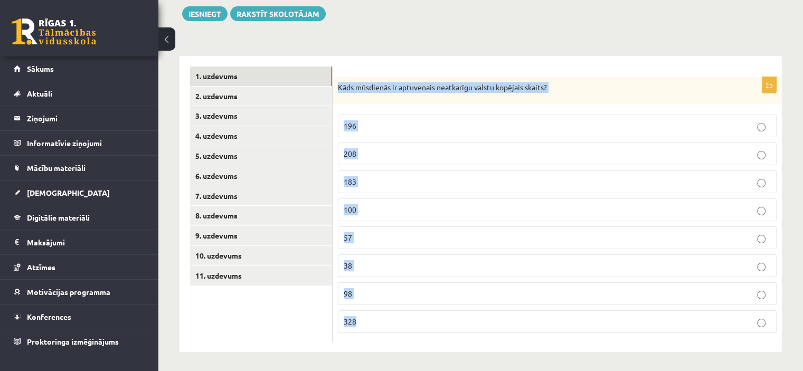
scroll to position [123, 0]
drag, startPoint x: 337, startPoint y: 84, endPoint x: 394, endPoint y: 322, distance: 244.7
click at [394, 322] on div "2p Kāds mūsdienās ir aptuvenais neatkarīgu valstu kopējais skaits? 196 208 183 …" at bounding box center [556, 209] width 449 height 265
copy div "Kāds mūsdienās ir aptuvenais neatkarīgu valstu kopējais skaits? 196 208 183 100…"
click at [480, 145] on label "208" at bounding box center [557, 153] width 439 height 23
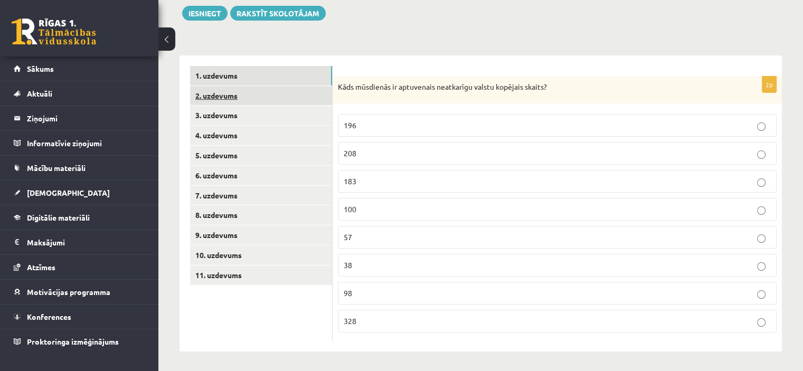
click at [247, 88] on link "2. uzdevums" at bounding box center [261, 96] width 142 height 20
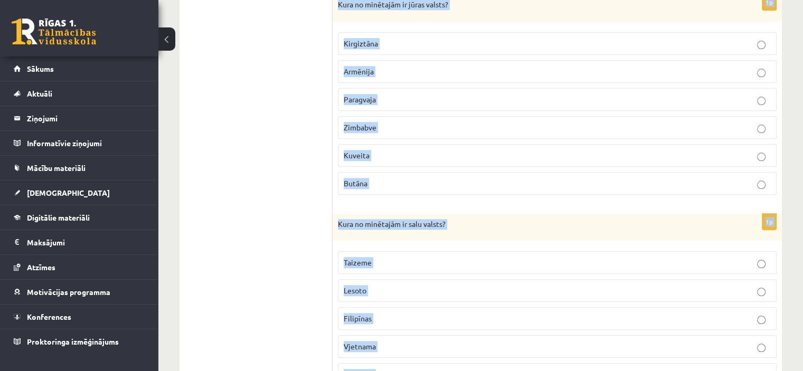
scroll to position [1158, 0]
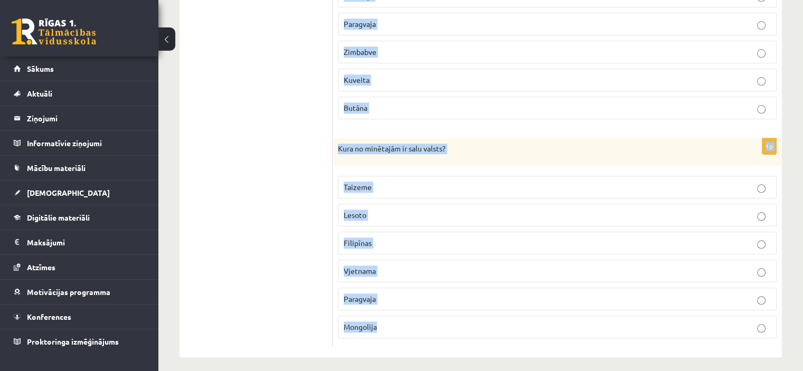
drag, startPoint x: 337, startPoint y: 83, endPoint x: 423, endPoint y: 339, distance: 270.3
copy form "Lore ip dolorsita co adipiscingelitse doeius? Tempor Incidi Utlaboree Dolorema …"
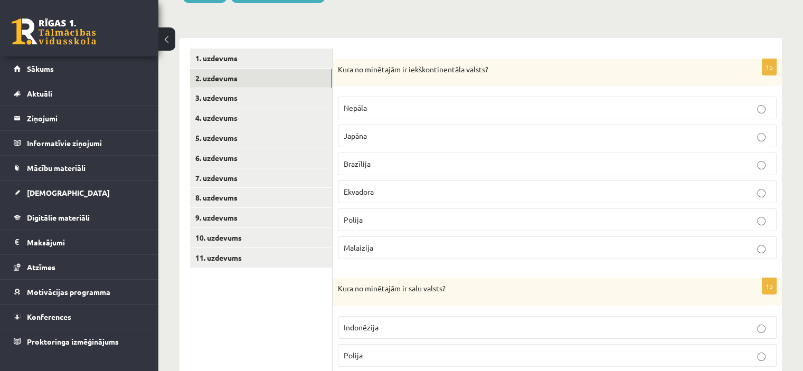
scroll to position [141, 0]
click at [482, 101] on label "Nepāla" at bounding box center [557, 107] width 439 height 23
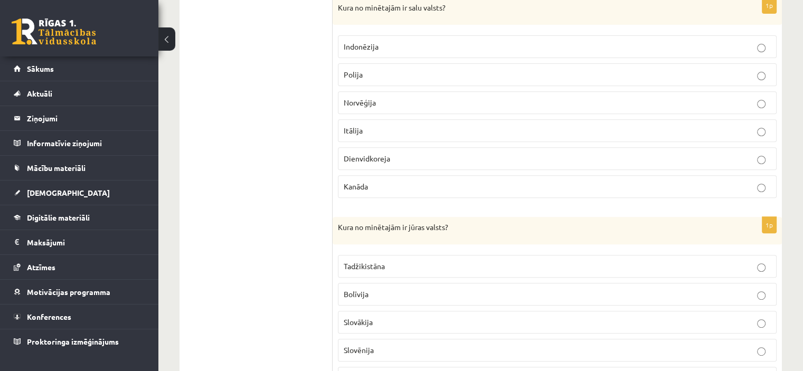
scroll to position [431, 0]
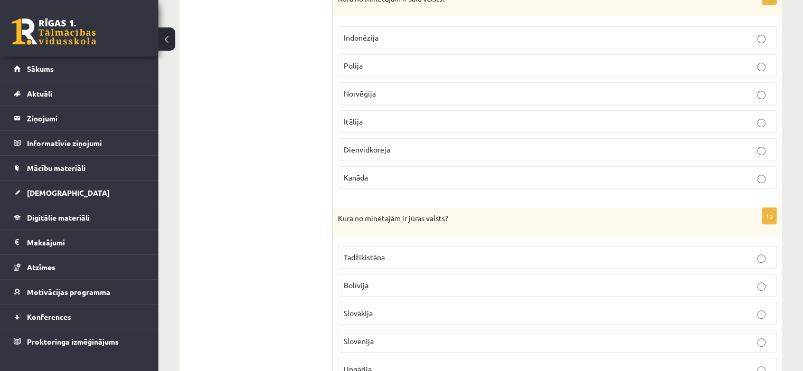
click at [406, 36] on p "Indonēzija" at bounding box center [557, 37] width 427 height 11
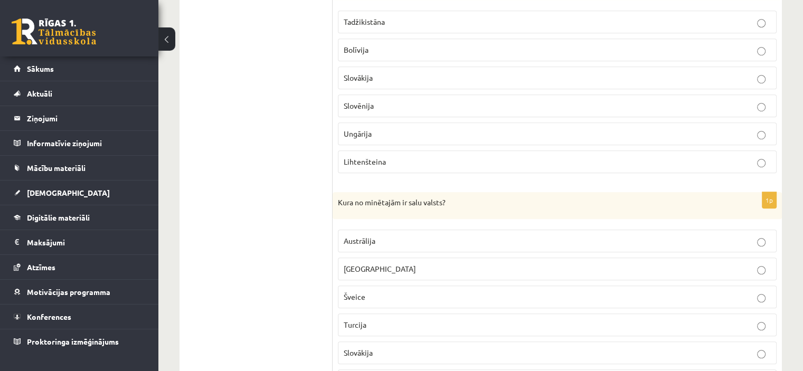
scroll to position [667, 0]
click at [405, 166] on label "Lihtenšteina" at bounding box center [557, 161] width 439 height 23
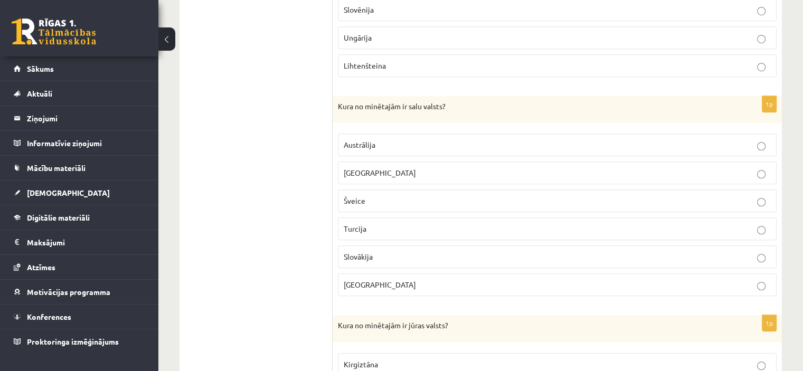
scroll to position [764, 0]
click at [378, 141] on p "Austrālija" at bounding box center [557, 142] width 427 height 11
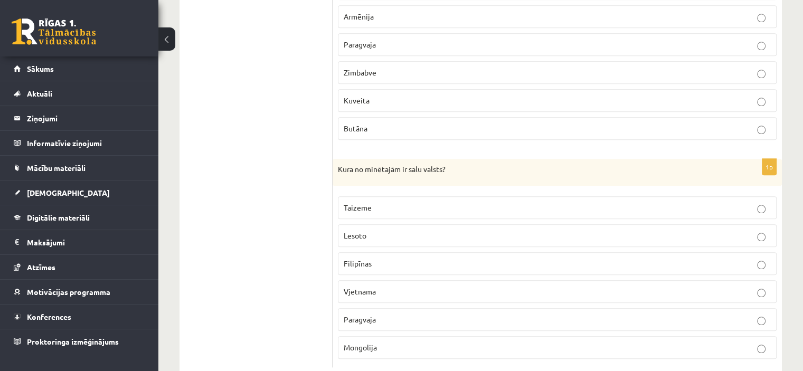
scroll to position [1138, 0]
click at [367, 96] on span "Kuveita" at bounding box center [357, 100] width 26 height 9
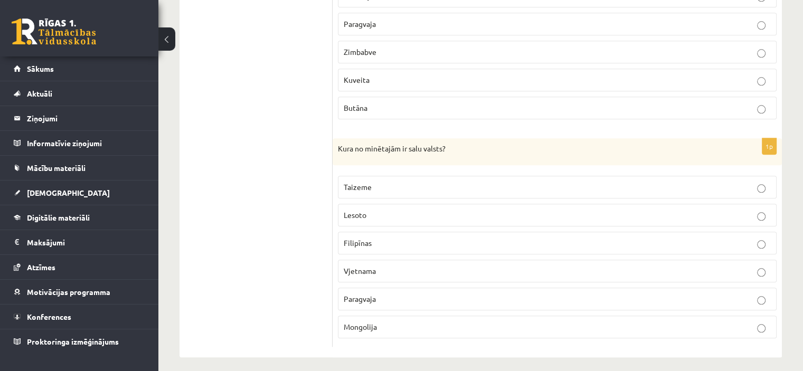
click at [395, 239] on p "Filipīnas" at bounding box center [557, 242] width 427 height 11
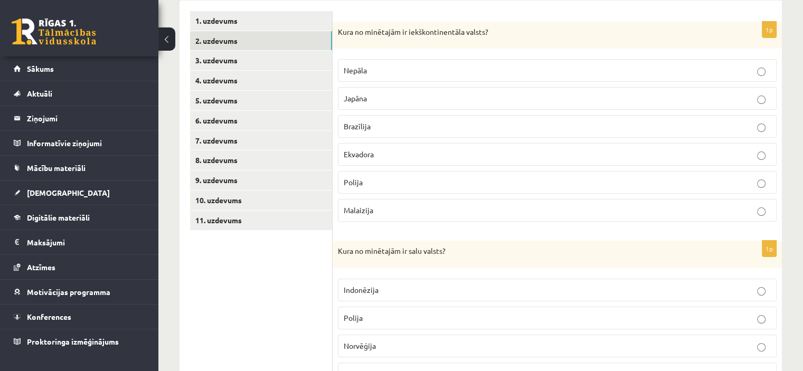
scroll to position [178, 0]
click at [224, 55] on link "3. uzdevums" at bounding box center [261, 61] width 142 height 20
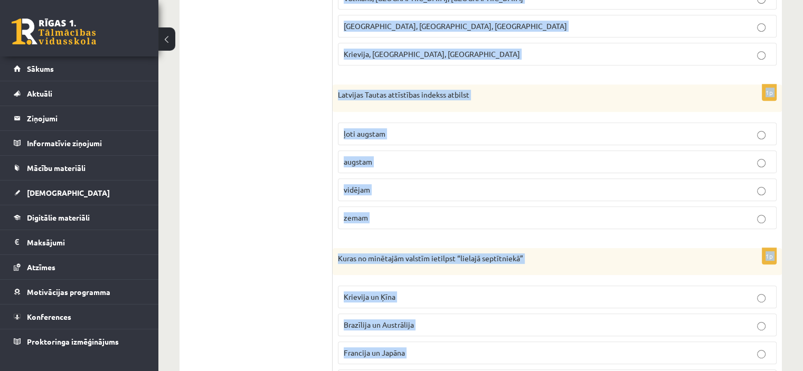
scroll to position [718, 0]
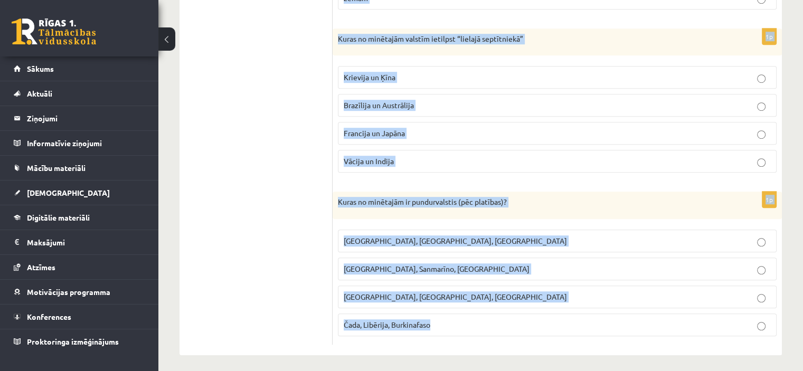
drag, startPoint x: 337, startPoint y: 28, endPoint x: 483, endPoint y: 323, distance: 329.2
copy form "1254. lore ip Dolor sitam consecte 2 adipisci elitseddoei 4,3 temporin utlabore…"
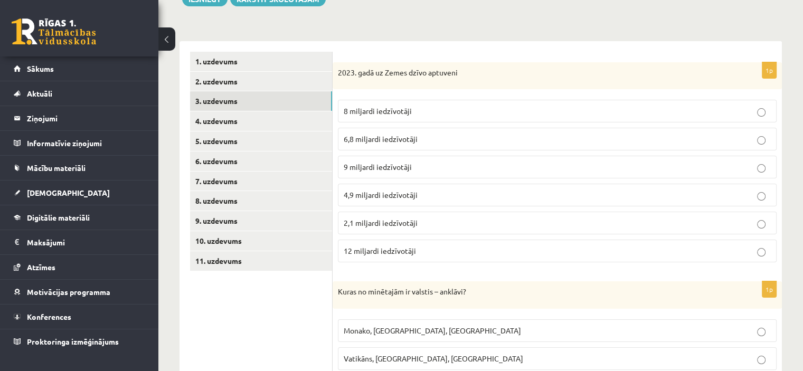
scroll to position [141, 0]
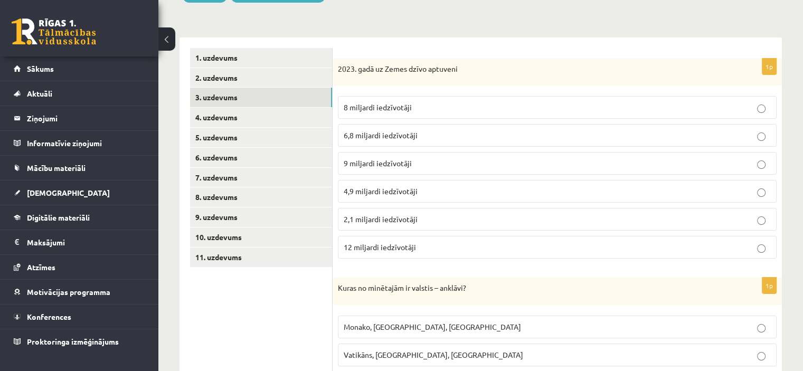
click at [418, 105] on p "8 miljardi iedzīvotāji" at bounding box center [557, 107] width 427 height 11
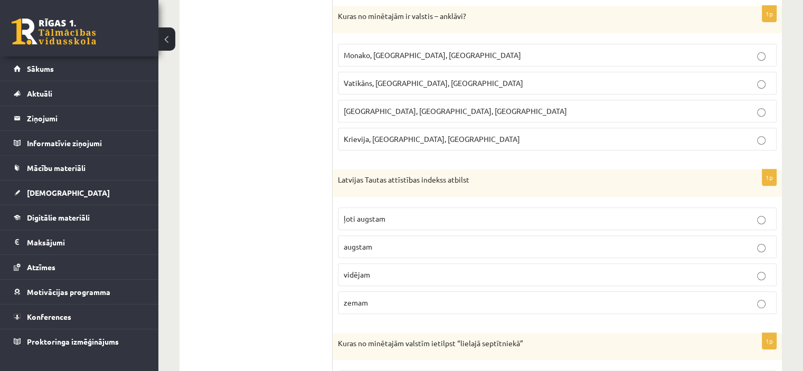
scroll to position [415, 0]
click at [414, 73] on label "Vatikāns, [GEOGRAPHIC_DATA], [GEOGRAPHIC_DATA]" at bounding box center [557, 81] width 439 height 23
click at [411, 246] on p "augstam" at bounding box center [557, 245] width 427 height 11
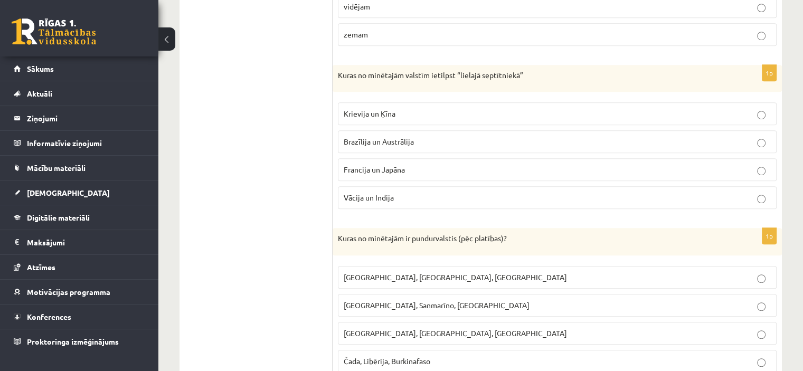
scroll to position [693, 0]
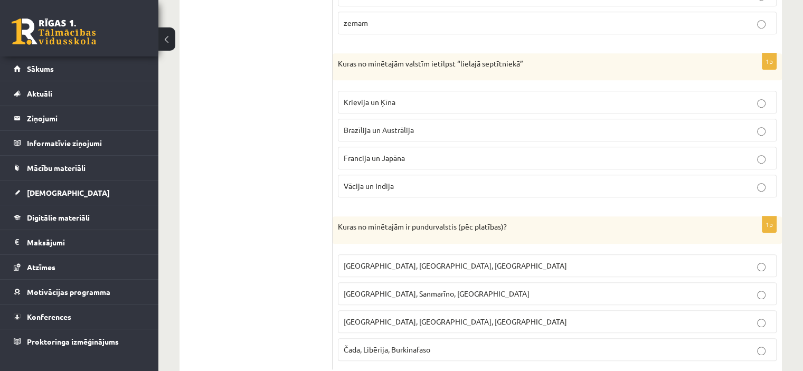
click at [415, 153] on p "Francija un Japāna" at bounding box center [557, 158] width 427 height 11
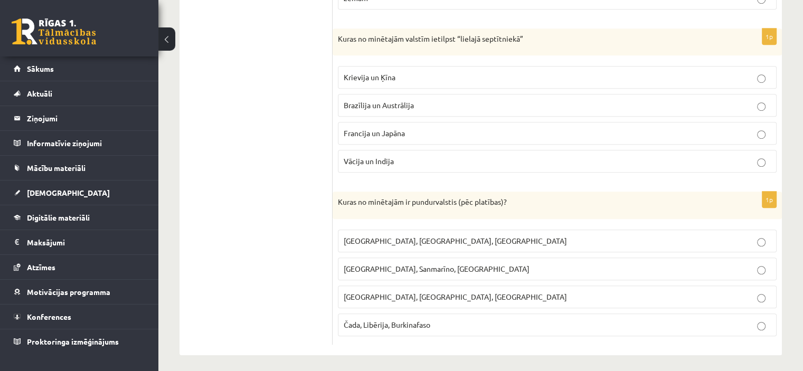
click at [456, 248] on fieldset "[GEOGRAPHIC_DATA], [GEOGRAPHIC_DATA], [GEOGRAPHIC_DATA] [GEOGRAPHIC_DATA], [GEO…" at bounding box center [557, 281] width 439 height 115
click at [466, 266] on p "[GEOGRAPHIC_DATA], Sanmarīno, [GEOGRAPHIC_DATA]" at bounding box center [557, 268] width 427 height 11
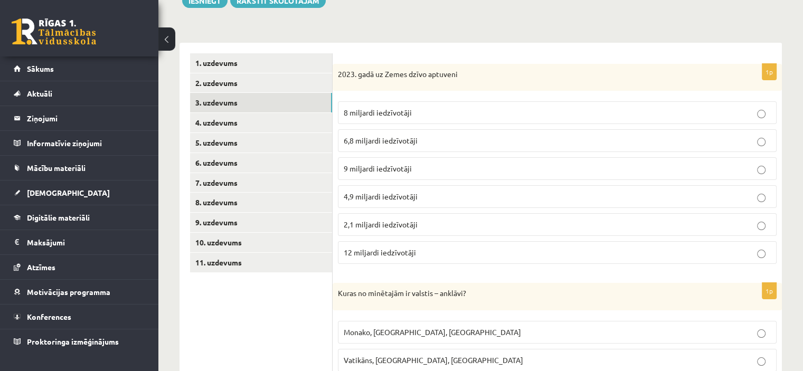
scroll to position [184, 0]
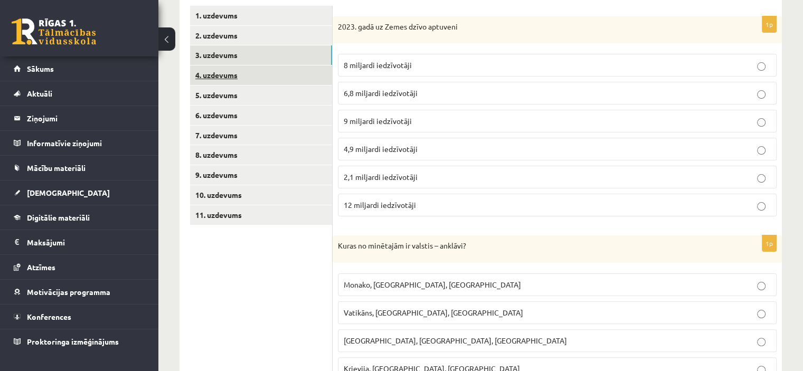
click at [240, 80] on link "4. uzdevums" at bounding box center [261, 75] width 142 height 20
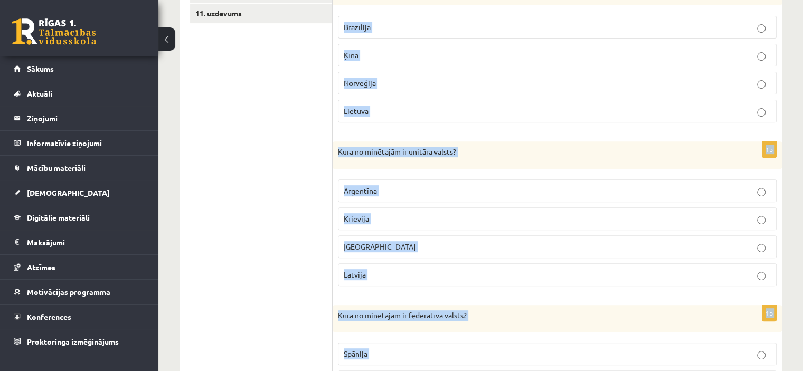
scroll to position [500, 0]
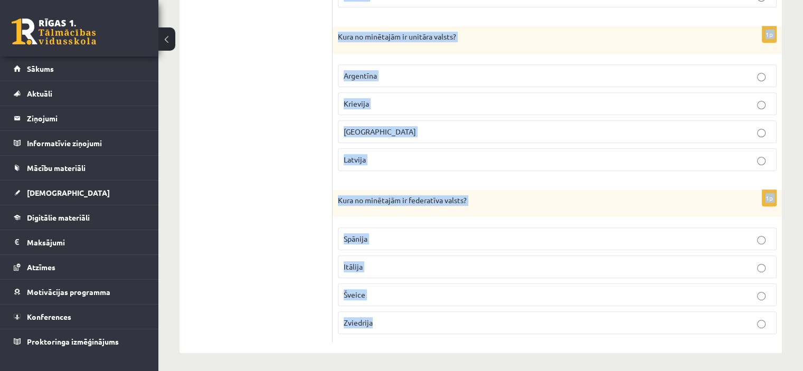
drag, startPoint x: 339, startPoint y: 26, endPoint x: 460, endPoint y: 333, distance: 330.2
click at [460, 333] on form "1p Kura no minētajām ir unitāra valsts? Apvienotie Arābu Emirāti [GEOGRAPHIC_DA…" at bounding box center [557, 15] width 428 height 653
copy form "Kura no minētajām ir unitāra valsts? Apvienotie Arābu Emirāti Pakistāna Venecuē…"
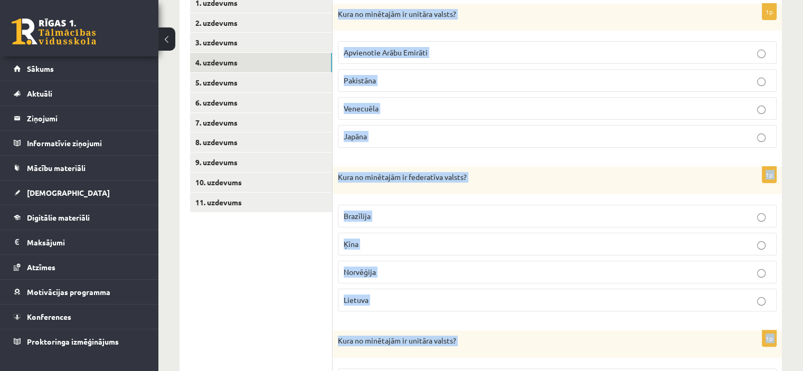
scroll to position [196, 0]
click at [410, 131] on p "Japāna" at bounding box center [557, 136] width 427 height 11
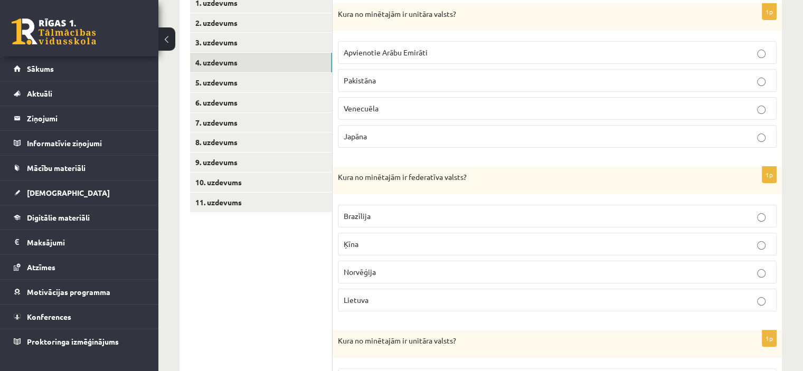
click at [431, 220] on p "Brazīlija" at bounding box center [557, 216] width 427 height 11
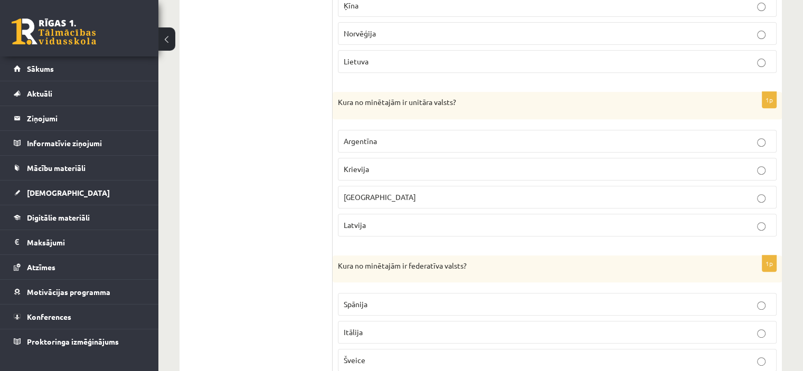
scroll to position [436, 0]
click at [407, 218] on p "Latvija" at bounding box center [557, 223] width 427 height 11
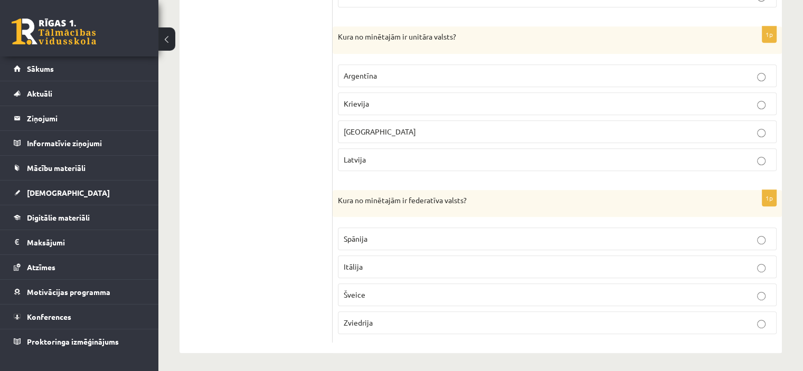
click at [416, 297] on p "Šveice" at bounding box center [557, 294] width 427 height 11
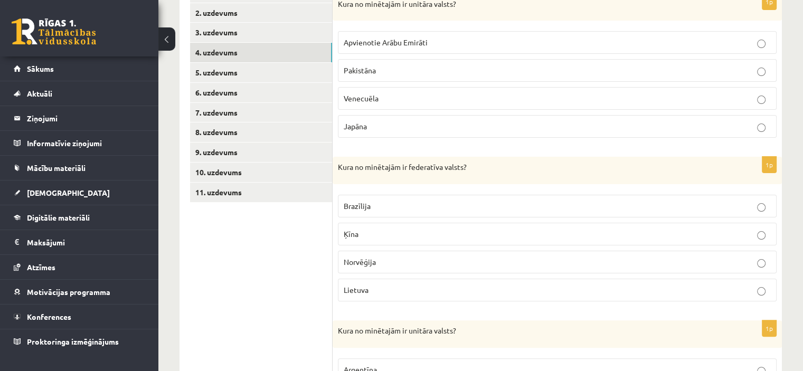
scroll to position [196, 0]
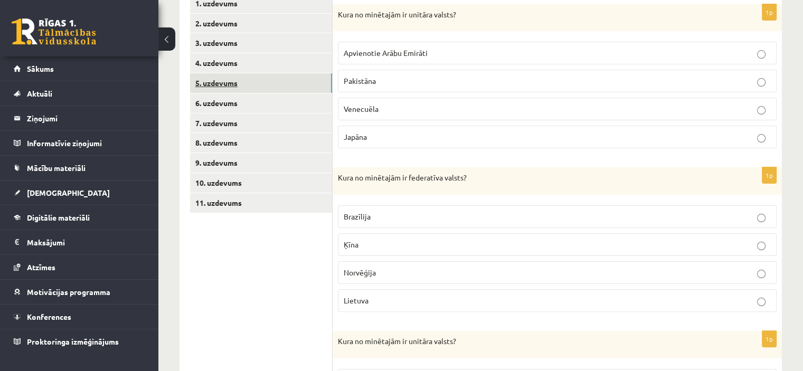
click at [255, 80] on link "5. uzdevums" at bounding box center [261, 83] width 142 height 20
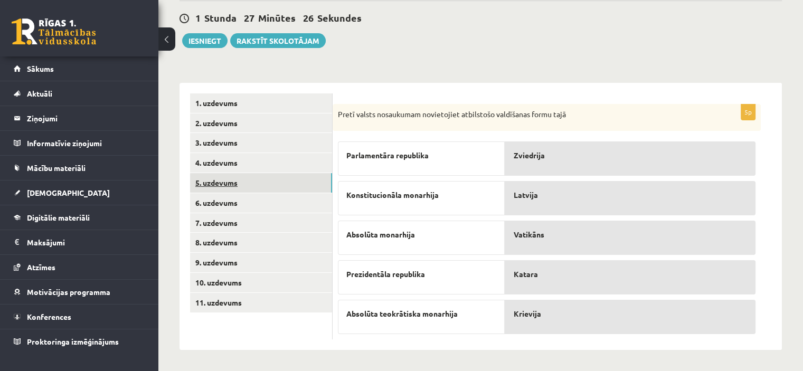
scroll to position [95, 0]
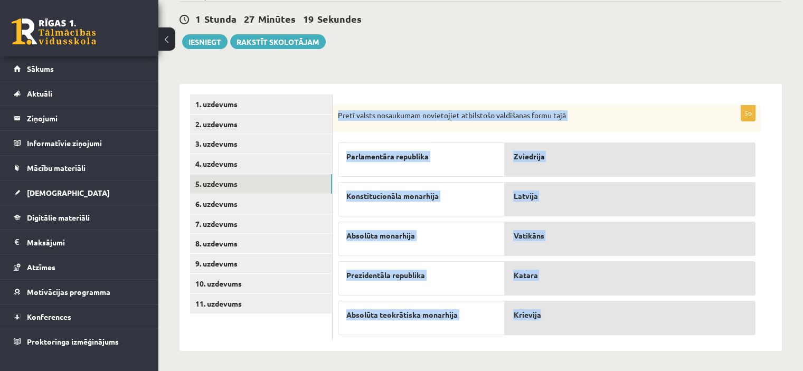
drag, startPoint x: 337, startPoint y: 109, endPoint x: 735, endPoint y: 318, distance: 449.0
click at [735, 318] on div "5p Pretī valsts nosaukumam novietojiet atbilstošo valdīšanas formu tajā Parlame…" at bounding box center [546, 223] width 428 height 236
copy div "Pretī valsts nosaukumam novietojiet atbilstošo valdīšanas formu tajā Parlamentā…"
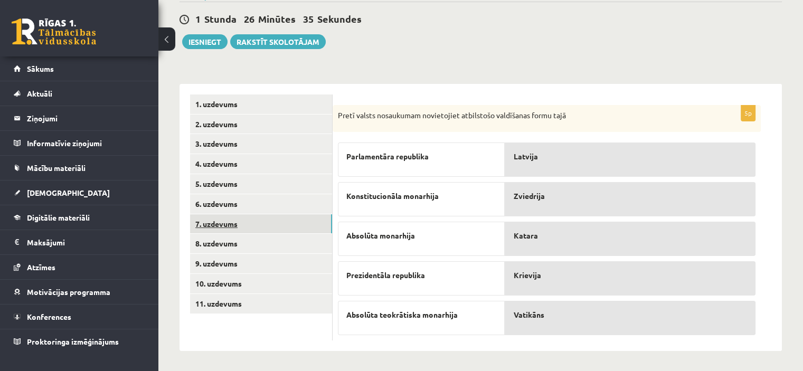
click at [266, 217] on link "7. uzdevums" at bounding box center [261, 224] width 142 height 20
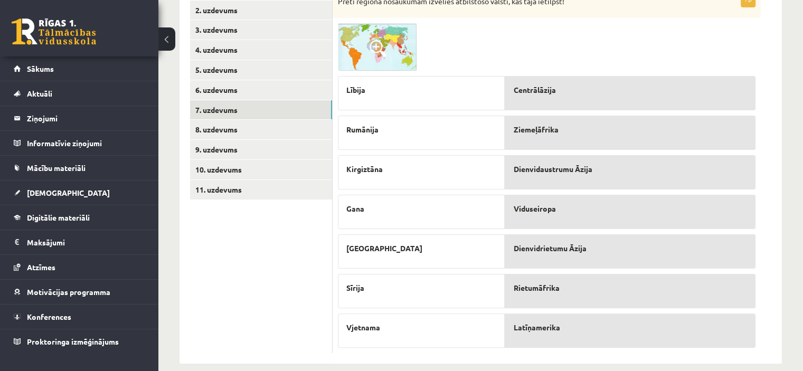
scroll to position [221, 0]
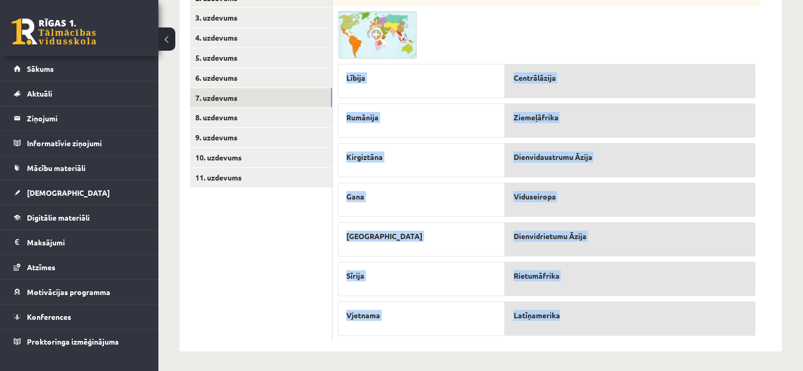
drag, startPoint x: 344, startPoint y: 99, endPoint x: 695, endPoint y: 320, distance: 415.1
click at [695, 320] on fieldset "Lībija [GEOGRAPHIC_DATA] [GEOGRAPHIC_DATA] [GEOGRAPHIC_DATA] [GEOGRAPHIC_DATA] …" at bounding box center [546, 197] width 417 height 277
copy fieldset "Lībija Rumānija Kirgiztāna Gana [GEOGRAPHIC_DATA] Sīrija Vjetnama Centrālāzija …"
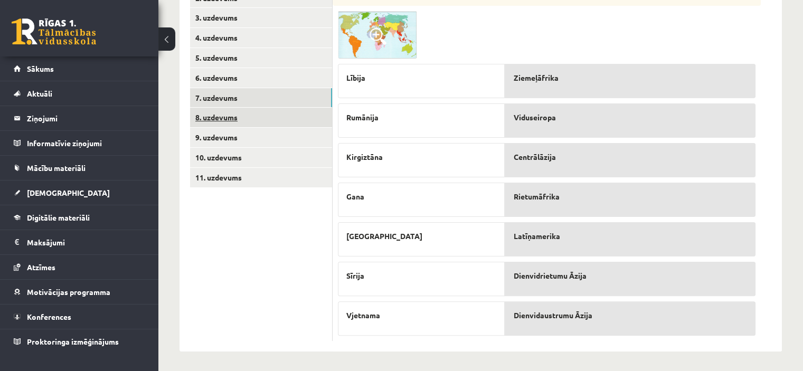
click at [234, 120] on link "8. uzdevums" at bounding box center [261, 118] width 142 height 20
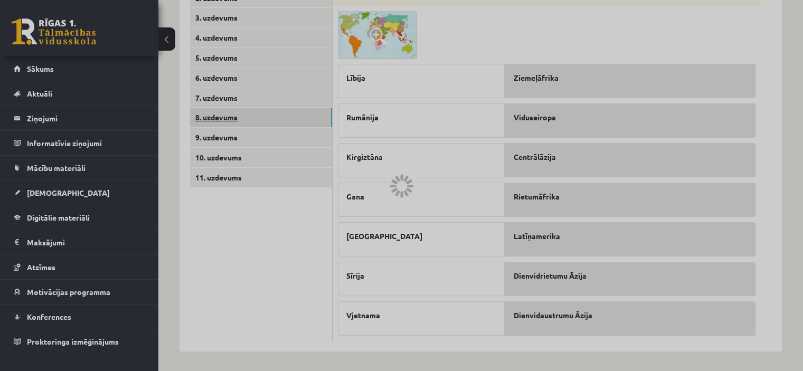
scroll to position [144, 0]
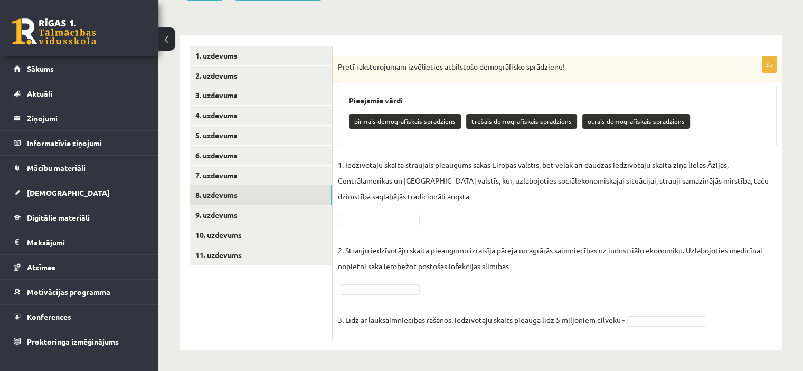
click at [337, 163] on div "3p Pretī raksturojumam izvēlieties atbilstošo demogrāfisko sprādzienu! Pieejami…" at bounding box center [556, 197] width 449 height 283
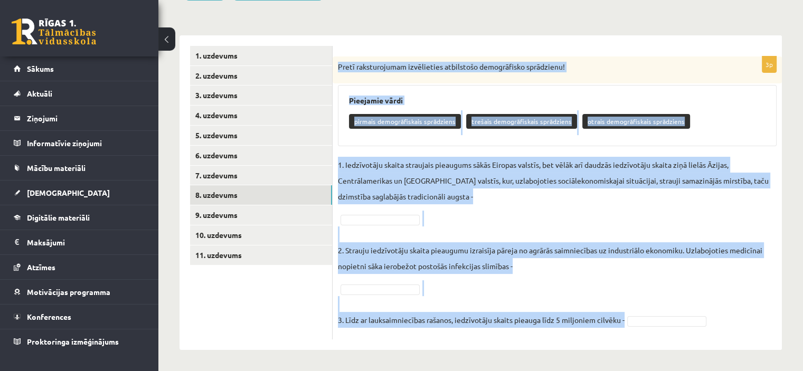
drag, startPoint x: 337, startPoint y: 64, endPoint x: 678, endPoint y: 317, distance: 424.1
click at [678, 317] on div "3p Pretī raksturojumam izvēlieties atbilstošo demogrāfisko sprādzienu! Pieejami…" at bounding box center [556, 197] width 449 height 283
copy div "Pretī raksturojumam izvēlieties atbilstošo demogrāfisko sprādzienu! Pieejamie v…"
click at [384, 215] on div at bounding box center [379, 220] width 79 height 11
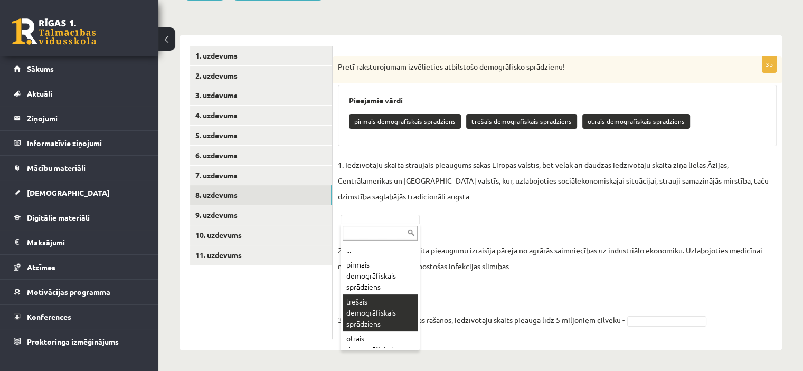
scroll to position [20, 0]
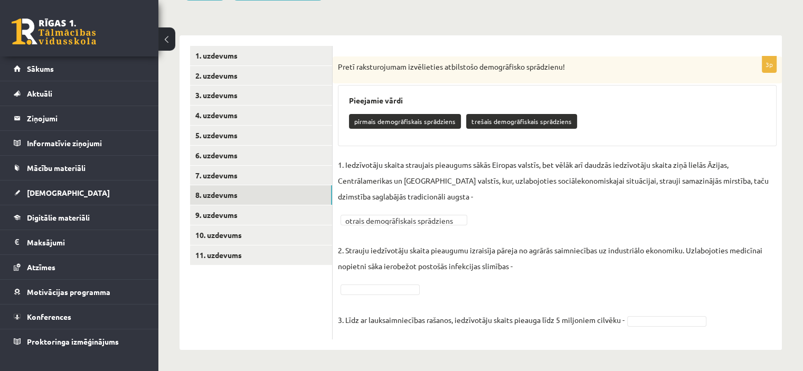
click at [415, 294] on fieldset "**********" at bounding box center [557, 245] width 439 height 177
click at [377, 337] on div "**********" at bounding box center [556, 197] width 449 height 283
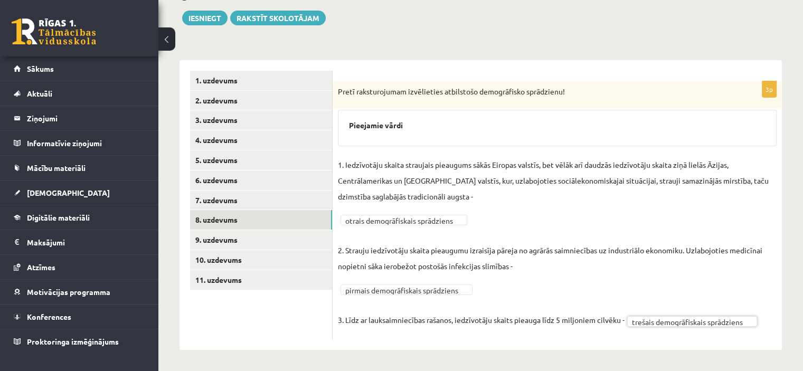
scroll to position [118, 0]
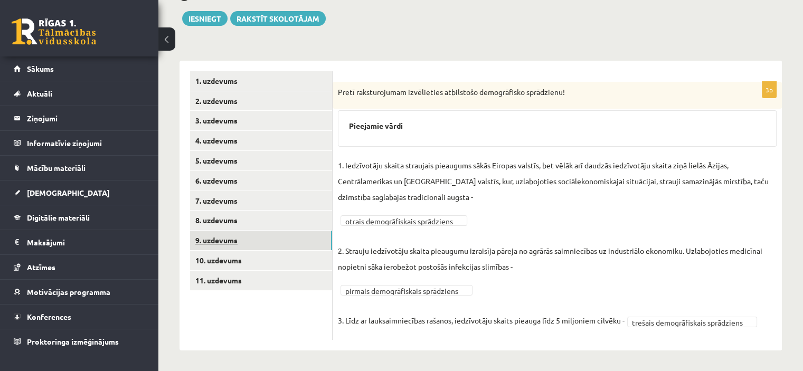
click at [268, 246] on link "9. uzdevums" at bounding box center [261, 241] width 142 height 20
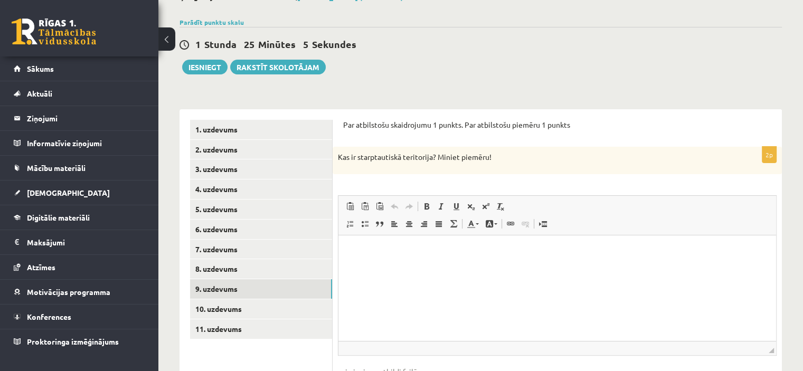
scroll to position [0, 0]
drag, startPoint x: 337, startPoint y: 155, endPoint x: 507, endPoint y: 166, distance: 169.8
click at [507, 166] on div "Kas ir starptautiskā teritorija? Miniet piemēru!" at bounding box center [556, 160] width 449 height 27
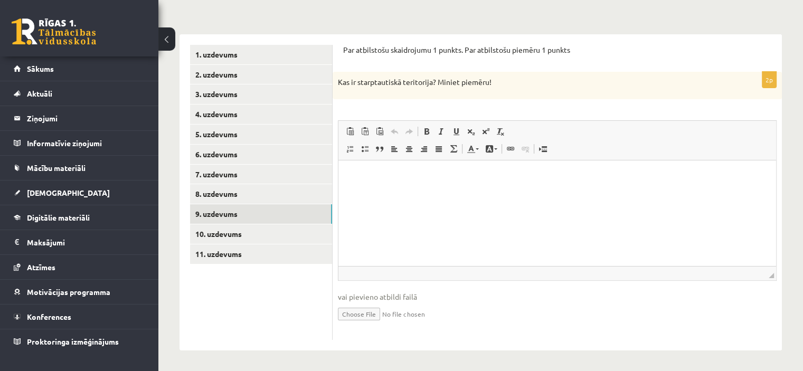
scroll to position [144, 0]
click at [240, 235] on link "10. uzdevums" at bounding box center [261, 235] width 142 height 20
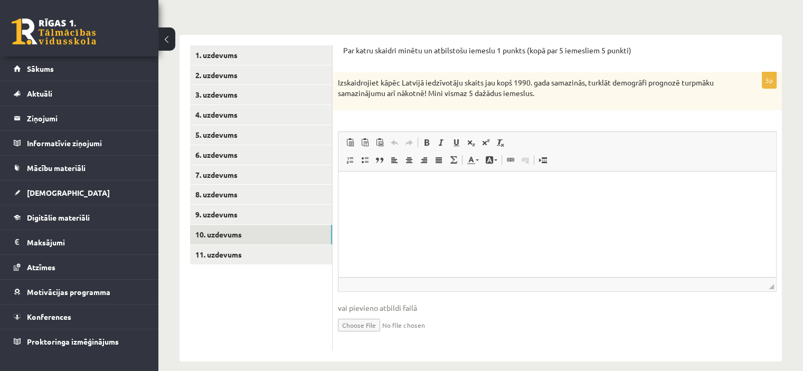
scroll to position [0, 0]
click at [228, 249] on link "11. uzdevums" at bounding box center [261, 255] width 142 height 20
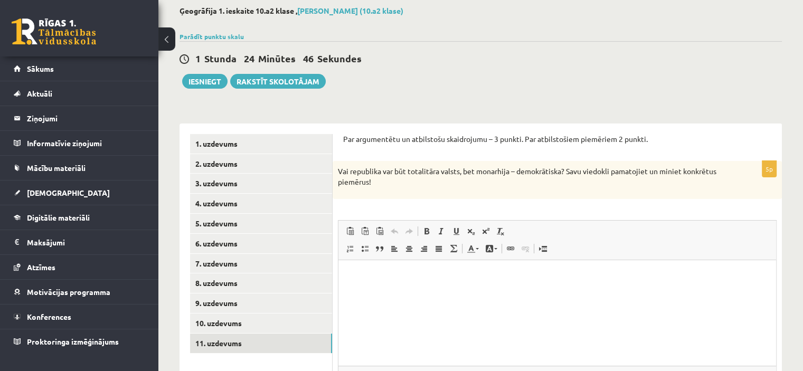
scroll to position [61, 0]
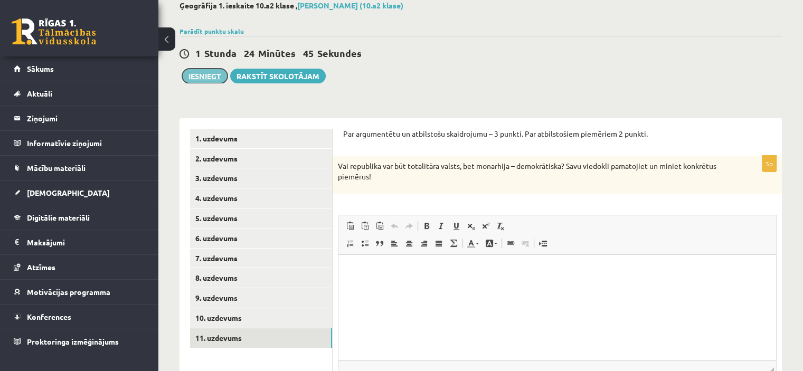
click at [207, 79] on button "Iesniegt" at bounding box center [204, 76] width 45 height 15
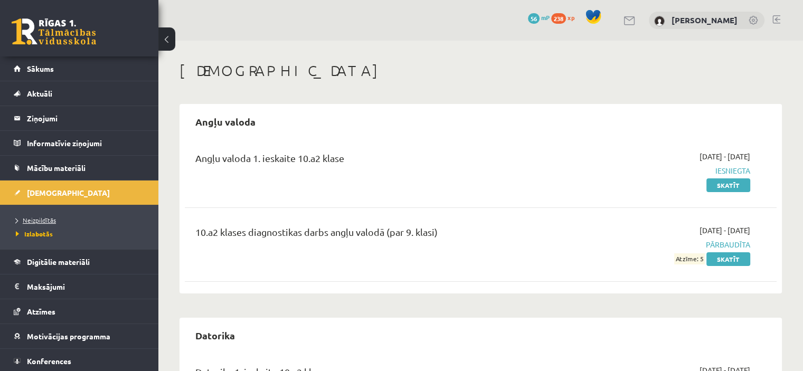
click at [72, 217] on link "Neizpildītās" at bounding box center [82, 219] width 132 height 9
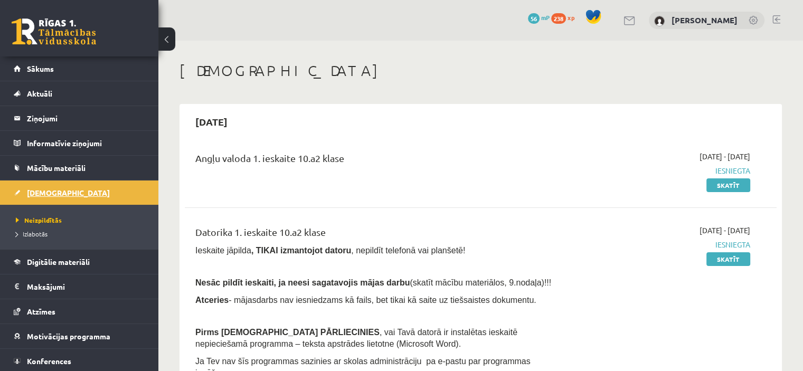
click at [63, 192] on link "[DEMOGRAPHIC_DATA]" at bounding box center [79, 192] width 131 height 24
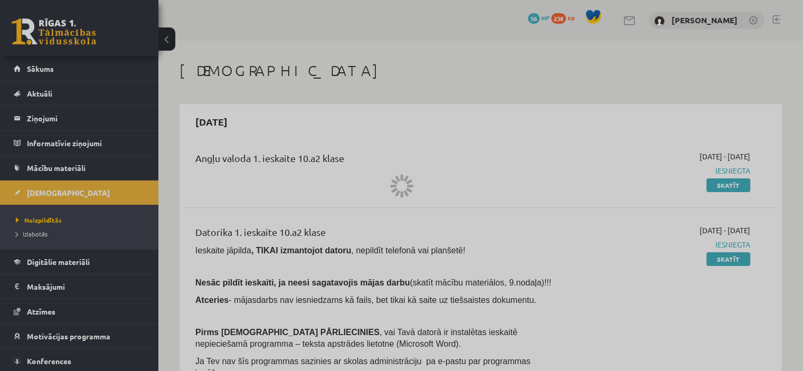
click at [49, 68] on div at bounding box center [401, 185] width 803 height 371
click at [50, 67] on div at bounding box center [401, 185] width 803 height 371
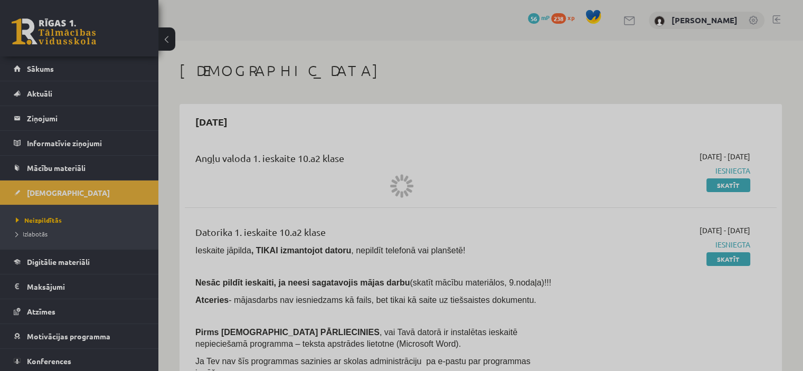
click at [50, 67] on div at bounding box center [401, 185] width 803 height 371
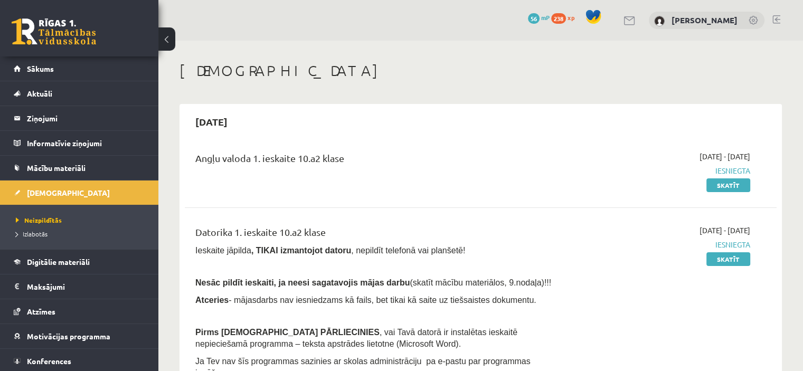
click at [50, 67] on span "Sākums" at bounding box center [40, 68] width 27 height 9
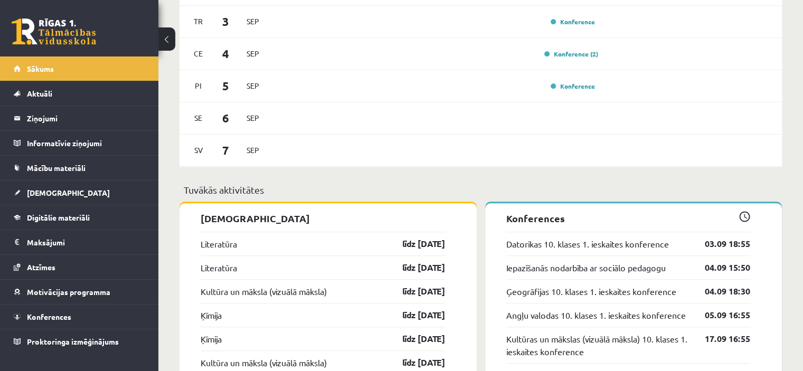
scroll to position [772, 0]
